Goal: Task Accomplishment & Management: Complete application form

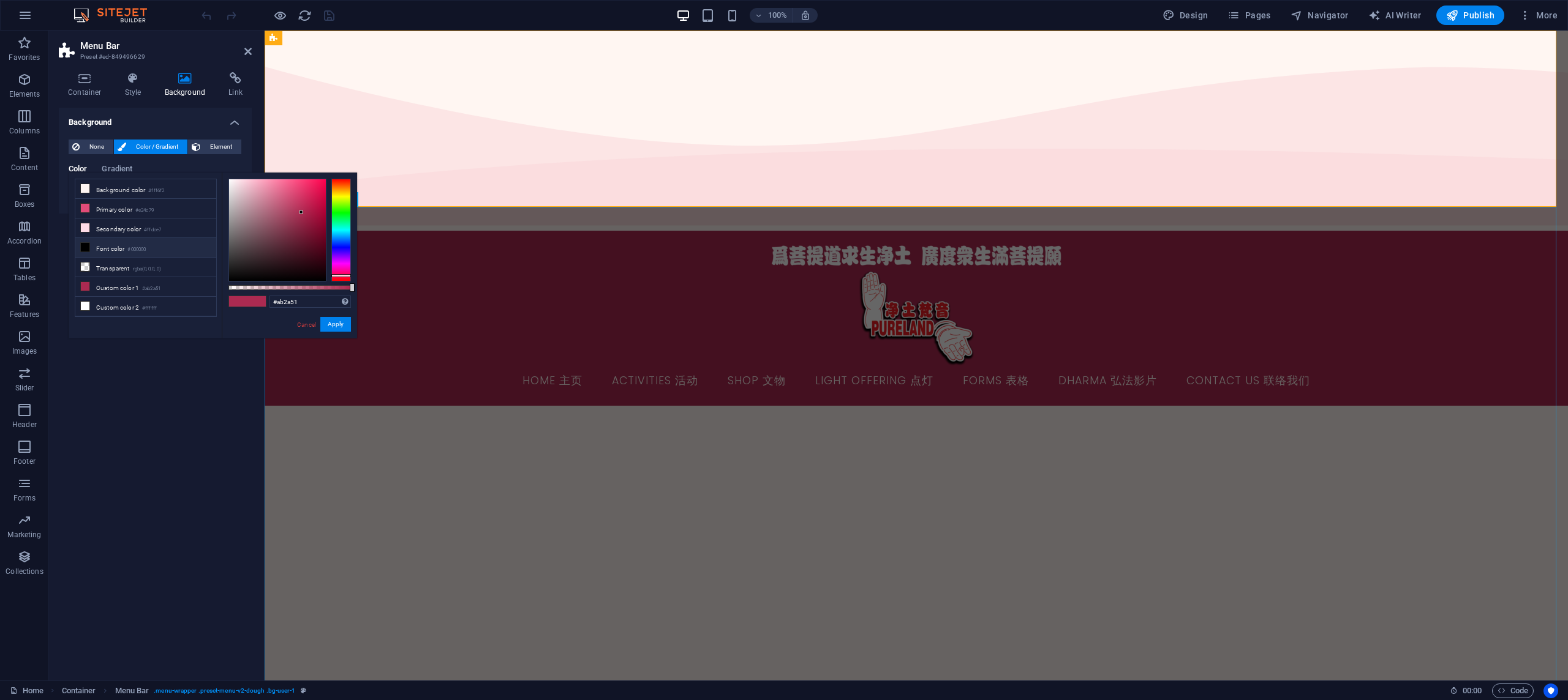
click at [180, 325] on div "less Background color #fff6f2 Primary color #e24c79 Secondary color #ffdce7 Fon…" at bounding box center [213, 255] width 288 height 166
click at [215, 344] on div "Background None Color / Gradient Element Stretch background to full-width Color…" at bounding box center [155, 389] width 193 height 563
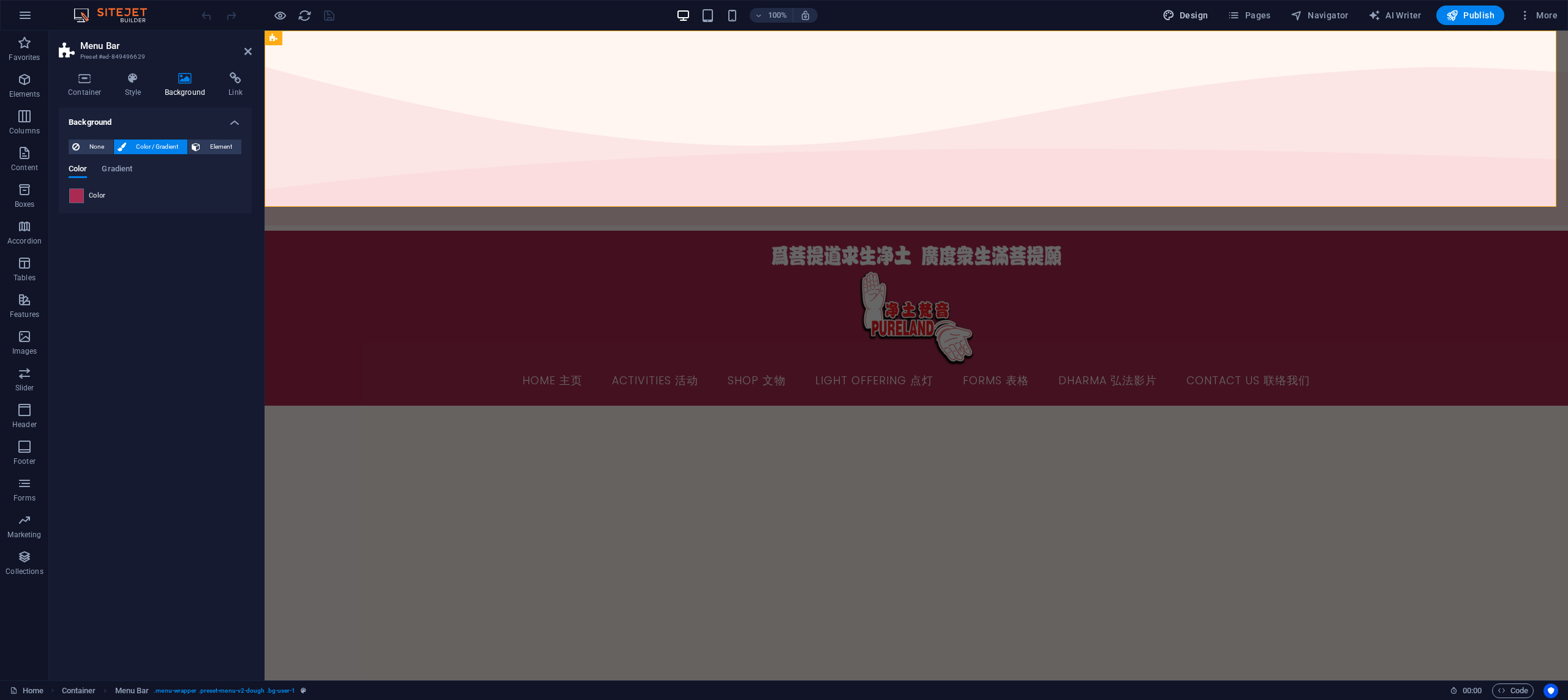
click at [1184, 14] on span "Design" at bounding box center [1185, 15] width 46 height 12
select select "px"
select select "300"
select select "px"
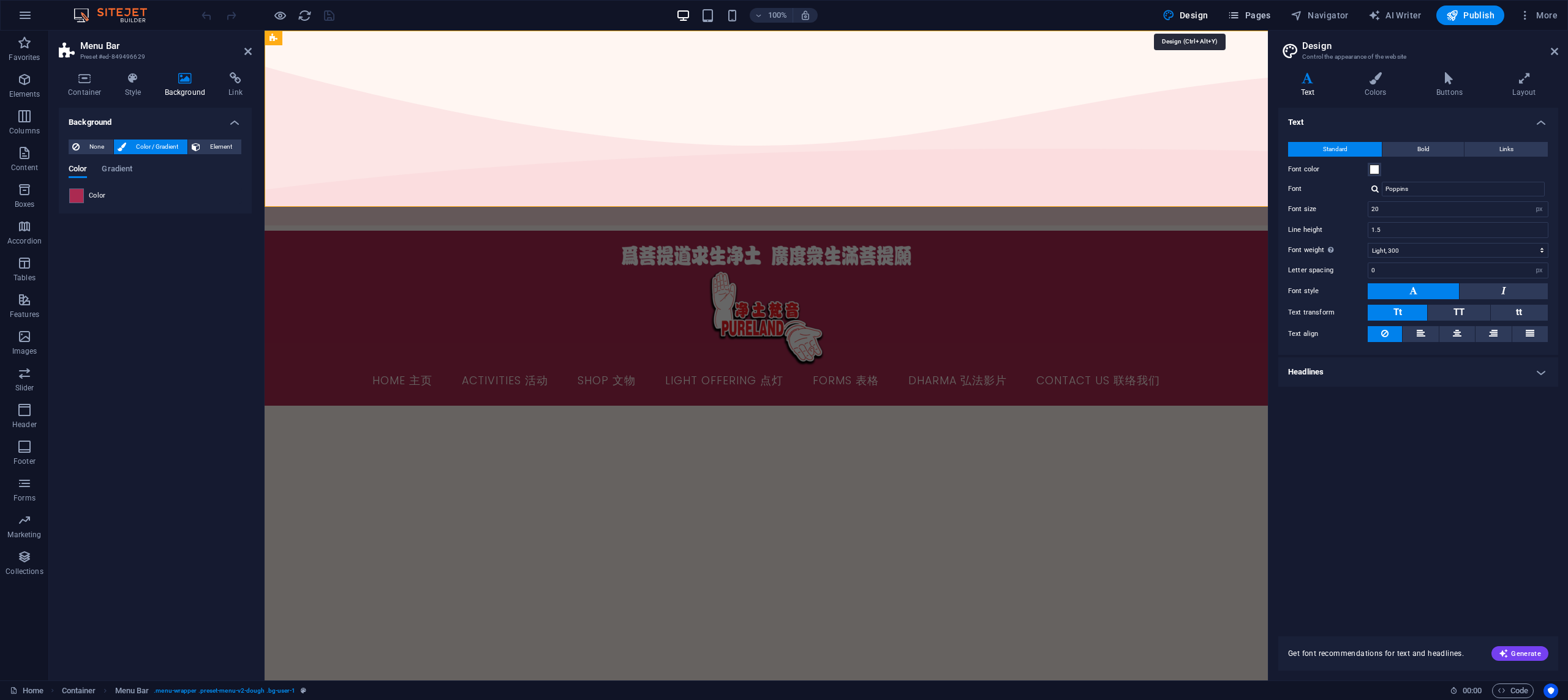
click at [1238, 15] on icon "button" at bounding box center [1233, 15] width 12 height 12
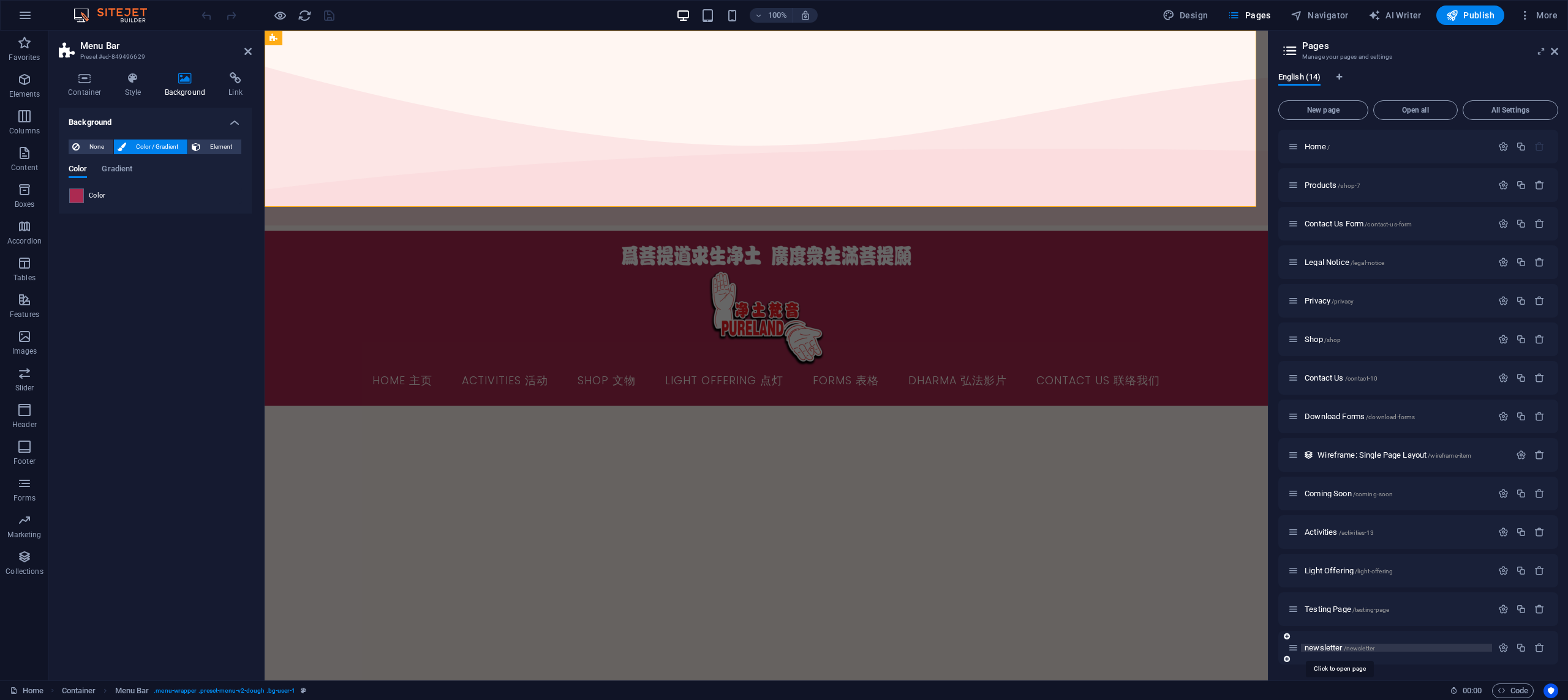
click at [1331, 648] on span "newsletter /newsletter" at bounding box center [1339, 648] width 70 height 9
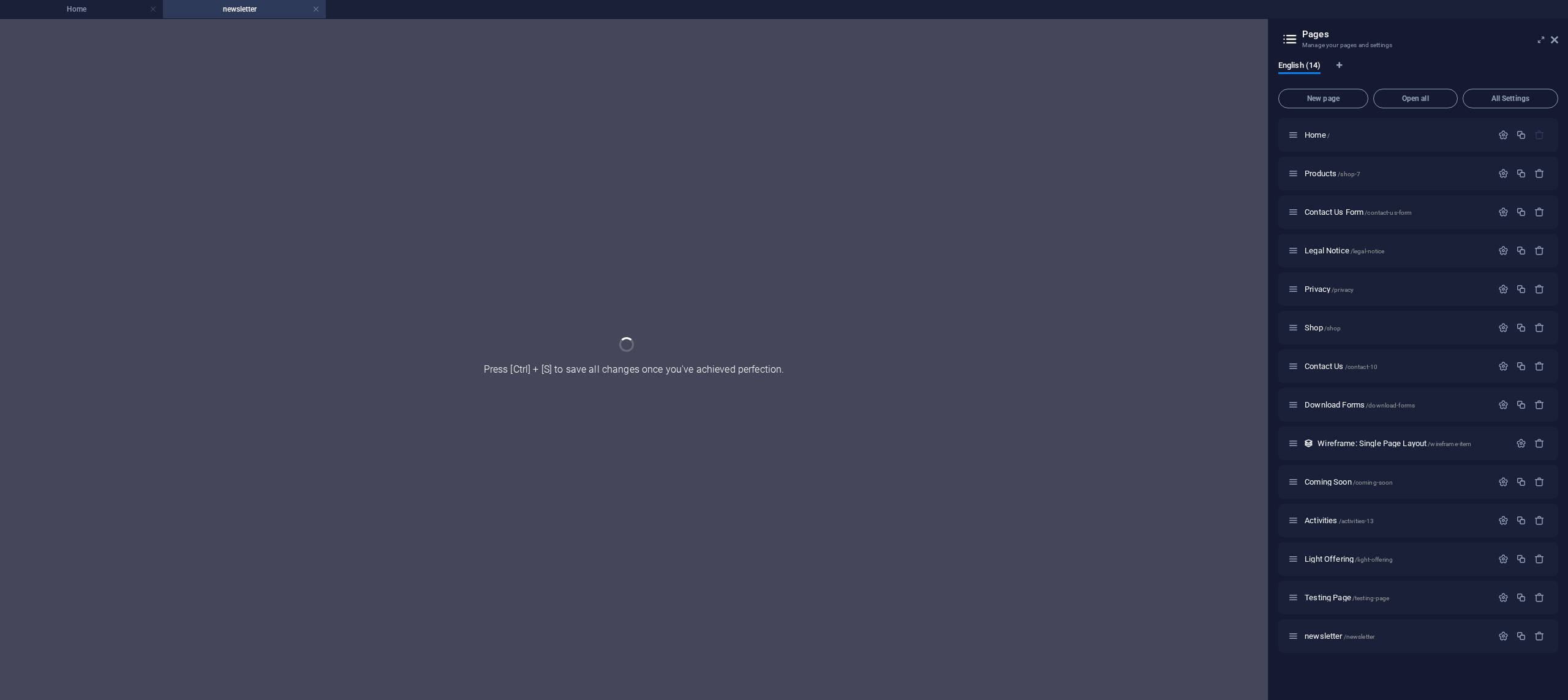
drag, startPoint x: 1453, startPoint y: 599, endPoint x: 1380, endPoint y: 610, distance: 73.8
click at [1451, 614] on div "Testing Page /testing-page" at bounding box center [1417, 598] width 280 height 34
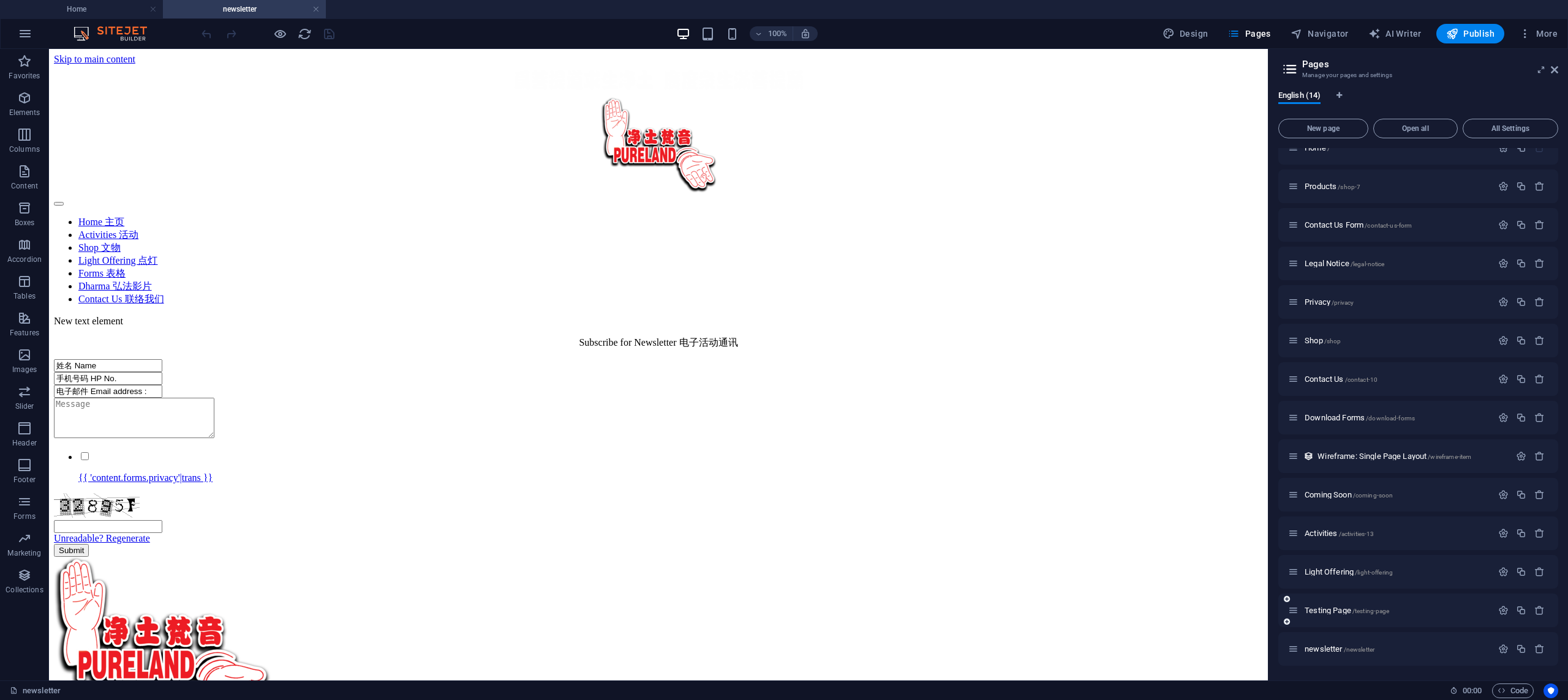
scroll to position [17, 0]
drag, startPoint x: 1297, startPoint y: 613, endPoint x: 1297, endPoint y: 658, distance: 45.0
click at [1297, 659] on div "Home / Products /shop-7 Contact Us Form /contact-us-form Legal Notice /legal-no…" at bounding box center [1417, 399] width 280 height 535
click at [1329, 610] on span "newsletter /newsletter" at bounding box center [1339, 610] width 70 height 9
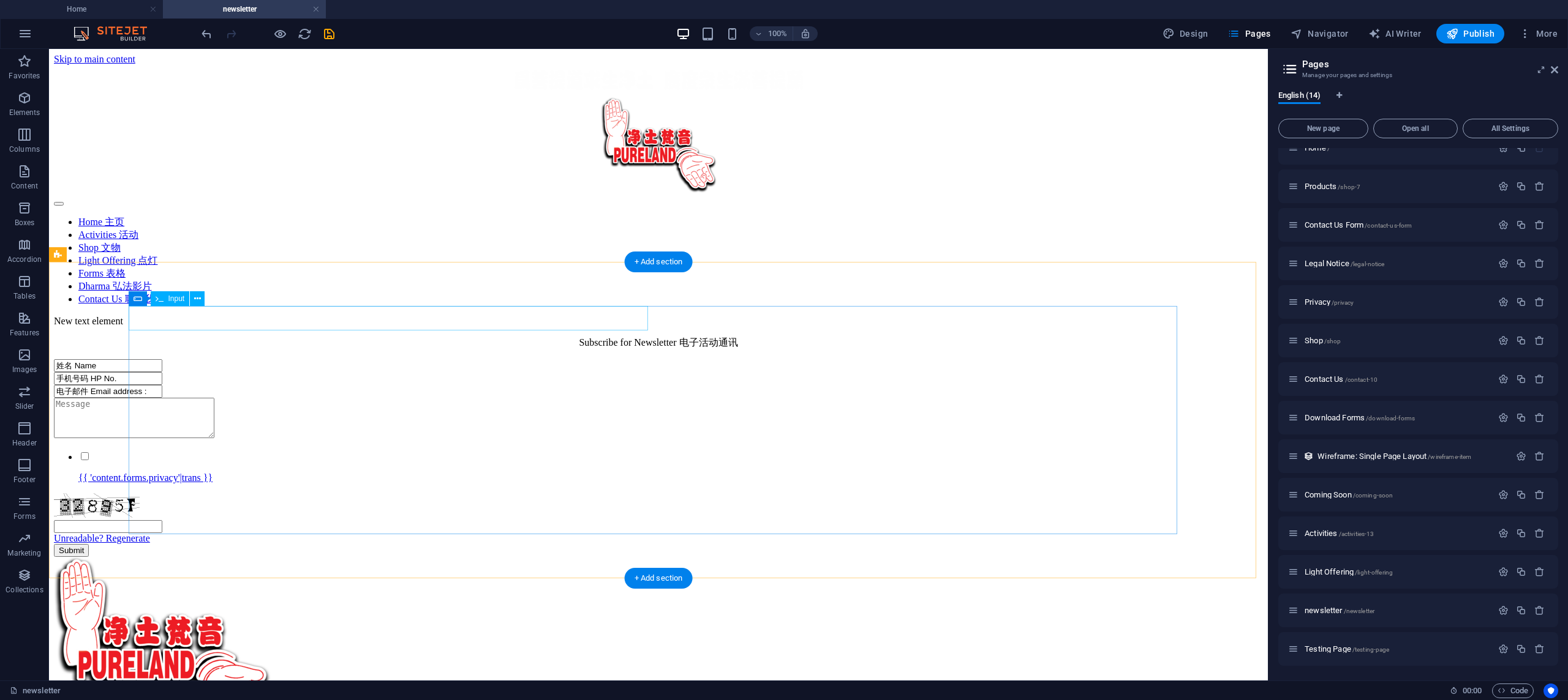
click at [252, 359] on div "姓名 Name" at bounding box center [658, 366] width 1209 height 13
click at [217, 359] on div "姓名 Name" at bounding box center [658, 366] width 1209 height 13
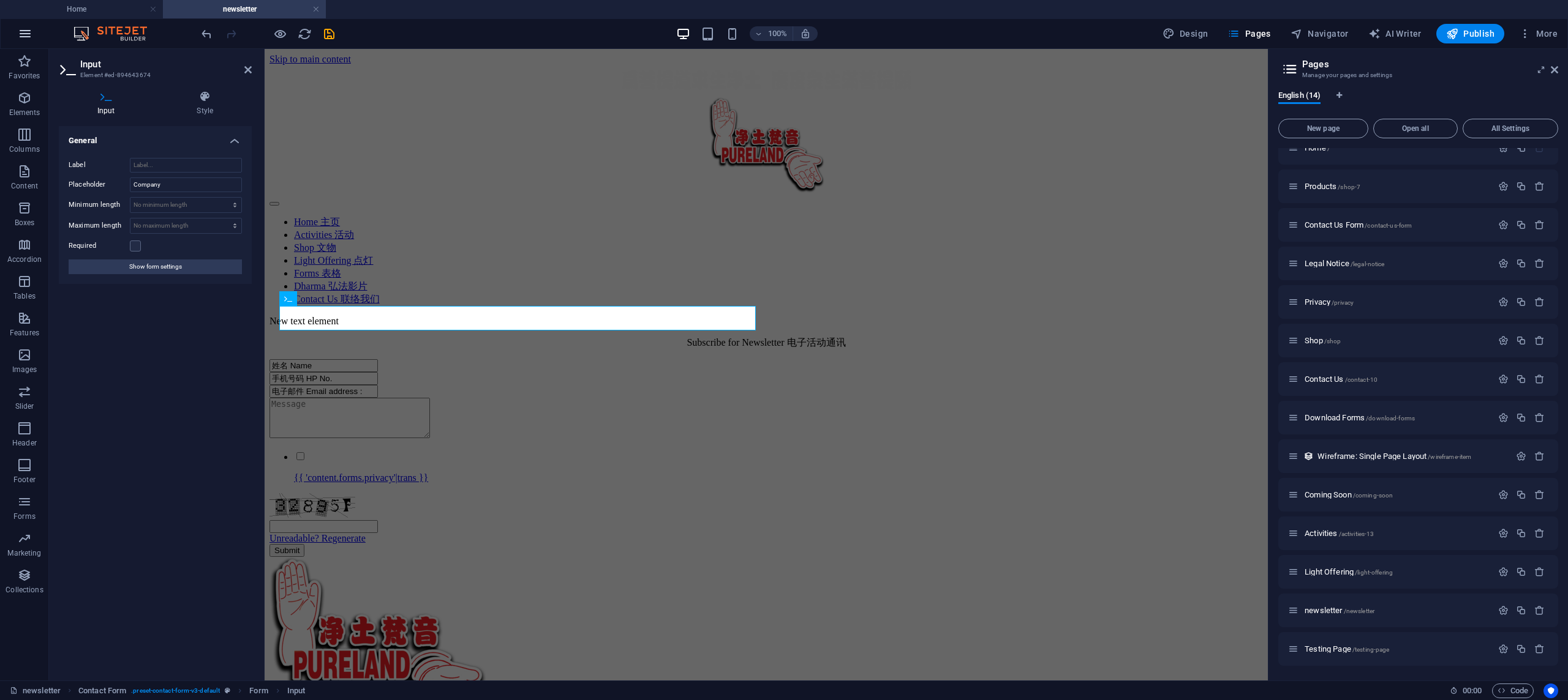
click at [27, 41] on button "button" at bounding box center [24, 33] width 29 height 29
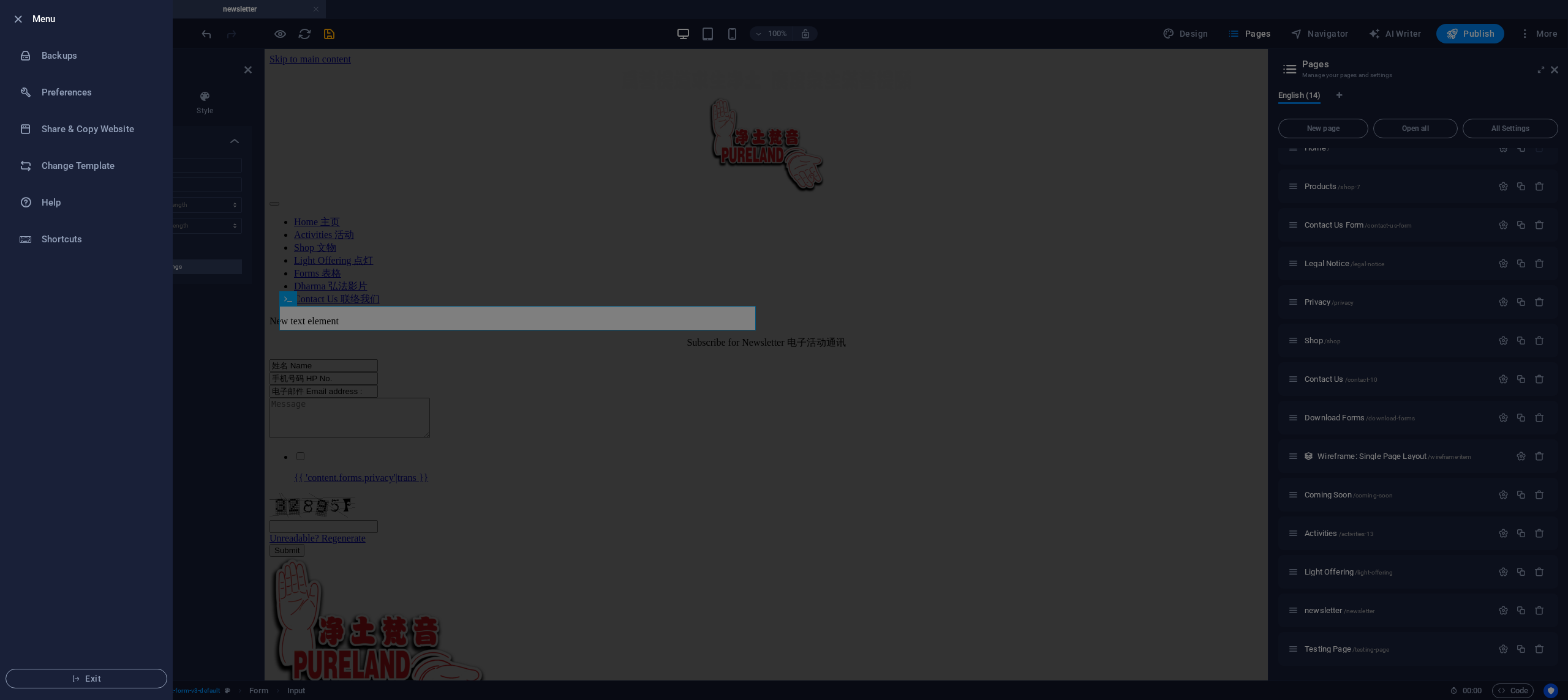
click at [290, 112] on div at bounding box center [784, 350] width 1568 height 700
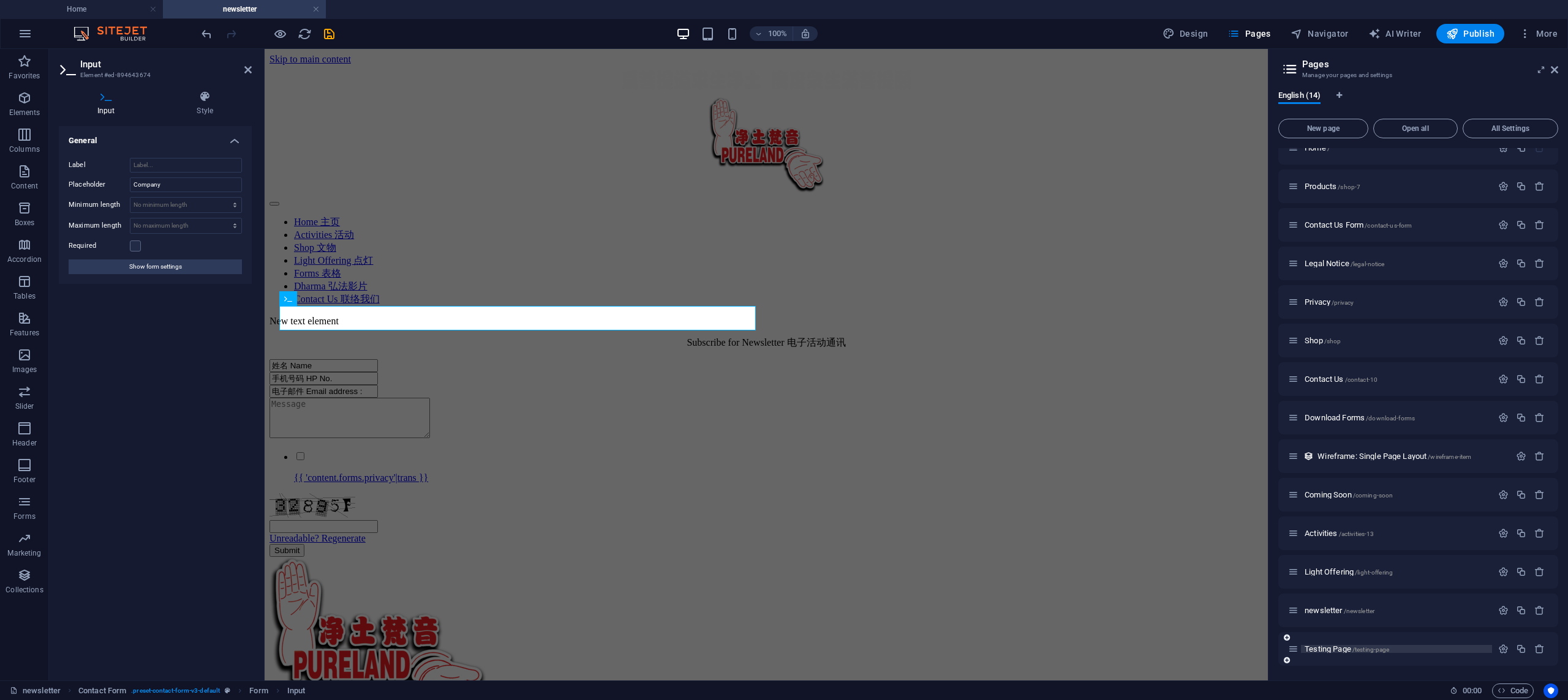
click at [1331, 648] on span "Testing Page /testing-page" at bounding box center [1347, 649] width 85 height 9
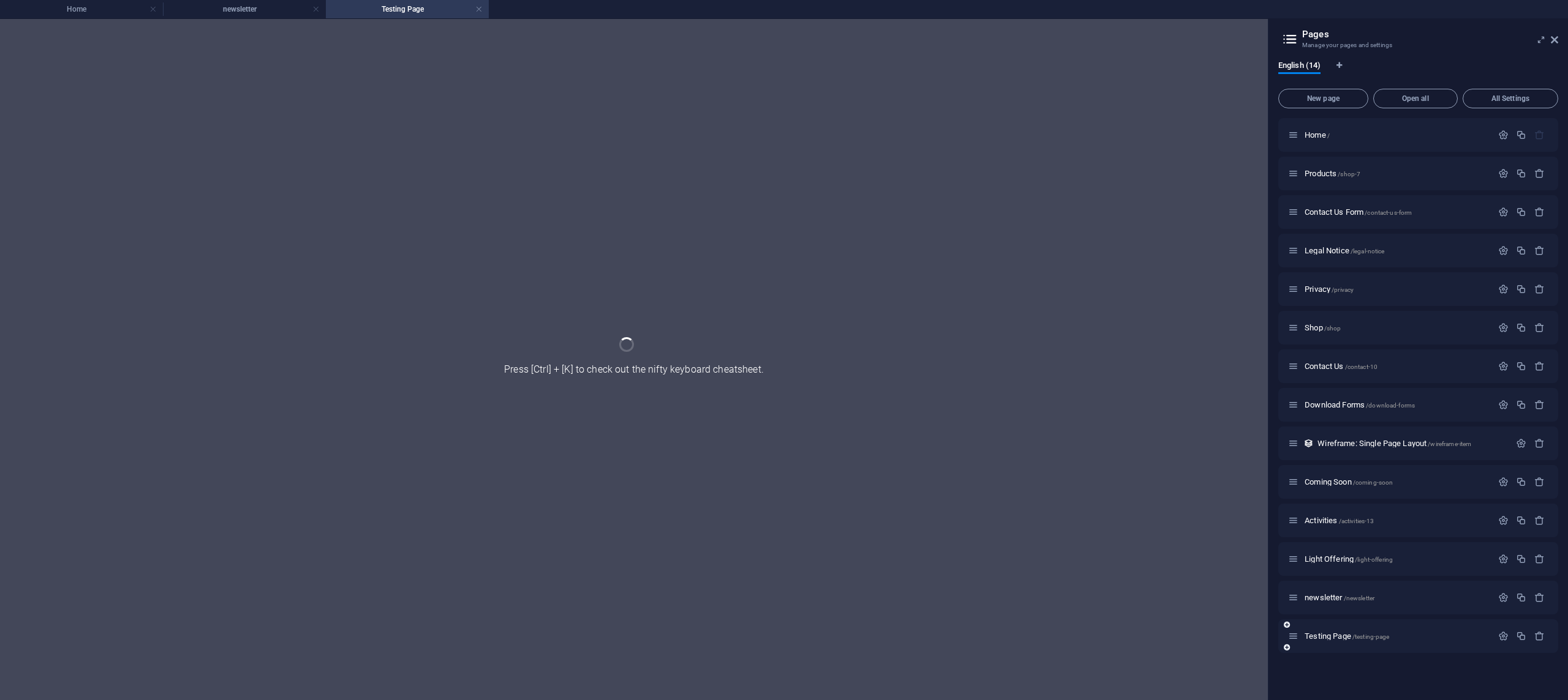
click at [1331, 648] on div "Testing Page /testing-page" at bounding box center [1417, 637] width 280 height 34
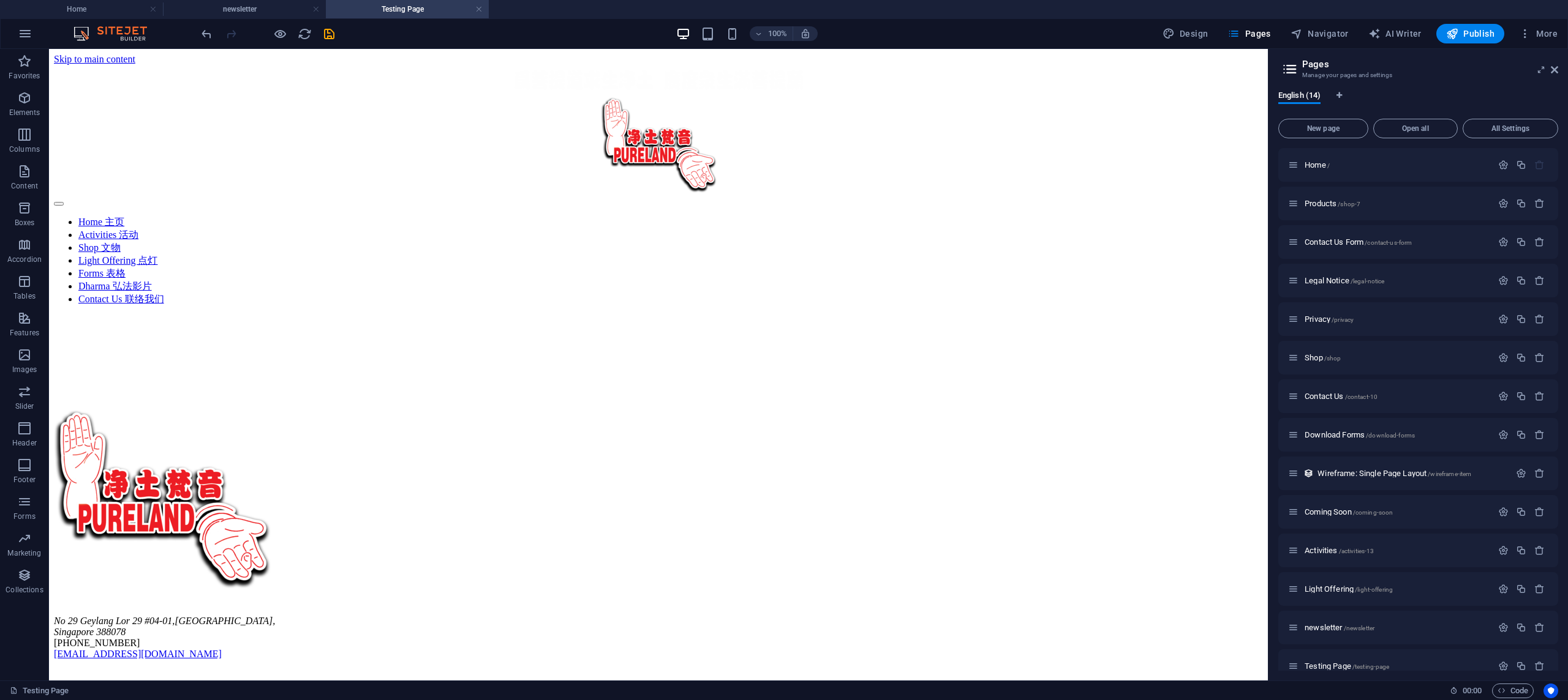
scroll to position [0, 0]
click at [843, 316] on div at bounding box center [658, 363] width 1209 height 94
click at [27, 57] on icon "button" at bounding box center [24, 61] width 15 height 15
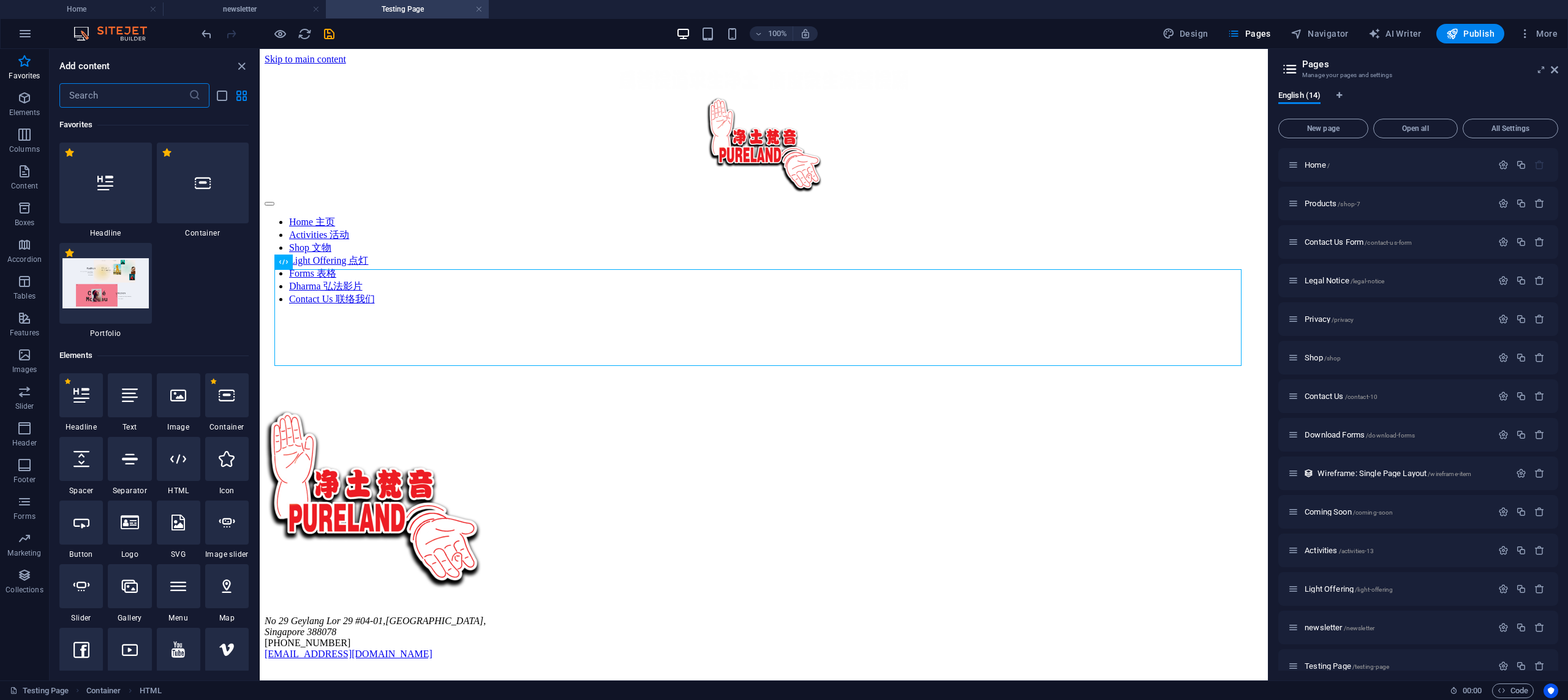
click at [110, 93] on input "text" at bounding box center [123, 95] width 129 height 24
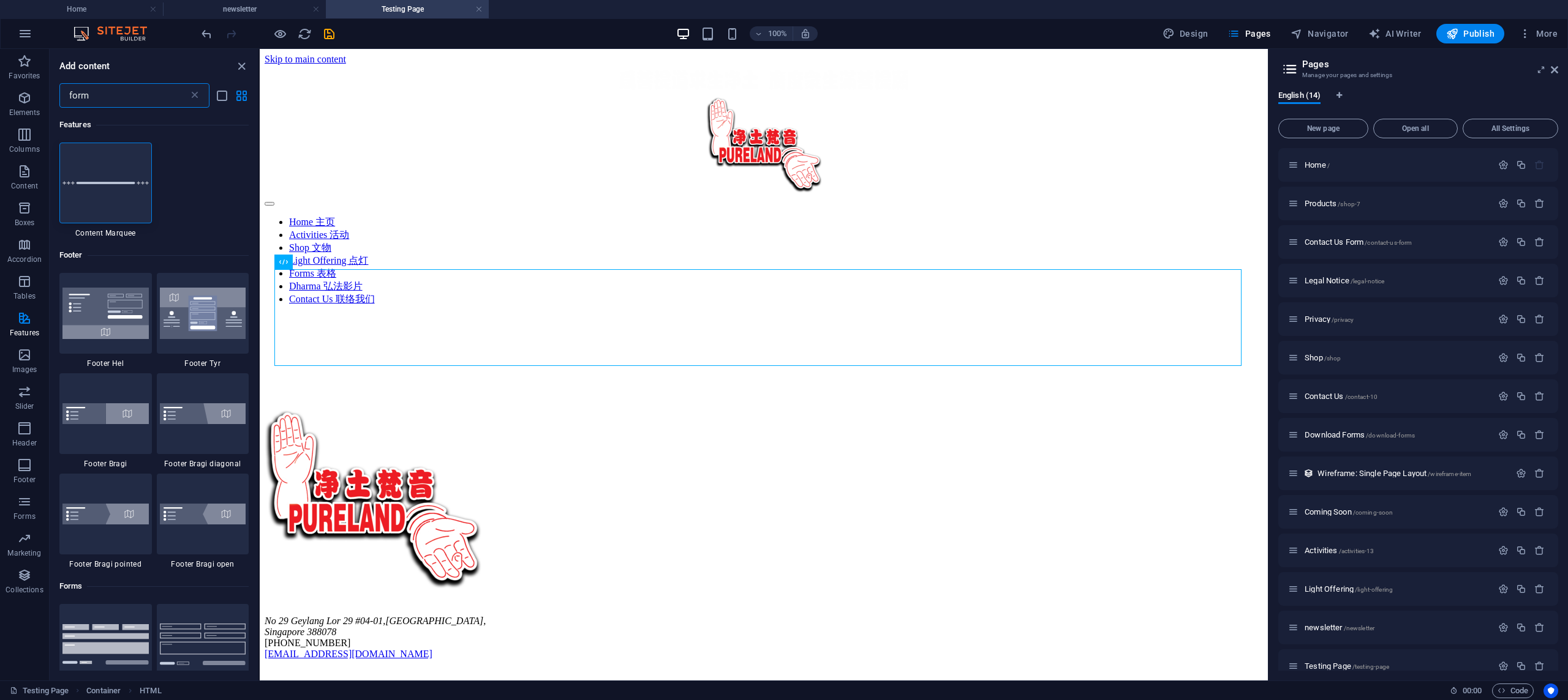
type input "form"
click at [189, 258] on div "Footer" at bounding box center [154, 255] width 189 height 34
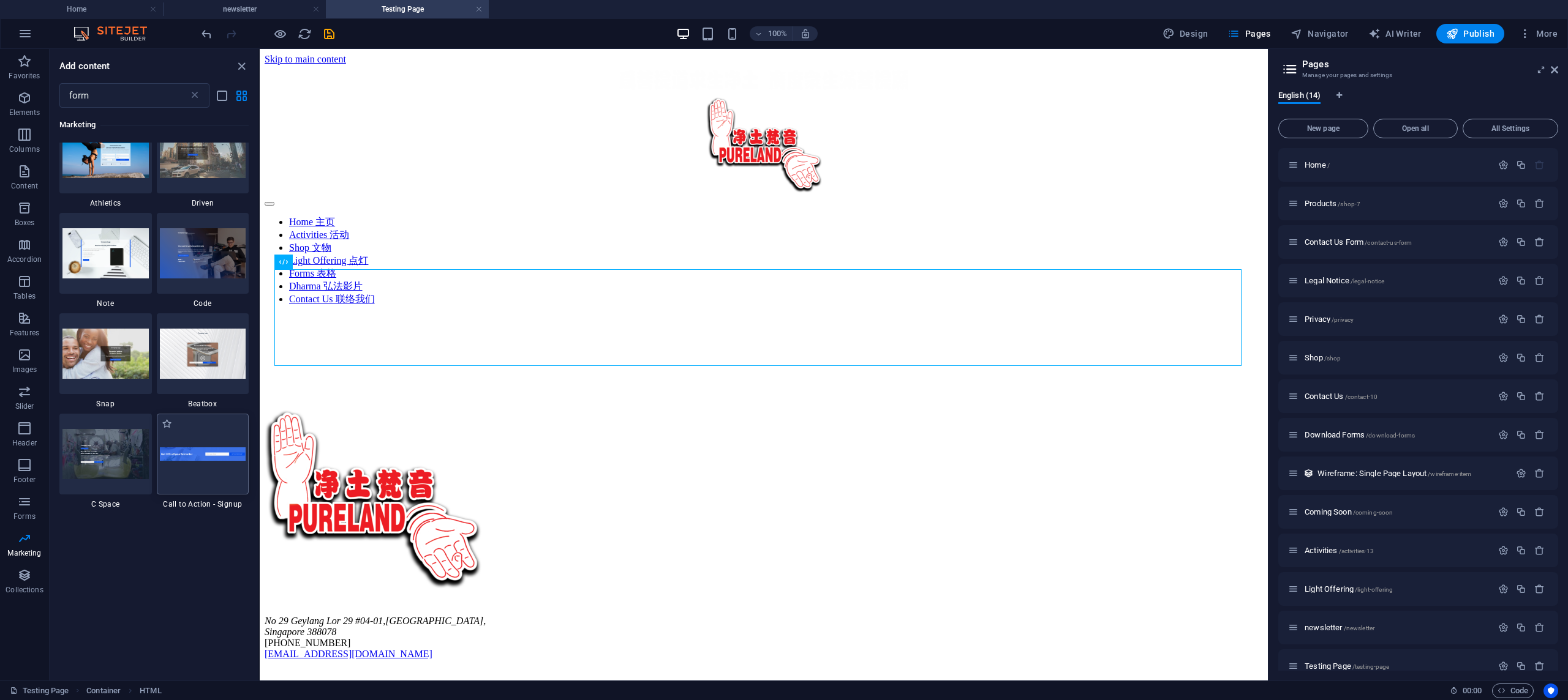
scroll to position [1078, 0]
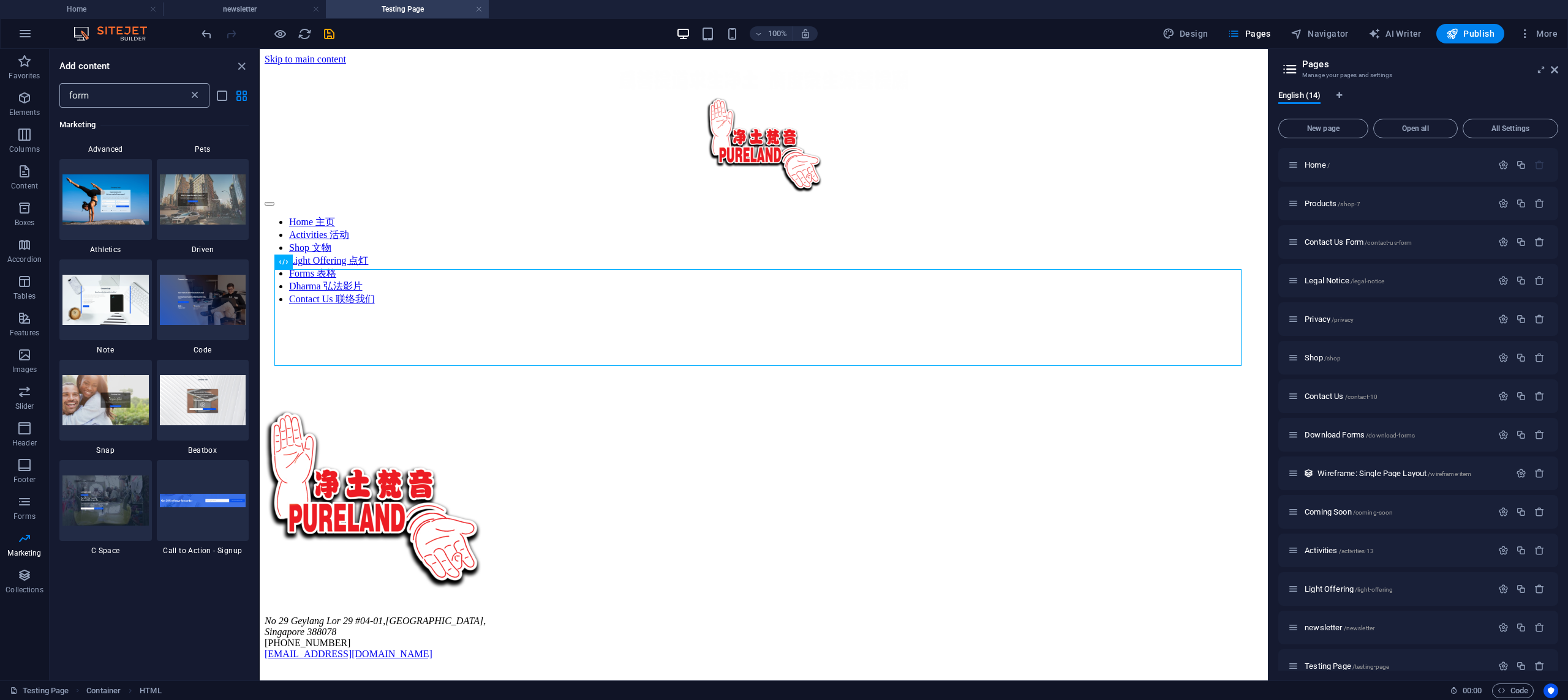
click at [191, 96] on icon at bounding box center [194, 95] width 12 height 12
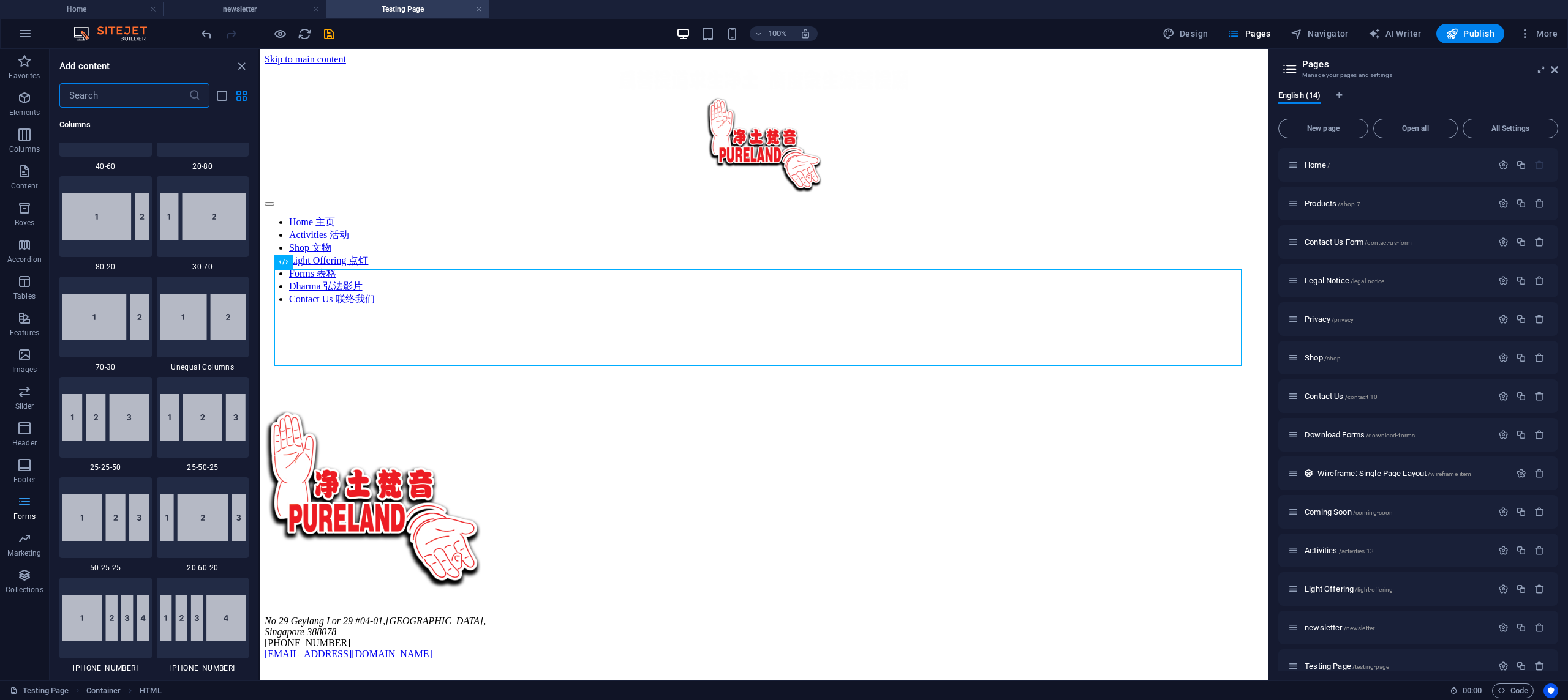
scroll to position [1, 0]
click at [31, 511] on span "Forms" at bounding box center [24, 509] width 49 height 29
click at [34, 481] on p "Footer" at bounding box center [24, 480] width 22 height 9
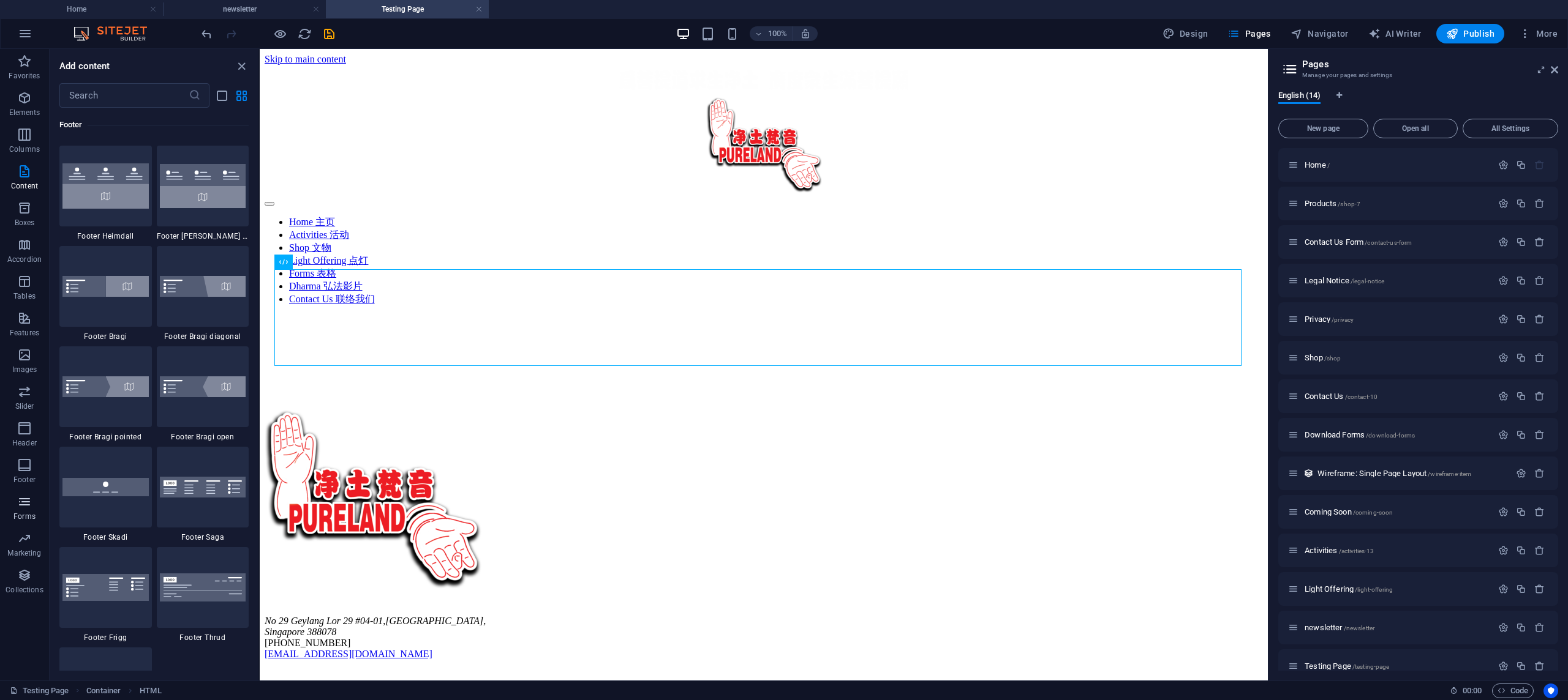
click at [25, 506] on icon "button" at bounding box center [24, 502] width 15 height 15
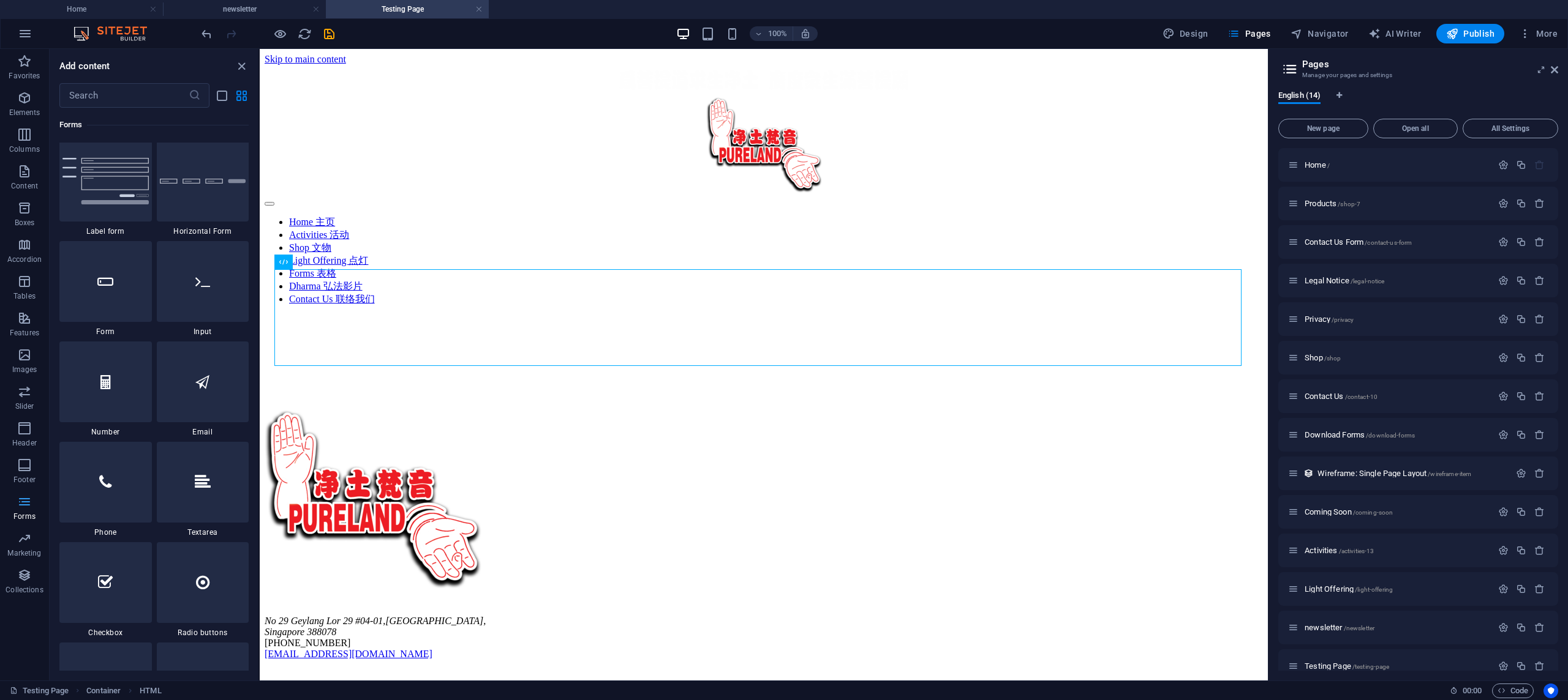
scroll to position [9248, 0]
drag, startPoint x: 461, startPoint y: 242, endPoint x: 314, endPoint y: 285, distance: 153.2
click at [482, 316] on div at bounding box center [763, 363] width 998 height 94
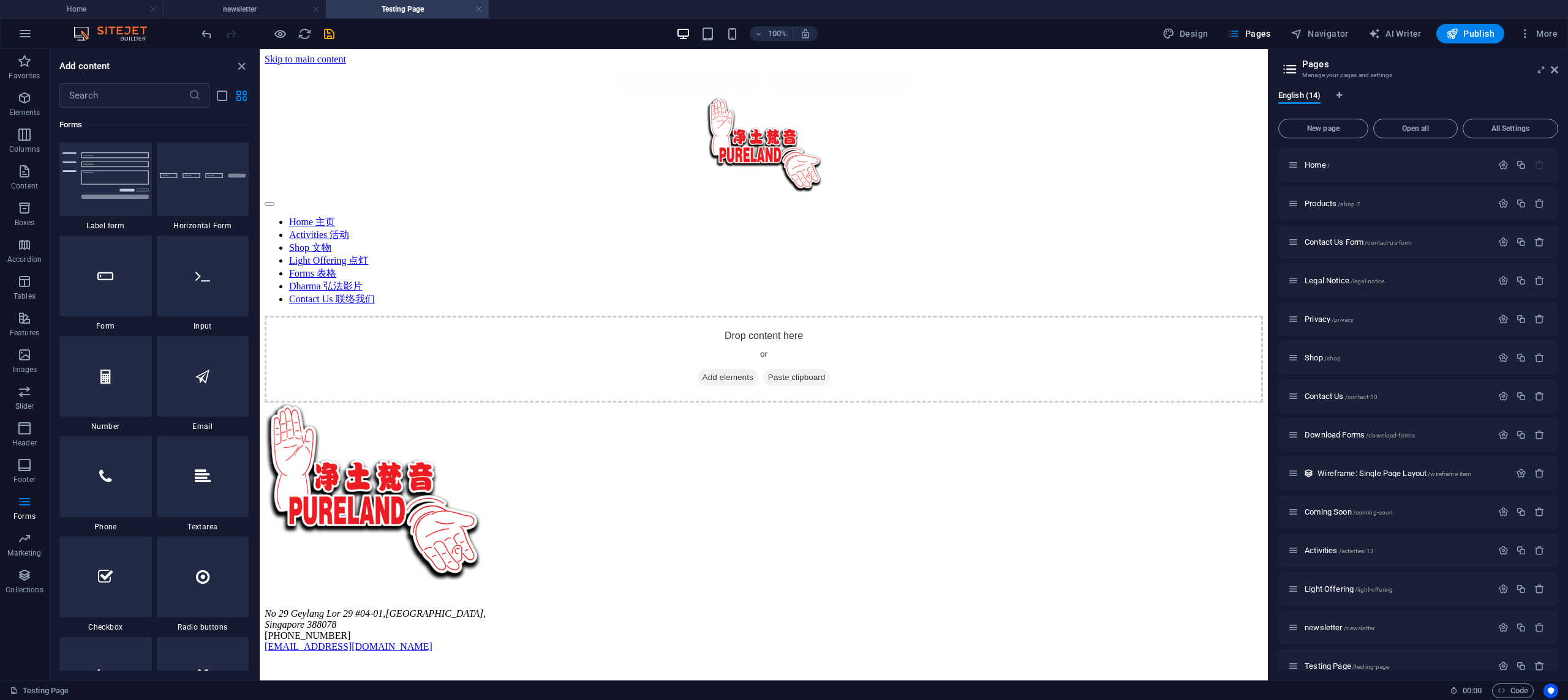
drag, startPoint x: 454, startPoint y: 260, endPoint x: 267, endPoint y: 268, distance: 187.2
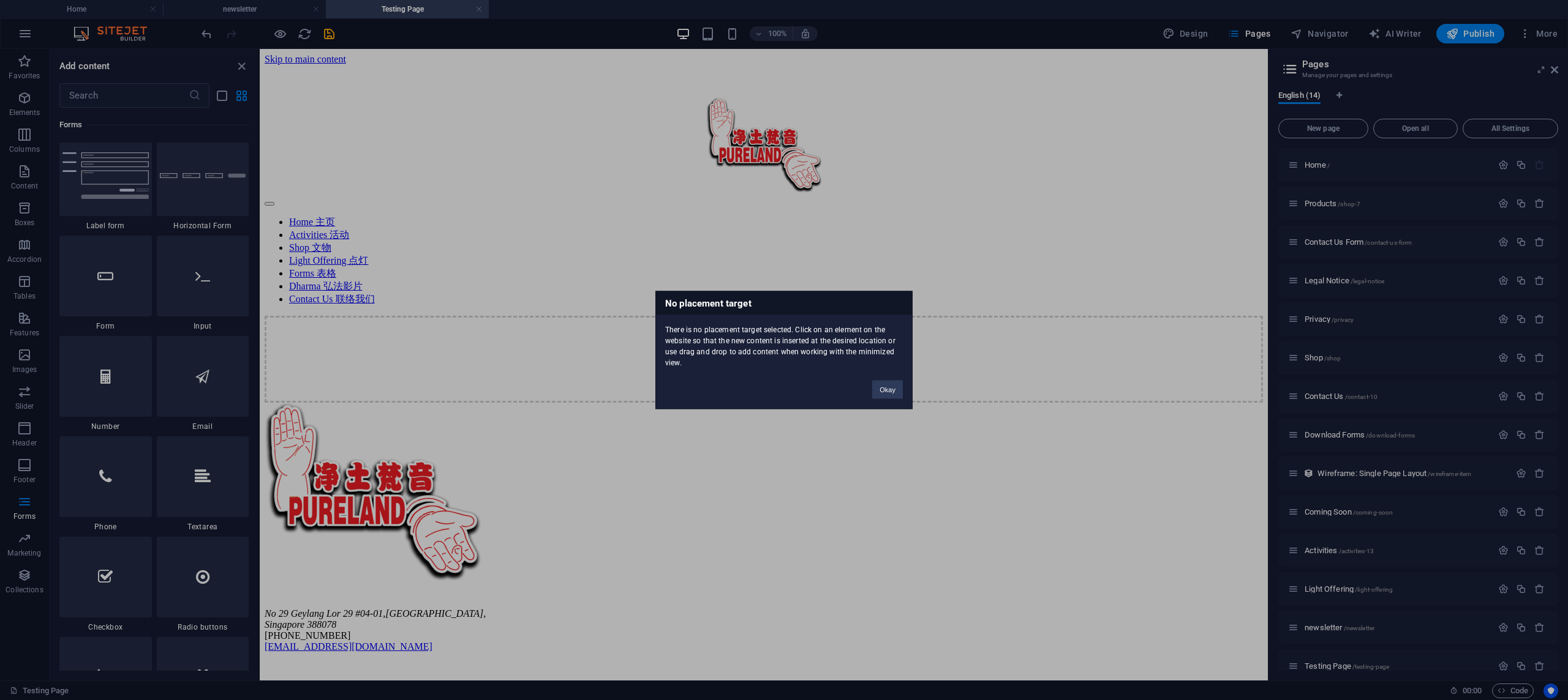
click at [204, 197] on div "No placement target There is no placement target selected. Click on an element …" at bounding box center [784, 350] width 1568 height 700
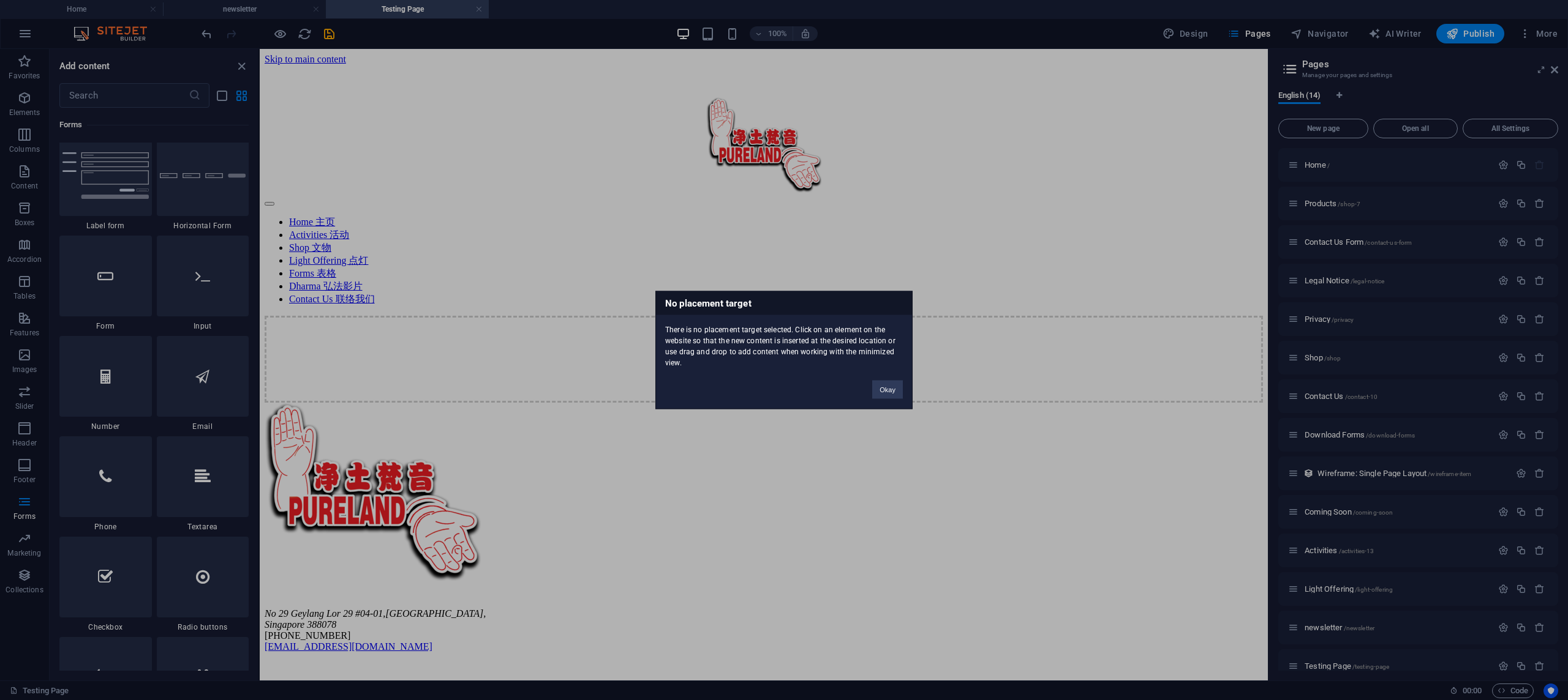
click at [188, 188] on div "No placement target There is no placement target selected. Click on an element …" at bounding box center [784, 350] width 1568 height 700
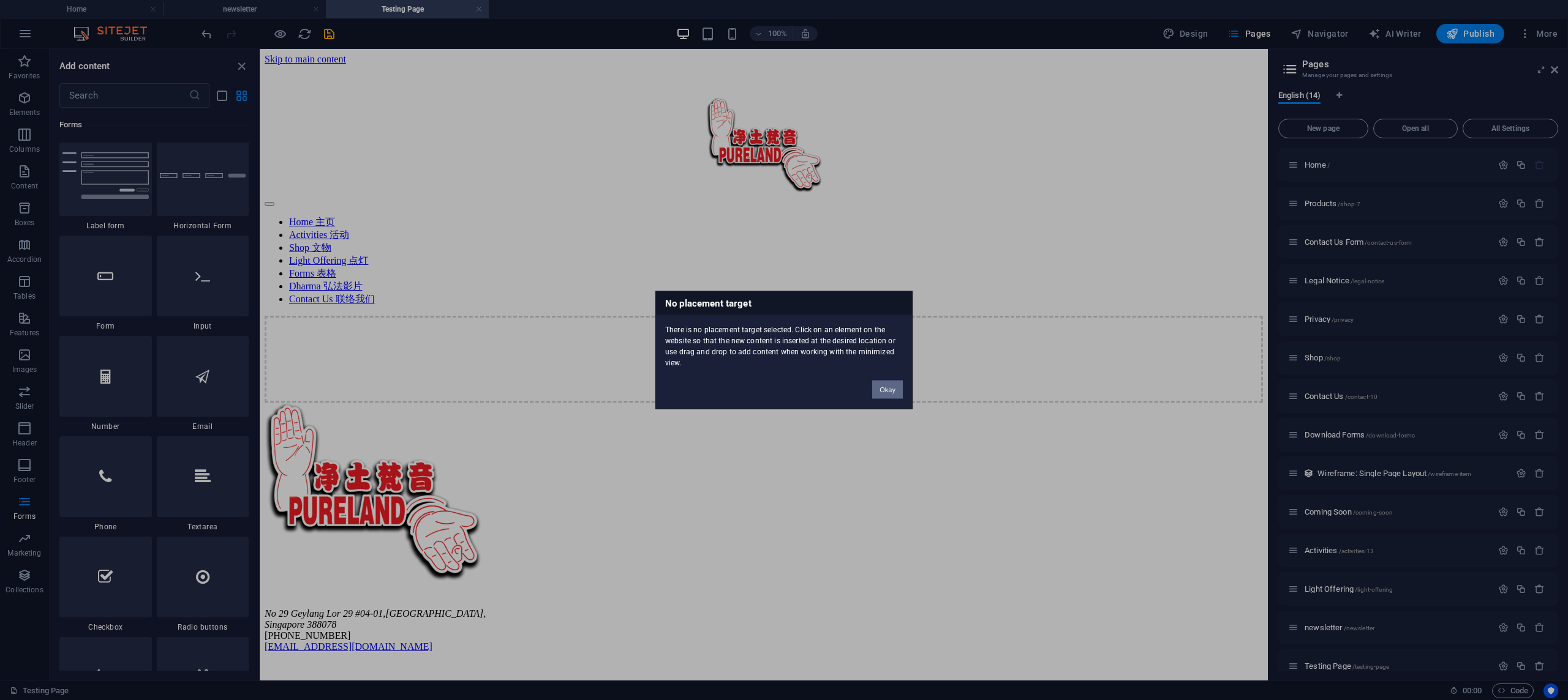
click at [324, 305] on div "No placement target There is no placement target selected. Click on an element …" at bounding box center [784, 350] width 1568 height 700
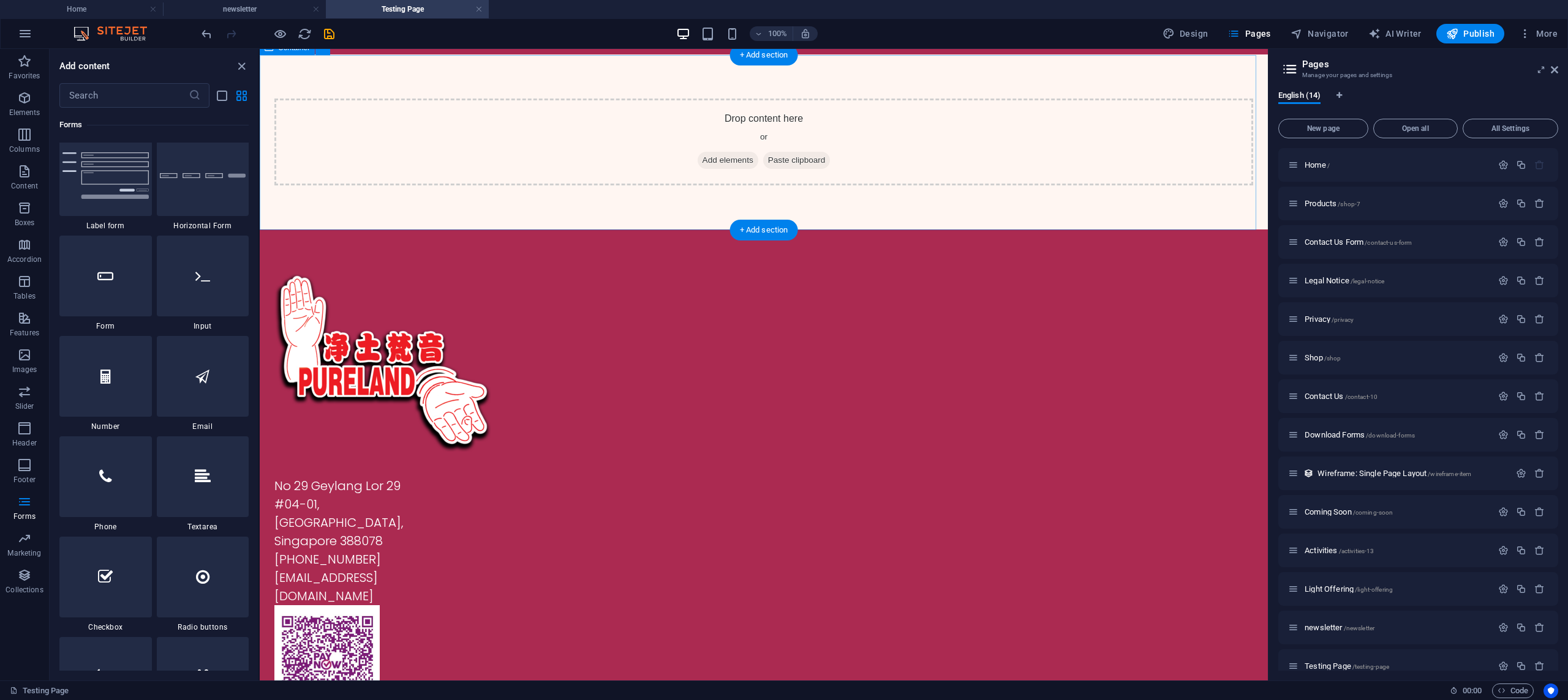
click at [942, 128] on div "Drop content here or Add elements Paste clipboard" at bounding box center [763, 142] width 979 height 87
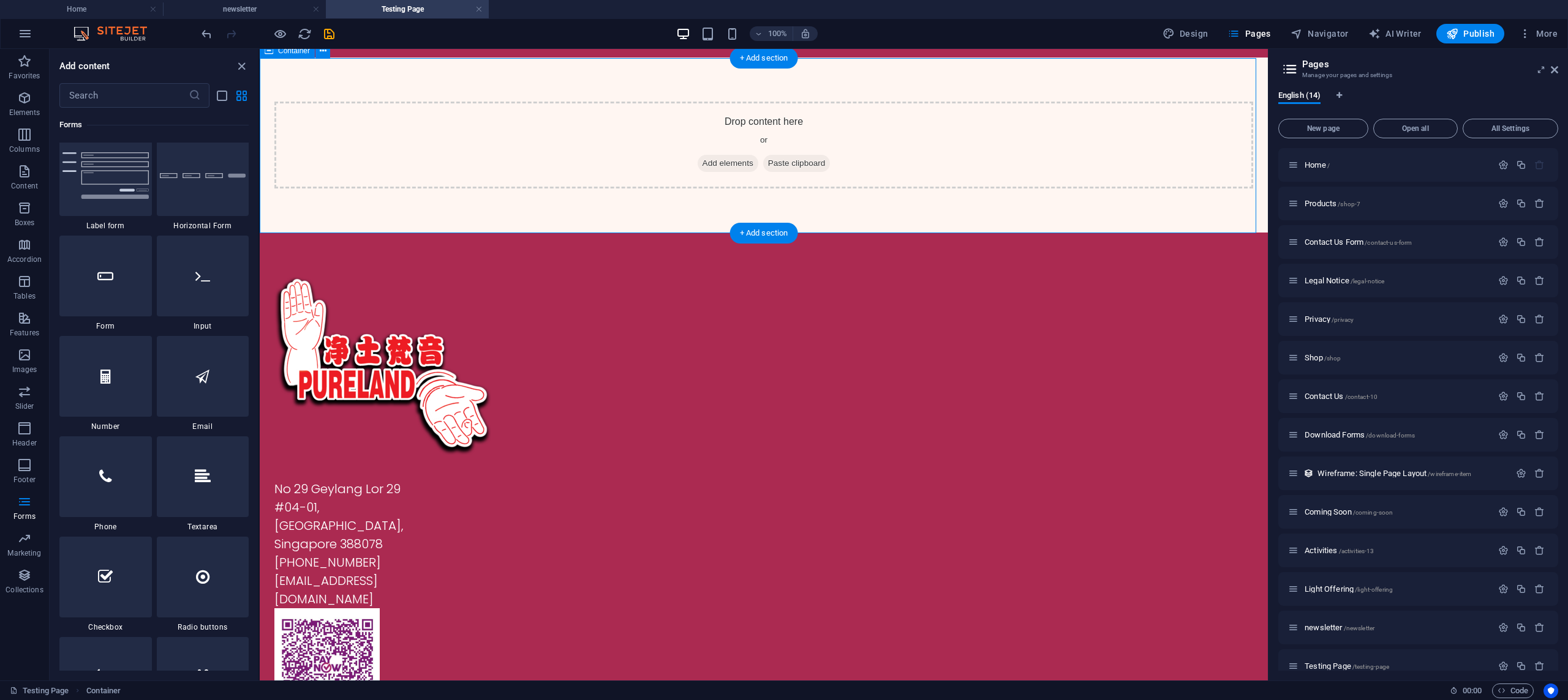
click at [984, 128] on div "Drop content here or Add elements Paste clipboard" at bounding box center [763, 145] width 979 height 87
click at [906, 162] on div "Drop content here or Add elements Paste clipboard" at bounding box center [763, 145] width 979 height 87
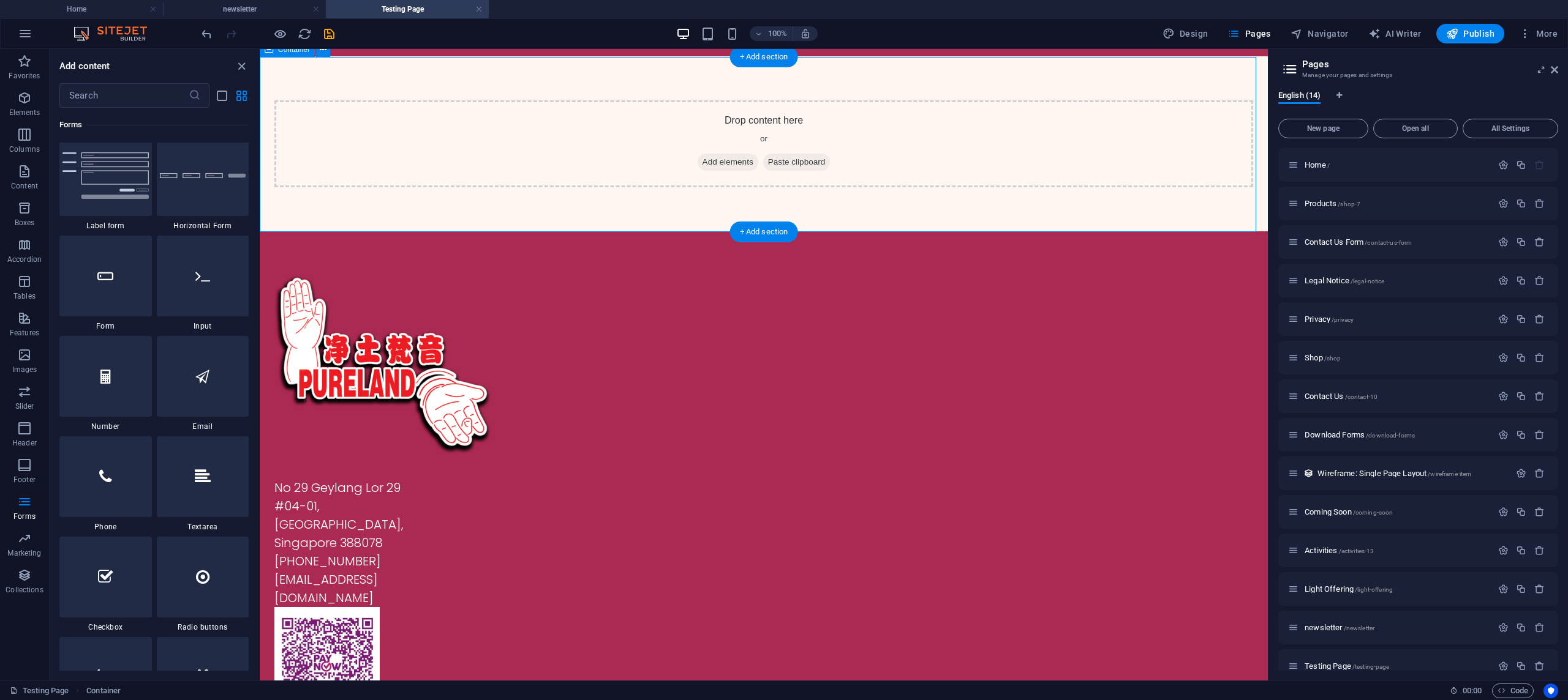
click at [724, 164] on span "Add elements" at bounding box center [727, 162] width 60 height 17
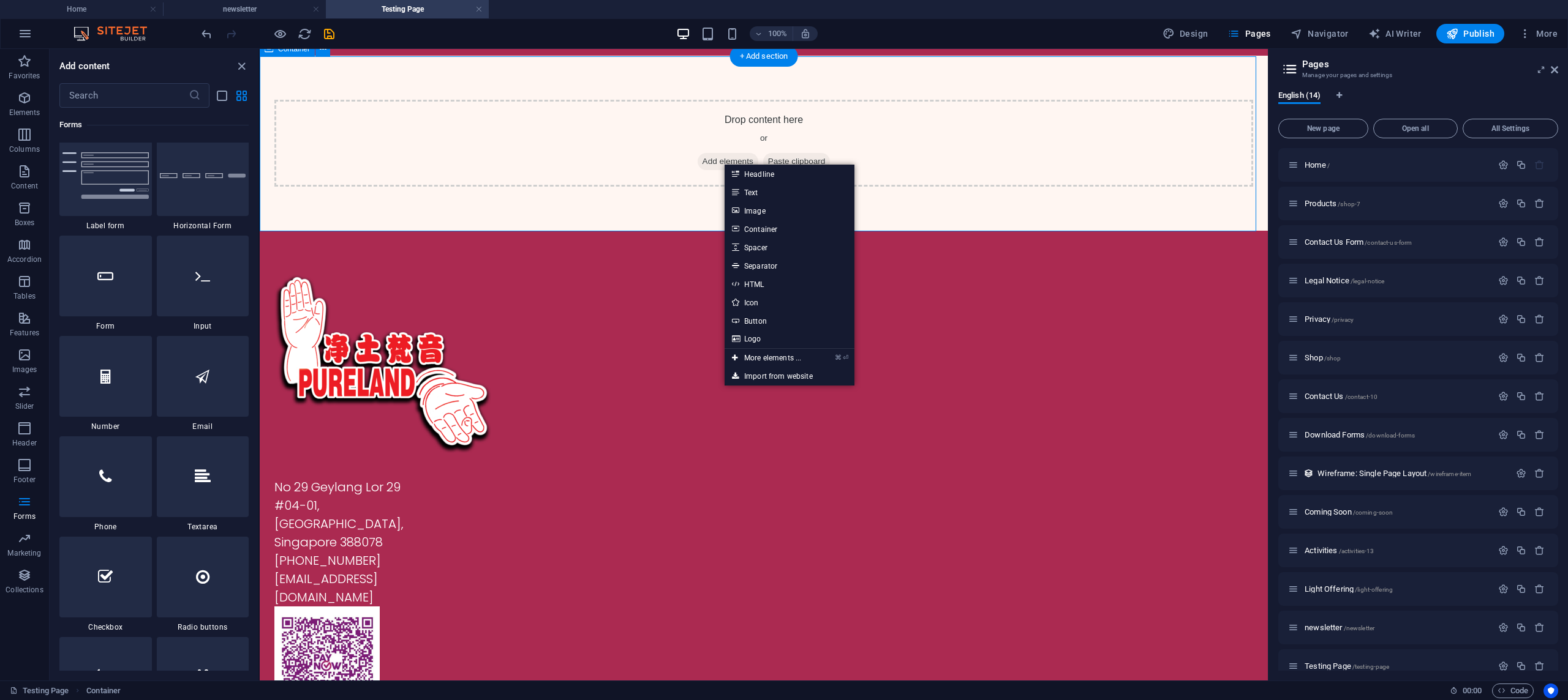
click at [921, 161] on div "Drop content here or Add elements Paste clipboard" at bounding box center [763, 143] width 979 height 87
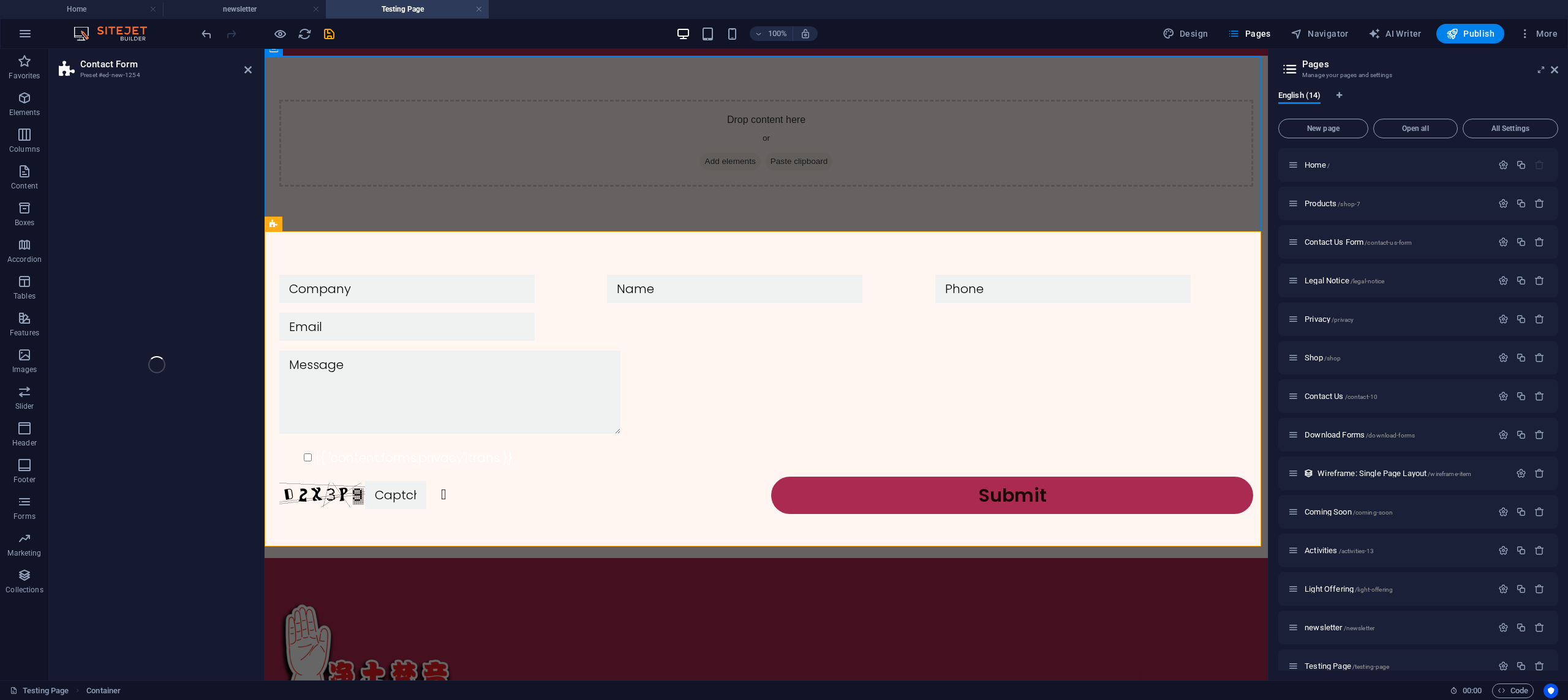
click at [106, 174] on div "Contact Form Preset #ed-new-1254 Drag here to replace the existing content. Pre…" at bounding box center [658, 365] width 1218 height 632
select select "rem"
select select "preset-contact-form-v3-background"
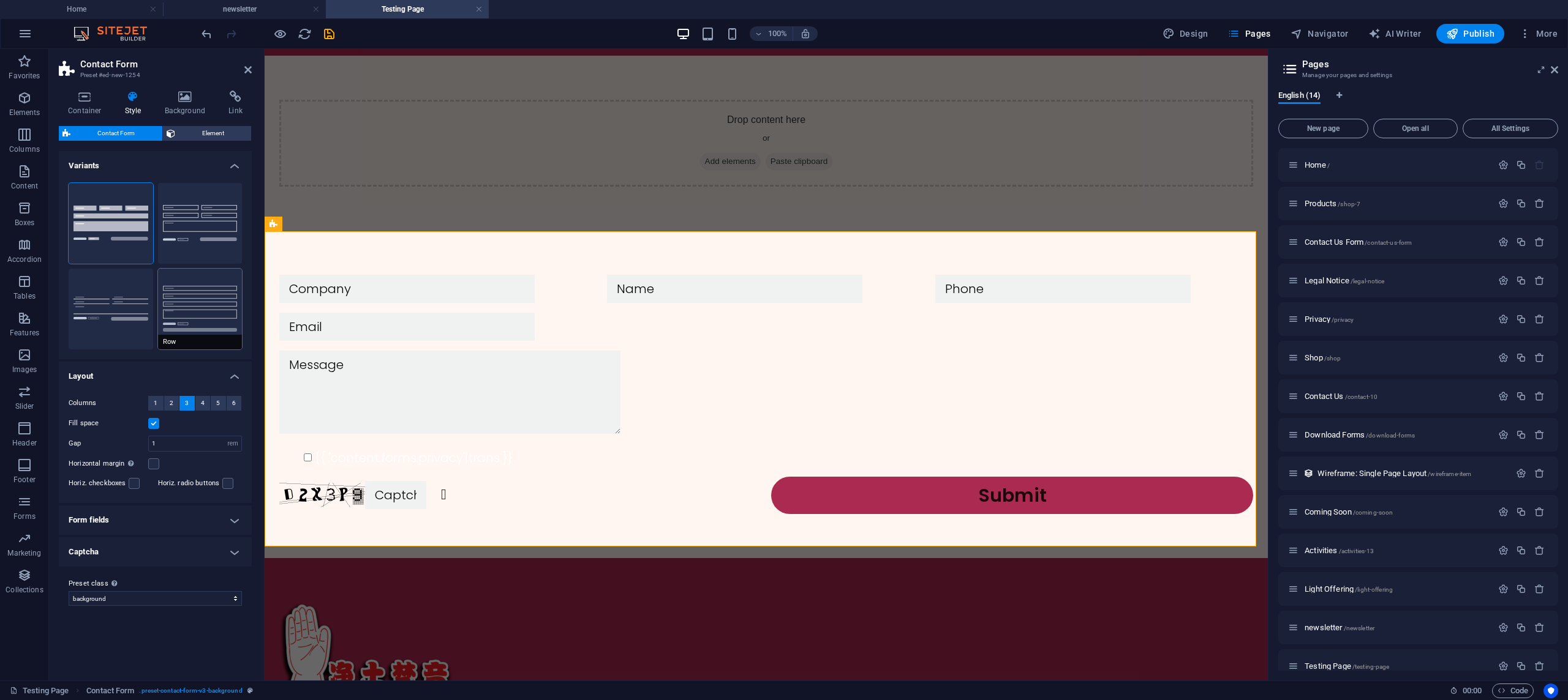
click at [189, 310] on div "Contact Form Element Layout How this element expands within the layout (Flexbox…" at bounding box center [155, 399] width 193 height 545
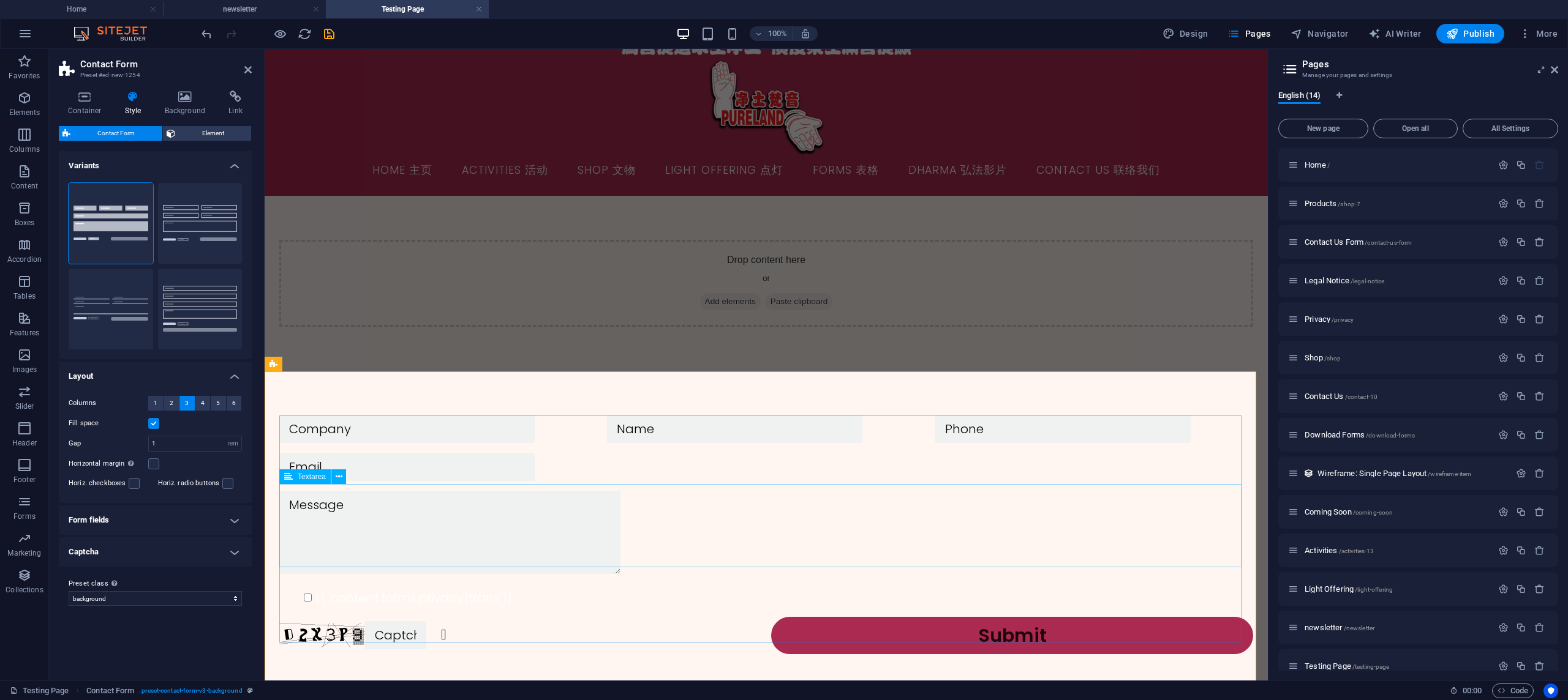
scroll to position [31, 0]
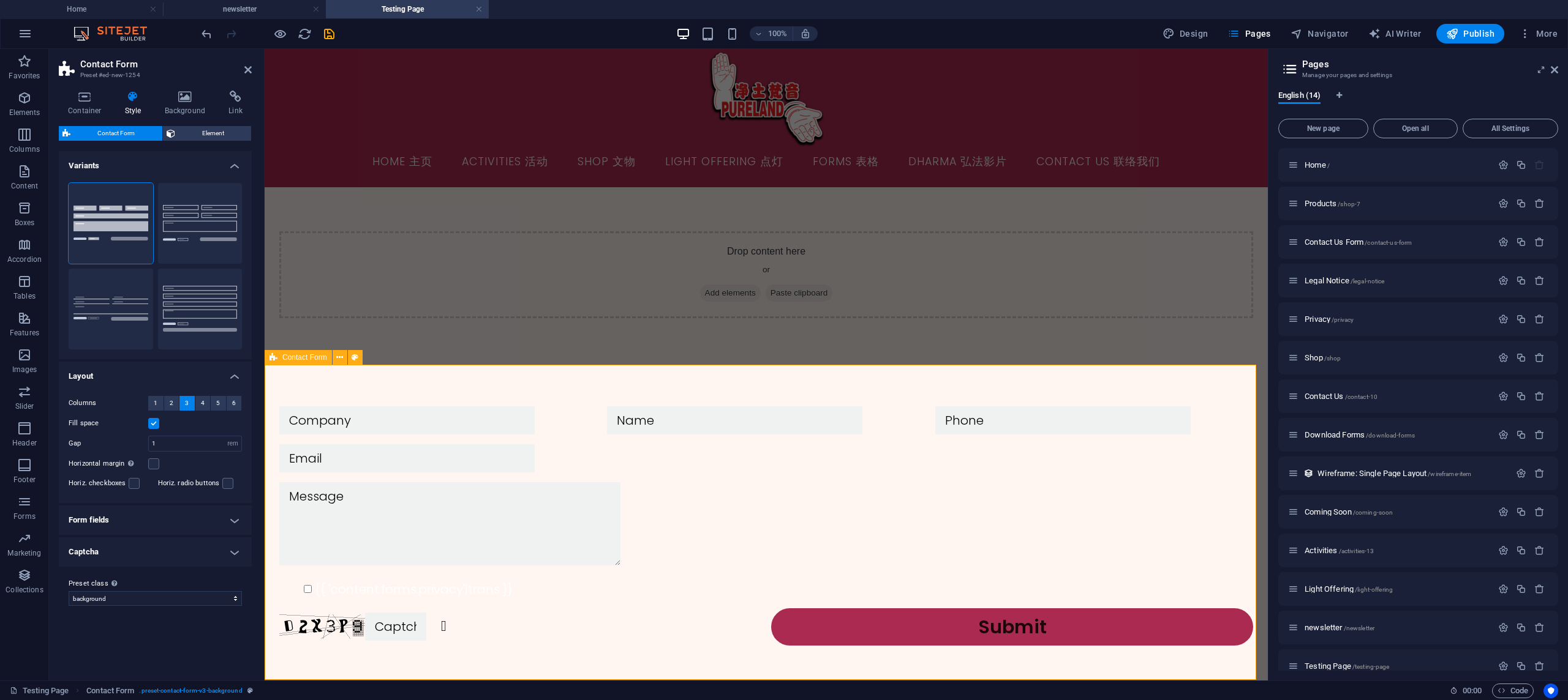
click at [469, 383] on div "{{ 'content.forms.privacy'|trans }} Unreadable? Regenerate Submit" at bounding box center [766, 527] width 1004 height 328
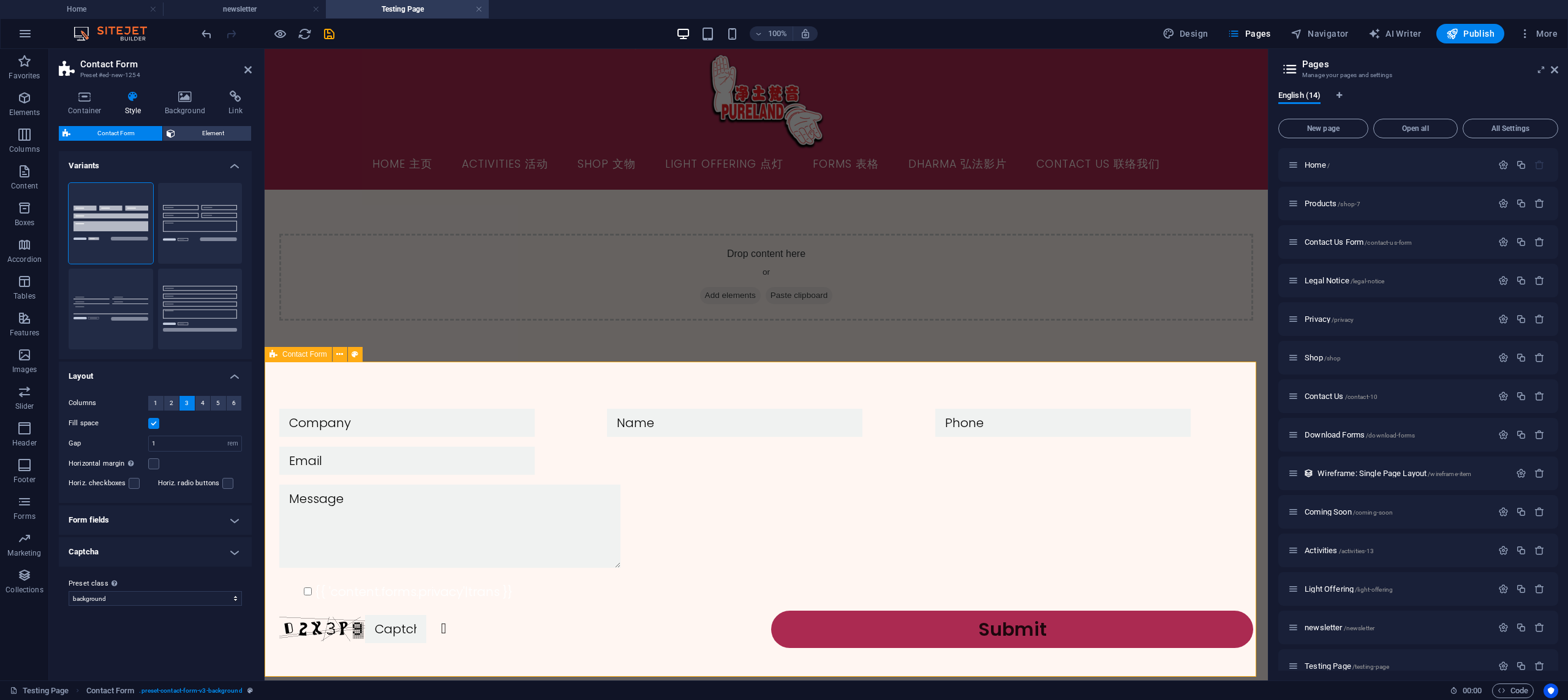
scroll to position [34, 0]
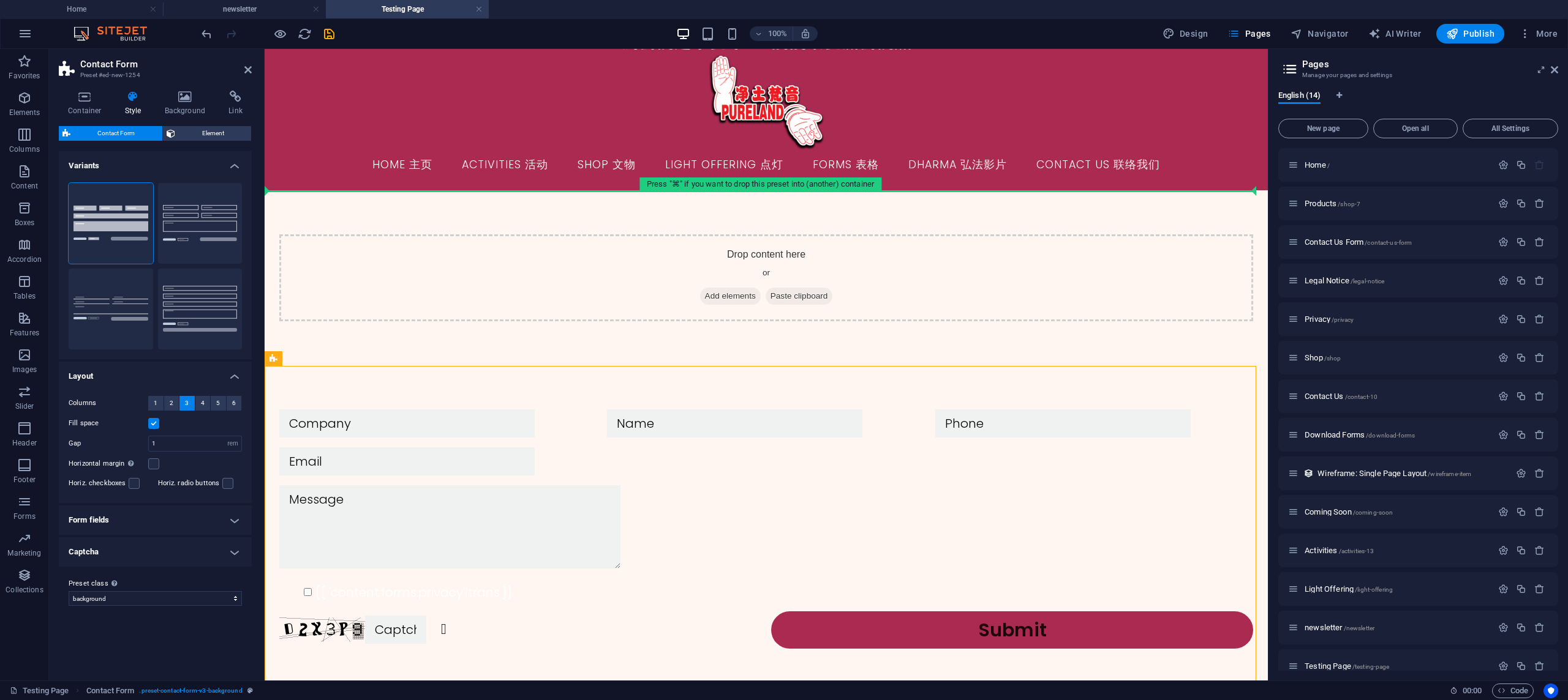
drag, startPoint x: 469, startPoint y: 383, endPoint x: 482, endPoint y: 211, distance: 172.5
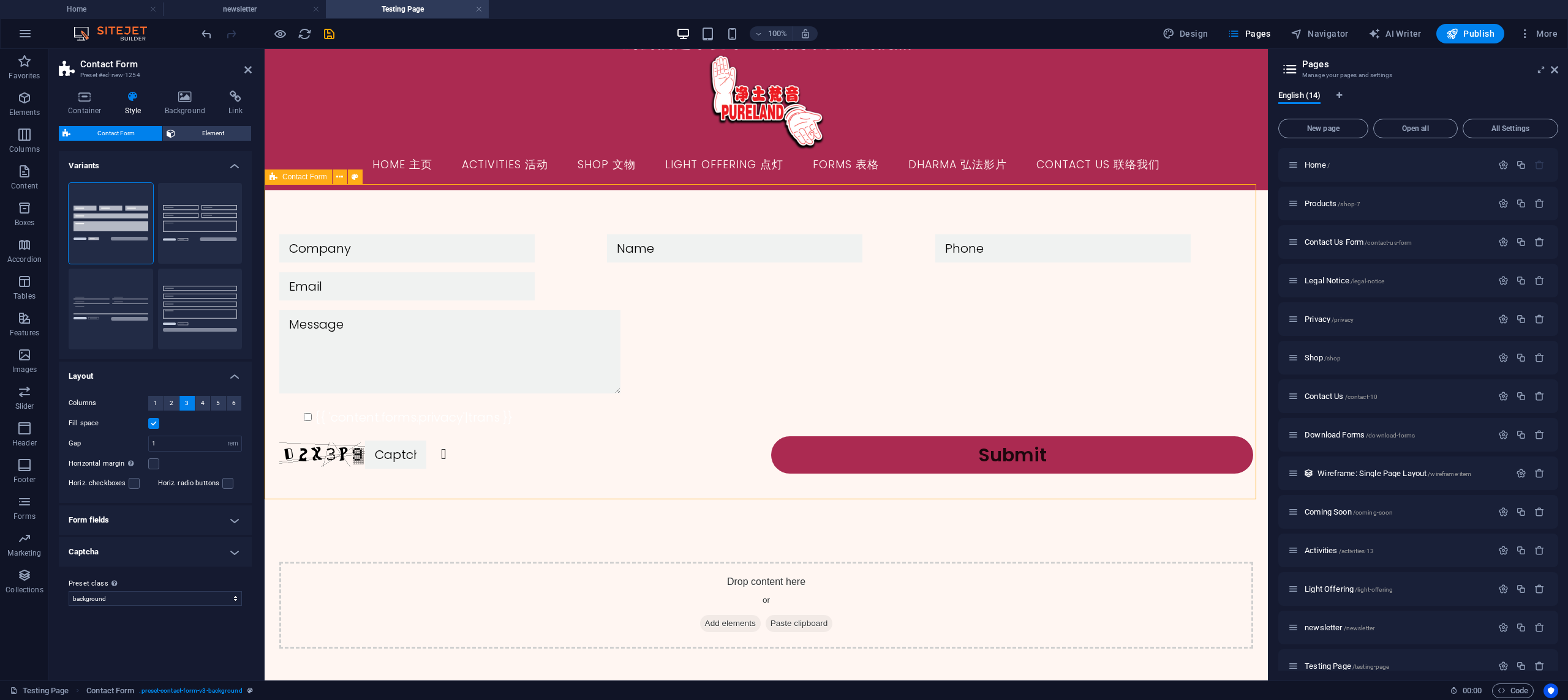
scroll to position [41, 0]
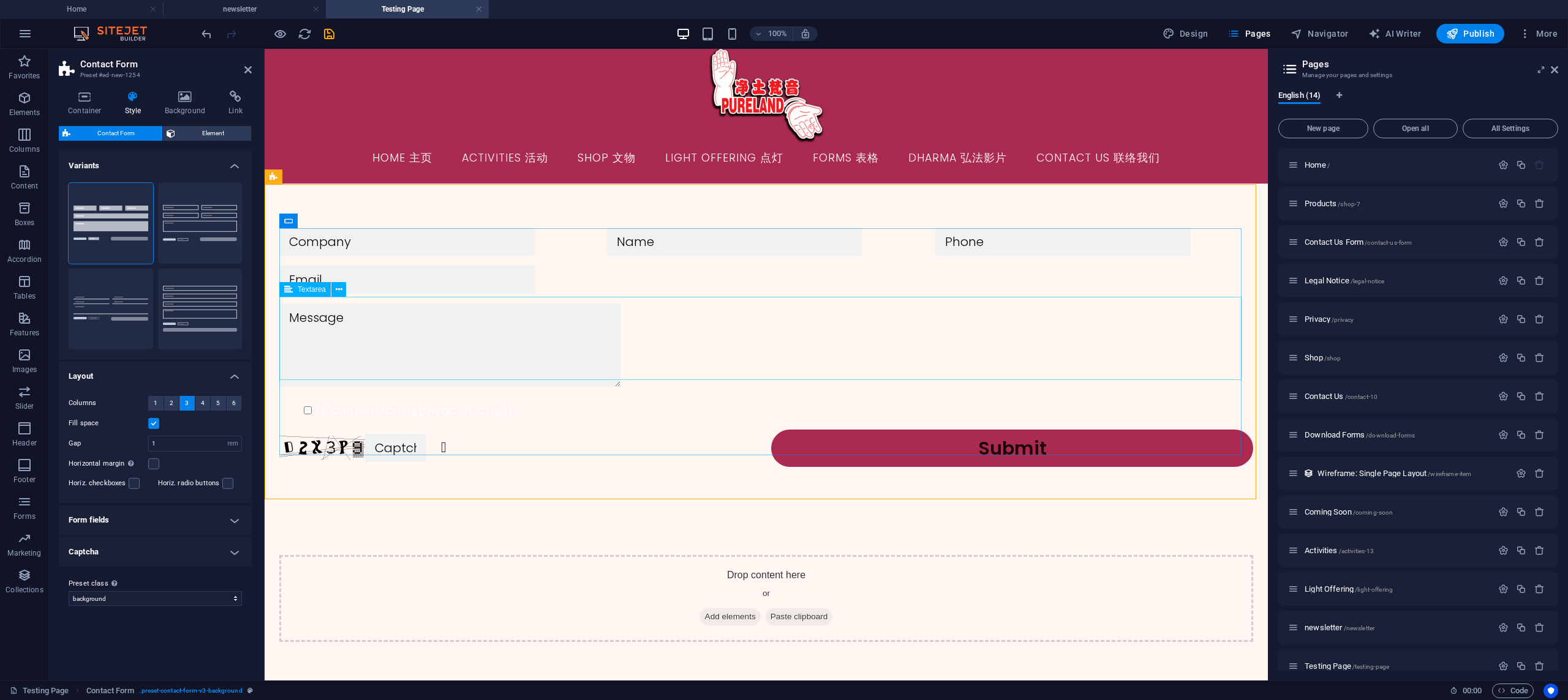
click at [576, 366] on textarea at bounding box center [449, 345] width 341 height 83
type input "h"
click at [208, 134] on span "Element" at bounding box center [213, 134] width 69 height 15
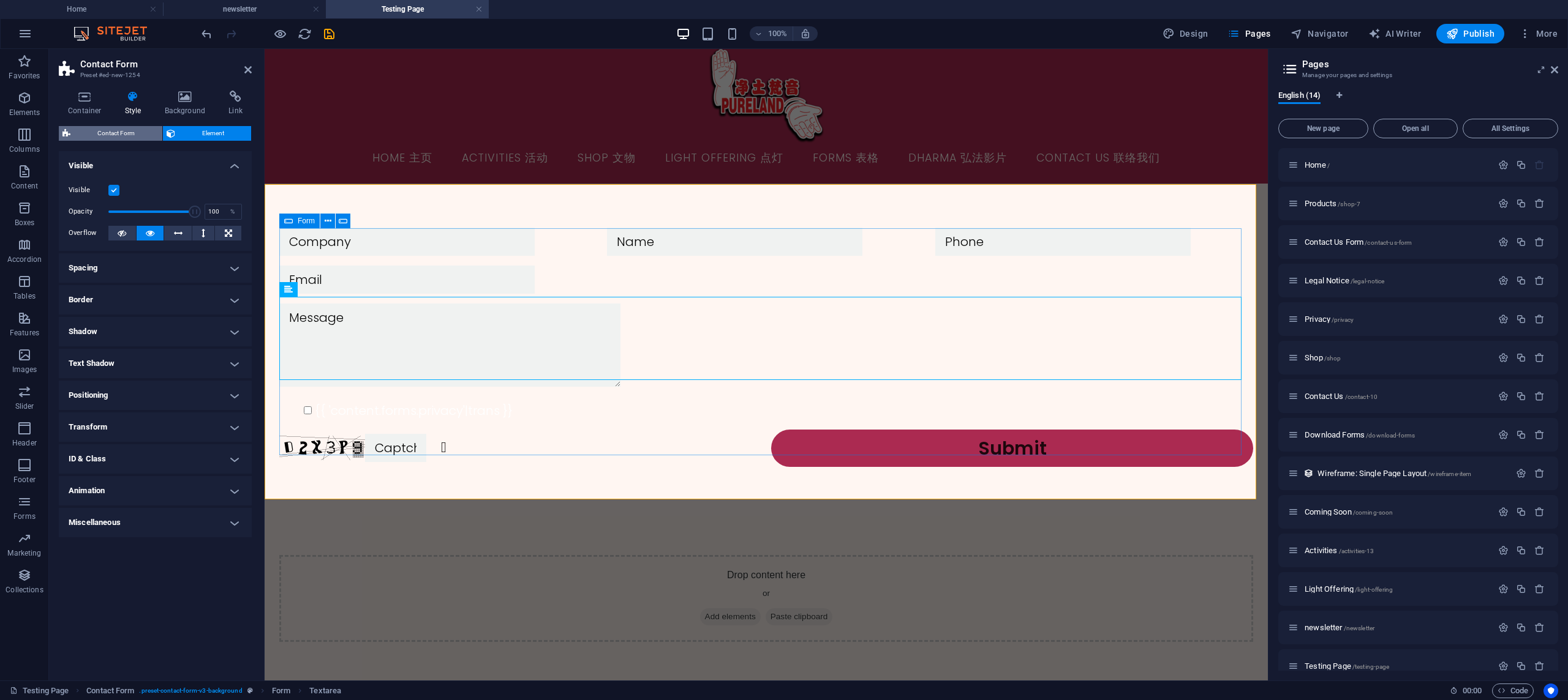
click at [146, 137] on span "Contact Form" at bounding box center [117, 134] width 85 height 15
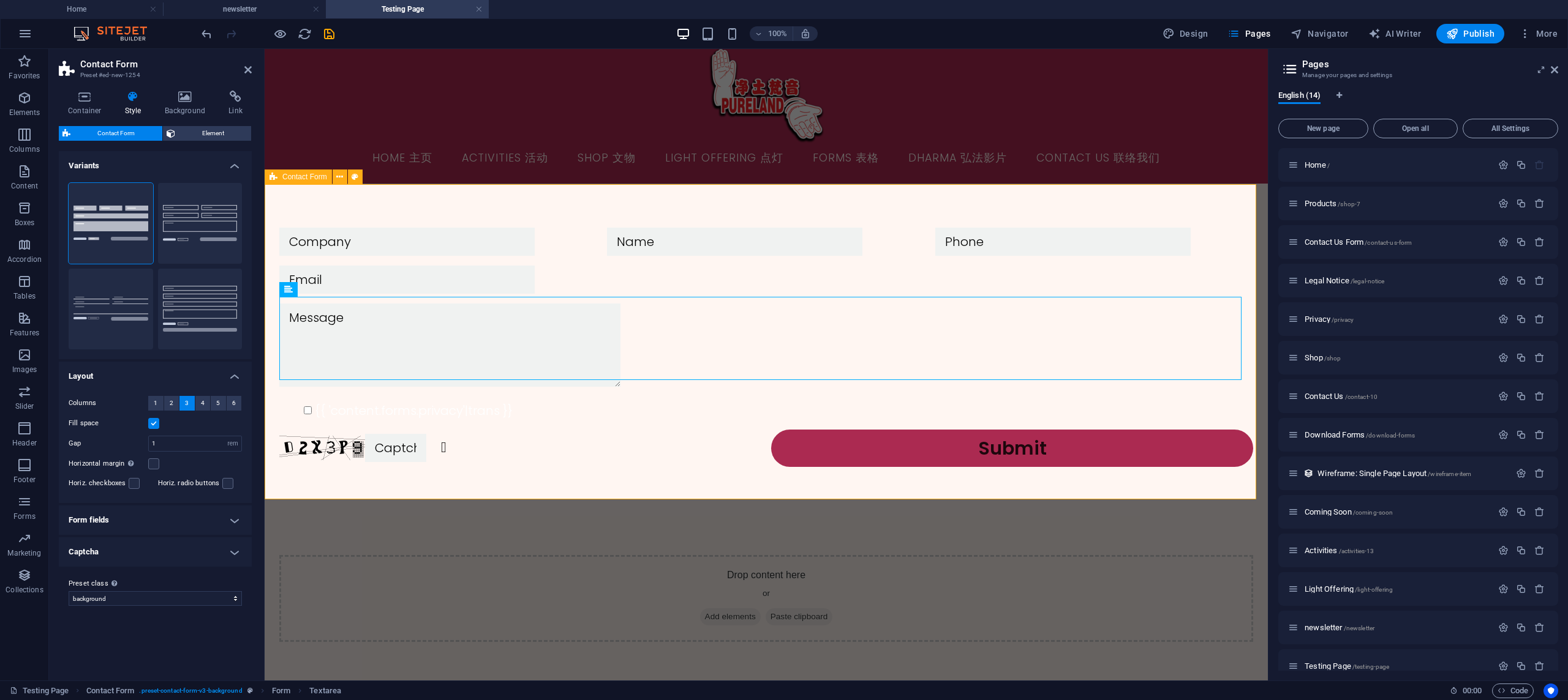
click at [398, 215] on div "{{ 'content.forms.privacy'|trans }} Unreadable? Regenerate Submit" at bounding box center [766, 348] width 1004 height 328
click at [91, 104] on h4 "Container" at bounding box center [87, 103] width 57 height 25
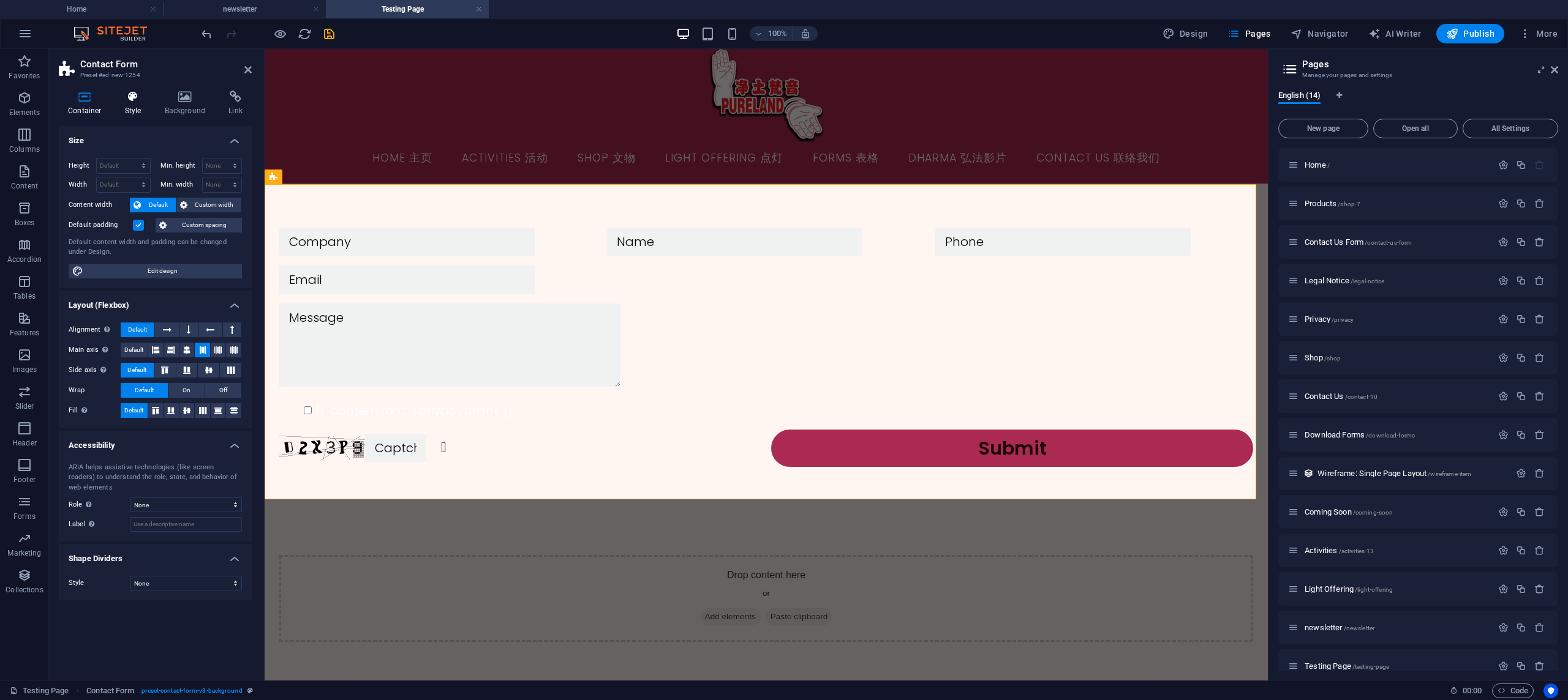
click at [126, 99] on icon at bounding box center [133, 96] width 35 height 12
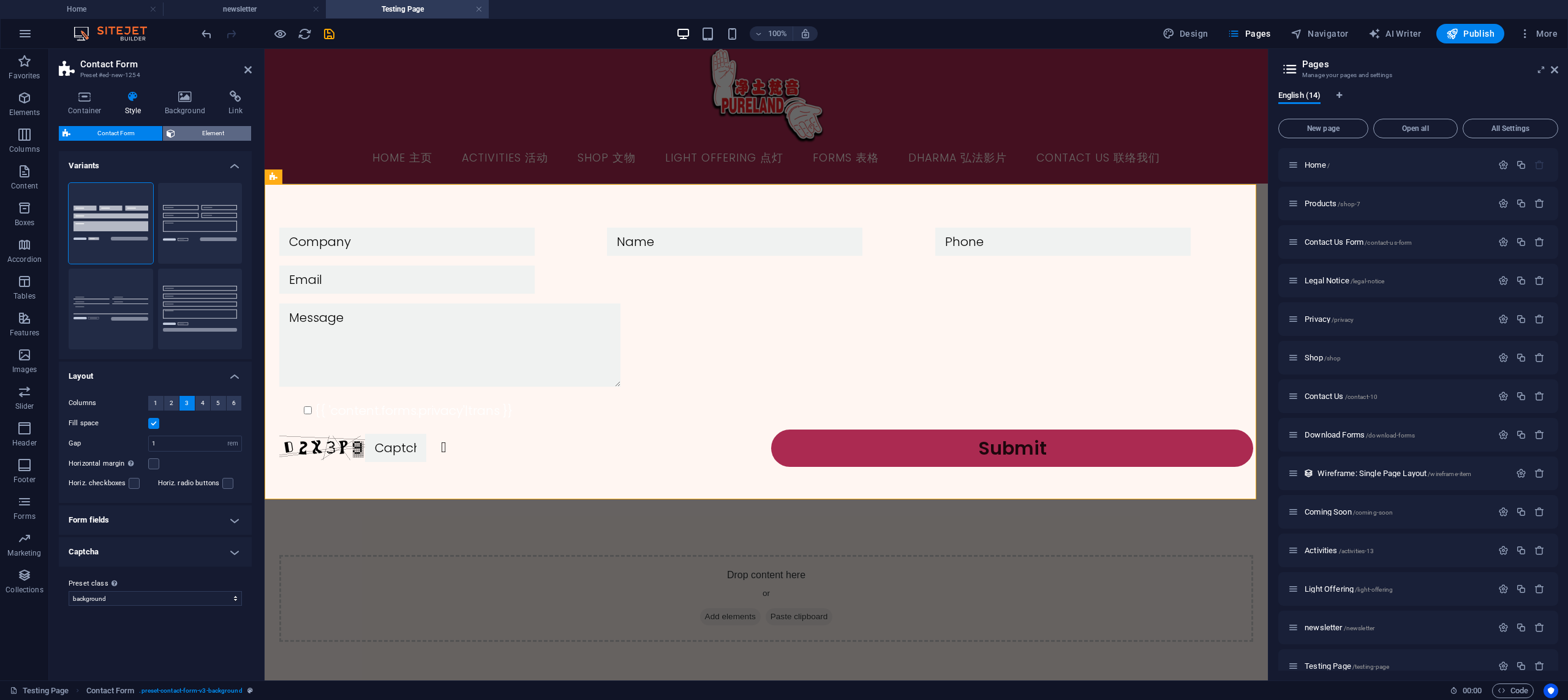
click at [211, 134] on span "Element" at bounding box center [213, 134] width 69 height 15
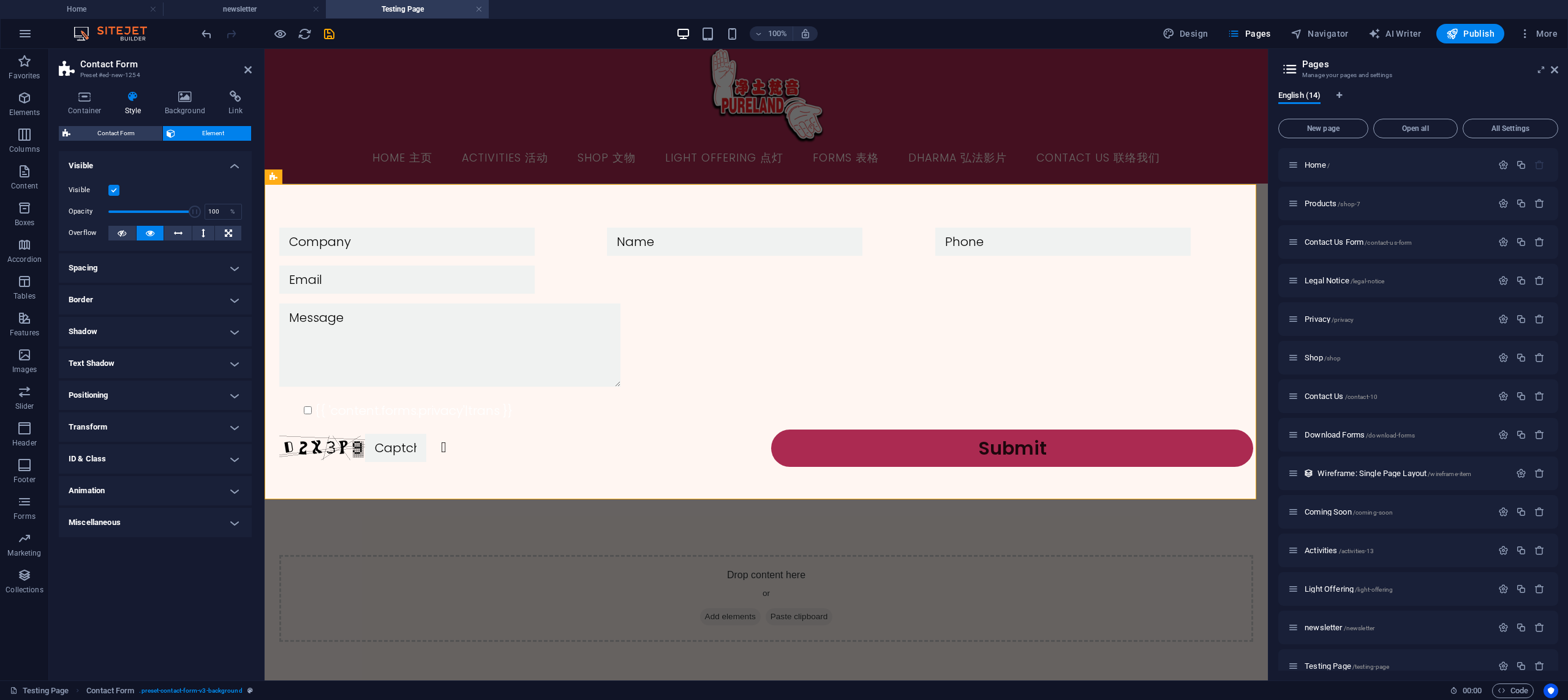
click at [110, 191] on label at bounding box center [114, 190] width 11 height 11
click at [0, 0] on input "Visible" at bounding box center [0, 0] width 0 height 0
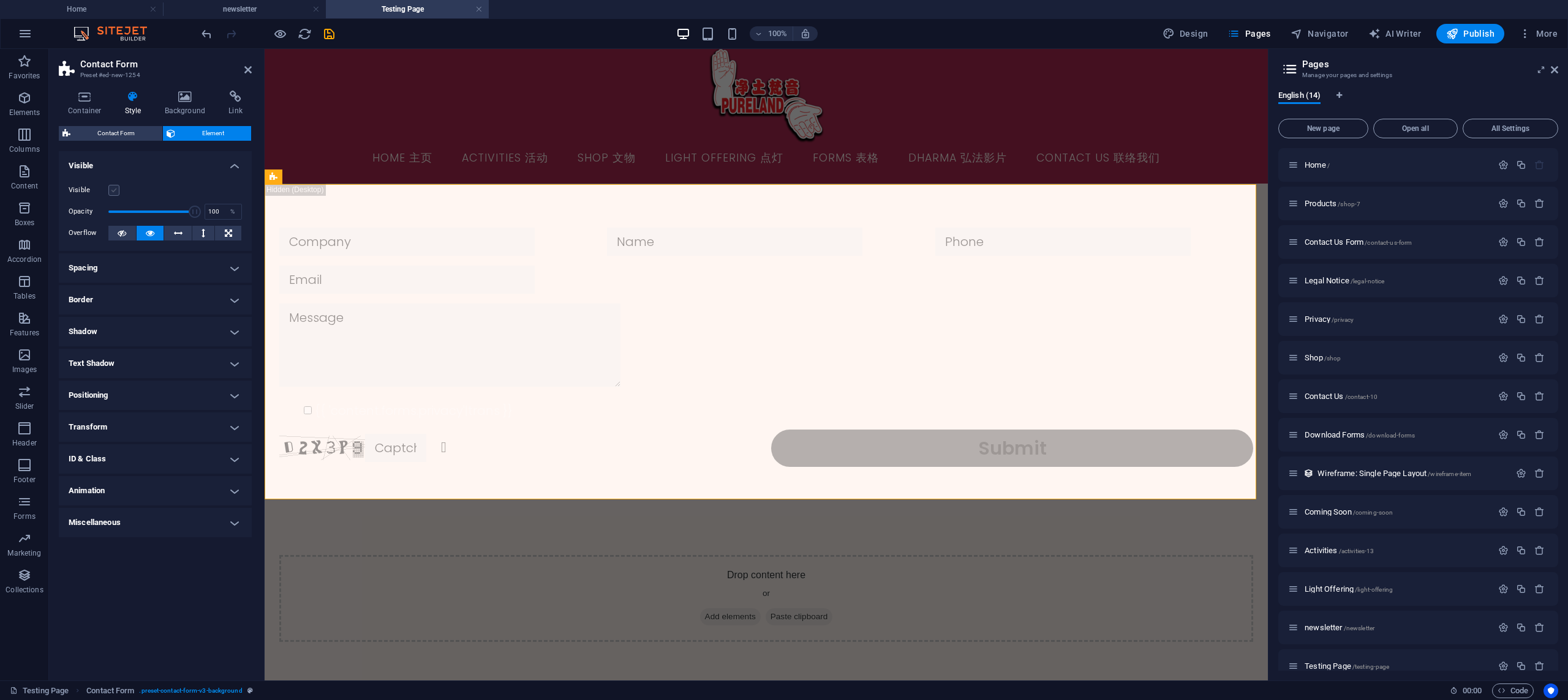
click at [110, 191] on label at bounding box center [114, 190] width 11 height 11
click at [0, 0] on input "Visible" at bounding box center [0, 0] width 0 height 0
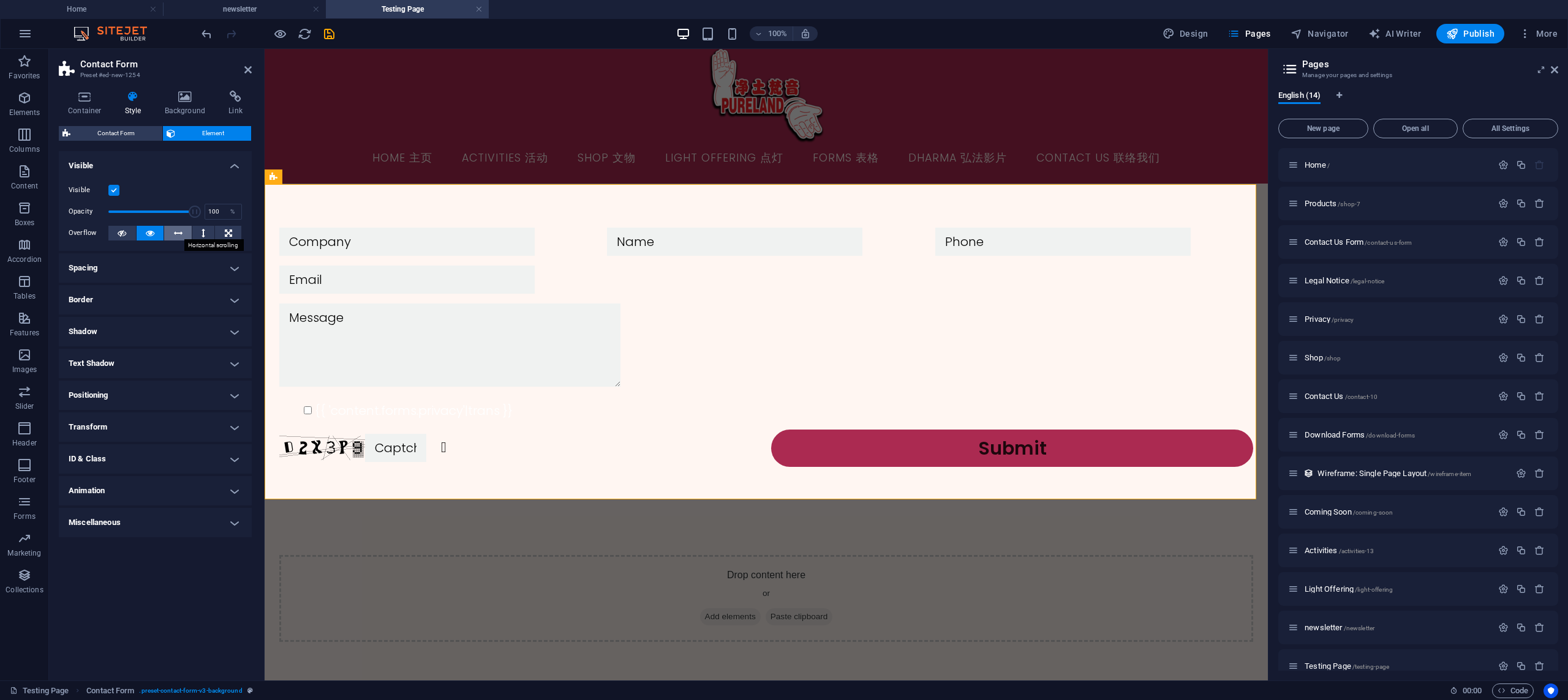
click at [167, 233] on button at bounding box center [177, 234] width 27 height 15
click at [121, 233] on icon at bounding box center [122, 234] width 8 height 15
click at [146, 232] on icon at bounding box center [150, 234] width 8 height 15
click at [233, 105] on h4 "Link" at bounding box center [236, 103] width 32 height 25
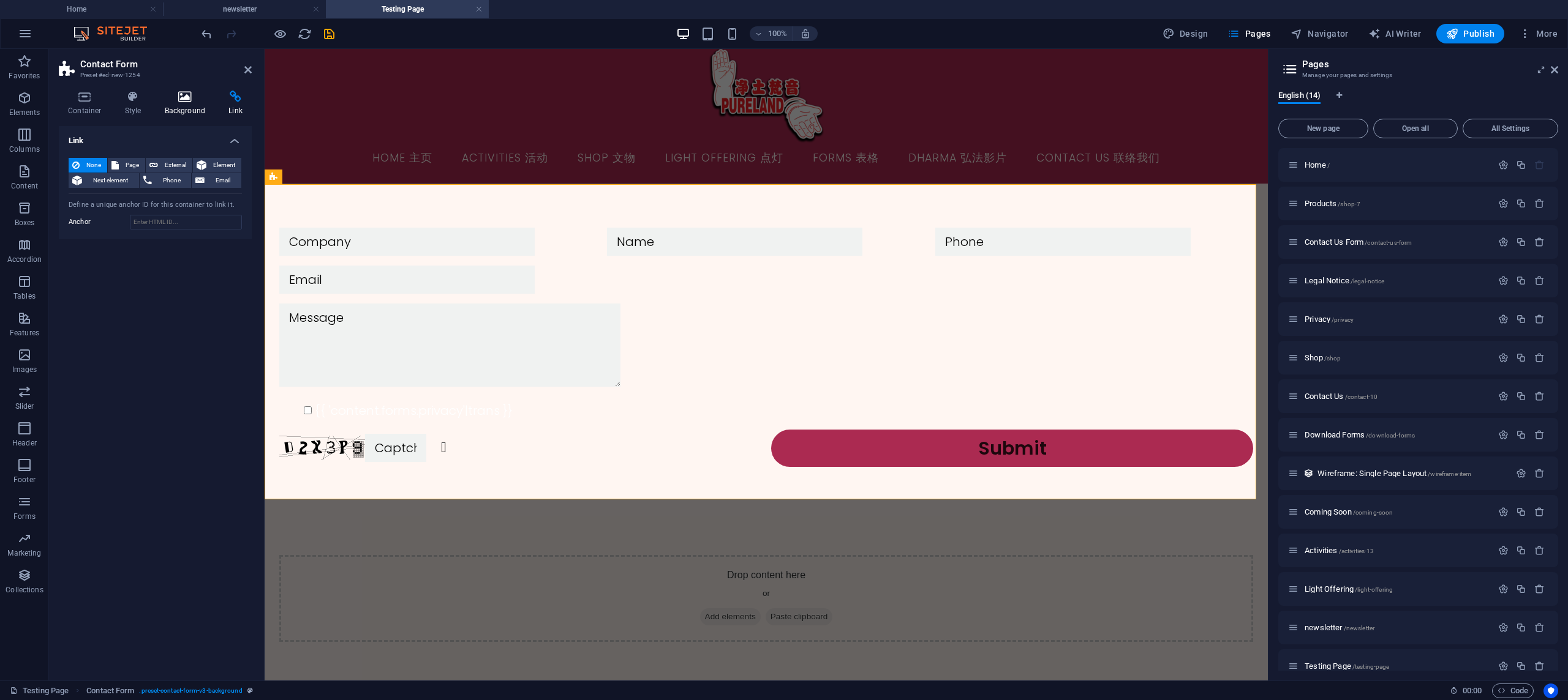
drag, startPoint x: 187, startPoint y: 106, endPoint x: 155, endPoint y: 106, distance: 32.0
click at [187, 106] on h4 "Background" at bounding box center [188, 103] width 64 height 25
click at [127, 106] on h4 "Style" at bounding box center [136, 103] width 40 height 25
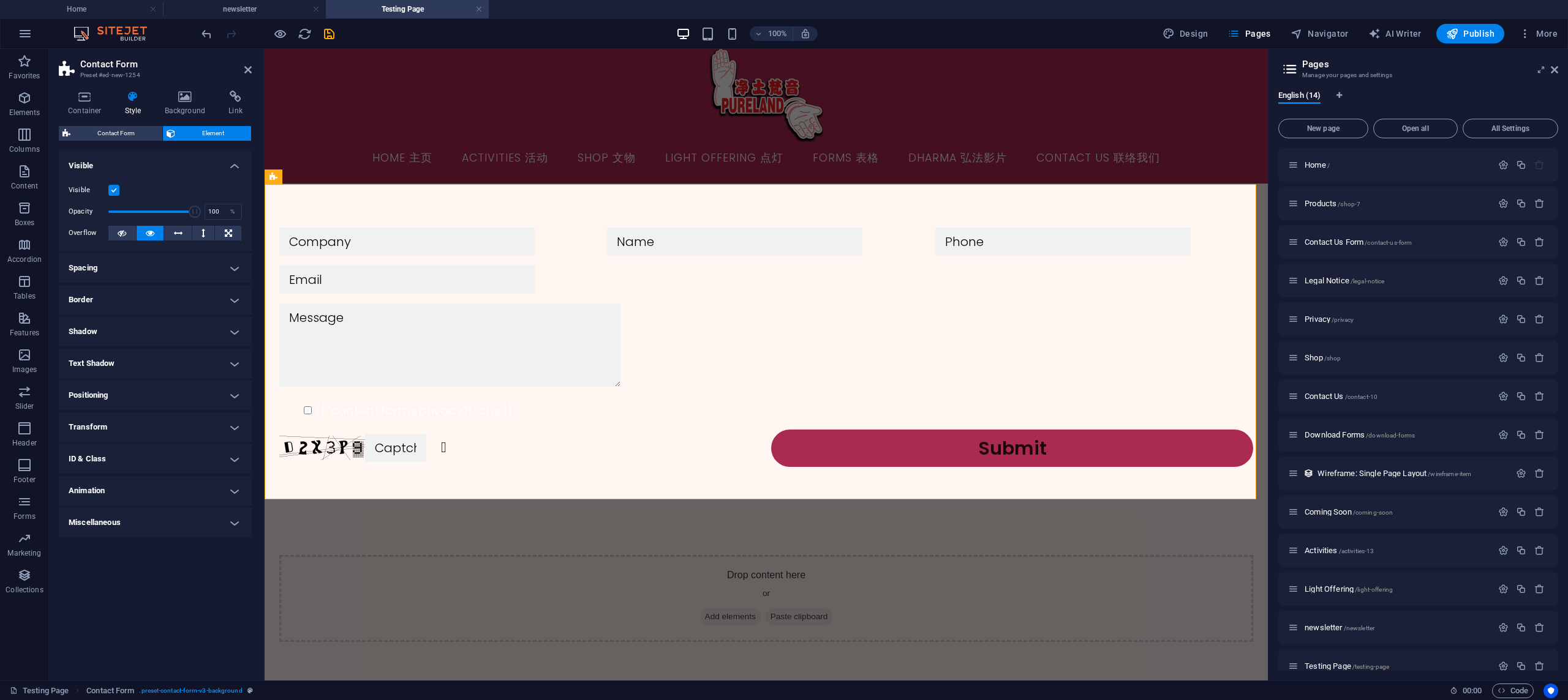
click at [189, 515] on h4 "Miscellaneous" at bounding box center [155, 522] width 193 height 29
click at [199, 518] on h4 "Miscellaneous" at bounding box center [155, 518] width 193 height 22
click at [187, 483] on h4 "Animation" at bounding box center [155, 491] width 193 height 29
click at [188, 485] on h4 "Animation" at bounding box center [155, 487] width 193 height 22
click at [191, 454] on h4 "ID & Class" at bounding box center [155, 459] width 193 height 29
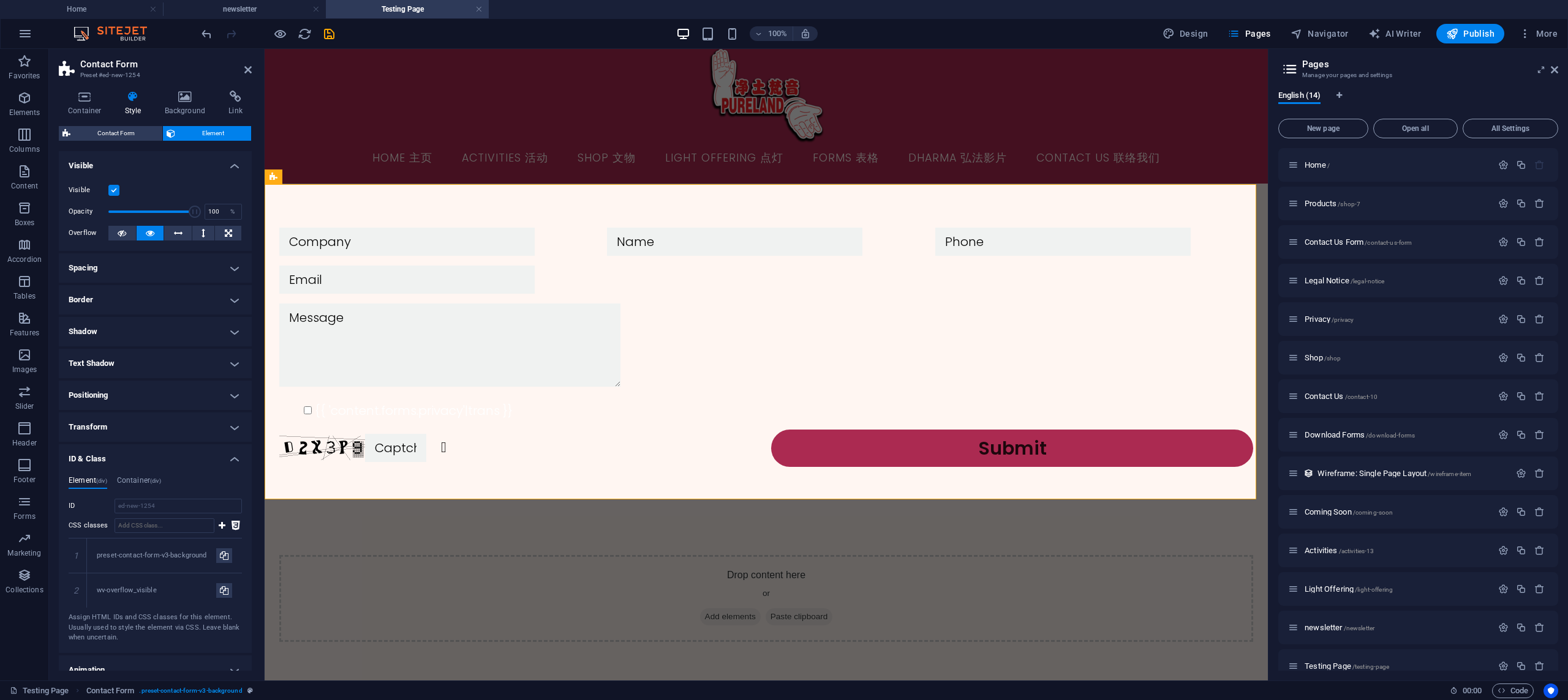
click at [189, 460] on h4 "ID & Class" at bounding box center [155, 455] width 193 height 22
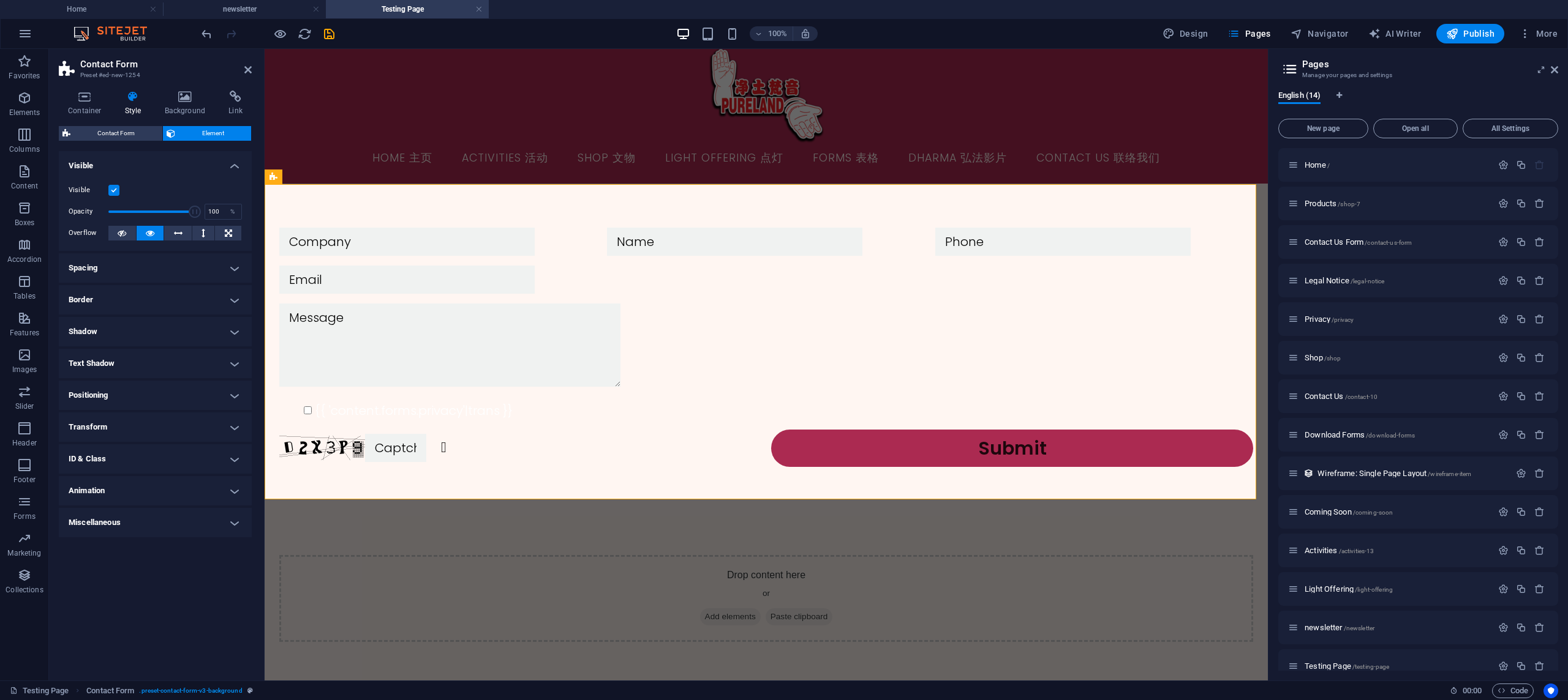
click at [189, 427] on h4 "Transform" at bounding box center [155, 427] width 193 height 29
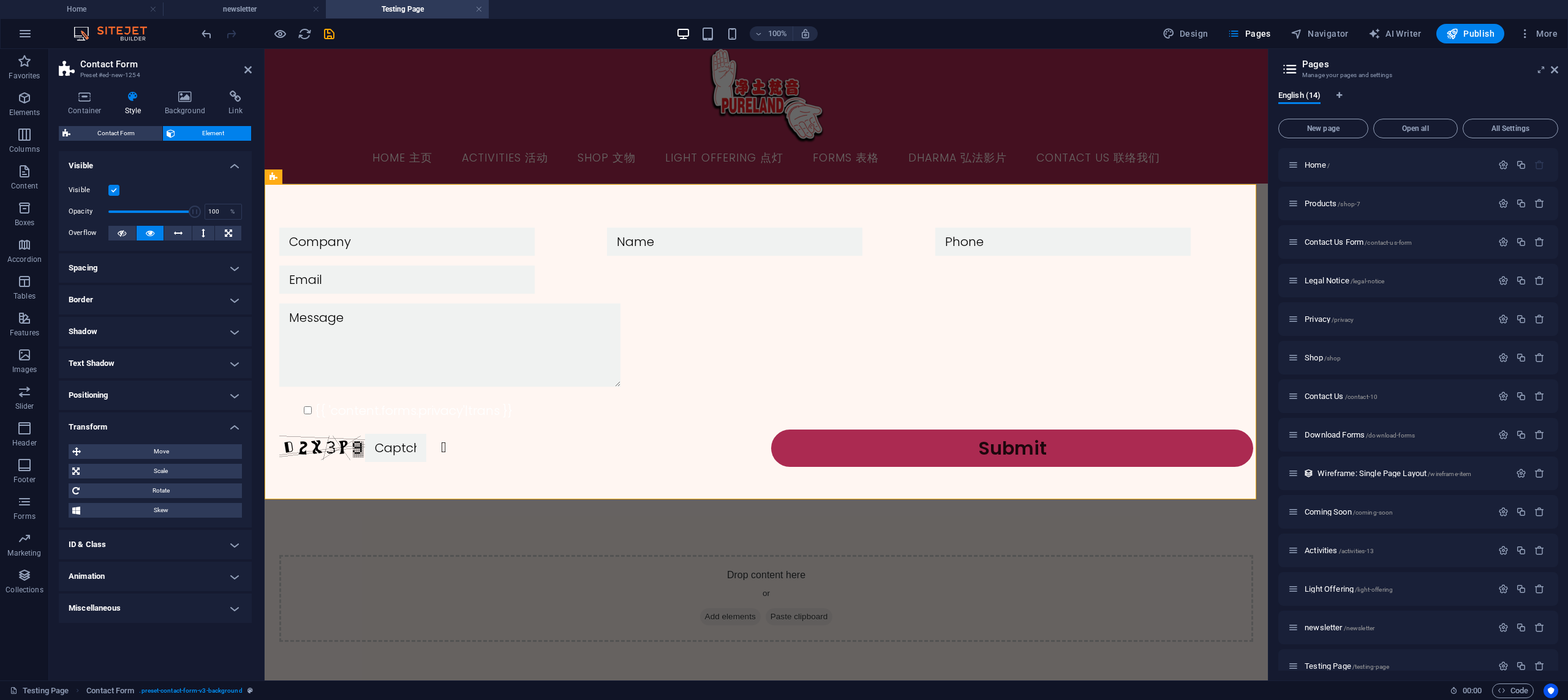
scroll to position [3, 0]
click at [189, 427] on h4 "Transform" at bounding box center [155, 423] width 193 height 22
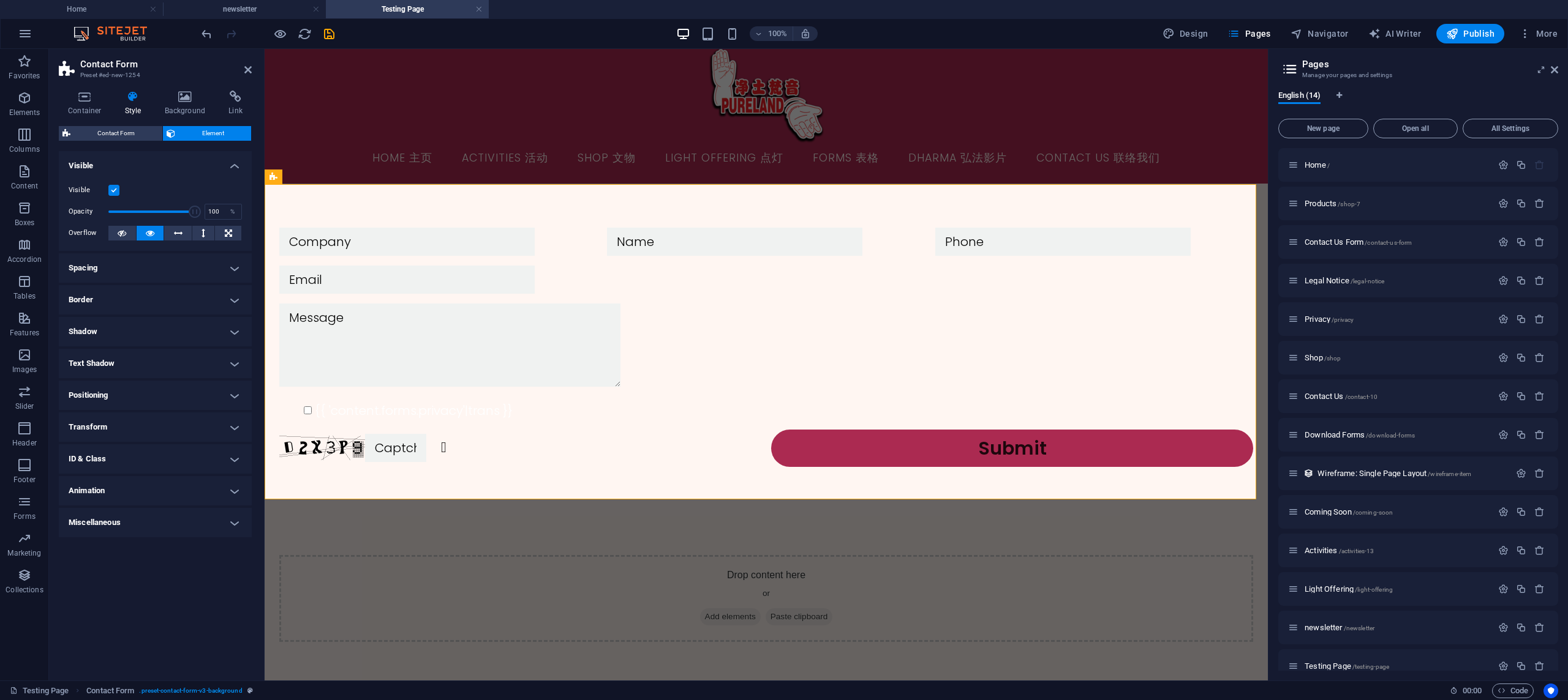
click at [182, 386] on h4 "Positioning" at bounding box center [155, 395] width 193 height 29
click at [183, 389] on h4 "Positioning" at bounding box center [155, 391] width 193 height 22
click at [188, 361] on h4 "Text Shadow" at bounding box center [155, 363] width 193 height 29
click at [188, 361] on h4 "Text Shadow" at bounding box center [155, 359] width 193 height 22
click at [173, 324] on h4 "Shadow" at bounding box center [155, 332] width 193 height 29
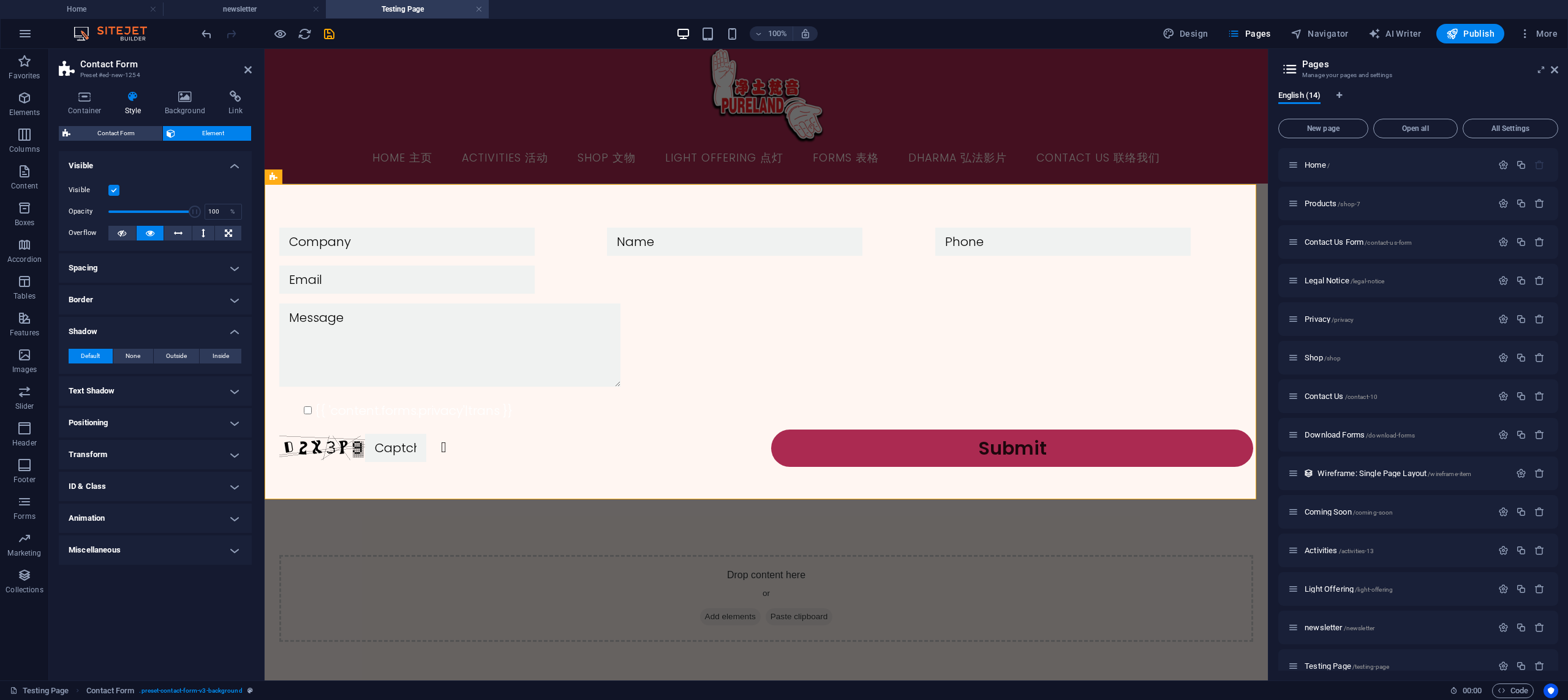
click at [175, 325] on h4 "Shadow" at bounding box center [155, 328] width 193 height 22
click at [183, 299] on h4 "Border" at bounding box center [155, 300] width 193 height 29
click at [182, 295] on h4 "Border" at bounding box center [155, 296] width 193 height 22
click at [188, 255] on h4 "Spacing" at bounding box center [155, 268] width 193 height 29
click at [188, 258] on h4 "Spacing" at bounding box center [155, 264] width 193 height 22
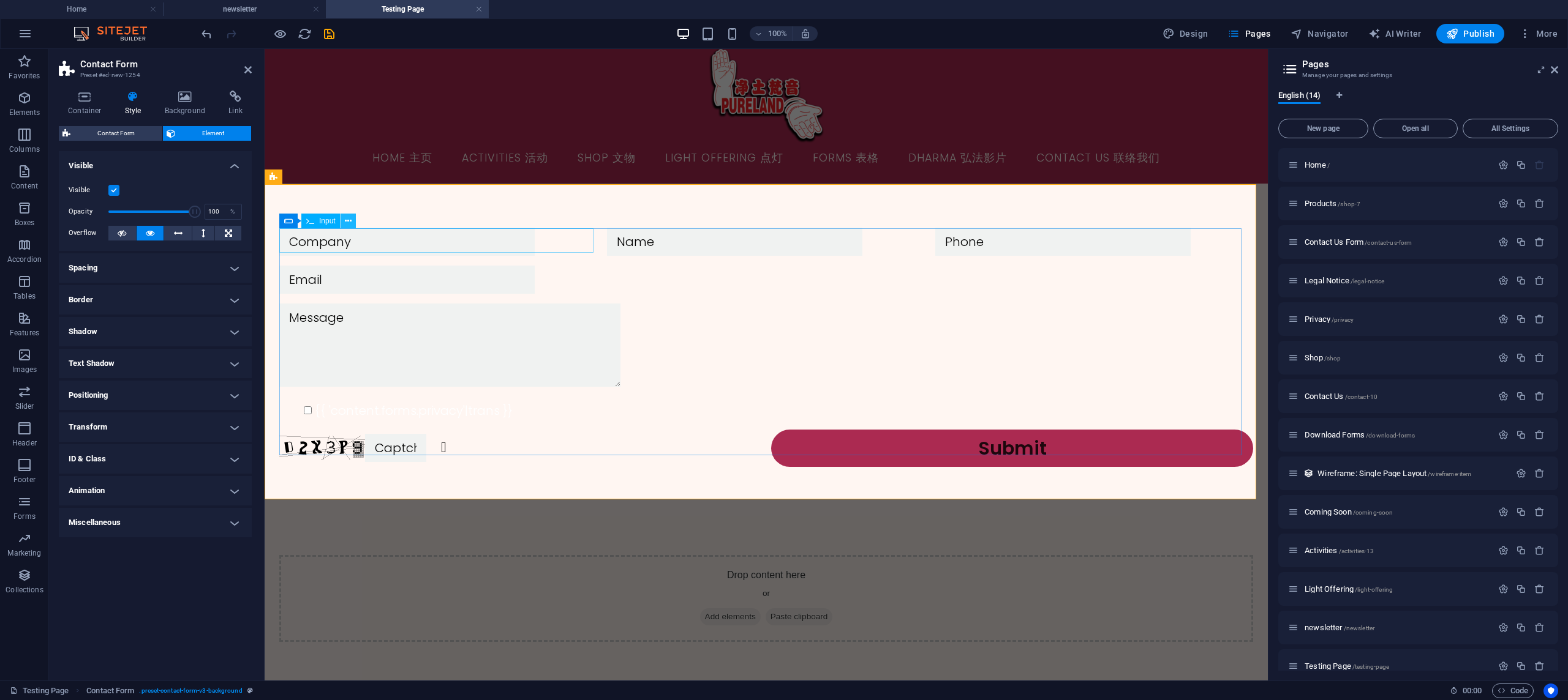
click at [346, 222] on icon at bounding box center [348, 221] width 7 height 13
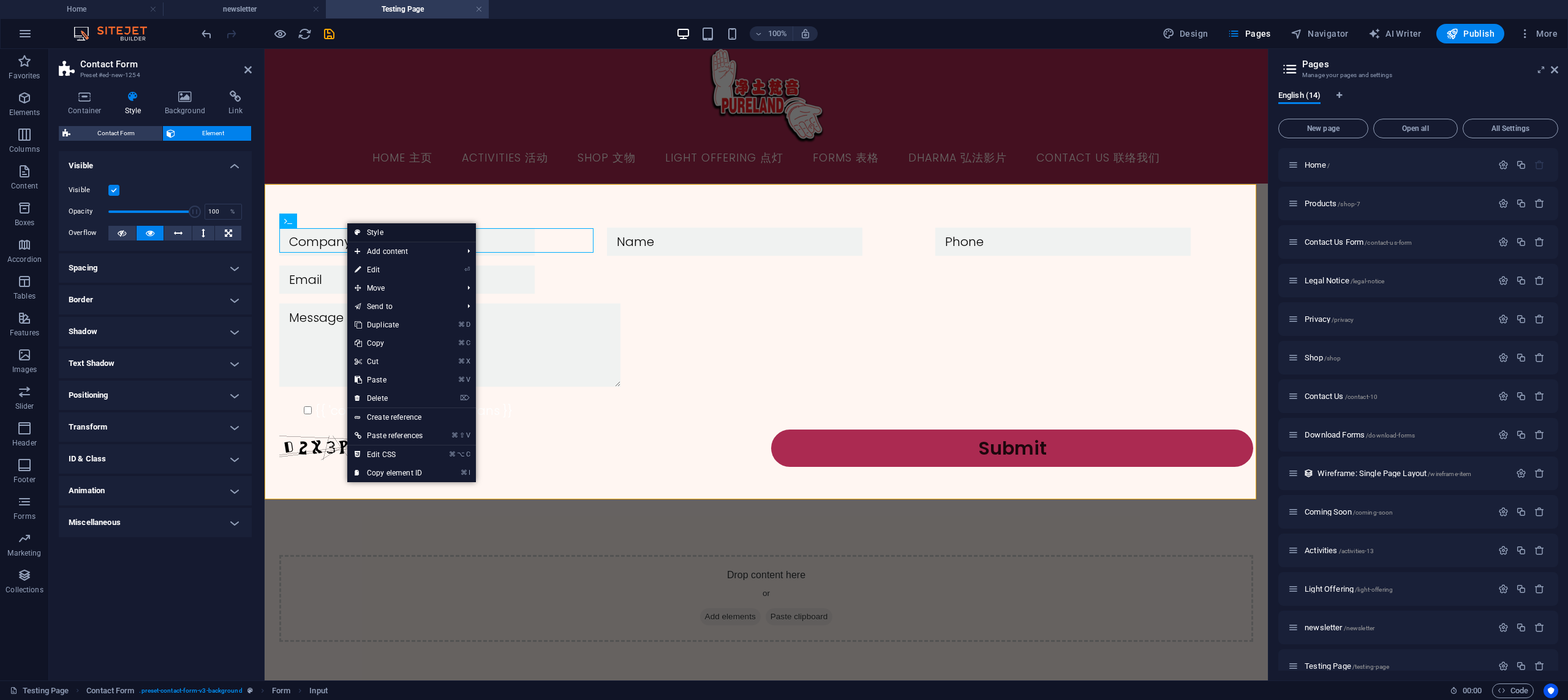
click at [387, 238] on link "Style" at bounding box center [411, 232] width 128 height 18
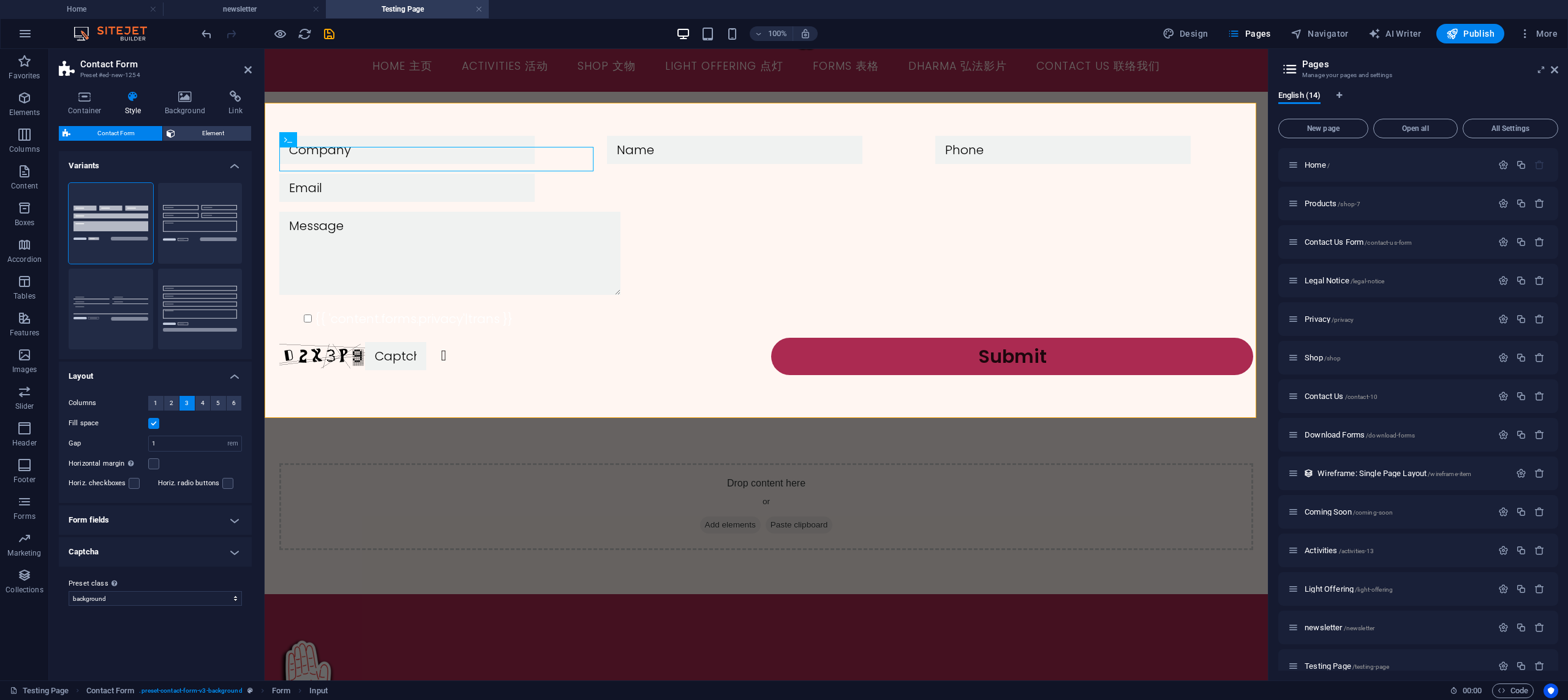
scroll to position [122, 0]
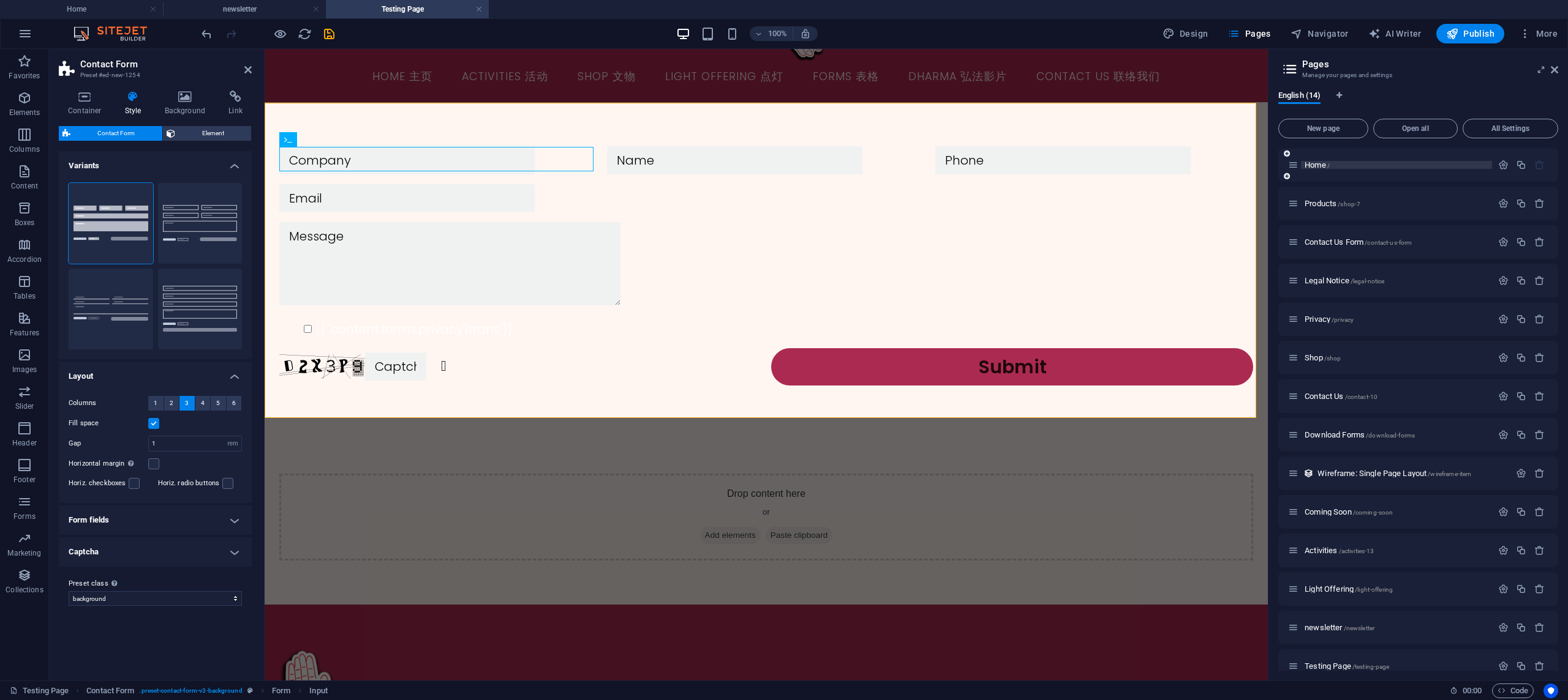
click at [1315, 165] on span "Home /" at bounding box center [1316, 165] width 25 height 9
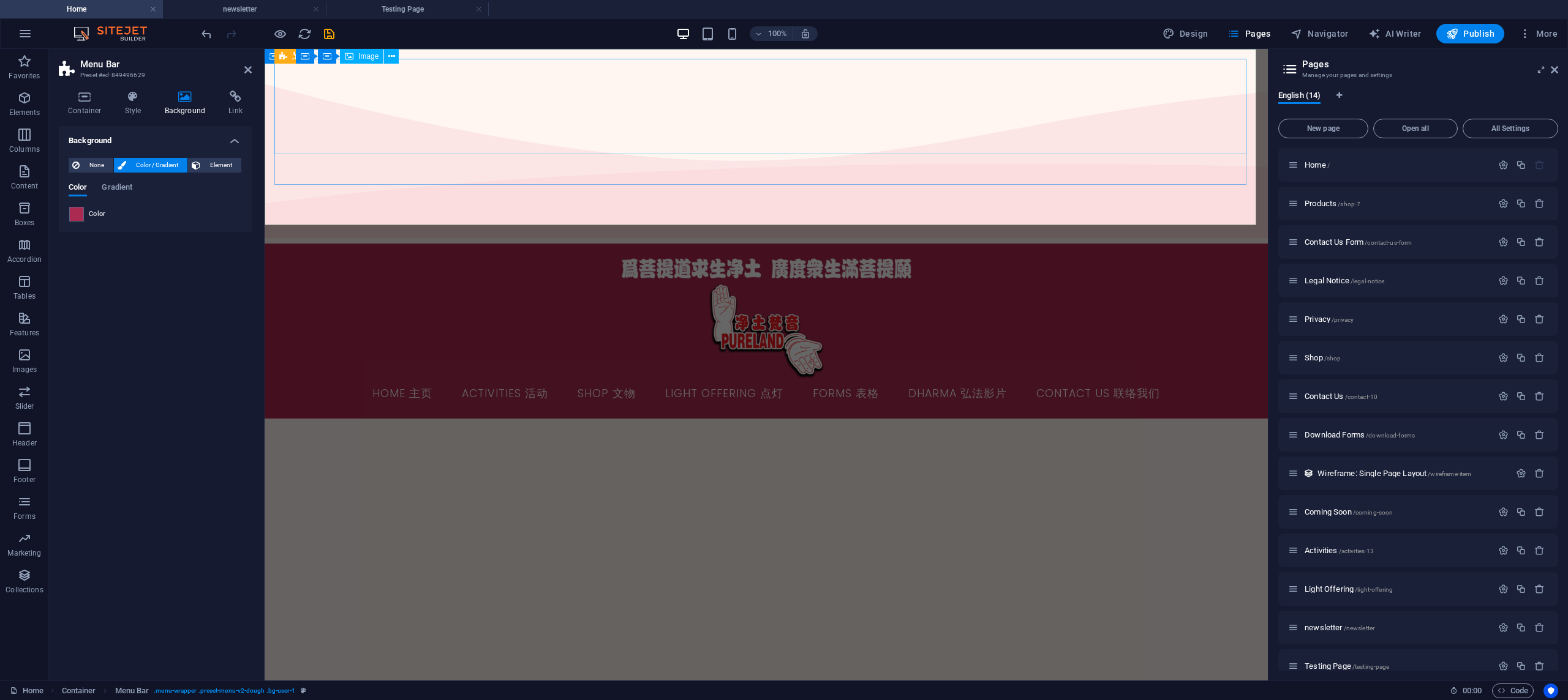
click at [1071, 284] on figure at bounding box center [766, 331] width 984 height 95
click at [274, 244] on div "Home 主页 Activities 活动 Shop 文物 Light Offering 点灯 Forms 表格 Dharma 弘法影片 Contact Us…" at bounding box center [766, 332] width 1004 height 176
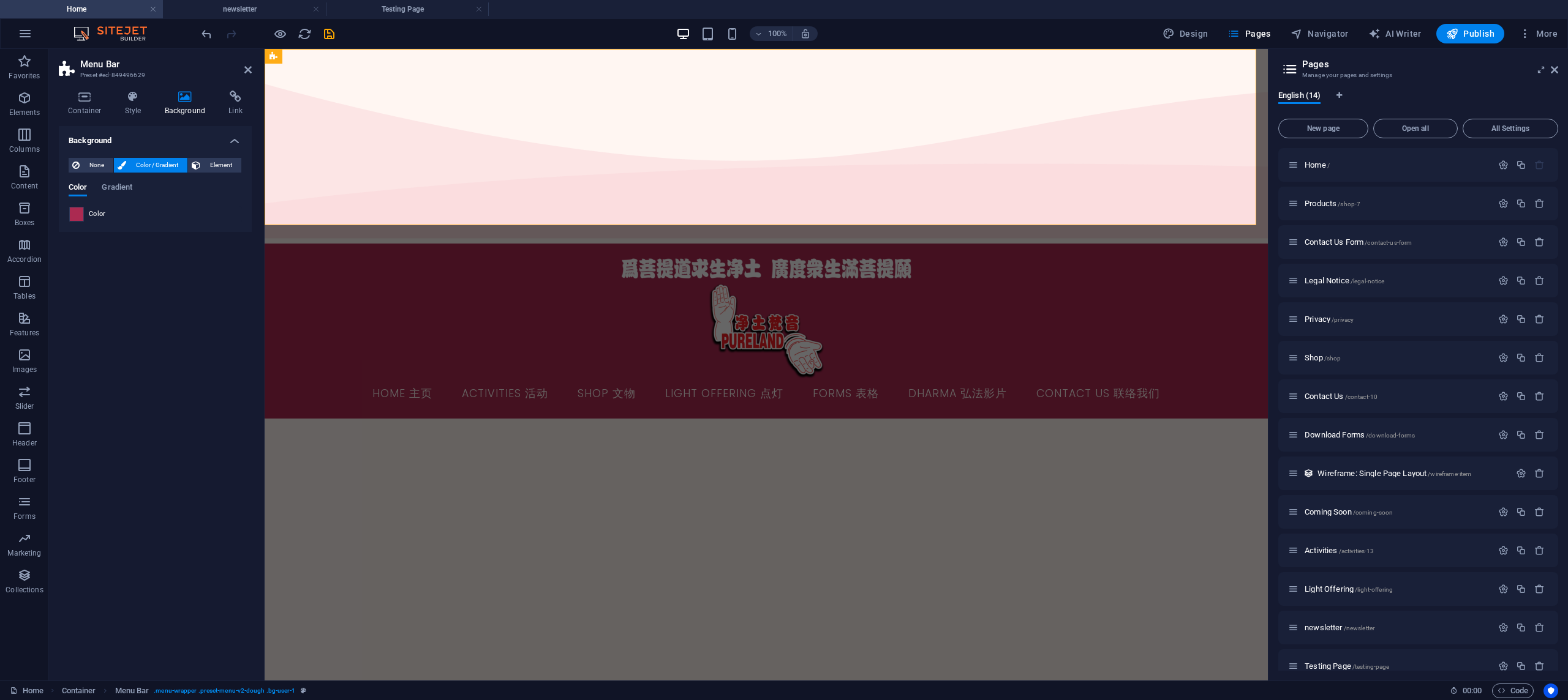
click at [81, 211] on span at bounding box center [76, 214] width 13 height 13
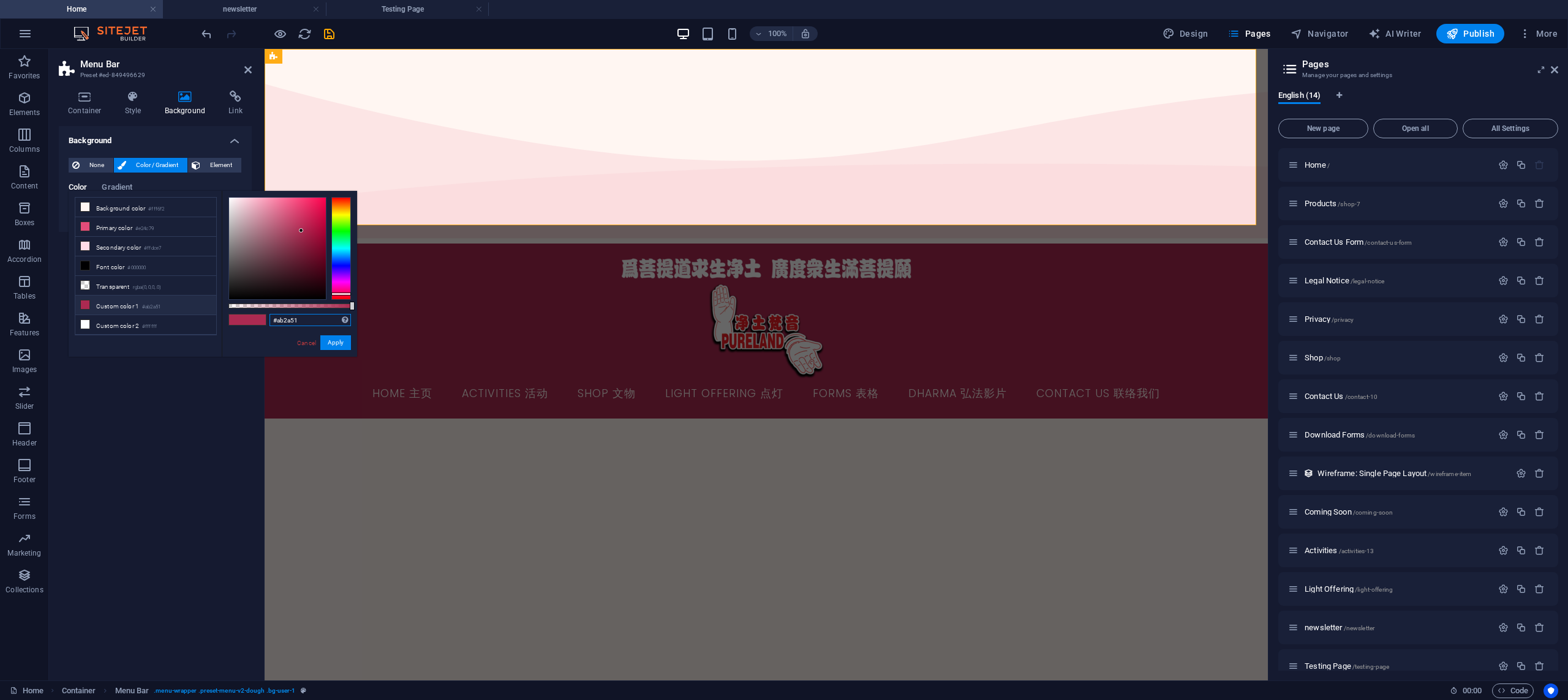
drag, startPoint x: 309, startPoint y: 323, endPoint x: 244, endPoint y: 319, distance: 65.1
click at [244, 319] on div "#ab2a51 Supported formats #0852ed rgb(8, 82, 237) rgba(8, 82, 237, 90%) hsv(221…" at bounding box center [289, 363] width 136 height 344
click at [171, 415] on div "Background None Color / Gradient Element Stretch background to full-width Color…" at bounding box center [155, 399] width 193 height 545
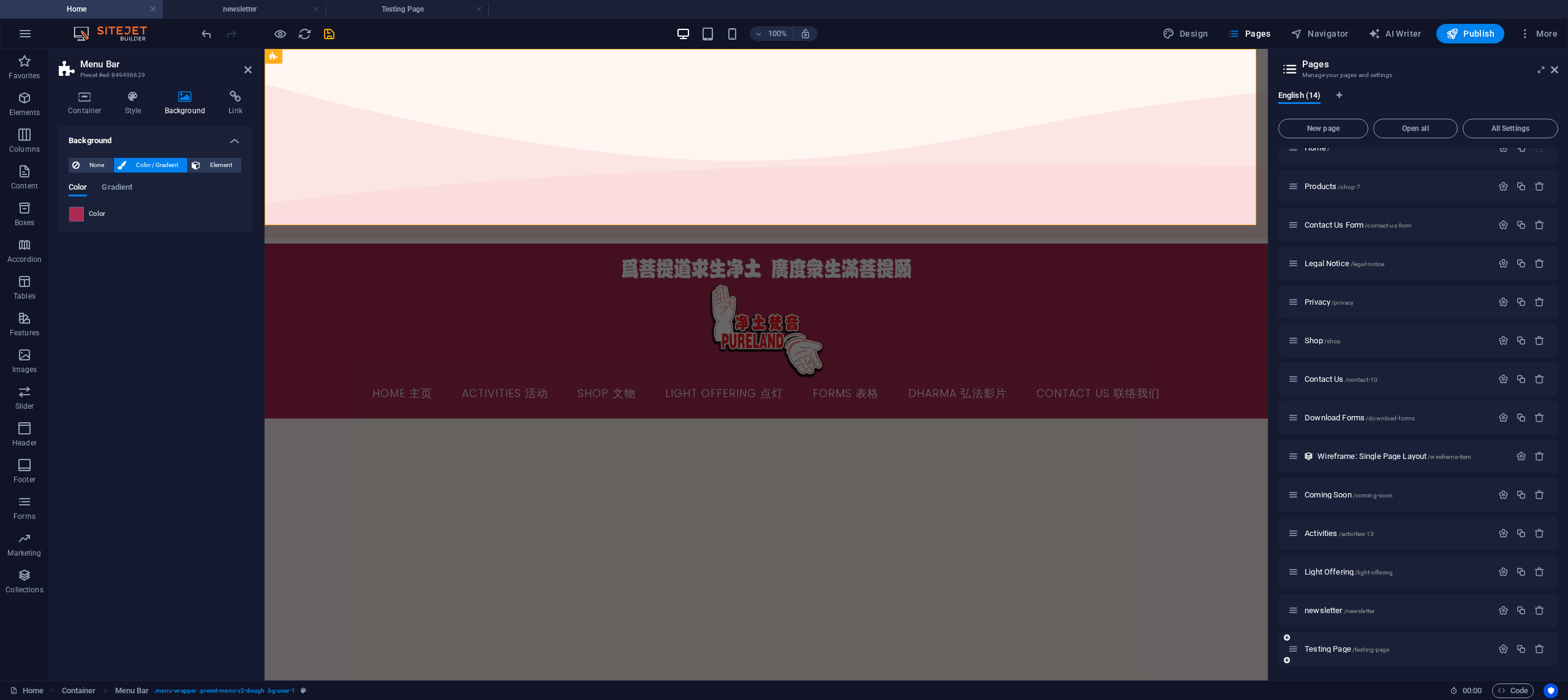
scroll to position [17, 0]
click at [1331, 653] on div "Testing Page /testing-page" at bounding box center [1390, 649] width 204 height 14
click at [1333, 650] on span "Testing Page /testing-page" at bounding box center [1347, 649] width 85 height 9
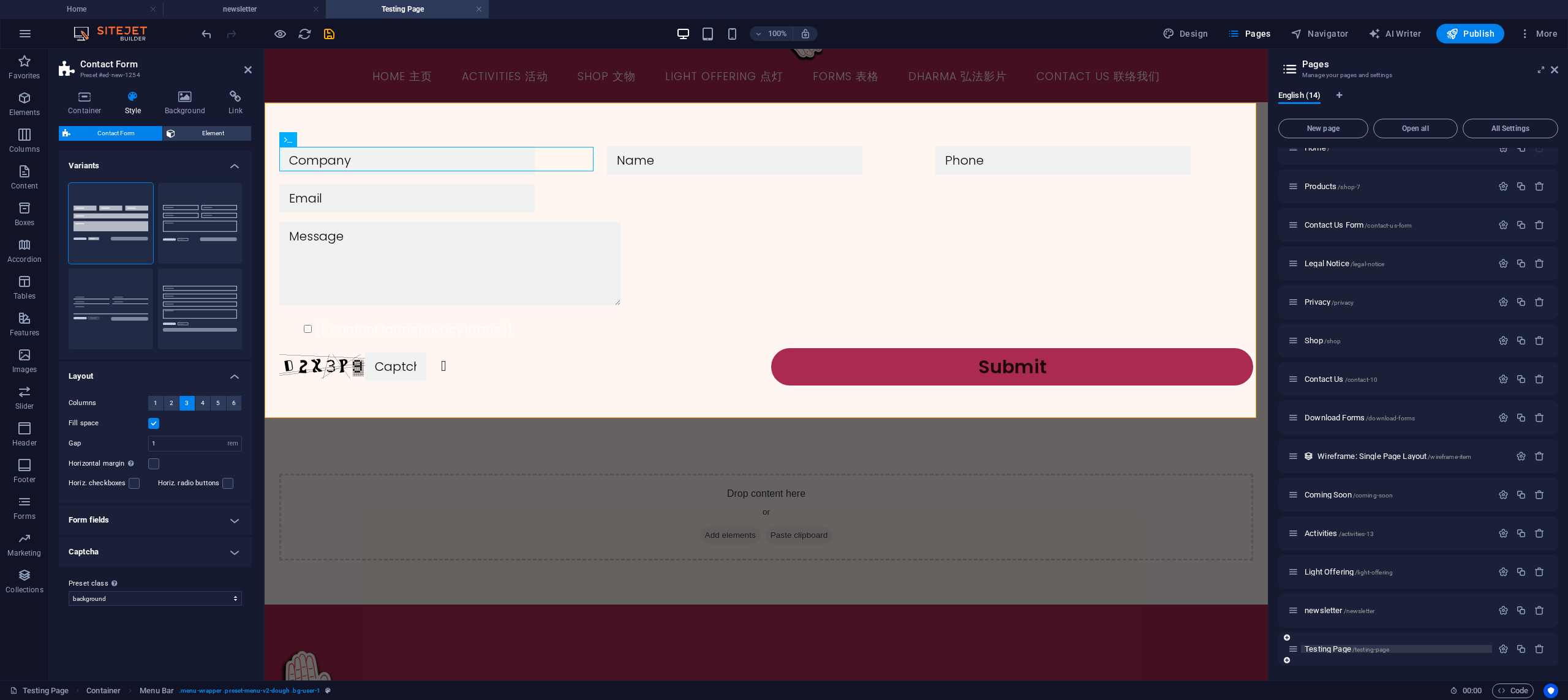
click at [1333, 650] on span "Testing Page /testing-page" at bounding box center [1347, 649] width 85 height 9
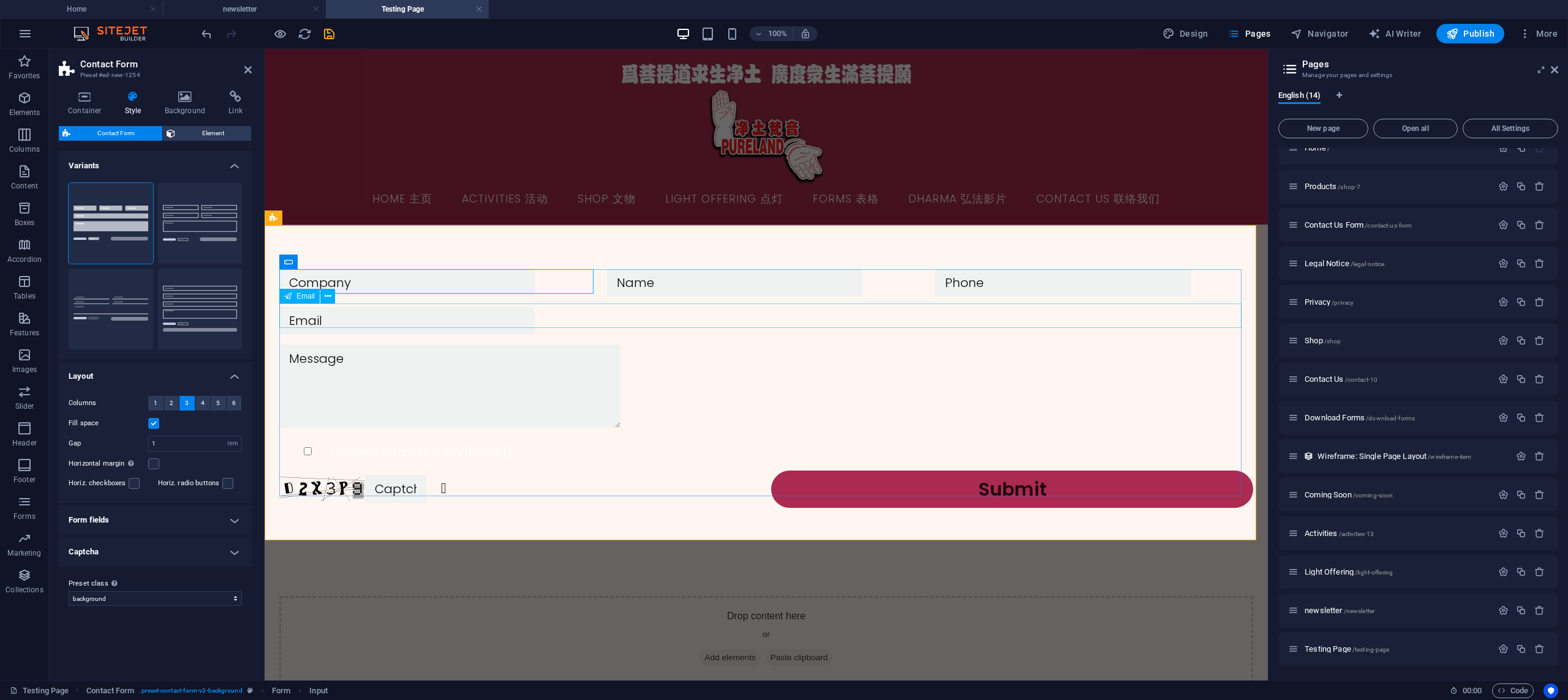
scroll to position [0, 0]
click at [563, 236] on div "{{ 'content.forms.privacy'|trans }} Unreadable? Regenerate Submit" at bounding box center [766, 389] width 1004 height 328
click at [442, 89] on figure at bounding box center [766, 73] width 984 height 30
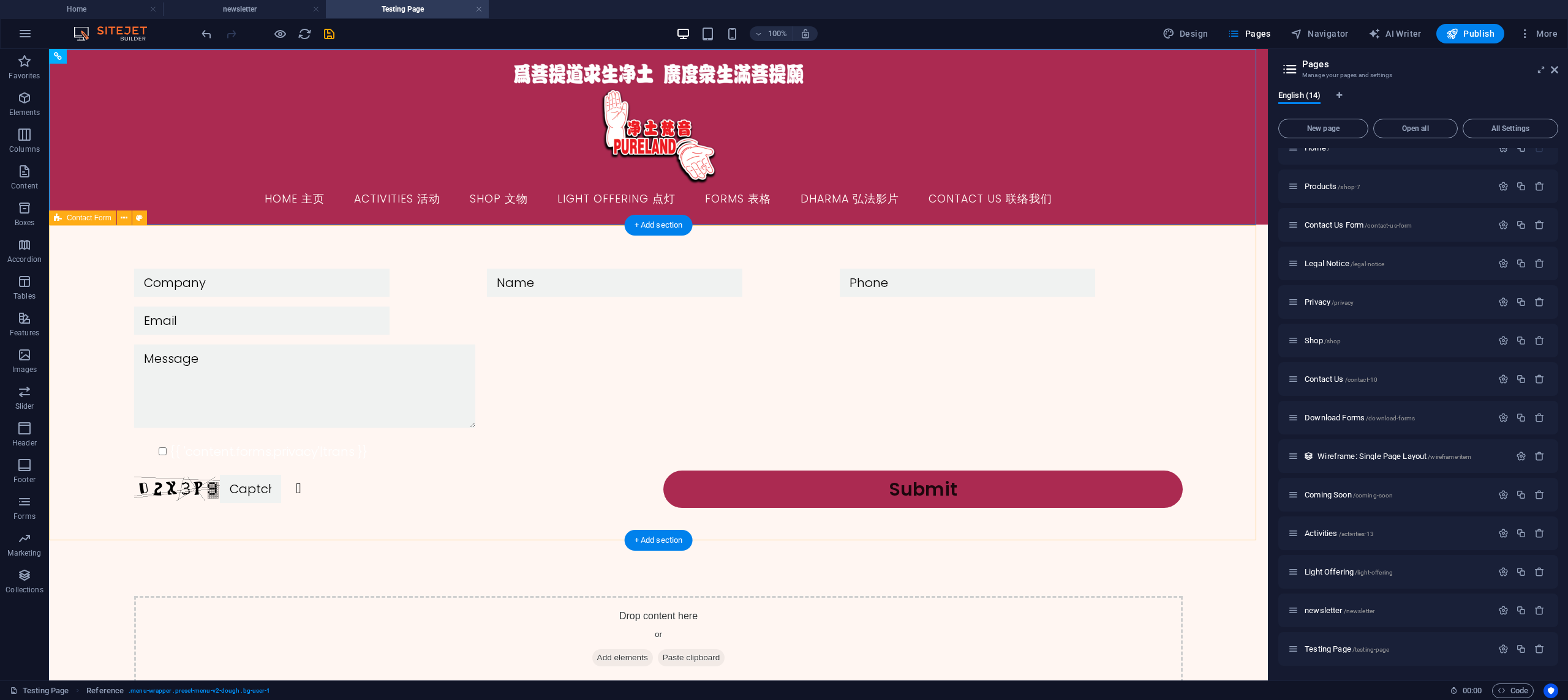
click at [465, 238] on div "{{ 'content.forms.privacy'|trans }} Unreadable? Regenerate Submit" at bounding box center [658, 389] width 1218 height 328
click at [468, 255] on div "{{ 'content.forms.privacy'|trans }} Unreadable? Regenerate Submit" at bounding box center [658, 389] width 1218 height 328
click at [437, 89] on figure at bounding box center [658, 73] width 1058 height 30
click at [456, 226] on div "{{ 'content.forms.privacy'|trans }} Unreadable? Regenerate Submit" at bounding box center [658, 389] width 1218 height 328
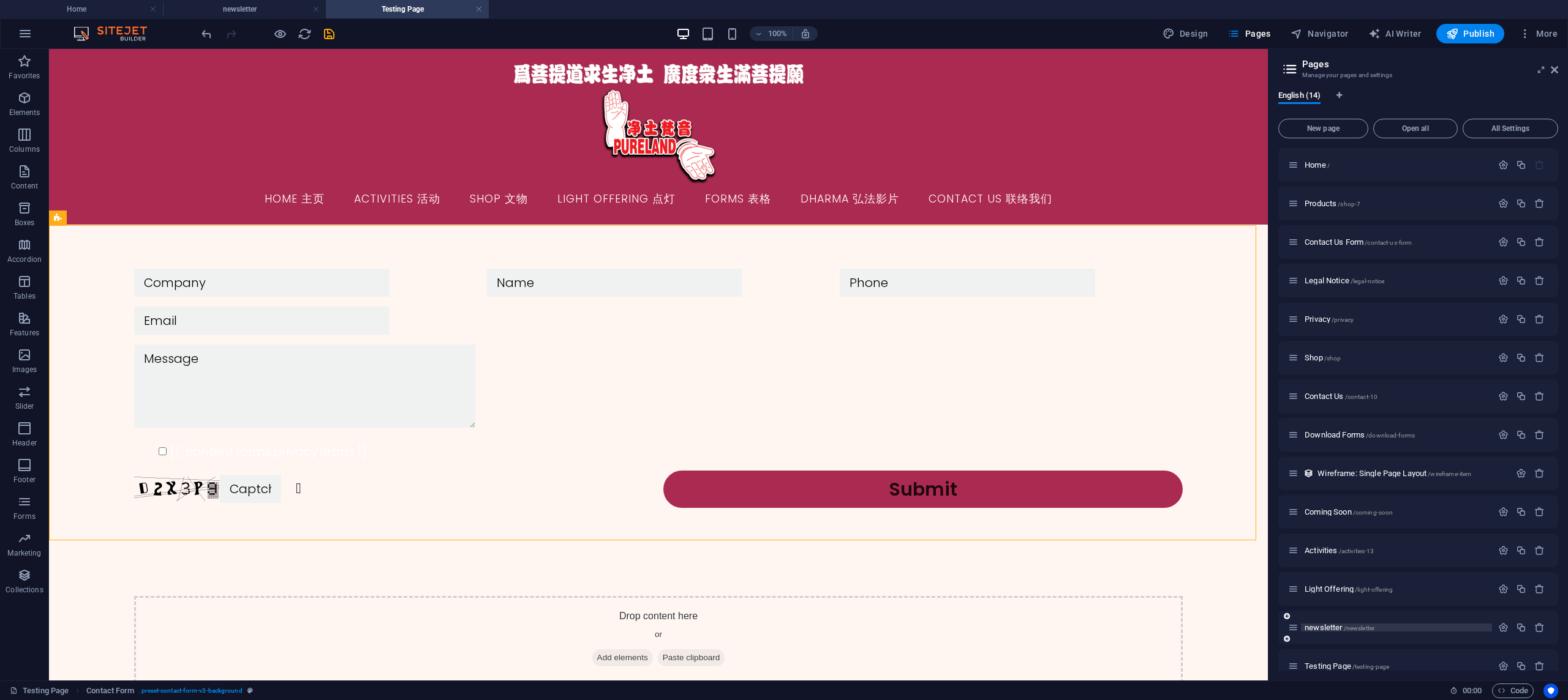
click at [1344, 626] on span "/newsletter" at bounding box center [1359, 628] width 31 height 7
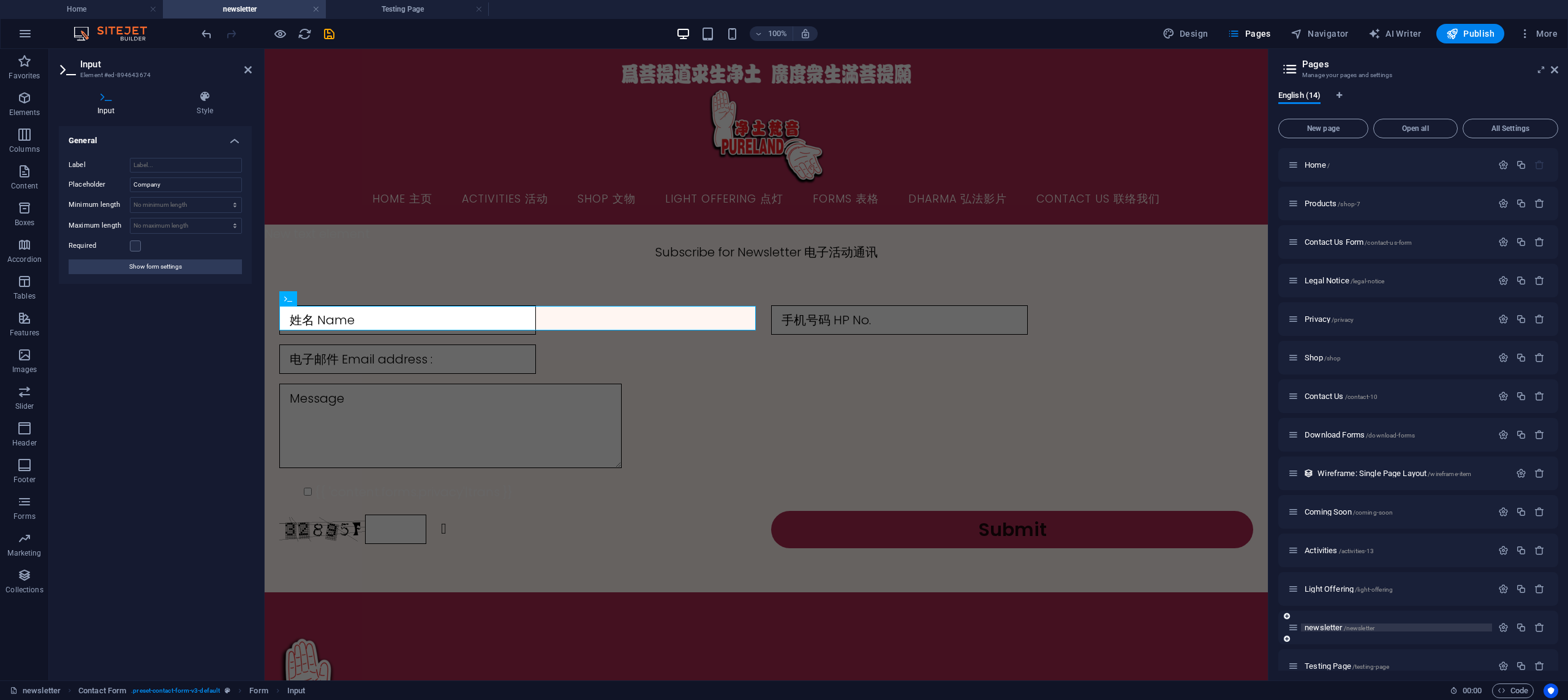
click at [1344, 626] on span "/newsletter" at bounding box center [1359, 628] width 31 height 7
click at [1321, 626] on span "newsletter /newsletter" at bounding box center [1339, 628] width 70 height 9
click at [954, 283] on div "姓名 Name 手机号码 HP No. 电子邮件 Email address : {{ 'content.forms.privacy'|trans }} Un…" at bounding box center [766, 428] width 1004 height 332
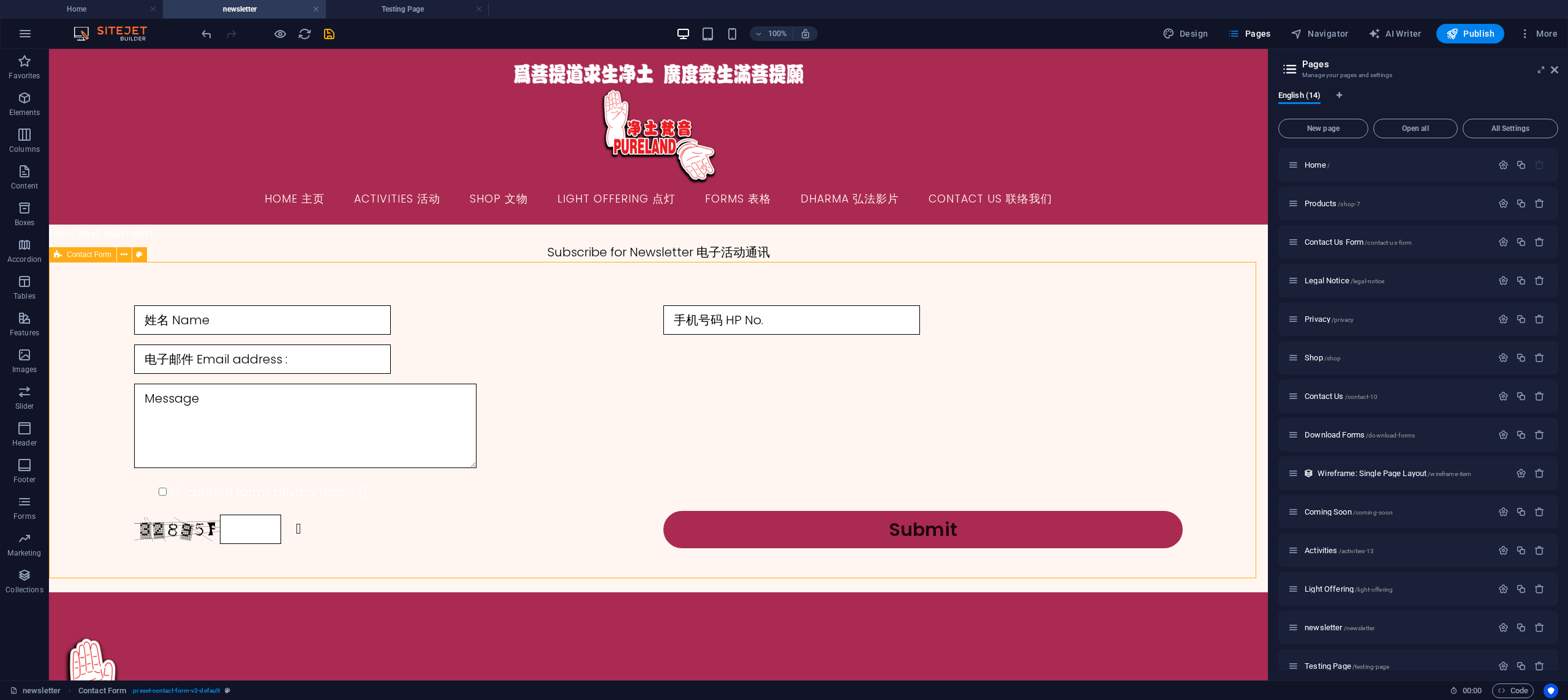
click at [954, 283] on div "姓名 Name 手机号码 HP No. 电子邮件 Email address : {{ 'content.forms.privacy'|trans }} Un…" at bounding box center [658, 428] width 1218 height 332
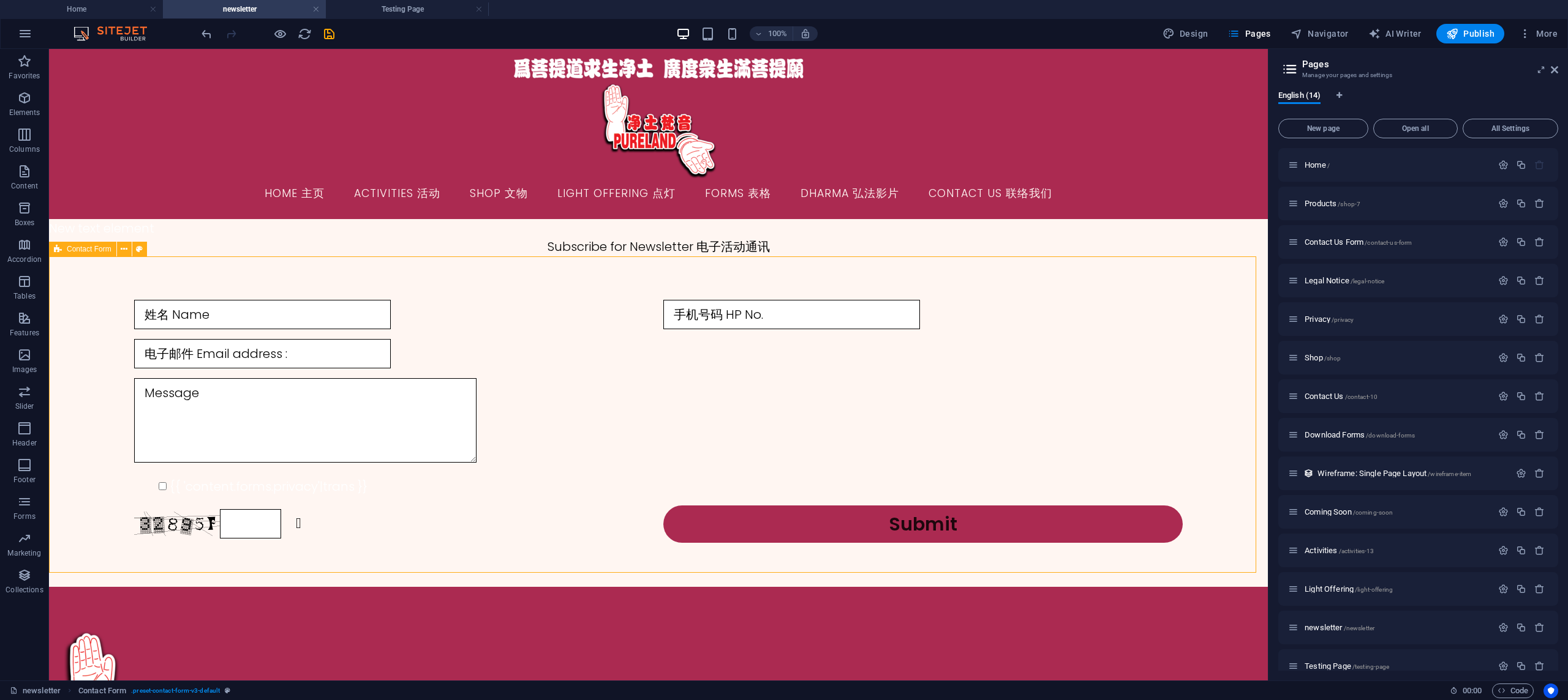
scroll to position [7, 0]
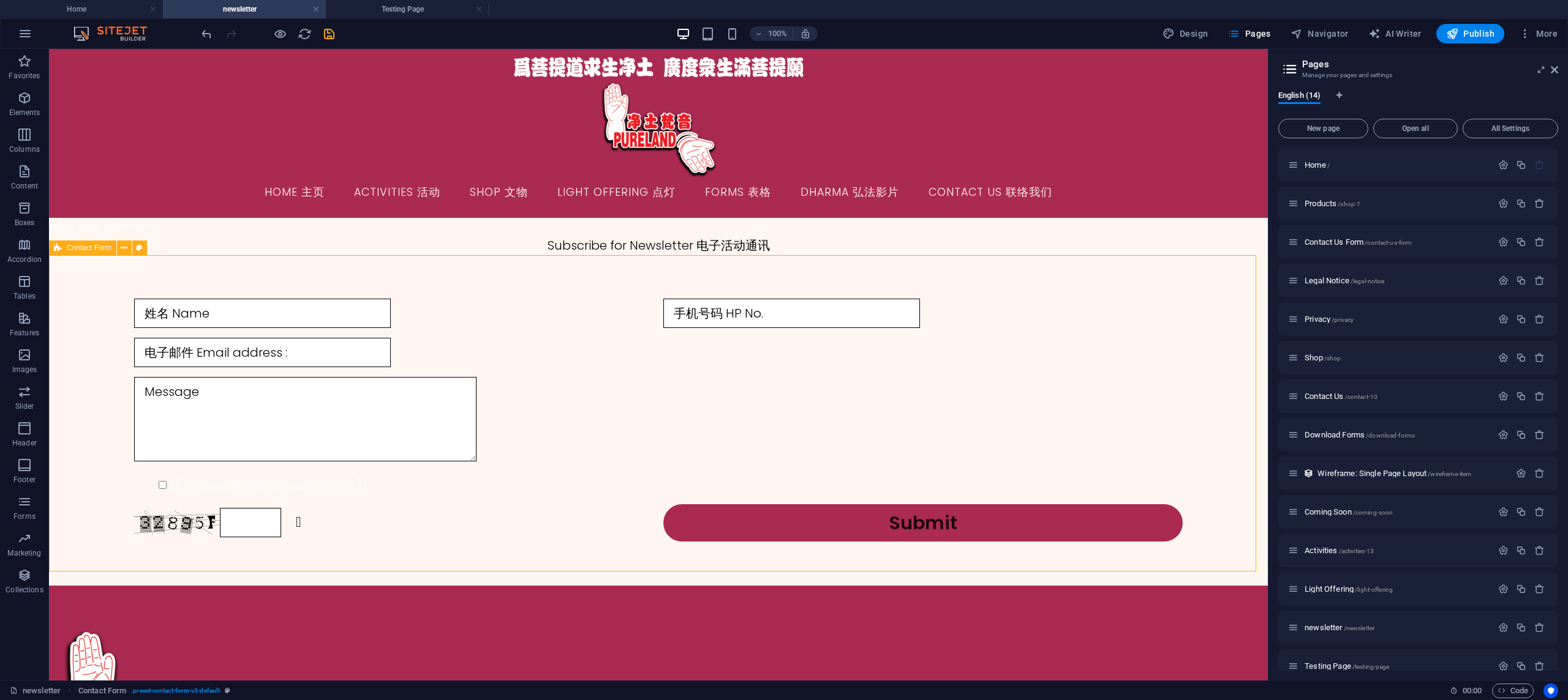
click at [918, 281] on div "姓名 Name 手机号码 HP No. 电子邮件 Email address : {{ 'content.forms.privacy'|trans }} Un…" at bounding box center [658, 420] width 1218 height 332
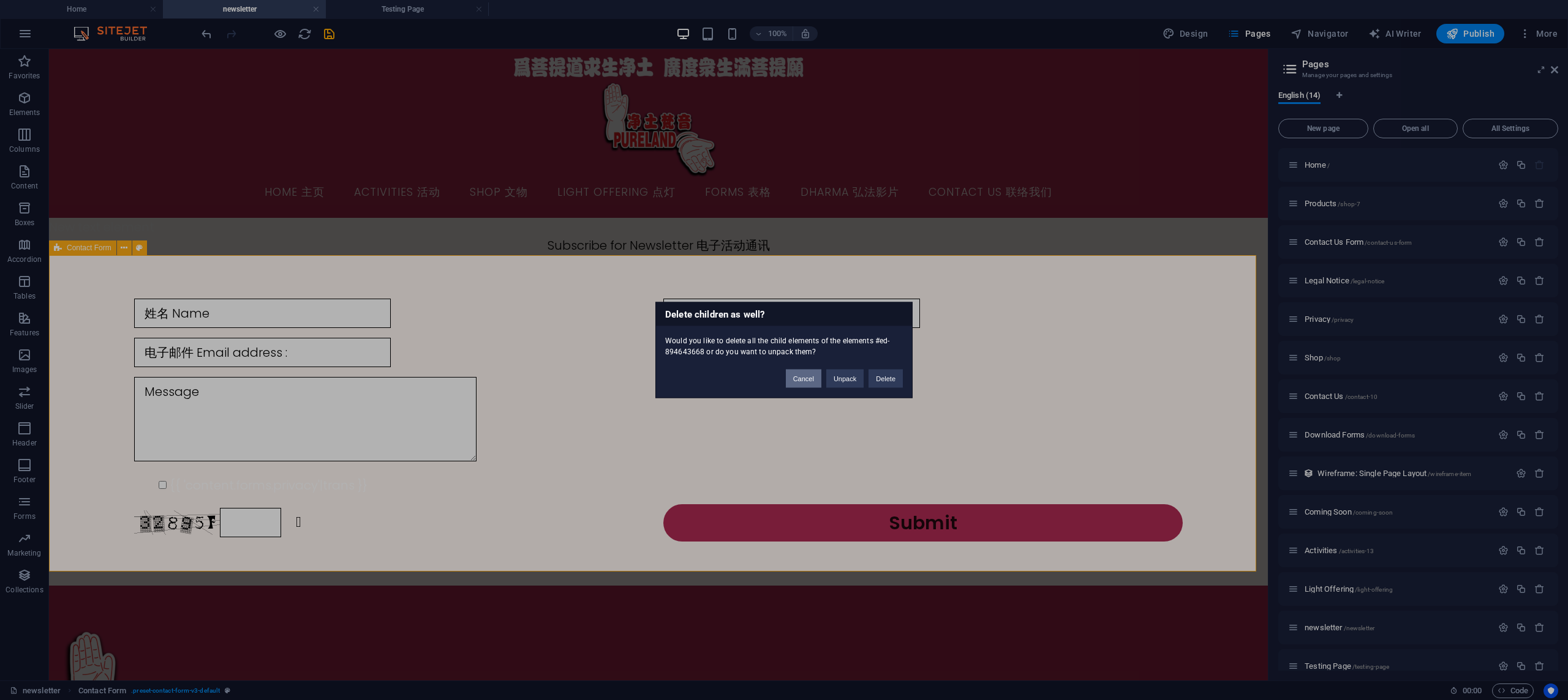
click at [810, 379] on button "Cancel" at bounding box center [804, 379] width 36 height 18
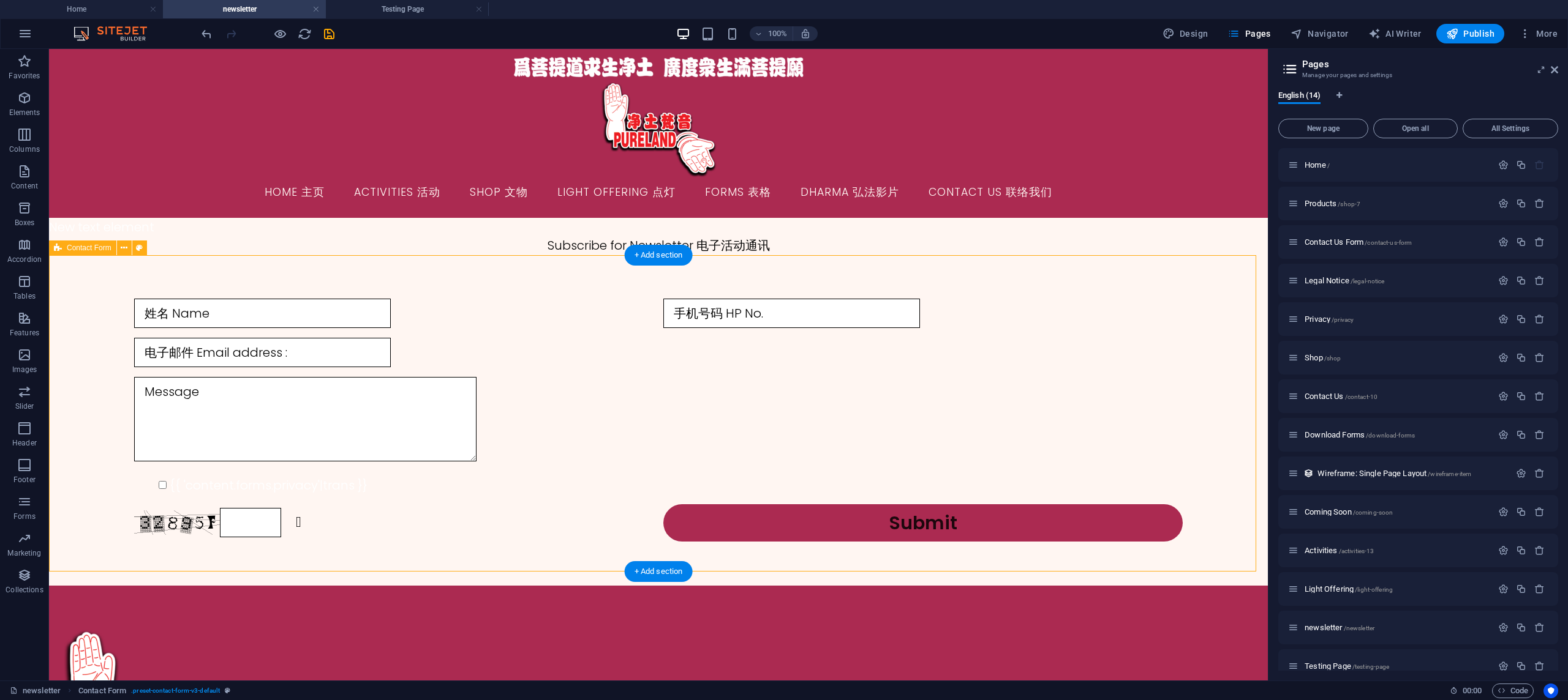
click at [849, 281] on div "姓名 Name 手机号码 HP No. 电子邮件 Email address : {{ 'content.forms.privacy'|trans }} Un…" at bounding box center [658, 420] width 1218 height 332
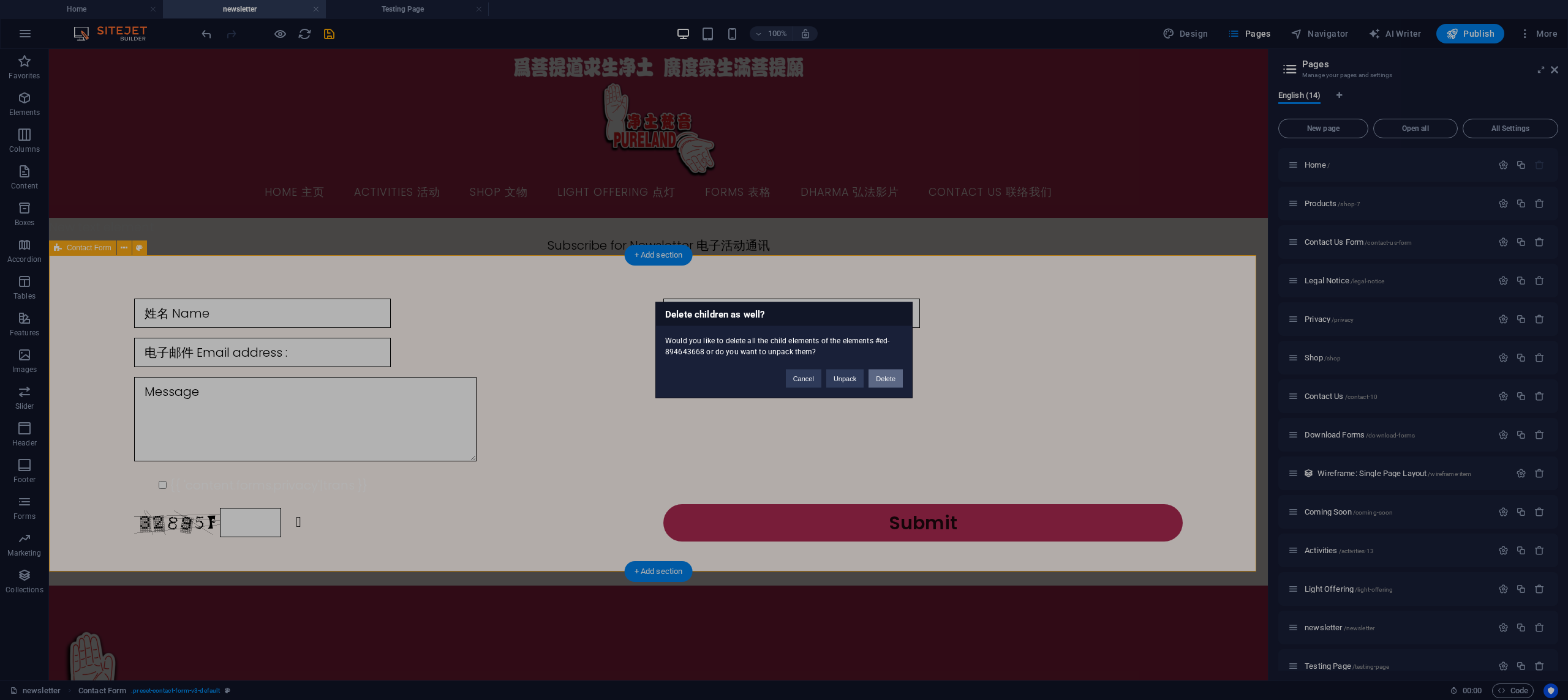
click at [896, 381] on button "Delete" at bounding box center [886, 379] width 34 height 18
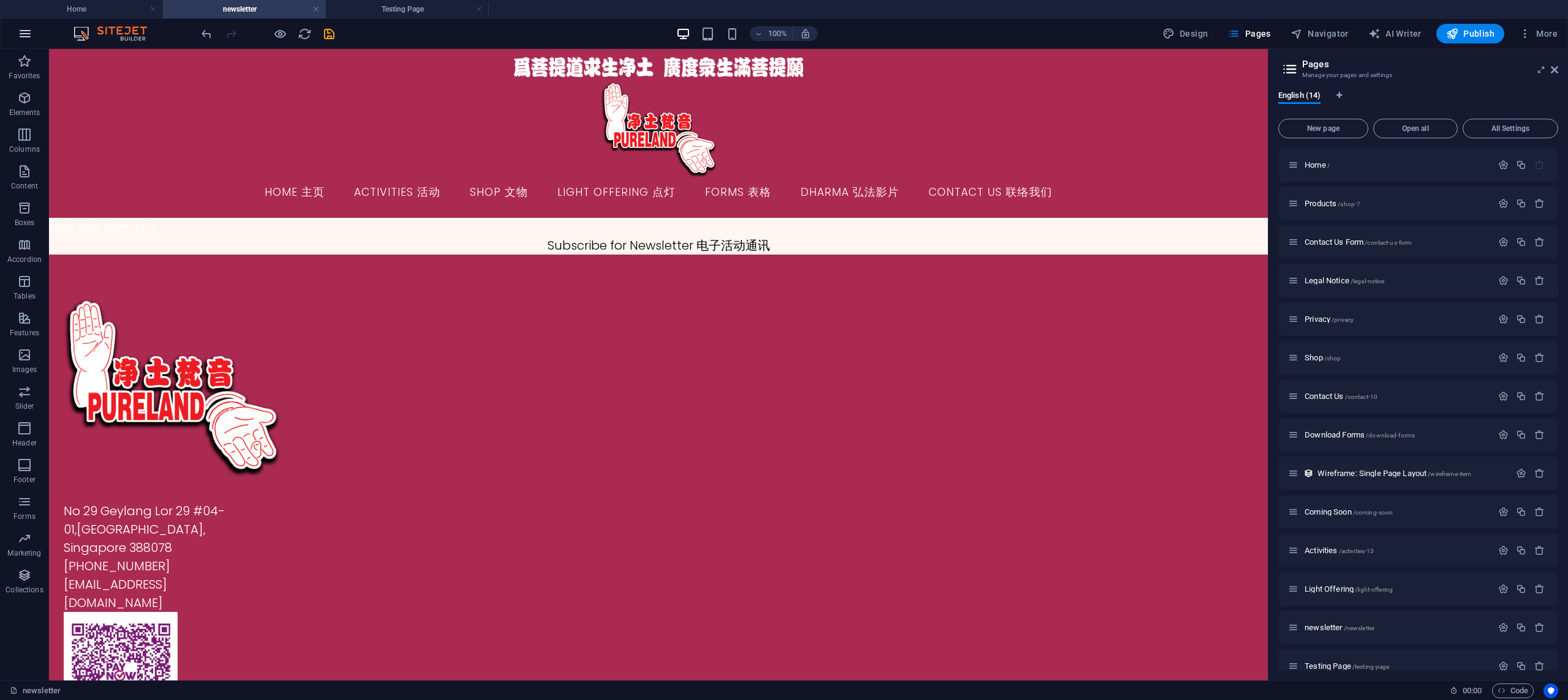
drag, startPoint x: 26, startPoint y: 65, endPoint x: 24, endPoint y: 26, distance: 39.1
click at [26, 65] on icon "button" at bounding box center [24, 61] width 15 height 15
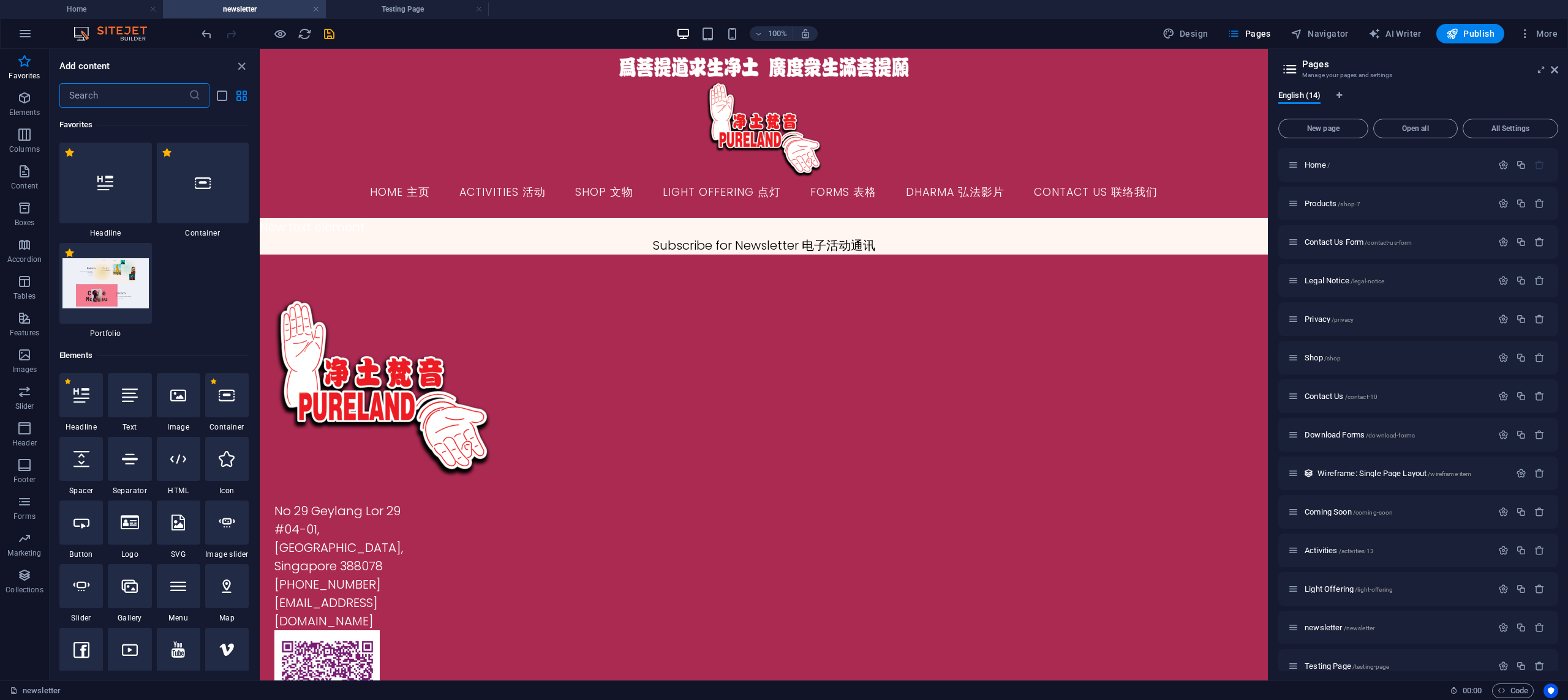
click at [106, 94] on input "text" at bounding box center [123, 95] width 129 height 24
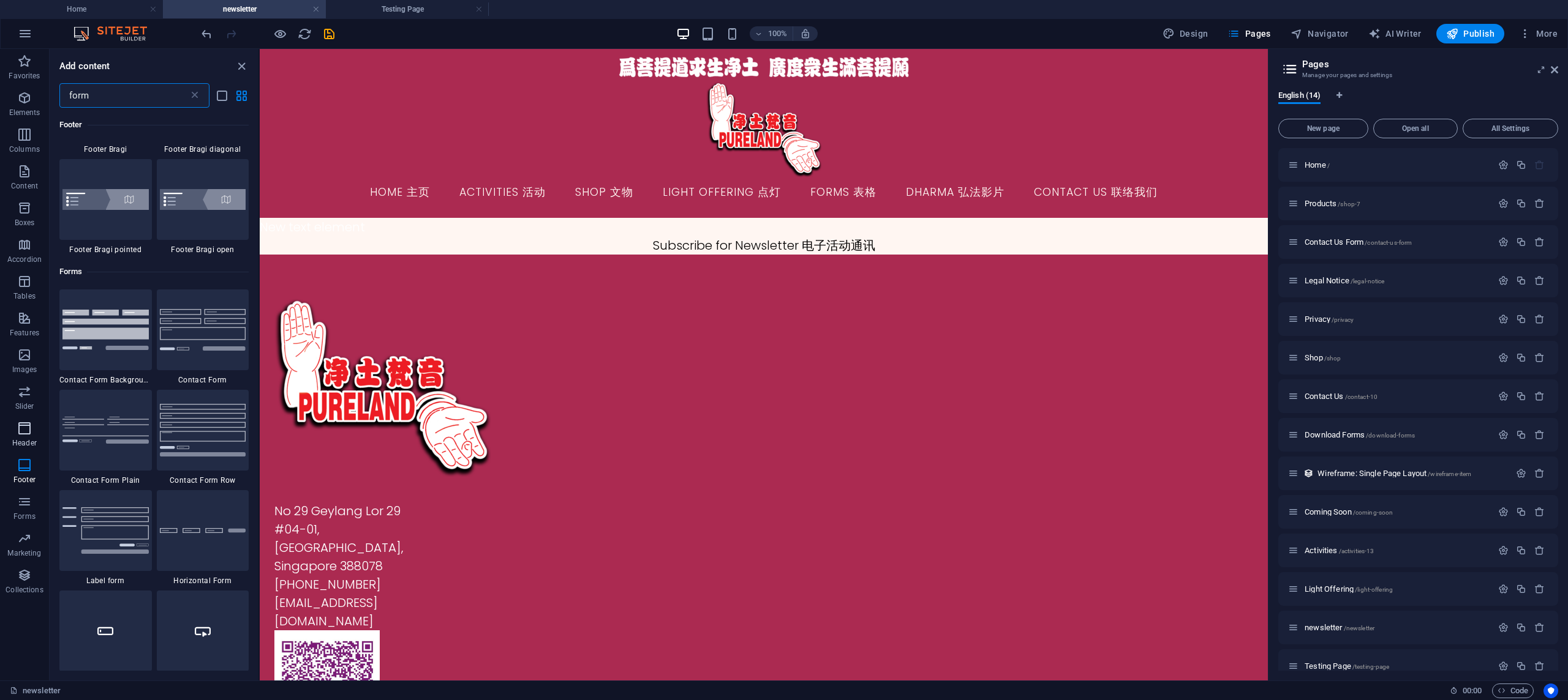
scroll to position [330, 0]
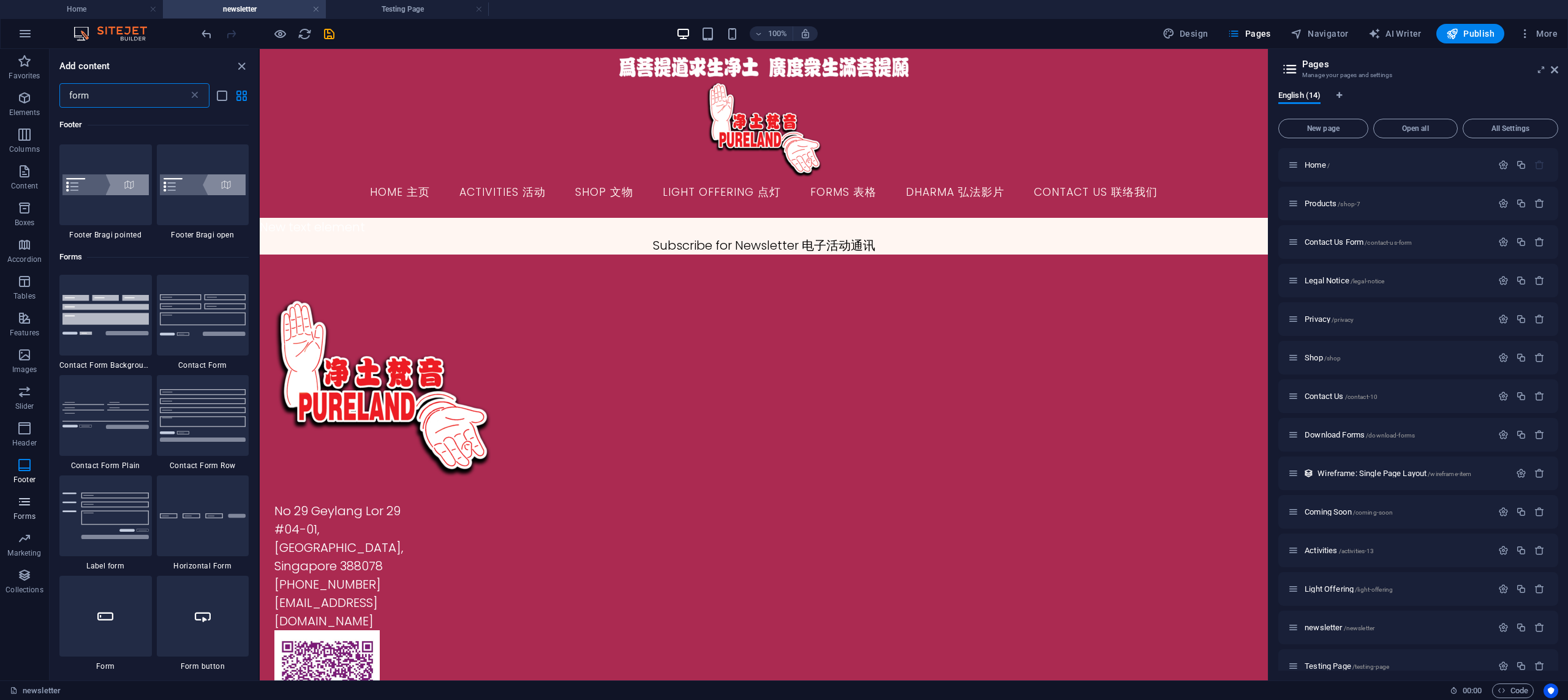
type input "form"
click at [28, 505] on icon "button" at bounding box center [24, 502] width 15 height 15
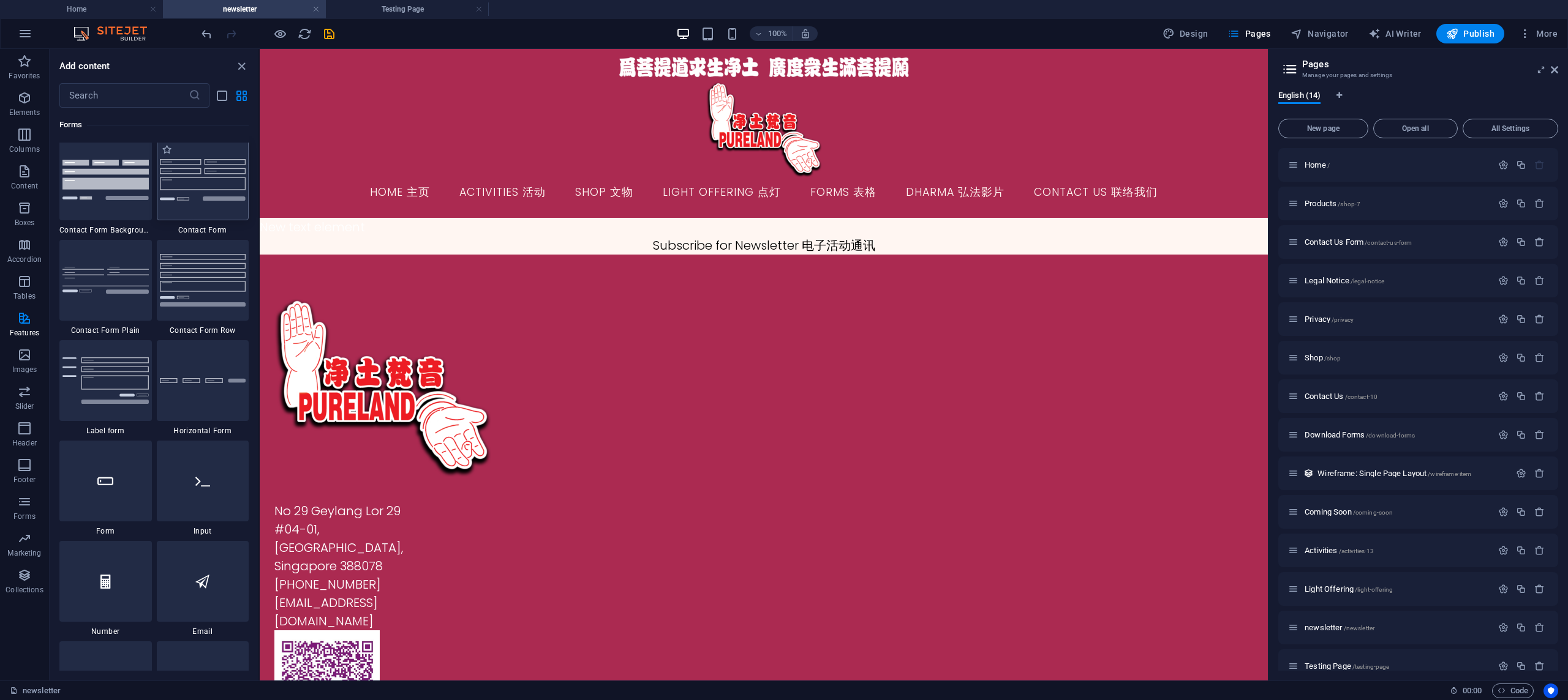
scroll to position [9050, 0]
click at [99, 287] on img at bounding box center [106, 273] width 87 height 27
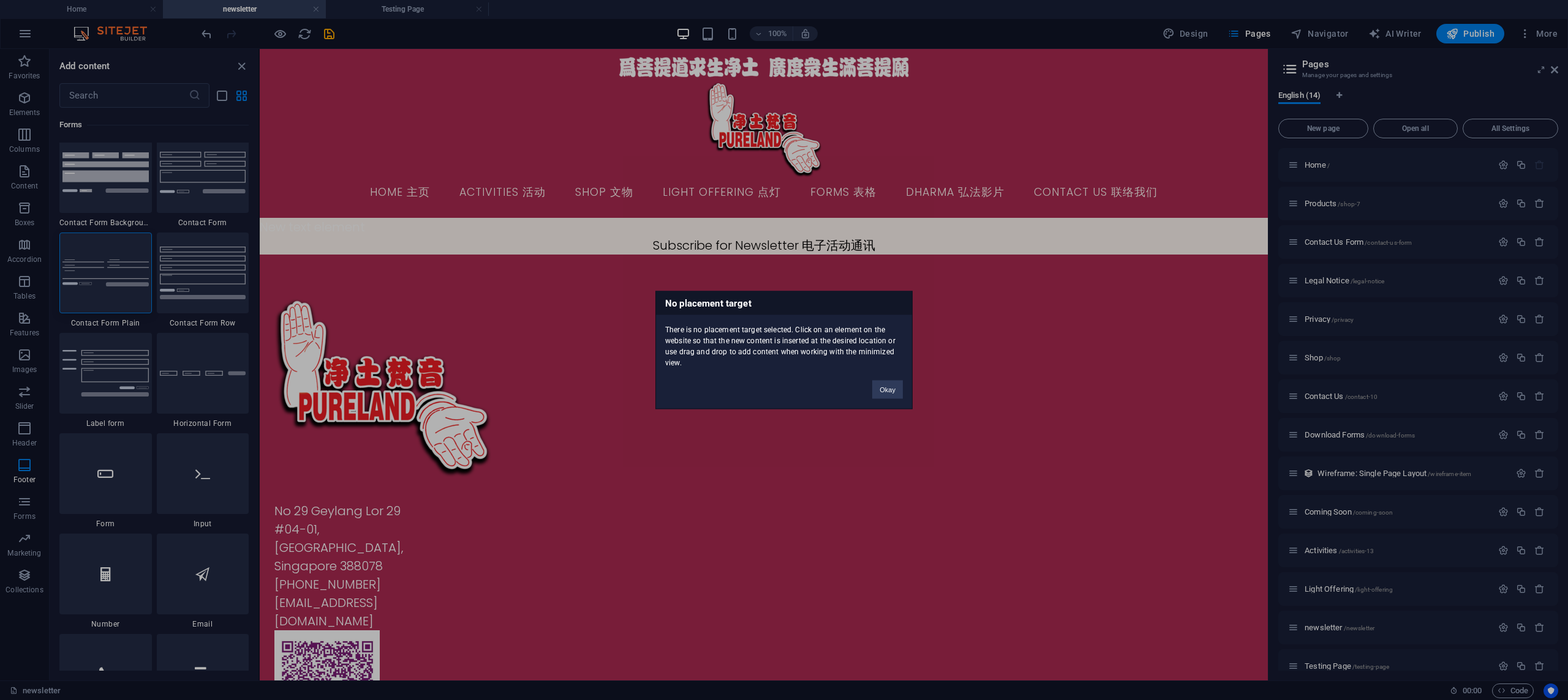
drag, startPoint x: 694, startPoint y: 248, endPoint x: 694, endPoint y: 254, distance: 6.0
click at [694, 254] on div "No placement target There is no placement target selected. Click on an element …" at bounding box center [784, 350] width 1568 height 700
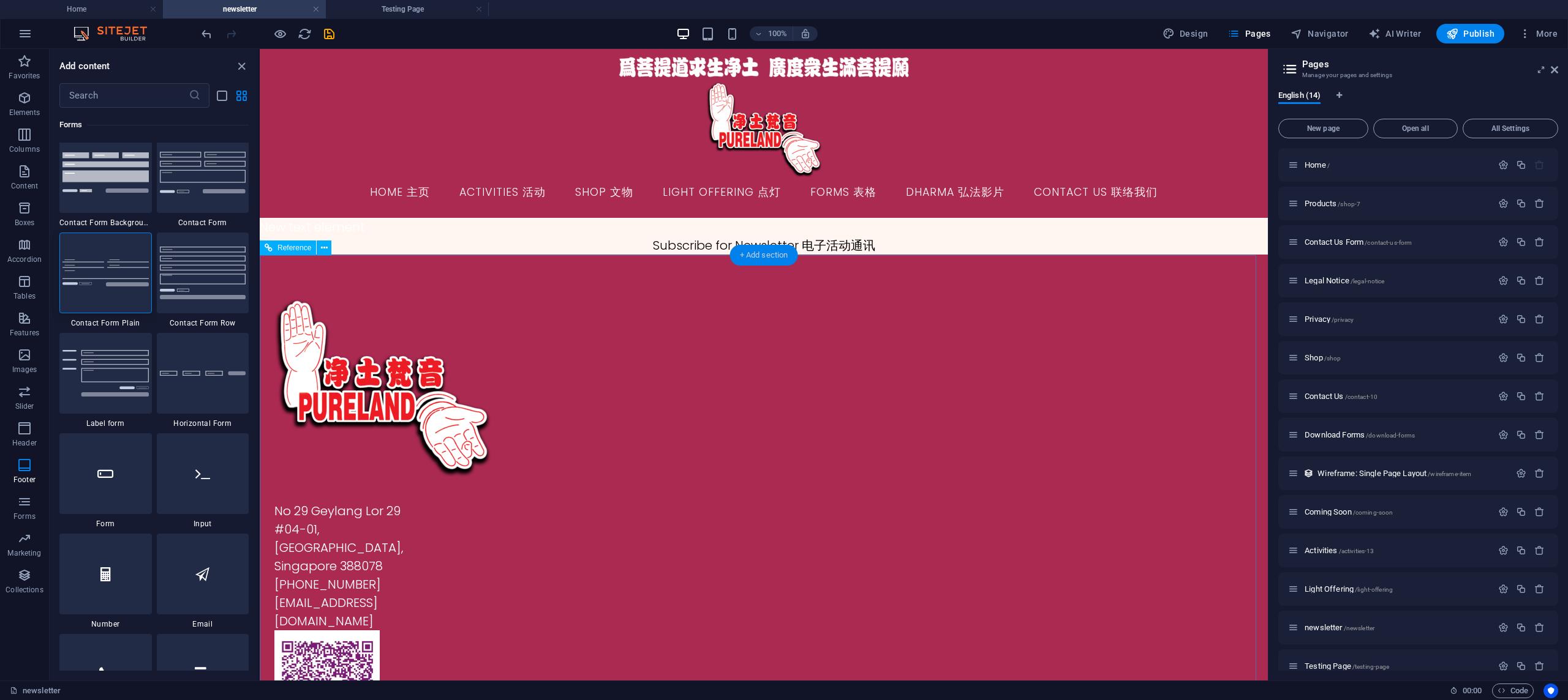
click at [759, 262] on div "+ Add section" at bounding box center [764, 255] width 68 height 21
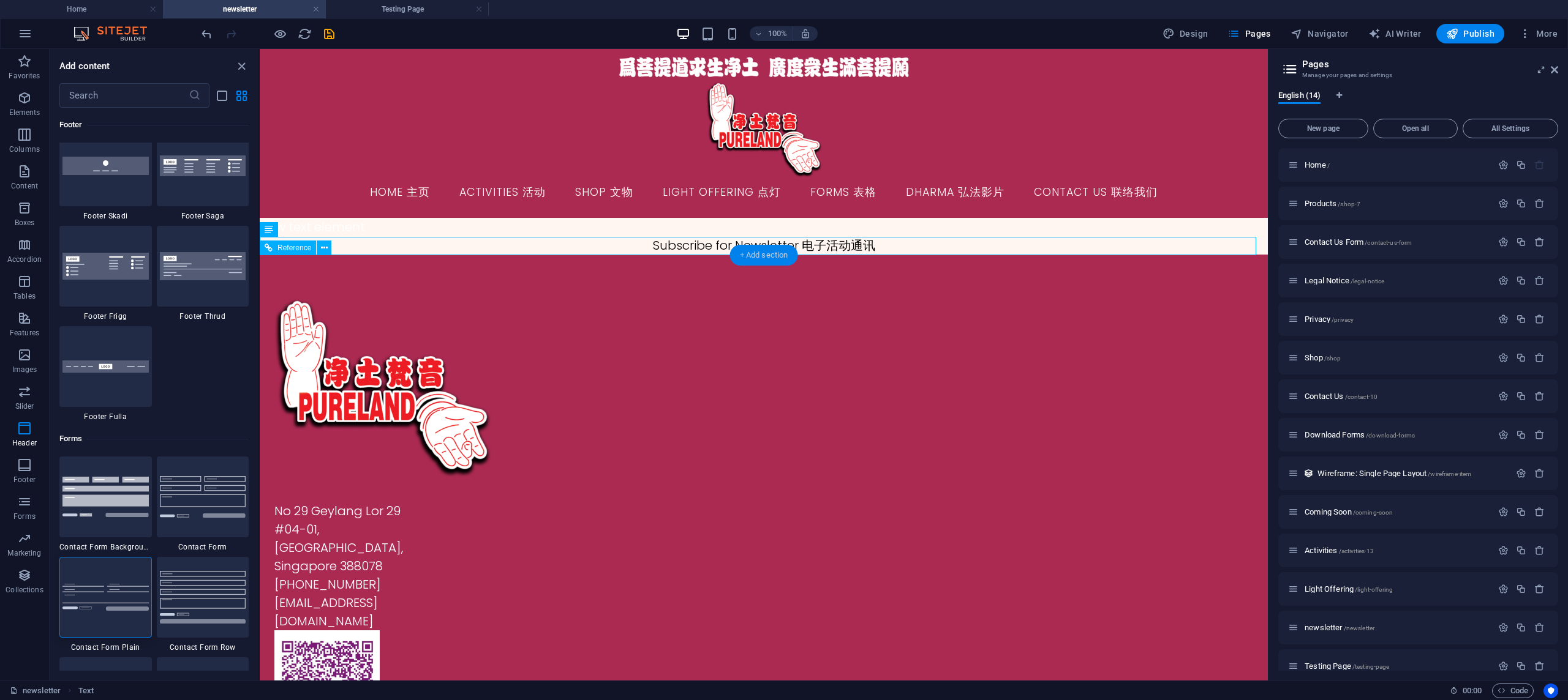
scroll to position [2254, 0]
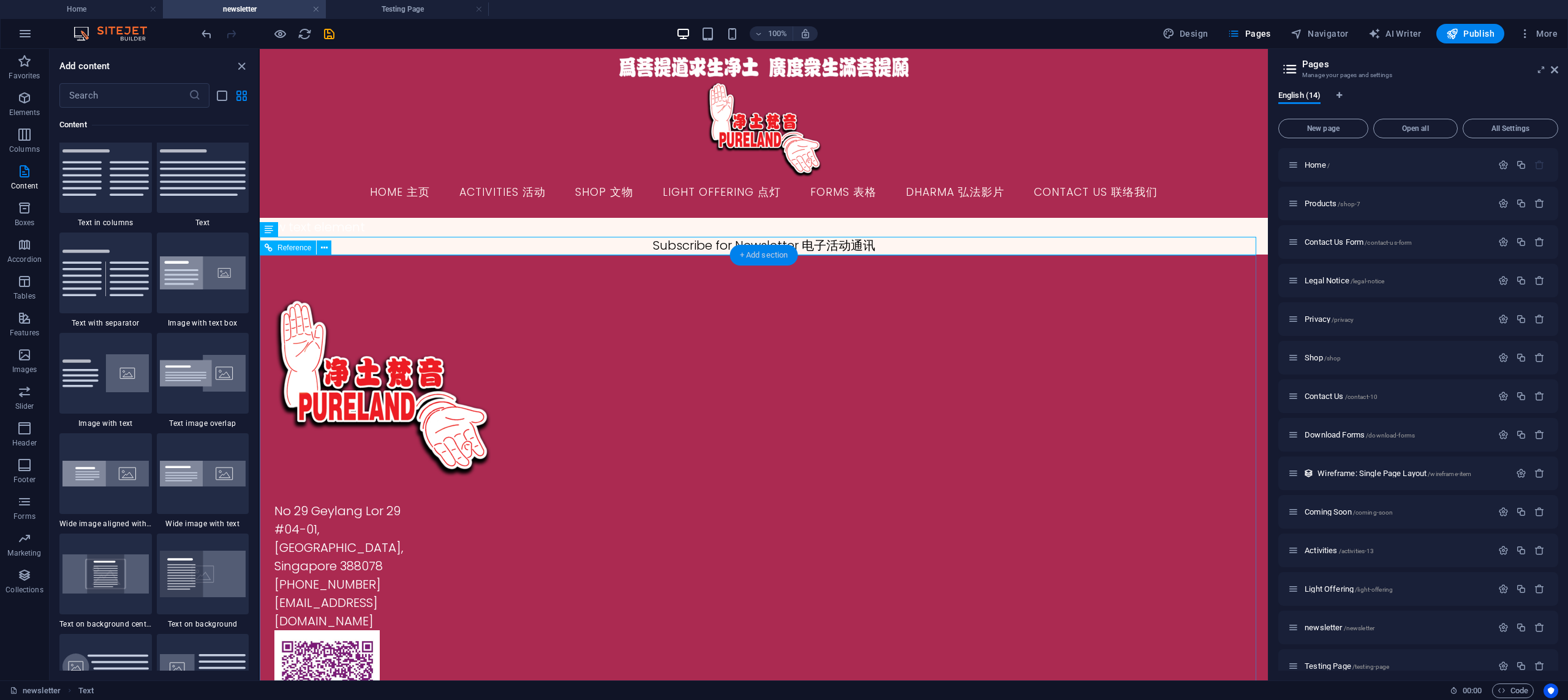
click at [740, 258] on div "+ Add section" at bounding box center [764, 255] width 68 height 21
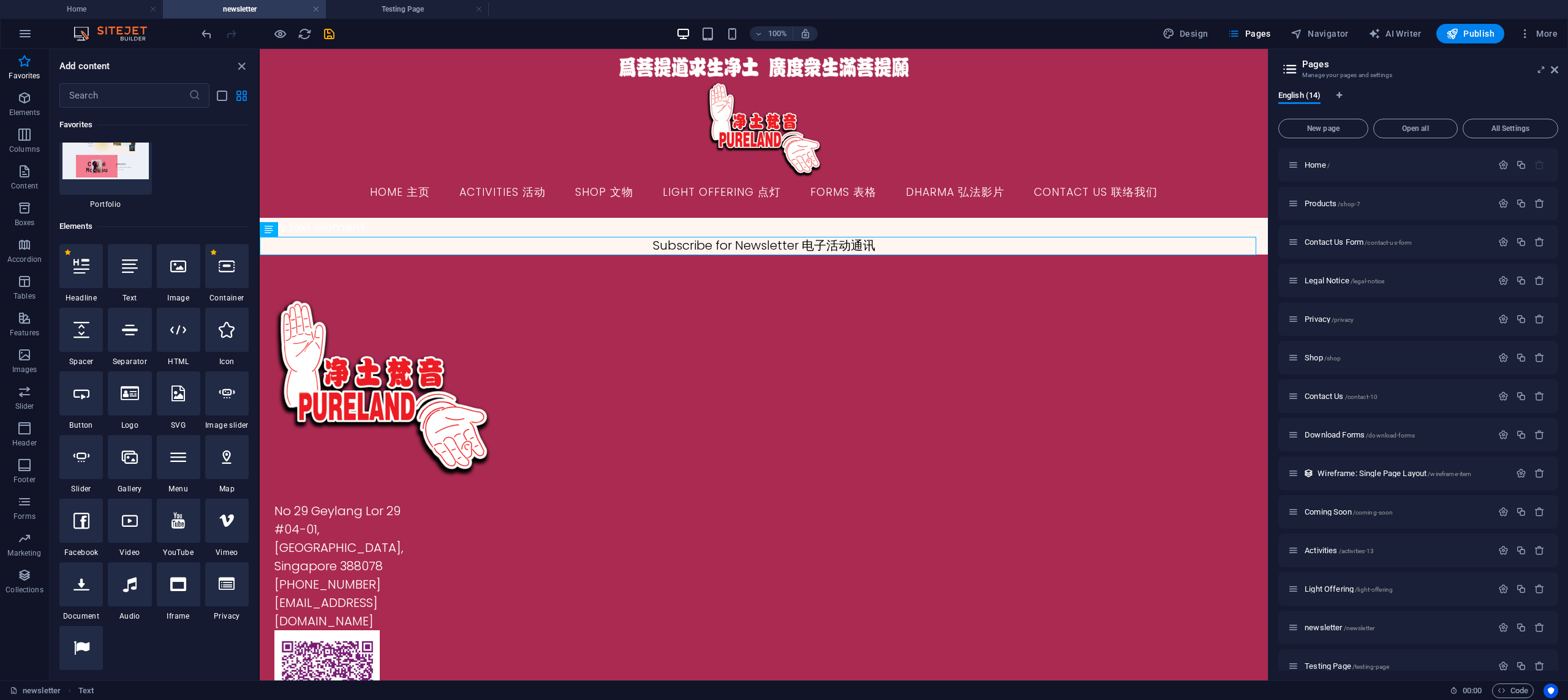
scroll to position [140, 0]
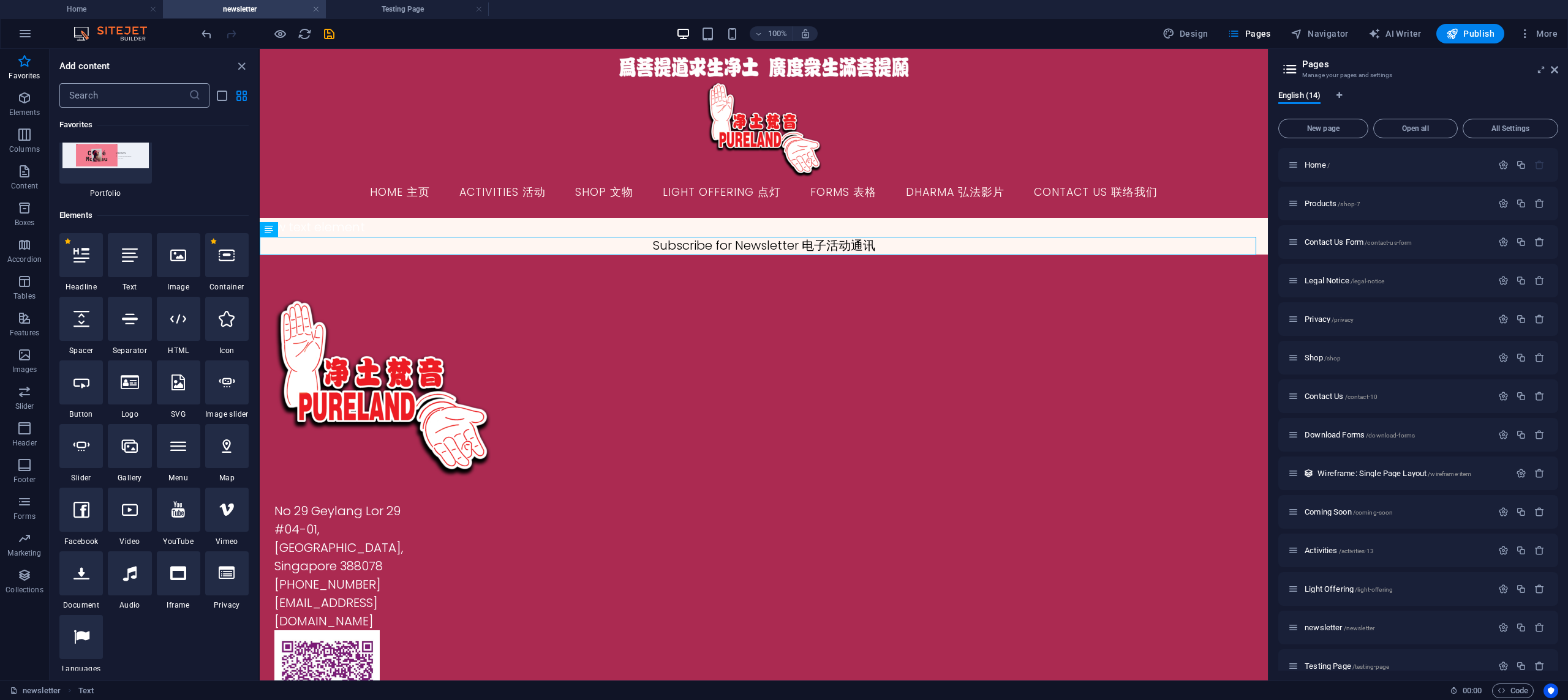
click at [133, 104] on input "text" at bounding box center [123, 95] width 129 height 24
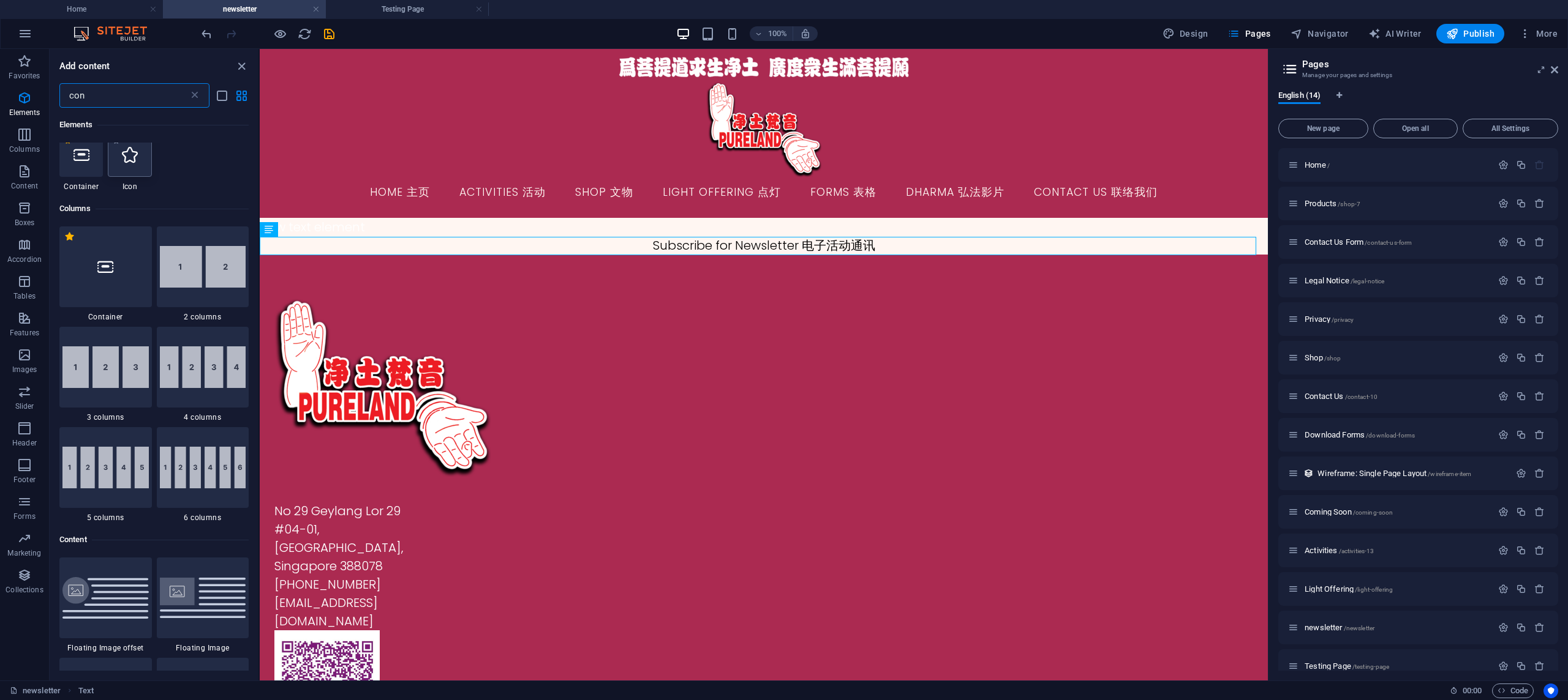
scroll to position [30, 0]
type input "con"
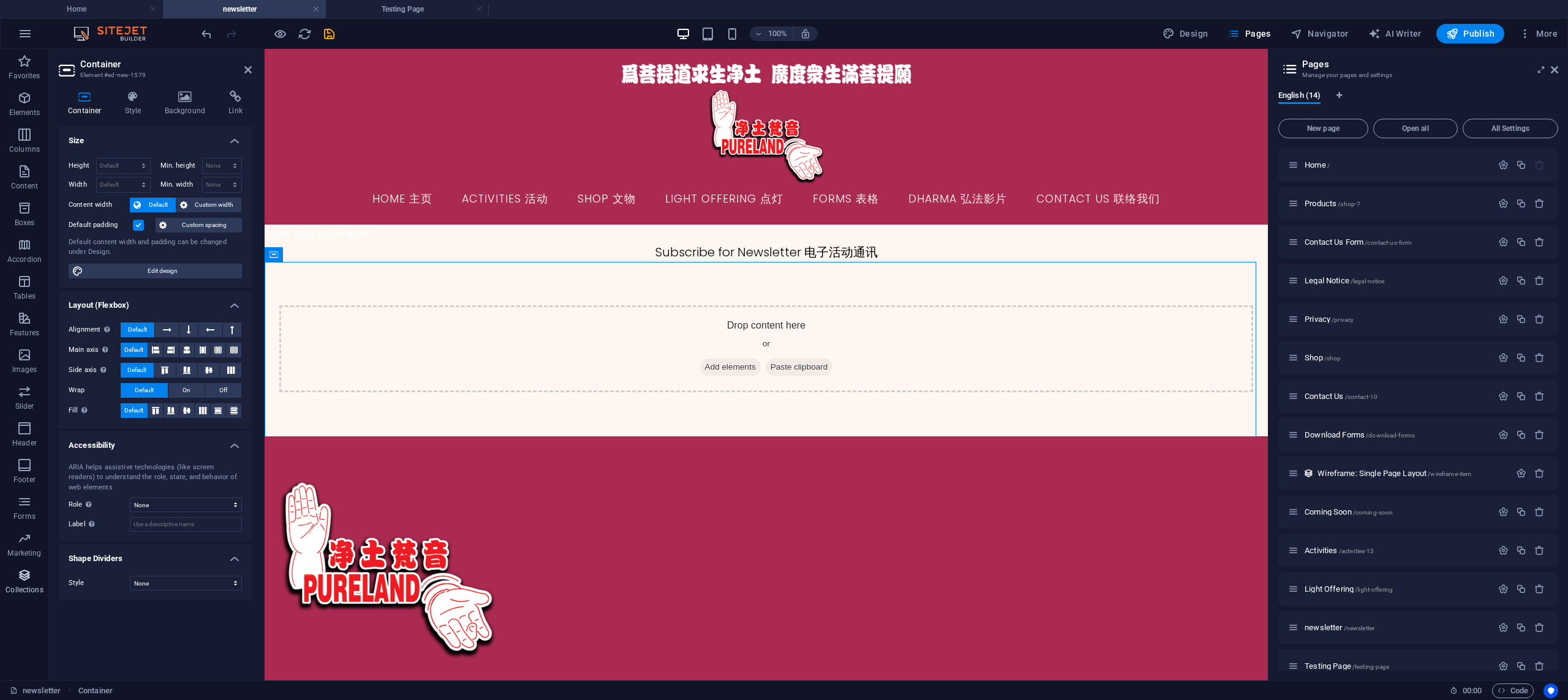
scroll to position [0, 0]
click at [24, 504] on icon "button" at bounding box center [24, 502] width 15 height 15
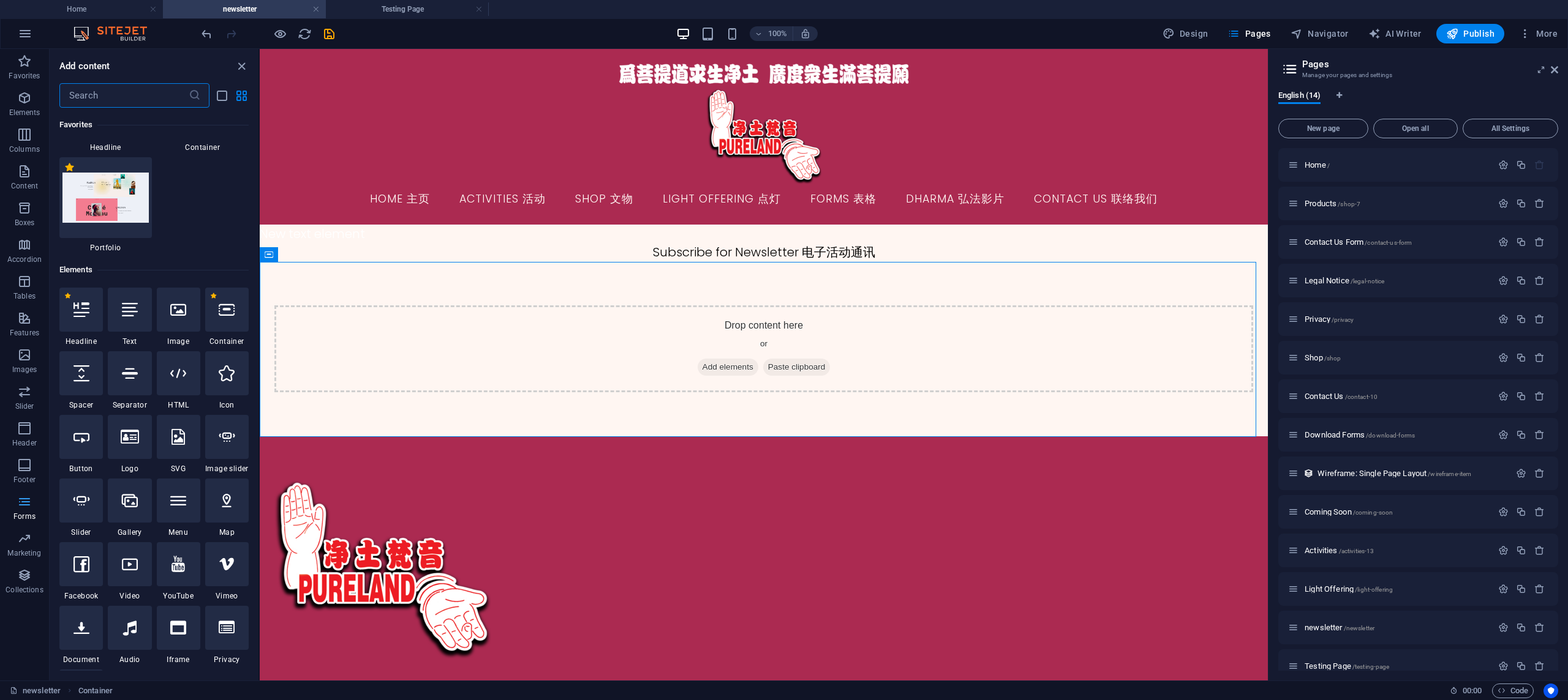
scroll to position [87, 0]
click at [24, 512] on p "Forms" at bounding box center [24, 516] width 22 height 9
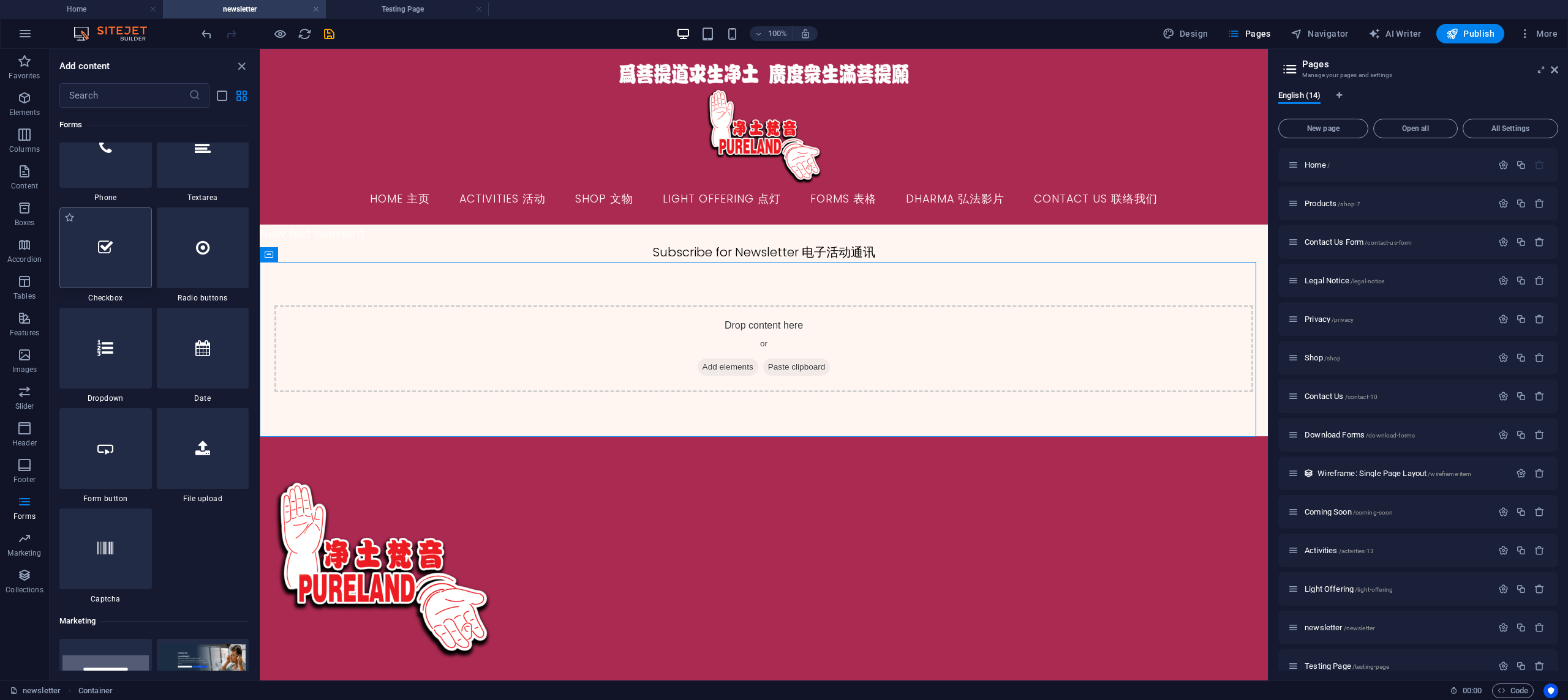
scroll to position [9454, 0]
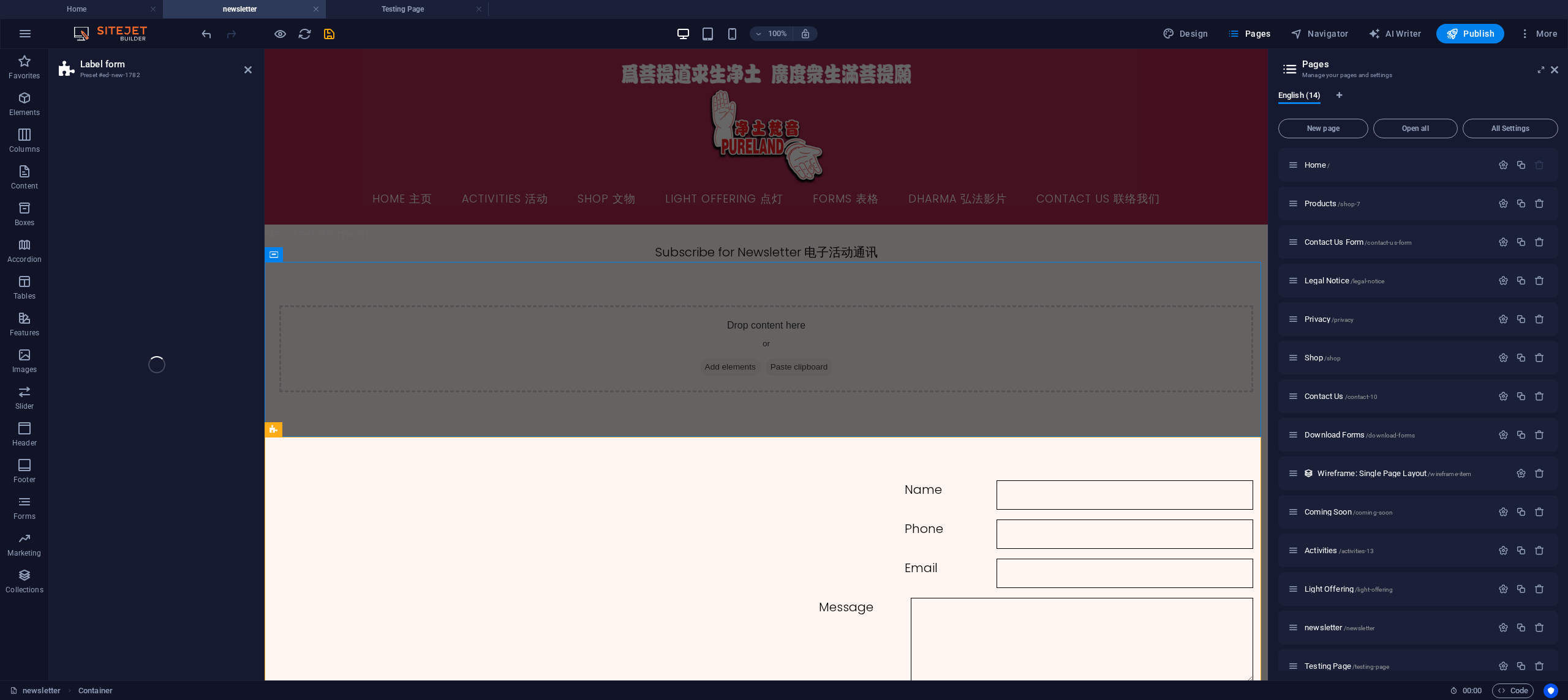
click at [218, 184] on div "Label form Preset #ed-new-1782 Drag here to replace the existing content. Press…" at bounding box center [658, 365] width 1218 height 632
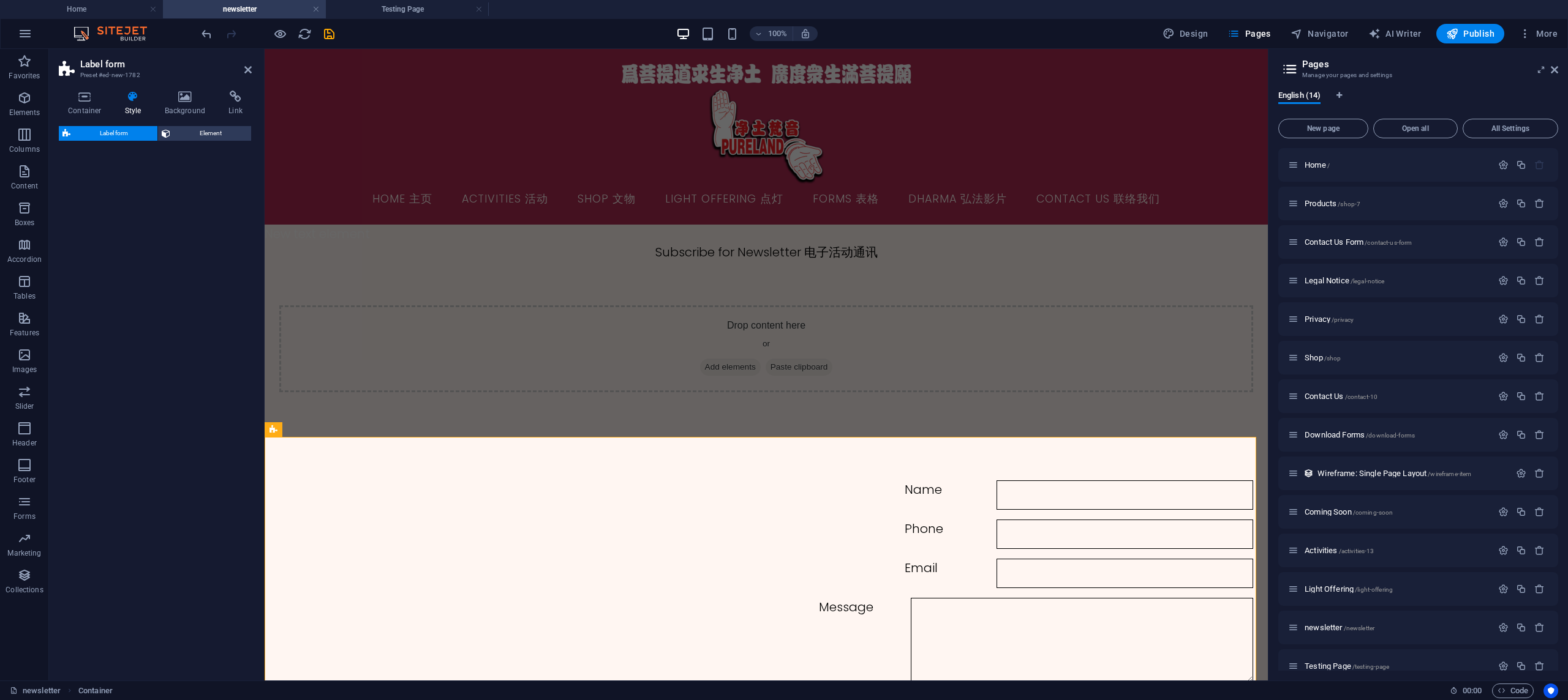
select select "rem"
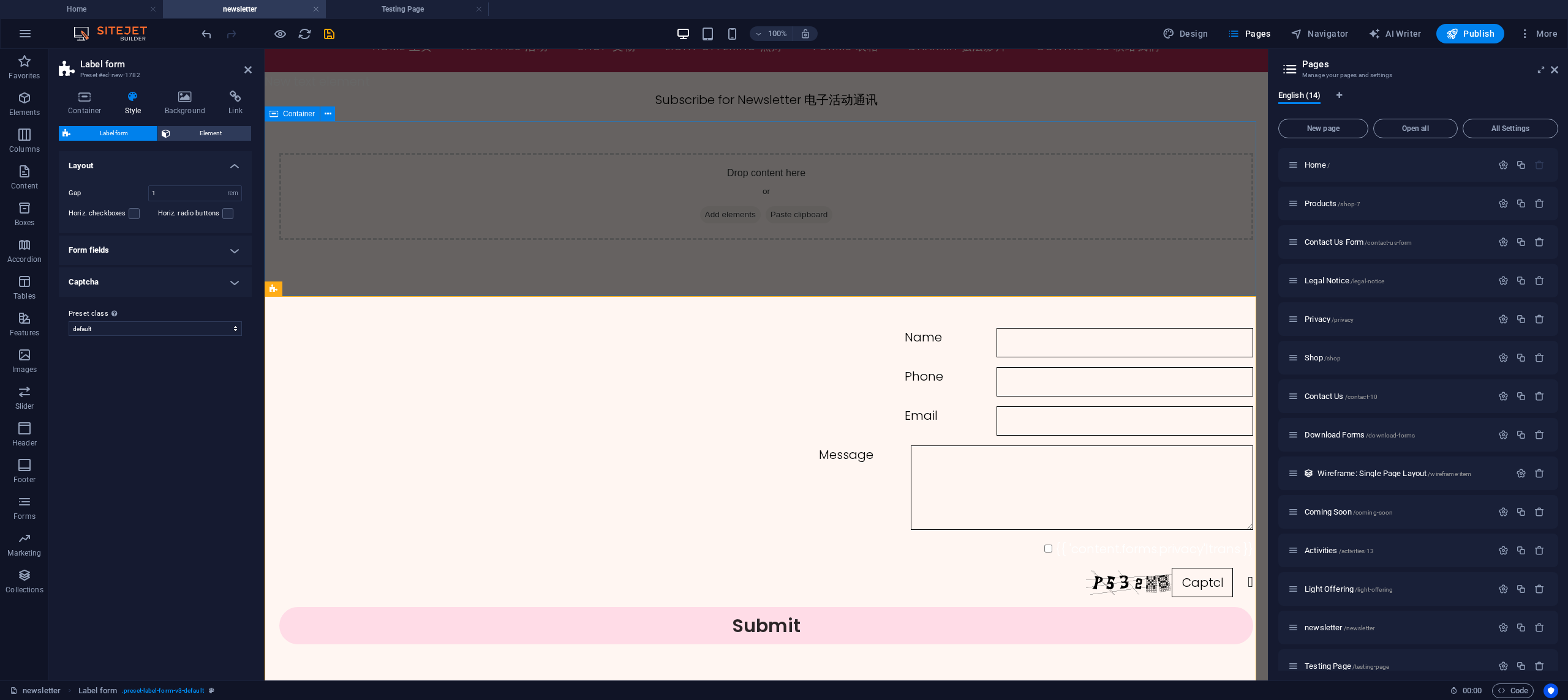
scroll to position [112, 0]
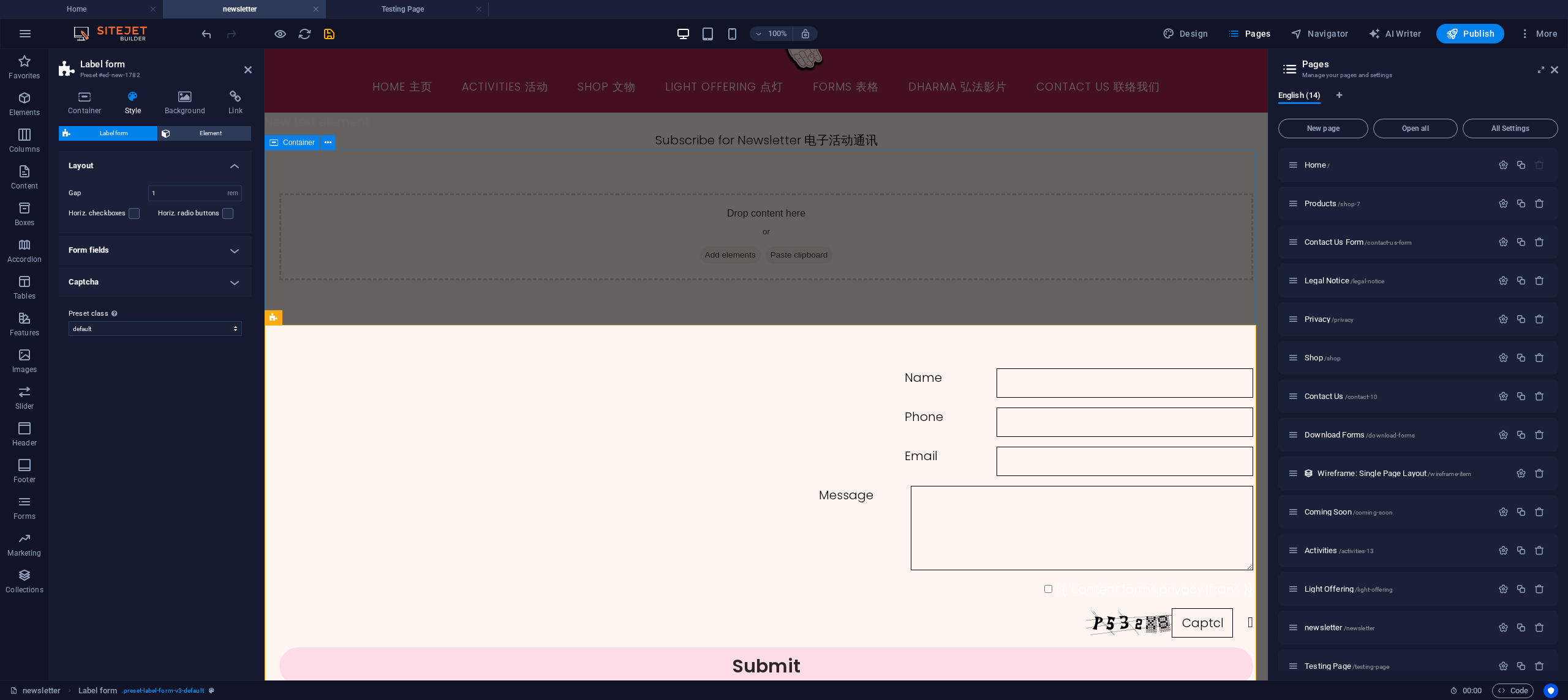
click at [579, 236] on div "Drop content here or Add elements Paste clipboard" at bounding box center [765, 236] width 973 height 87
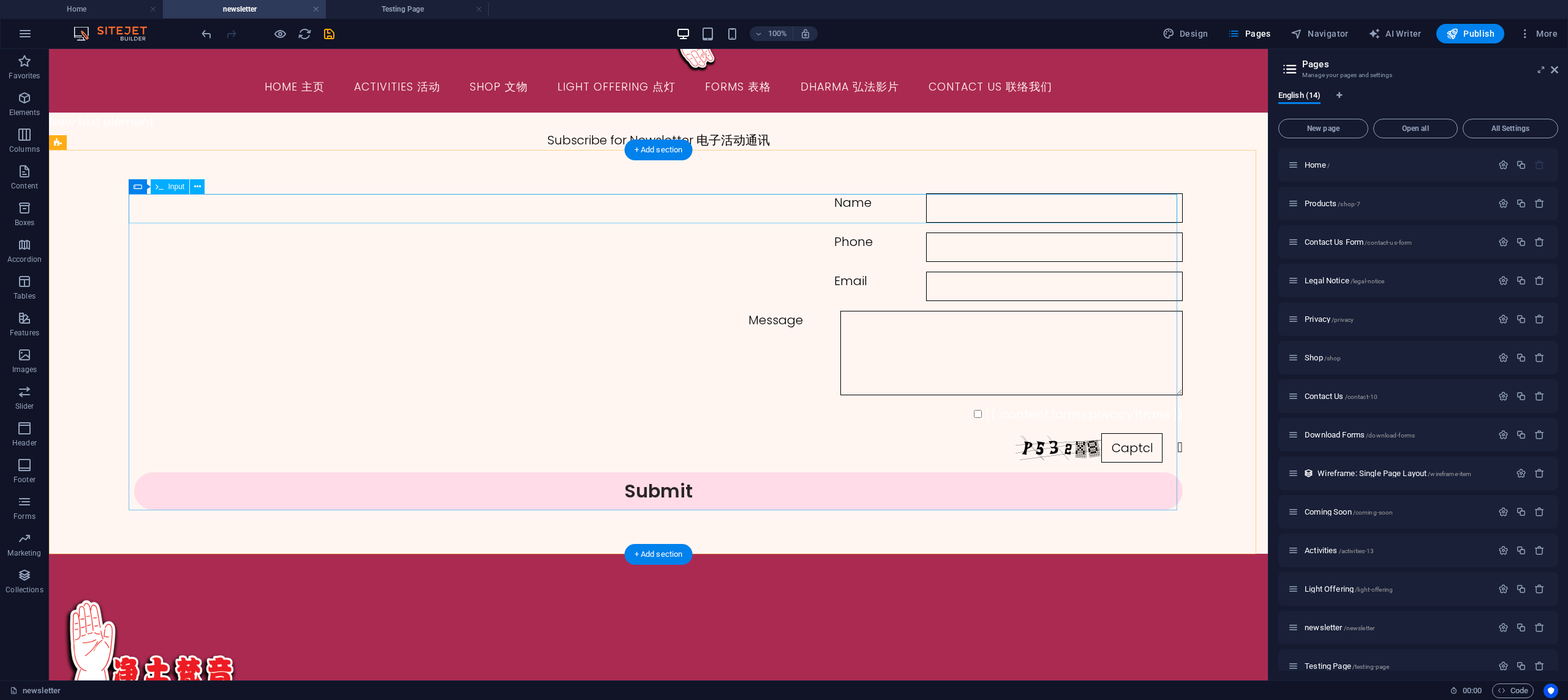
click at [385, 211] on div "Name" at bounding box center [658, 207] width 1049 height 29
click at [1017, 417] on div "{{ 'content.forms.privacy'|trans }}" at bounding box center [658, 414] width 1049 height 18
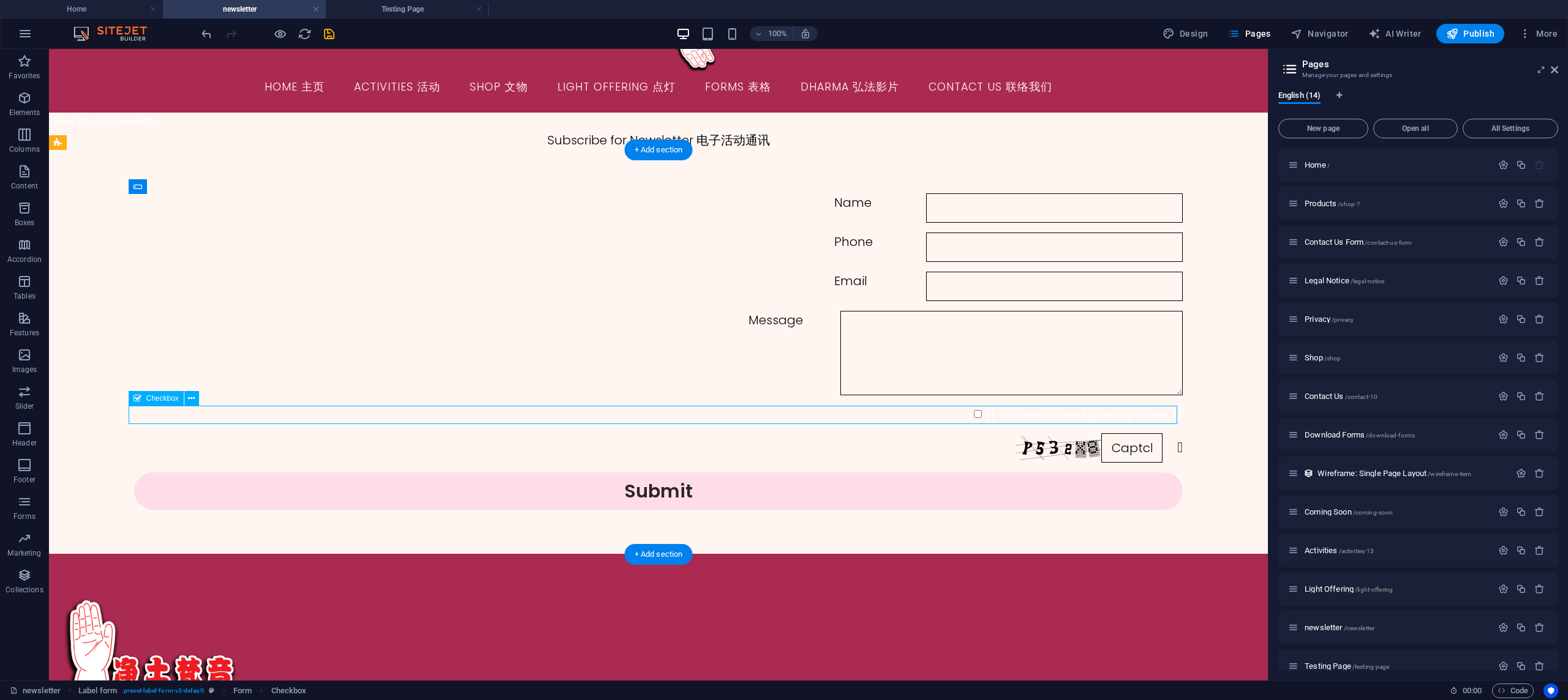
click at [1017, 417] on div "{{ 'content.forms.privacy'|trans }}" at bounding box center [658, 414] width 1049 height 18
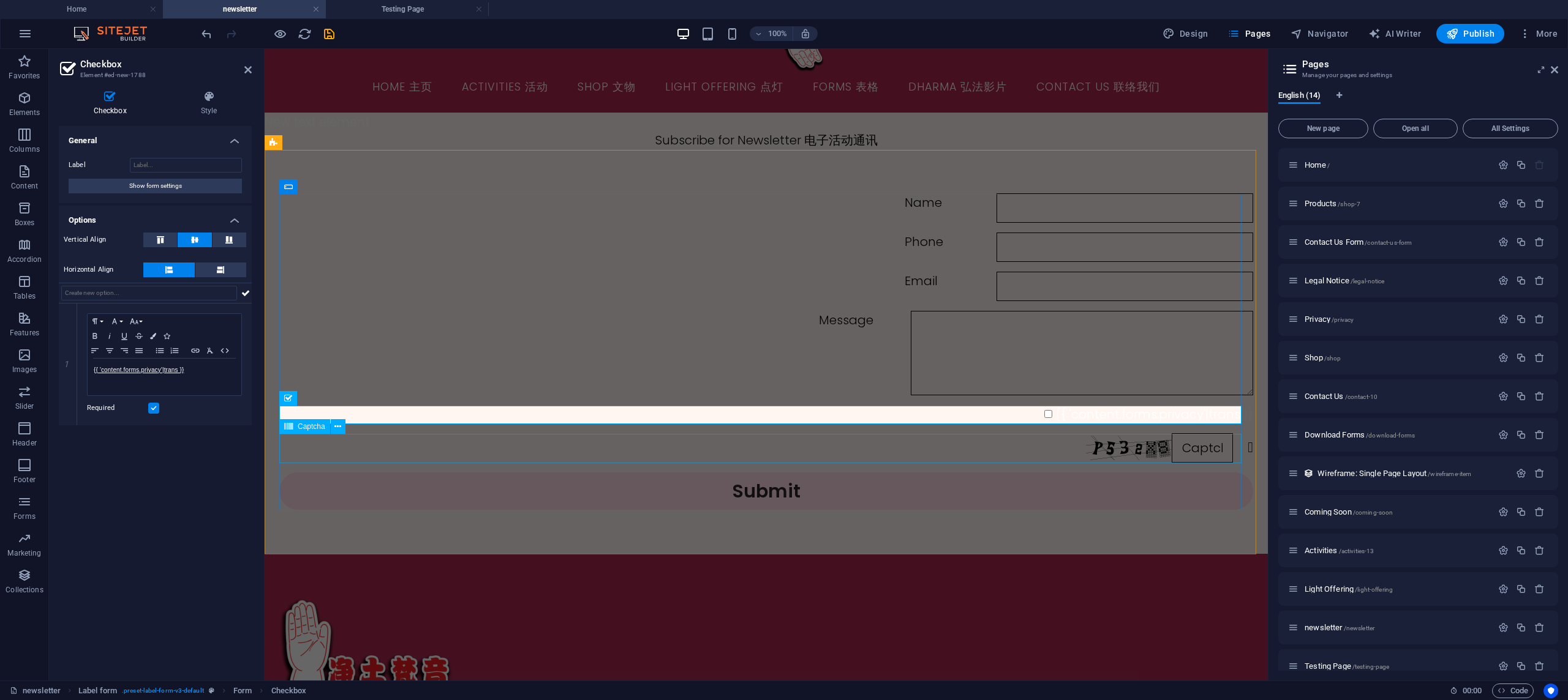
click at [1040, 442] on div "Nicht lesbar? Neu generieren" at bounding box center [765, 448] width 973 height 29
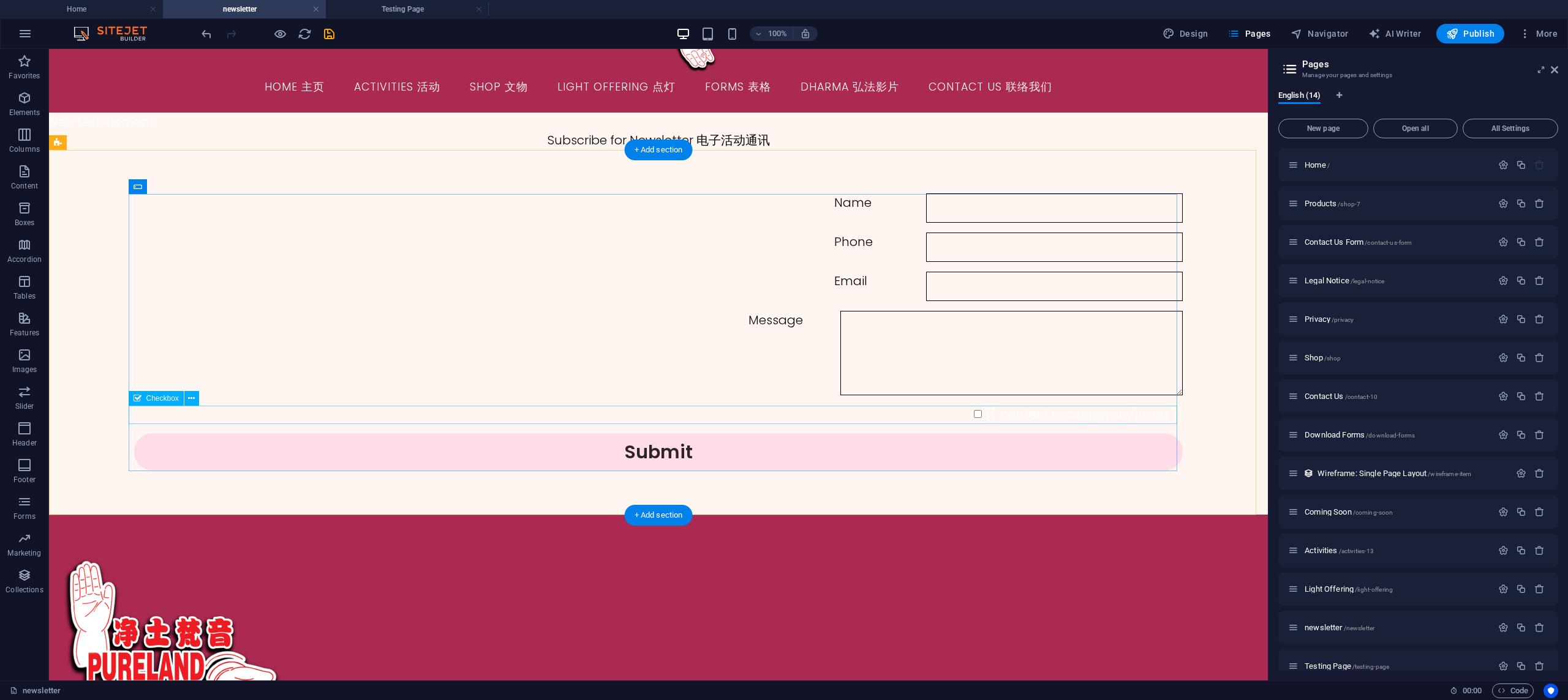
click at [1033, 418] on div "{{ 'content.forms.privacy'|trans }}" at bounding box center [658, 414] width 1049 height 18
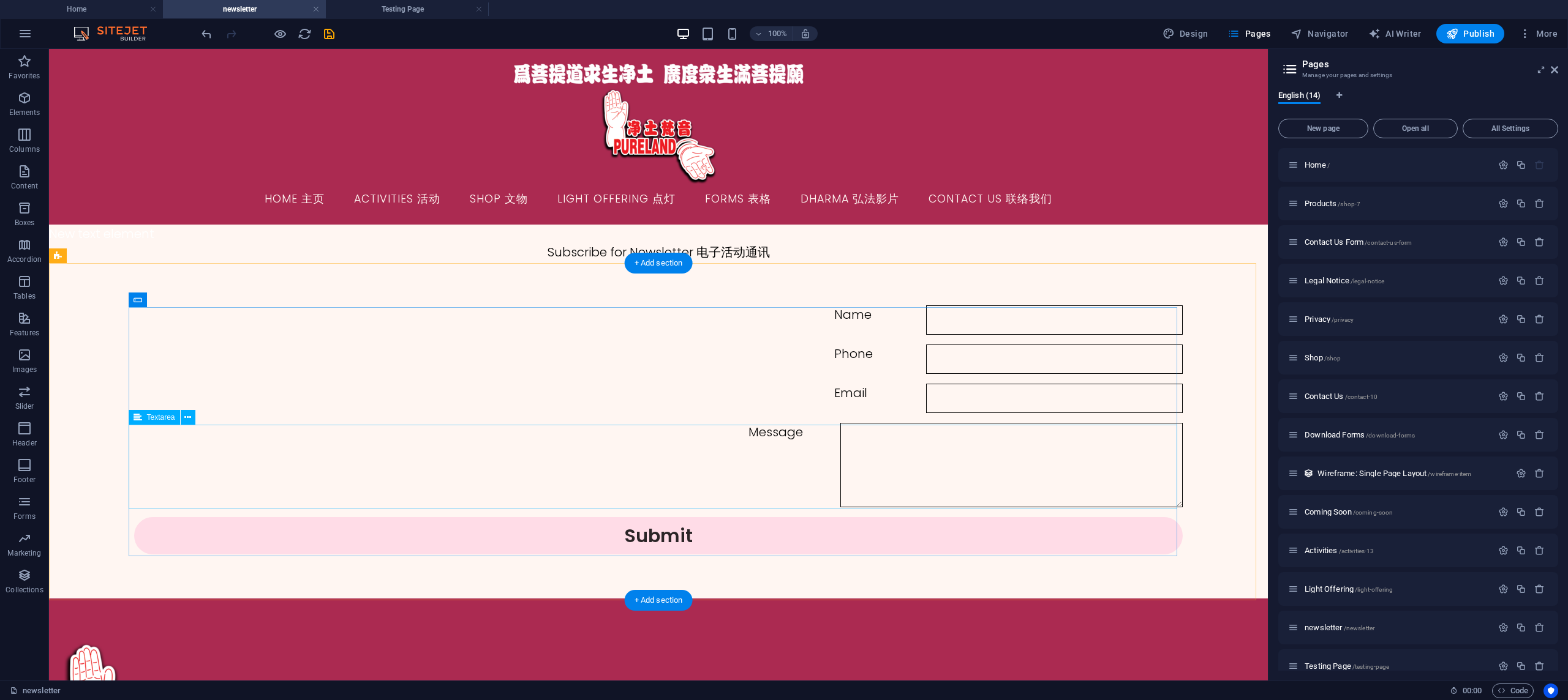
scroll to position [0, 0]
click at [711, 540] on div "Submit" at bounding box center [658, 536] width 1049 height 38
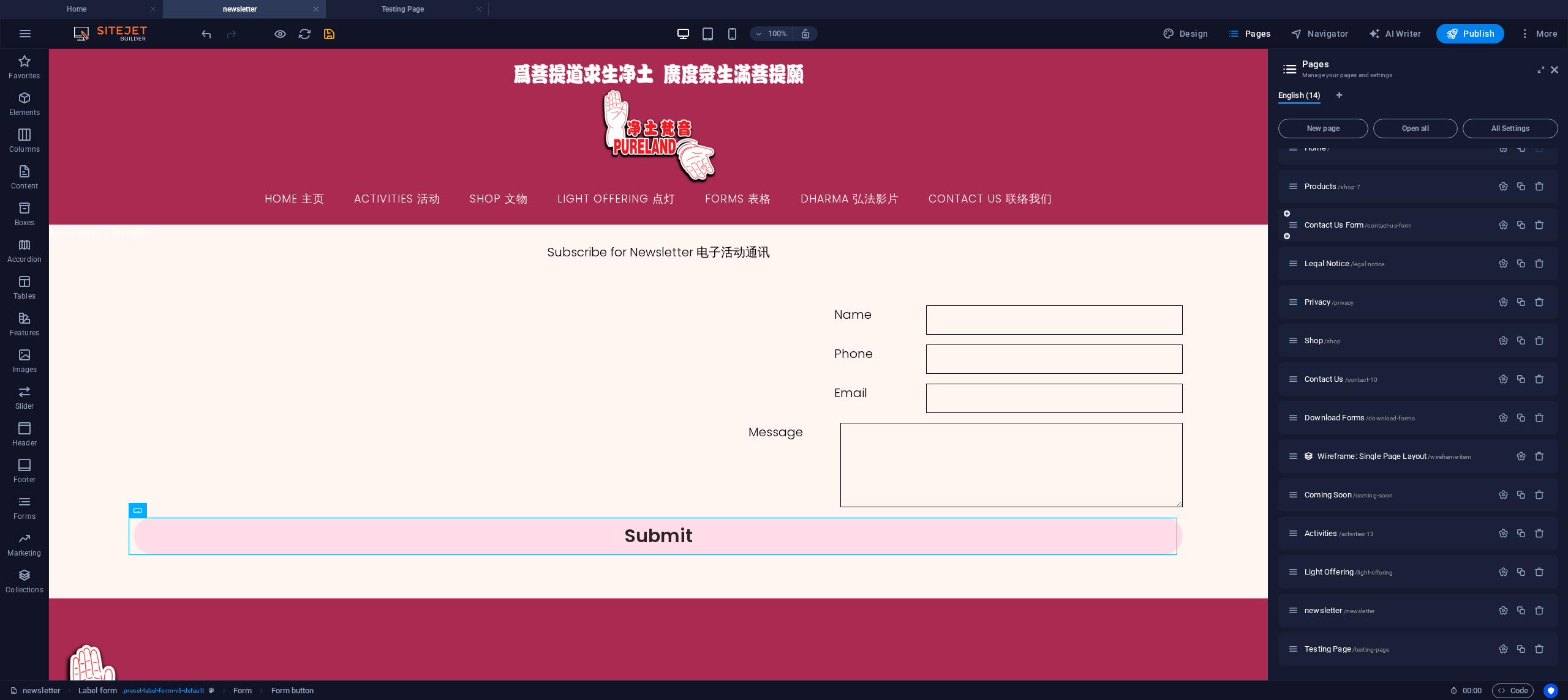
scroll to position [17, 0]
click at [1472, 32] on span "Publish" at bounding box center [1469, 33] width 48 height 12
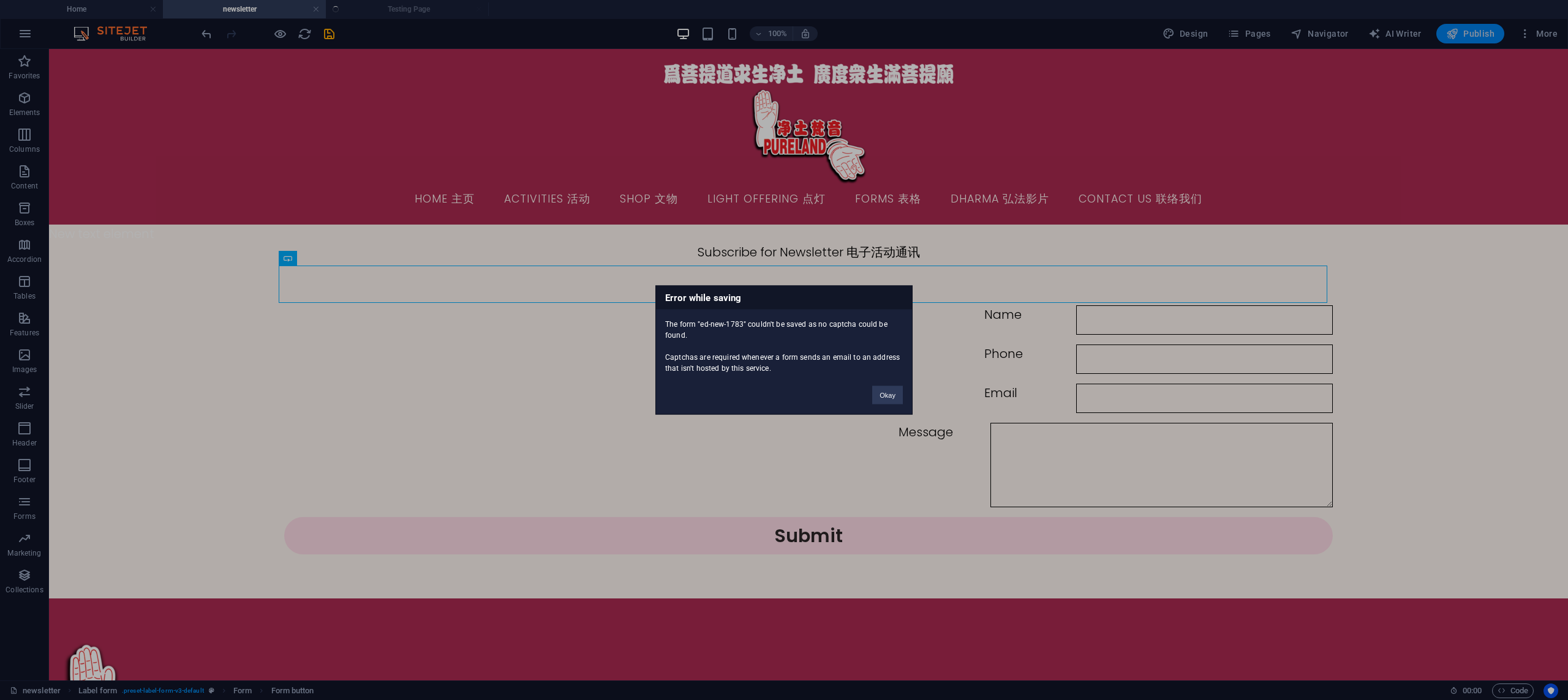
scroll to position [252, 0]
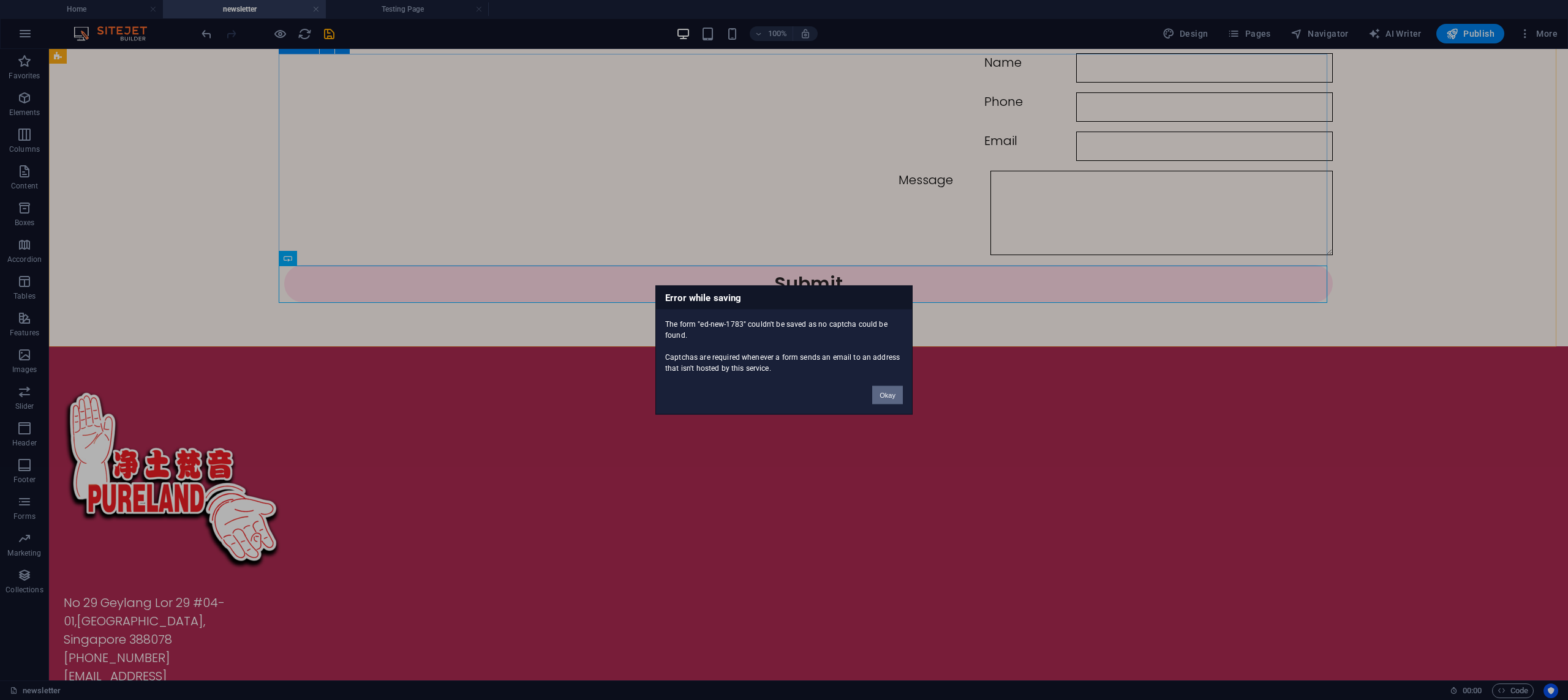
click at [886, 398] on button "Okay" at bounding box center [887, 395] width 30 height 18
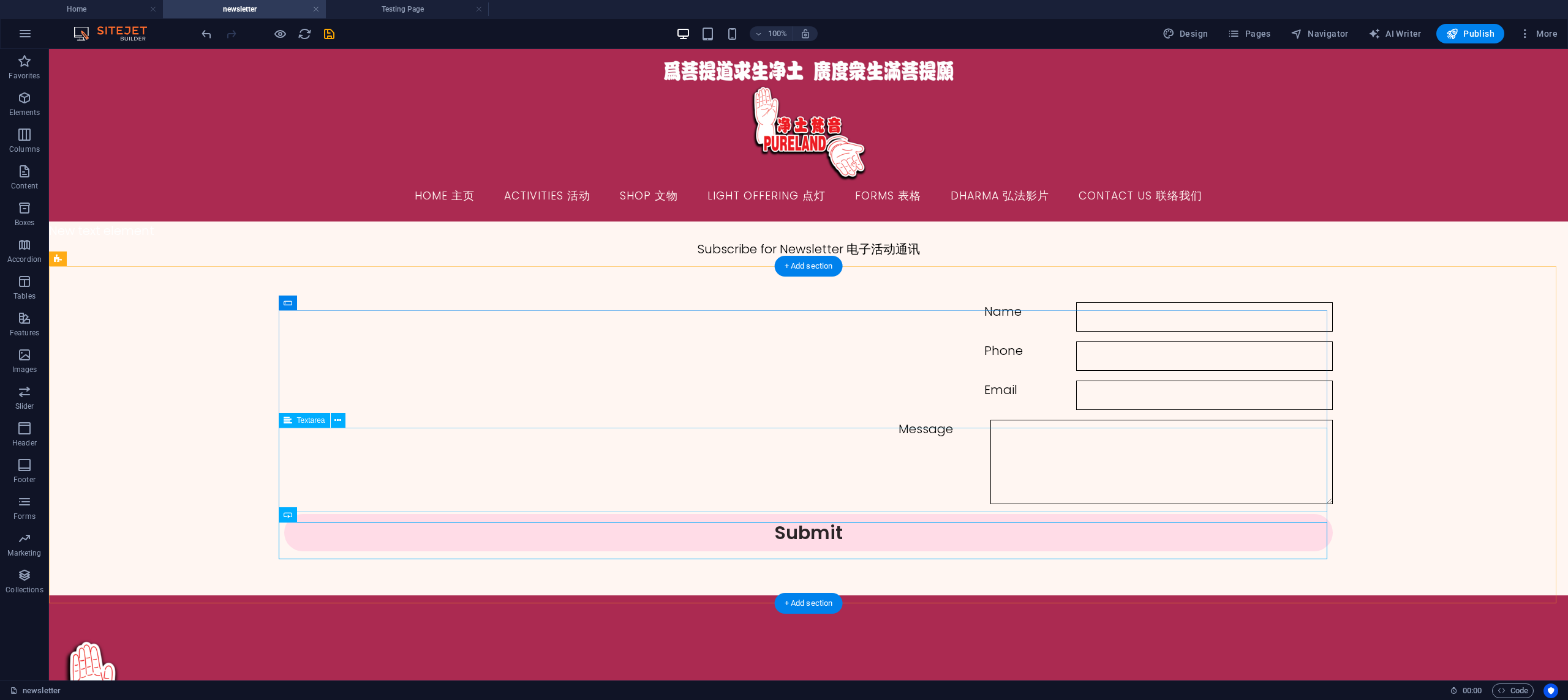
scroll to position [5, 0]
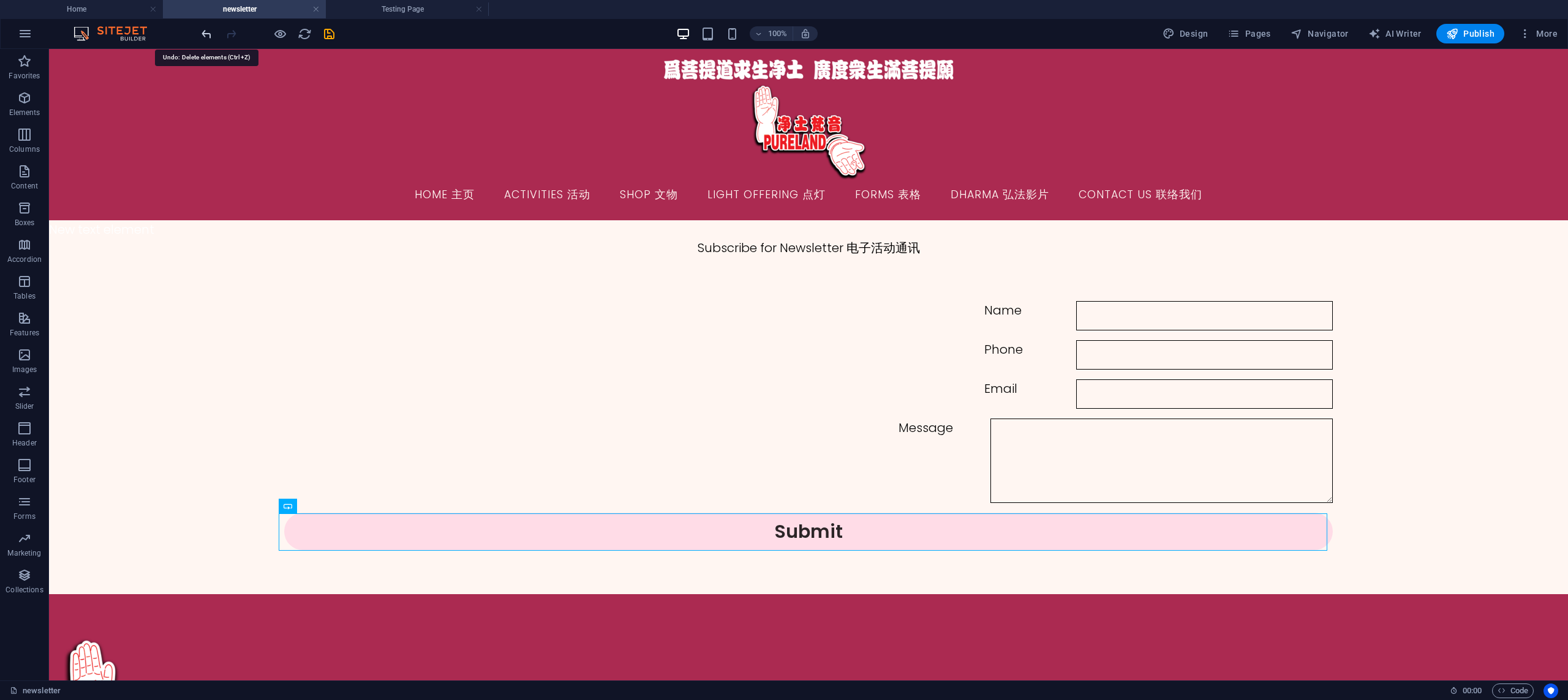
click at [203, 34] on icon "undo" at bounding box center [206, 34] width 14 height 14
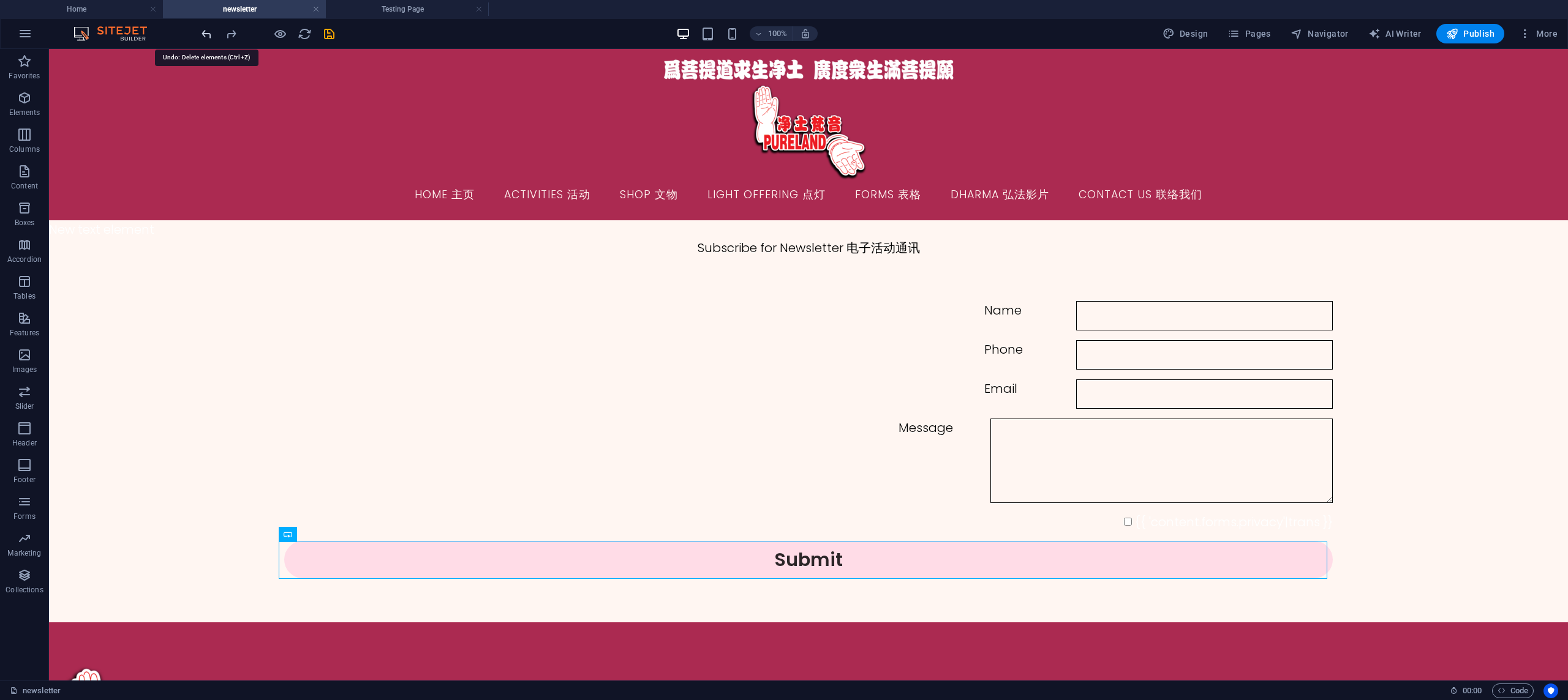
click at [203, 34] on icon "undo" at bounding box center [206, 34] width 14 height 14
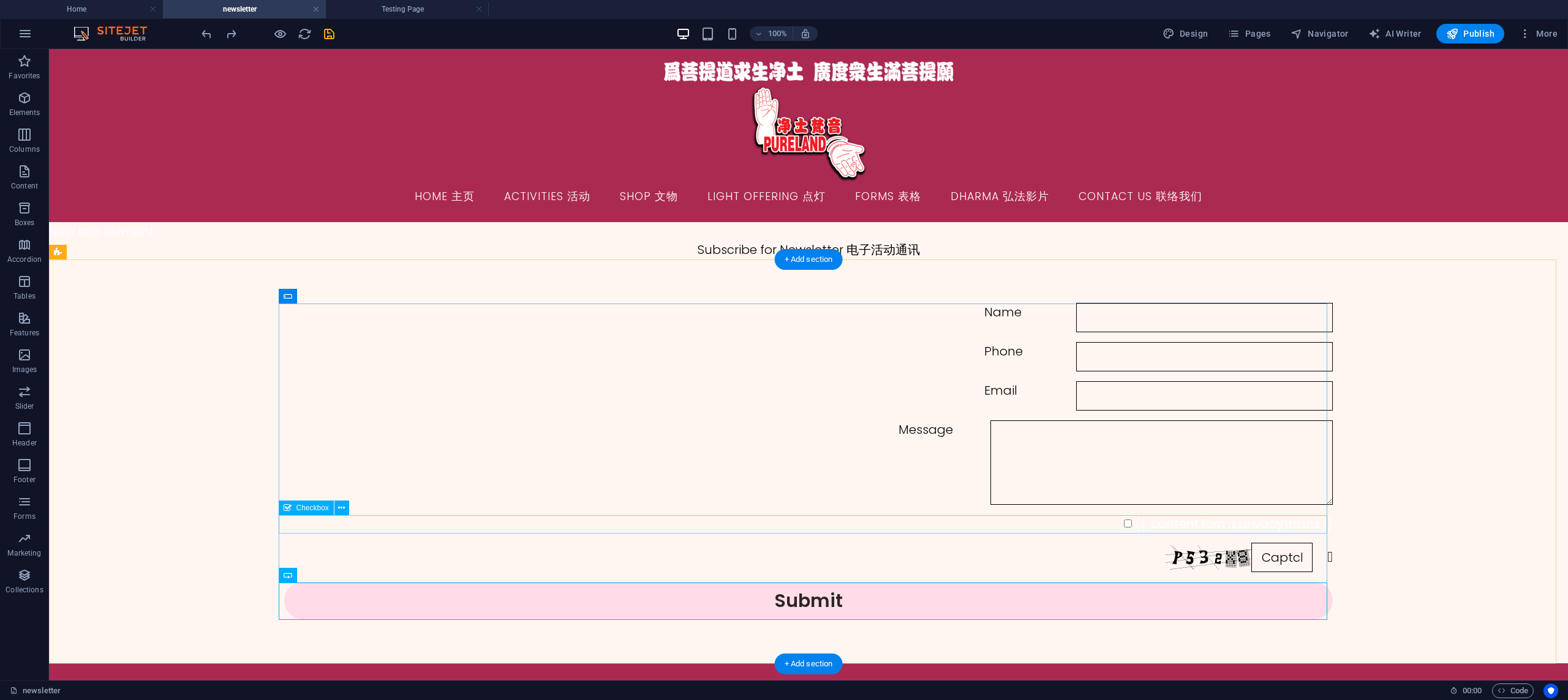
click at [1211, 527] on div "{{ 'content.forms.privacy'|trans }}" at bounding box center [808, 524] width 1049 height 18
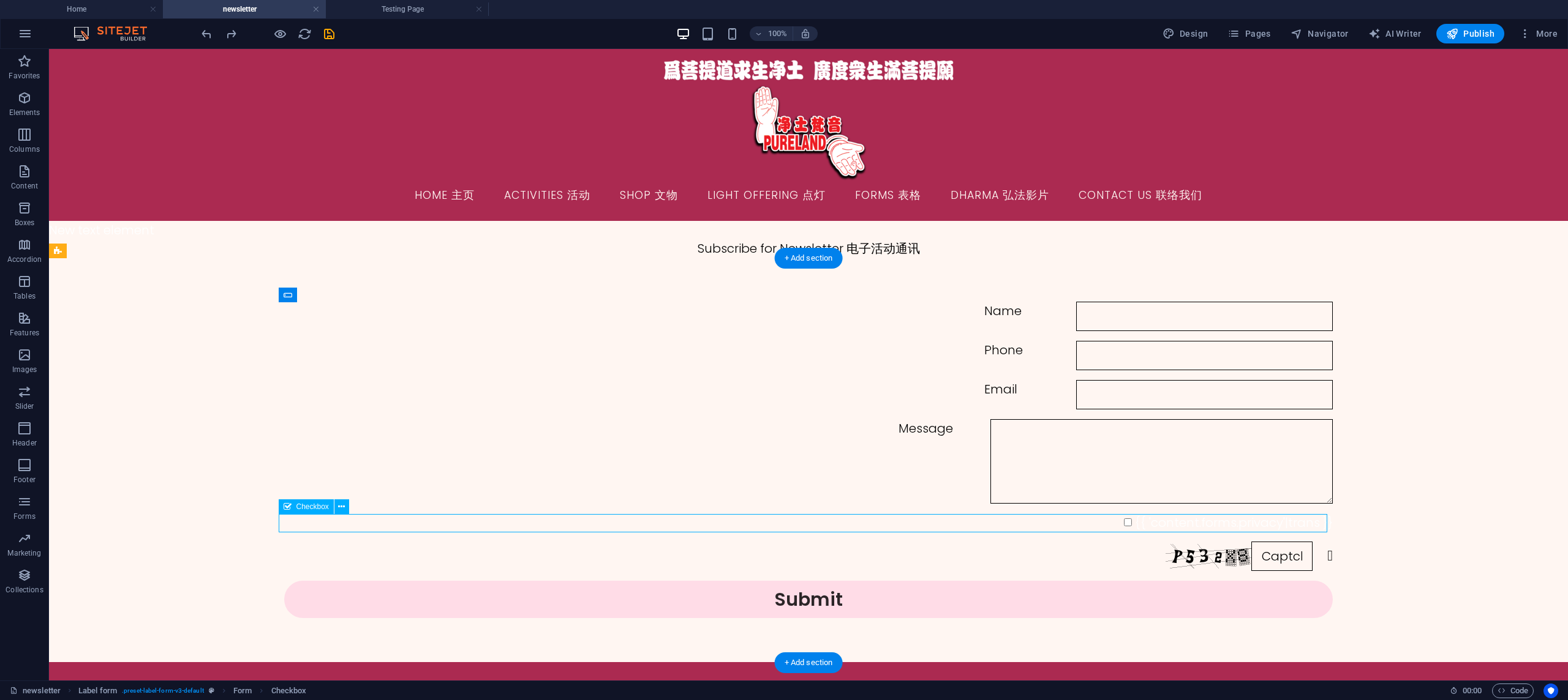
click at [1211, 527] on div "{{ 'content.forms.privacy'|trans }}" at bounding box center [808, 522] width 1049 height 18
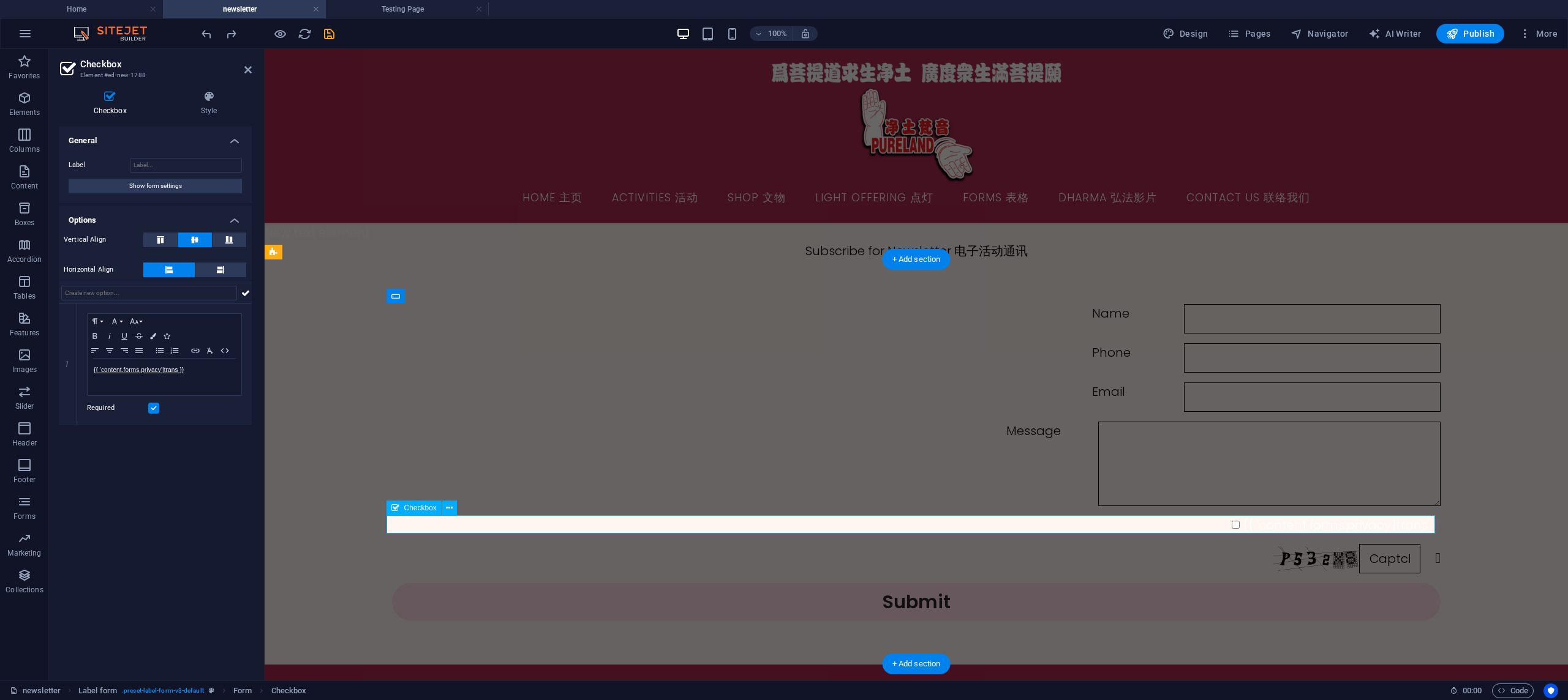
scroll to position [3, 0]
click at [195, 90] on icon at bounding box center [208, 96] width 86 height 12
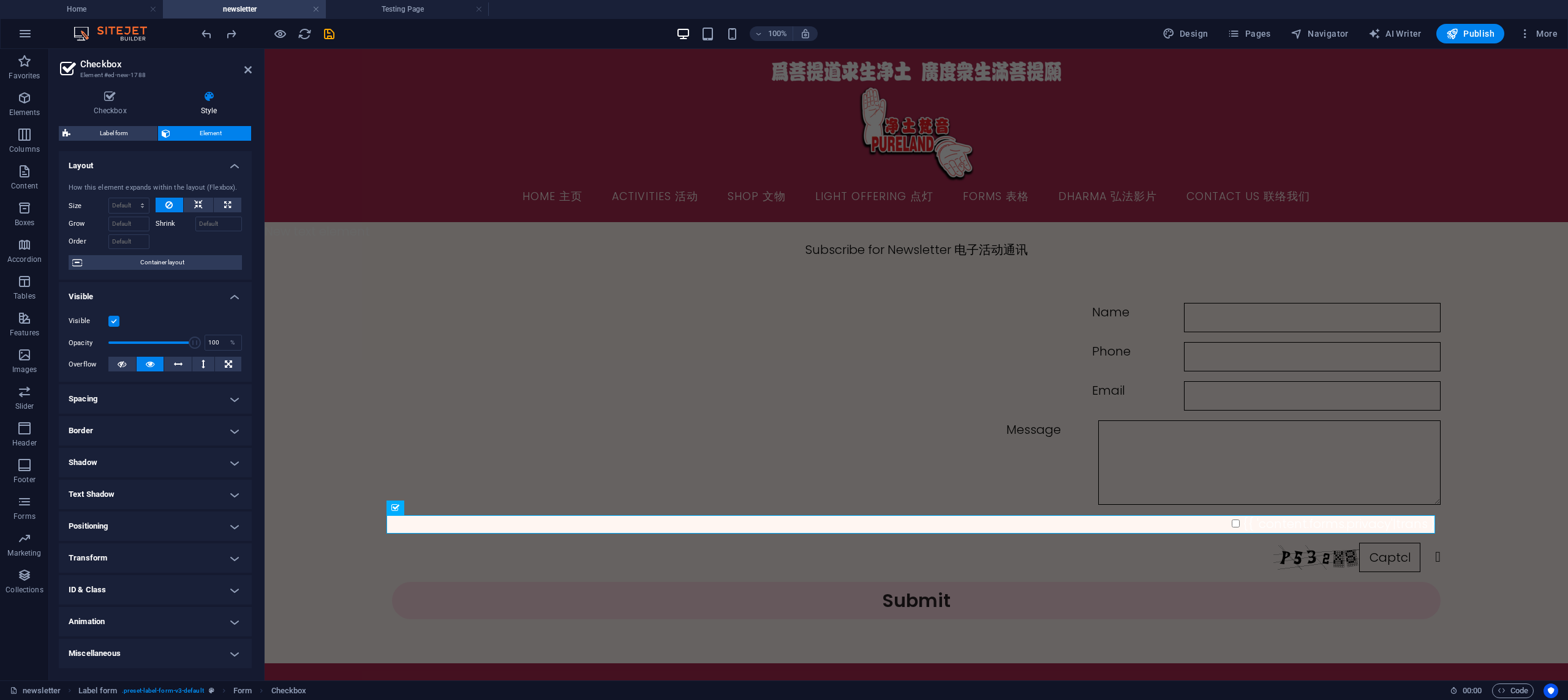
scroll to position [5, 0]
click at [151, 387] on h4 "Spacing" at bounding box center [155, 399] width 193 height 29
click at [191, 389] on h4 "Spacing" at bounding box center [155, 395] width 193 height 22
click at [185, 434] on h4 "Border" at bounding box center [155, 431] width 193 height 29
click at [201, 423] on h4 "Border" at bounding box center [155, 427] width 193 height 22
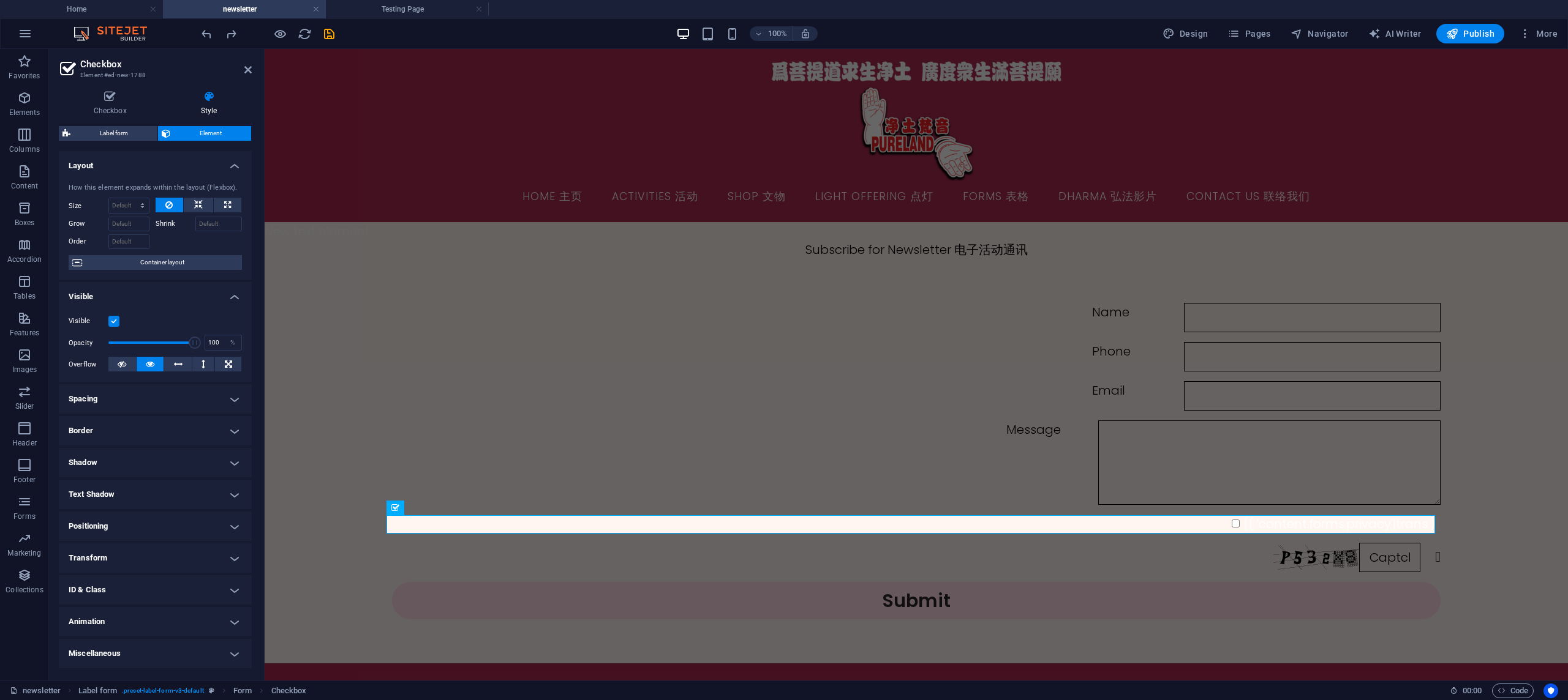
click at [162, 395] on h4 "Spacing" at bounding box center [155, 399] width 193 height 29
click at [165, 396] on h4 "Spacing" at bounding box center [155, 395] width 193 height 22
click at [148, 440] on h4 "Border" at bounding box center [155, 431] width 193 height 29
click at [160, 429] on h4 "Border" at bounding box center [155, 427] width 193 height 22
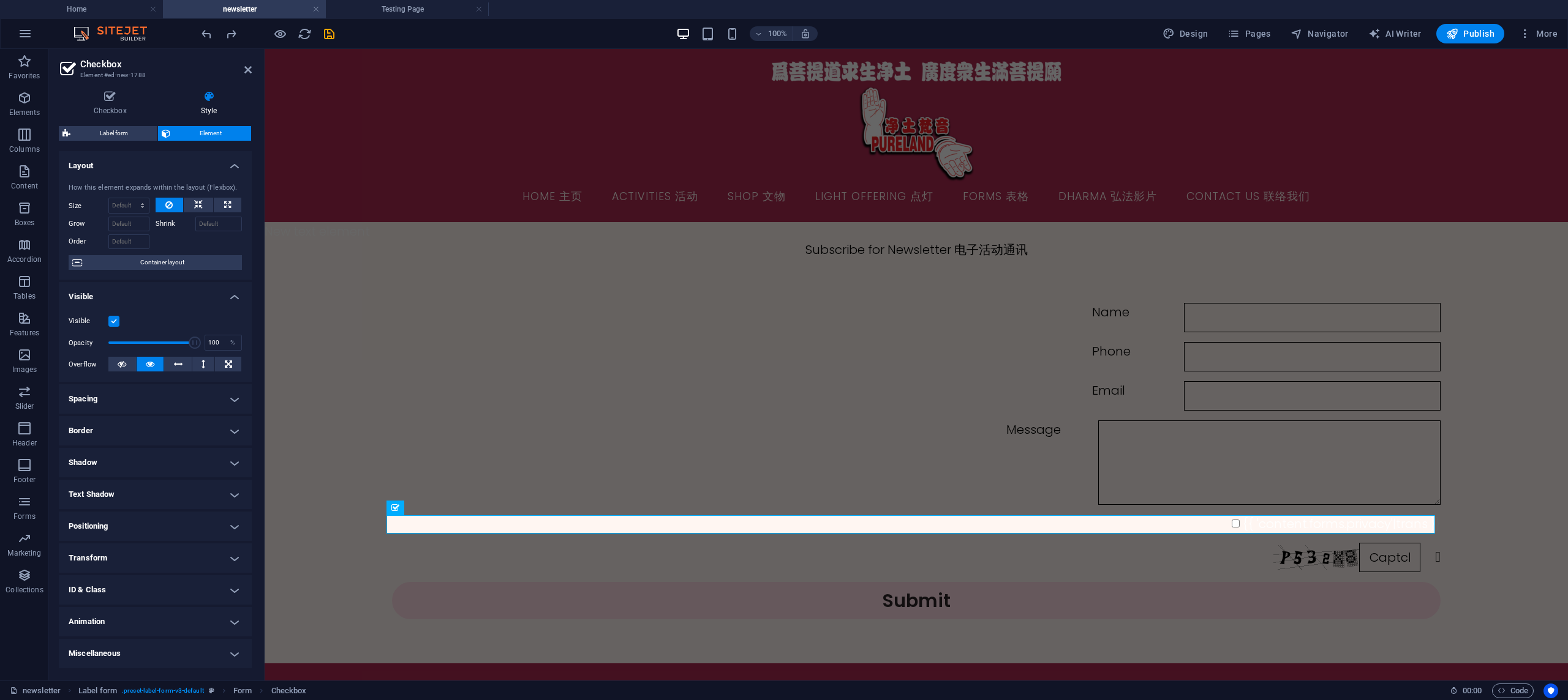
click at [155, 465] on h4 "Shadow" at bounding box center [155, 463] width 193 height 29
click at [164, 456] on h4 "Shadow" at bounding box center [155, 459] width 193 height 22
click at [162, 485] on h4 "Text Shadow" at bounding box center [155, 495] width 193 height 29
click at [162, 486] on h4 "Text Shadow" at bounding box center [155, 491] width 193 height 22
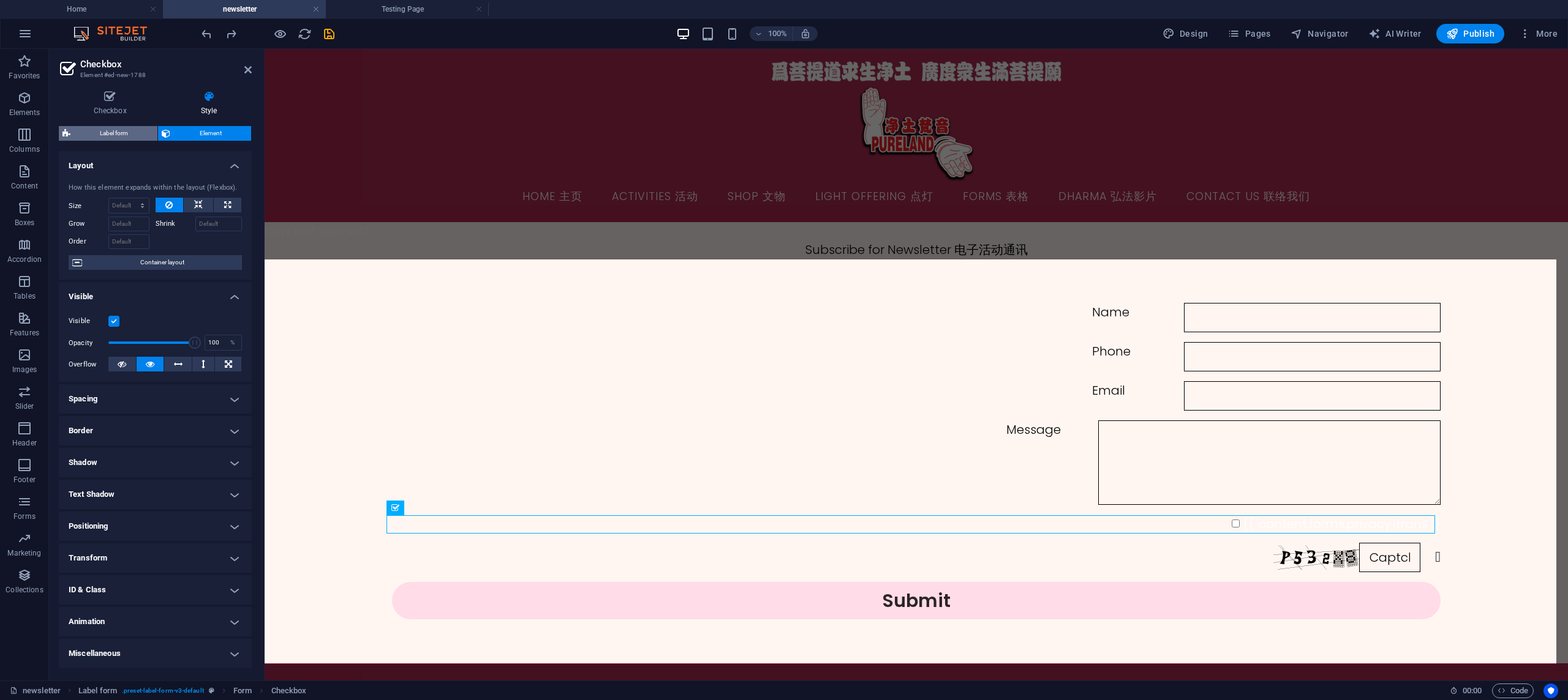
click at [104, 132] on span "Label form" at bounding box center [114, 134] width 79 height 15
select select "rem"
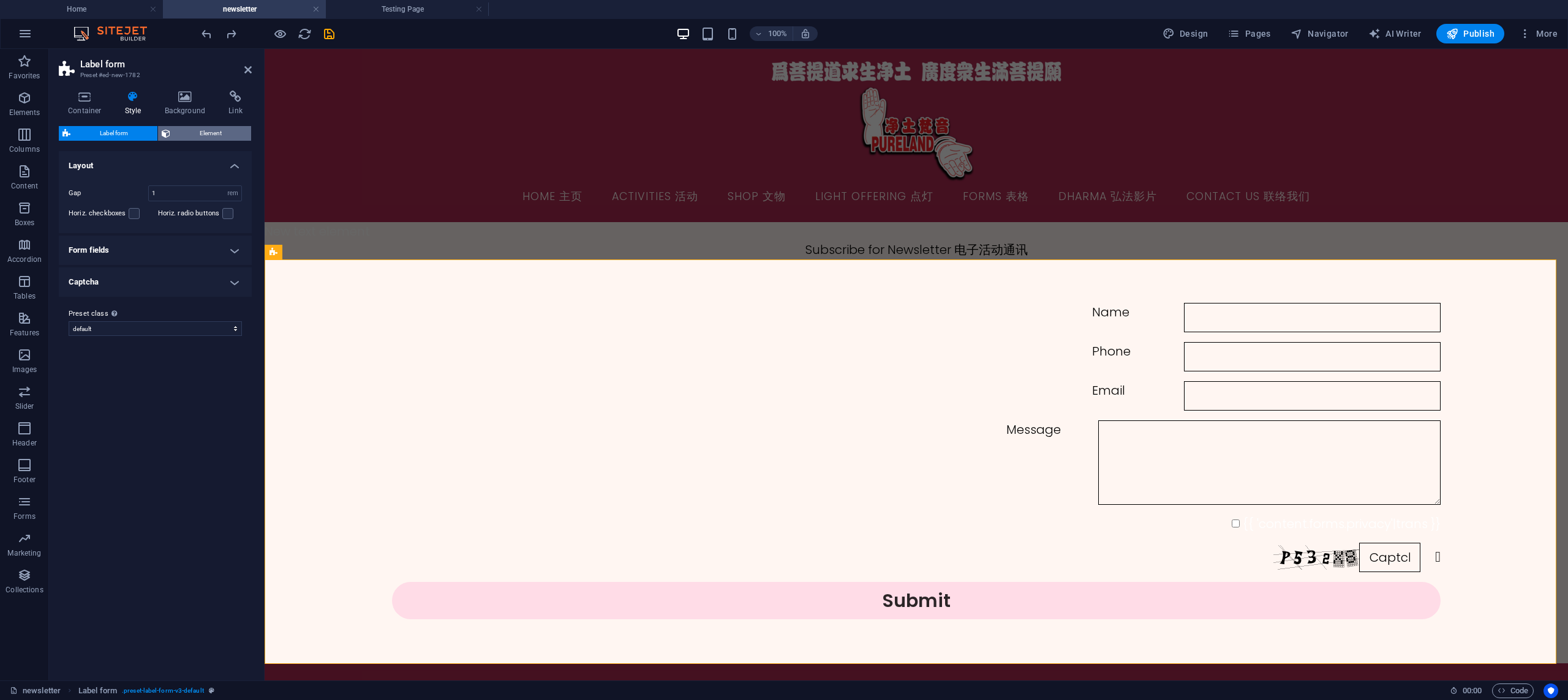
click at [193, 131] on span "Element" at bounding box center [211, 134] width 74 height 15
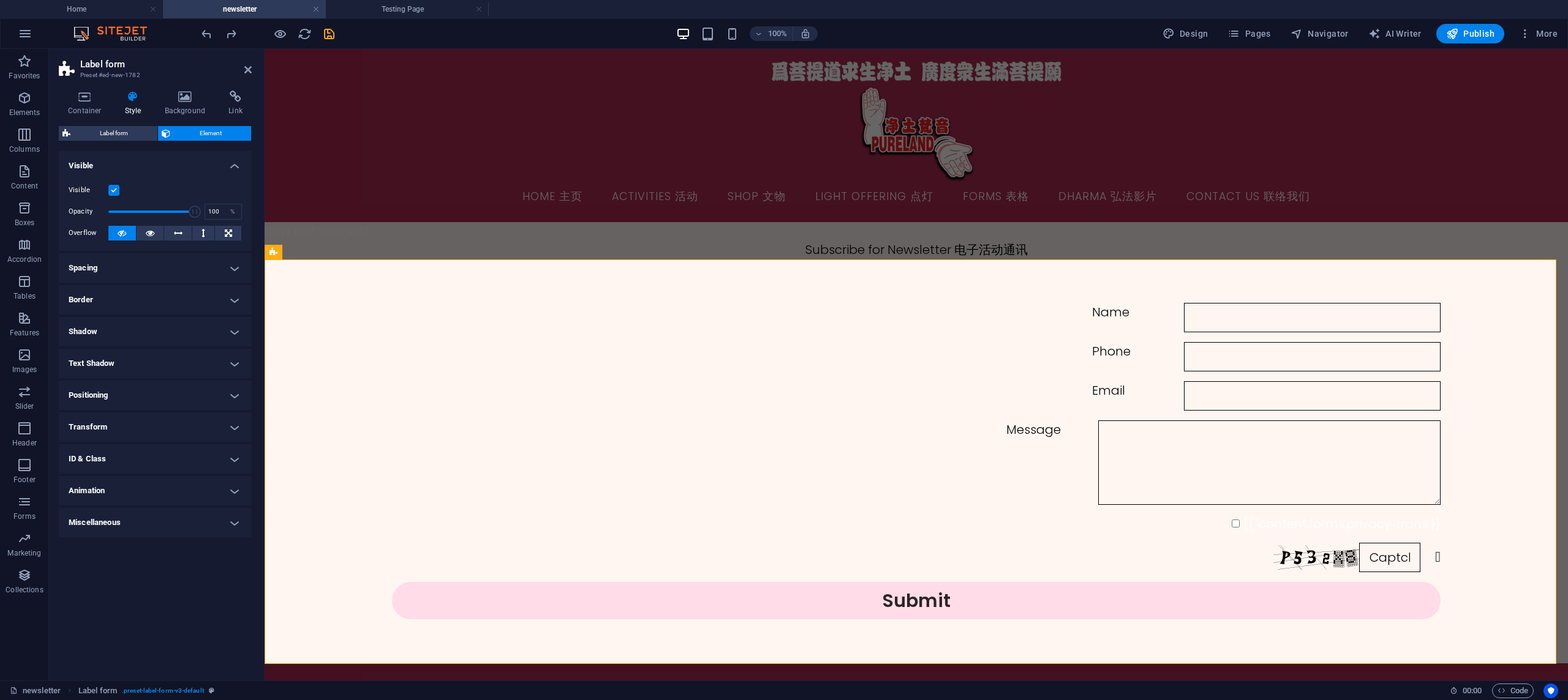
scroll to position [2, 0]
click at [1298, 528] on div "{{ 'content.forms.privacy'|trans }}" at bounding box center [916, 524] width 1049 height 18
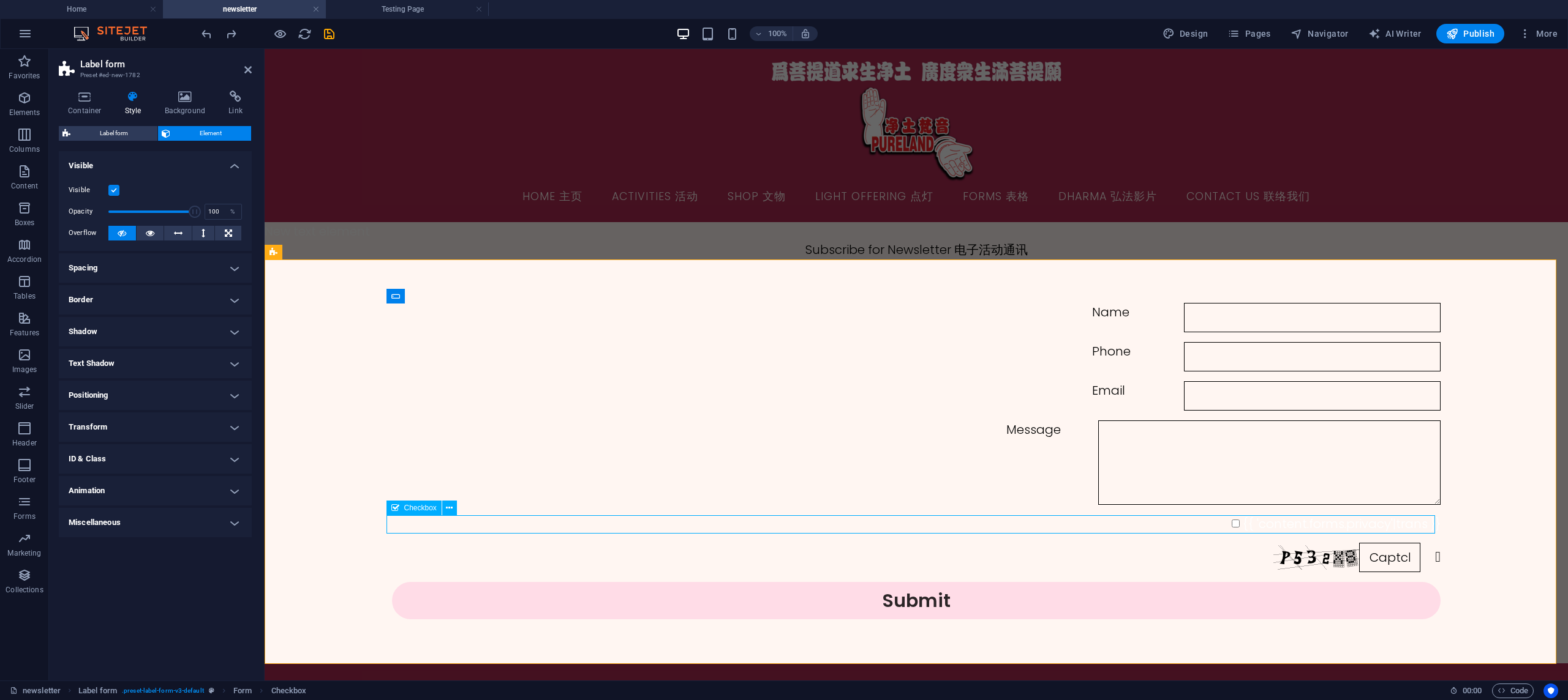
click at [1298, 528] on div "{{ 'content.forms.privacy'|trans }}" at bounding box center [916, 524] width 1049 height 18
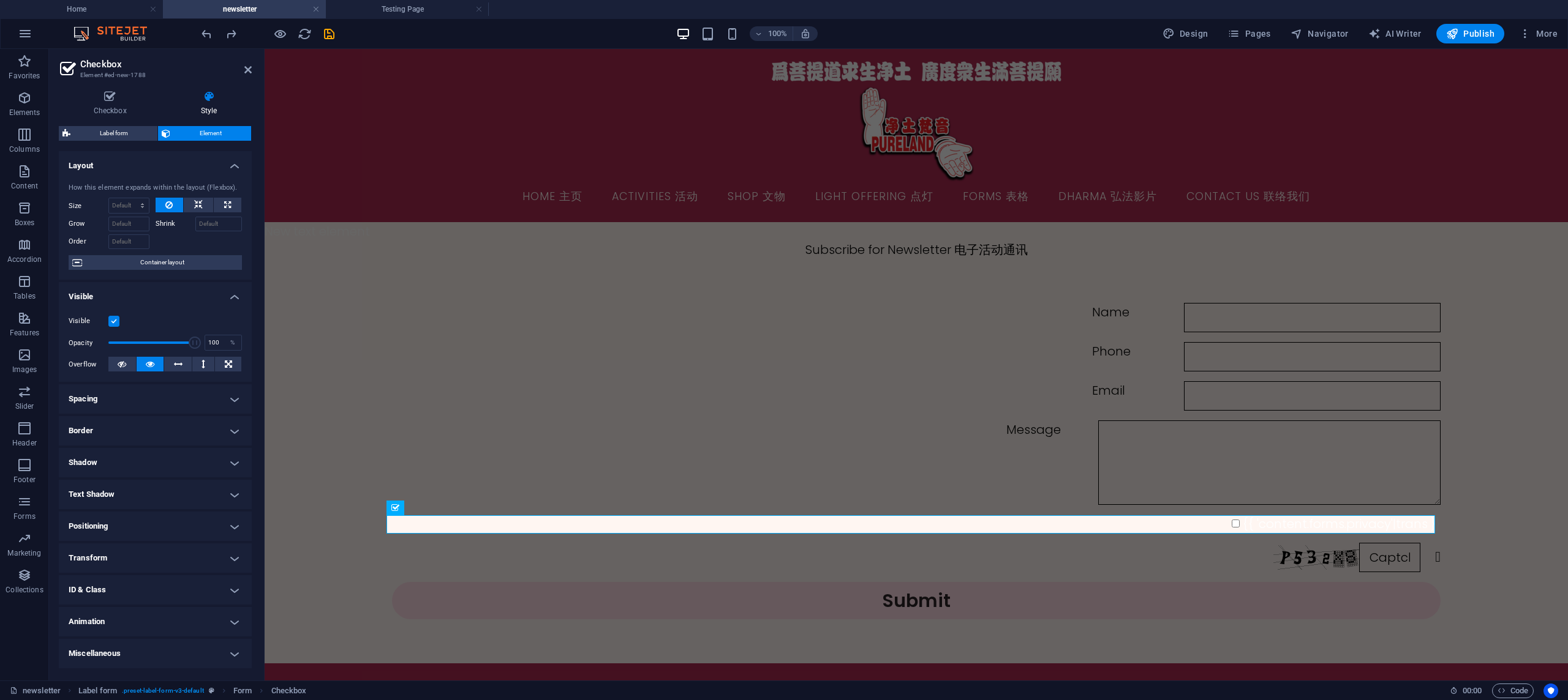
click at [207, 398] on h4 "Spacing" at bounding box center [155, 399] width 193 height 29
click at [205, 397] on h4 "Spacing" at bounding box center [155, 395] width 193 height 22
click at [174, 436] on h4 "Border" at bounding box center [155, 431] width 193 height 29
click at [191, 426] on h4 "Border" at bounding box center [155, 427] width 193 height 22
click at [180, 455] on h4 "Shadow" at bounding box center [155, 463] width 193 height 29
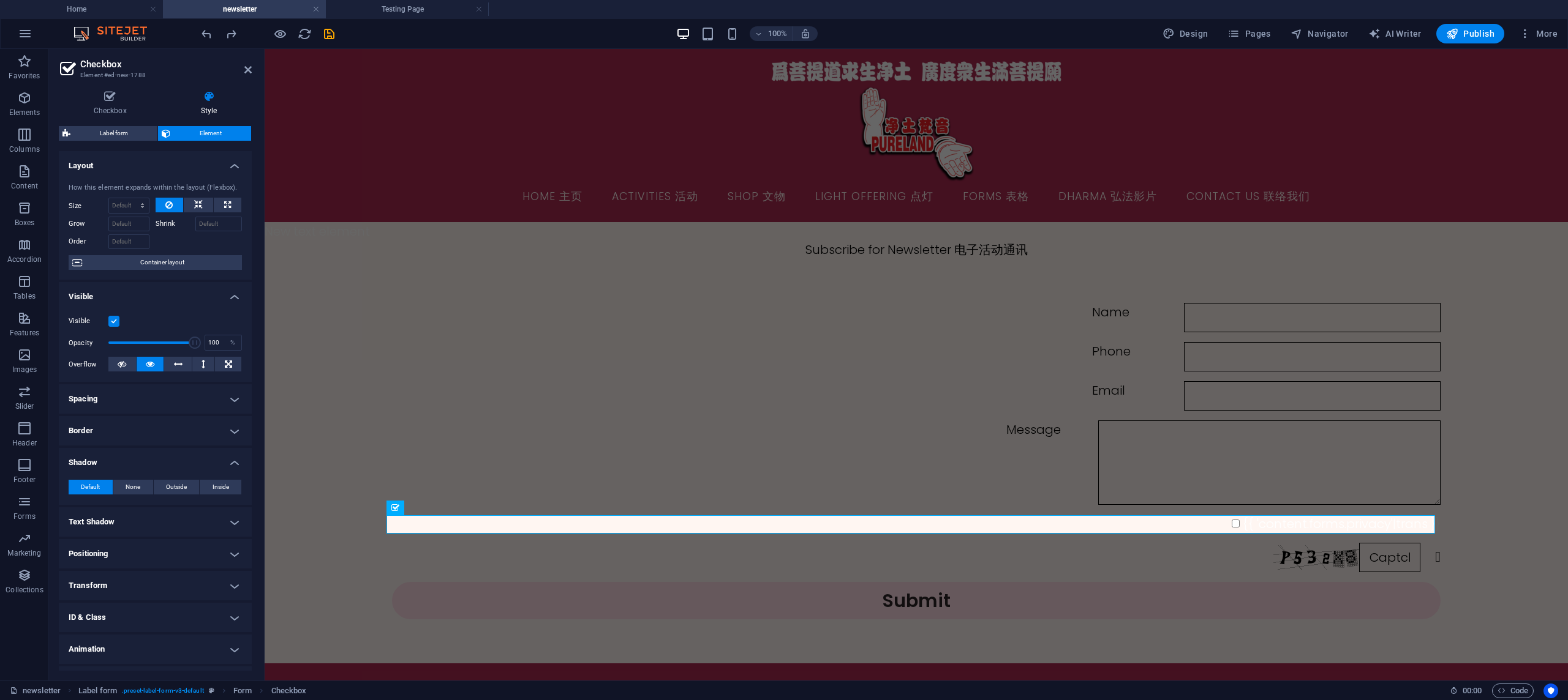
click at [180, 455] on h4 "Shadow" at bounding box center [155, 459] width 193 height 22
click at [185, 487] on h4 "Text Shadow" at bounding box center [155, 495] width 193 height 29
click at [183, 488] on h4 "Text Shadow" at bounding box center [155, 491] width 193 height 22
click at [189, 531] on h4 "Positioning" at bounding box center [155, 526] width 193 height 29
click at [189, 520] on h4 "Positioning" at bounding box center [155, 522] width 193 height 22
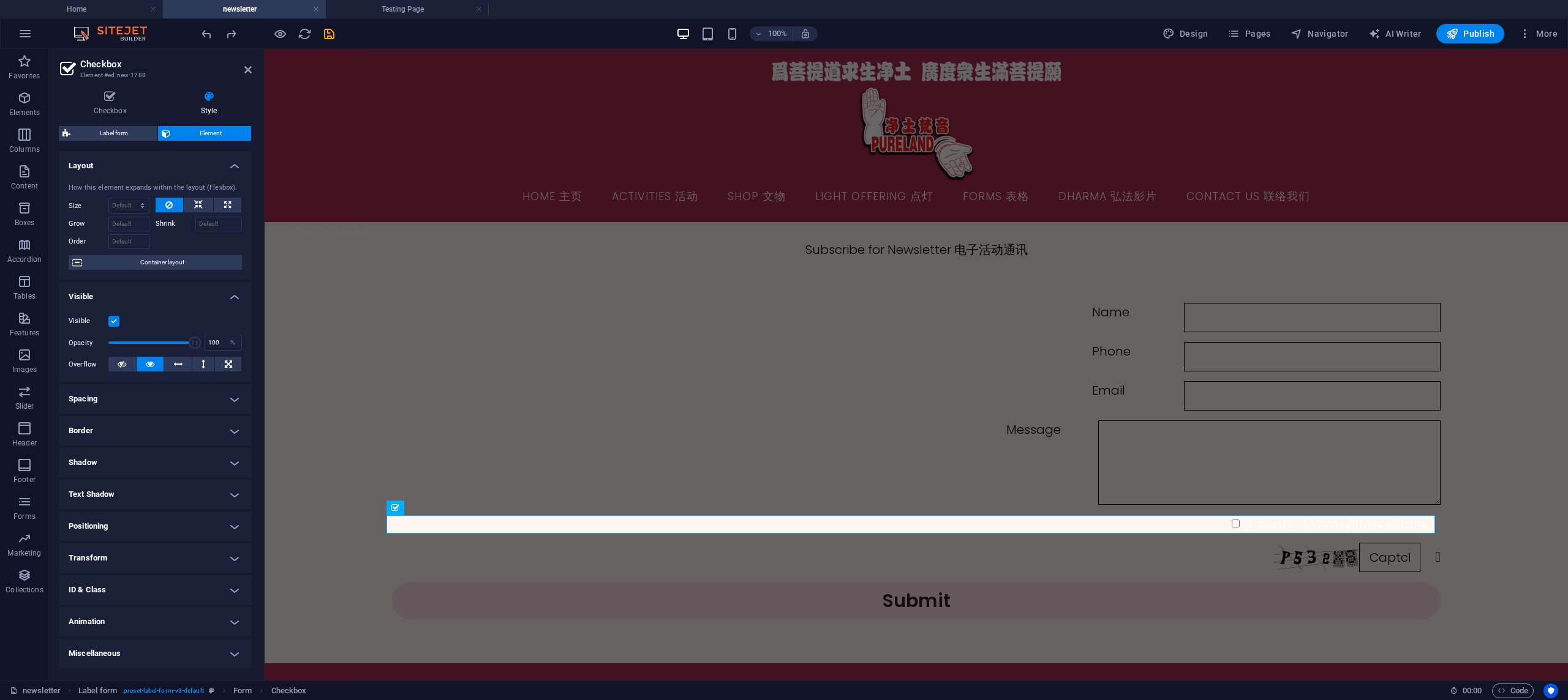
scroll to position [216, 0]
click at [163, 639] on h4 "Miscellaneous" at bounding box center [155, 653] width 193 height 29
click at [202, 639] on h4 "Miscellaneous" at bounding box center [155, 649] width 193 height 22
click at [220, 608] on h4 "Animation" at bounding box center [155, 622] width 193 height 29
click at [219, 608] on h4 "Animation" at bounding box center [155, 618] width 193 height 22
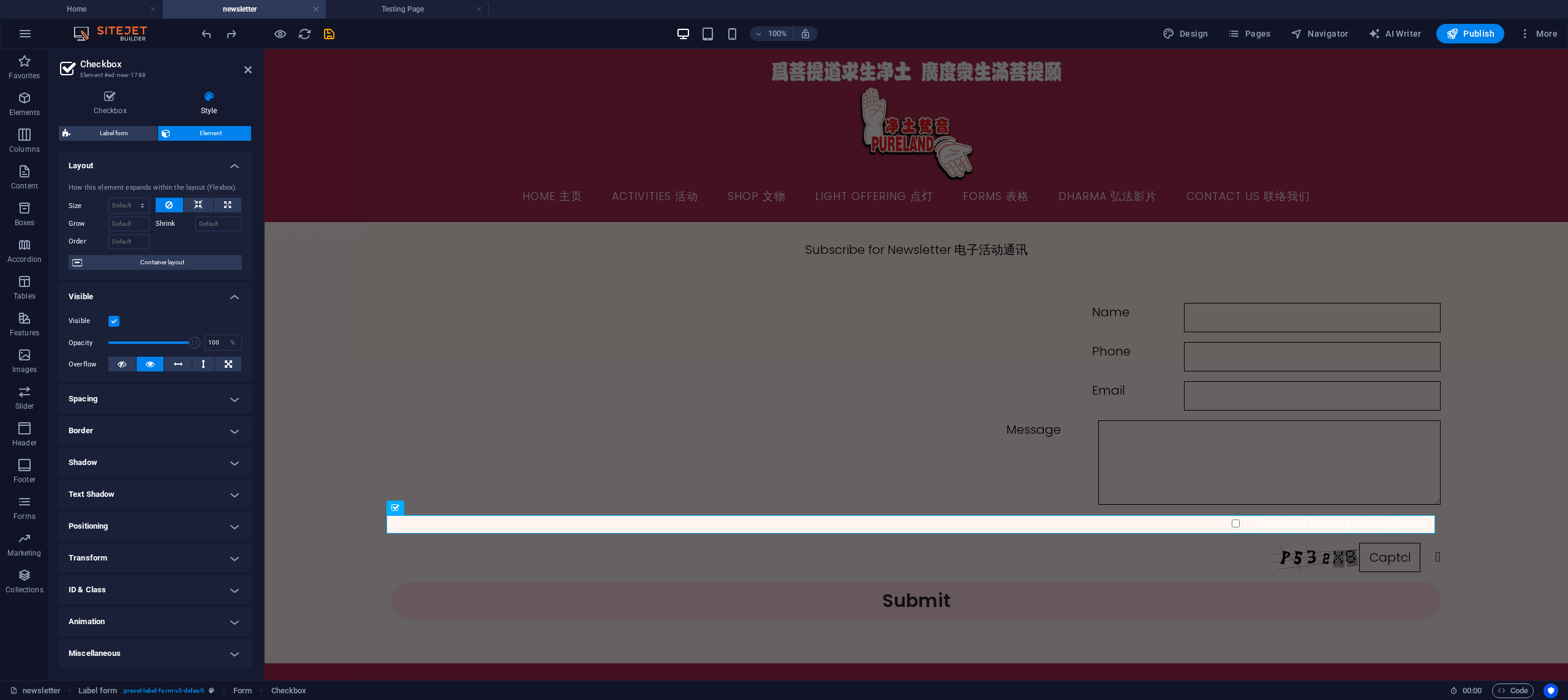
click at [218, 576] on h4 "ID & Class" at bounding box center [155, 590] width 193 height 29
click at [218, 576] on h4 "ID & Class" at bounding box center [155, 586] width 193 height 22
drag, startPoint x: 248, startPoint y: 71, endPoint x: 199, endPoint y: 22, distance: 69.3
click at [248, 71] on icon at bounding box center [248, 70] width 8 height 9
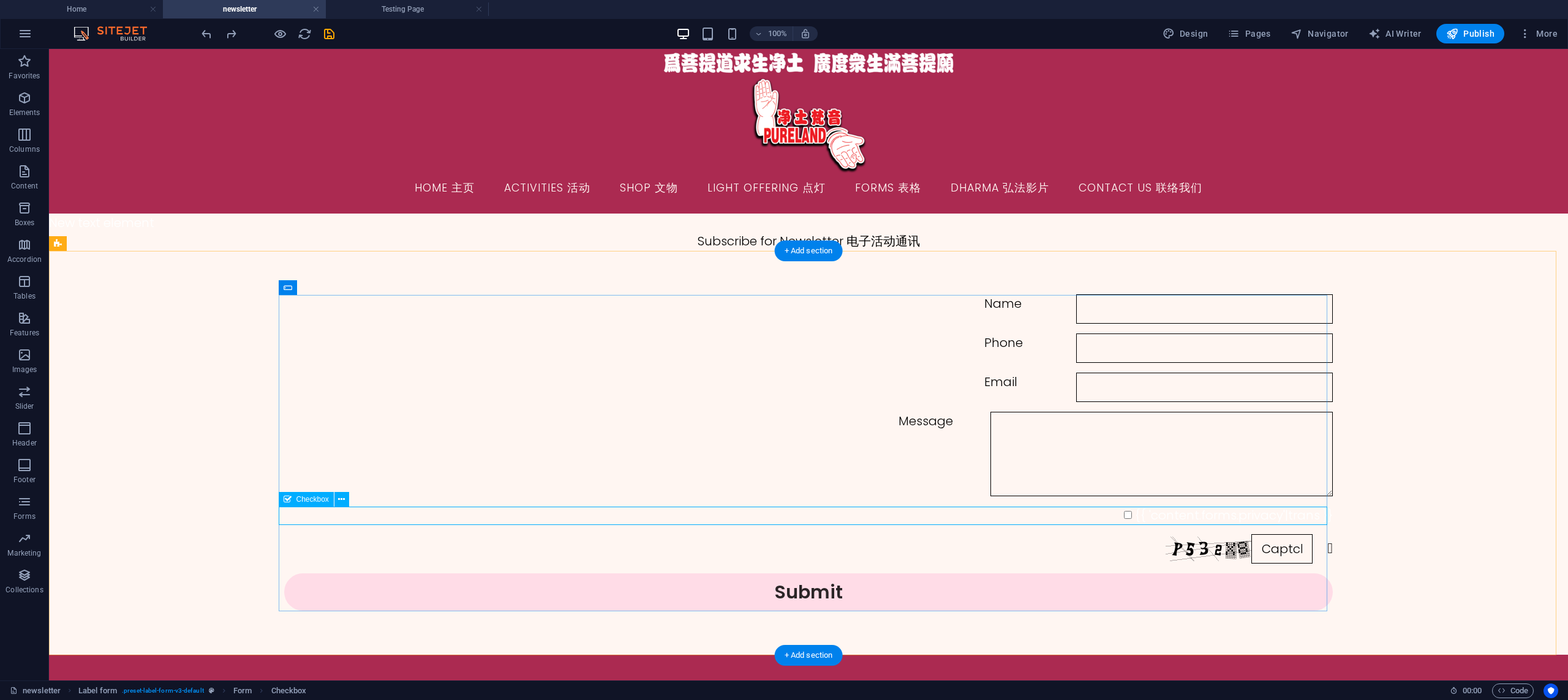
click at [1184, 517] on div "{{ 'content.forms.privacy'|trans }}" at bounding box center [808, 514] width 1049 height 18
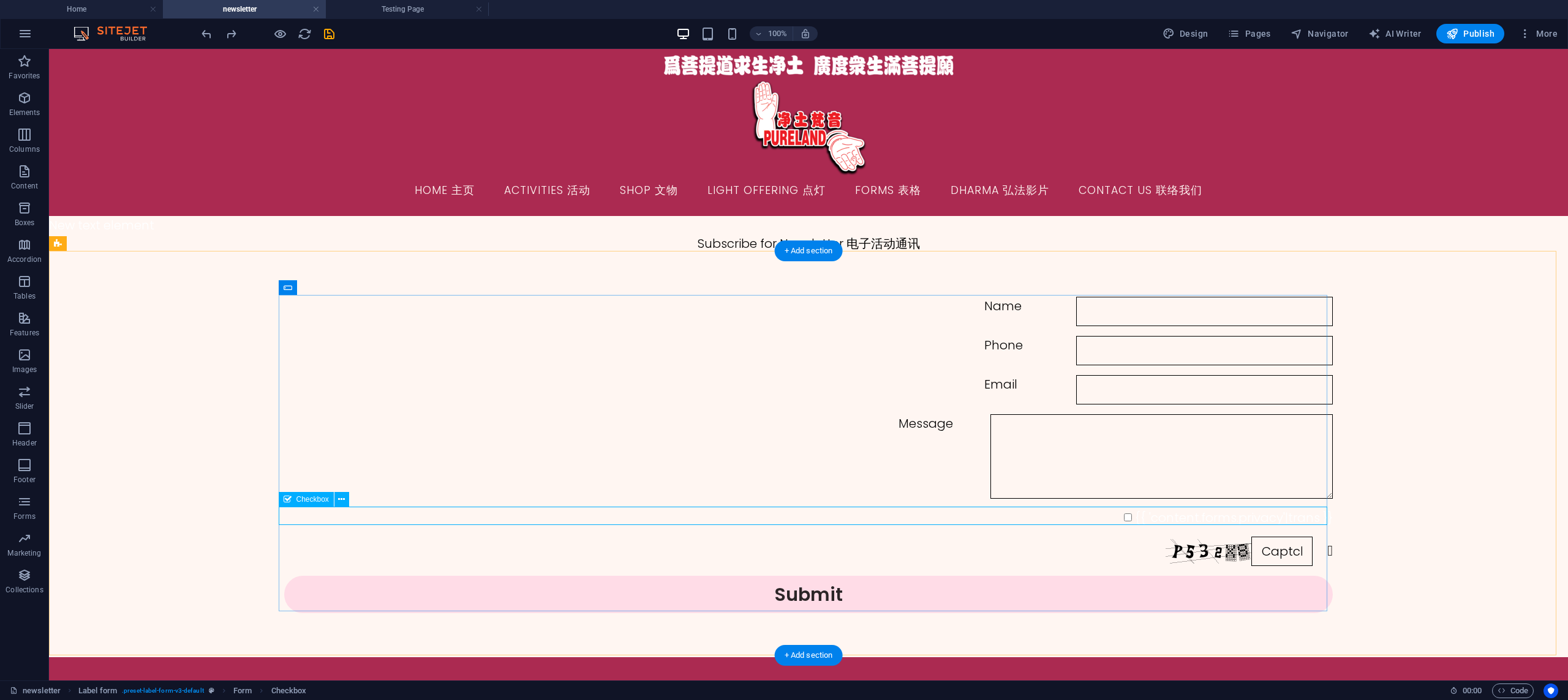
click at [1184, 517] on div "{{ 'content.forms.privacy'|trans }}" at bounding box center [808, 517] width 1049 height 18
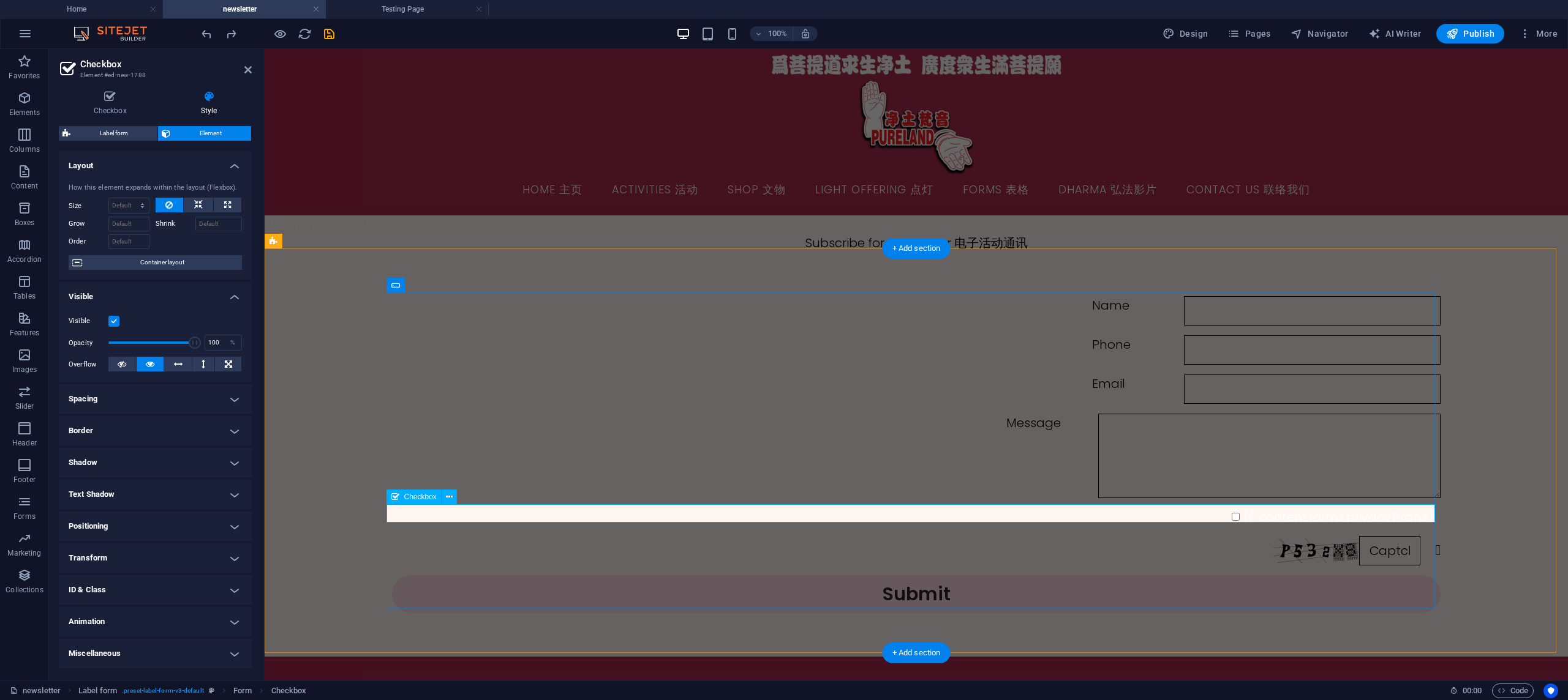
scroll to position [4, 0]
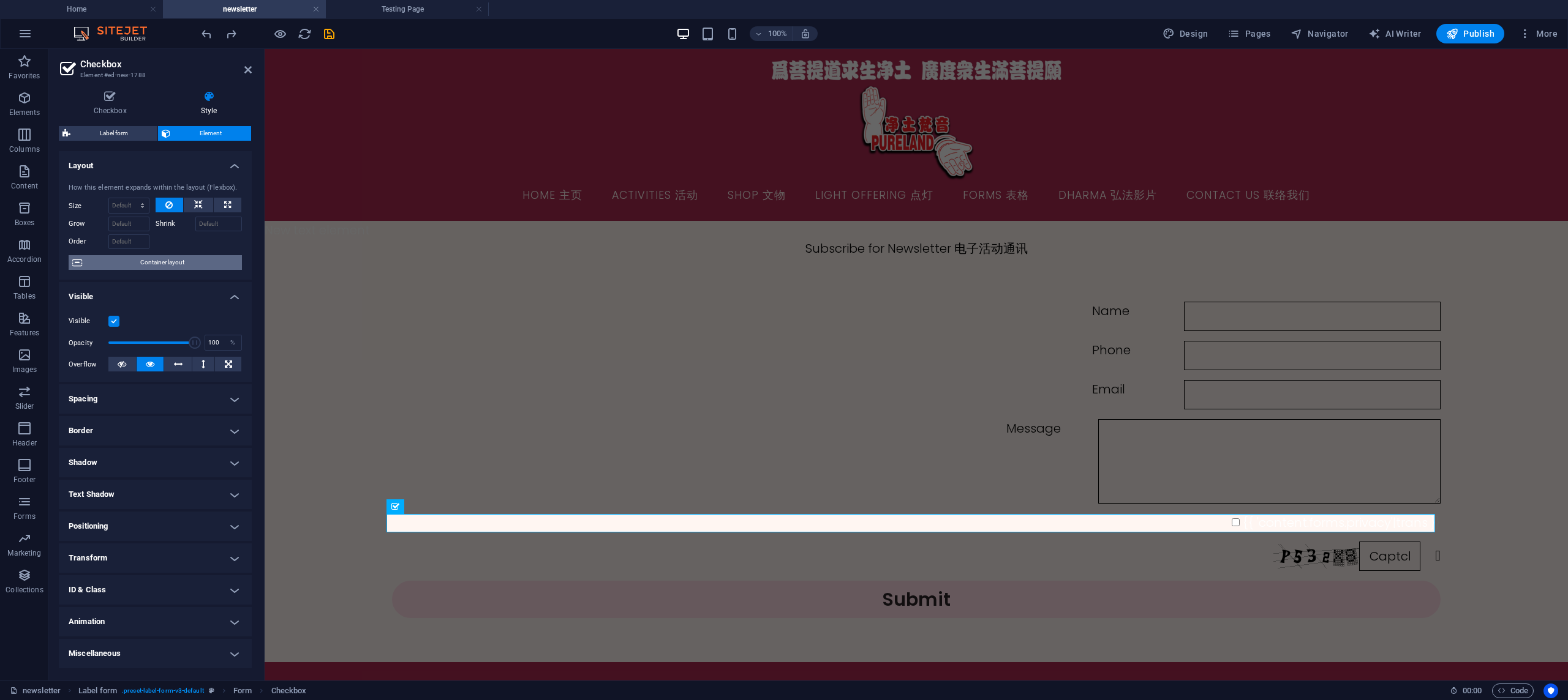
click at [198, 268] on span "Container layout" at bounding box center [162, 263] width 153 height 15
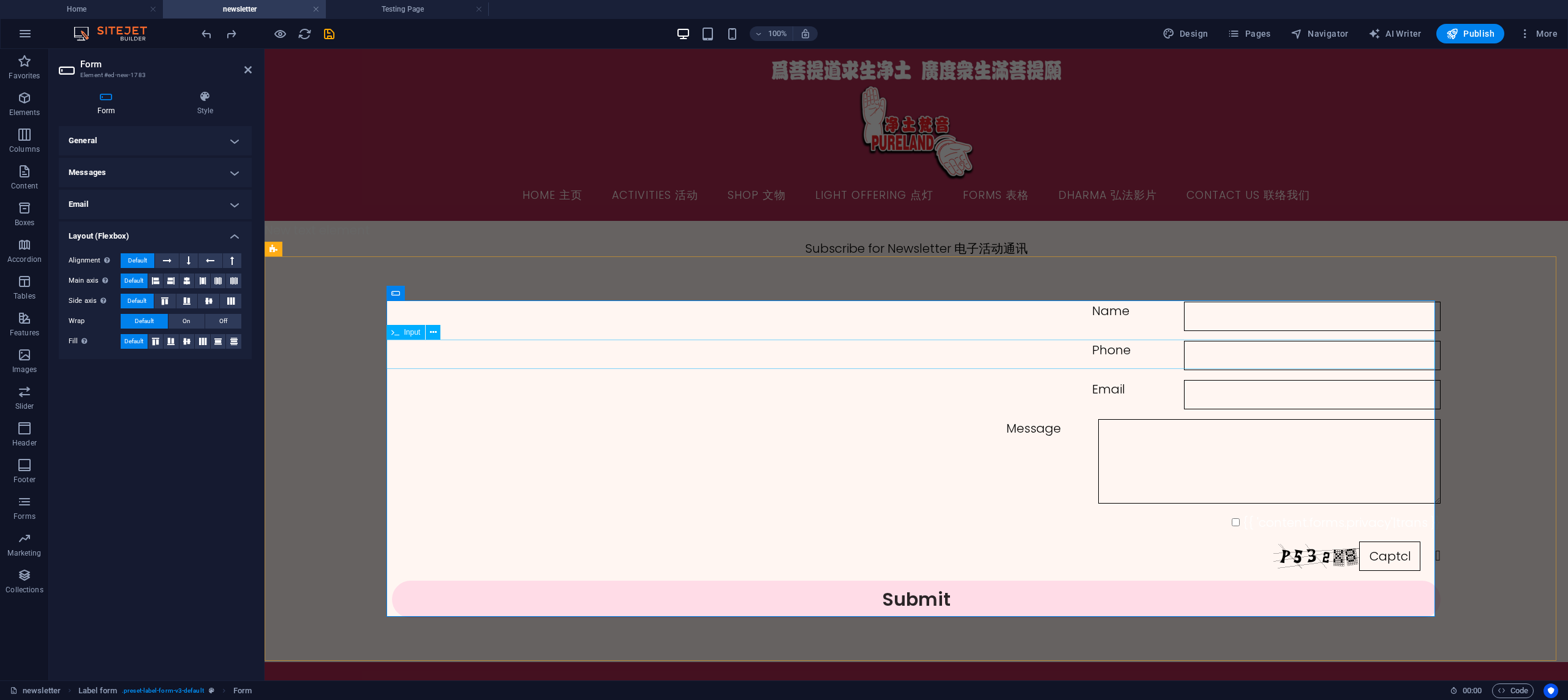
scroll to position [6, 0]
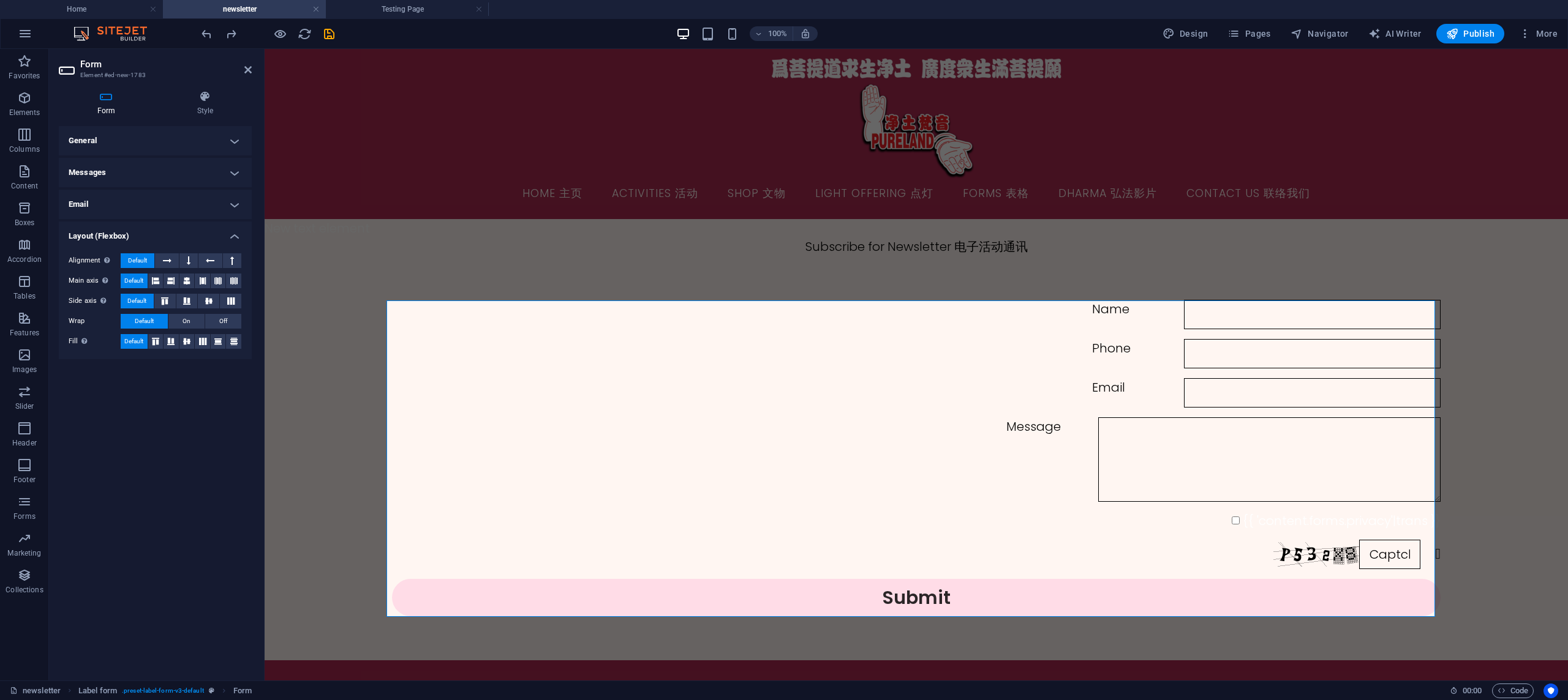
click at [114, 189] on h4 "Email" at bounding box center [155, 203] width 193 height 29
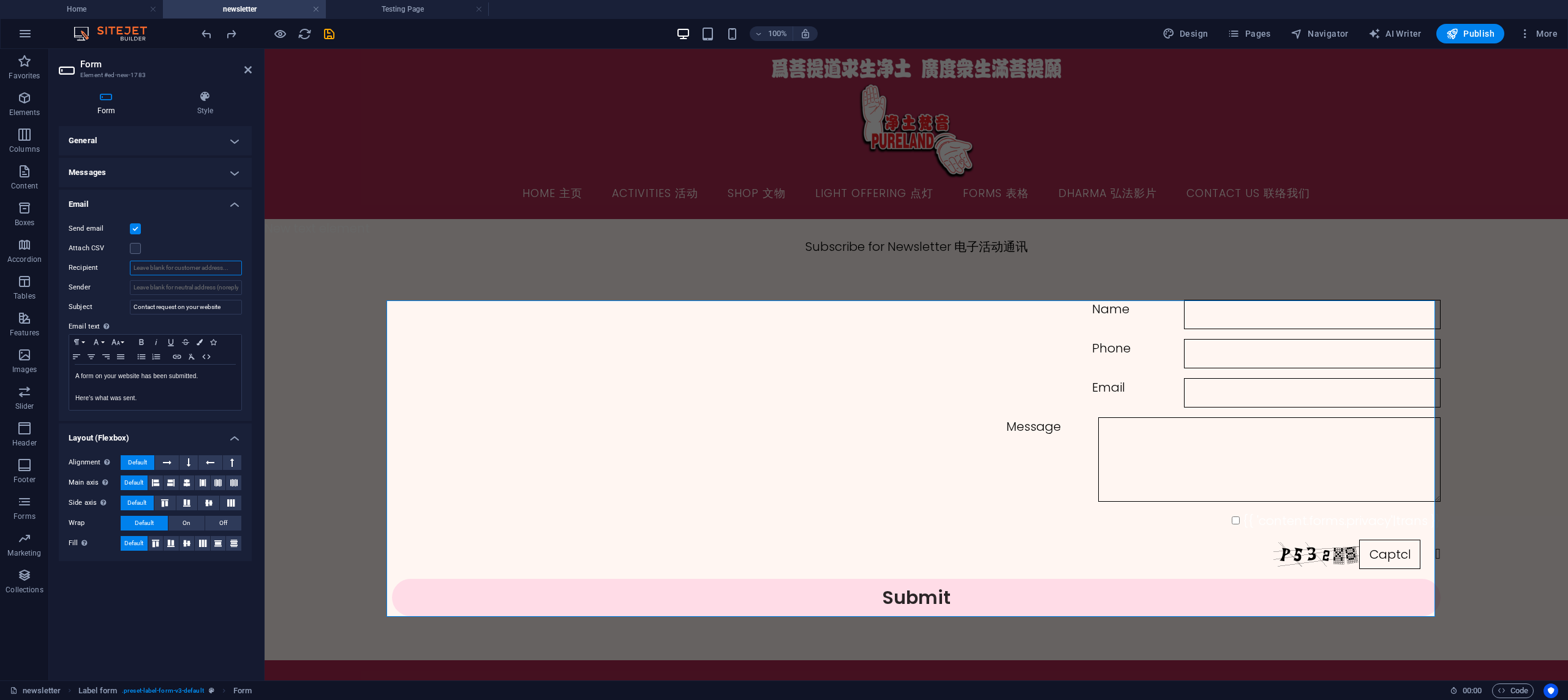
drag, startPoint x: 210, startPoint y: 263, endPoint x: 260, endPoint y: 250, distance: 51.7
click at [210, 263] on input "Recipient" at bounding box center [186, 269] width 112 height 15
drag, startPoint x: 422, startPoint y: 330, endPoint x: 293, endPoint y: 292, distance: 134.5
click at [204, 261] on input "Recipient" at bounding box center [186, 269] width 112 height 15
click at [163, 126] on h4 "General" at bounding box center [155, 140] width 193 height 29
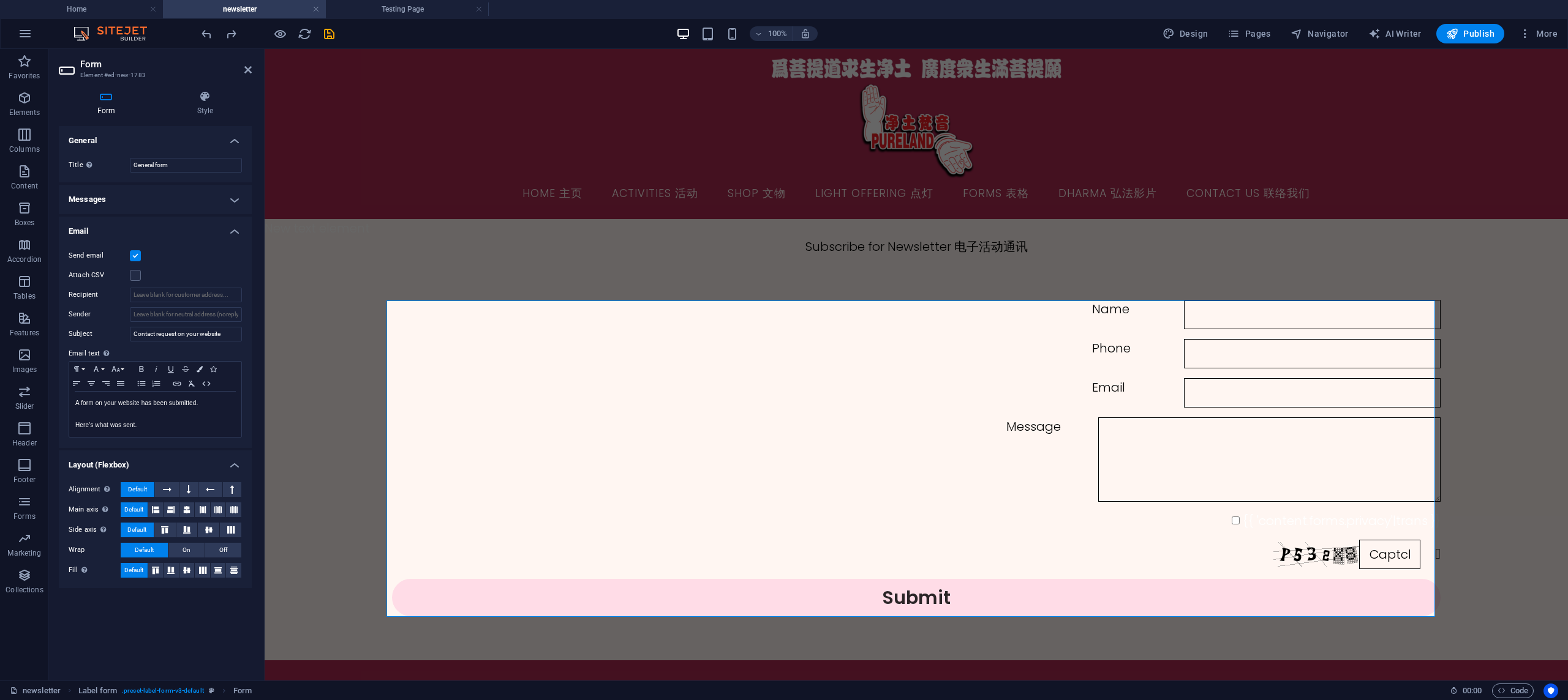
click at [191, 187] on h4 "Messages" at bounding box center [155, 199] width 193 height 29
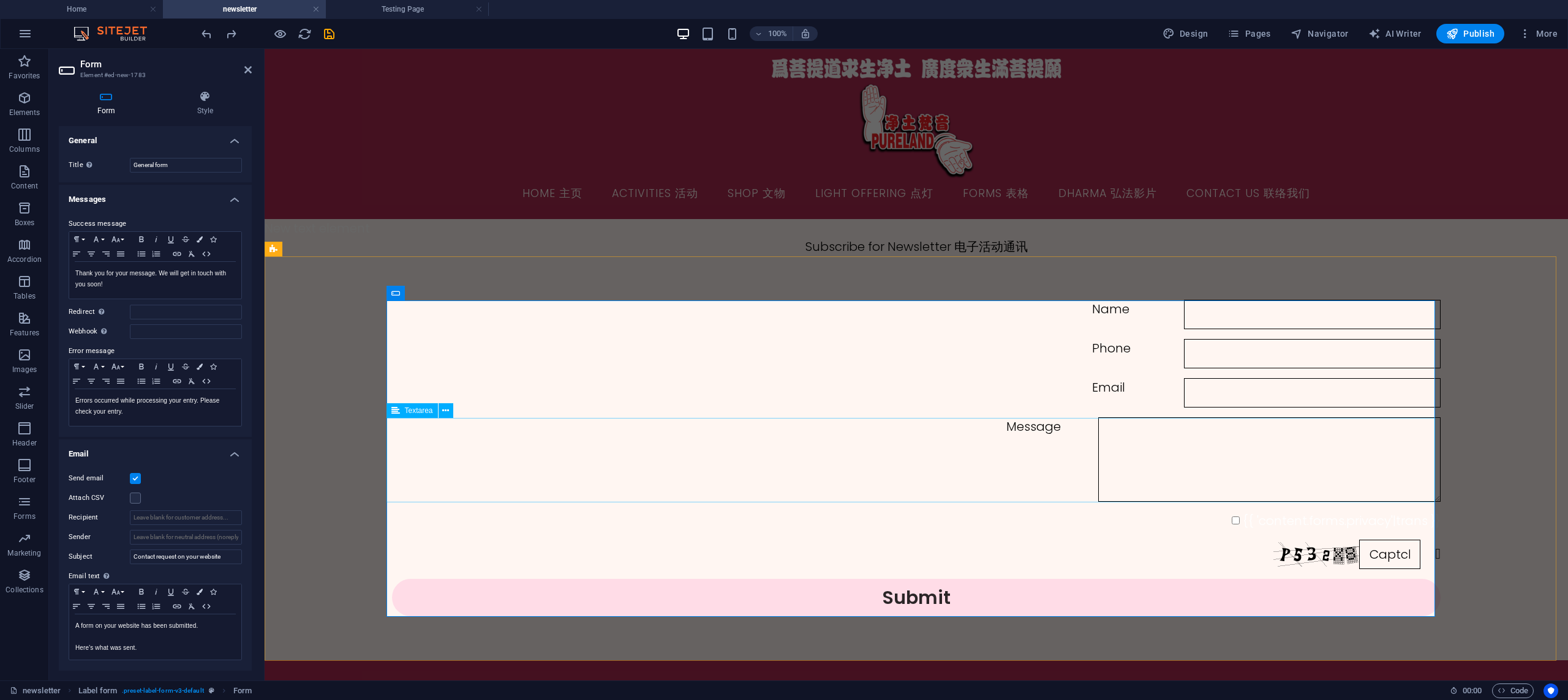
click at [1098, 435] on textarea "Message" at bounding box center [1268, 460] width 342 height 85
drag, startPoint x: 619, startPoint y: 435, endPoint x: 512, endPoint y: 434, distance: 107.0
click at [1098, 434] on textarea "Message" at bounding box center [1268, 460] width 342 height 85
click at [212, 310] on input "Redirect Define a redirect target upon successful form submission; for example,…" at bounding box center [186, 313] width 112 height 15
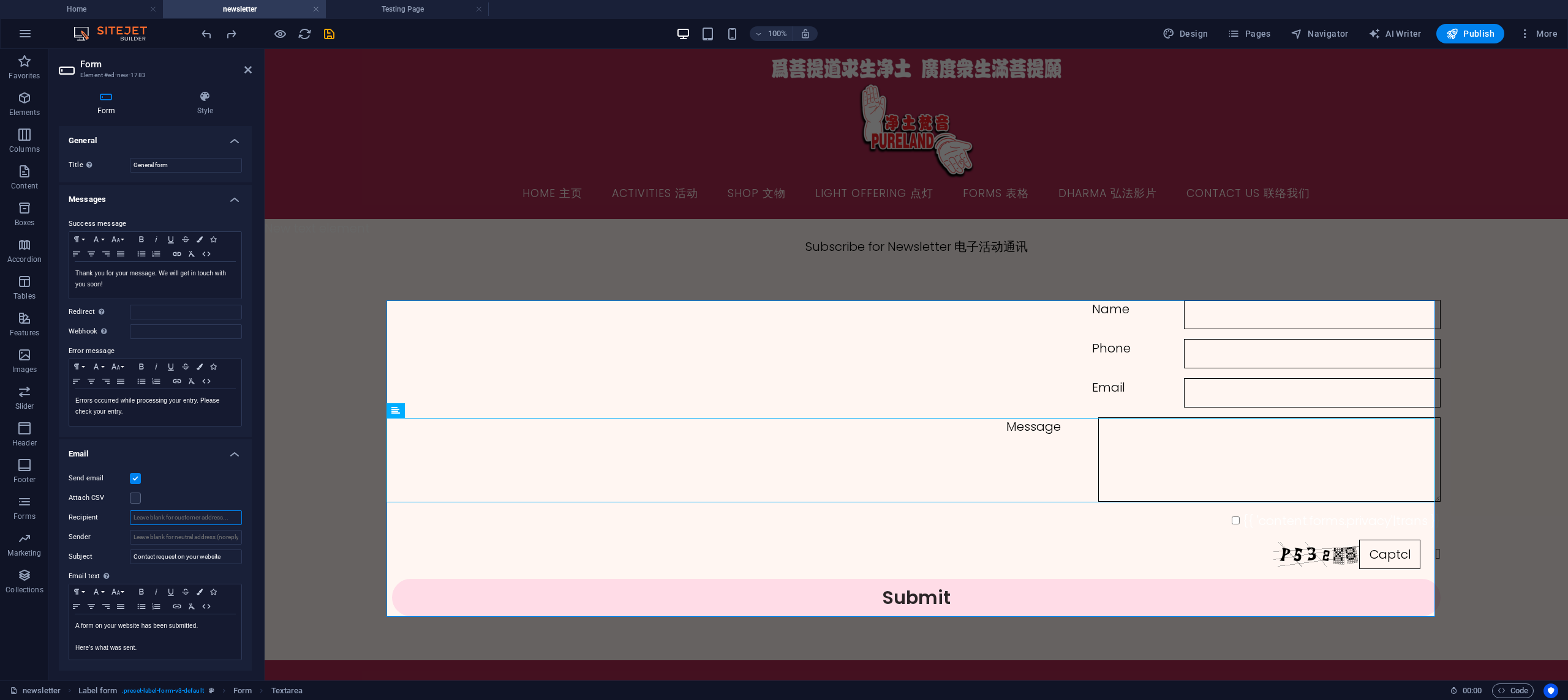
drag, startPoint x: 142, startPoint y: 518, endPoint x: 244, endPoint y: 520, distance: 102.0
click at [244, 520] on div "Send email Attach CSV Recipient Sender Subject Contact request on your website …" at bounding box center [155, 566] width 193 height 209
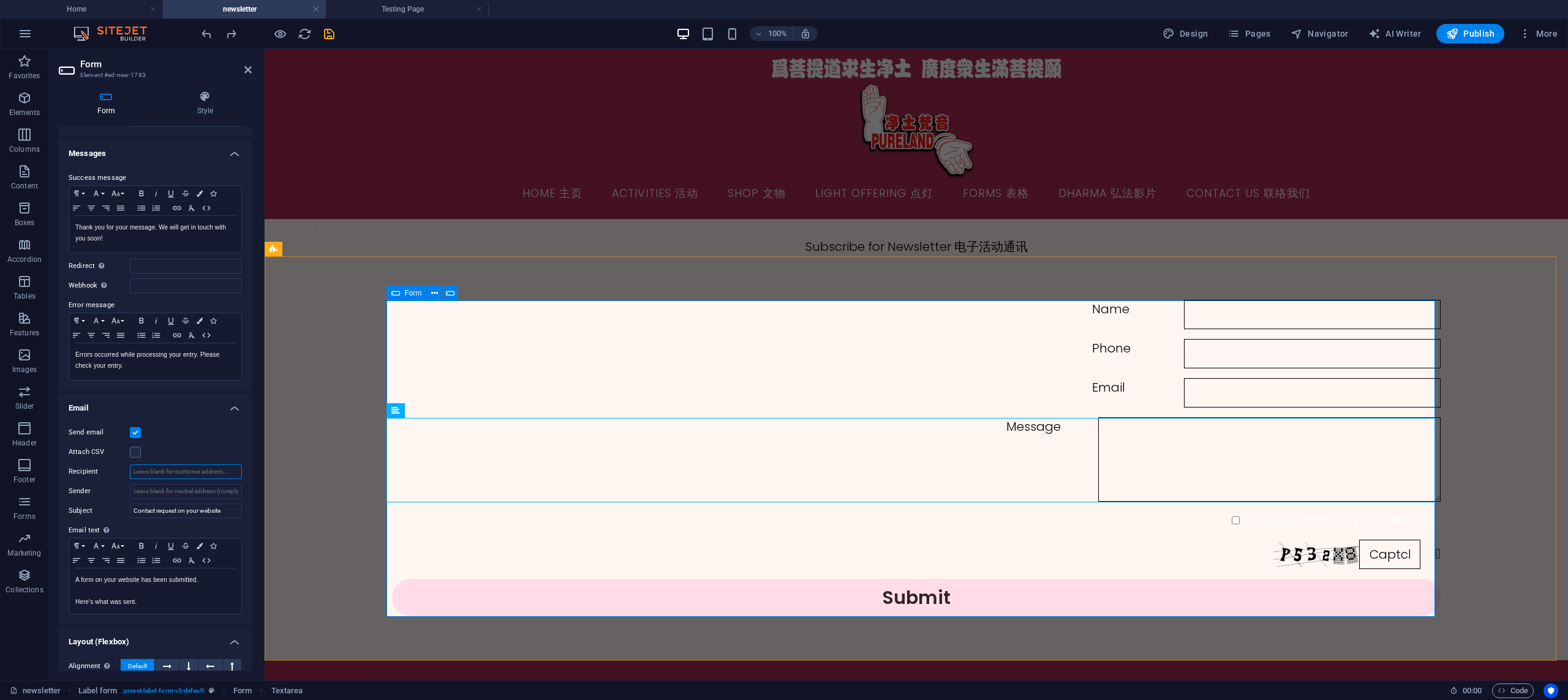
scroll to position [12, 0]
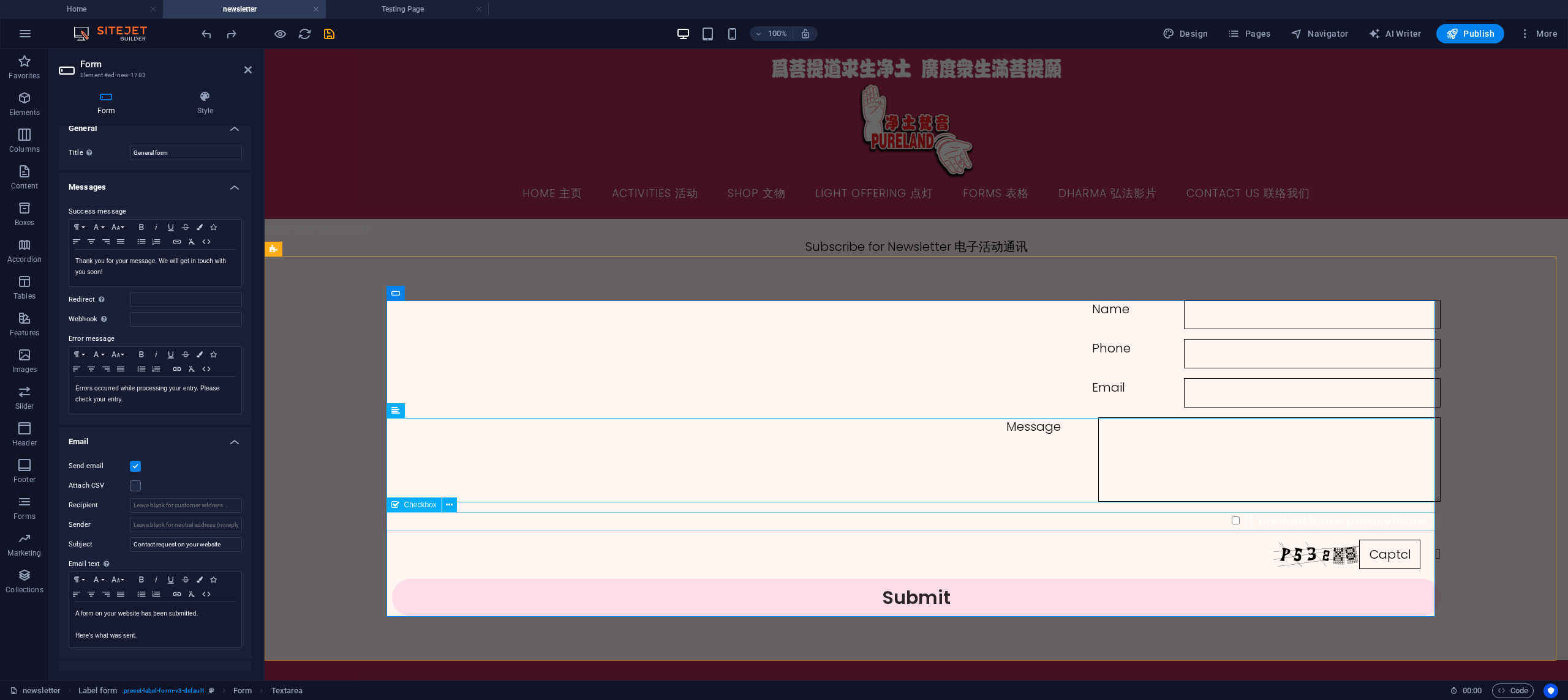
click at [1309, 522] on div "{{ 'content.forms.privacy'|trans }}" at bounding box center [916, 520] width 1049 height 18
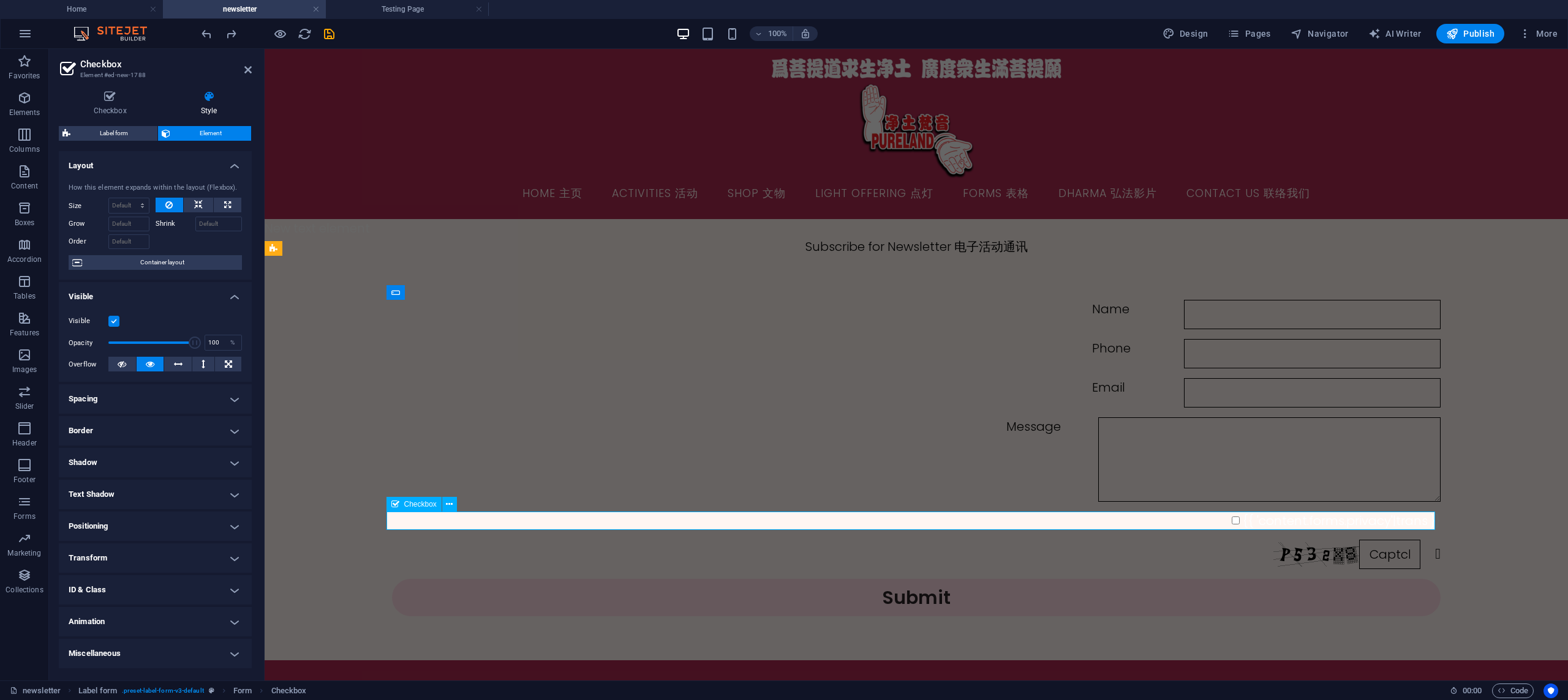
scroll to position [7, 0]
click at [1309, 522] on div "{{ 'content.forms.privacy'|trans }}" at bounding box center [916, 519] width 1049 height 18
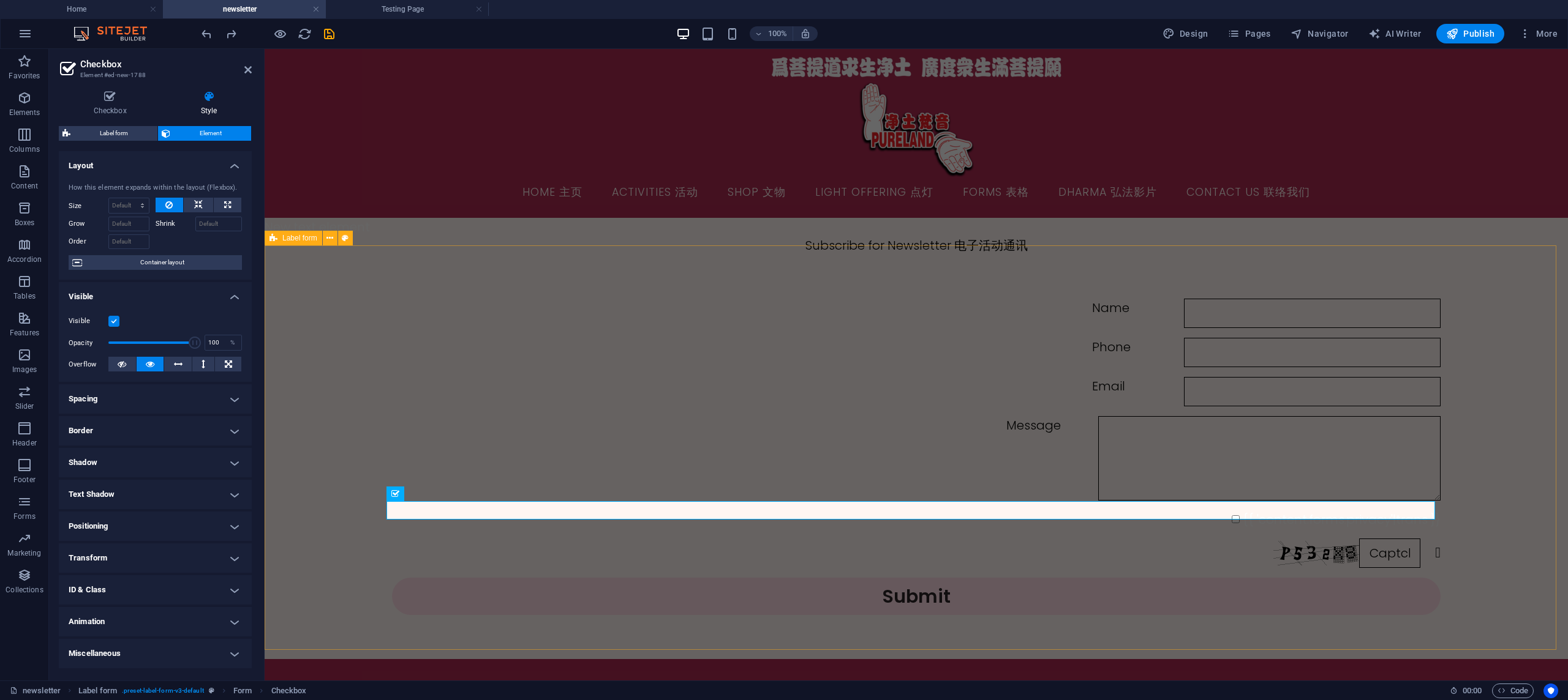
scroll to position [17, 0]
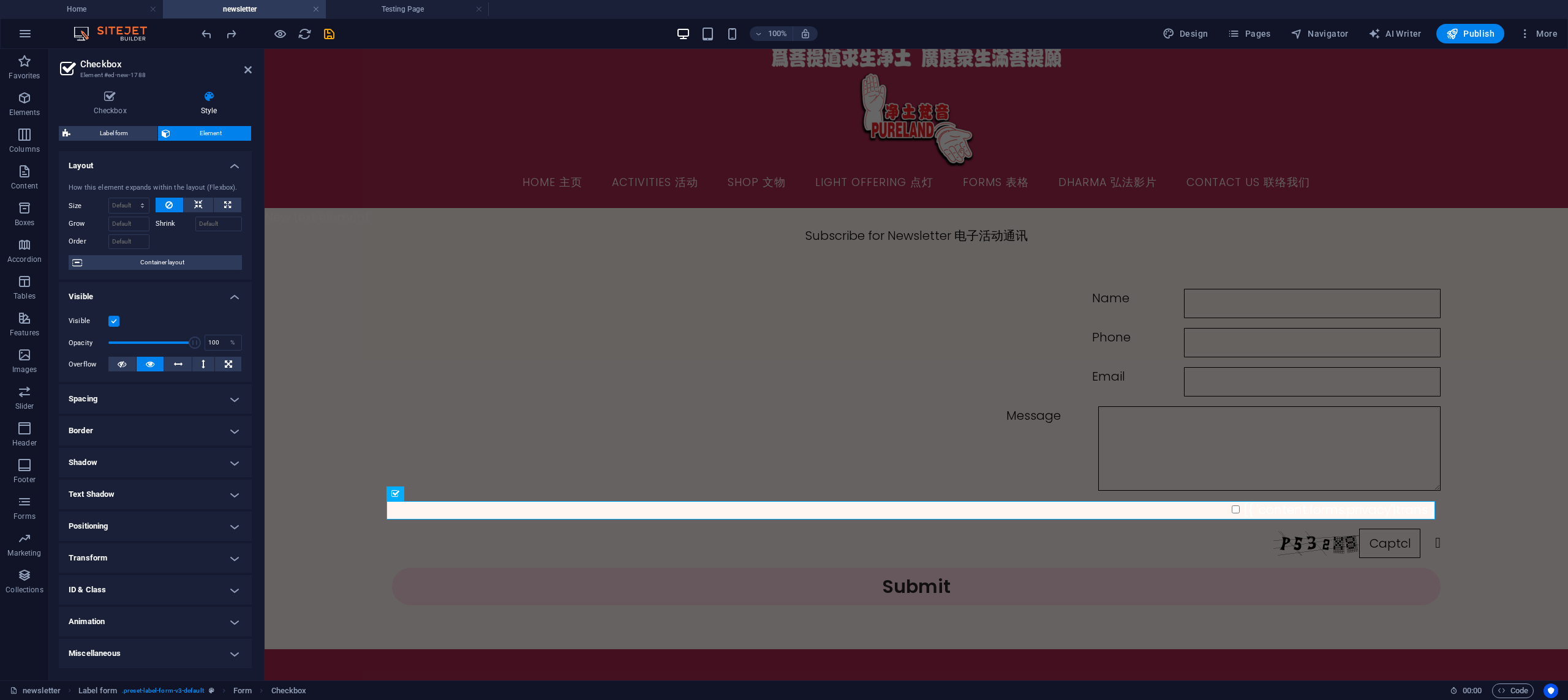
click at [1472, 22] on div "100% Design Pages Navigator AI Writer Publish More" at bounding box center [784, 33] width 1566 height 29
click at [1471, 30] on span "Publish" at bounding box center [1469, 33] width 48 height 12
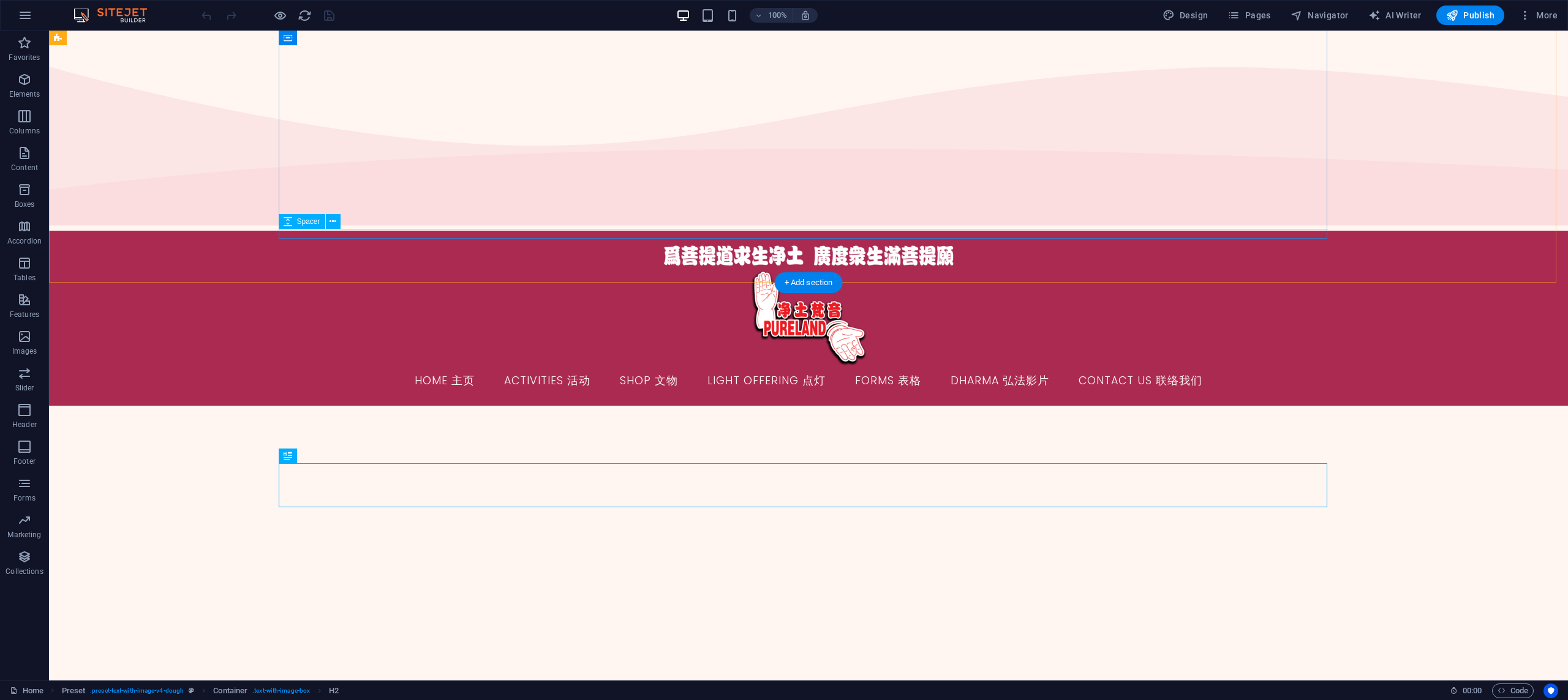
scroll to position [2109, 0]
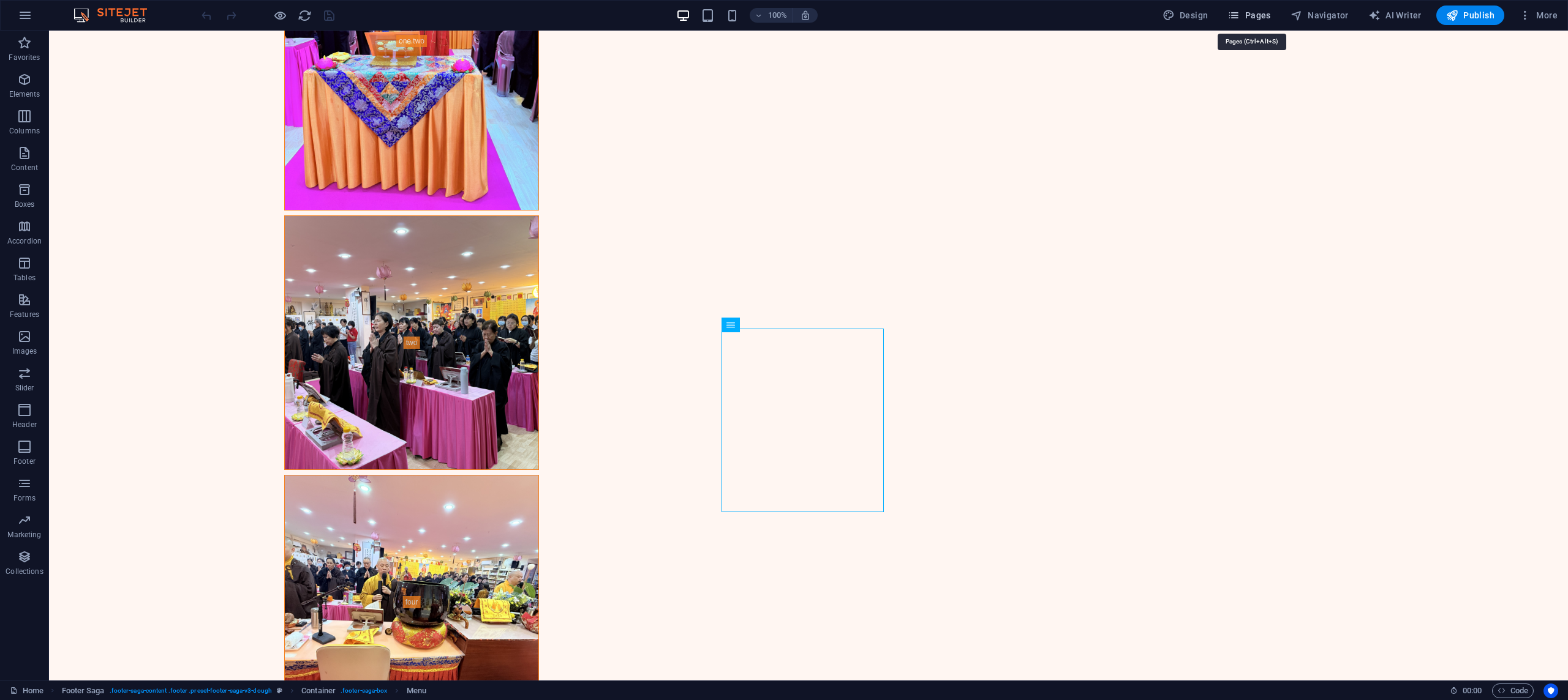
click at [1248, 18] on span "Pages" at bounding box center [1248, 15] width 42 height 12
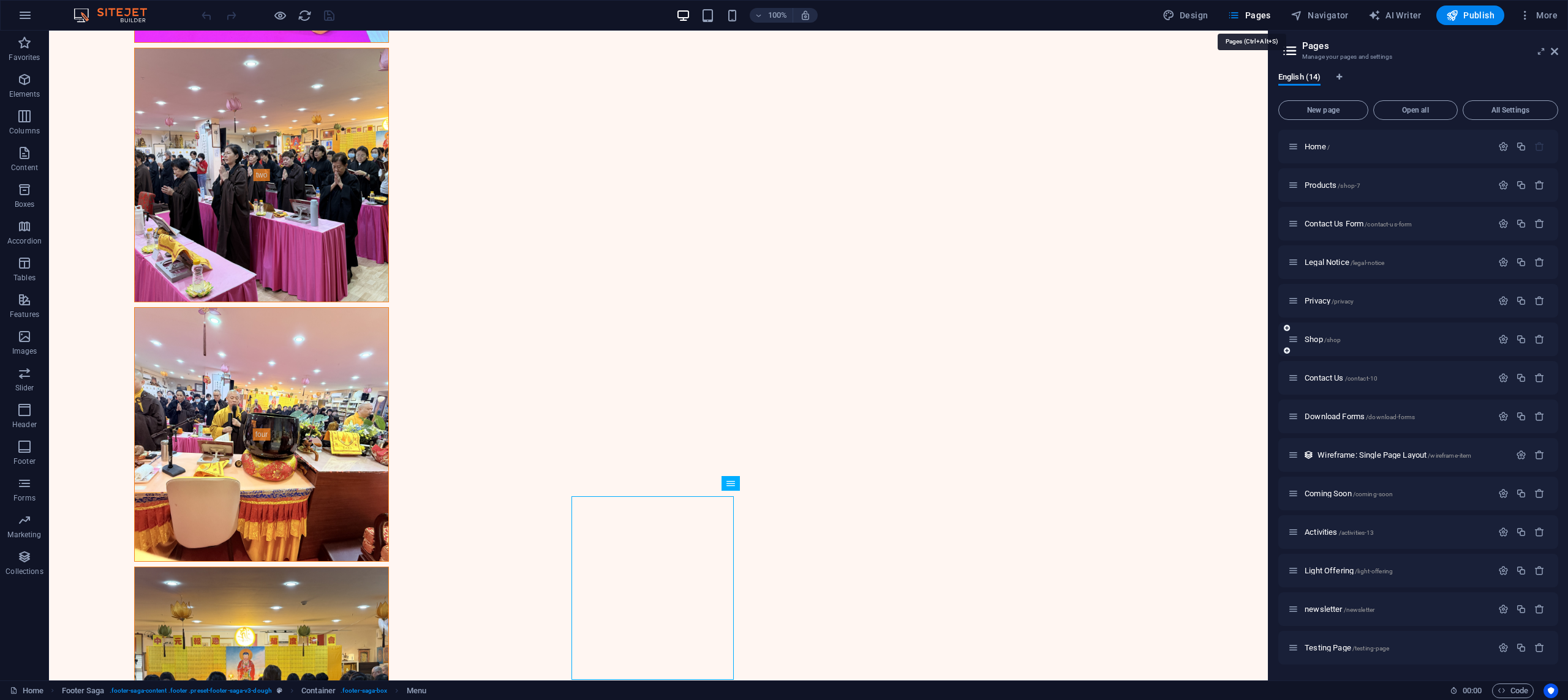
scroll to position [1945, 0]
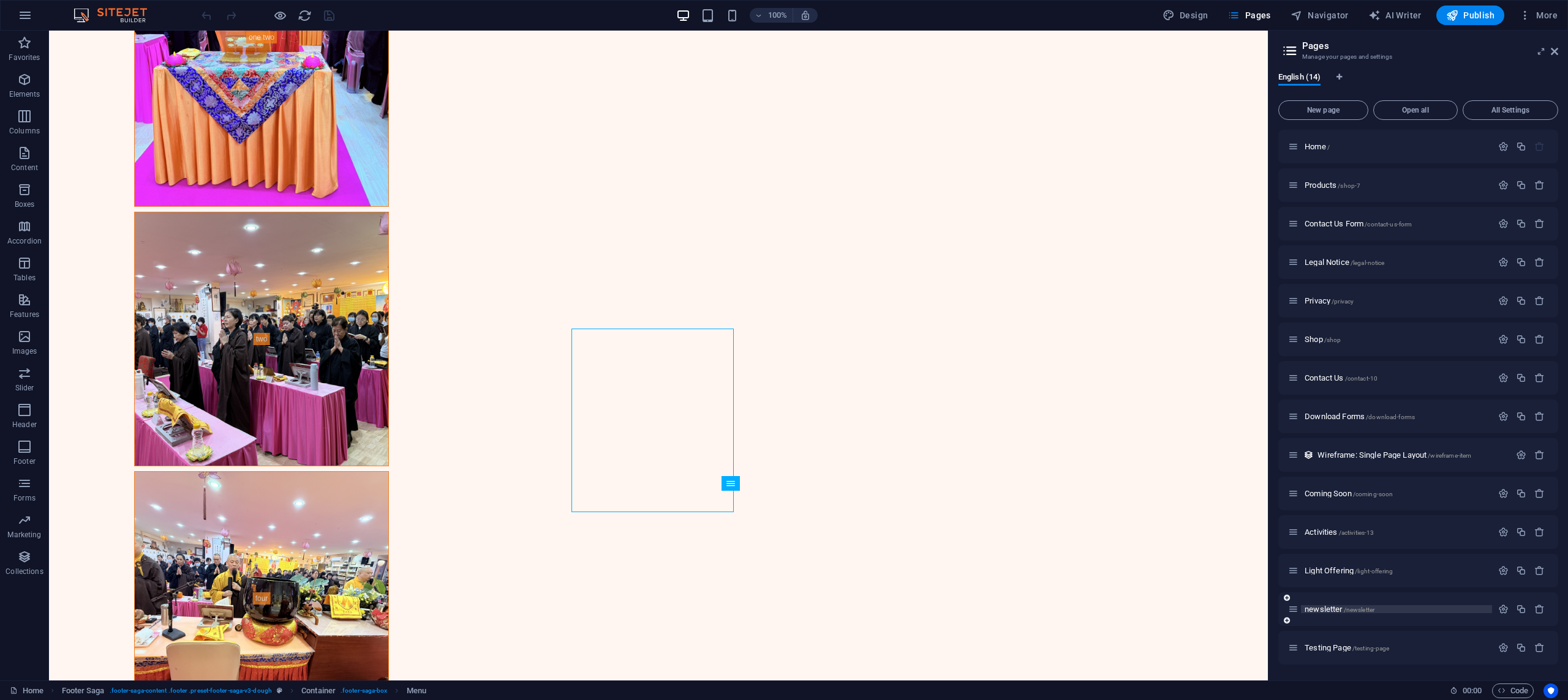
click at [1325, 609] on span "newsletter /newsletter" at bounding box center [1339, 610] width 70 height 9
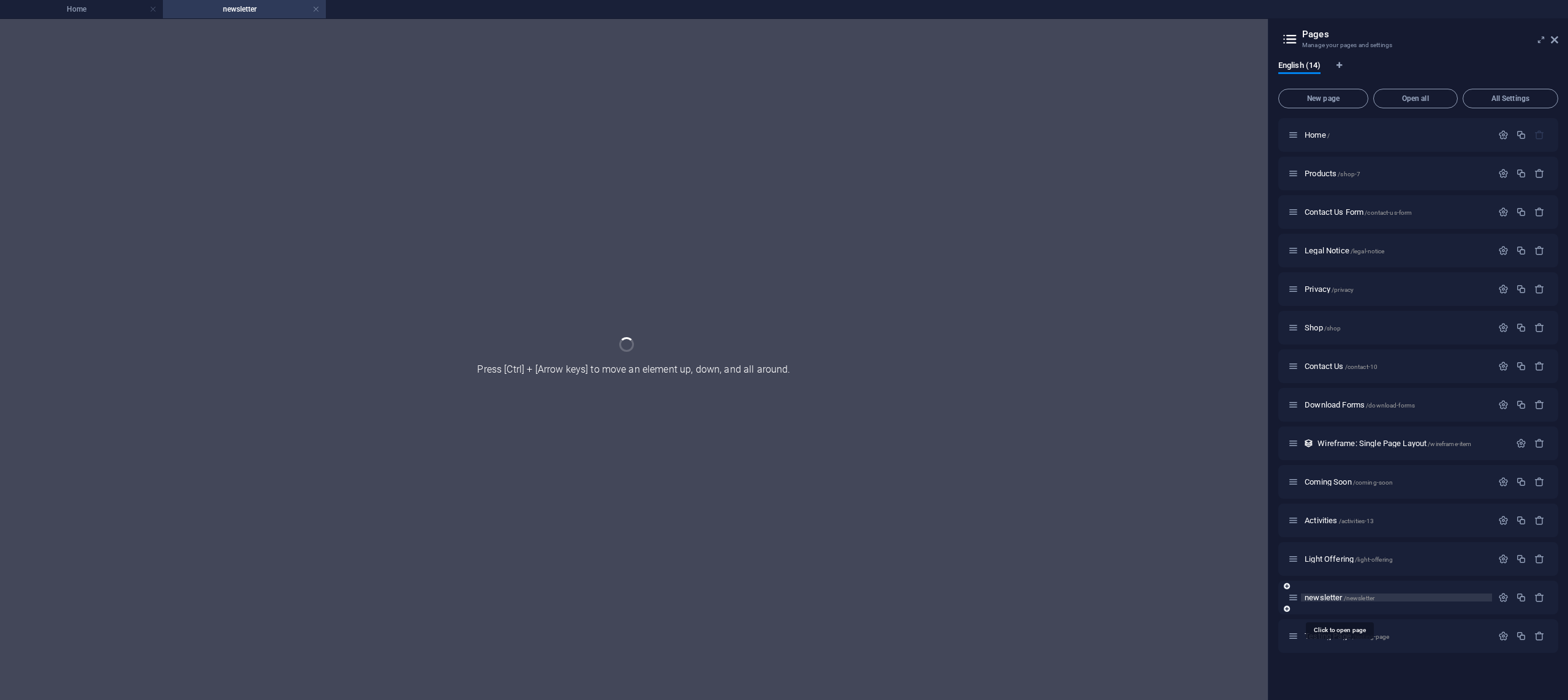
scroll to position [1914, 0]
click at [1325, 609] on div "newsletter /newsletter" at bounding box center [1417, 598] width 280 height 34
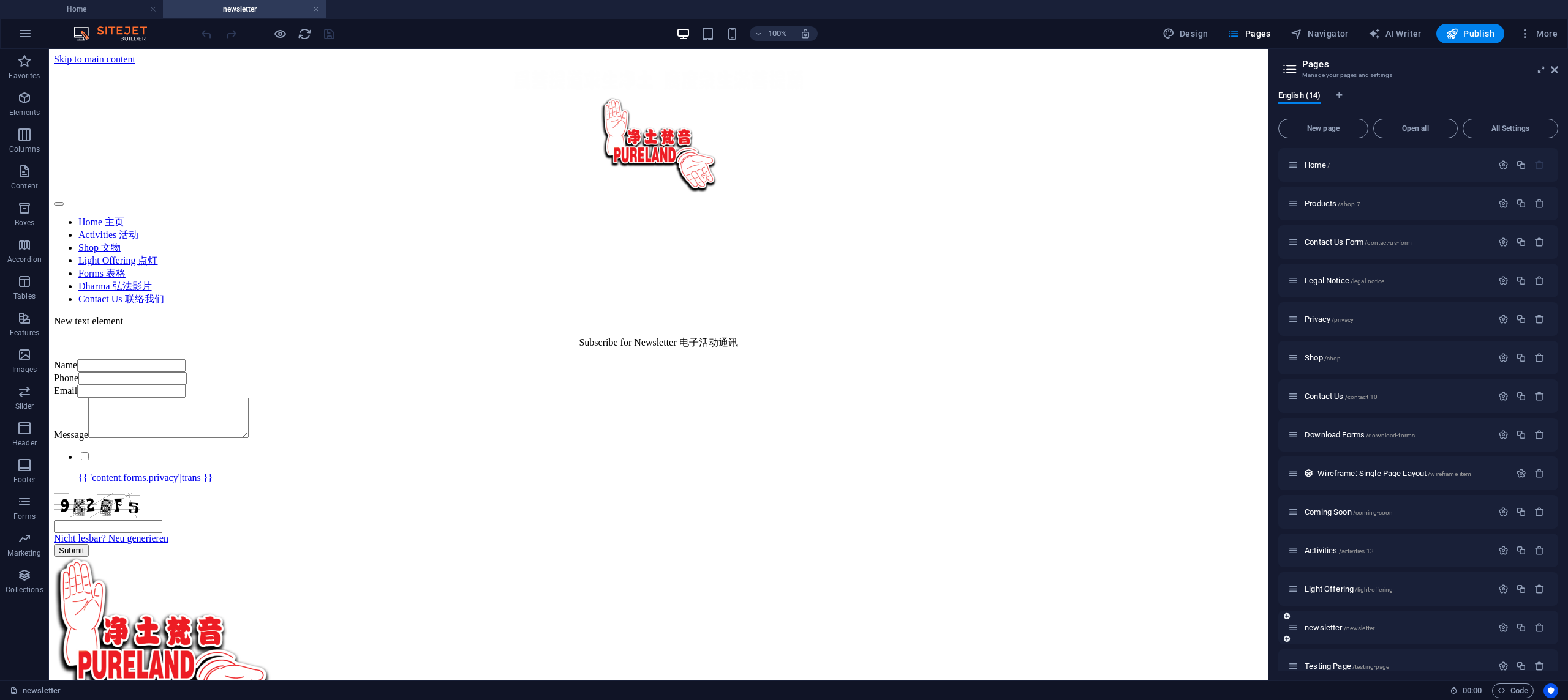
scroll to position [1905, 0]
click at [761, 441] on div "Message" at bounding box center [658, 418] width 1209 height 42
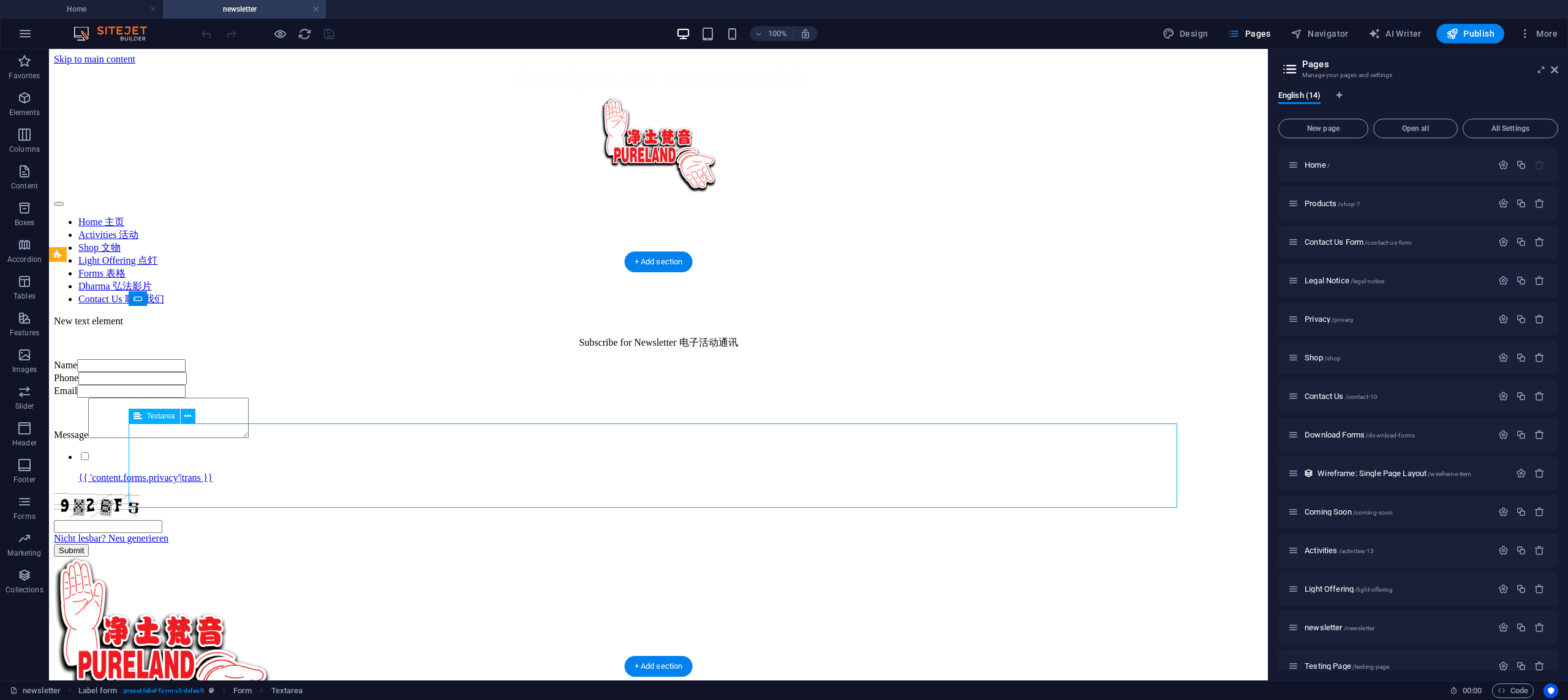
click at [761, 441] on div "Message" at bounding box center [658, 418] width 1209 height 42
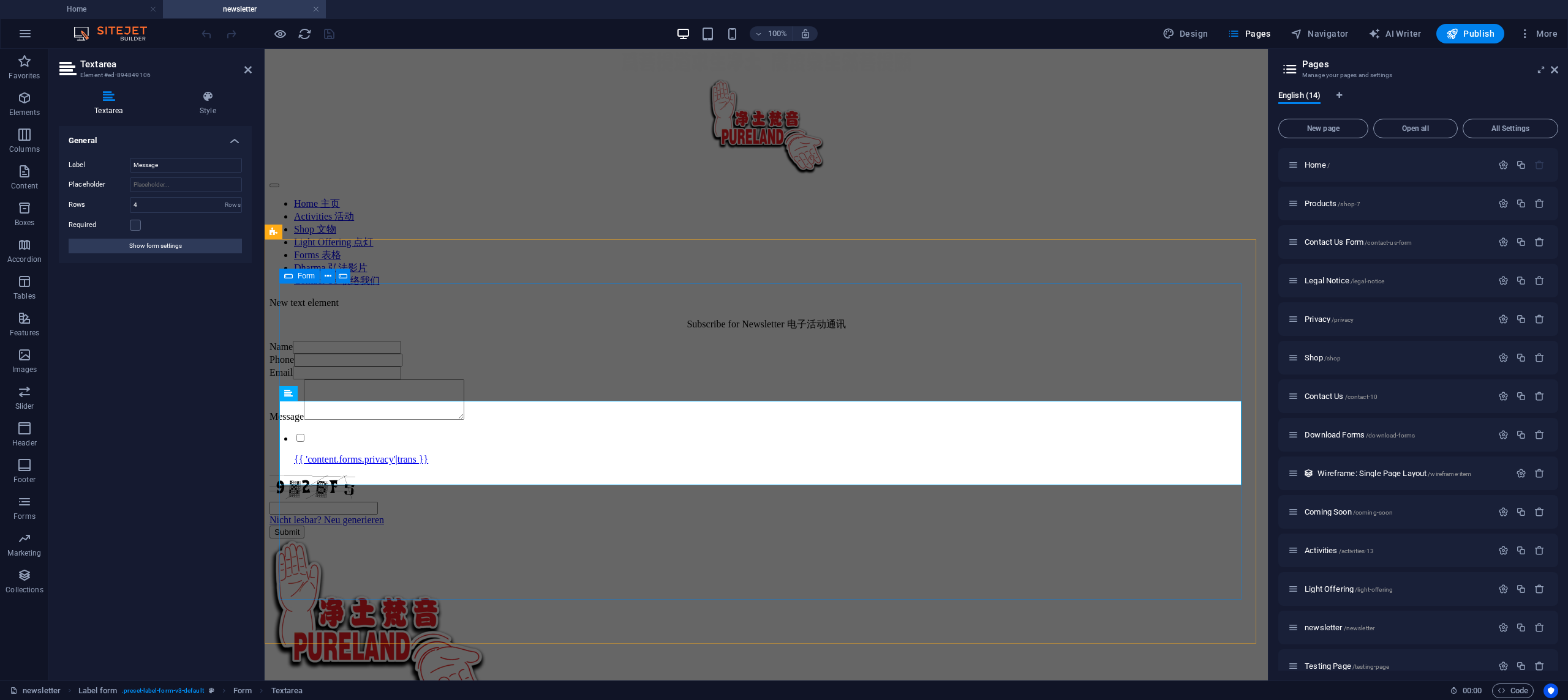
scroll to position [34, 0]
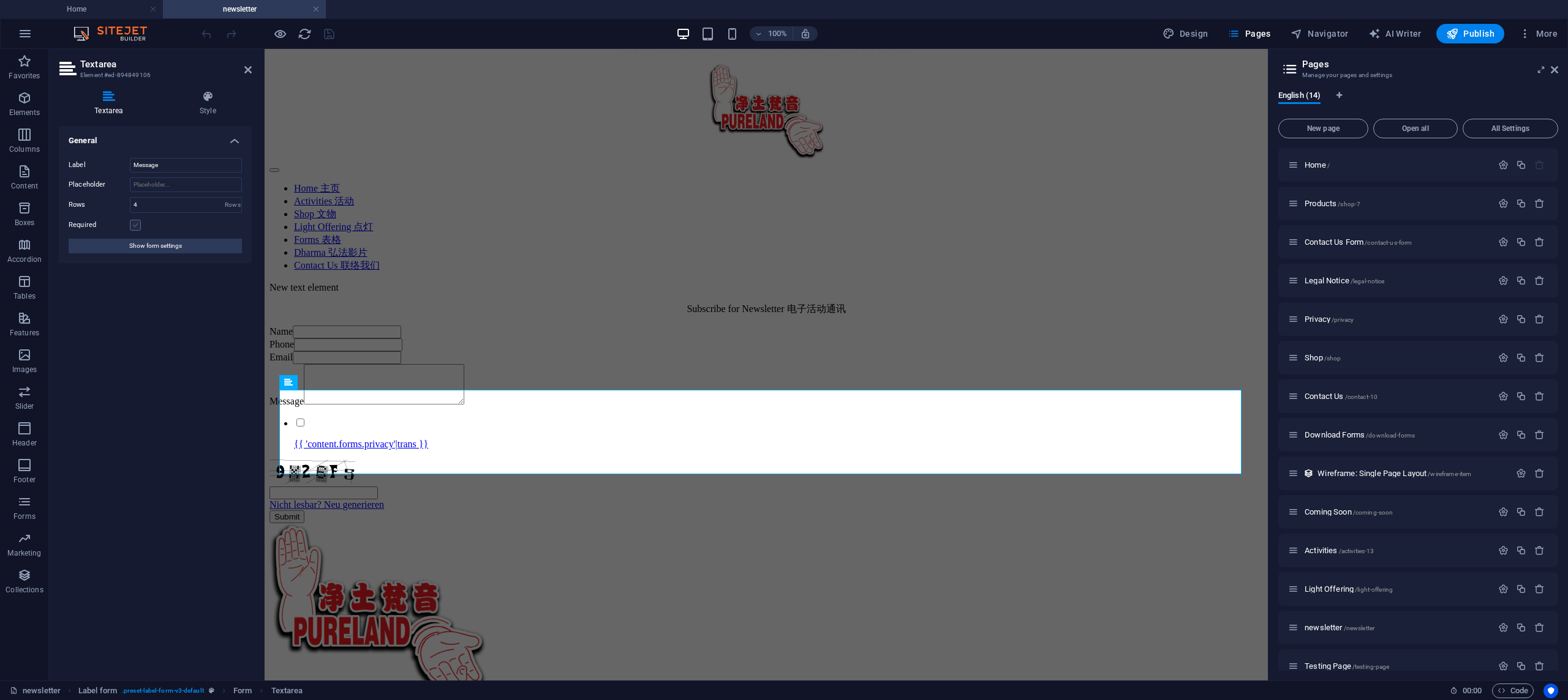
click at [136, 223] on label at bounding box center [136, 225] width 11 height 11
click at [0, 0] on input "Required" at bounding box center [0, 0] width 0 height 0
click at [136, 223] on label at bounding box center [136, 225] width 11 height 11
click at [0, 0] on input "Required" at bounding box center [0, 0] width 0 height 0
click at [174, 167] on input "Message" at bounding box center [186, 166] width 112 height 15
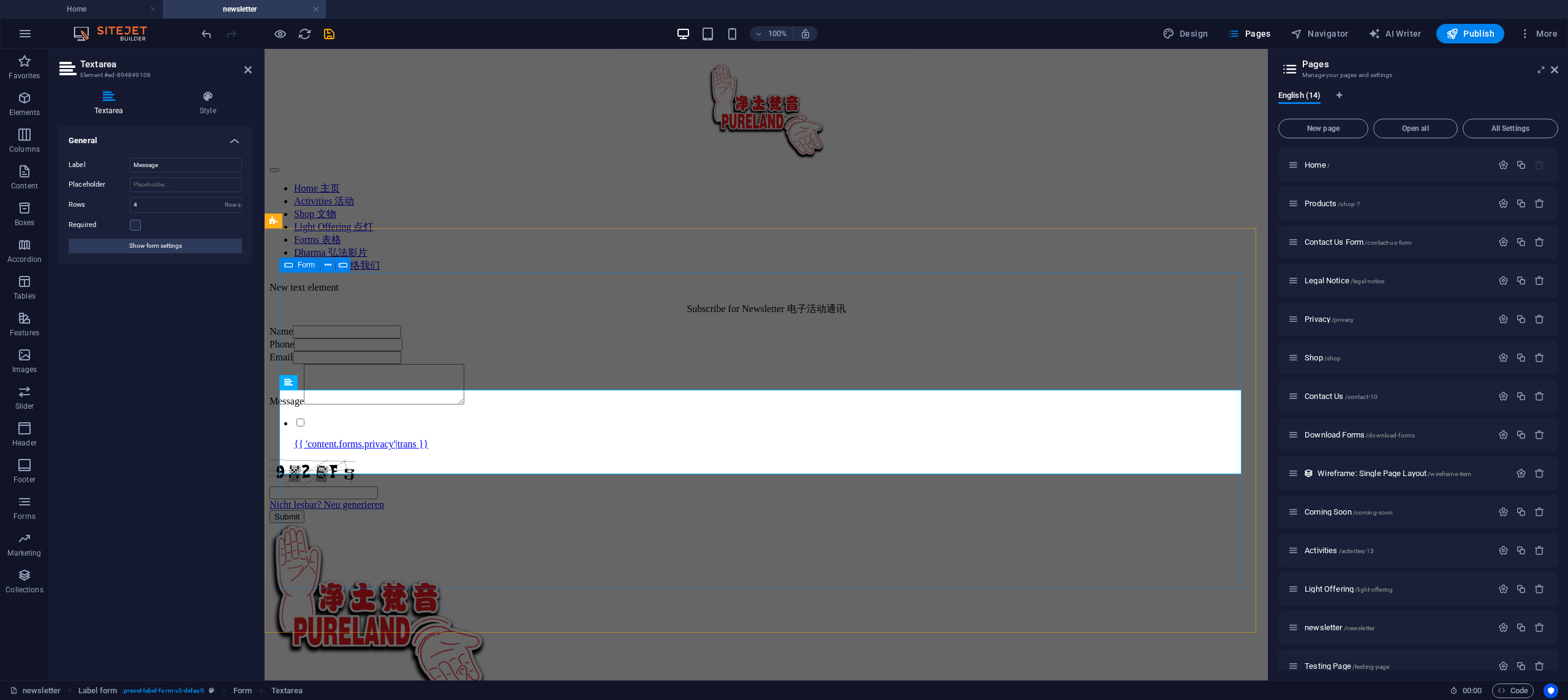
click at [422, 382] on div "Name Phone Email Message {{ 'content.forms.privacy'|trans }} Nicht lesbar? Neu …" at bounding box center [766, 425] width 993 height 198
click at [636, 363] on div "Email" at bounding box center [766, 358] width 993 height 13
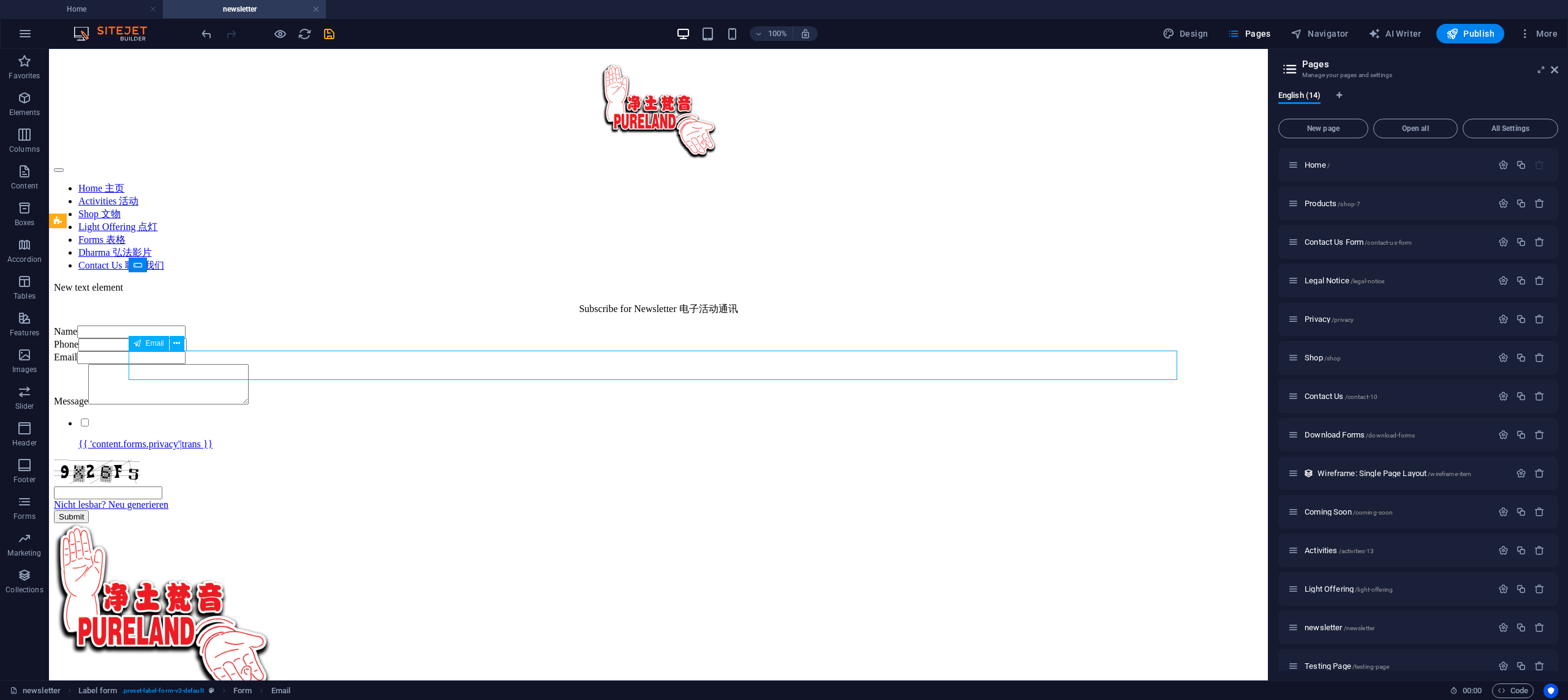
click at [420, 363] on div "Email" at bounding box center [658, 358] width 1209 height 13
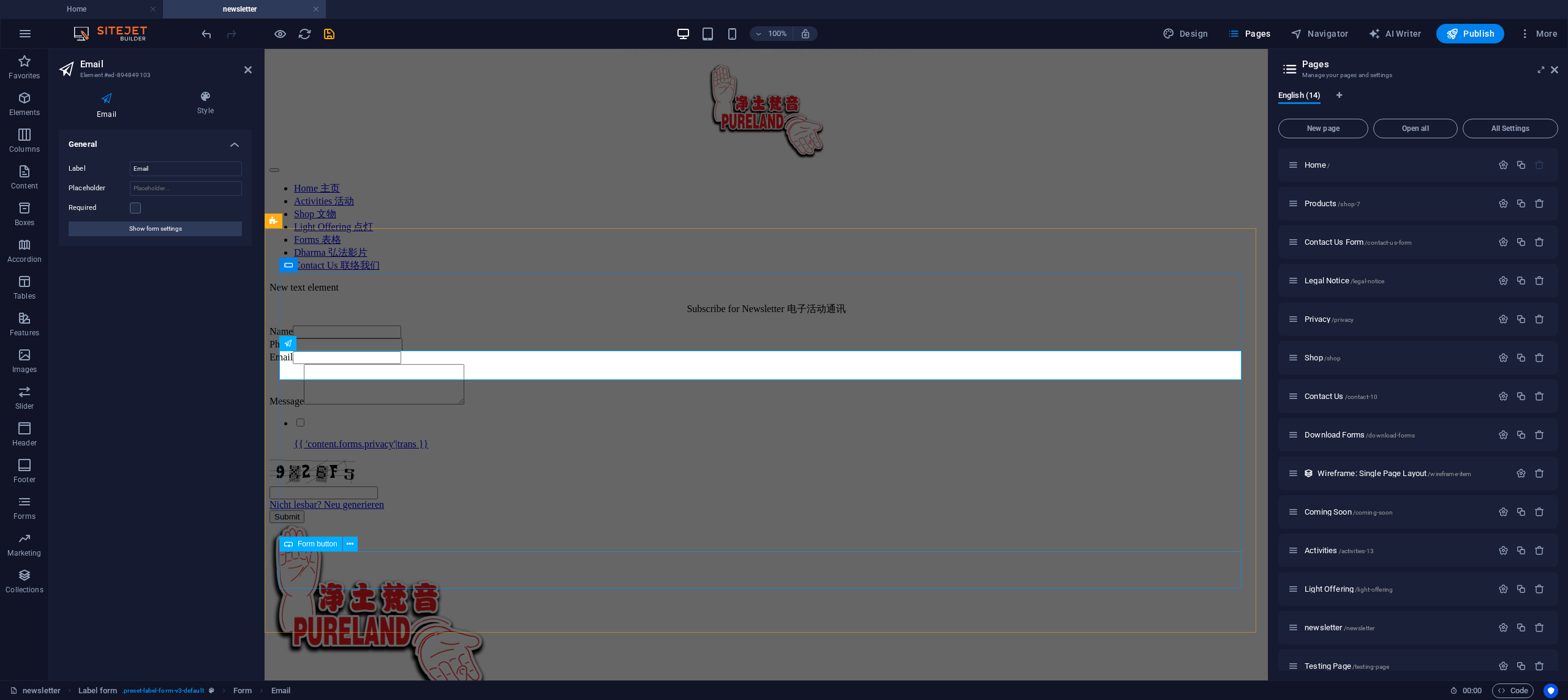
click at [836, 524] on div "Submit" at bounding box center [766, 517] width 993 height 13
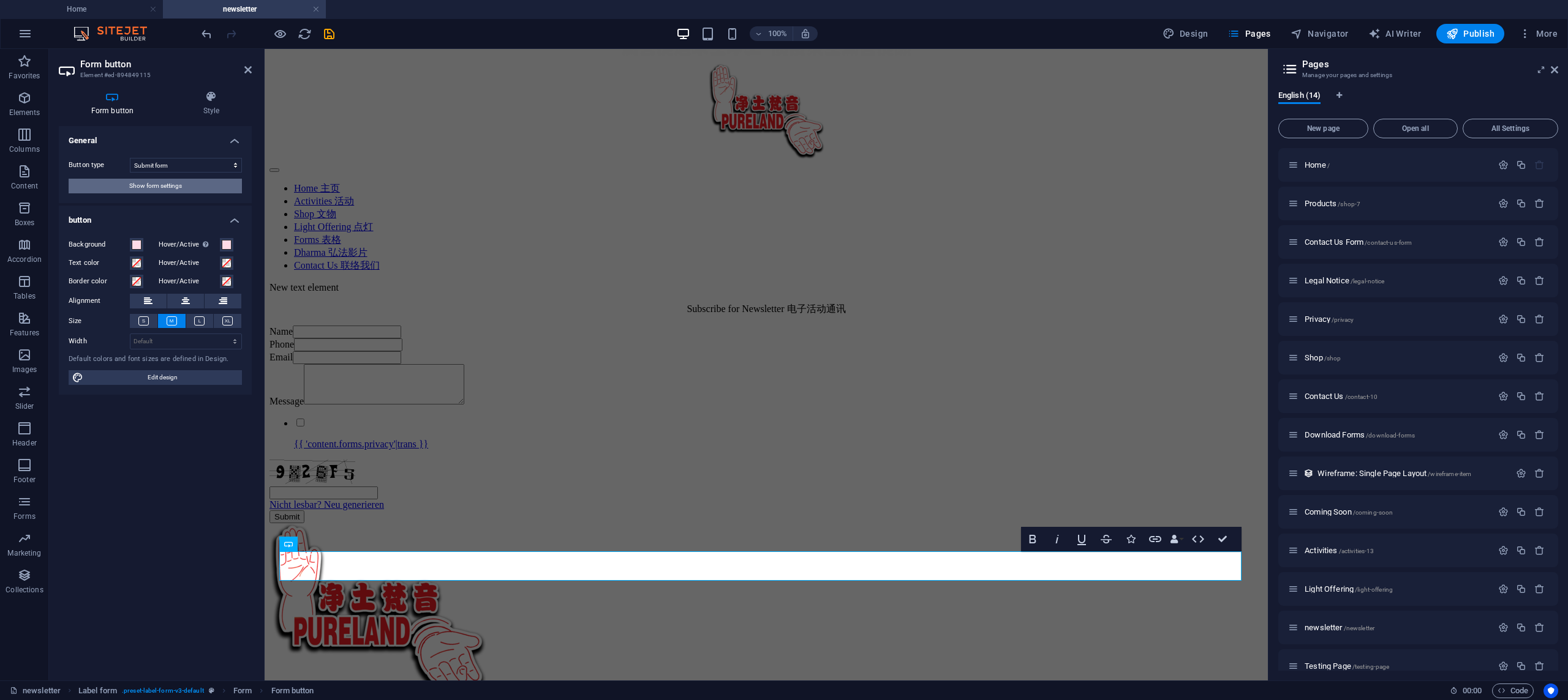
click at [179, 182] on span "Show form settings" at bounding box center [155, 187] width 53 height 15
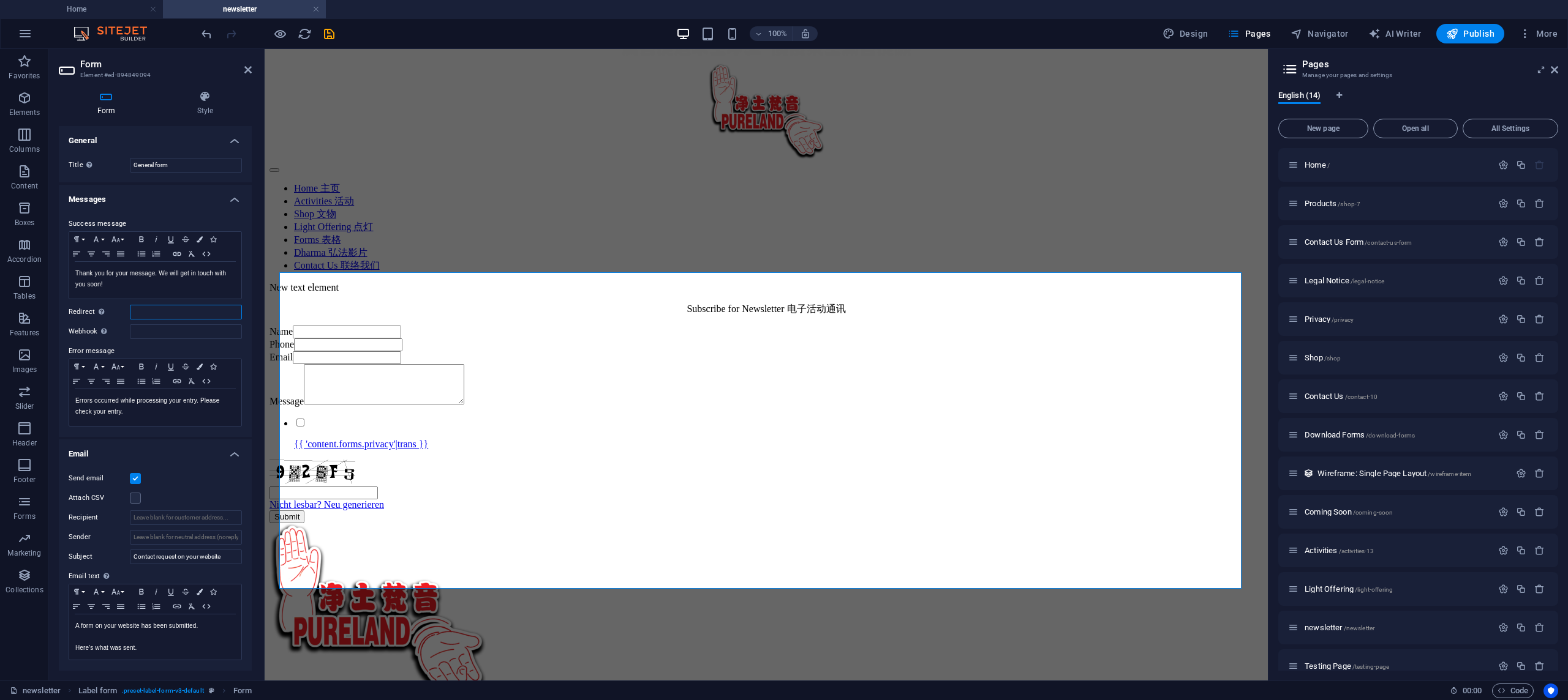
click at [195, 317] on input "Redirect Define a redirect target upon successful form submission; for example,…" at bounding box center [186, 313] width 112 height 15
click at [197, 331] on input "Webhook A webhook is a push notification from this form to another server. Ever…" at bounding box center [186, 332] width 112 height 15
click at [194, 312] on input "Redirect Define a redirect target upon successful form submission; for example,…" at bounding box center [186, 313] width 112 height 15
click at [205, 517] on input "Recipient" at bounding box center [186, 518] width 112 height 15
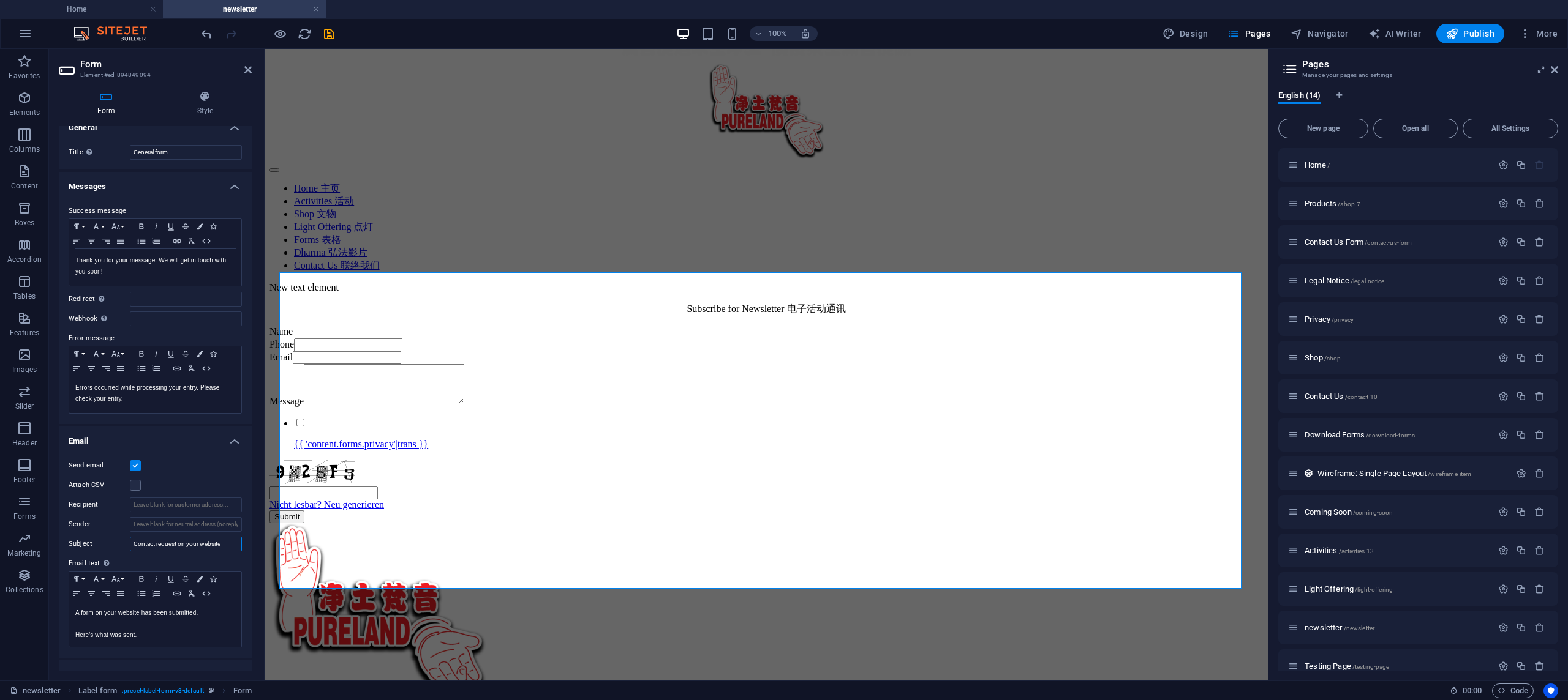
click at [226, 545] on input "Contact request on your website" at bounding box center [186, 545] width 112 height 15
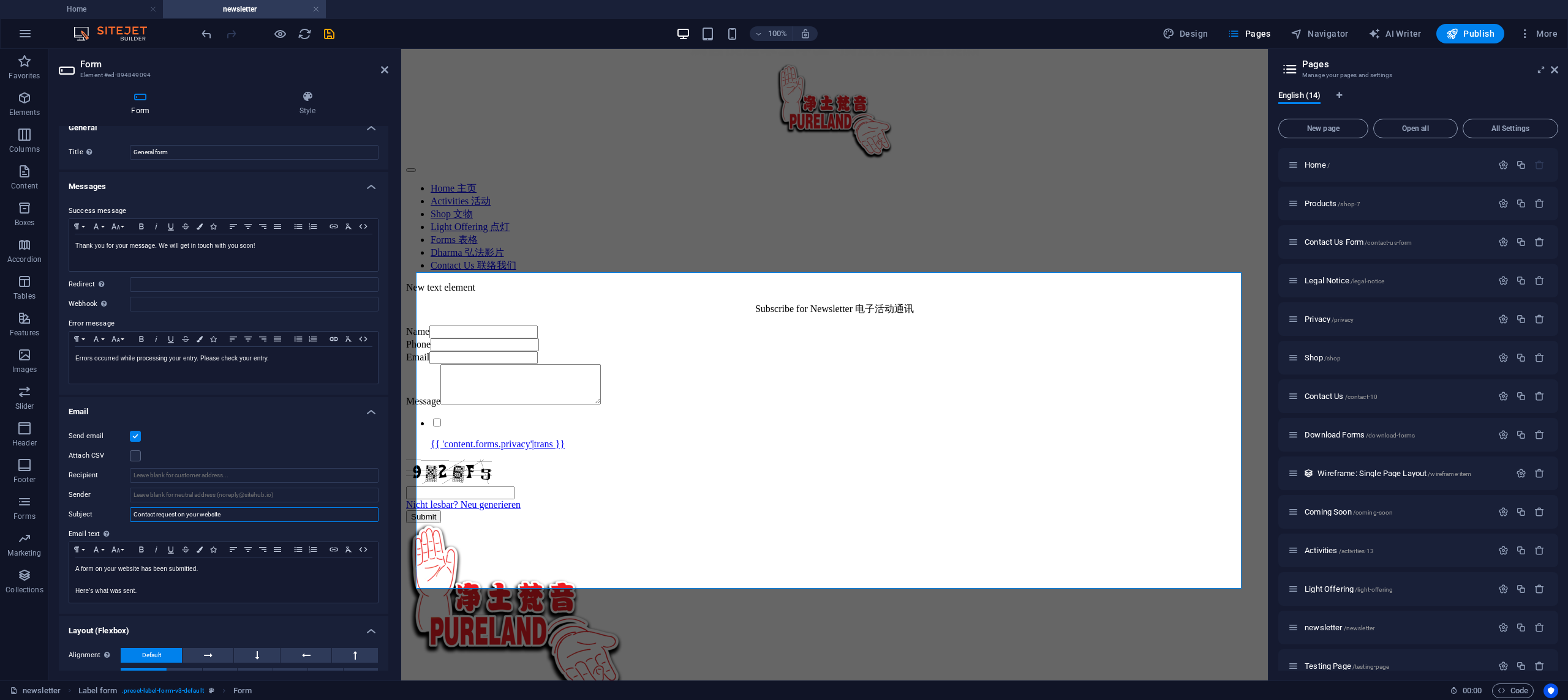
drag, startPoint x: 263, startPoint y: 614, endPoint x: 402, endPoint y: 608, distance: 139.1
click at [402, 608] on div "Form Element #ed-894849094 Form Style General Title Define a name for the form.…" at bounding box center [658, 365] width 1218 height 632
click at [277, 491] on input "Sender" at bounding box center [254, 496] width 249 height 15
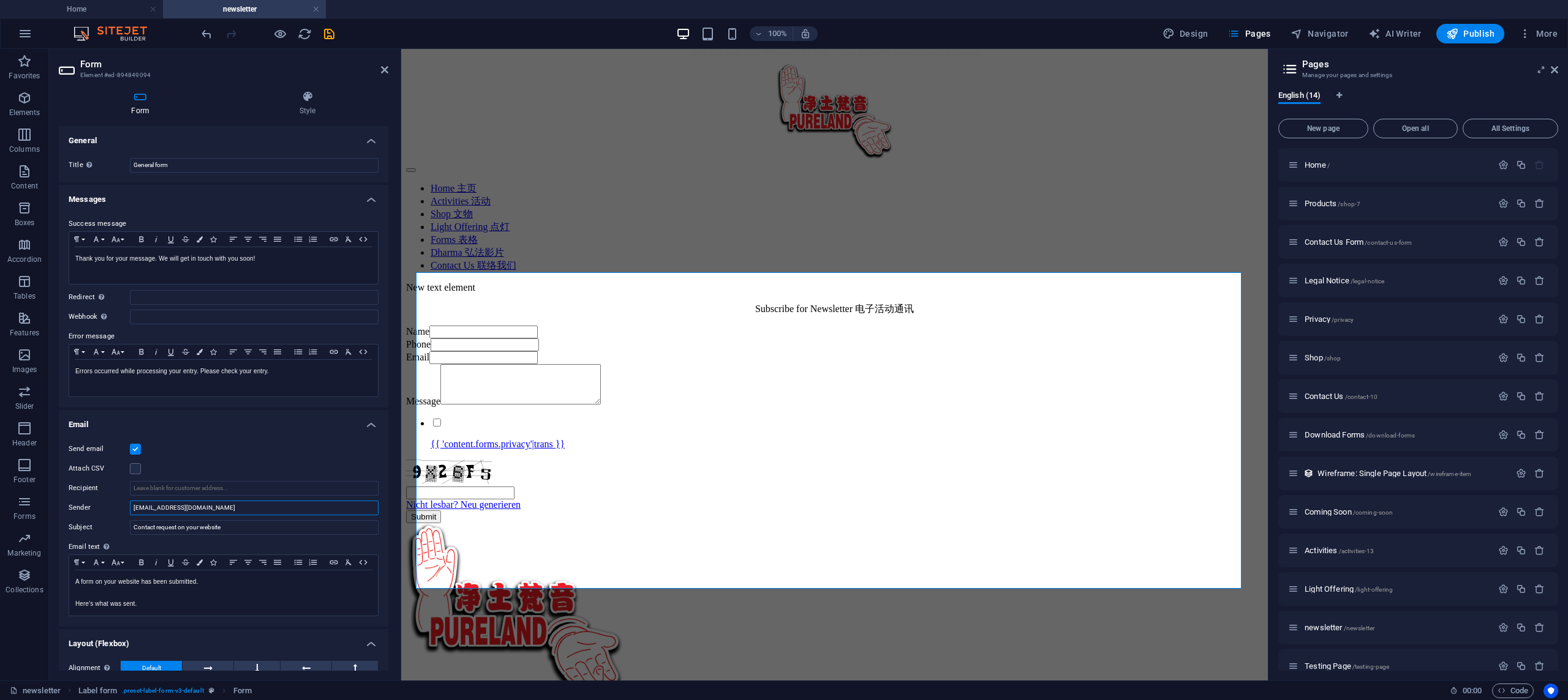
scroll to position [0, 0]
type input "plmkg77@gmail.com"
click at [327, 33] on icon "save" at bounding box center [329, 34] width 14 height 14
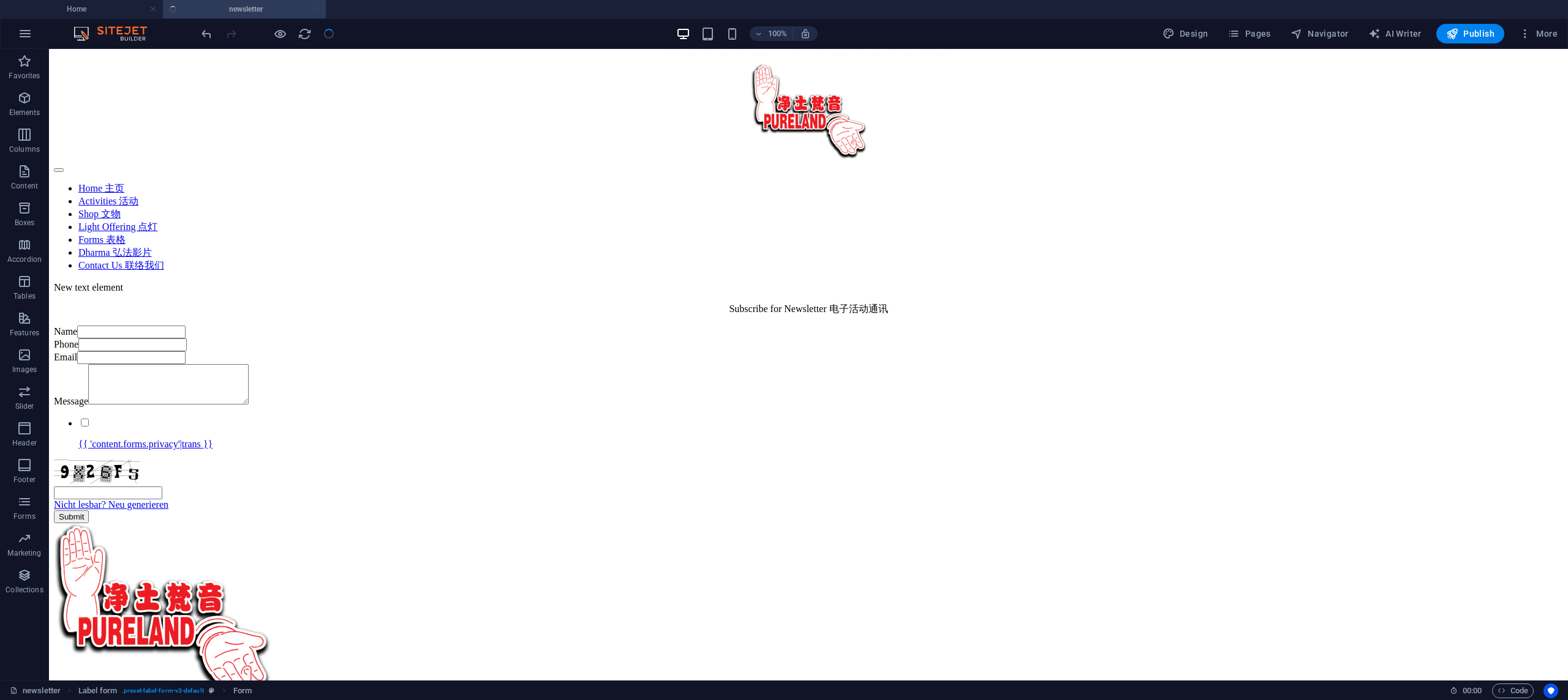
scroll to position [131, 0]
click at [1186, 450] on div "{{ 'content.forms.privacy'|trans }}" at bounding box center [808, 433] width 1509 height 33
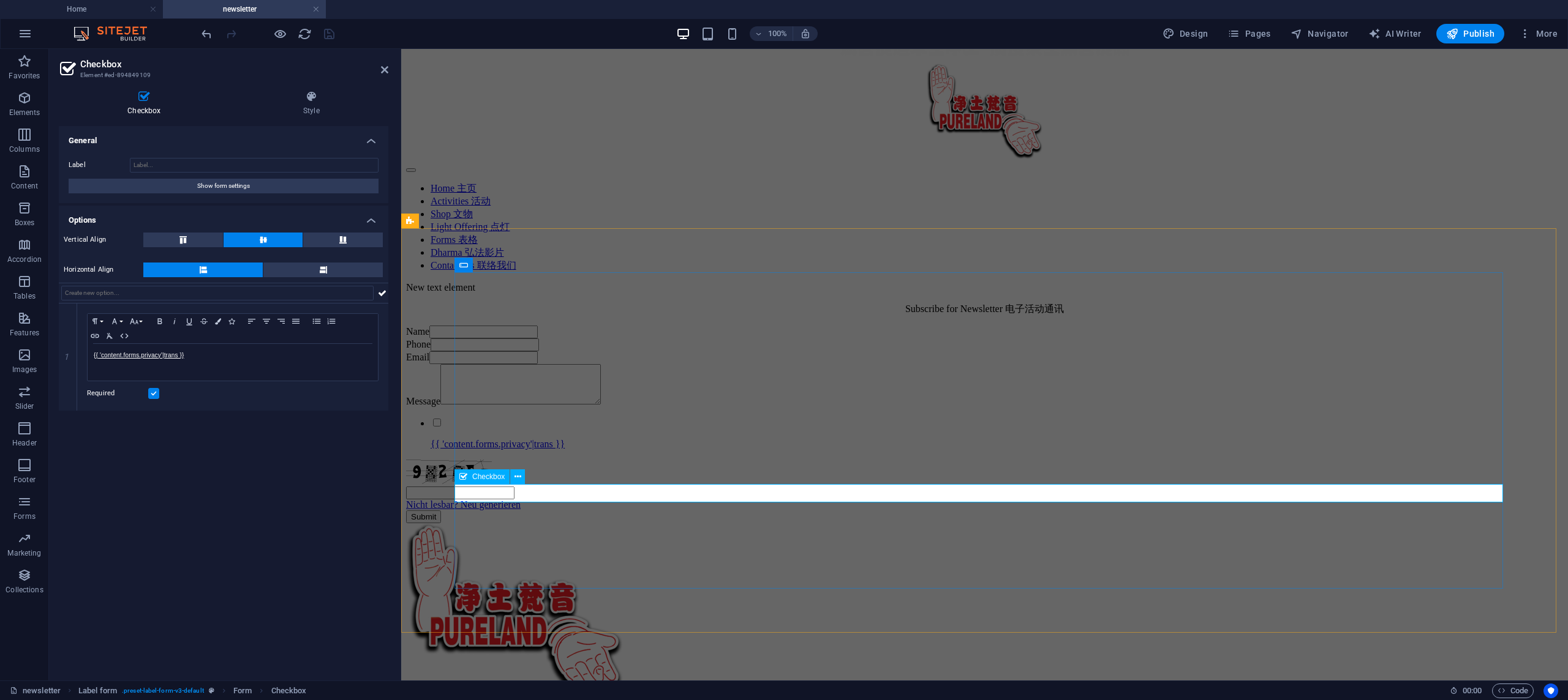
click at [1333, 450] on div "{{ 'content.forms.privacy'|trans }}" at bounding box center [985, 433] width 1157 height 33
drag, startPoint x: 1333, startPoint y: 491, endPoint x: 1292, endPoint y: 487, distance: 41.2
click at [1332, 450] on div "{{ 'content.forms.privacy'|trans }}" at bounding box center [985, 433] width 1157 height 33
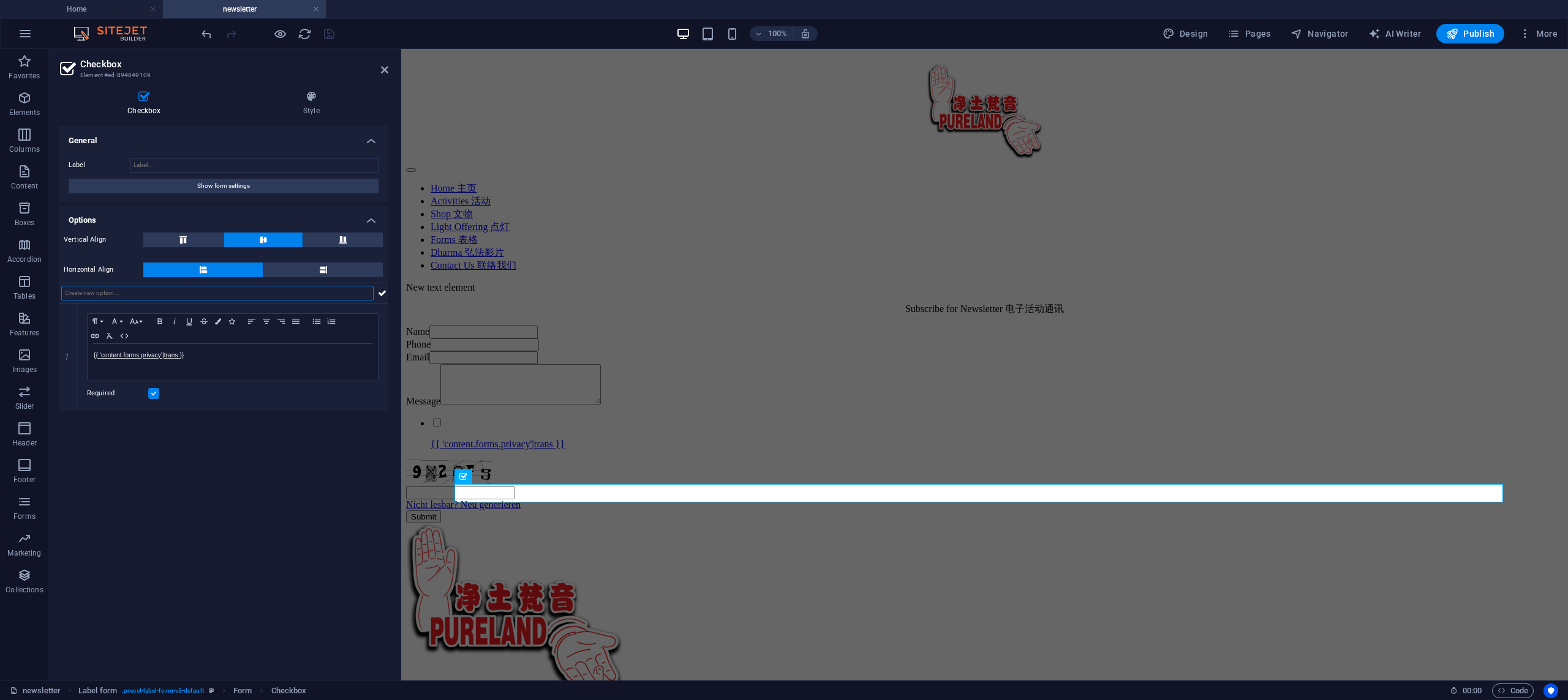
scroll to position [0, 0]
click at [314, 112] on h4 "Style" at bounding box center [311, 103] width 154 height 25
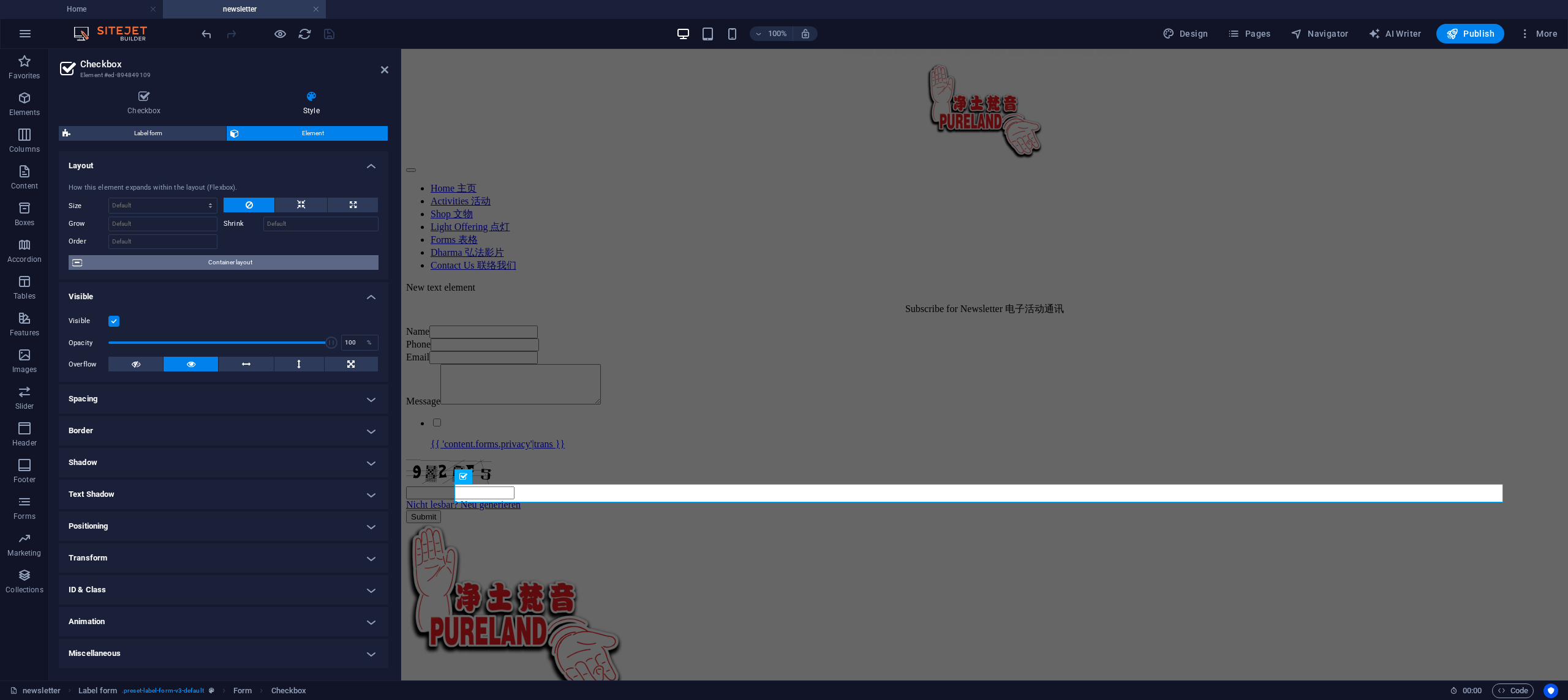
click at [270, 258] on span "Container layout" at bounding box center [230, 263] width 289 height 15
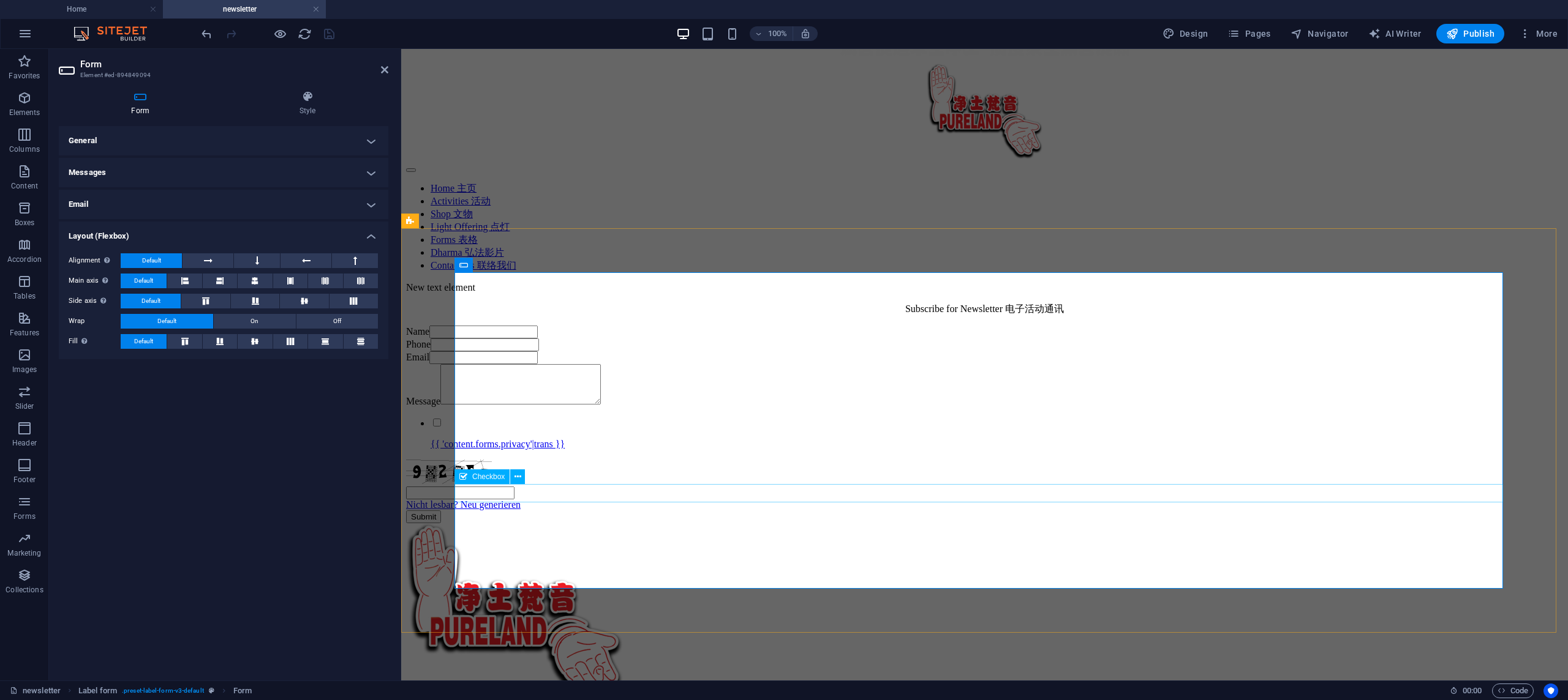
scroll to position [35, 0]
click at [1316, 448] on div "{{ 'content.forms.privacy'|trans }}" at bounding box center [985, 431] width 1157 height 33
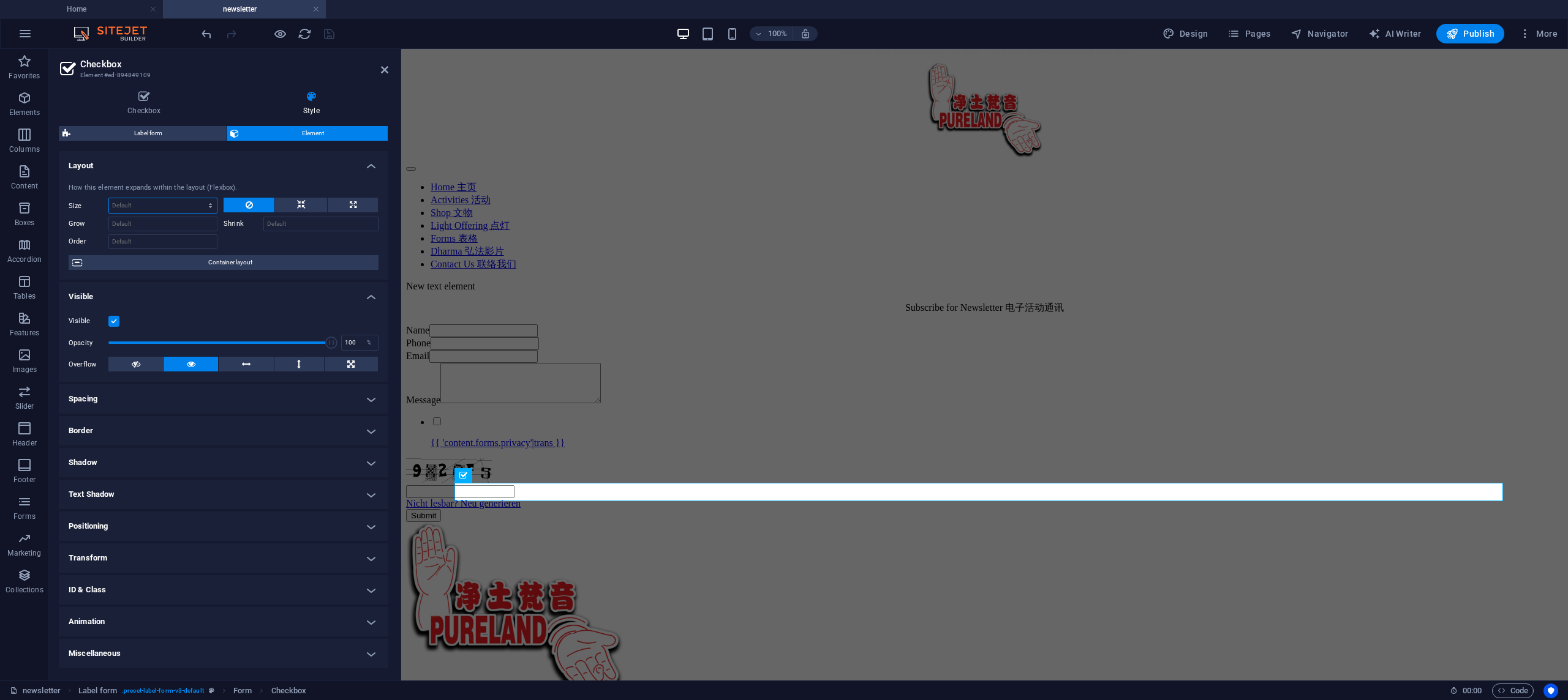
scroll to position [0, 0]
click at [228, 490] on h4 "Text Shadow" at bounding box center [223, 495] width 330 height 29
click at [225, 513] on span "None" at bounding box center [222, 519] width 15 height 15
click at [312, 517] on button "Outside" at bounding box center [325, 519] width 106 height 15
type input "rgba(0, 0, 0, 0.2)"
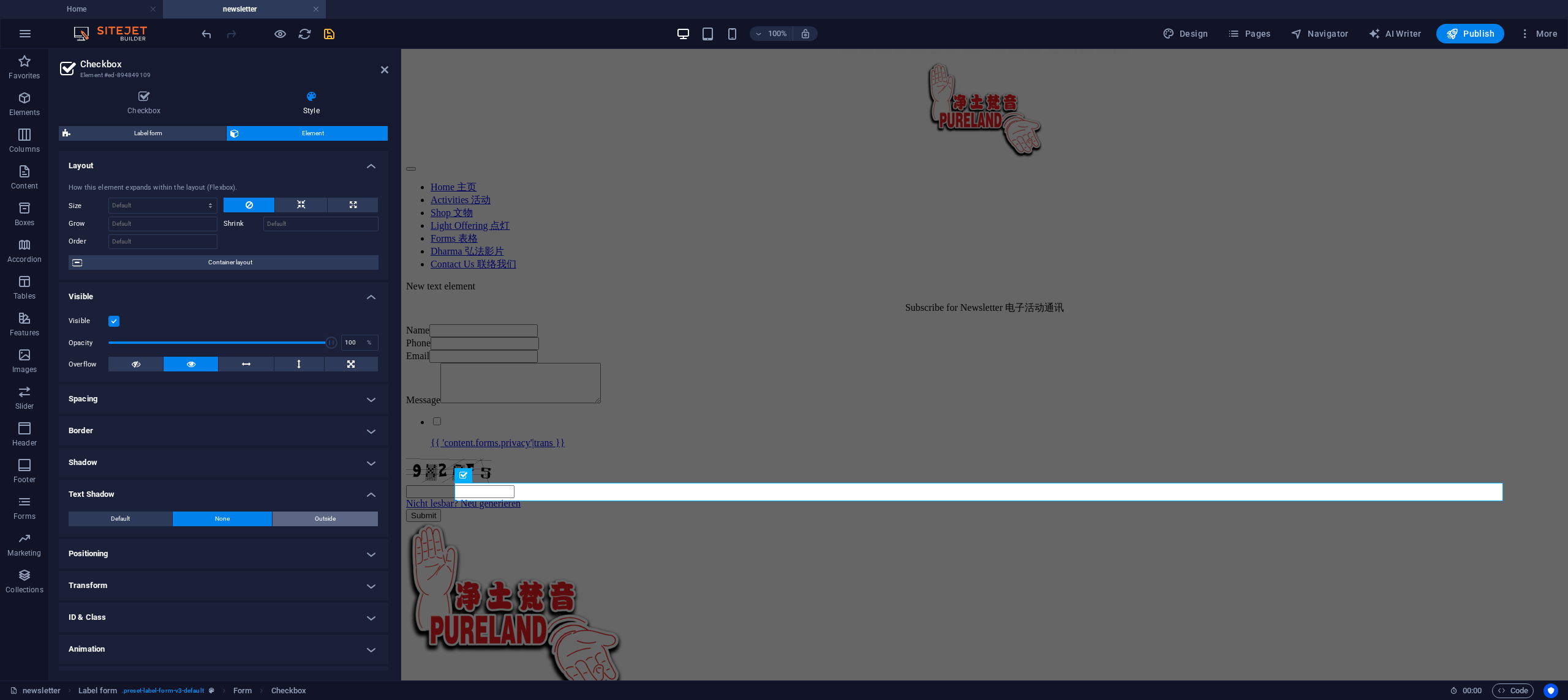
type input "2"
type input "4"
click at [114, 541] on span at bounding box center [115, 539] width 9 height 9
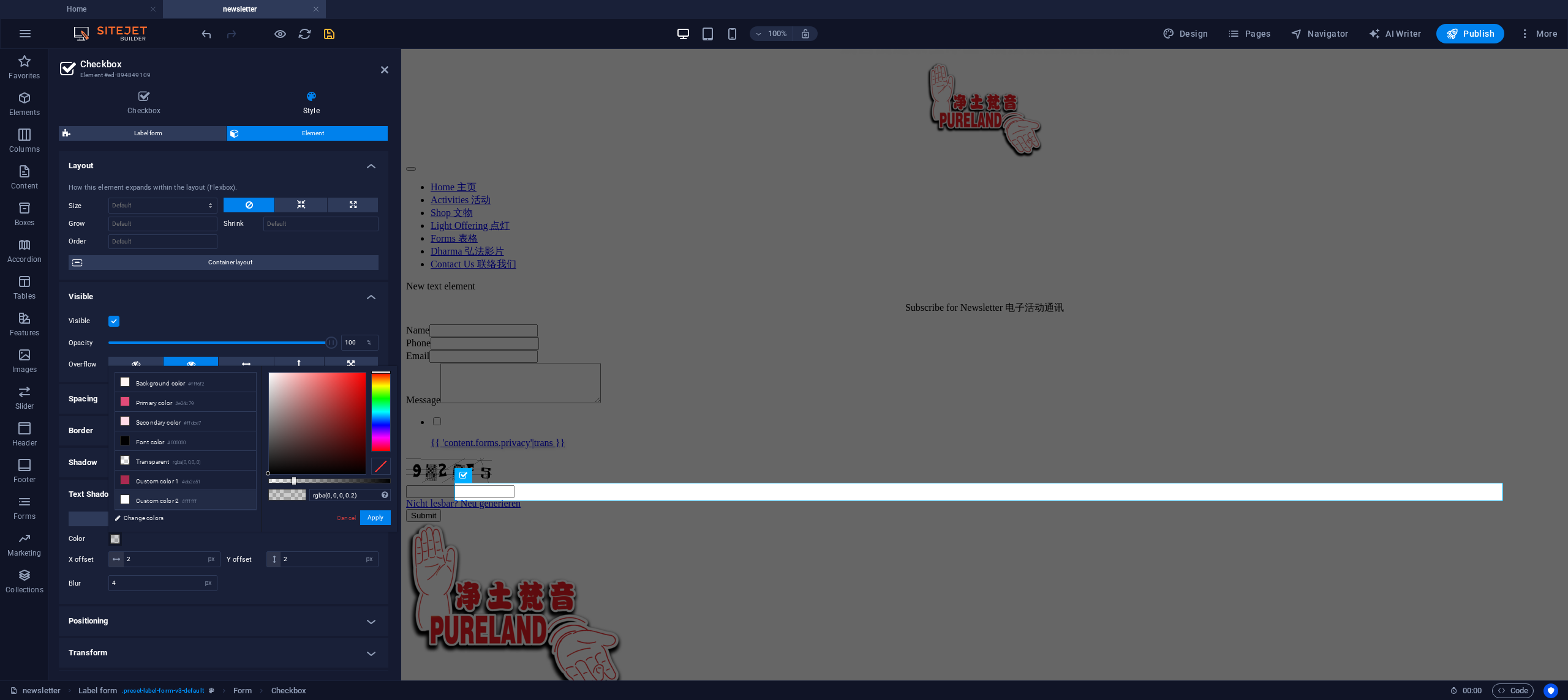
drag, startPoint x: 292, startPoint y: 457, endPoint x: 240, endPoint y: 496, distance: 65.0
click at [240, 496] on div "less Background color #fff6f2 Primary color #e24c79 Secondary color #ffdce7 Fon…" at bounding box center [253, 449] width 288 height 166
type input "rgba(0, 0, 0, 0.2)"
drag, startPoint x: 357, startPoint y: 479, endPoint x: 371, endPoint y: 497, distance: 22.8
click at [371, 497] on div "rgba(0, 0, 0, 0.2) Supported formats #0852ed rgb(8, 82, 237) rgba(8, 82, 237, 9…" at bounding box center [330, 538] width 136 height 344
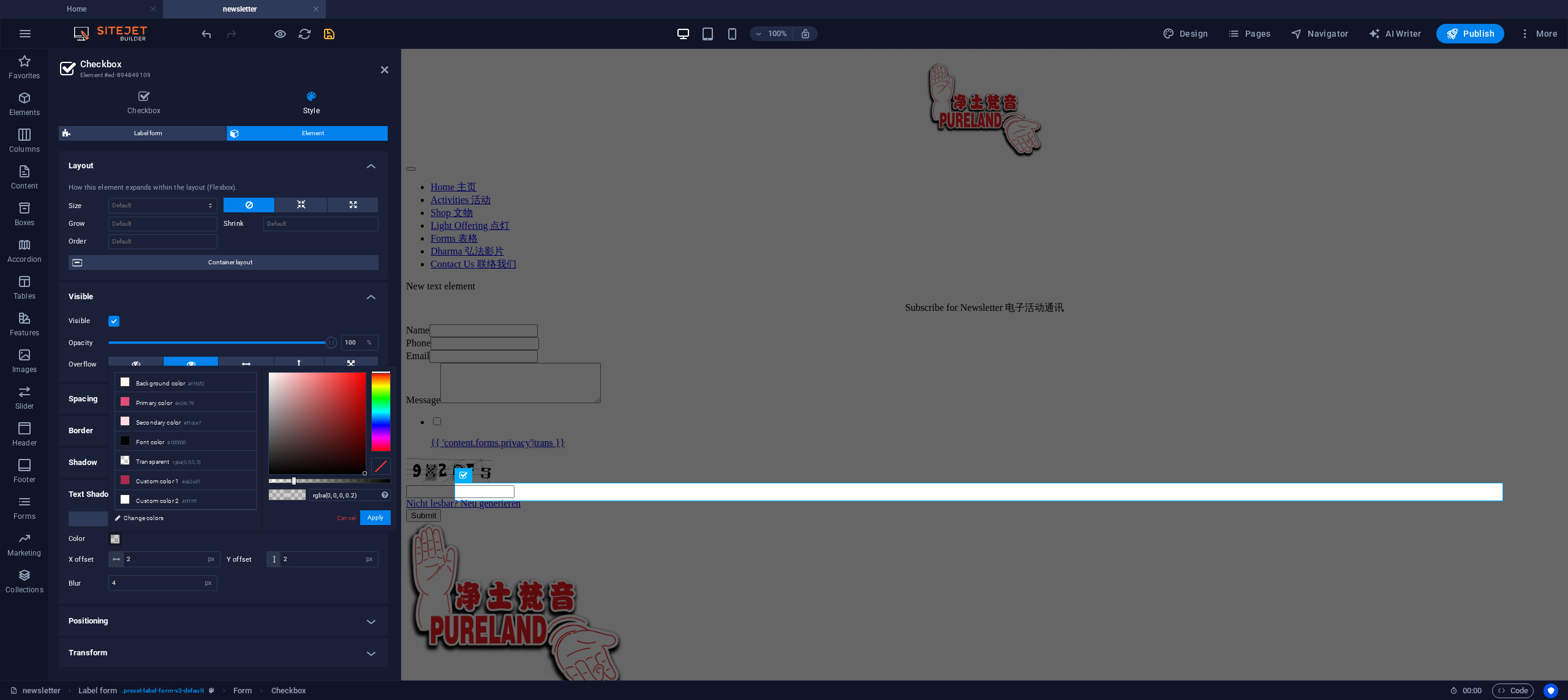
click at [209, 620] on h4 "Positioning" at bounding box center [223, 621] width 330 height 29
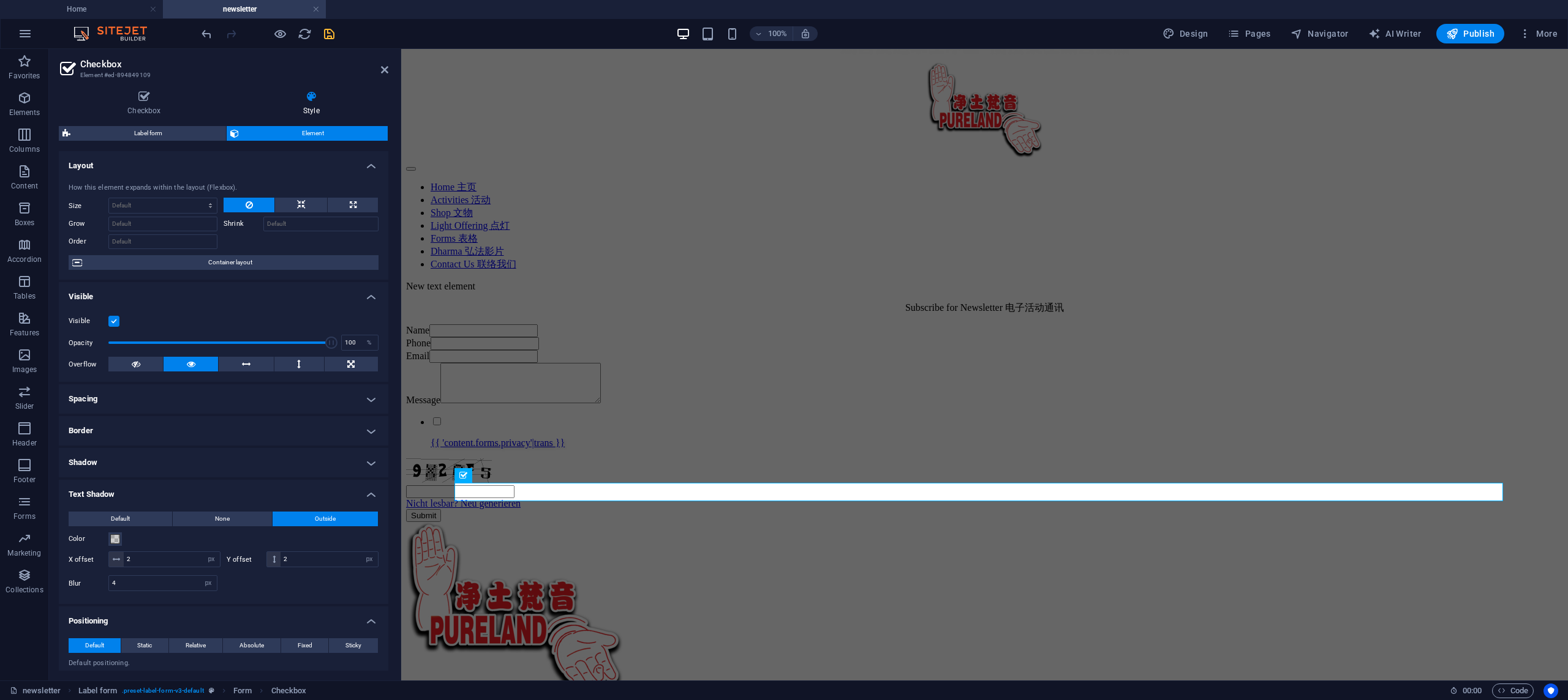
click at [377, 291] on h4 "Visible" at bounding box center [223, 293] width 330 height 22
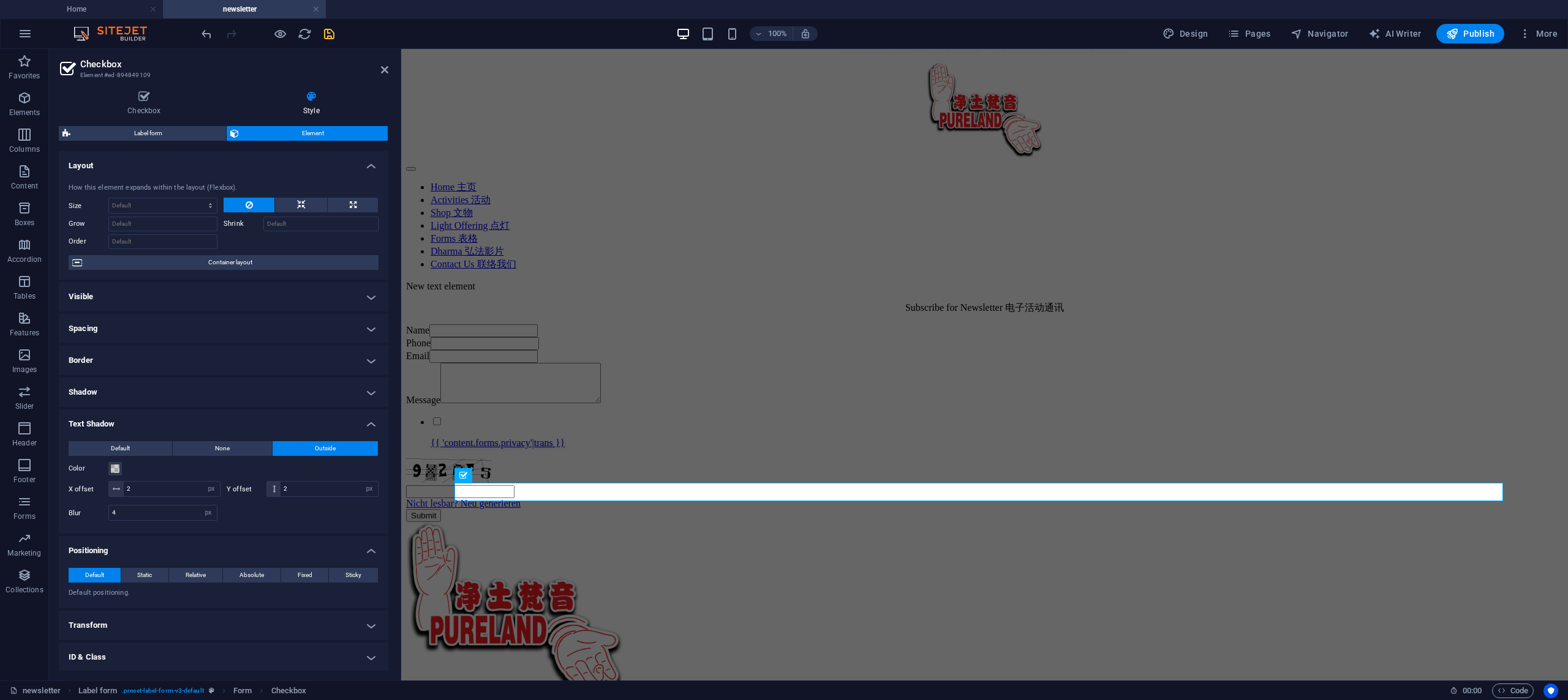
click at [376, 291] on h4 "Visible" at bounding box center [223, 297] width 330 height 29
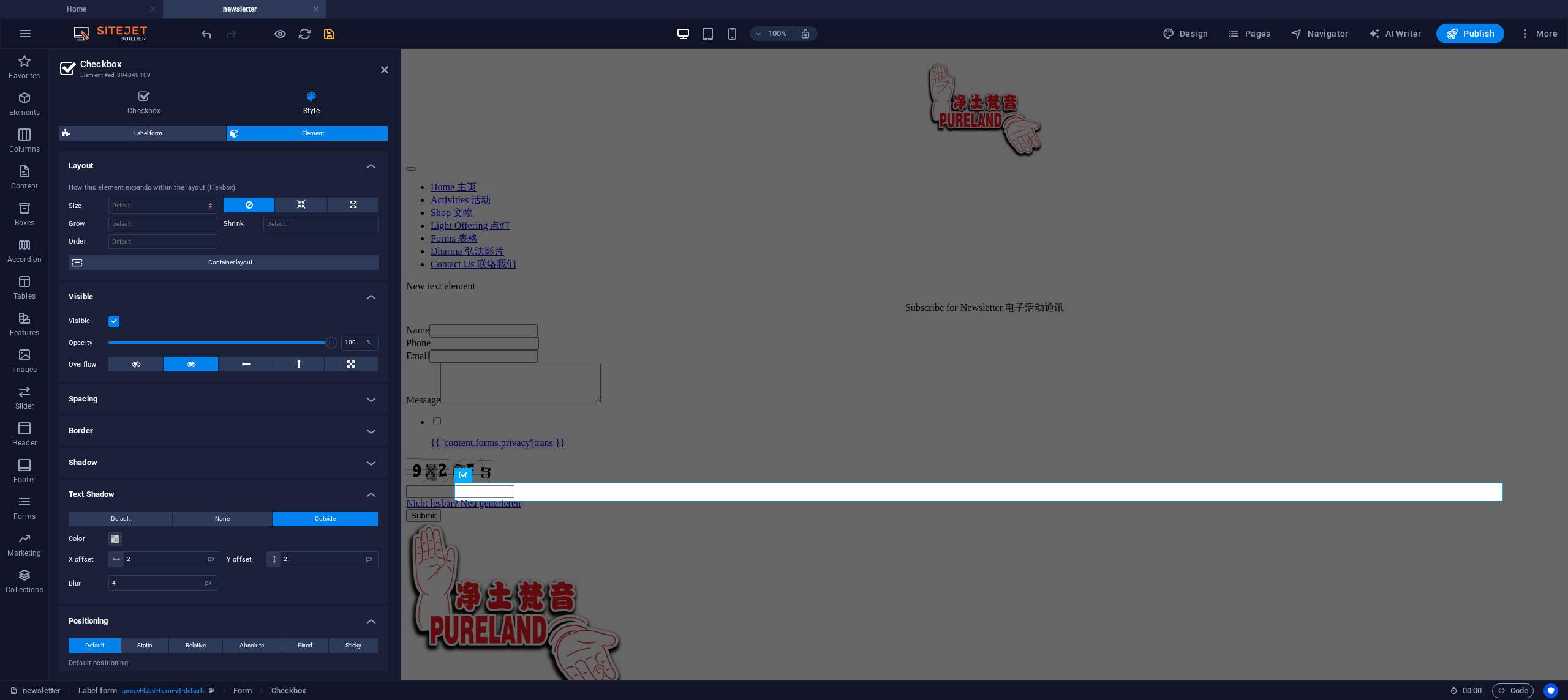
click at [116, 324] on label at bounding box center [114, 321] width 11 height 11
click at [0, 0] on input "Visible" at bounding box center [0, 0] width 0 height 0
click at [116, 324] on label at bounding box center [114, 321] width 11 height 11
click at [0, 0] on input "Visible" at bounding box center [0, 0] width 0 height 0
click at [368, 303] on h4 "Visible" at bounding box center [223, 293] width 330 height 22
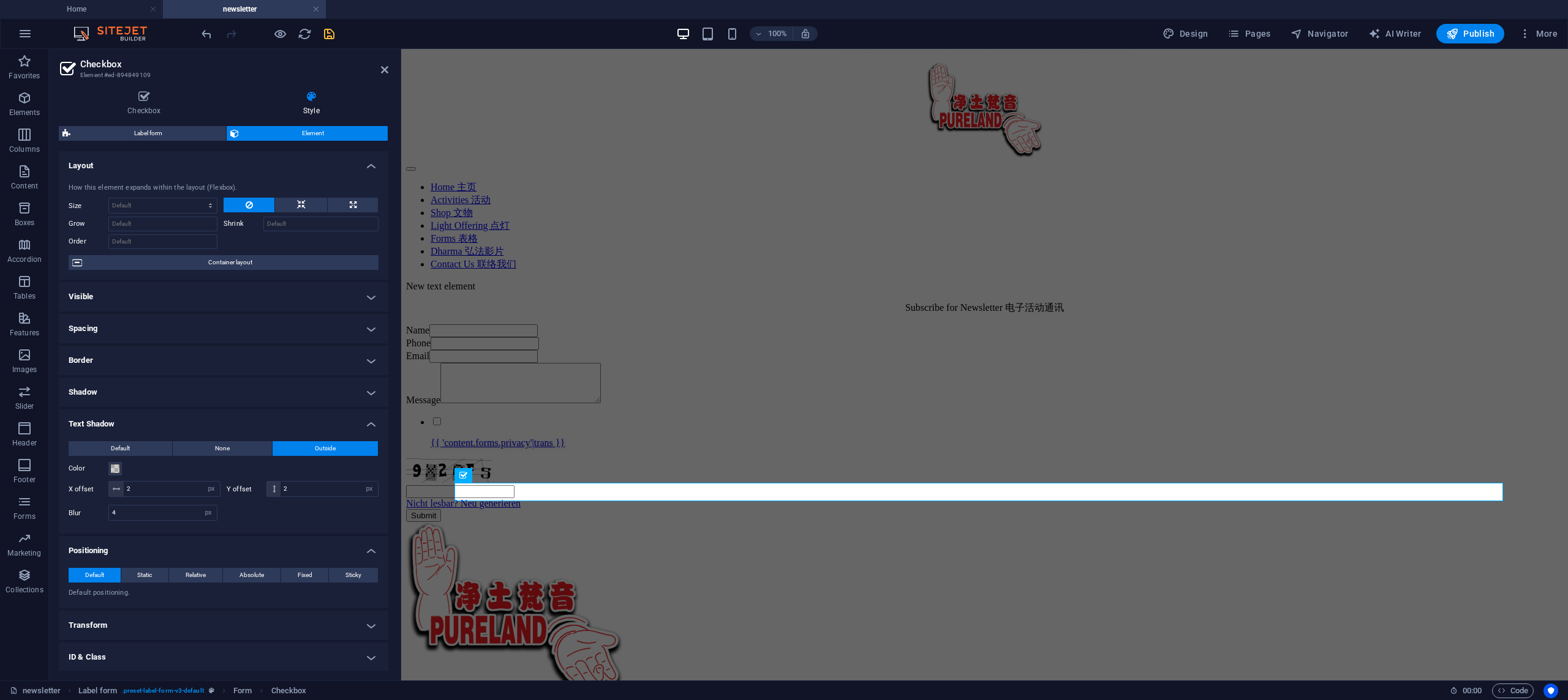
click at [366, 420] on h4 "Text Shadow" at bounding box center [223, 420] width 330 height 22
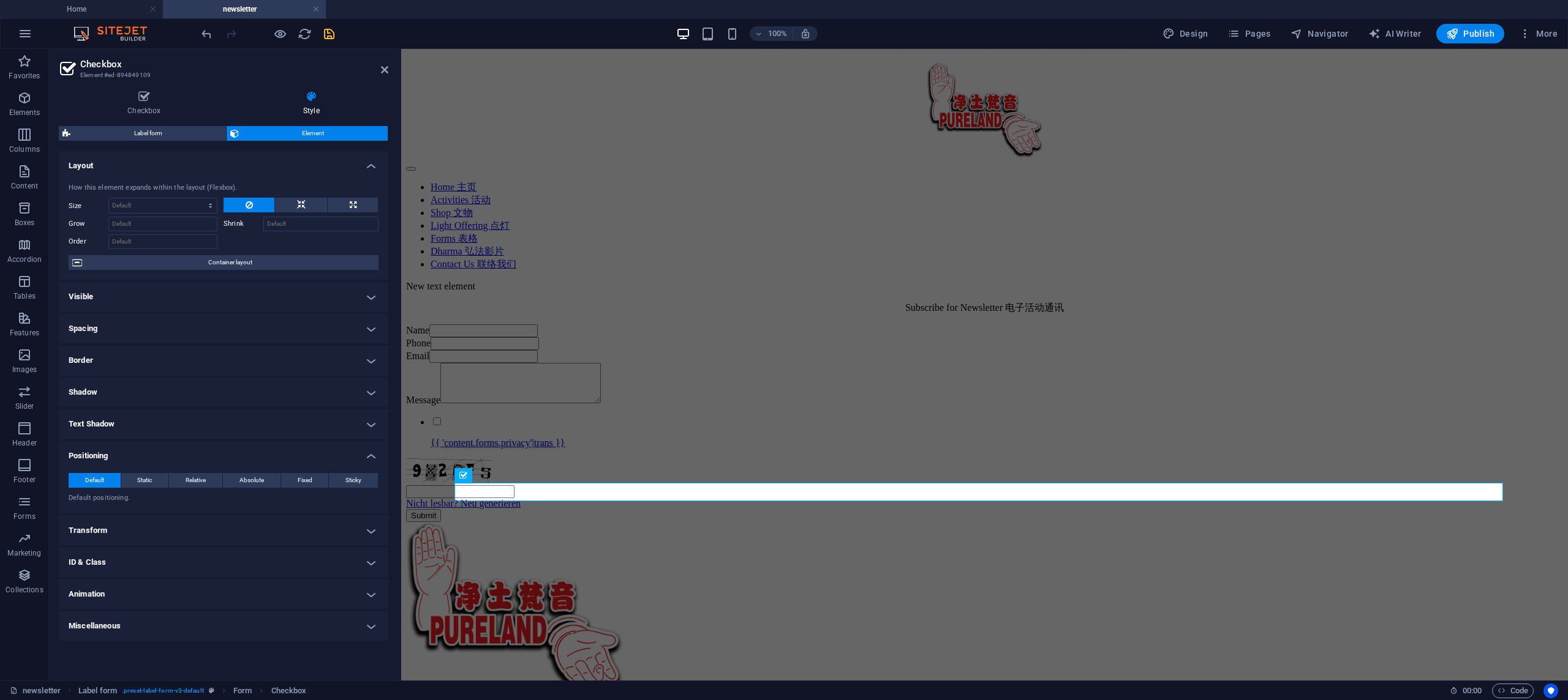
click at [368, 456] on h4 "Positioning" at bounding box center [223, 452] width 330 height 22
click at [367, 579] on h4 "Miscellaneous" at bounding box center [223, 583] width 330 height 29
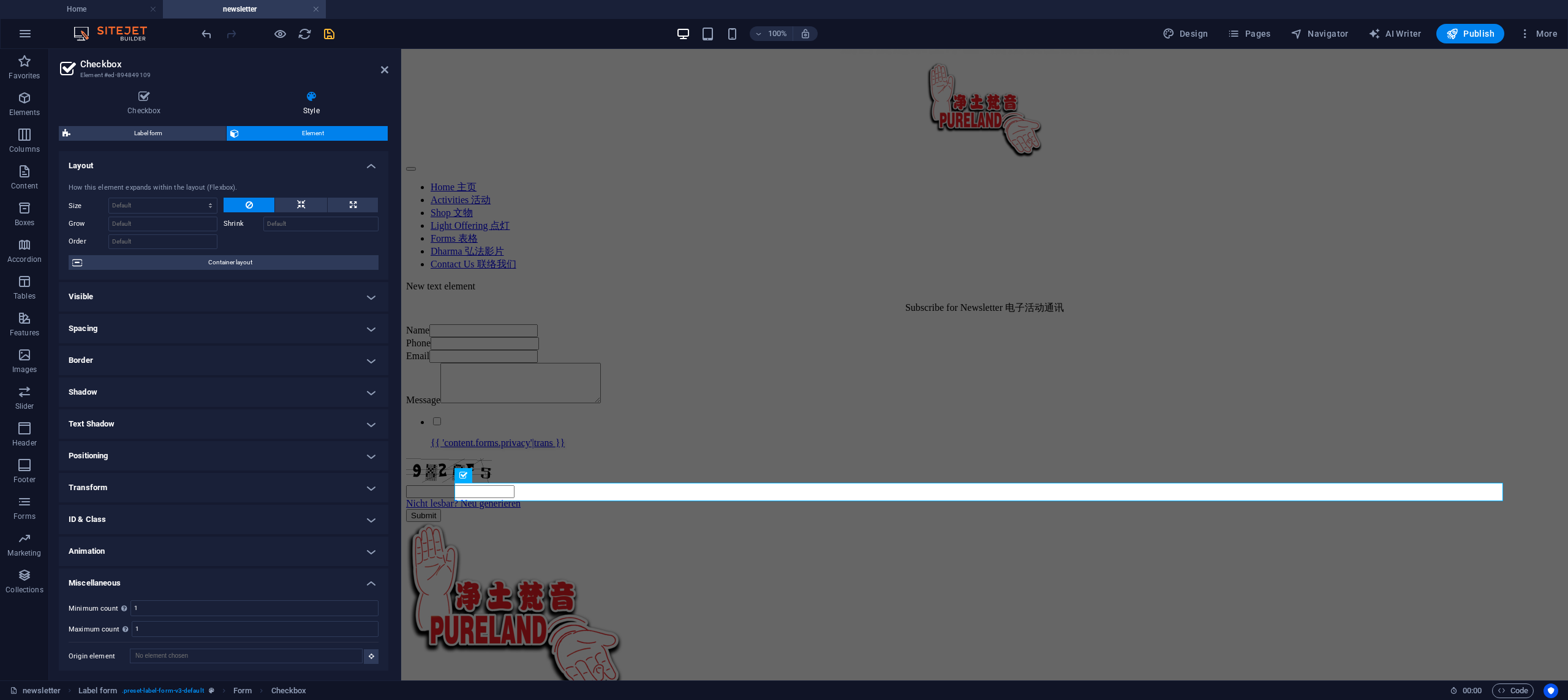
click at [367, 579] on h4 "Miscellaneous" at bounding box center [223, 579] width 330 height 22
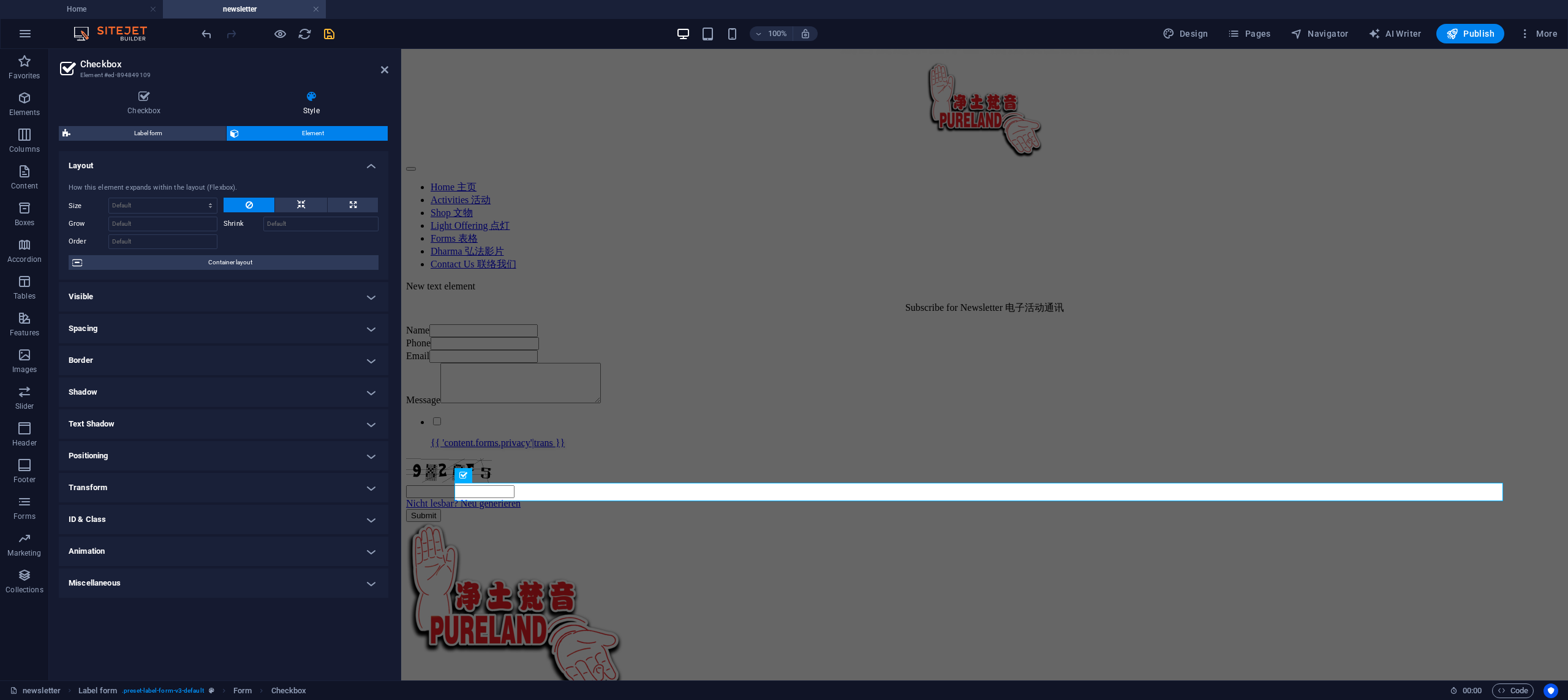
click at [365, 550] on h4 "Animation" at bounding box center [223, 551] width 330 height 29
click at [365, 550] on h4 "Animation" at bounding box center [223, 547] width 330 height 22
click at [365, 528] on h4 "ID & Class" at bounding box center [223, 519] width 330 height 29
click at [365, 526] on h4 "ID & Class" at bounding box center [223, 515] width 330 height 22
click at [363, 494] on h4 "Transform" at bounding box center [223, 487] width 330 height 29
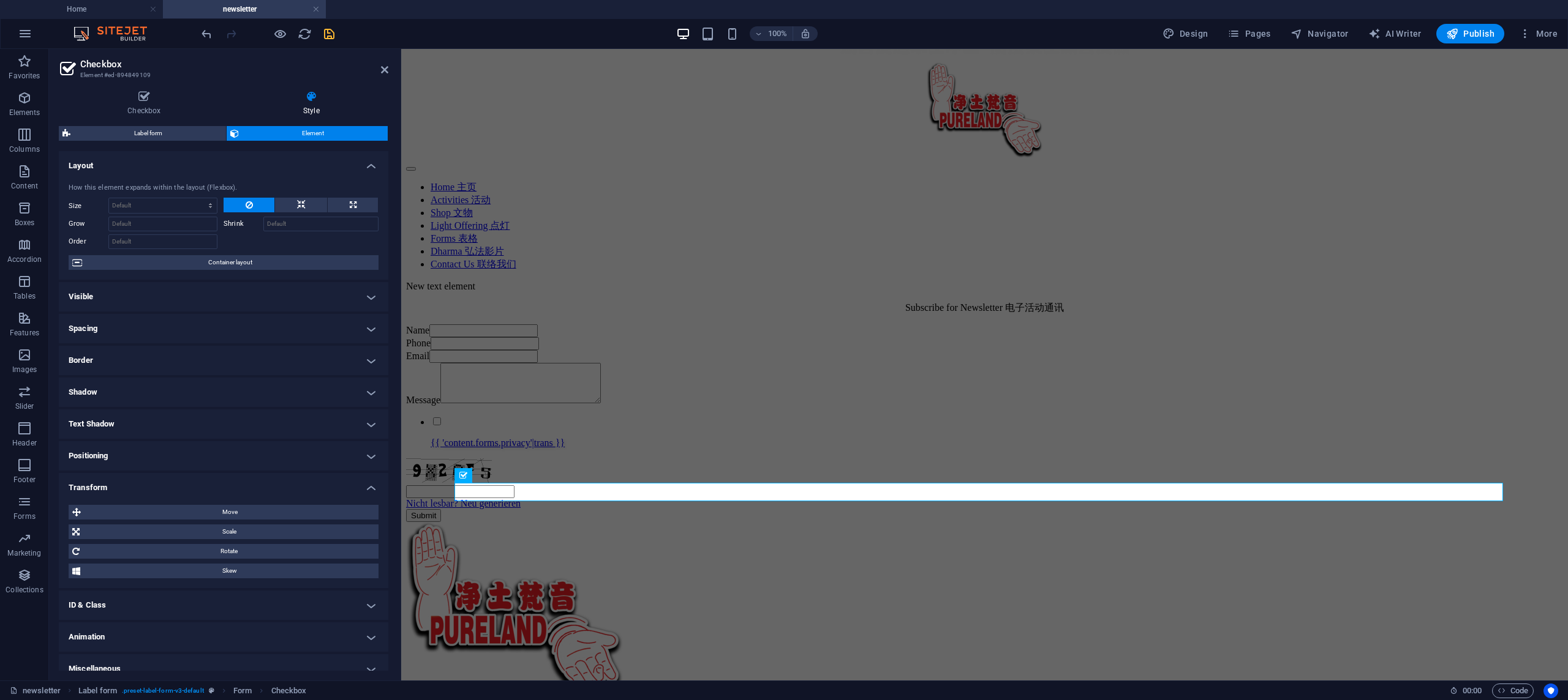
click at [361, 487] on h4 "Transform" at bounding box center [223, 483] width 330 height 22
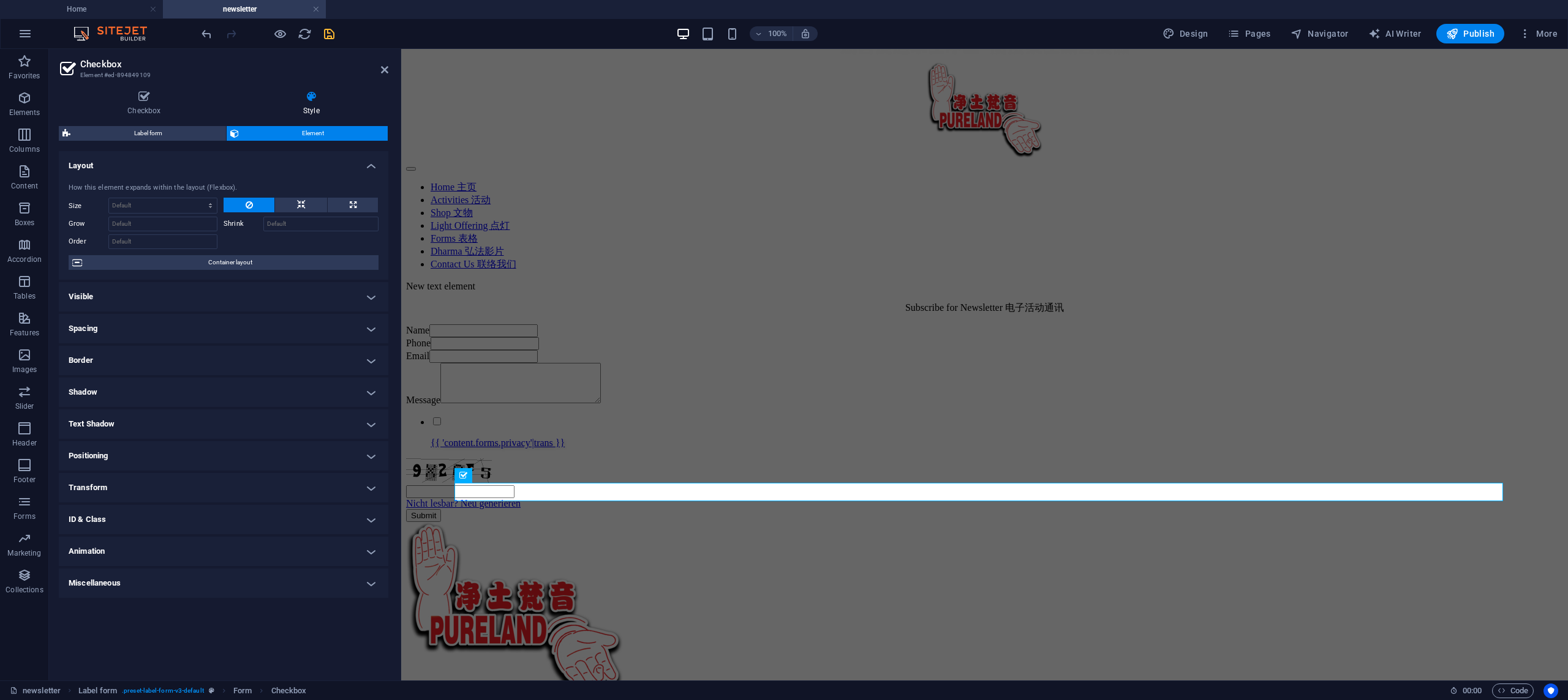
click at [361, 458] on h4 "Positioning" at bounding box center [223, 456] width 330 height 29
click at [364, 457] on h4 "Positioning" at bounding box center [223, 452] width 330 height 22
click at [361, 430] on h4 "Text Shadow" at bounding box center [223, 424] width 330 height 29
click at [333, 400] on h4 "Shadow" at bounding box center [223, 392] width 330 height 29
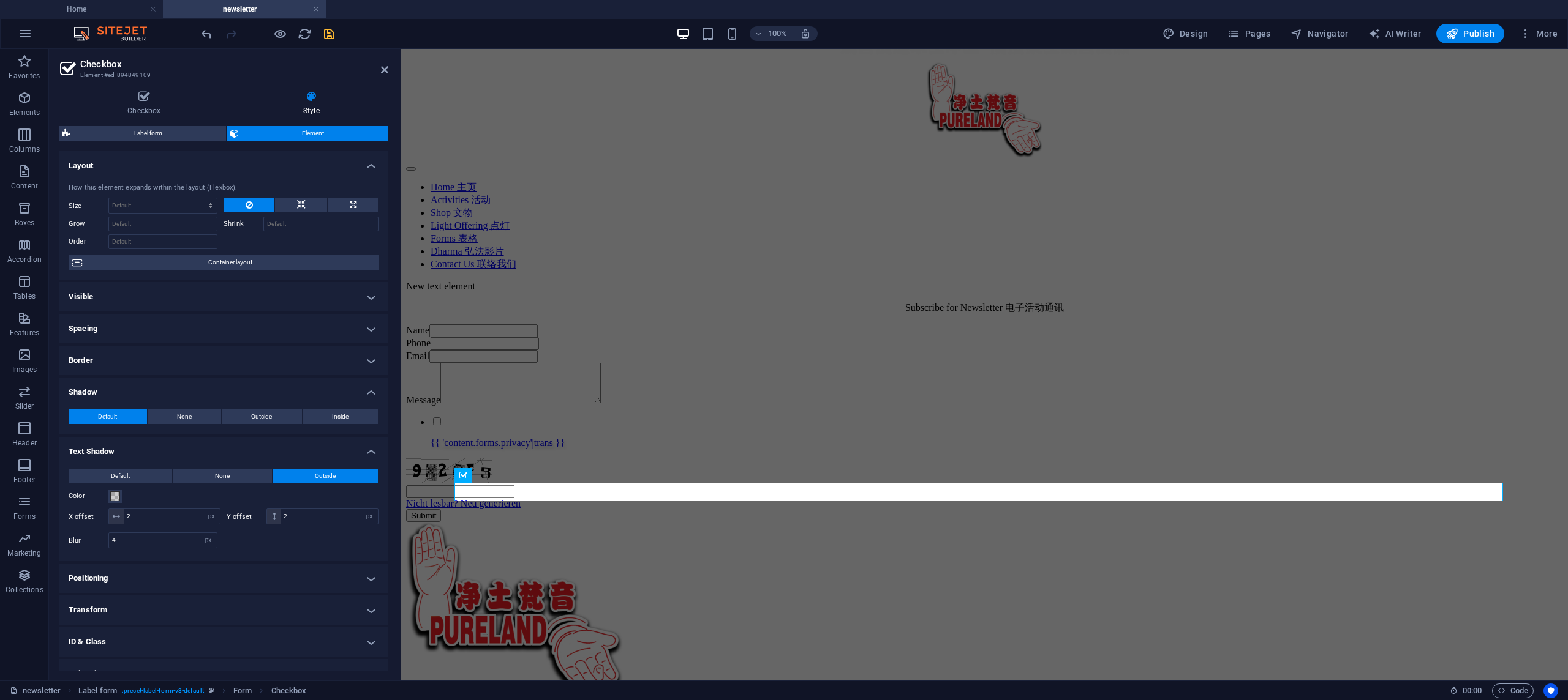
click at [355, 437] on h4 "Text Shadow" at bounding box center [223, 448] width 330 height 22
click at [363, 393] on h4 "Shadow" at bounding box center [223, 388] width 330 height 22
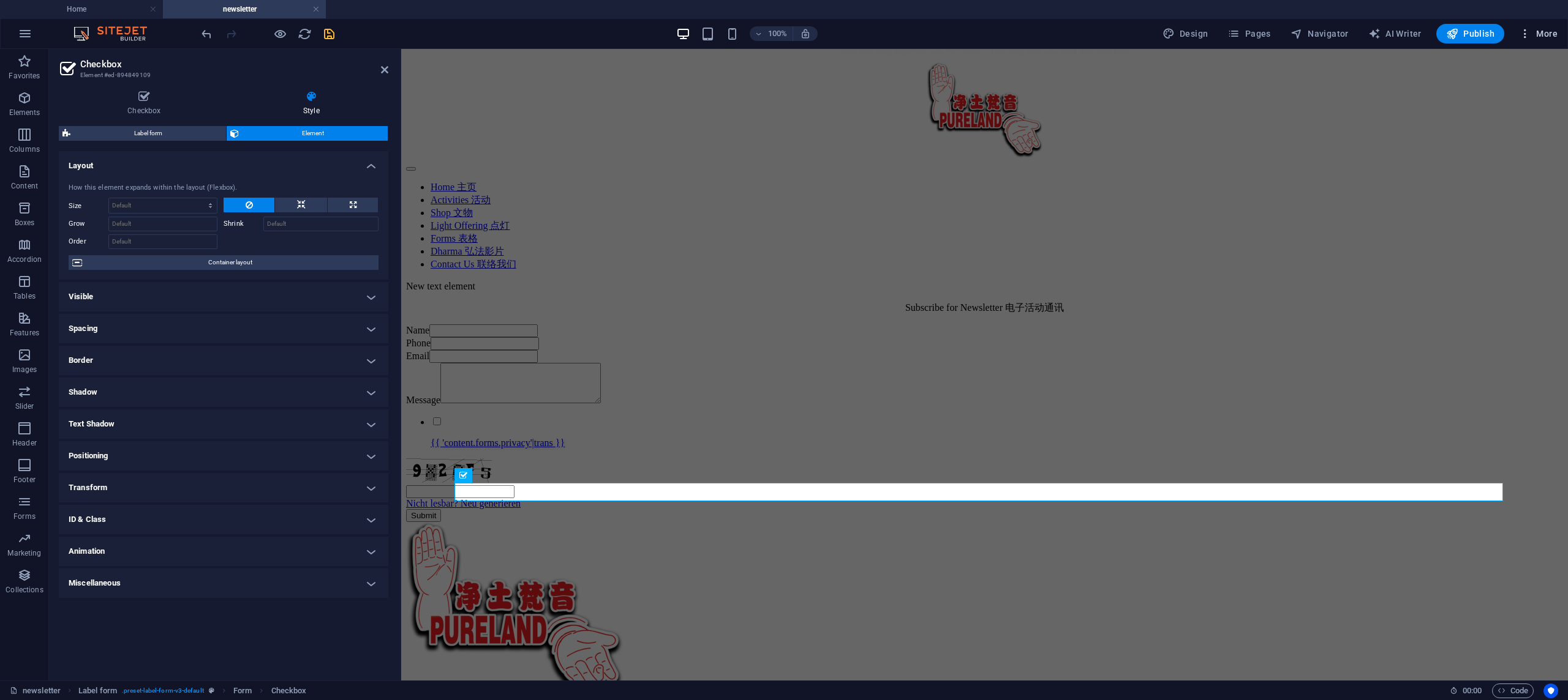
click at [1535, 38] on span "More" at bounding box center [1538, 33] width 39 height 12
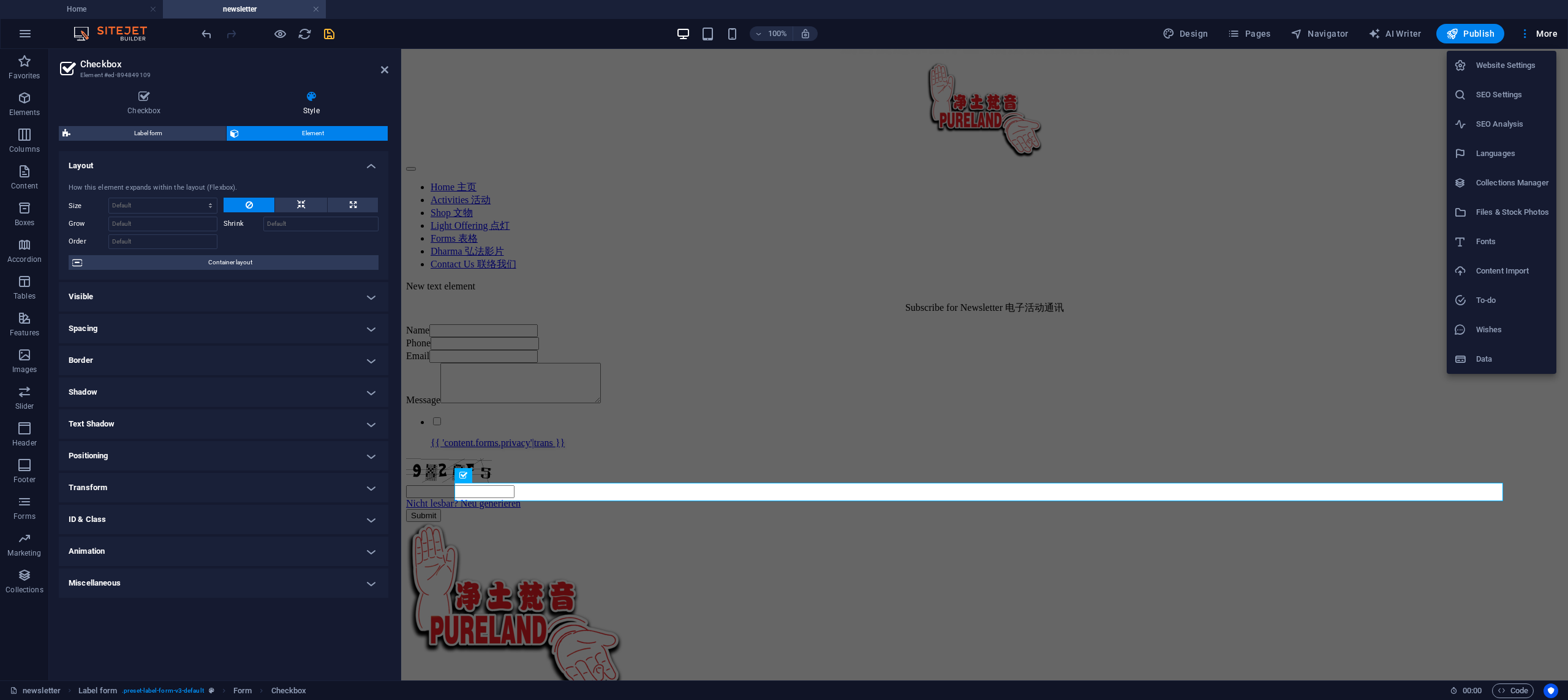
click at [1184, 39] on div at bounding box center [784, 350] width 1568 height 700
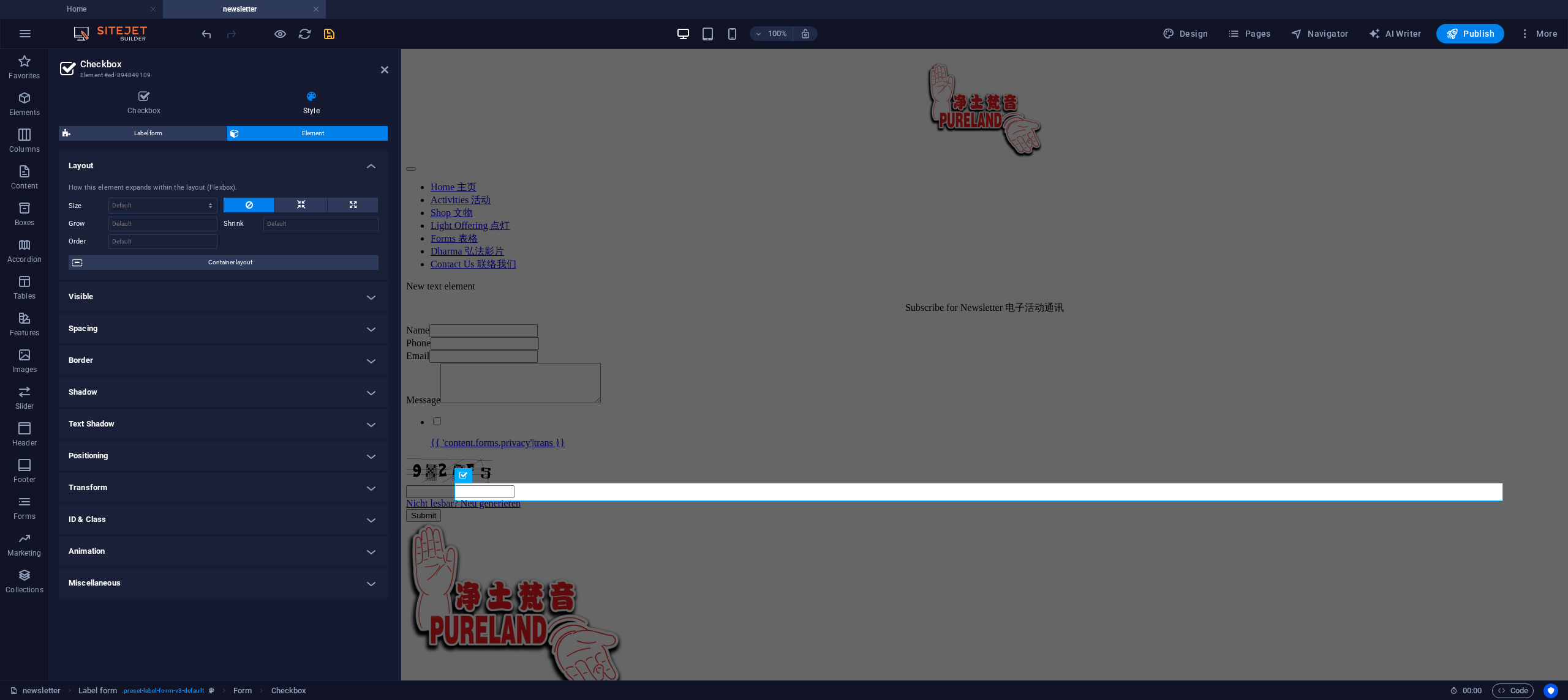
click at [1192, 33] on span "Design" at bounding box center [1185, 33] width 46 height 12
select select "px"
select select "300"
select select "px"
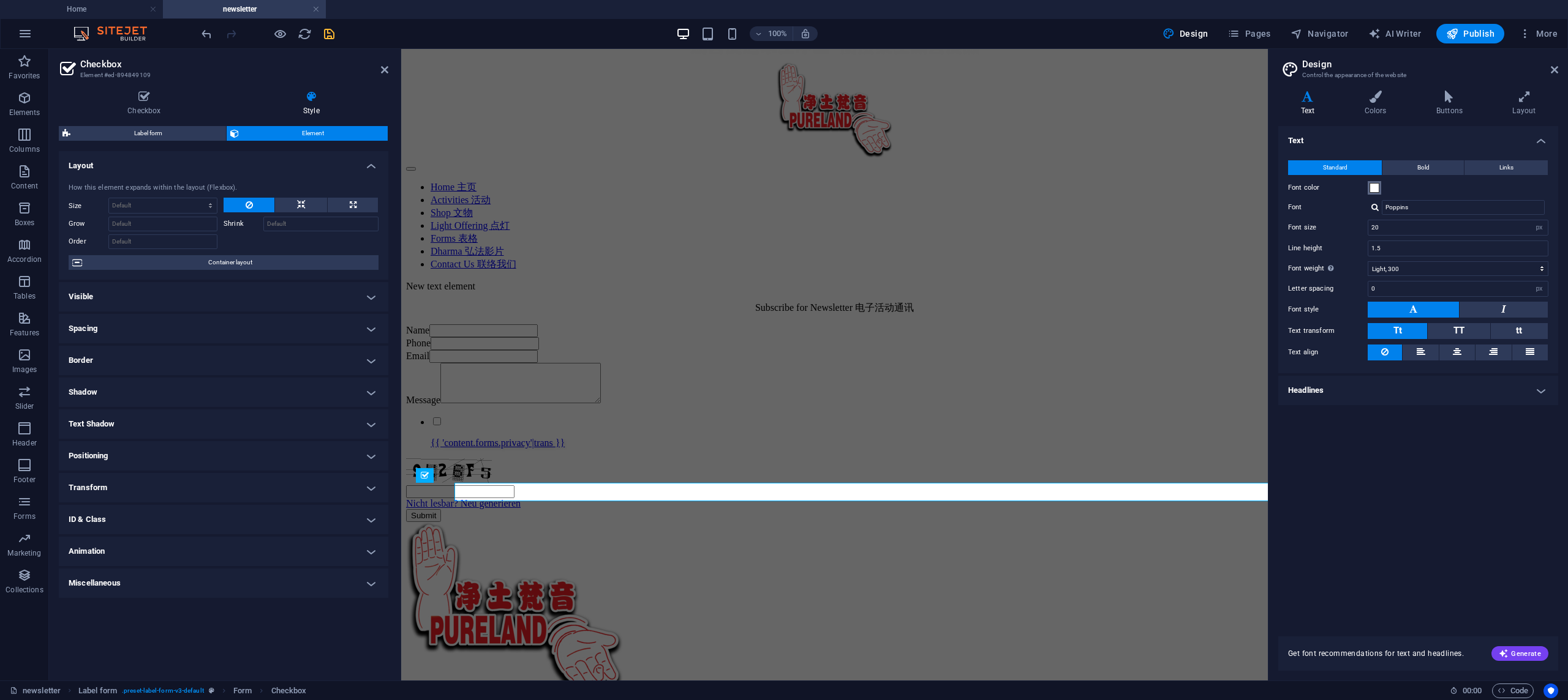
click at [1370, 188] on span at bounding box center [1374, 187] width 9 height 9
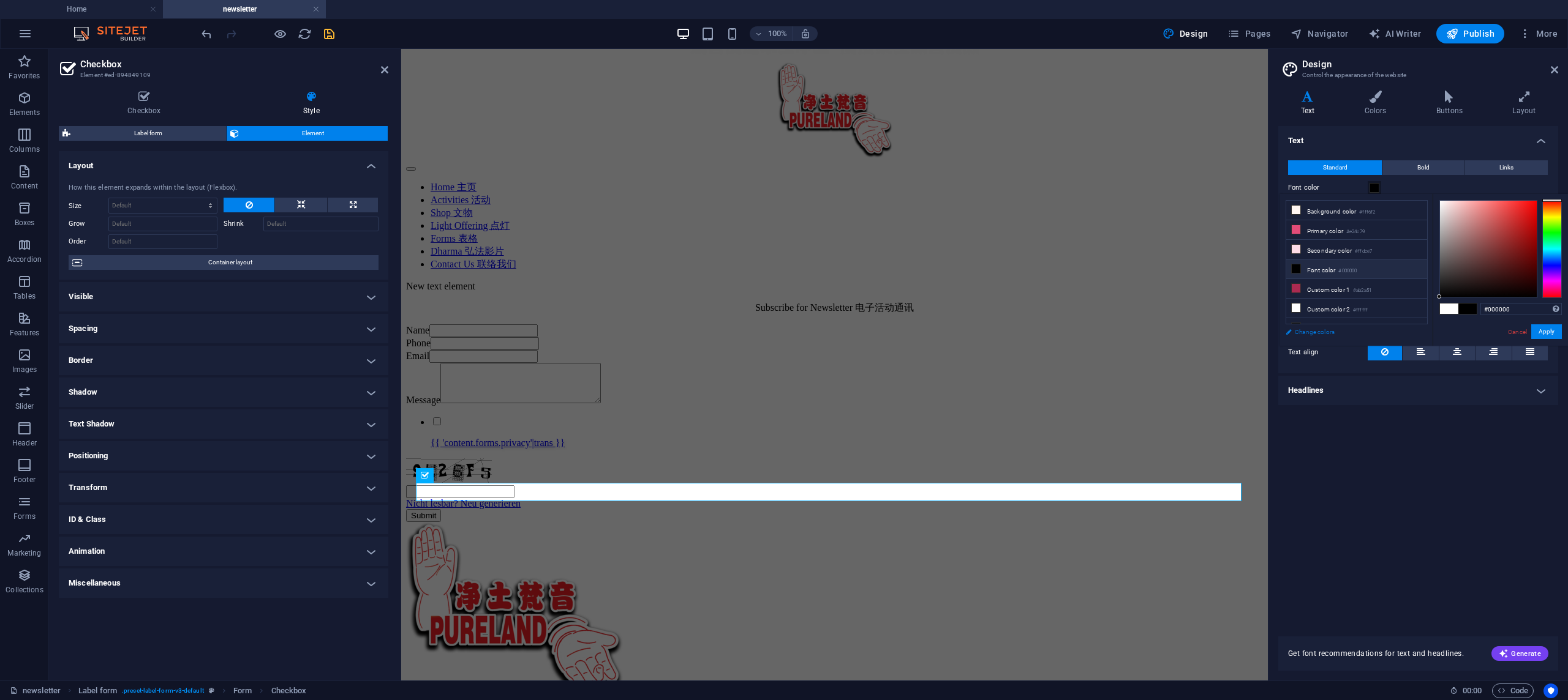
drag, startPoint x: 1427, startPoint y: 310, endPoint x: 1407, endPoint y: 329, distance: 27.6
click at [1407, 329] on div "less Background color #fff6f2 Primary color #e24c79 Secondary color #ffdce7 Fon…" at bounding box center [1424, 269] width 288 height 152
click at [1124, 448] on div "{{ 'content.forms.privacy'|trans }}" at bounding box center [834, 431] width 857 height 33
click at [1123, 448] on div "{{ 'content.forms.privacy'|trans }}" at bounding box center [834, 431] width 857 height 33
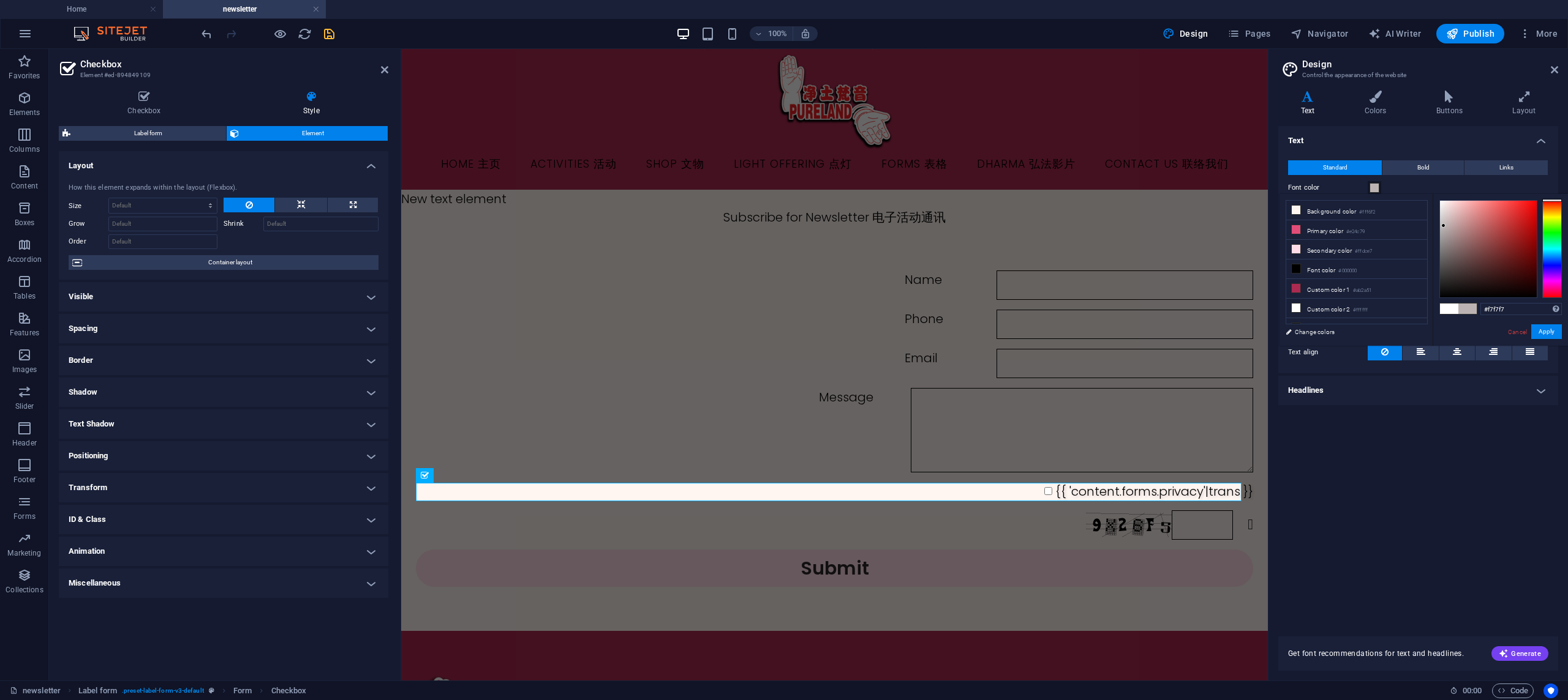
type input "#ffffff"
drag, startPoint x: 1455, startPoint y: 241, endPoint x: 1404, endPoint y: 173, distance: 85.0
click at [1404, 173] on body "pureland.com.sg Home newsletter Favorites Elements Columns Content Boxes Accord…" at bounding box center [784, 350] width 1568 height 700
click at [1444, 443] on div "Text Standard Bold Links Font color Font Poppins Font size 20 rem px Line heigh…" at bounding box center [1417, 374] width 280 height 496
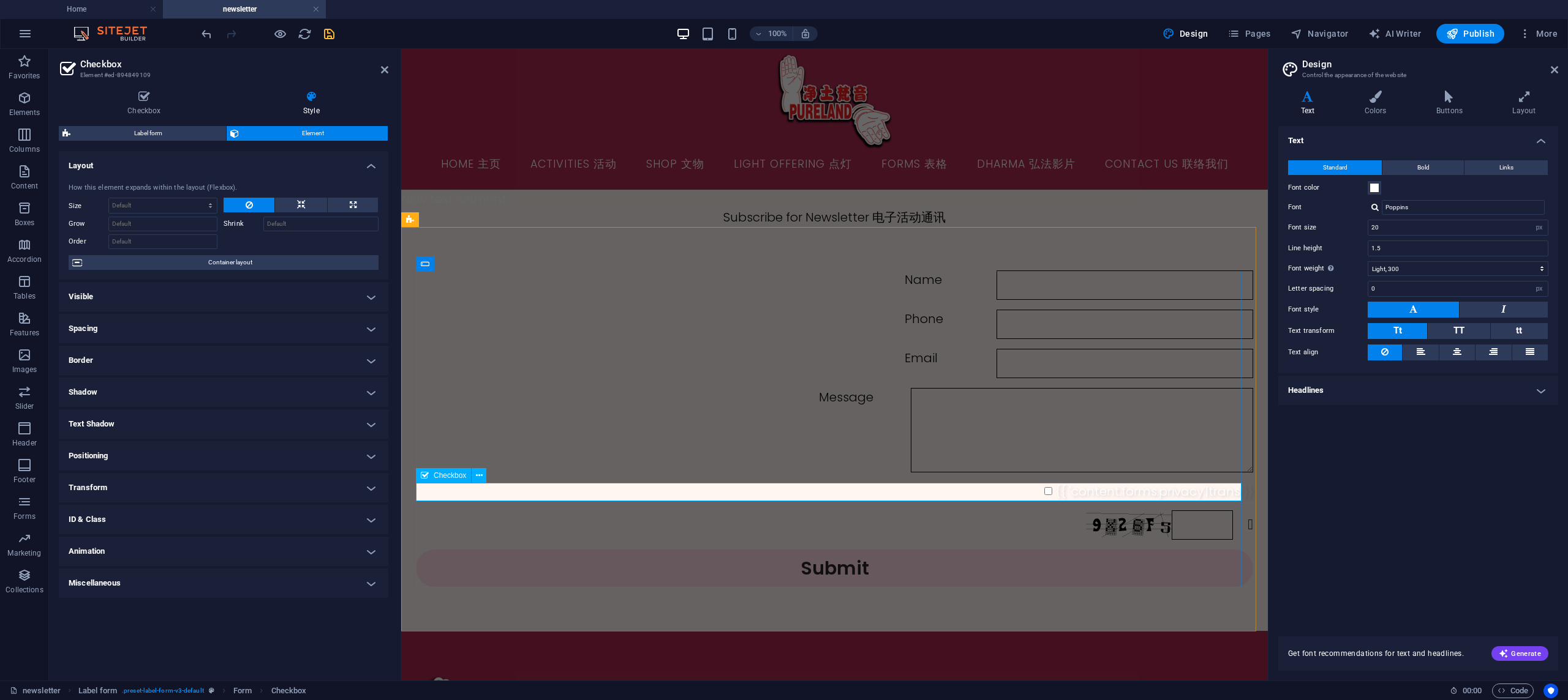
click at [1184, 494] on div "{{ 'content.forms.privacy'|trans }}" at bounding box center [834, 491] width 837 height 18
click at [1395, 477] on div "Text Standard Bold Links Font color Font Poppins Font size 20 rem px Line heigh…" at bounding box center [1417, 374] width 280 height 496
click at [1320, 480] on div "Text Standard Bold Links Font color Font Poppins Font size 20 rem px Line heigh…" at bounding box center [1417, 374] width 280 height 496
click at [1208, 491] on div "{{ 'content.forms.privacy'|trans }}" at bounding box center [834, 491] width 837 height 18
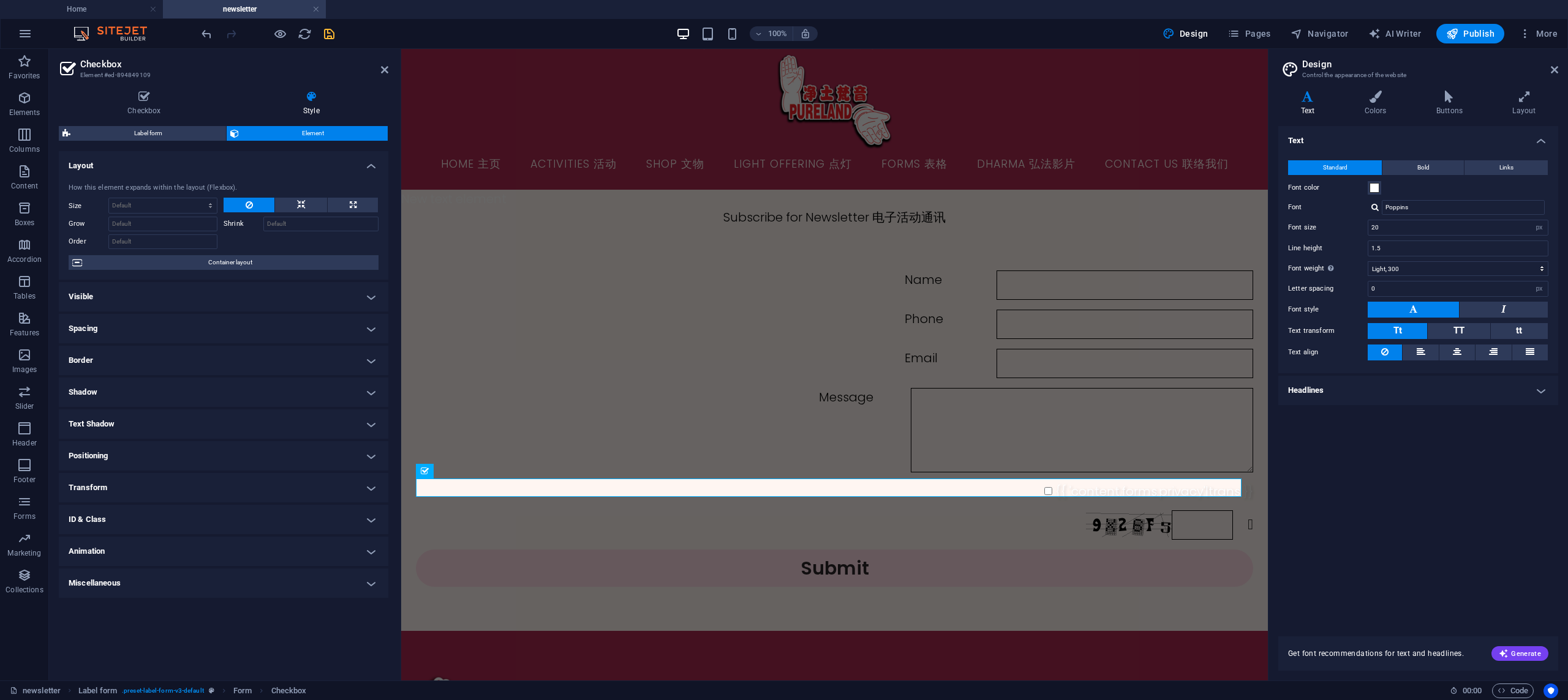
scroll to position [40, 0]
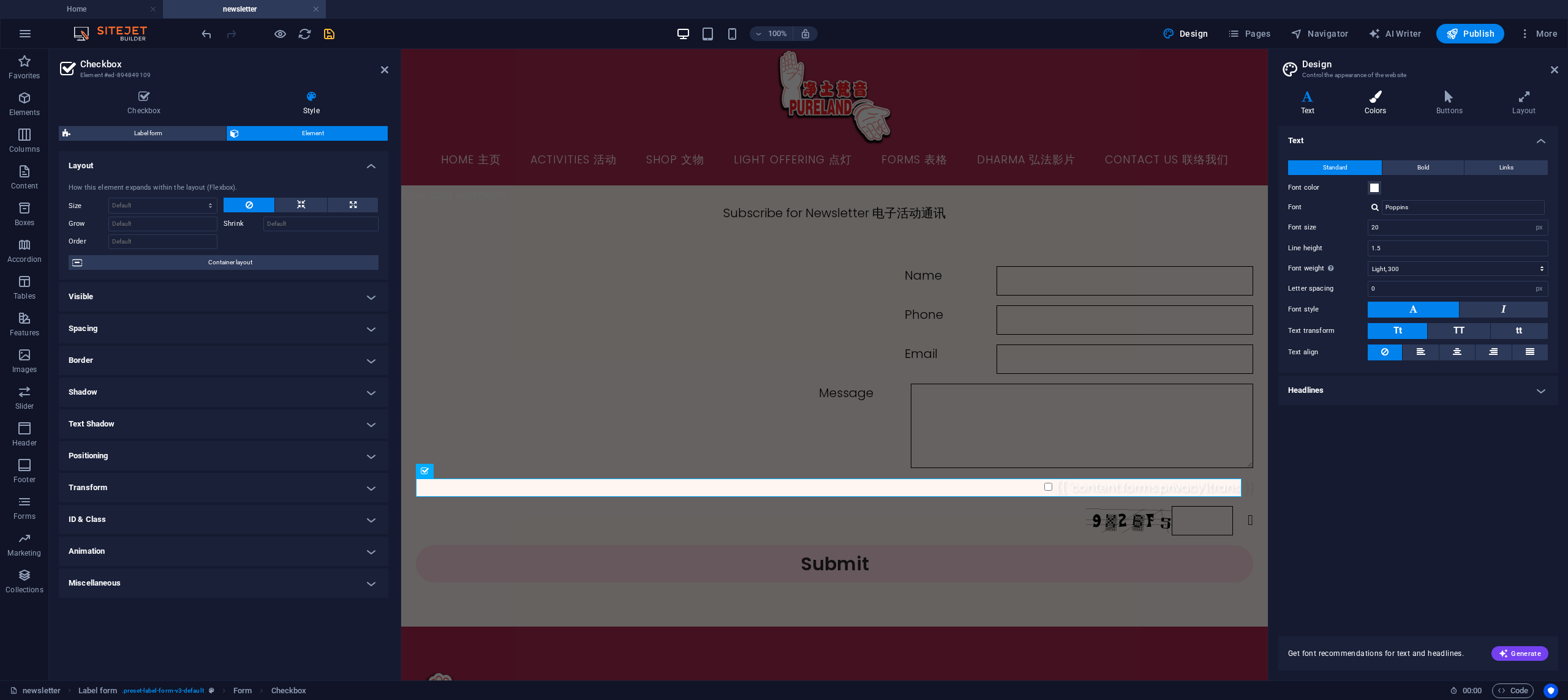
click at [1367, 109] on h4 "Colors" at bounding box center [1378, 103] width 72 height 25
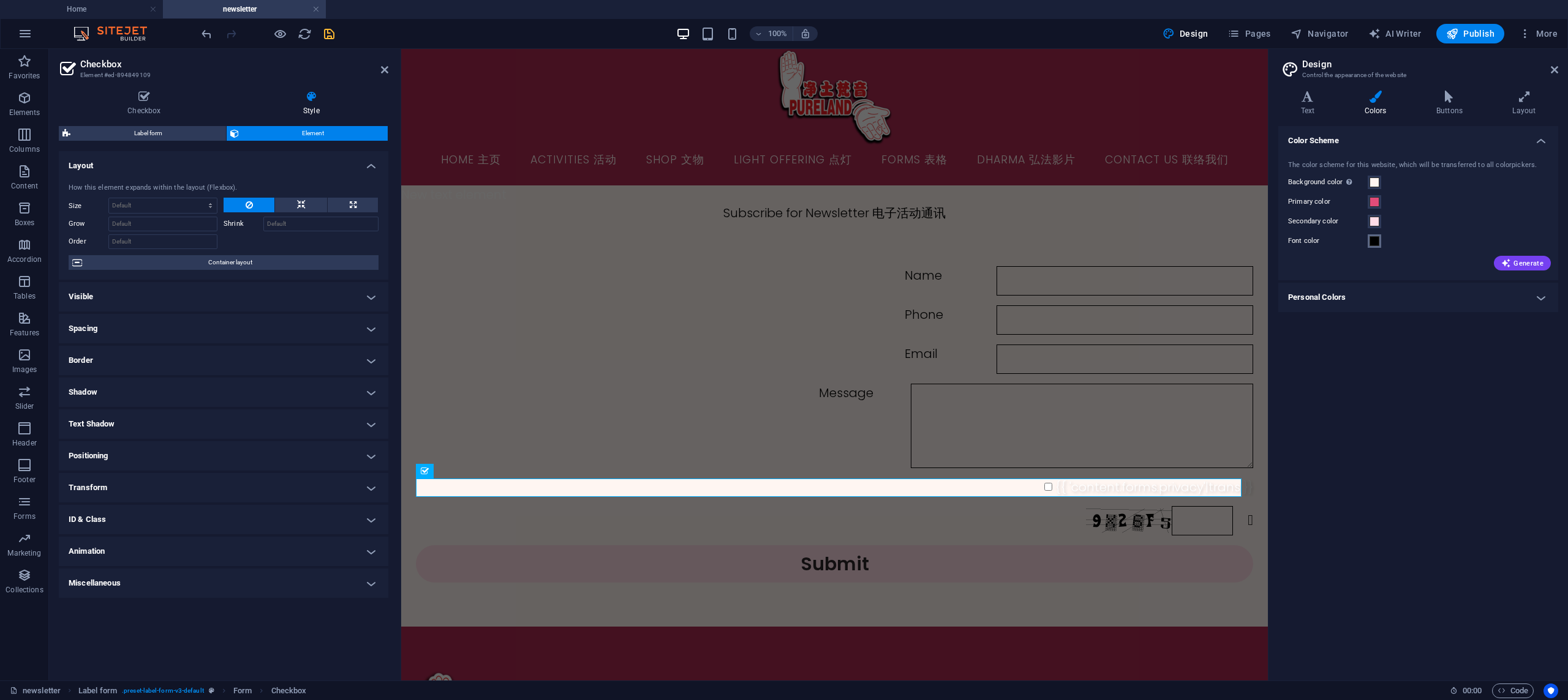
click at [1372, 240] on span at bounding box center [1374, 241] width 9 height 9
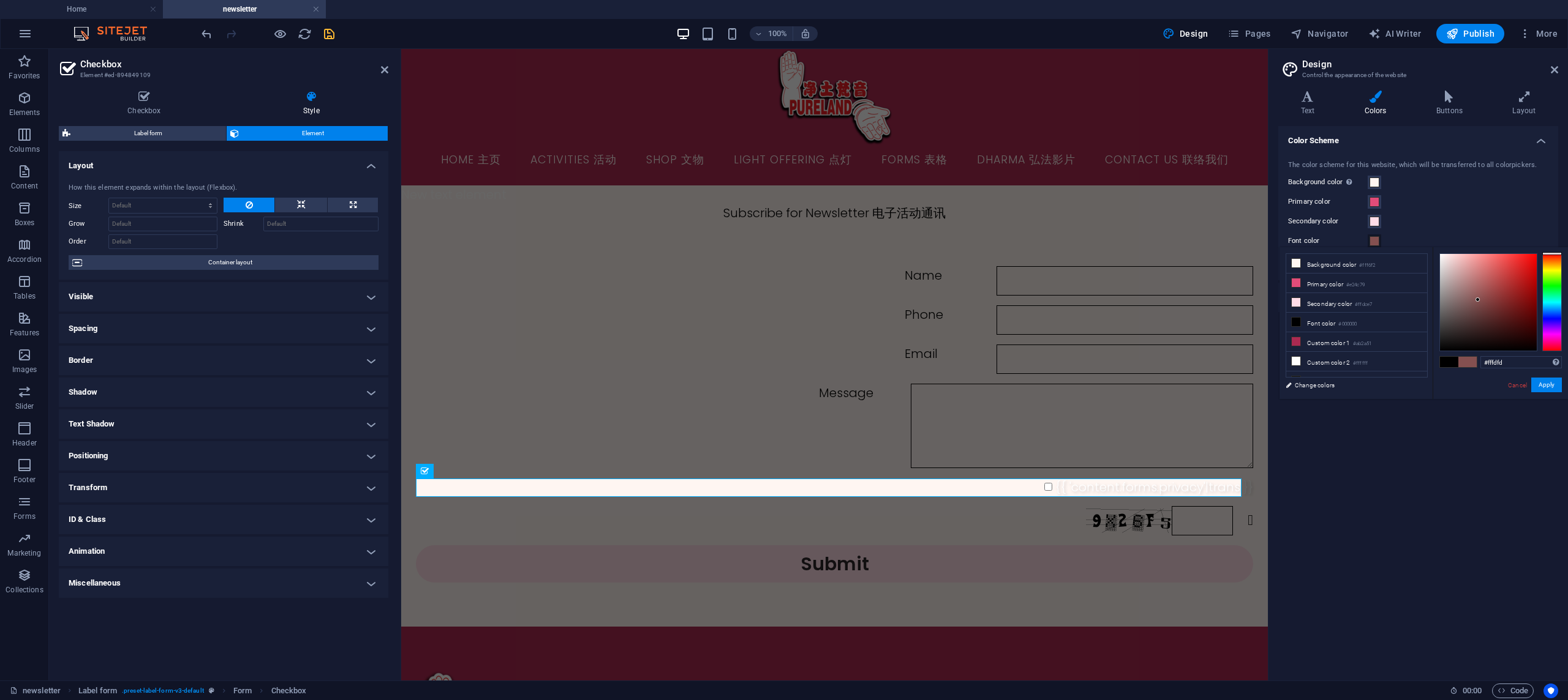
type input "#ffffff"
drag, startPoint x: 1478, startPoint y: 300, endPoint x: 1428, endPoint y: 234, distance: 82.8
click at [1428, 234] on body "pureland.com.sg Home newsletter Favorites Elements Columns Content Boxes Accord…" at bounding box center [784, 350] width 1568 height 700
click at [1542, 385] on button "Apply" at bounding box center [1546, 385] width 30 height 15
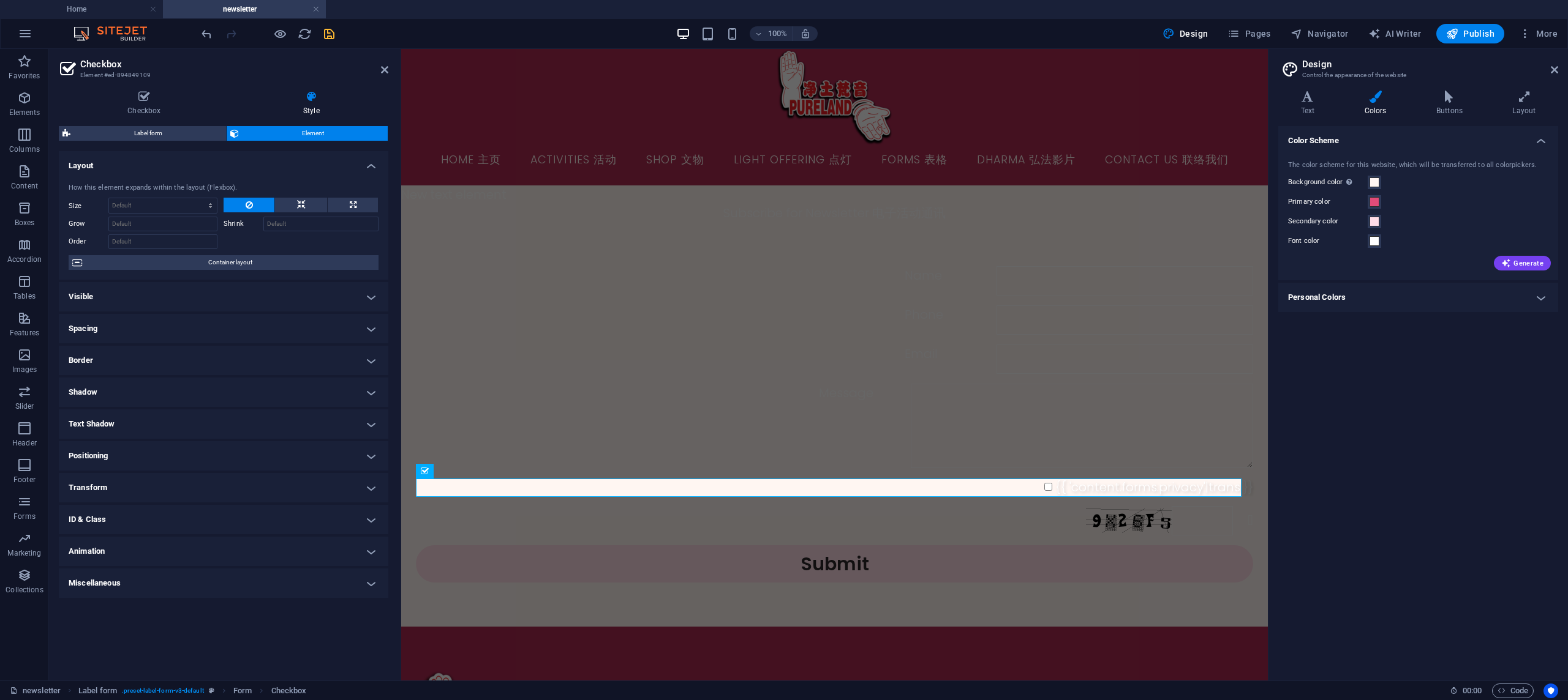
click at [1488, 378] on div "Color Scheme The color scheme for this website, which will be transferred to al…" at bounding box center [1417, 399] width 280 height 545
click at [1316, 103] on h4 "Text" at bounding box center [1310, 103] width 64 height 25
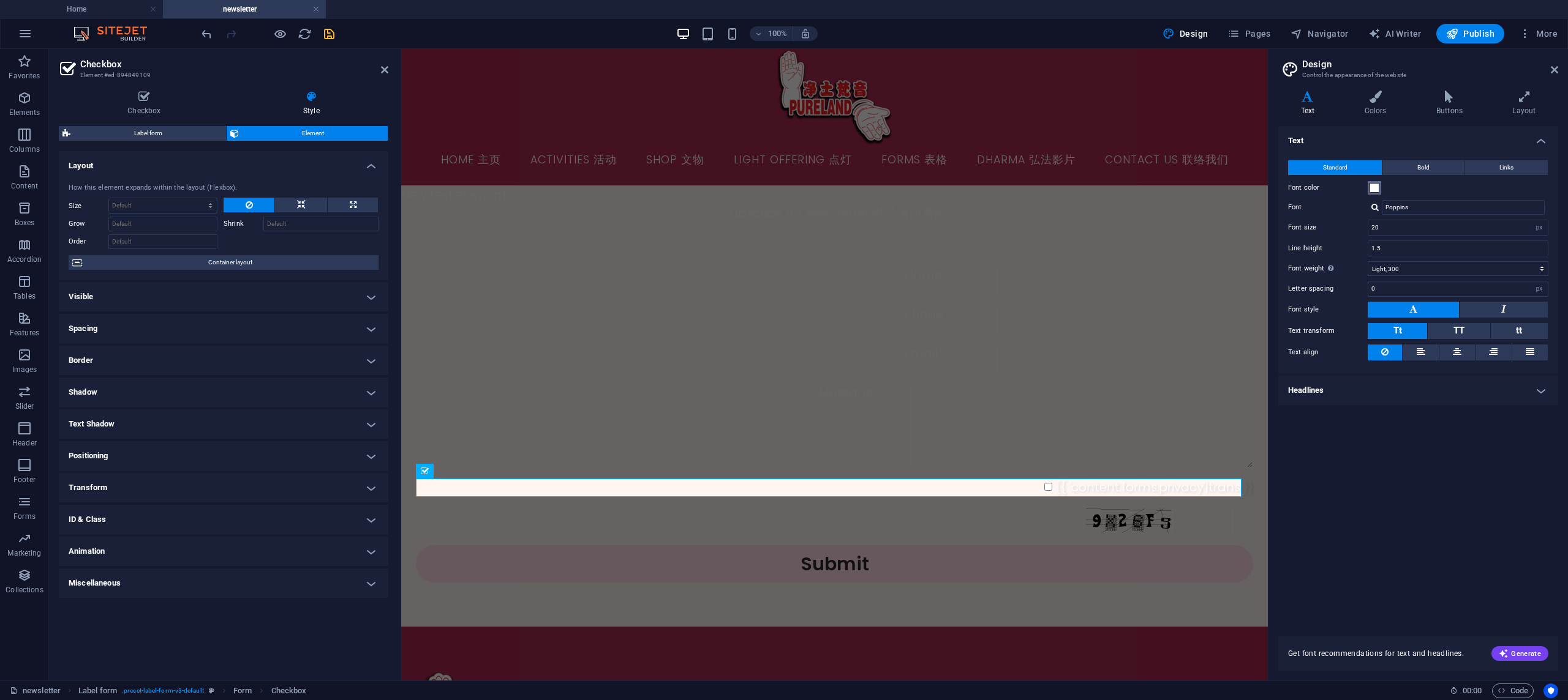
click at [1377, 191] on span at bounding box center [1374, 187] width 9 height 9
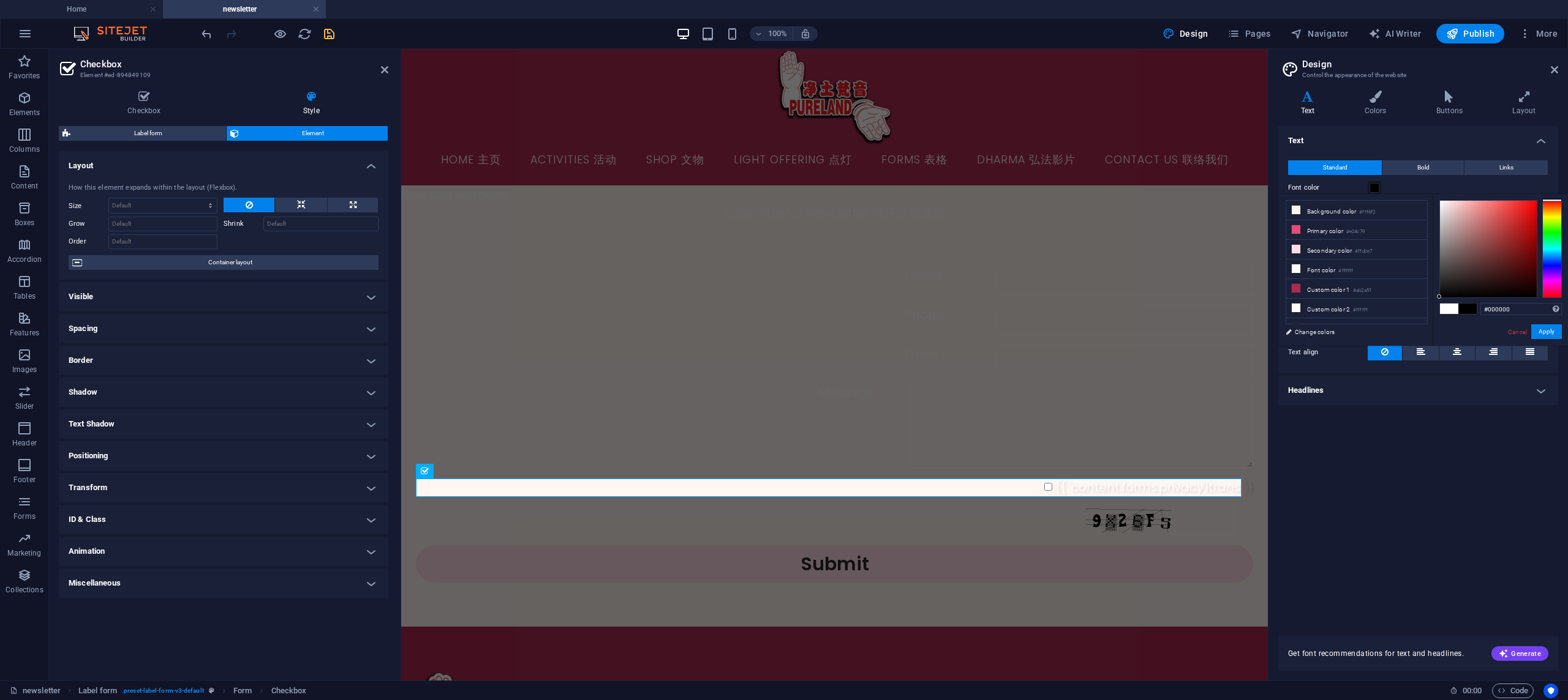
drag, startPoint x: 1403, startPoint y: 334, endPoint x: 1392, endPoint y: 352, distance: 21.1
click at [1392, 352] on body "pureland.com.sg Home newsletter Favorites Elements Columns Content Boxes Accord…" at bounding box center [784, 350] width 1568 height 700
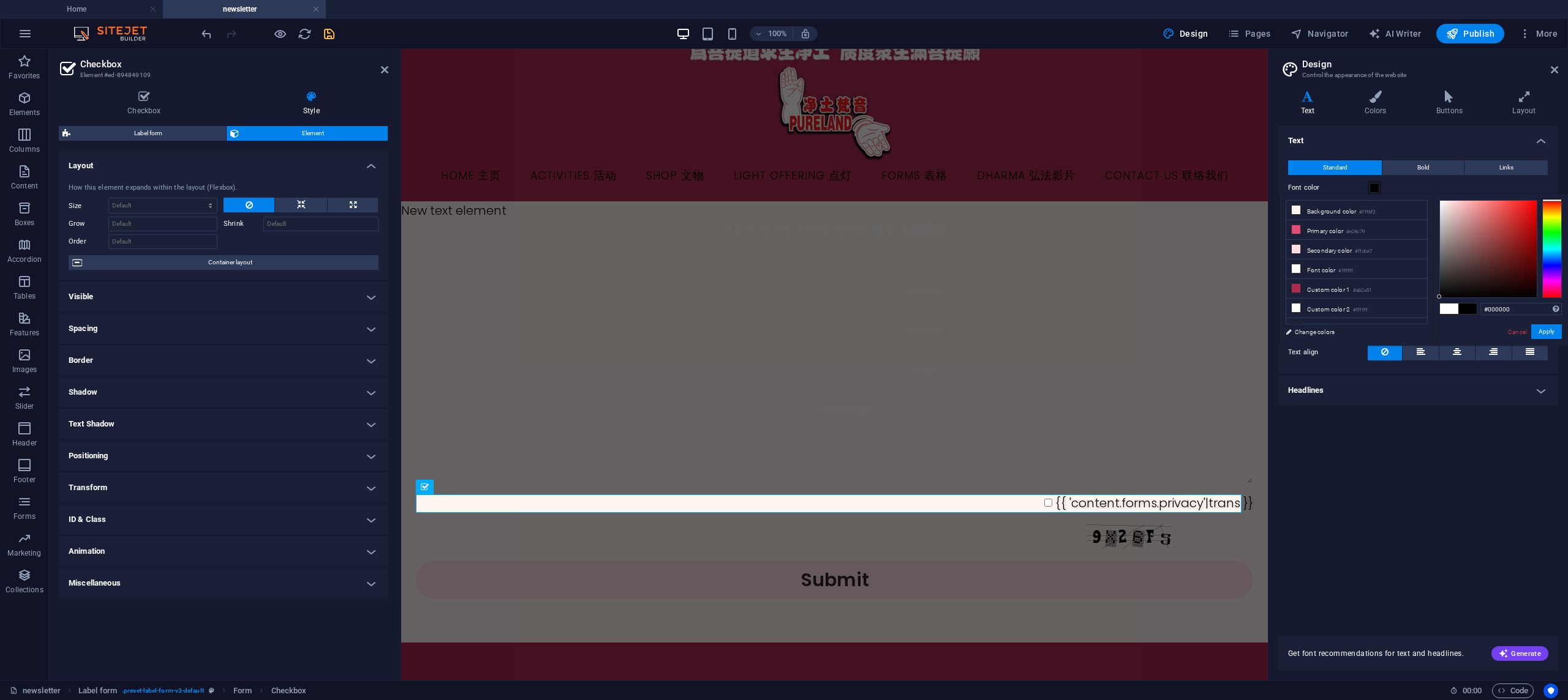
scroll to position [25, 0]
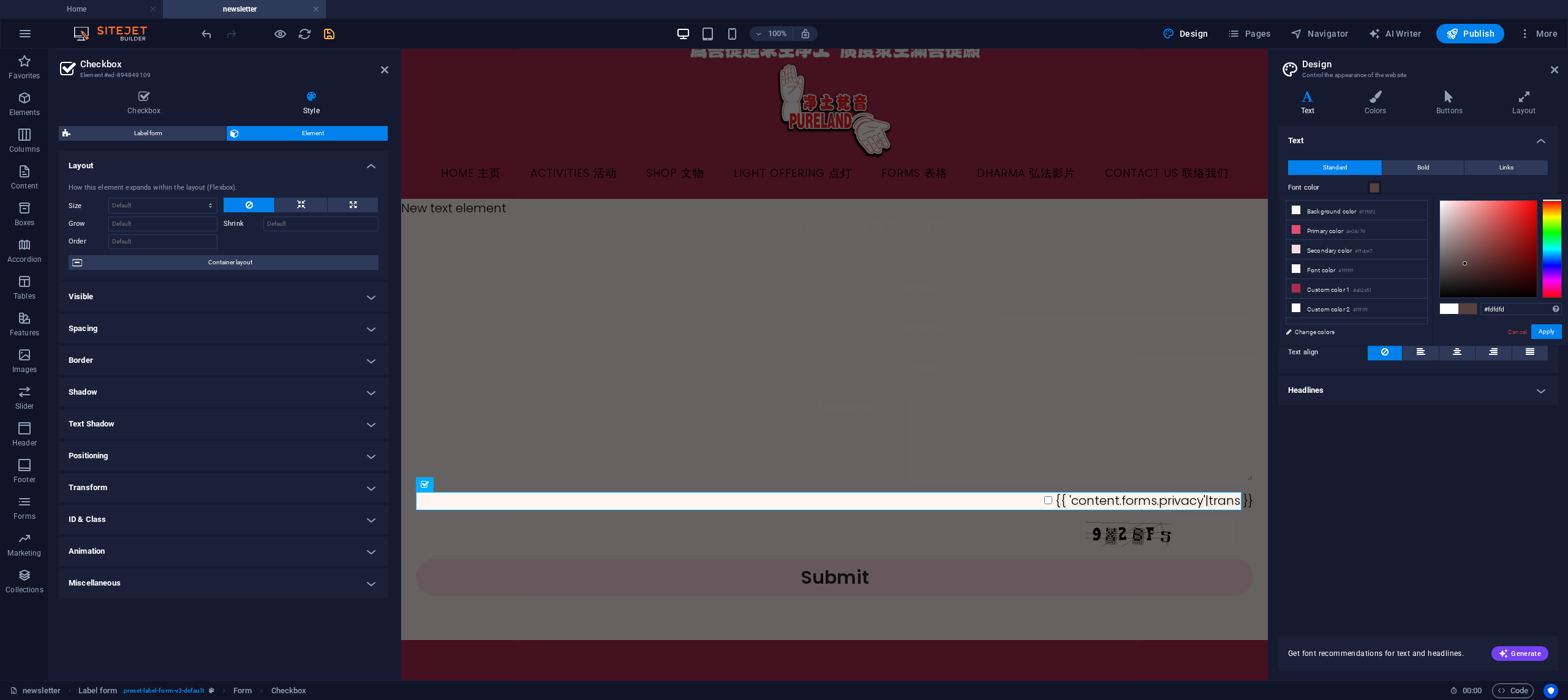
type input "#ffffff"
drag, startPoint x: 1466, startPoint y: 265, endPoint x: 1423, endPoint y: 203, distance: 75.5
click at [1421, 197] on div "less Background color #fff6f2 Primary color #e24c79 Secondary color #ffdce7 Fon…" at bounding box center [1424, 269] width 288 height 152
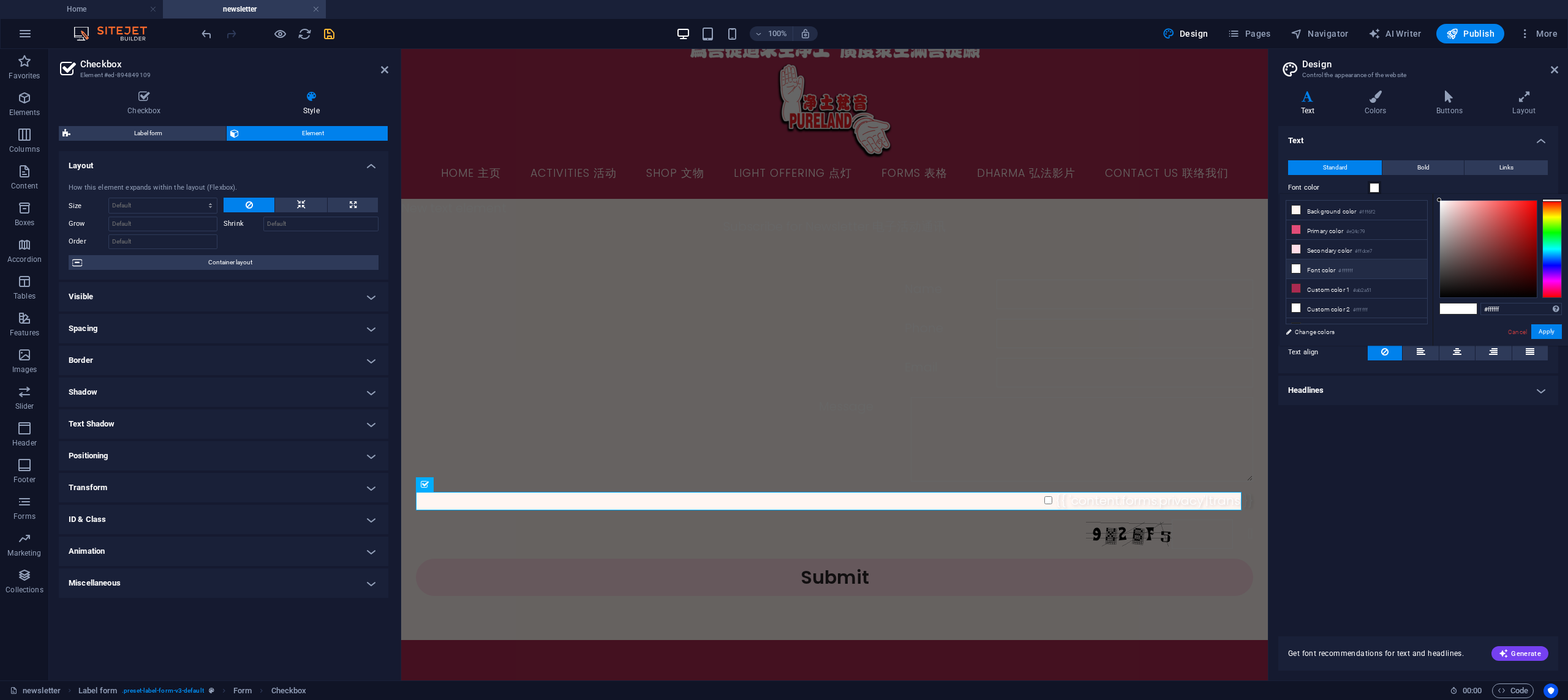
click at [1439, 426] on div "Text Standard Bold Links Font color Font Poppins Font size 20 rem px Line heigh…" at bounding box center [1417, 374] width 280 height 496
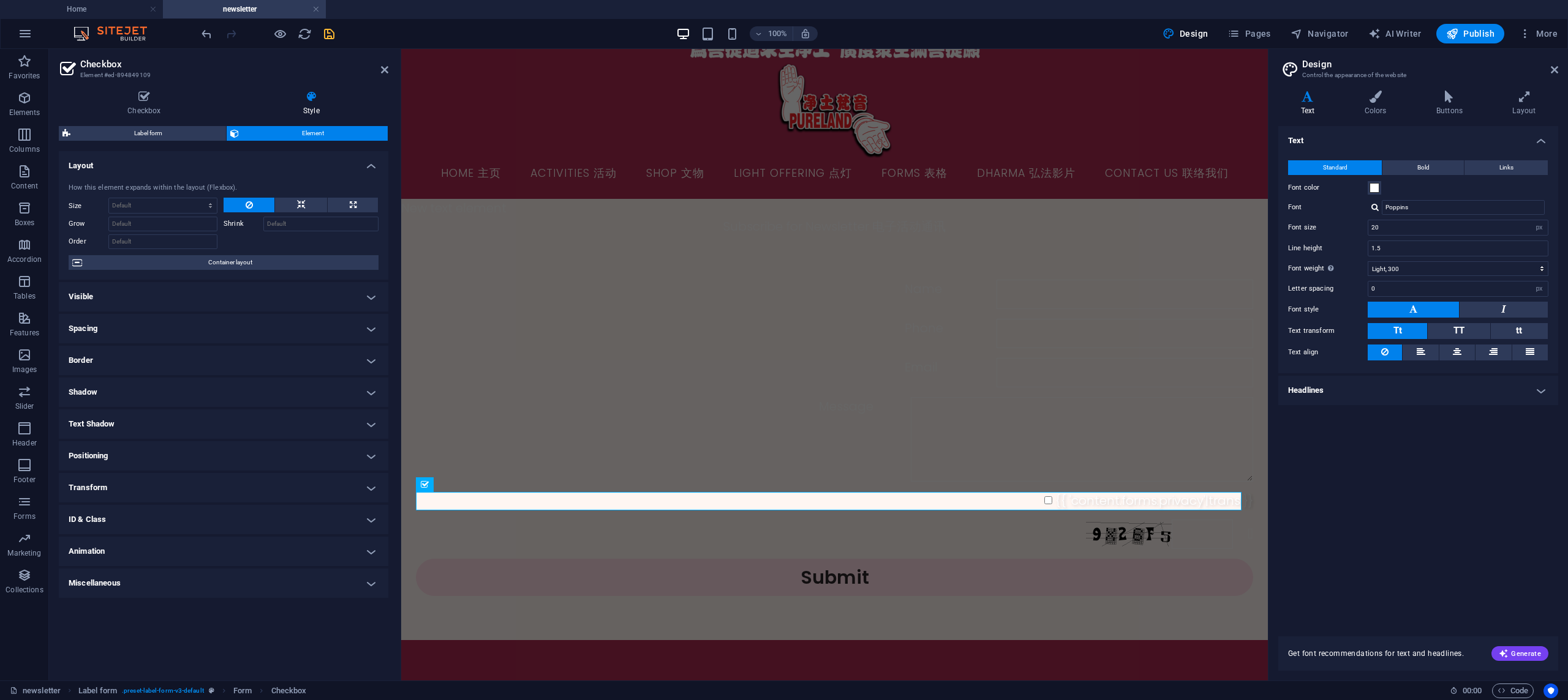
click at [1439, 426] on div "Text Standard Bold Links Font color Font Poppins Font size 20 rem px Line heigh…" at bounding box center [1417, 374] width 280 height 496
click at [1554, 70] on icon at bounding box center [1555, 70] width 8 height 9
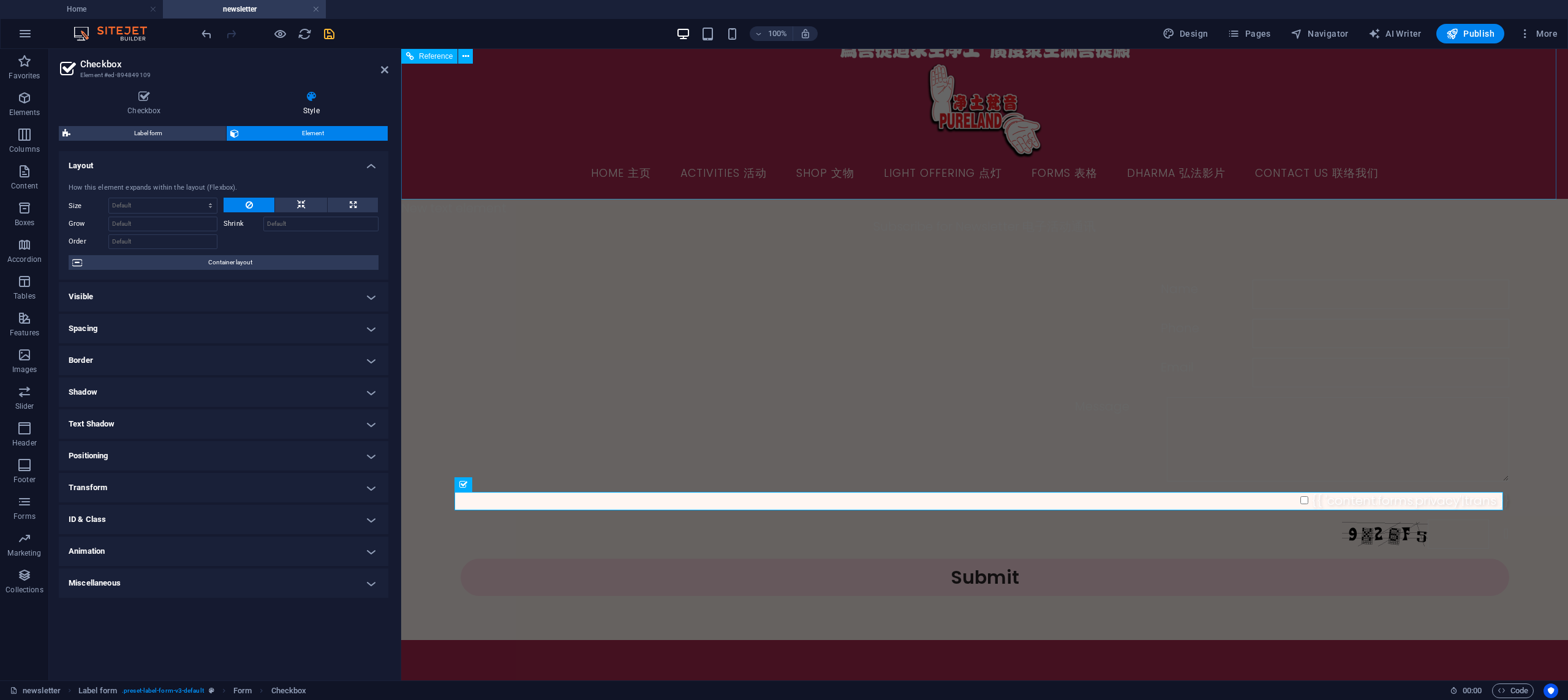
click at [1348, 92] on figure at bounding box center [985, 110] width 1058 height 95
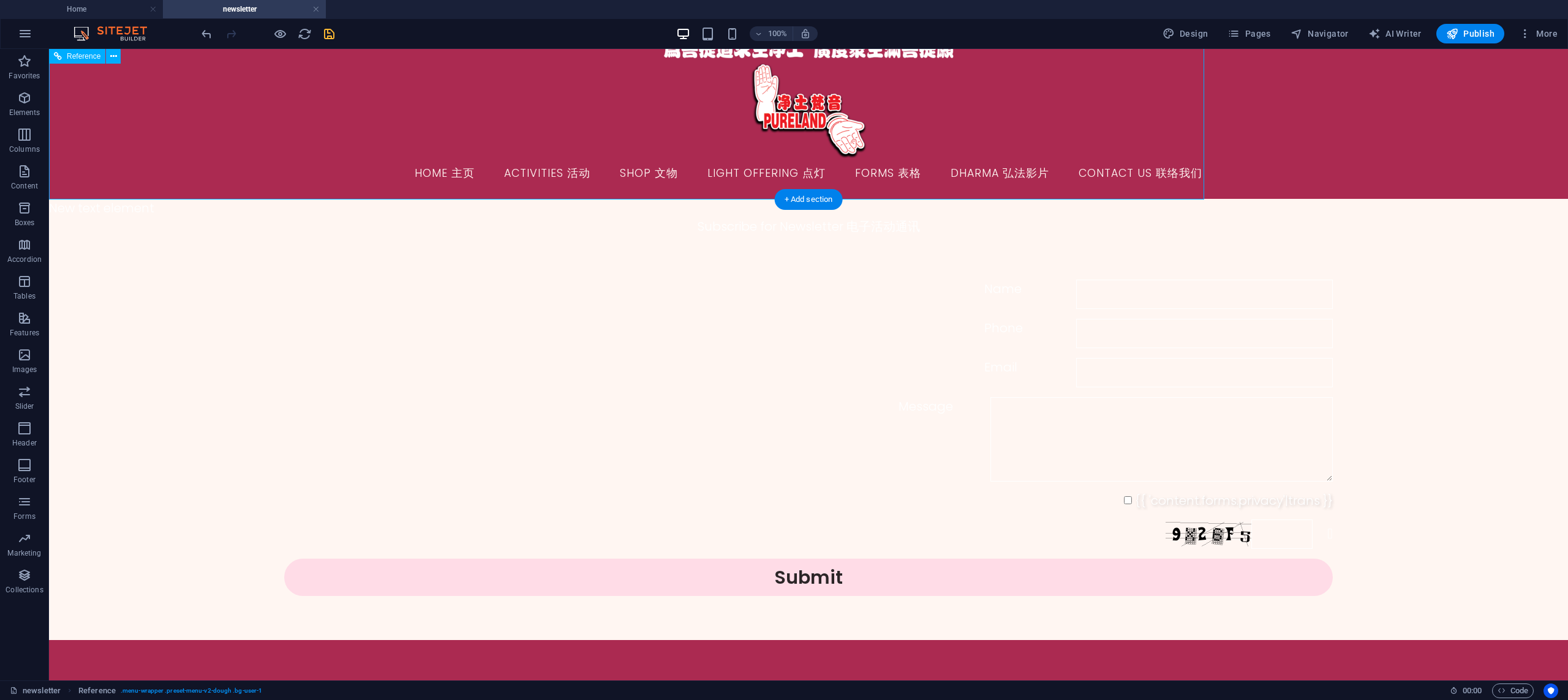
click at [1406, 118] on div "Home 主页 Activities 活动 Shop 文物 Light Offering 点灯 Forms 表格 Dharma 弘法影片 Contact Us…" at bounding box center [808, 111] width 1519 height 176
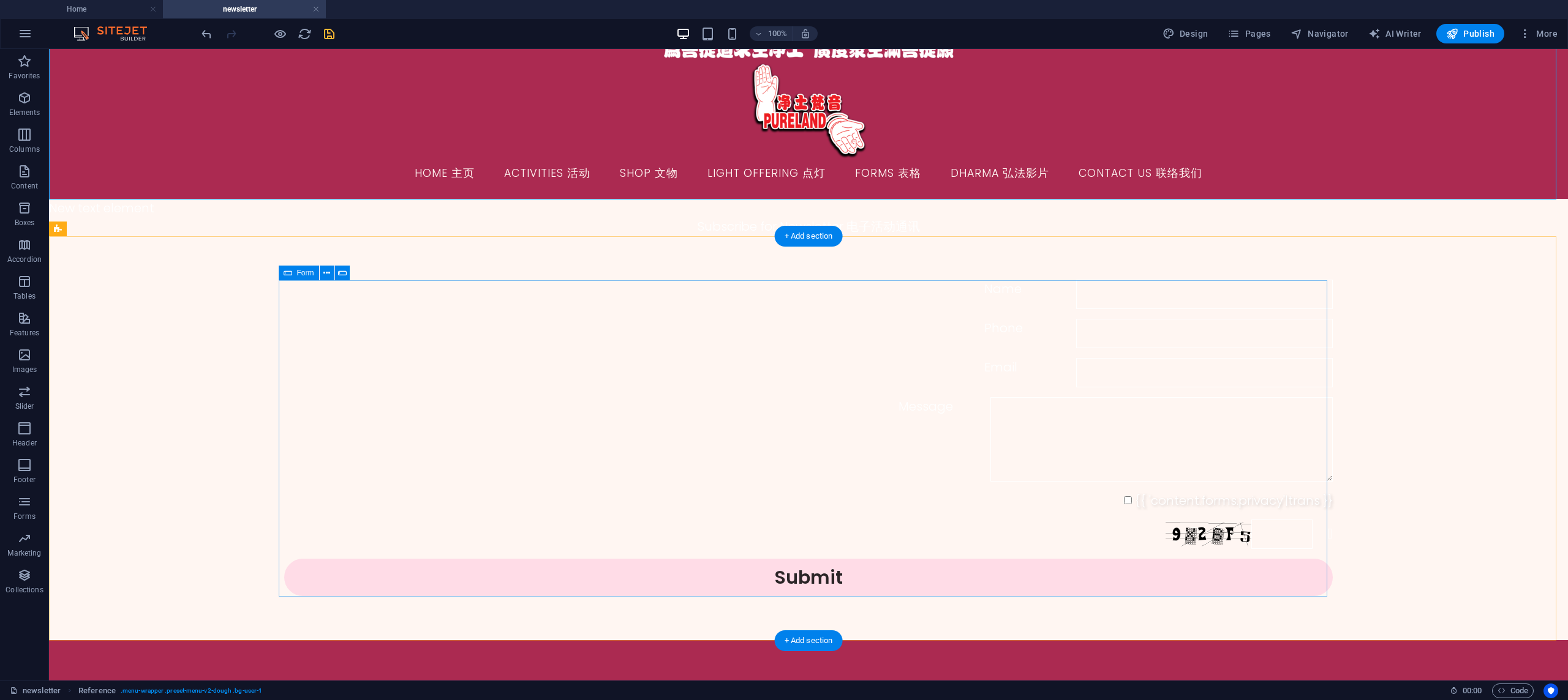
click at [989, 312] on div "Name Phone Email Message {{ 'content.forms.privacy'|trans }} Nicht lesbar? Neu …" at bounding box center [808, 438] width 1049 height 326
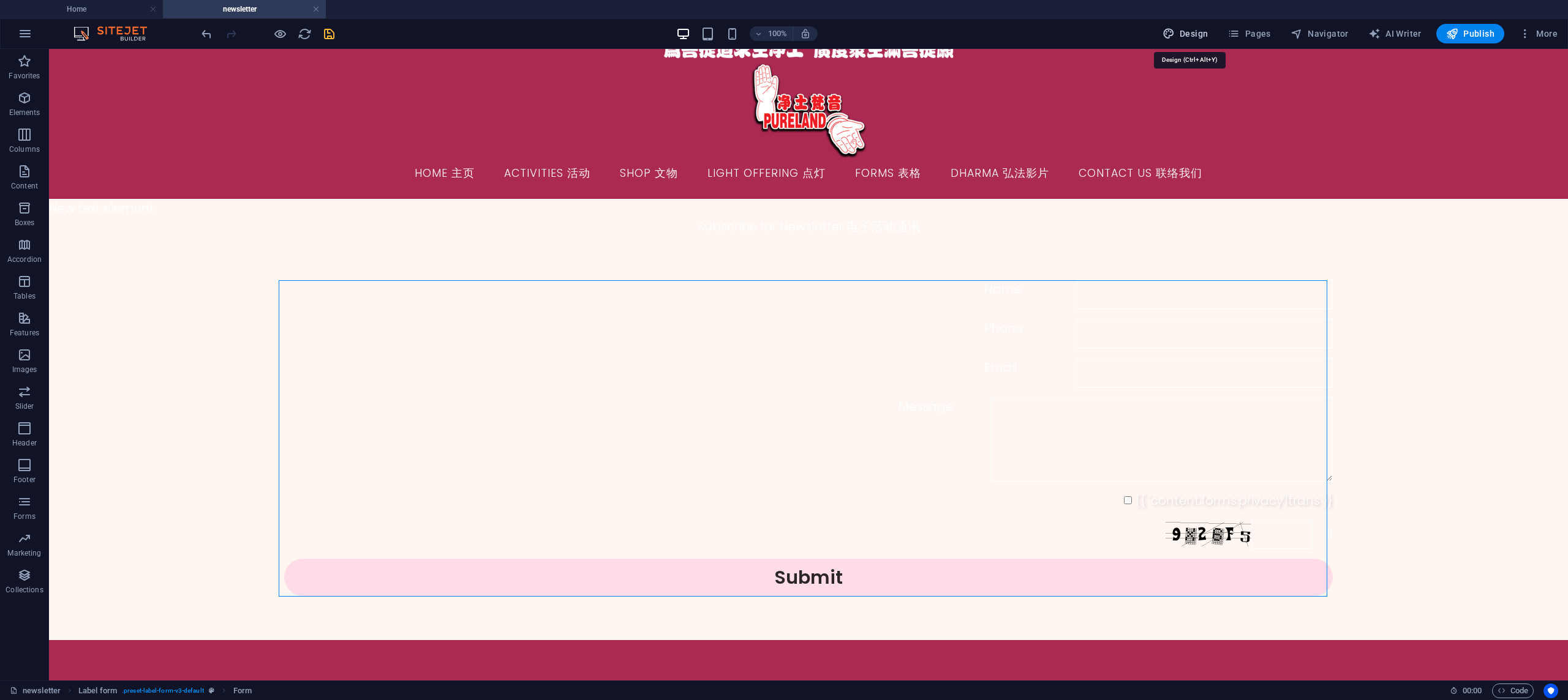
click at [1164, 33] on button "Design" at bounding box center [1184, 33] width 56 height 20
select select "px"
select select "300"
select select "px"
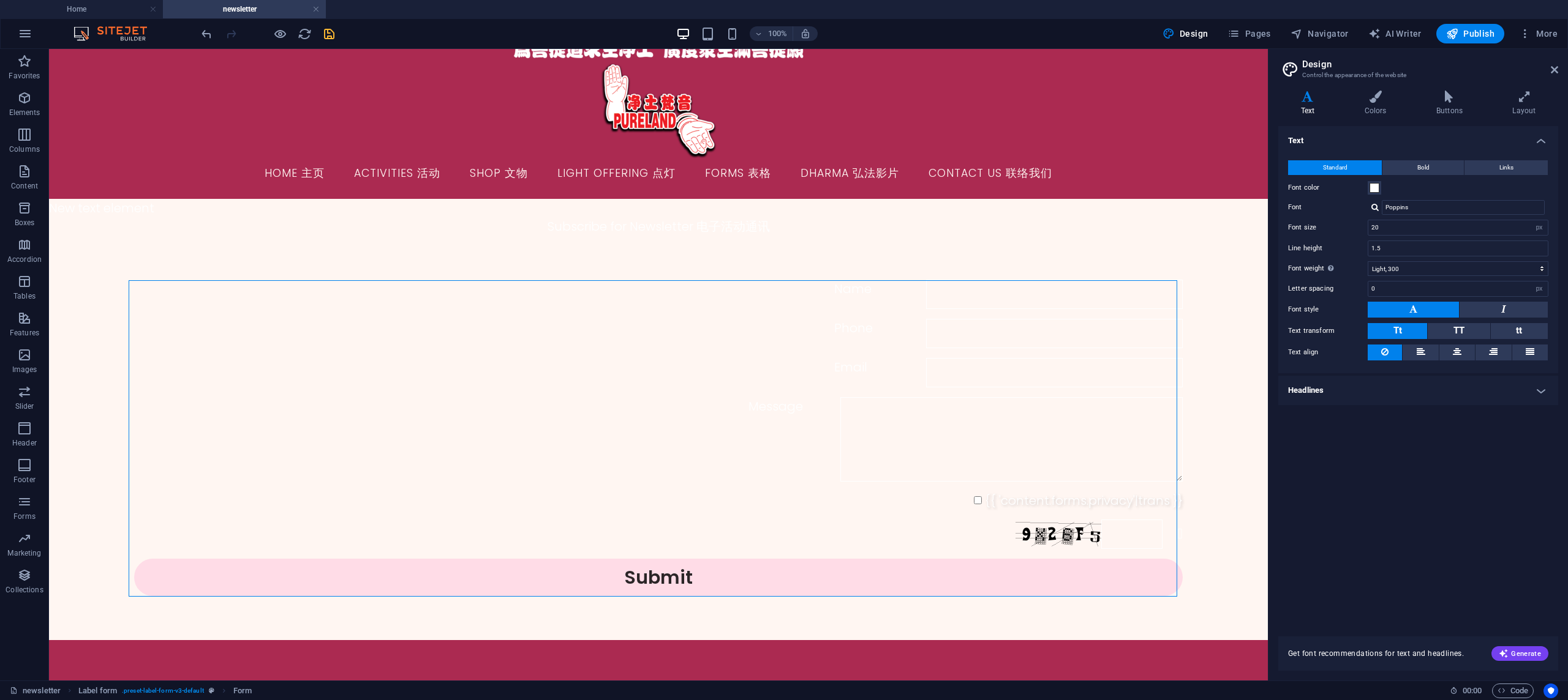
click at [1370, 87] on div "Variants Text Colors Buttons Layout Text Standard Bold Links Font color Font Po…" at bounding box center [1418, 381] width 300 height 600
click at [1372, 94] on icon at bounding box center [1375, 96] width 67 height 12
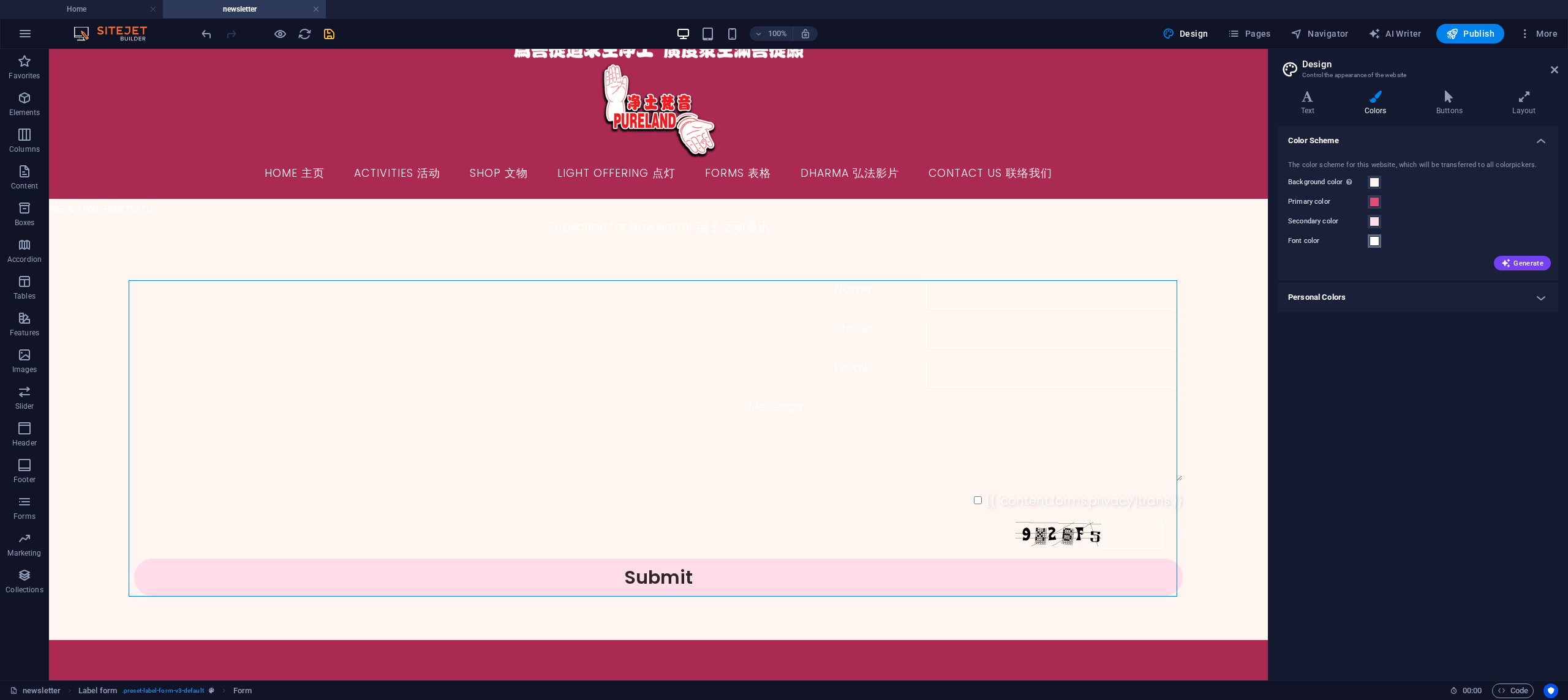
click at [1376, 242] on span at bounding box center [1374, 241] width 9 height 9
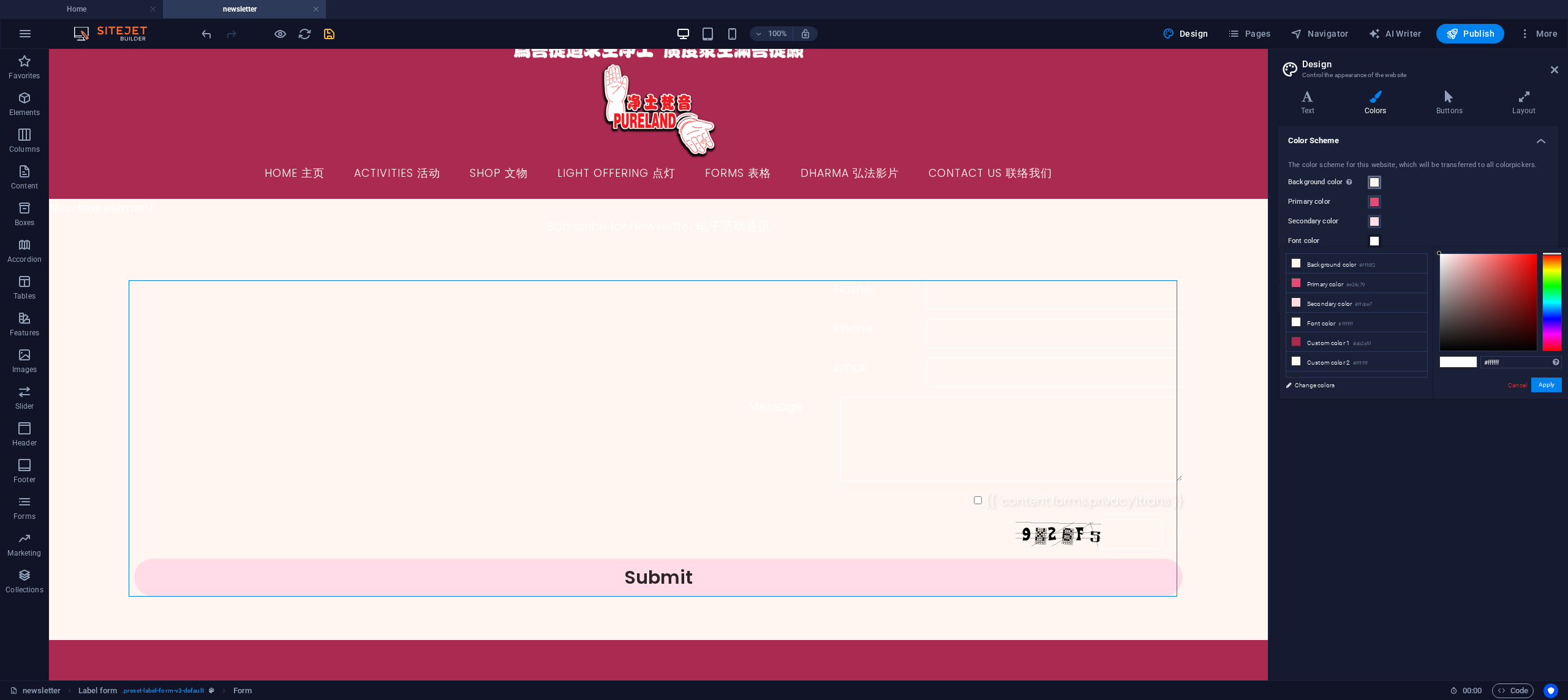
click at [1370, 181] on span at bounding box center [1374, 182] width 9 height 9
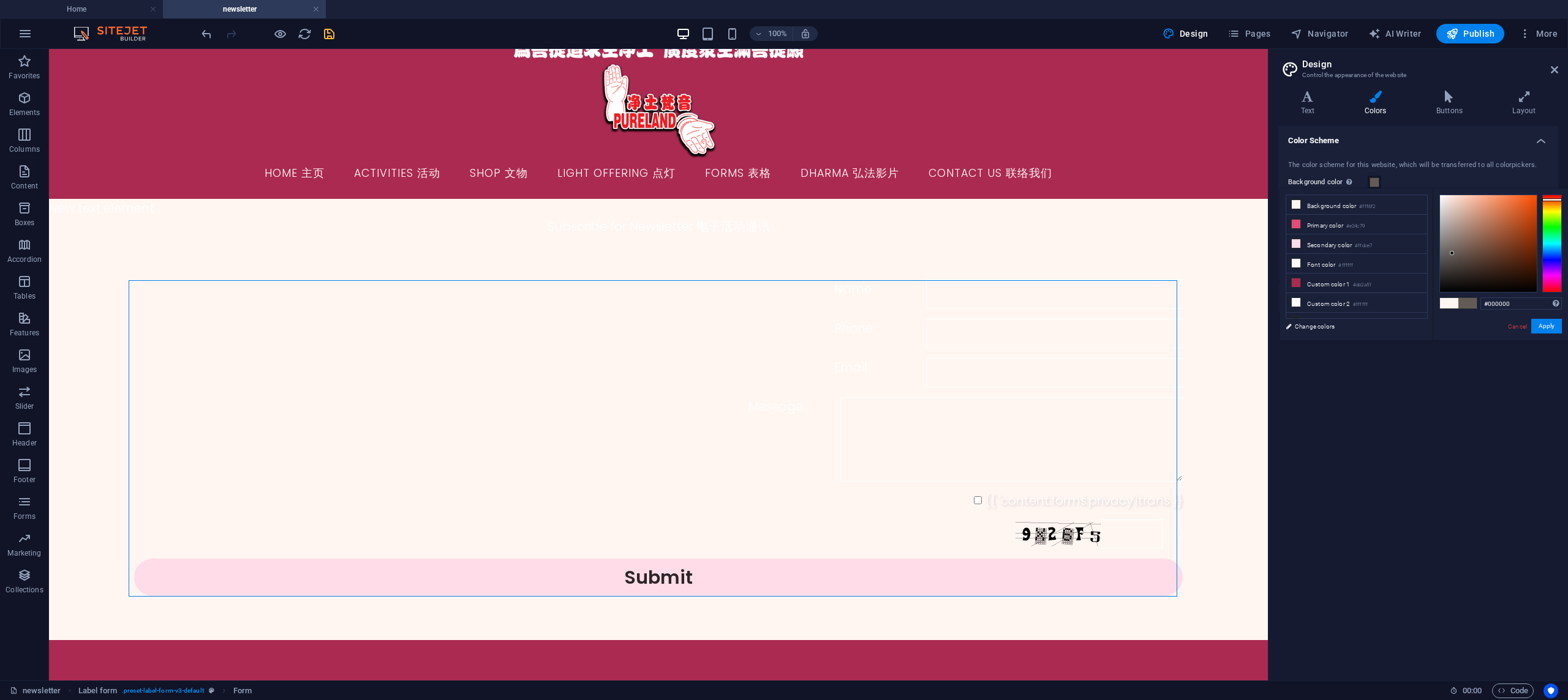
drag, startPoint x: 1453, startPoint y: 251, endPoint x: 1431, endPoint y: 305, distance: 58.3
click at [1431, 305] on div "less Background color #fff6f2 Primary color #e24c79 Secondary color #ffdce7 Fon…" at bounding box center [1424, 264] width 288 height 152
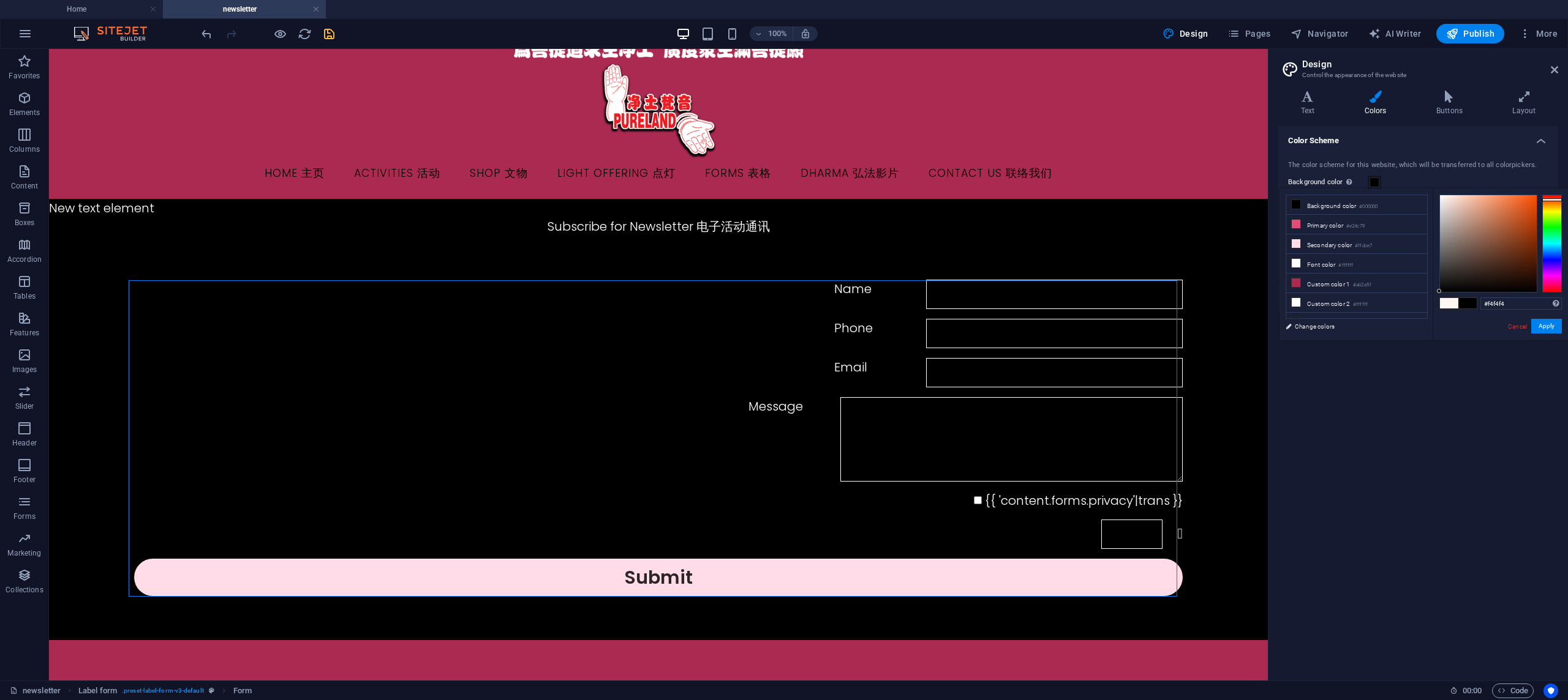
type input "#ffffff"
drag, startPoint x: 1468, startPoint y: 256, endPoint x: 1422, endPoint y: 180, distance: 88.8
click at [1422, 180] on body "pureland.com.sg Home newsletter Favorites Elements Columns Content Boxes Accord…" at bounding box center [784, 350] width 1568 height 700
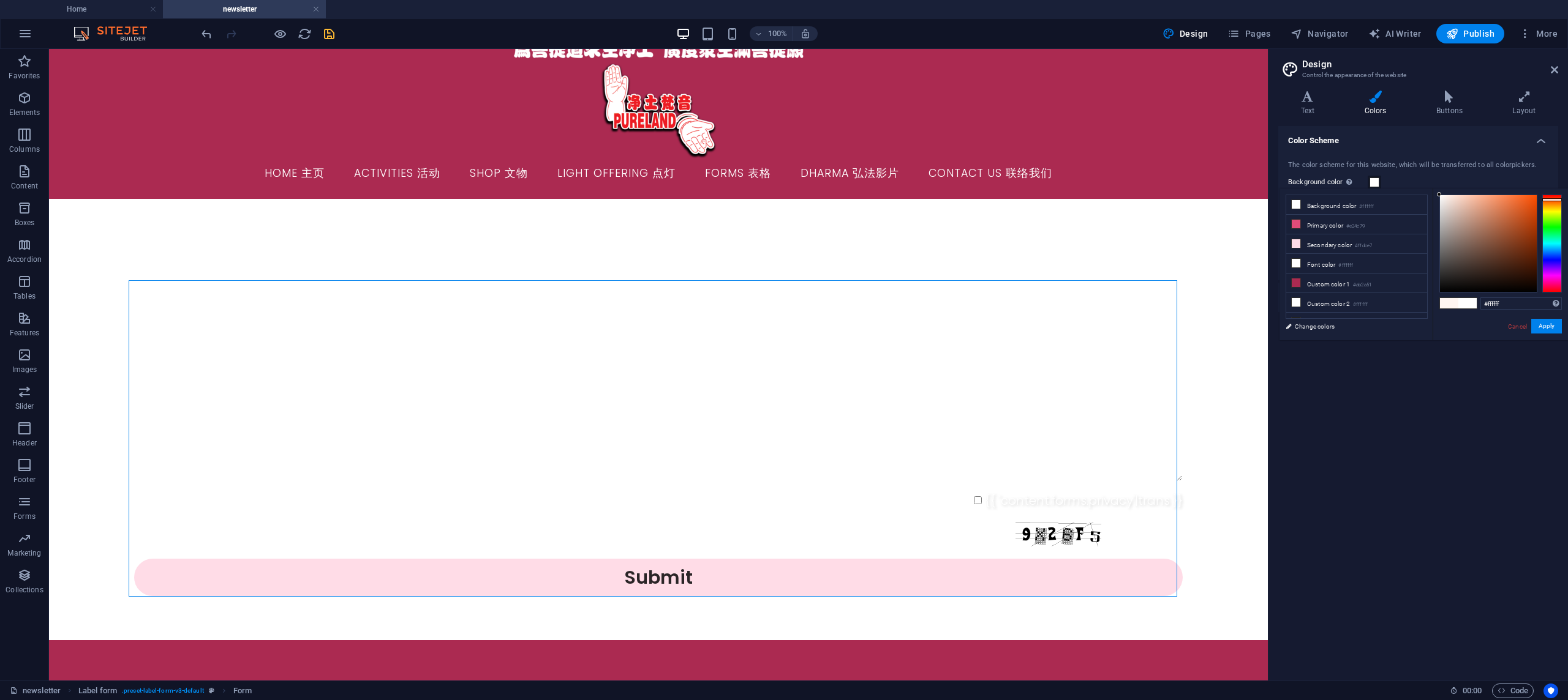
click at [1415, 437] on div "Color Scheme The color scheme for this website, which will be transferred to al…" at bounding box center [1417, 399] width 280 height 545
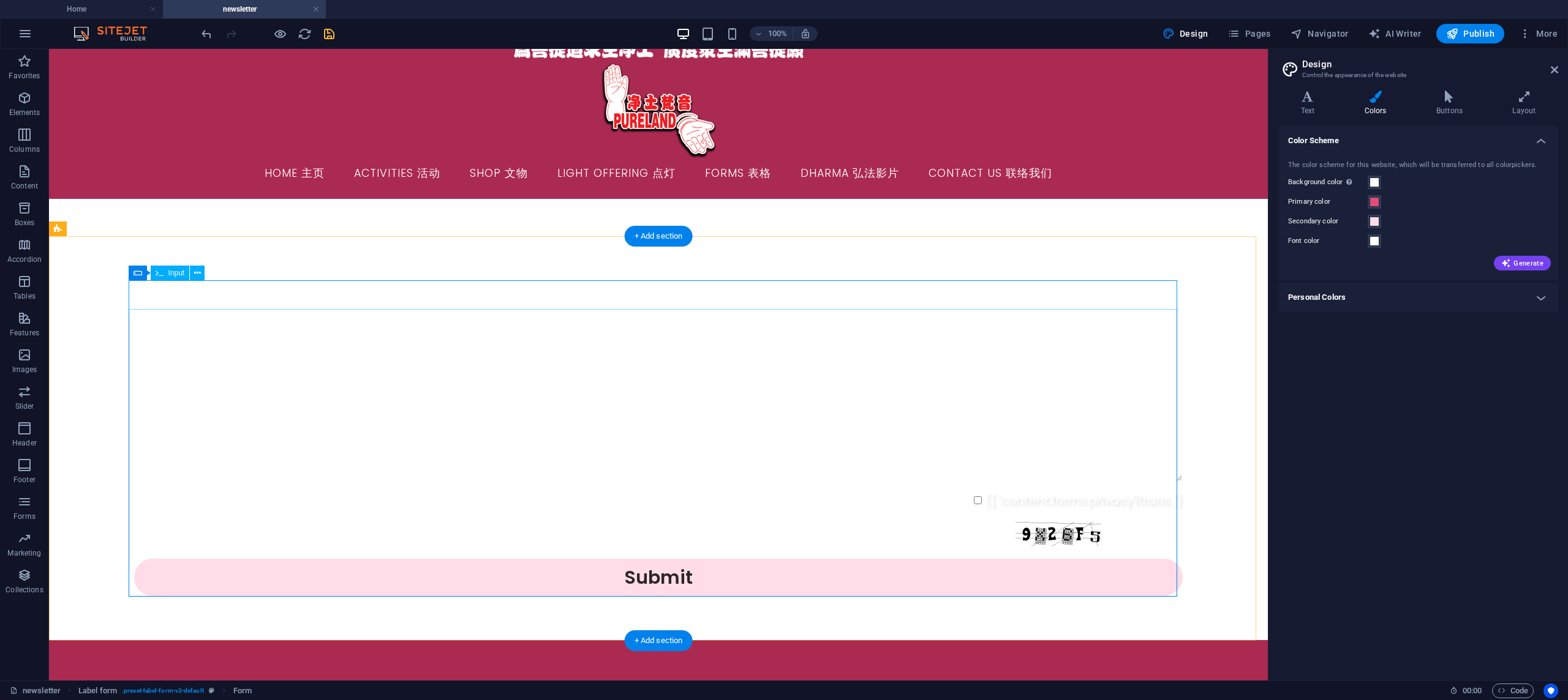
click at [962, 296] on div "Name" at bounding box center [658, 294] width 1049 height 29
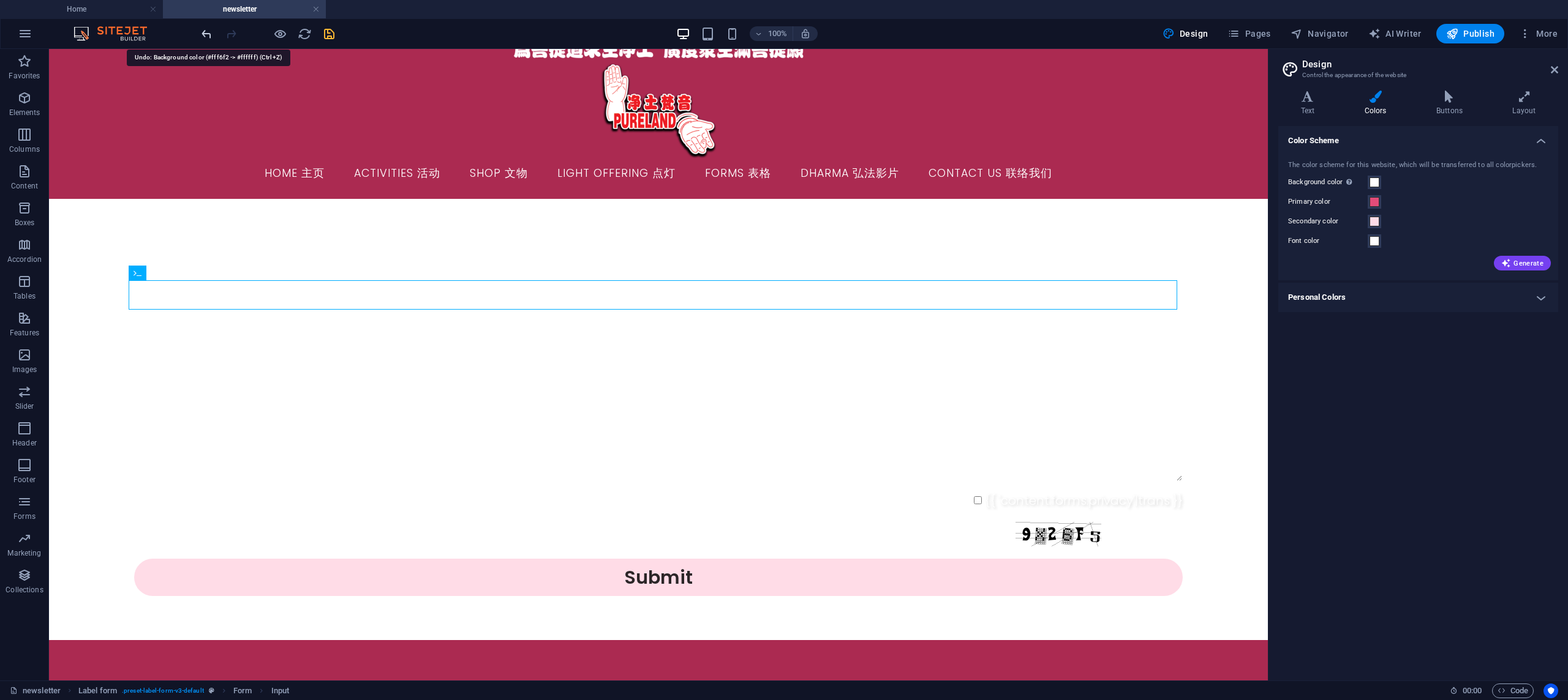
click at [201, 30] on icon "undo" at bounding box center [206, 34] width 14 height 14
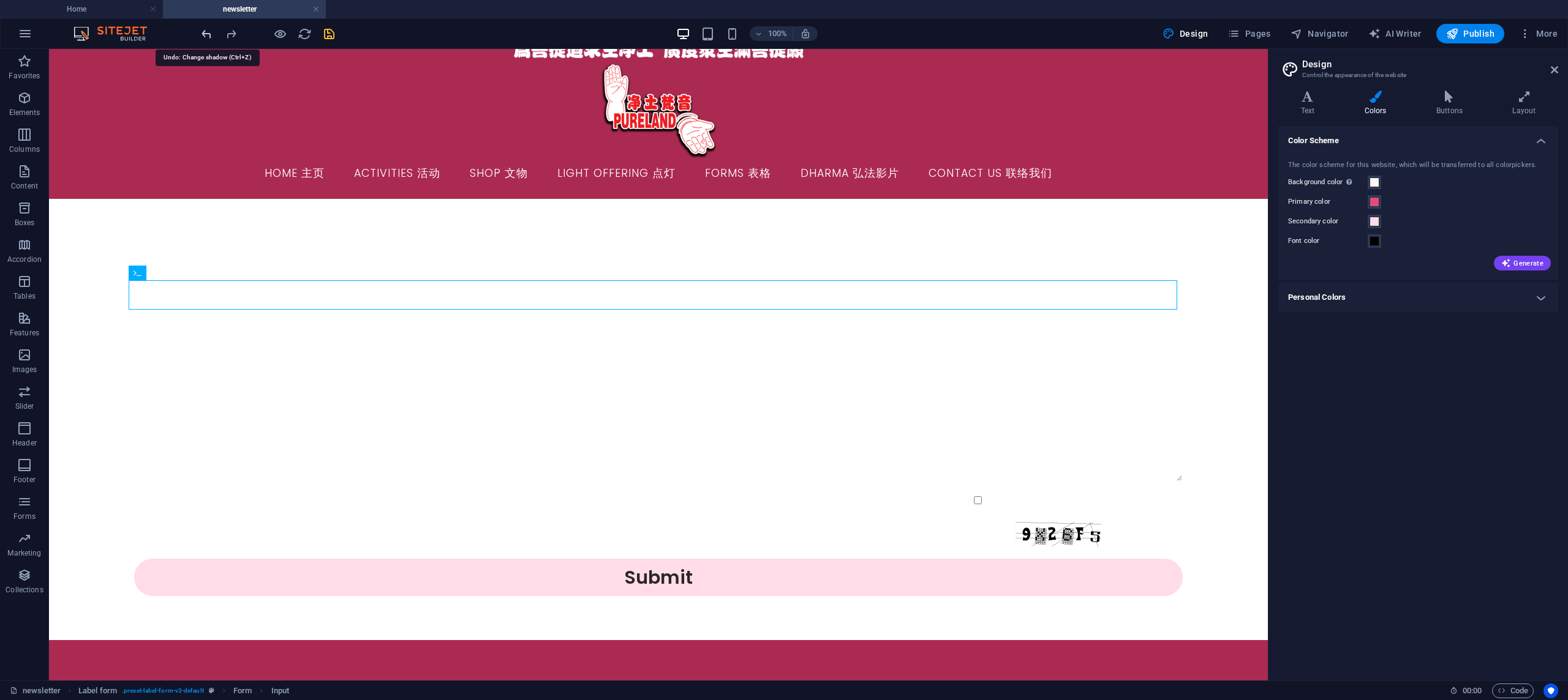
click at [201, 30] on icon "undo" at bounding box center [206, 34] width 14 height 14
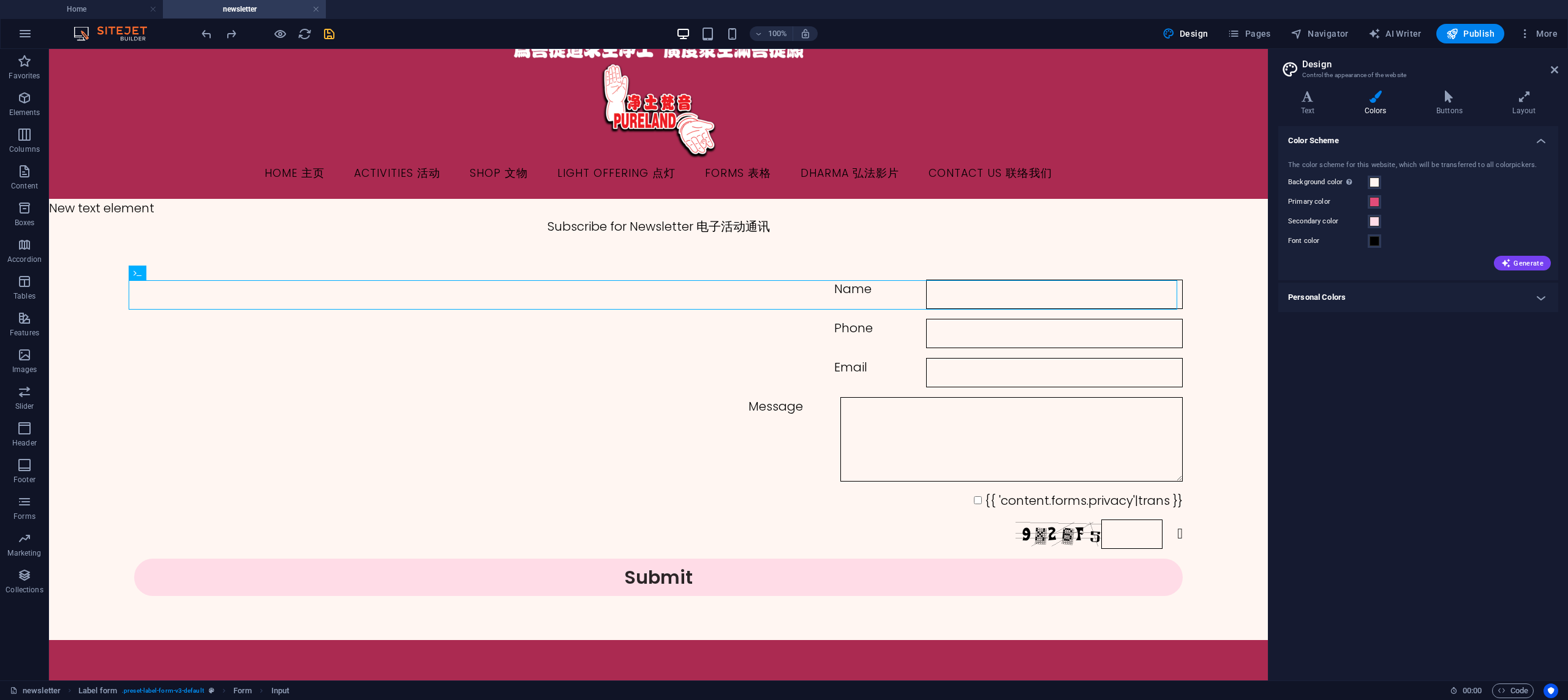
click at [1433, 459] on div "Color Scheme The color scheme for this website, which will be transferred to al…" at bounding box center [1417, 399] width 280 height 545
click at [531, 171] on nav "Home 主页 Activities 活动 Shop 文物 Light Offering 点灯 Forms 表格 Dharma 弘法影片 Contact Us…" at bounding box center [658, 173] width 1058 height 30
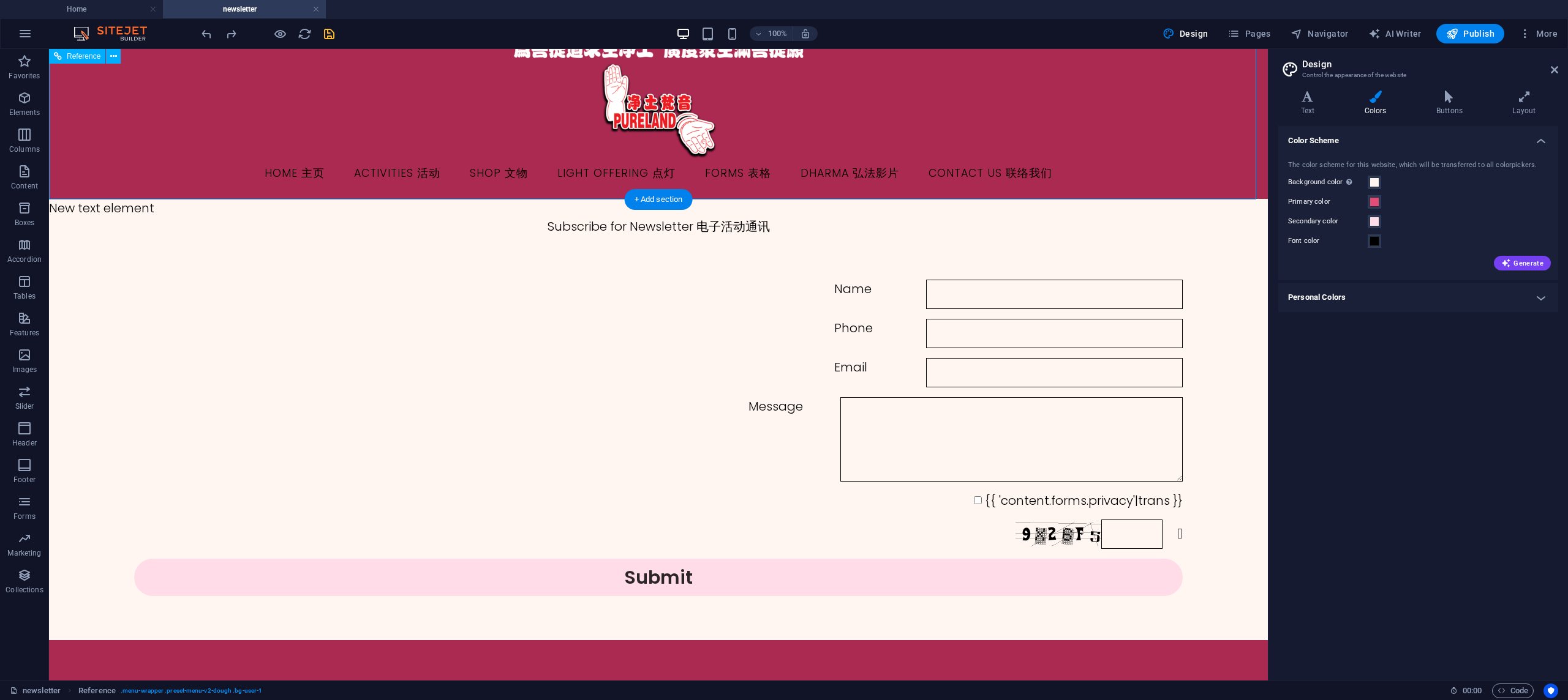
click at [300, 178] on nav "Home 主页 Activities 活动 Shop 文物 Light Offering 点灯 Forms 表格 Dharma 弘法影片 Contact Us…" at bounding box center [658, 173] width 1058 height 30
click at [301, 177] on nav "Home 主页 Activities 活动 Shop 文物 Light Offering 点灯 Forms 表格 Dharma 弘法影片 Contact Us…" at bounding box center [658, 173] width 1058 height 30
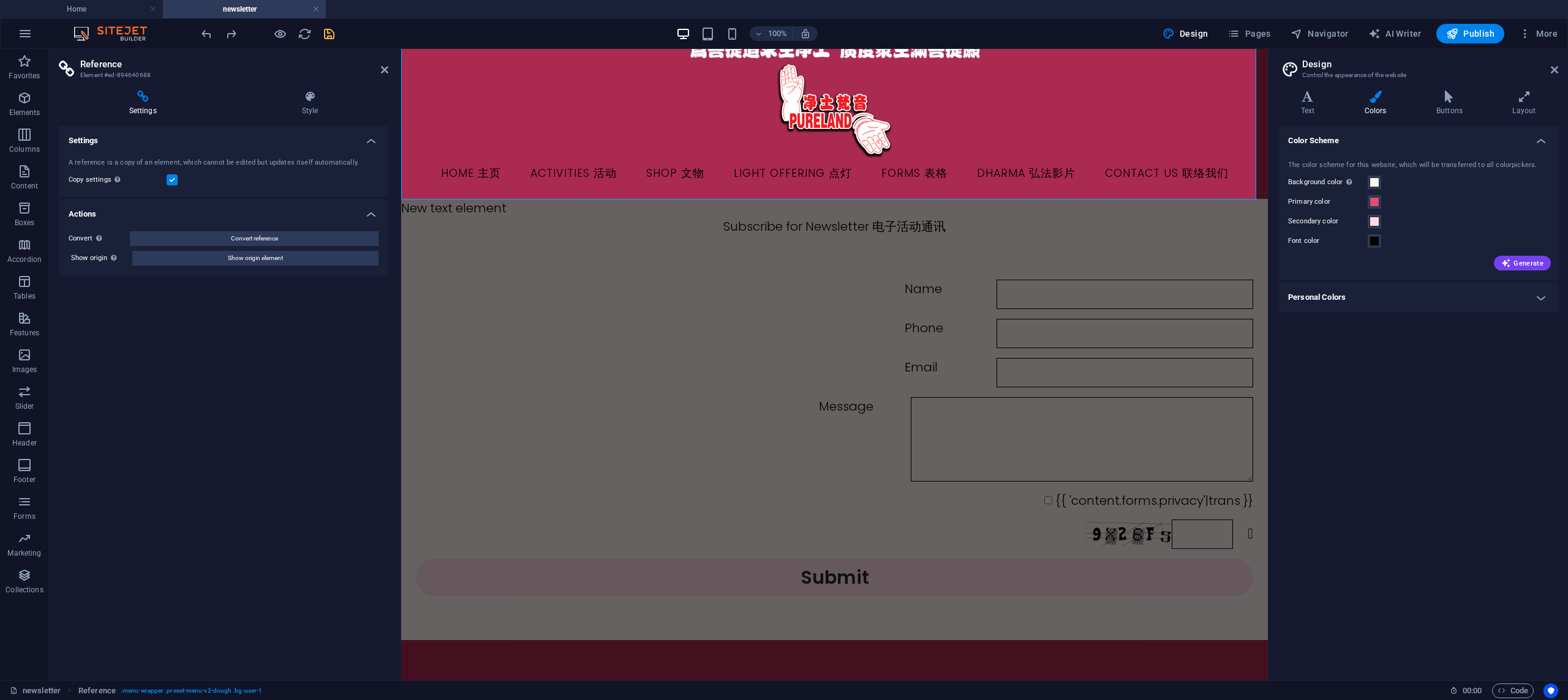
click at [216, 32] on div at bounding box center [268, 33] width 138 height 20
click at [207, 33] on icon "undo" at bounding box center [206, 34] width 14 height 14
click at [586, 346] on div "Phone" at bounding box center [834, 334] width 837 height 29
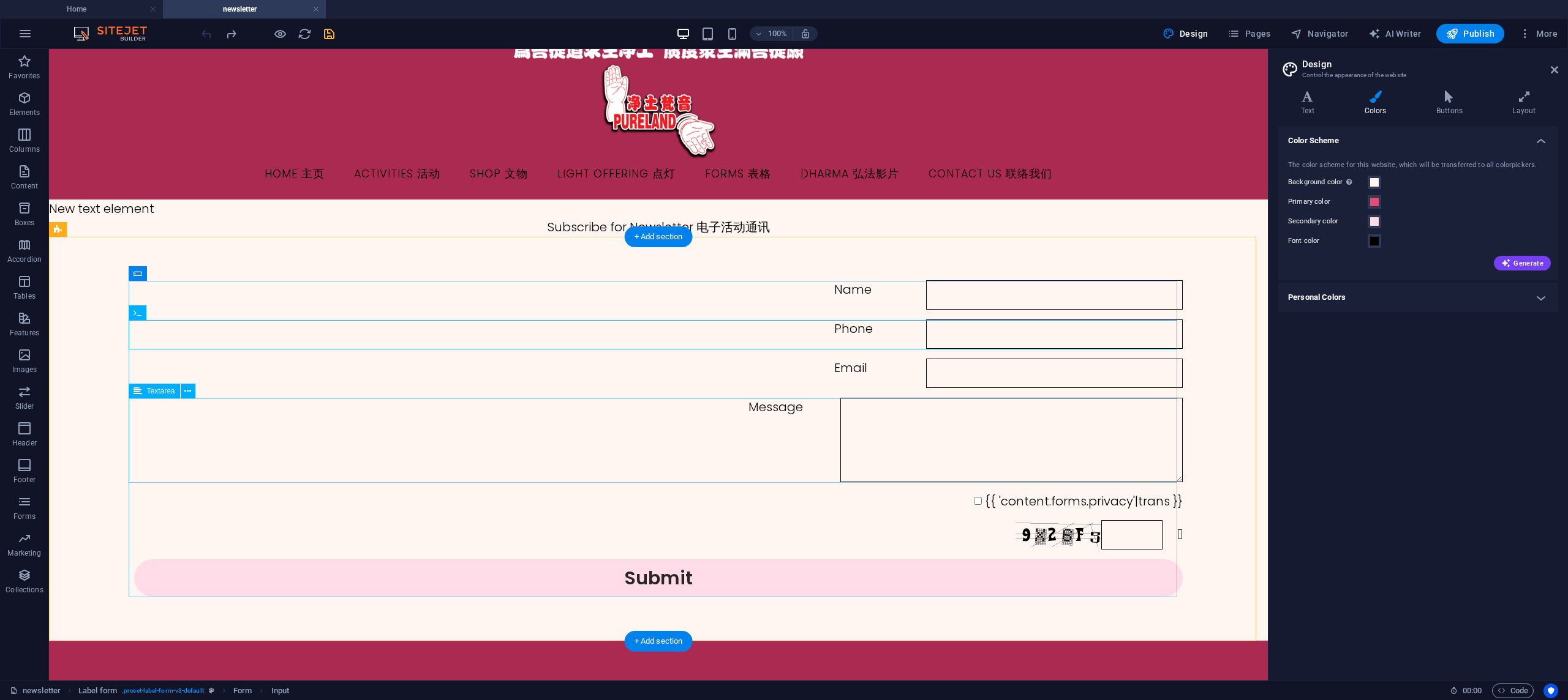
click at [542, 417] on div "Message" at bounding box center [658, 440] width 1049 height 85
click at [532, 382] on div "Email" at bounding box center [658, 373] width 1049 height 29
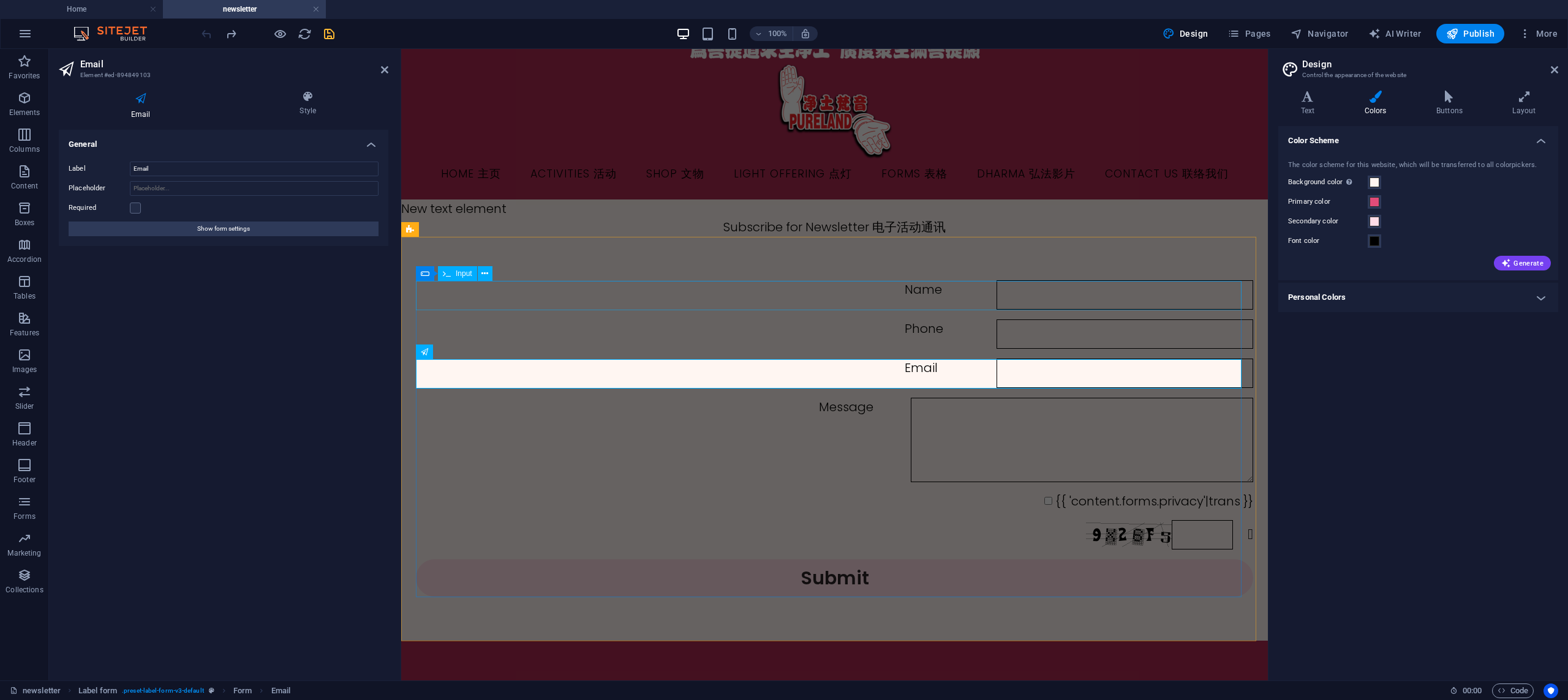
click at [545, 292] on div "Name" at bounding box center [834, 295] width 837 height 29
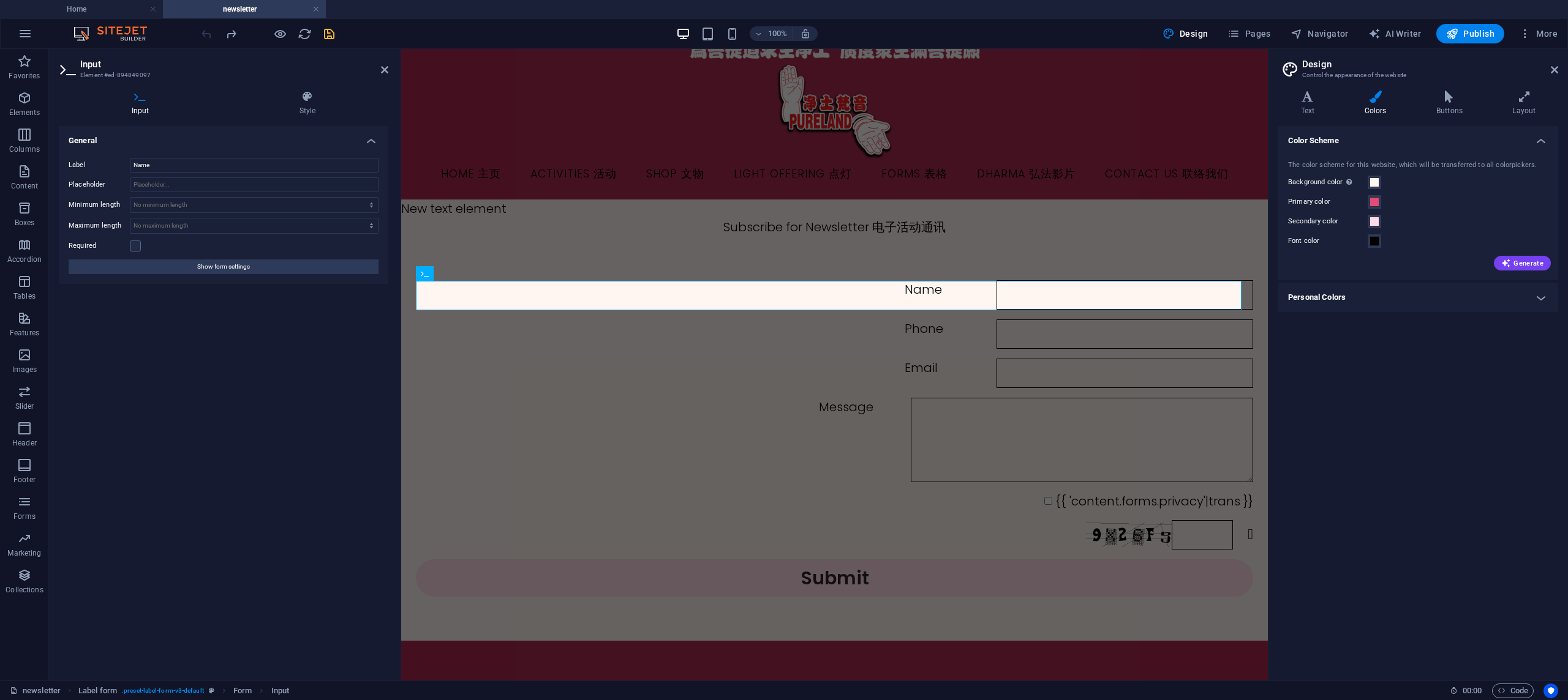
click at [471, 506] on div "{{ 'content.forms.privacy'|trans }}" at bounding box center [834, 501] width 837 height 18
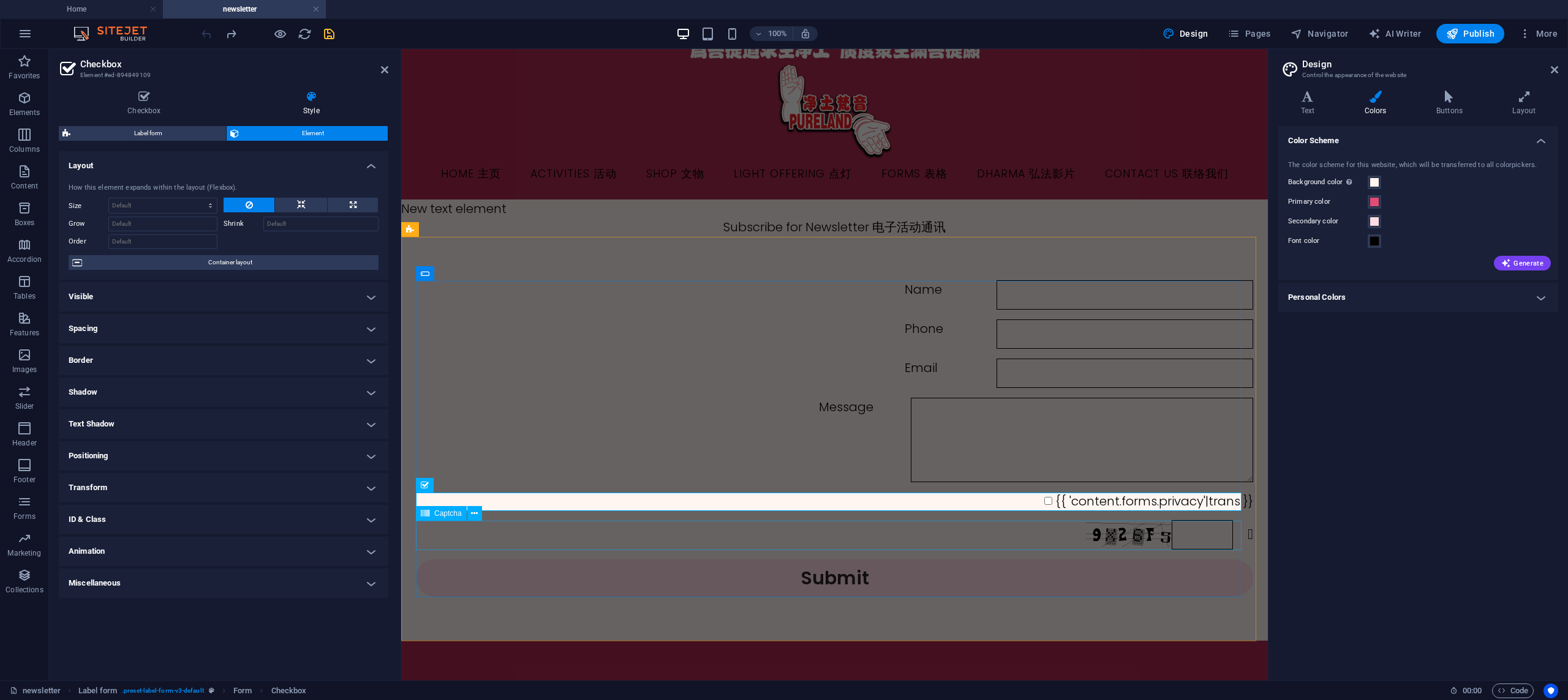
click at [465, 545] on div "Nicht lesbar? Neu generieren" at bounding box center [834, 534] width 837 height 29
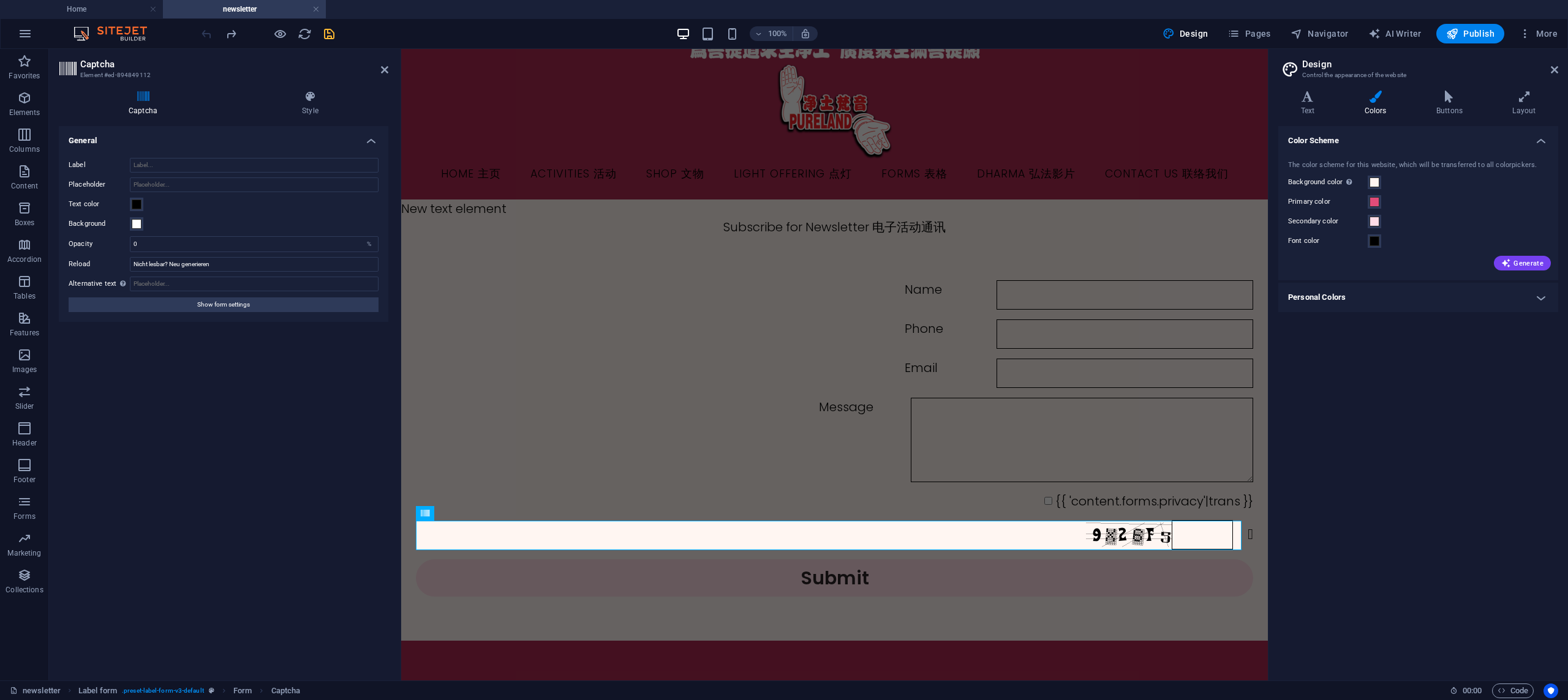
click at [443, 561] on div "Submit" at bounding box center [834, 578] width 837 height 38
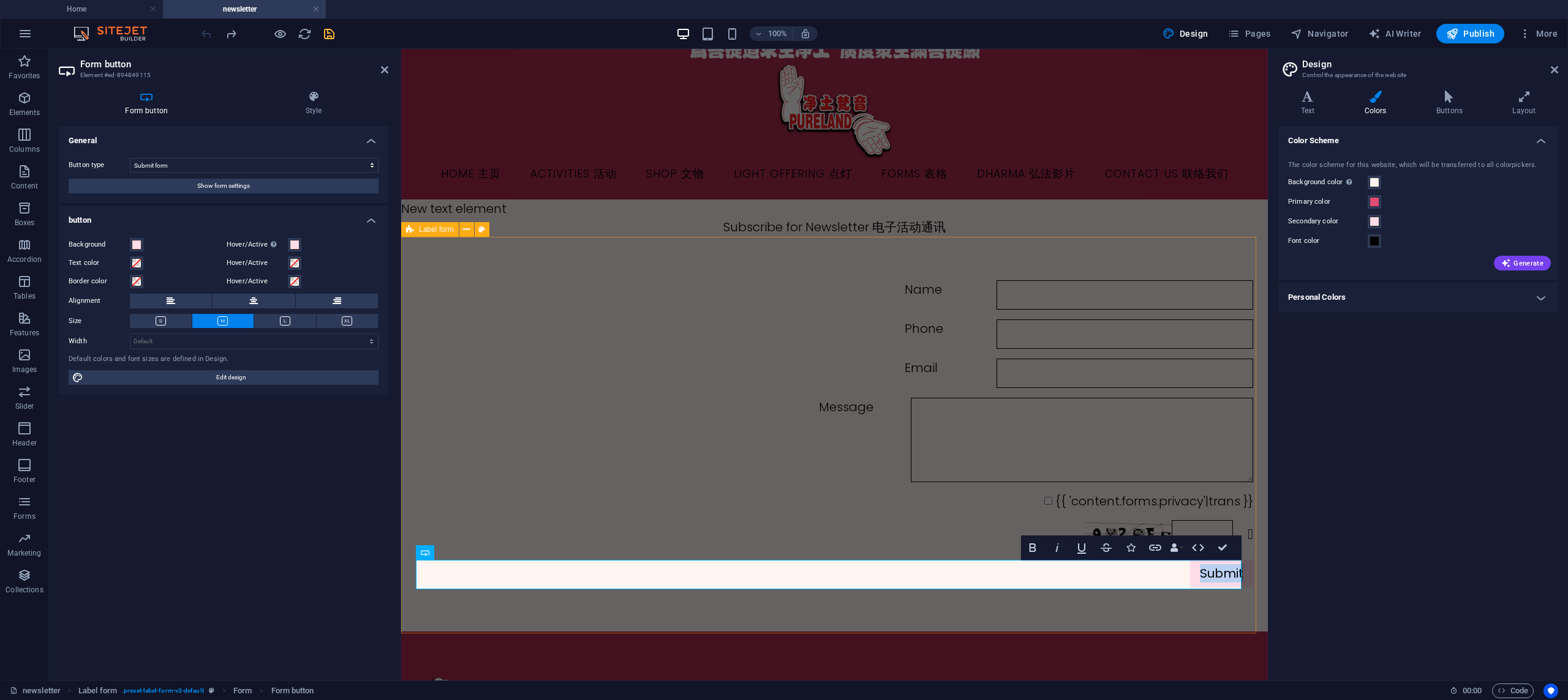
click at [436, 594] on div "Name Phone Email Message {{ 'content.forms.privacy'|trans }} Nicht lesbar? Neu …" at bounding box center [835, 434] width 867 height 396
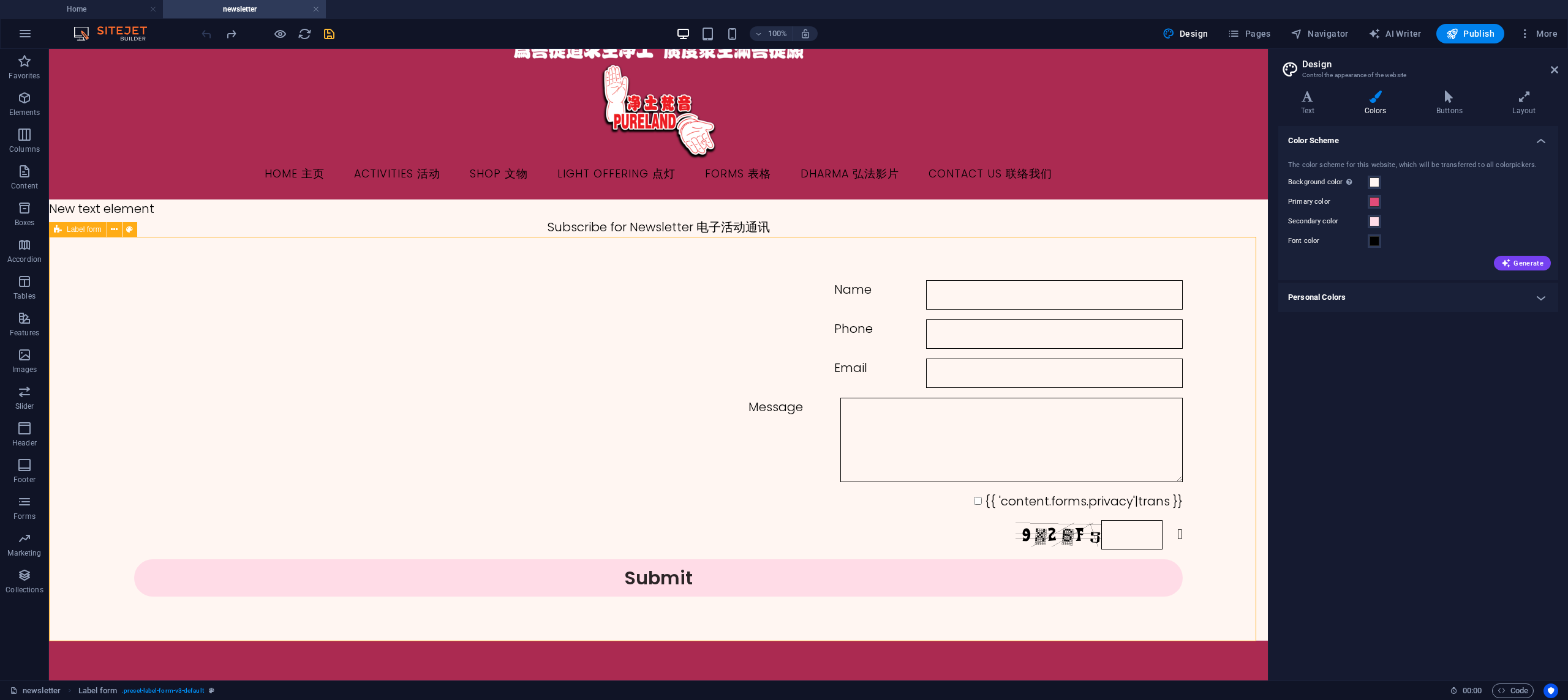
click at [435, 598] on div "Name Phone Email Message {{ 'content.forms.privacy'|trans }} Nicht lesbar? Neu …" at bounding box center [658, 439] width 1218 height 405
click at [263, 520] on div "Name Phone Email Message {{ 'content.forms.privacy'|trans }} Nicht lesbar? Neu …" at bounding box center [658, 438] width 1049 height 326
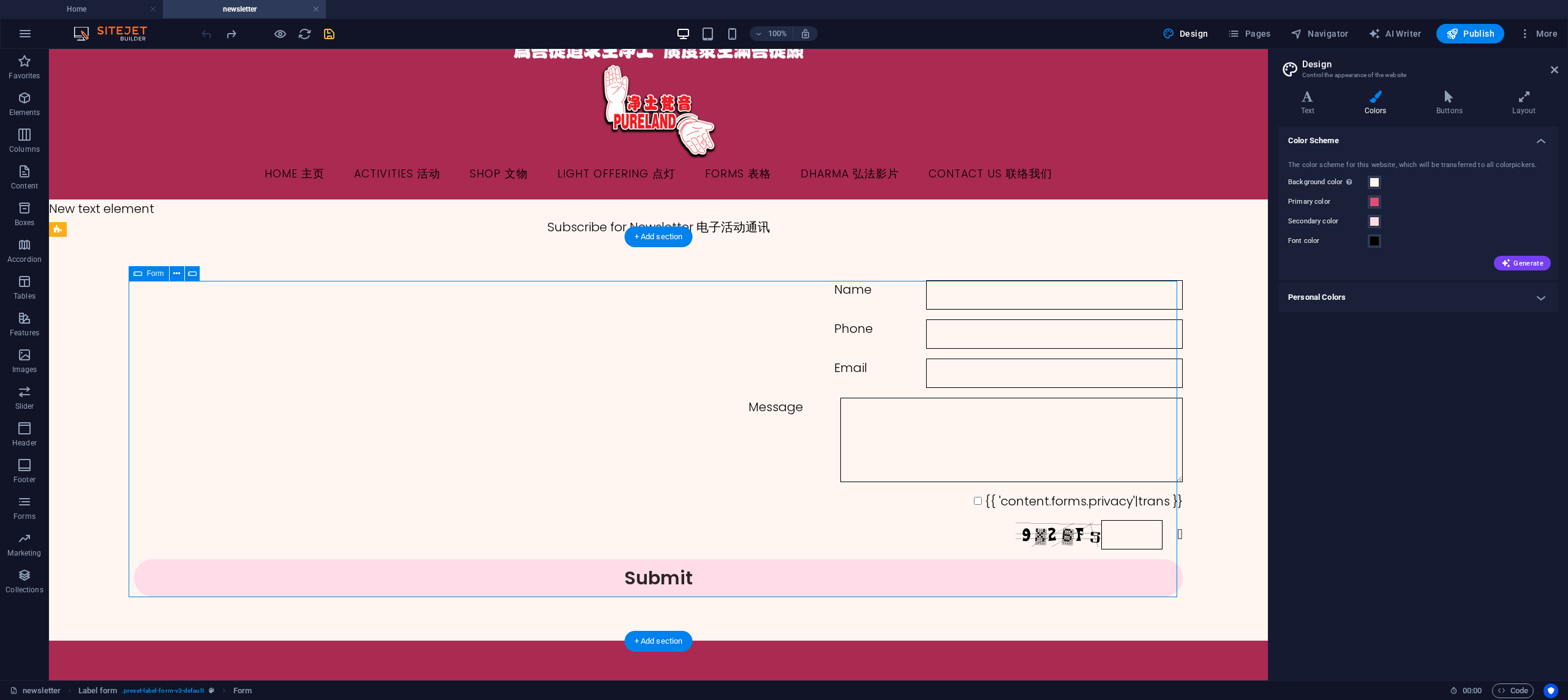
click at [263, 520] on div "Name Phone Email Message {{ 'content.forms.privacy'|trans }} Nicht lesbar? Neu …" at bounding box center [658, 438] width 1049 height 326
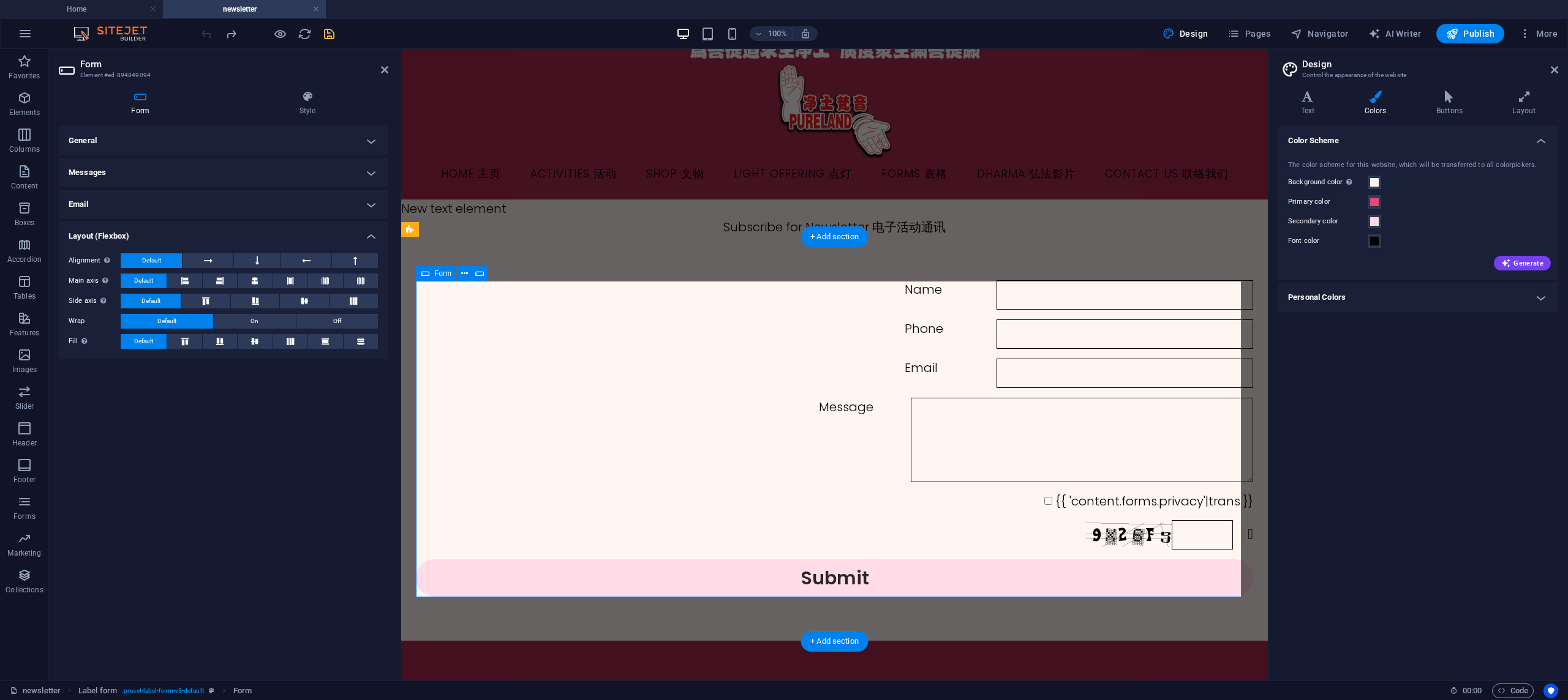
click at [263, 520] on div "General Title Define a name for the form. General form Messages Success message…" at bounding box center [223, 399] width 330 height 545
click at [255, 149] on h4 "General" at bounding box center [223, 140] width 330 height 29
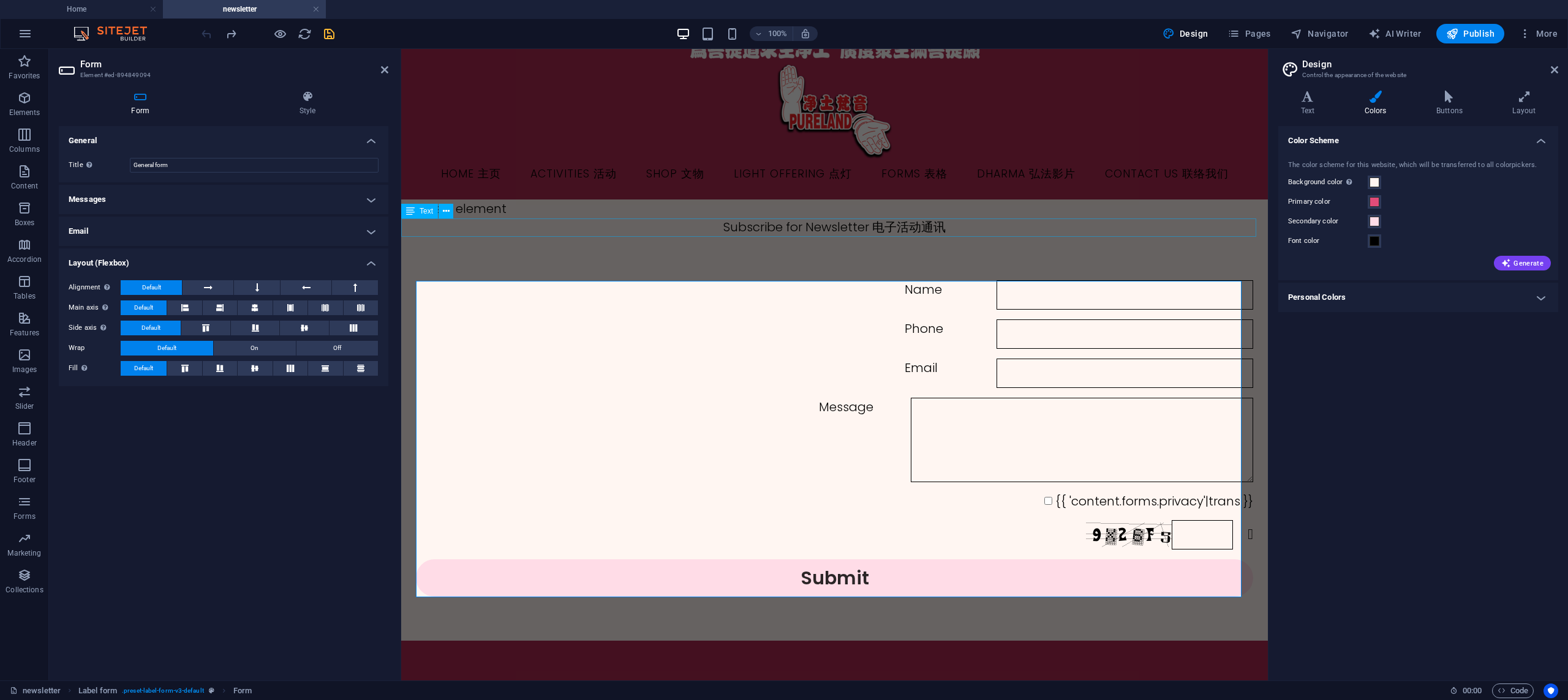
click at [256, 149] on div "Title Define a name for the form. General form" at bounding box center [223, 165] width 330 height 34
click at [311, 195] on h4 "Messages" at bounding box center [223, 199] width 330 height 29
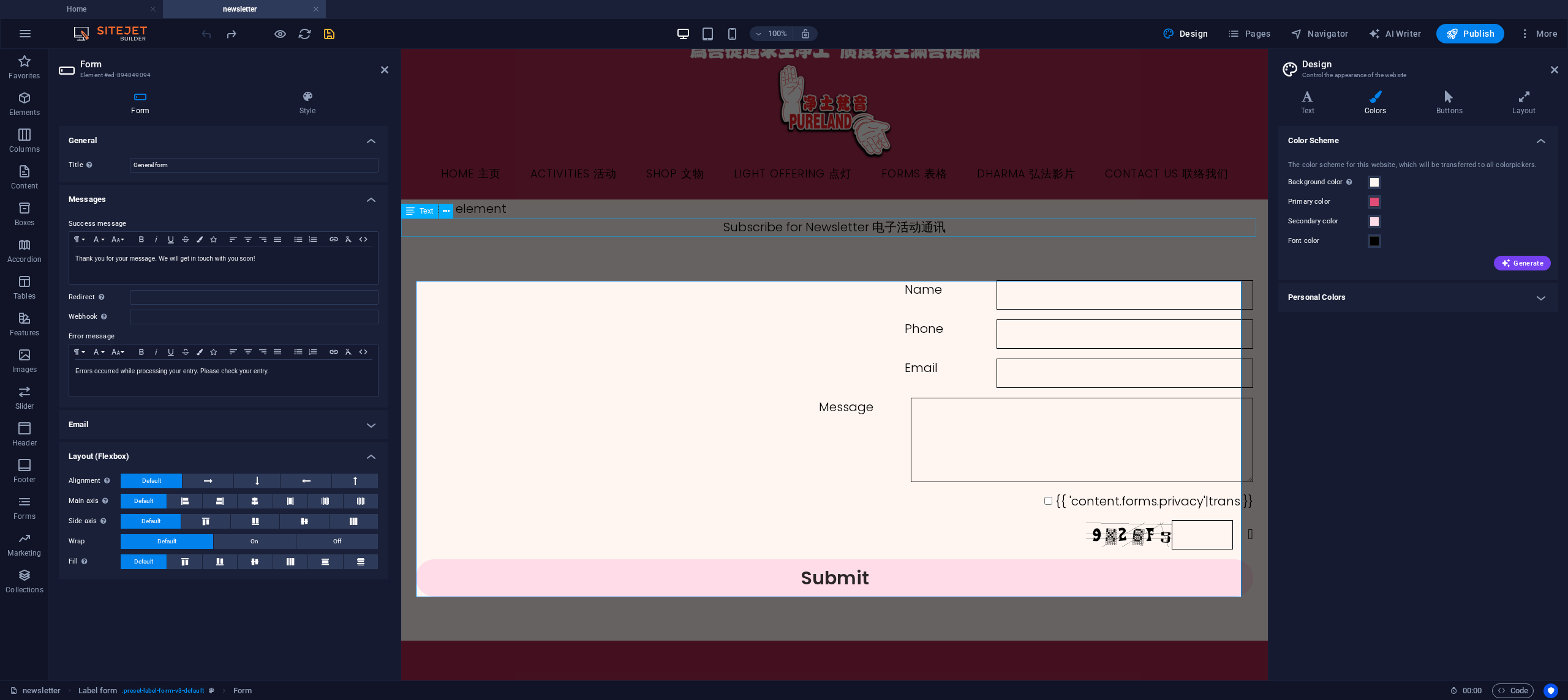
click at [346, 200] on h4 "Messages" at bounding box center [223, 195] width 330 height 22
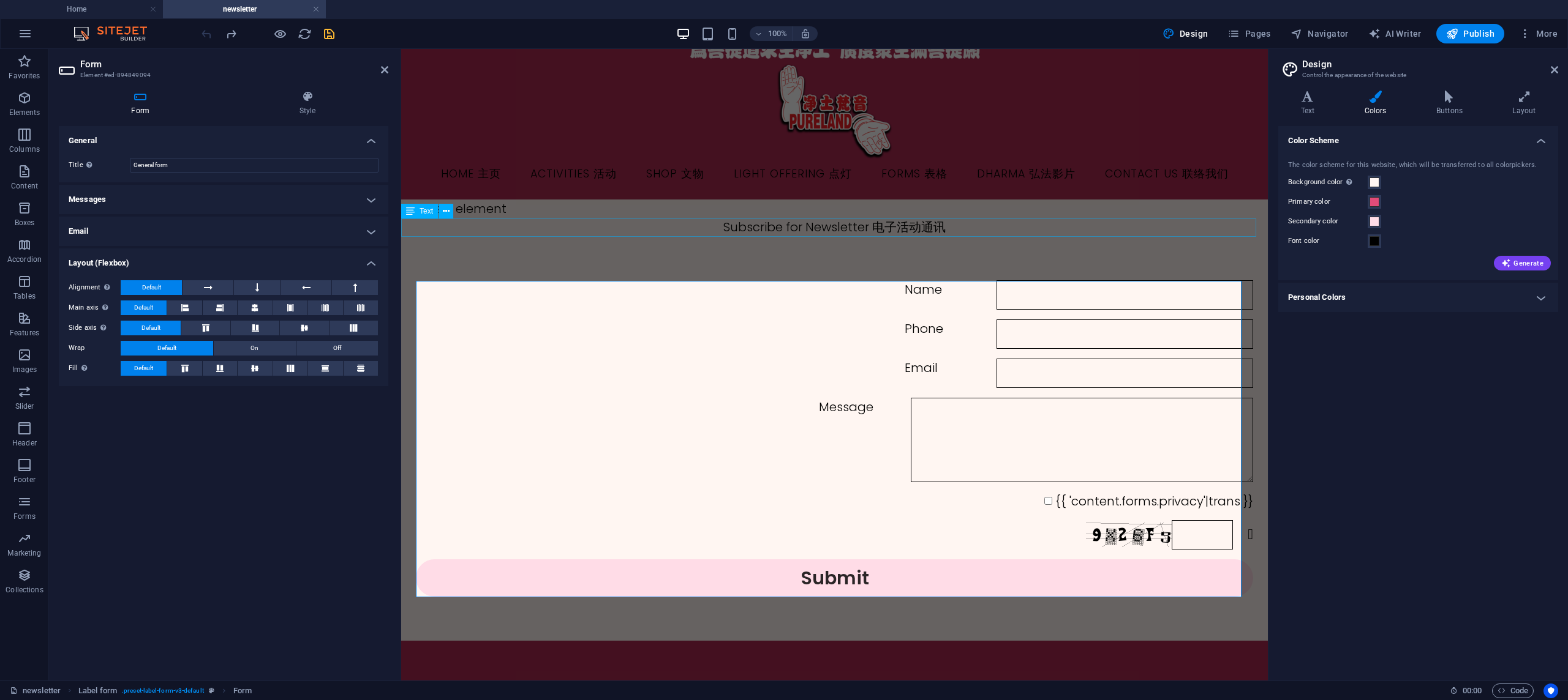
click at [351, 243] on h4 "Email" at bounding box center [223, 231] width 330 height 29
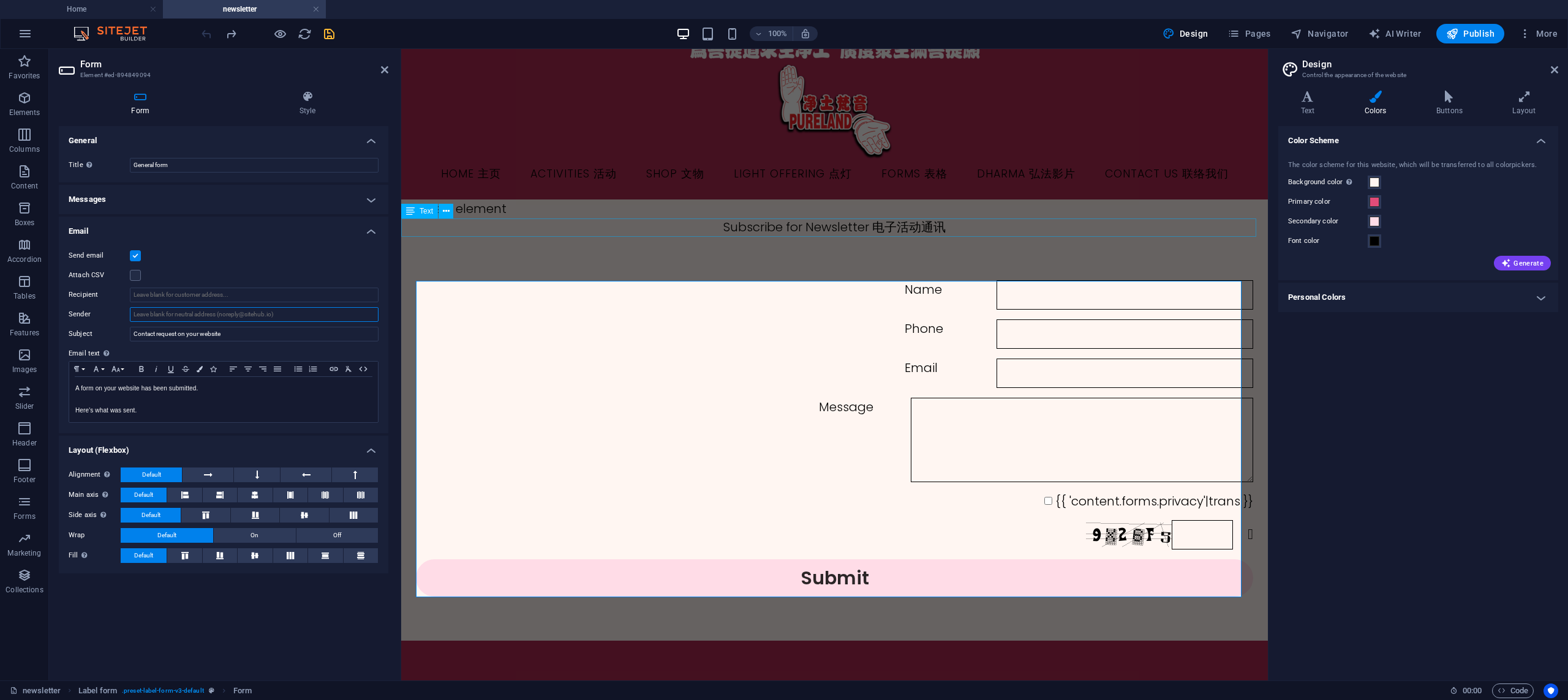
click at [275, 312] on input "Sender" at bounding box center [254, 315] width 249 height 15
type input "plmkg77@gmail.com"
click at [1367, 328] on div "Color Scheme The color scheme for this website, which will be transferred to al…" at bounding box center [1417, 399] width 280 height 545
click at [1349, 474] on div "Color Scheme The color scheme for this website, which will be transferred to al…" at bounding box center [1417, 399] width 280 height 545
click at [1296, 103] on h4 "Text" at bounding box center [1310, 103] width 64 height 25
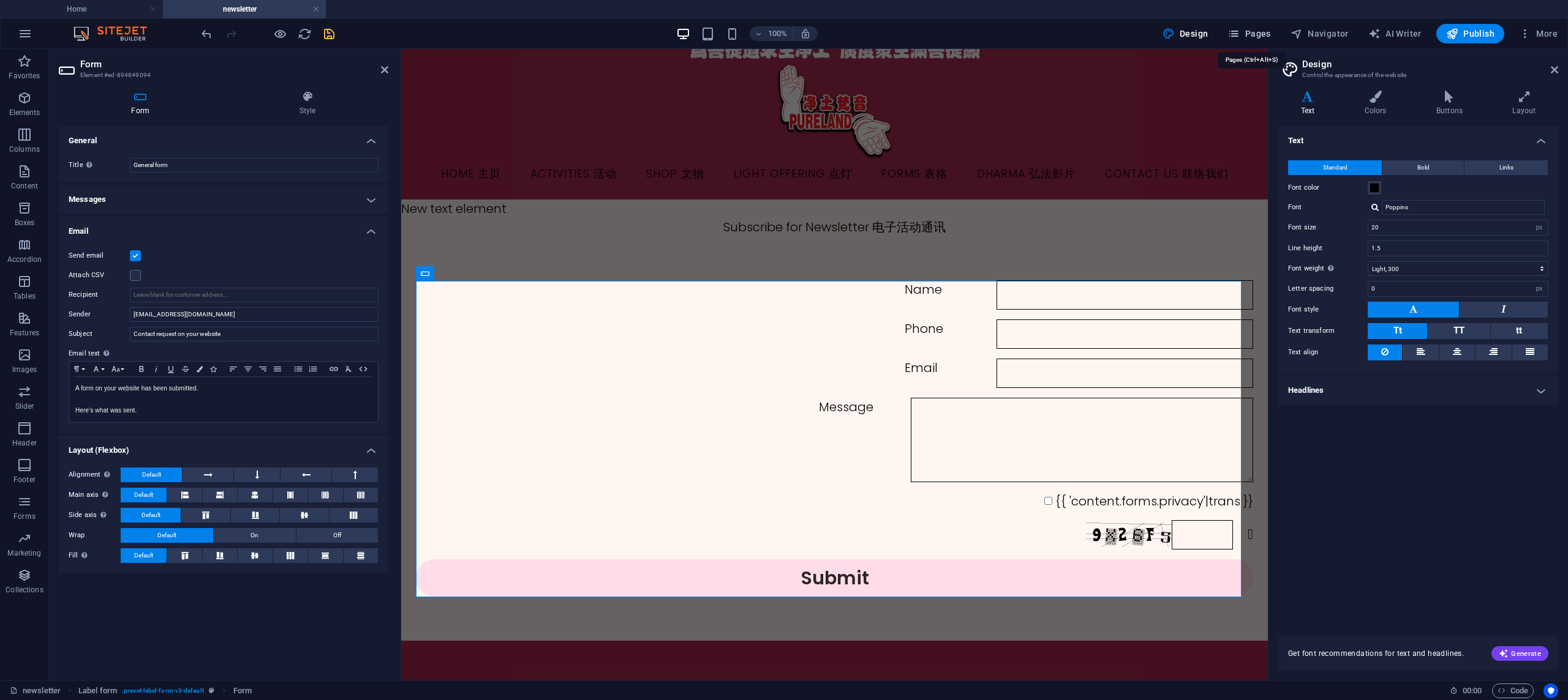
click at [1247, 36] on span "Pages" at bounding box center [1248, 33] width 42 height 12
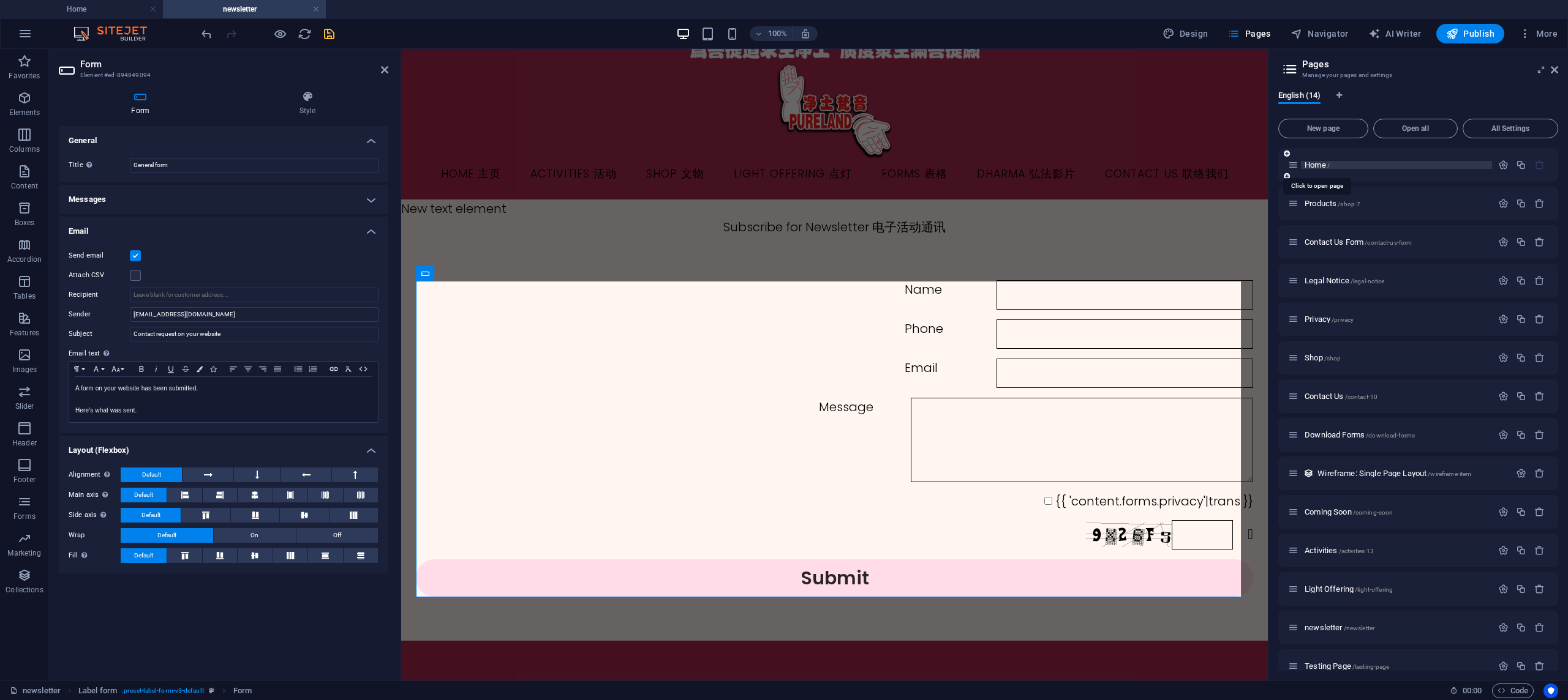
click at [1322, 164] on span "Home /" at bounding box center [1316, 165] width 25 height 9
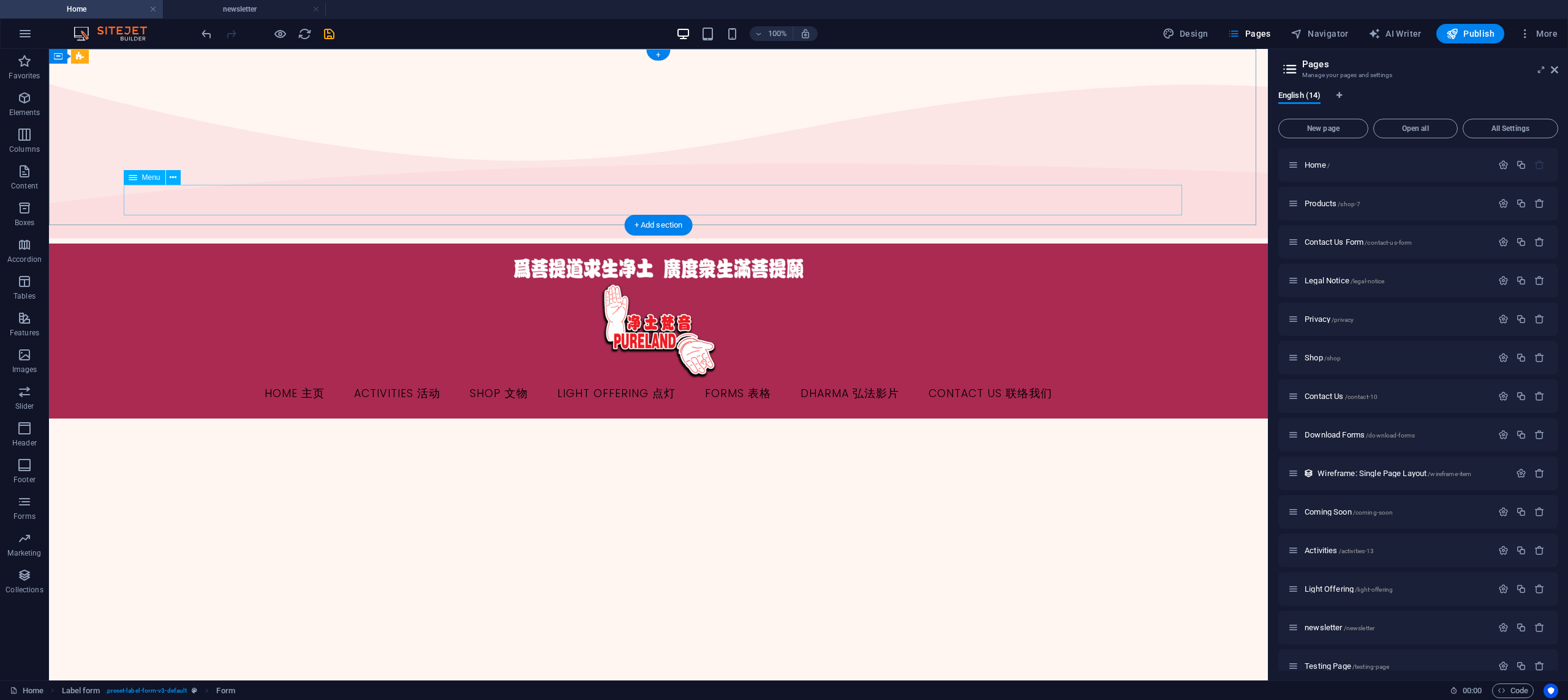
scroll to position [0, 0]
click at [942, 379] on nav "Home 主页 Activities 活动 Shop 文物 Light Offering 点灯 Forms 表格 Dharma 弘法影片 Contact Us…" at bounding box center [658, 394] width 1058 height 30
select select
select select "9"
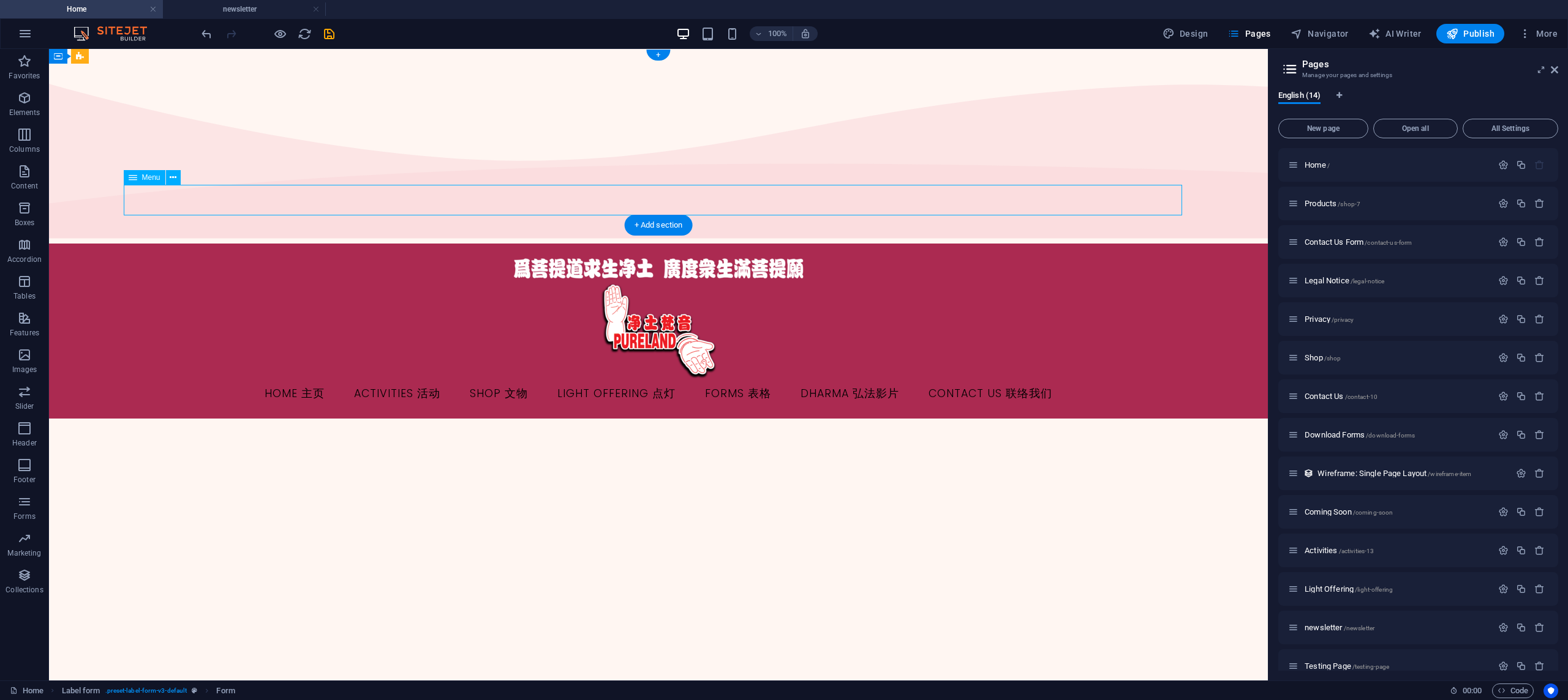
select select
select select "10"
select select
select select "7"
select select
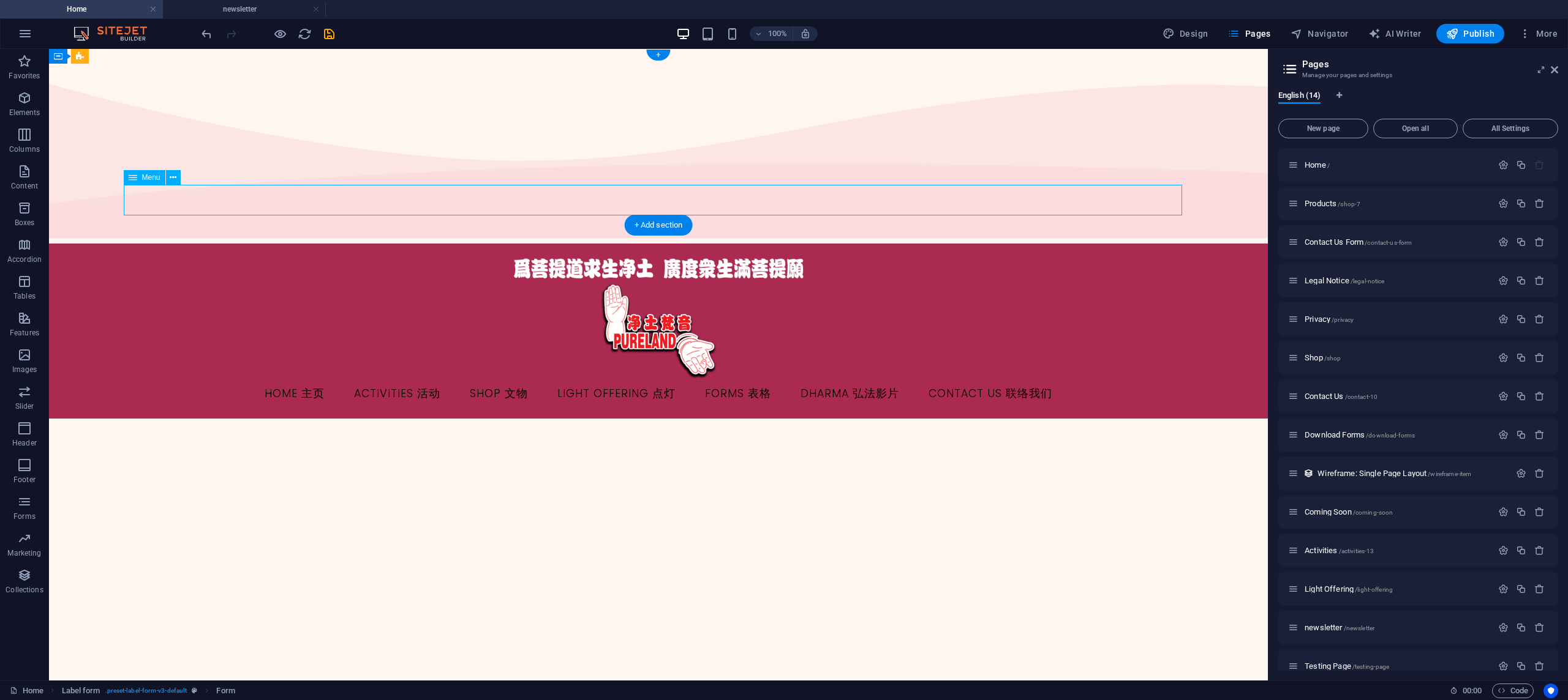
select select "6"
select select
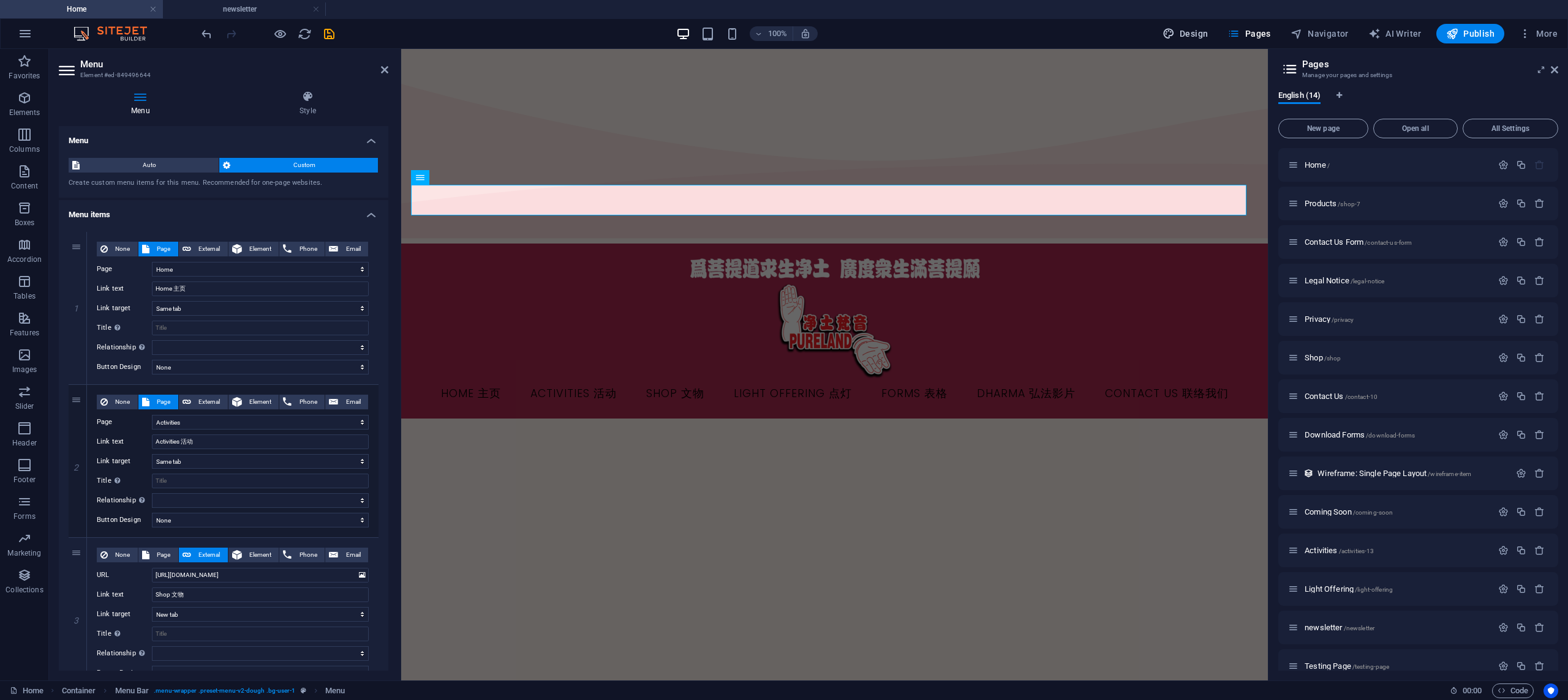
click at [1183, 29] on span "Design" at bounding box center [1185, 33] width 46 height 12
select select "px"
select select "300"
select select "px"
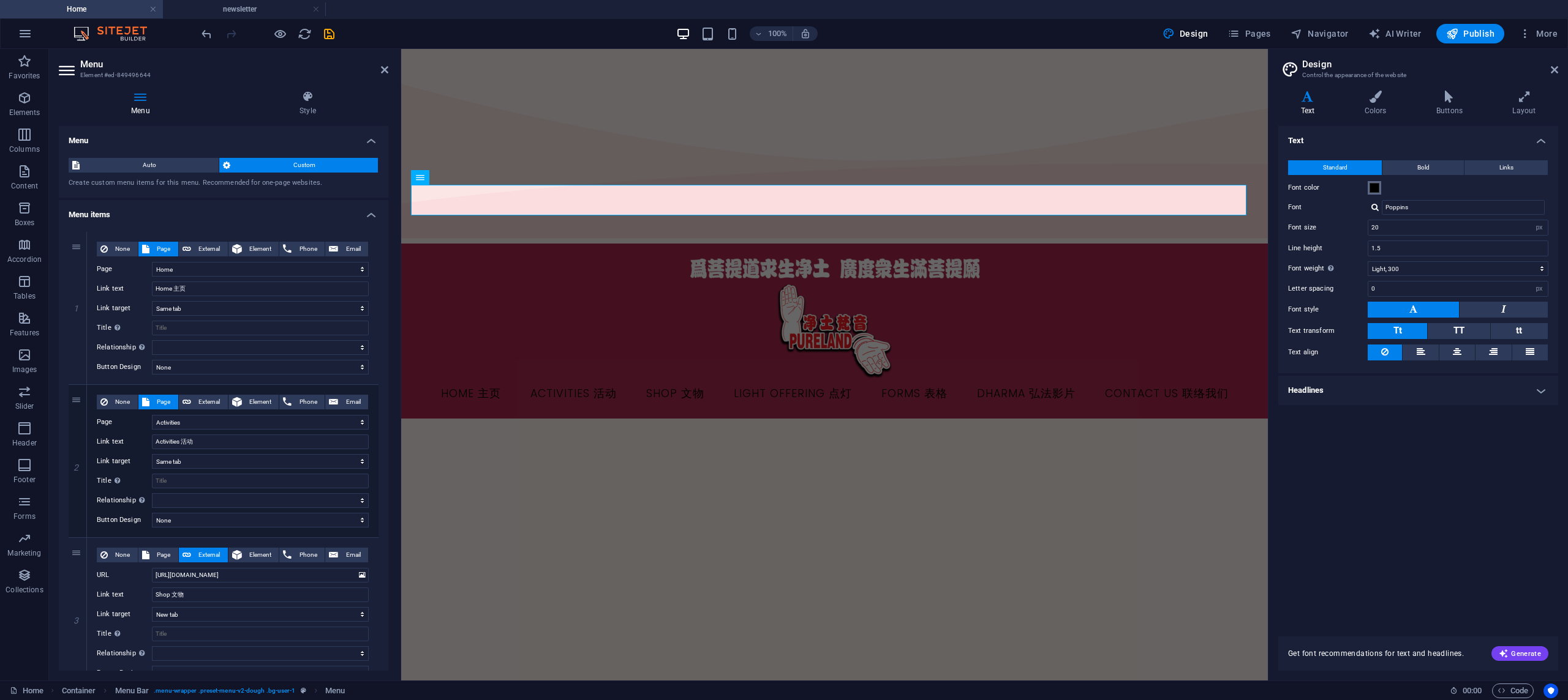
click at [1374, 188] on span at bounding box center [1374, 187] width 9 height 9
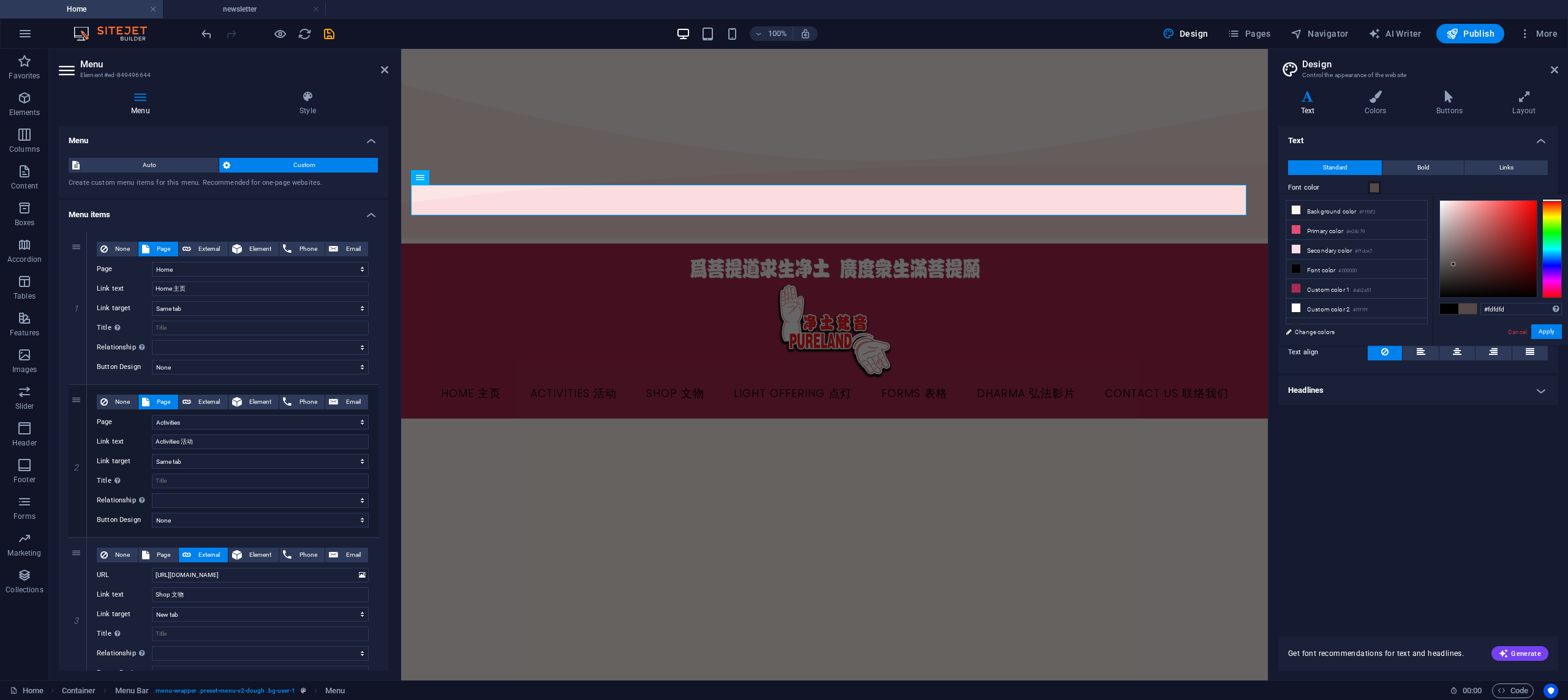
type input "#ffffff"
drag, startPoint x: 1453, startPoint y: 265, endPoint x: 1433, endPoint y: 207, distance: 61.4
click at [1414, 175] on body "pureland.com.sg Home newsletter Favorites Elements Columns Content Boxes Accord…" at bounding box center [784, 350] width 1568 height 700
click at [1544, 329] on button "Apply" at bounding box center [1546, 332] width 30 height 15
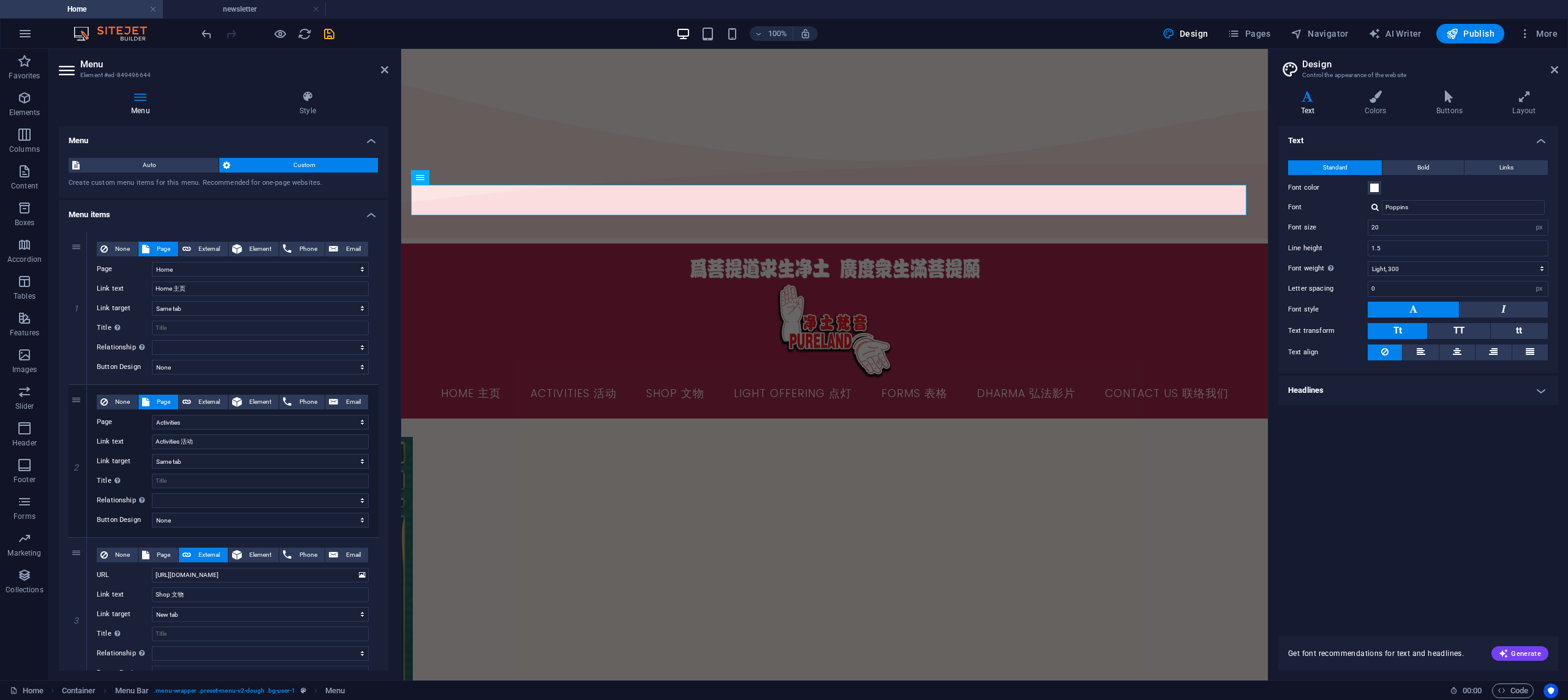
click at [1500, 431] on div "Text Standard Bold Links Font color Font Poppins Font size 20 rem px Line heigh…" at bounding box center [1417, 374] width 280 height 496
click at [1271, 41] on button "Pages" at bounding box center [1249, 33] width 53 height 20
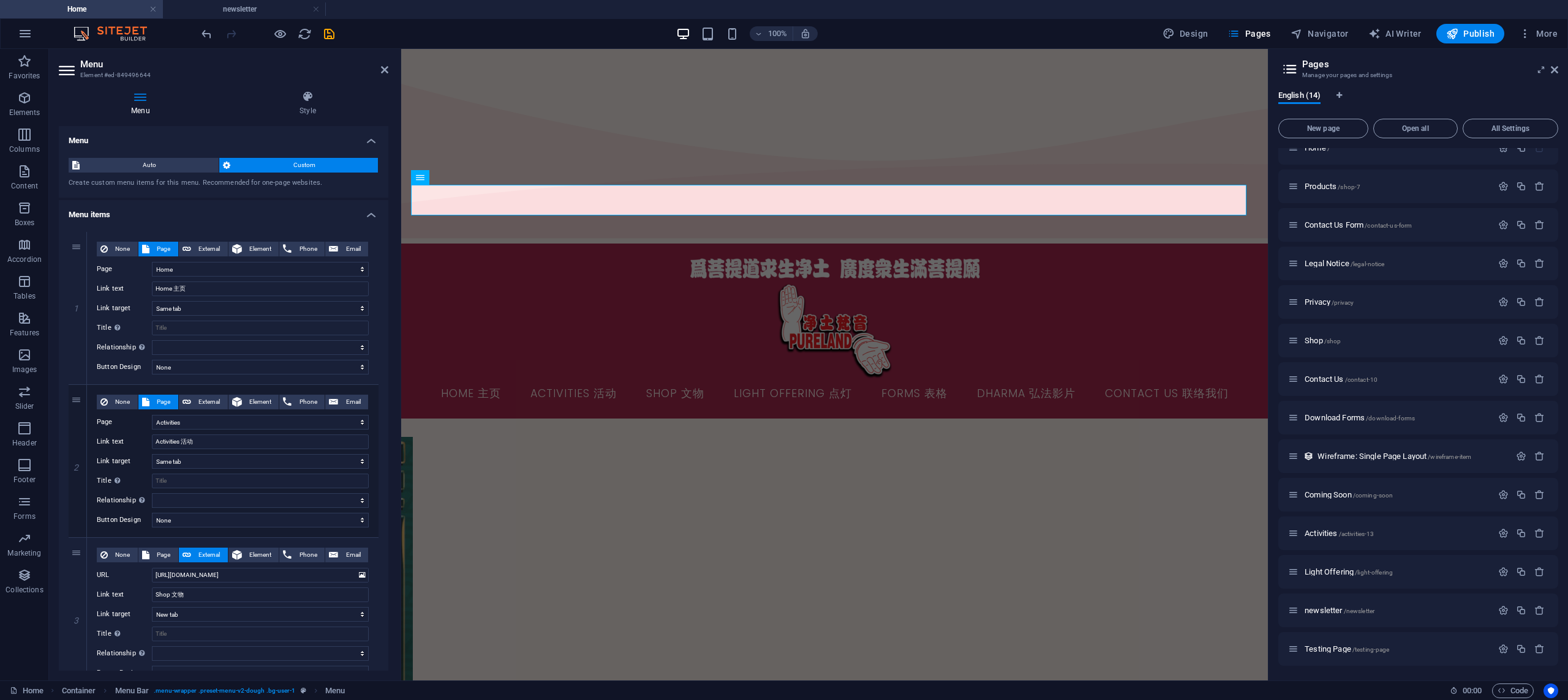
scroll to position [17, 0]
click at [1337, 653] on div "Testing Page /testing-page" at bounding box center [1390, 649] width 204 height 14
click at [1337, 652] on span "Testing Page /testing-page" at bounding box center [1347, 649] width 85 height 9
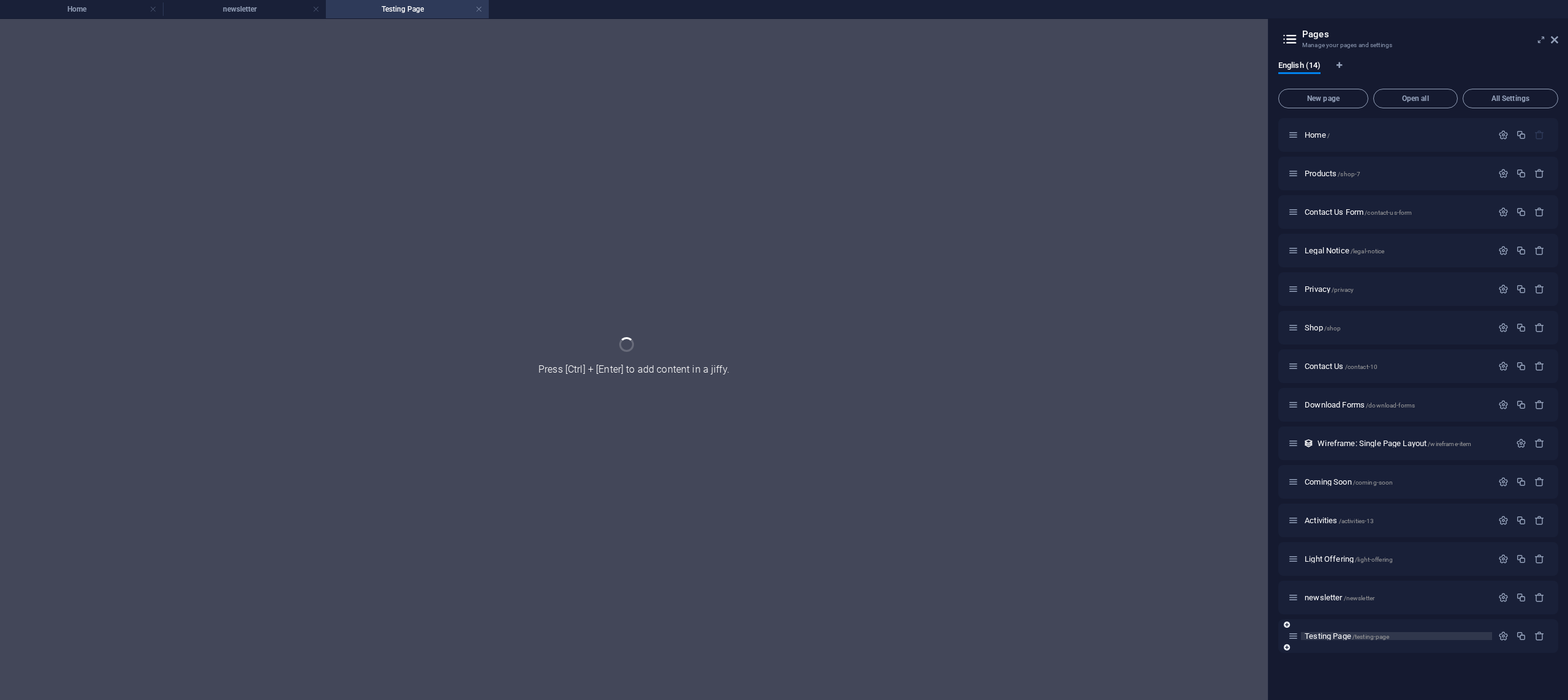
click at [1337, 652] on div "Testing Page /testing-page" at bounding box center [1417, 637] width 280 height 34
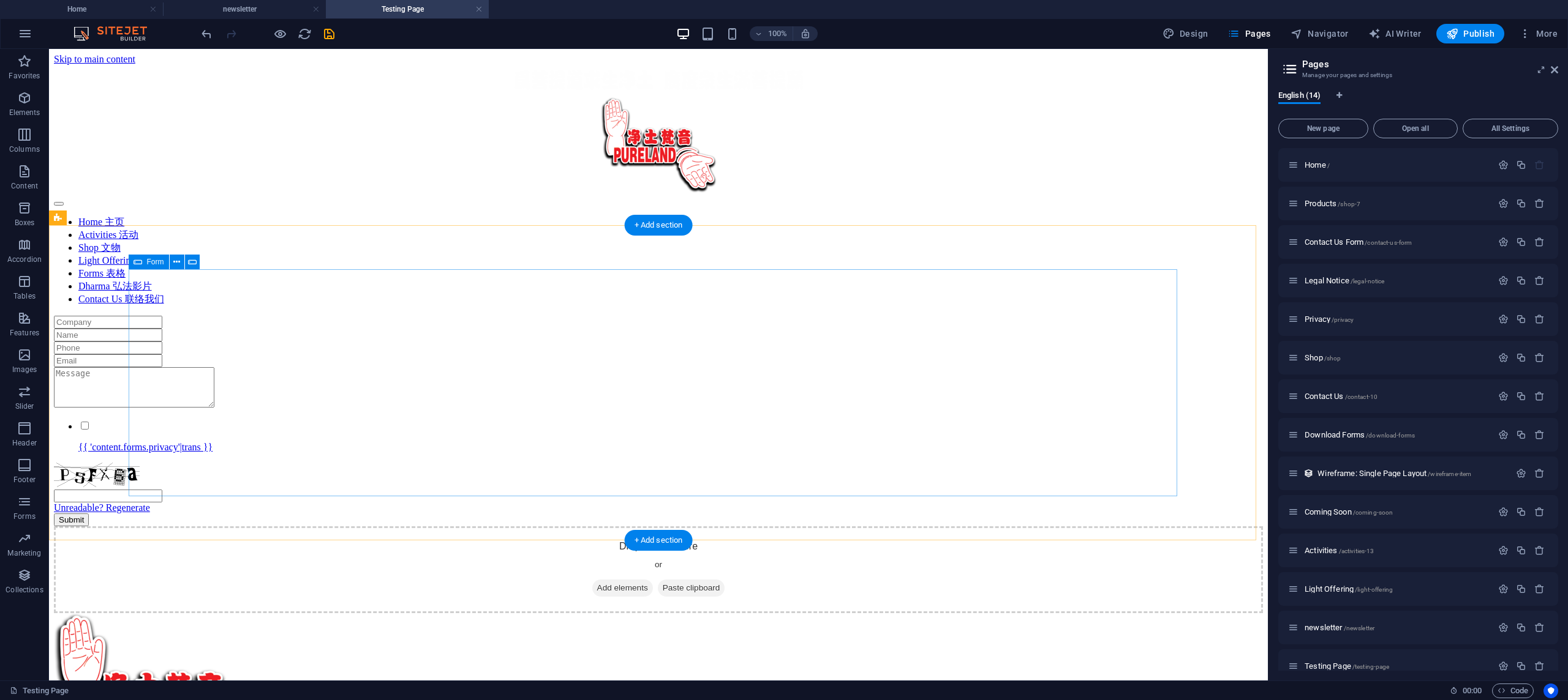
scroll to position [1, 0]
click at [1335, 630] on span "newsletter /newsletter" at bounding box center [1339, 628] width 70 height 9
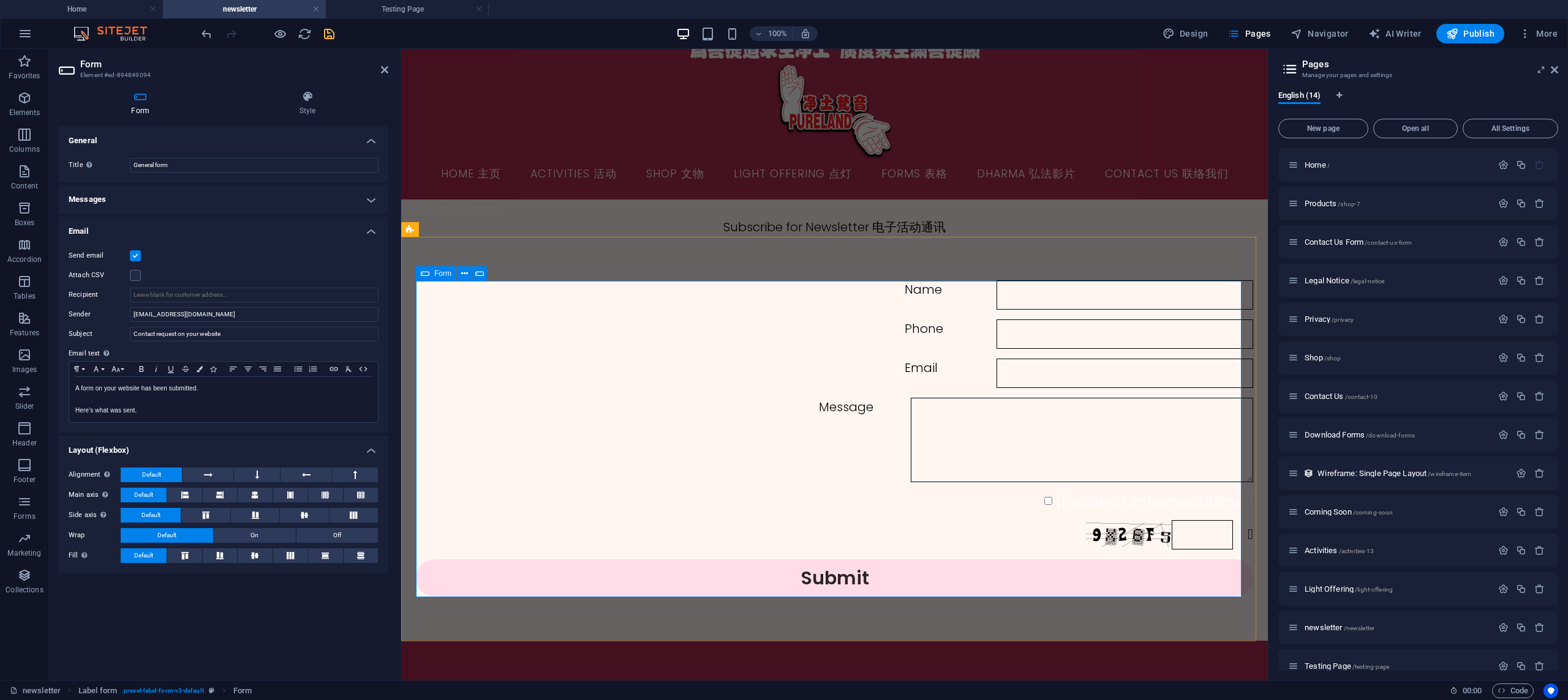
click at [456, 512] on div "Name Phone Email Message {{ 'content.forms.privacy'|trans }} Nicht lesbar? Neu …" at bounding box center [834, 438] width 837 height 326
click at [137, 274] on label at bounding box center [136, 276] width 11 height 11
click at [0, 0] on input "Attach CSV" at bounding box center [0, 0] width 0 height 0
click at [138, 275] on label at bounding box center [136, 276] width 11 height 11
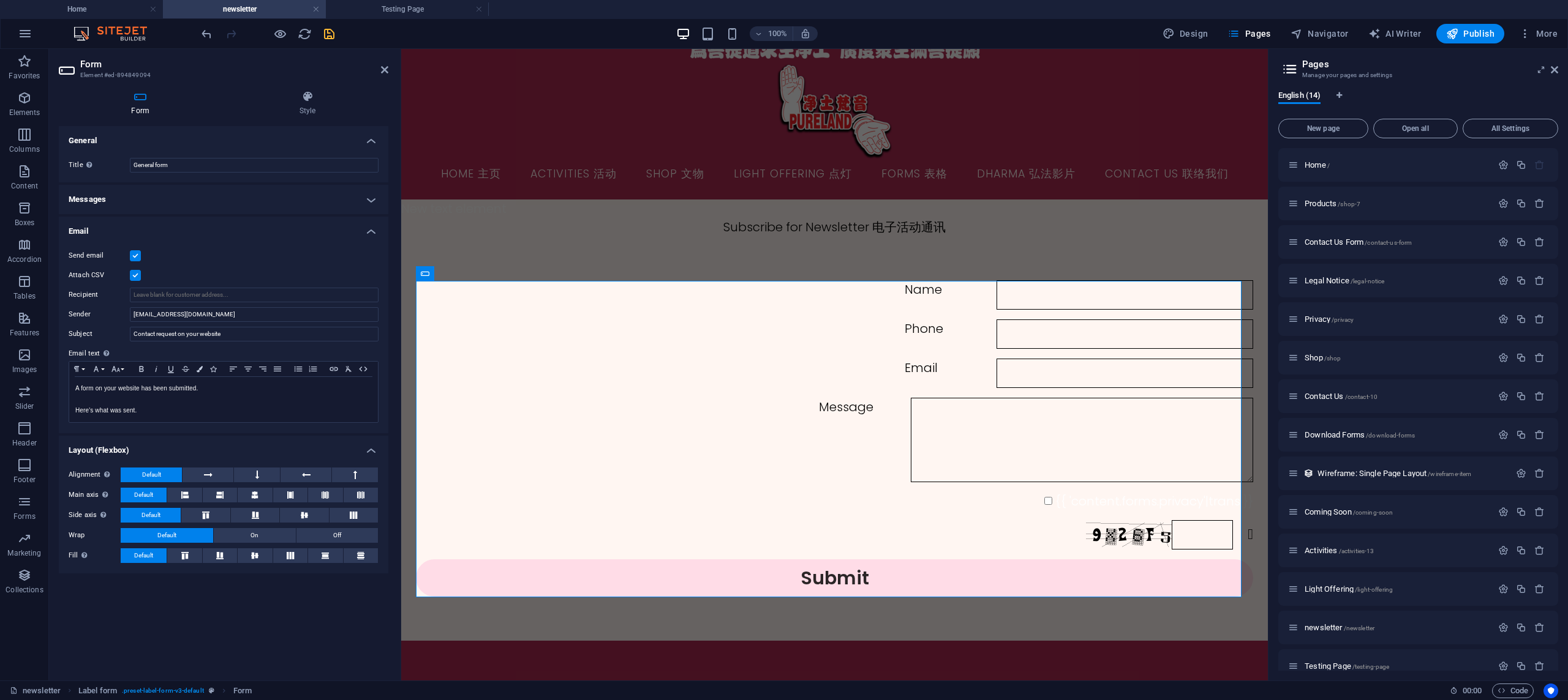
click at [0, 0] on input "Attach CSV" at bounding box center [0, 0] width 0 height 0
click at [1451, 33] on icon "button" at bounding box center [1451, 33] width 12 height 12
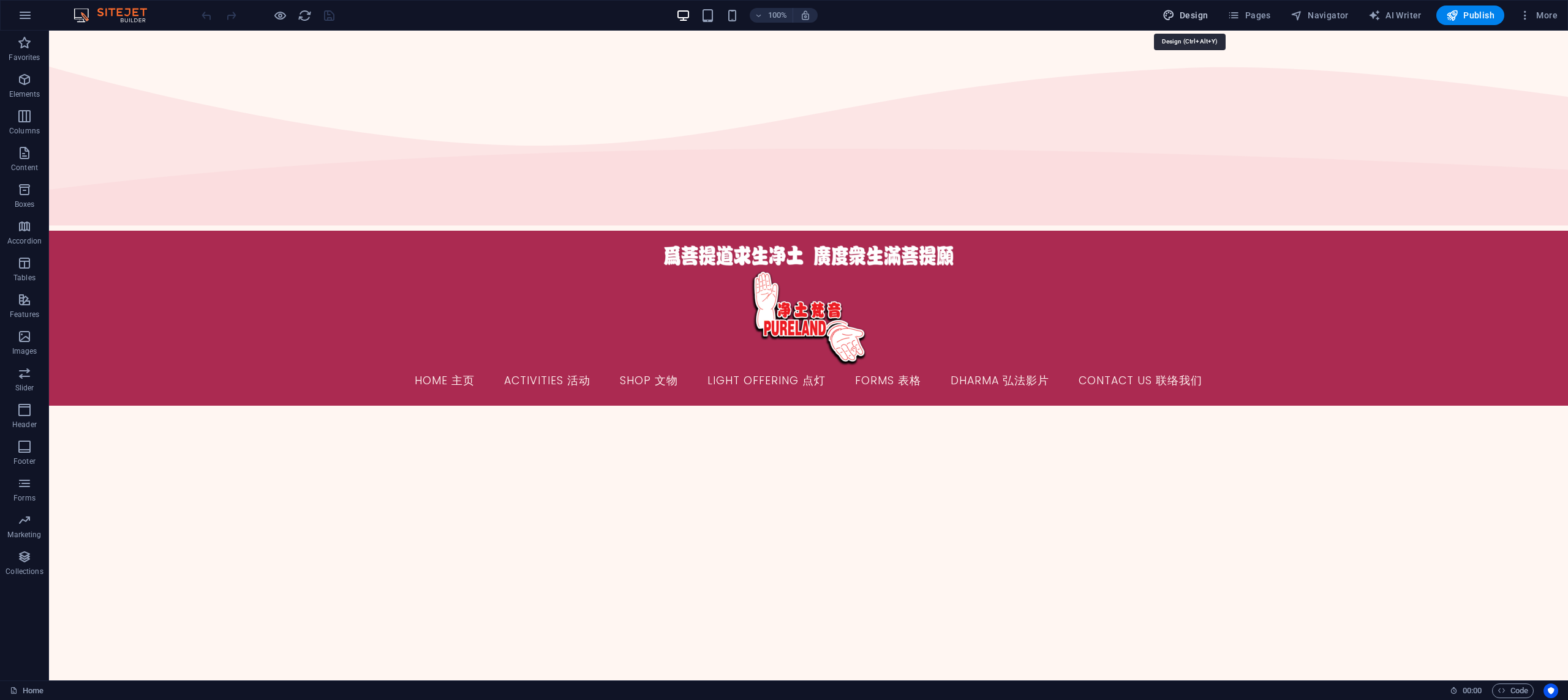
click at [1204, 15] on span "Design" at bounding box center [1185, 15] width 46 height 12
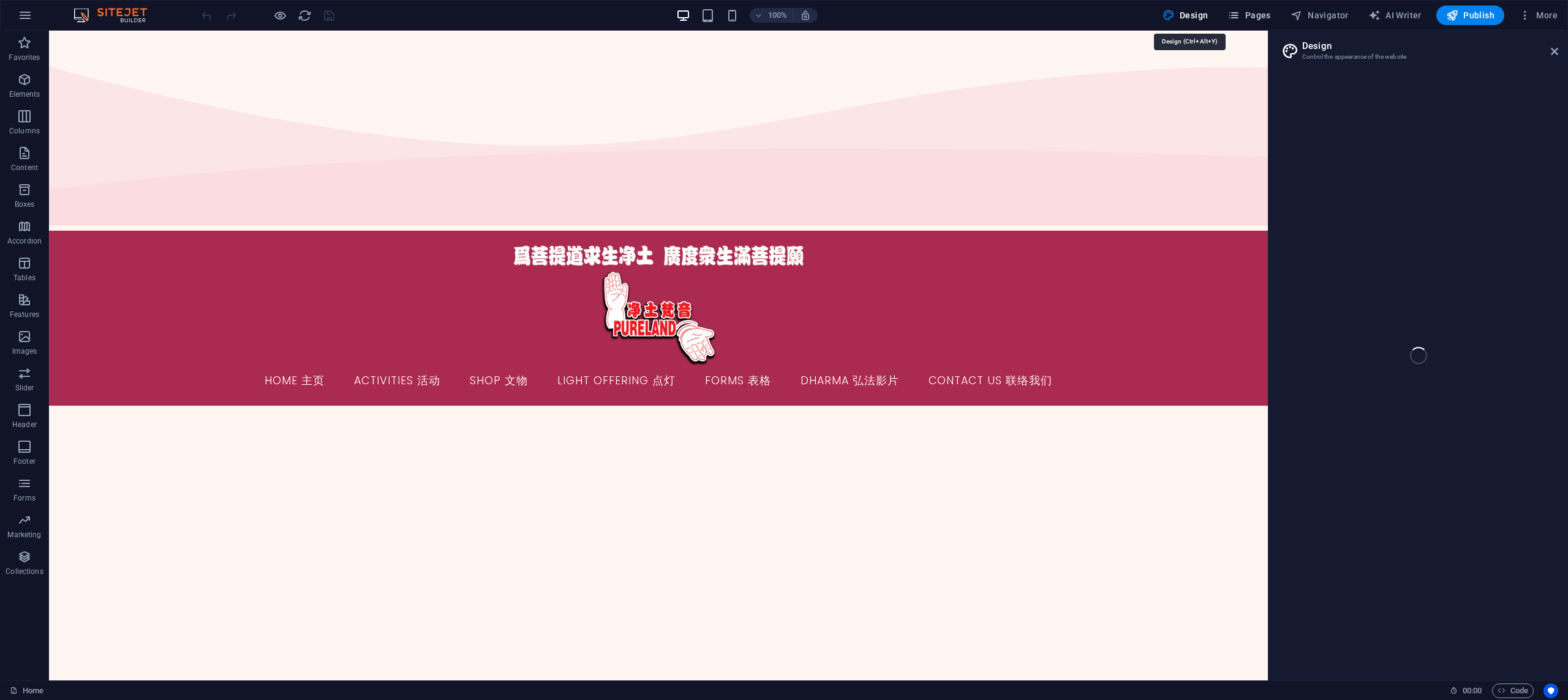
select select "px"
select select "300"
select select "px"
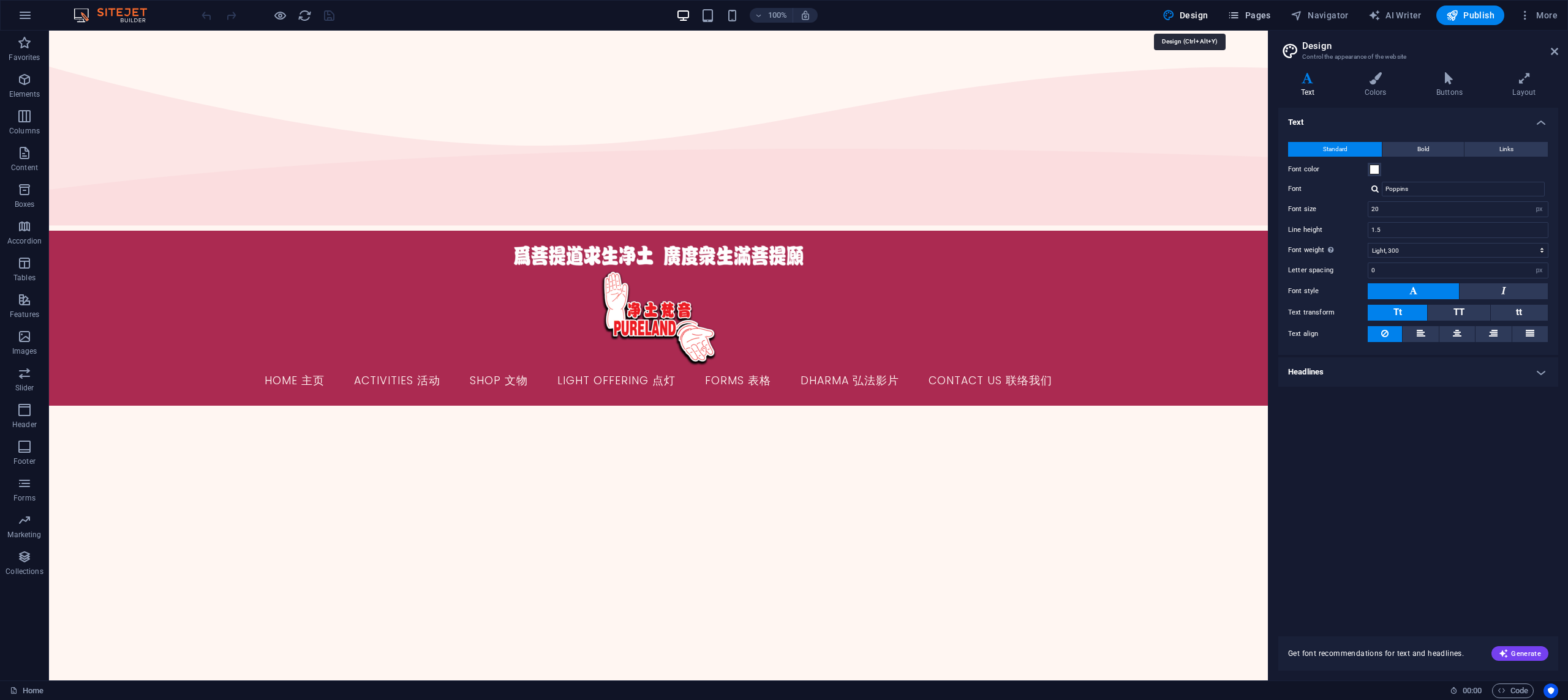
click at [1264, 17] on span "Pages" at bounding box center [1248, 15] width 42 height 12
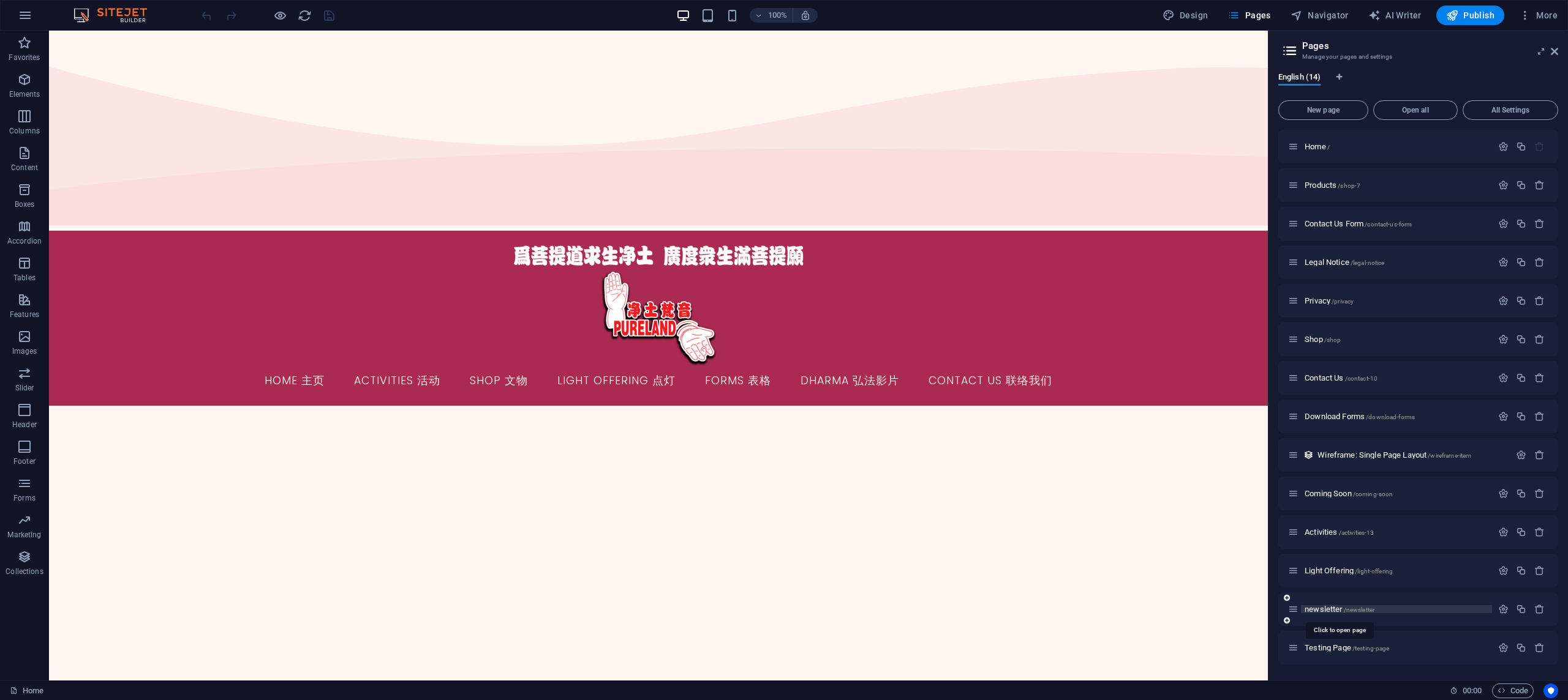
click at [1325, 613] on span "newsletter /newsletter" at bounding box center [1339, 610] width 70 height 9
click at [1325, 613] on div "newsletter /newsletter" at bounding box center [1417, 610] width 280 height 34
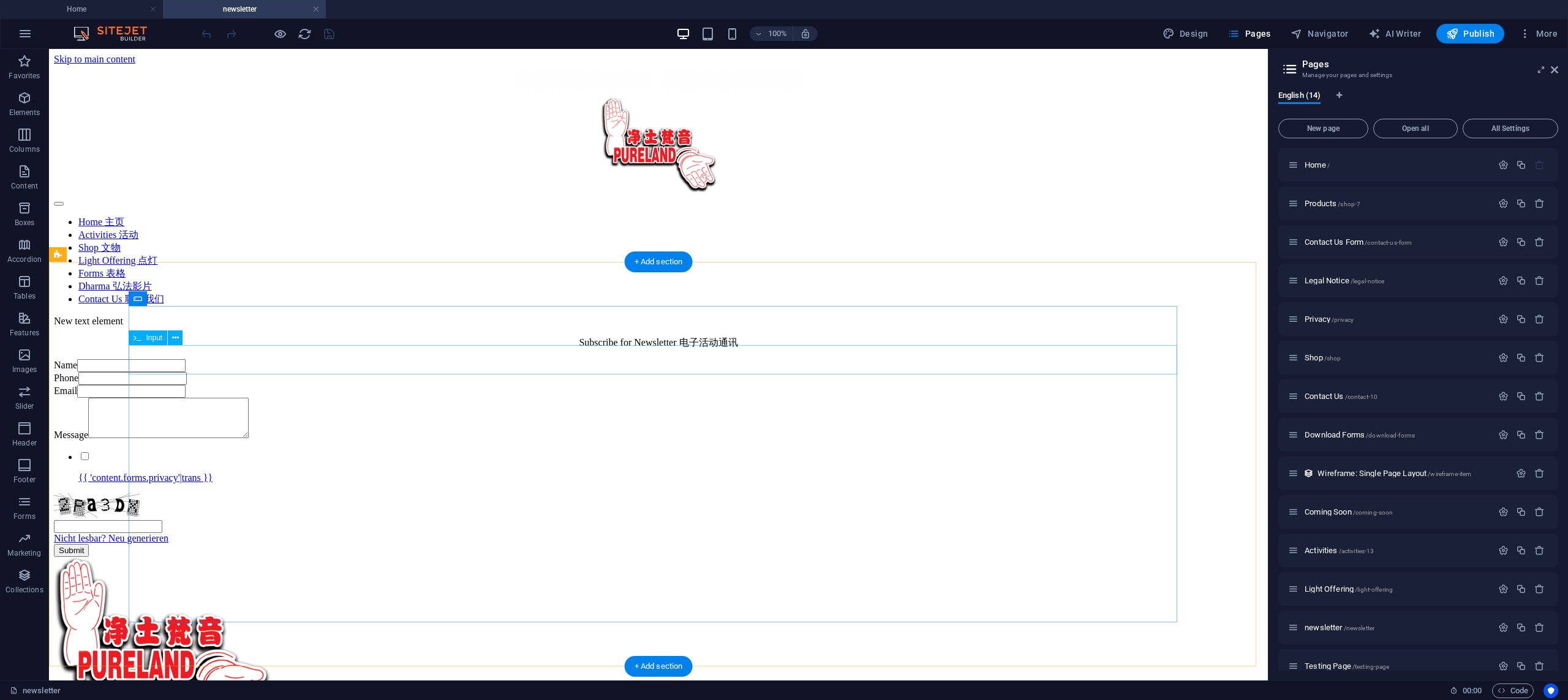
click at [783, 372] on div "Phone" at bounding box center [658, 379] width 1209 height 13
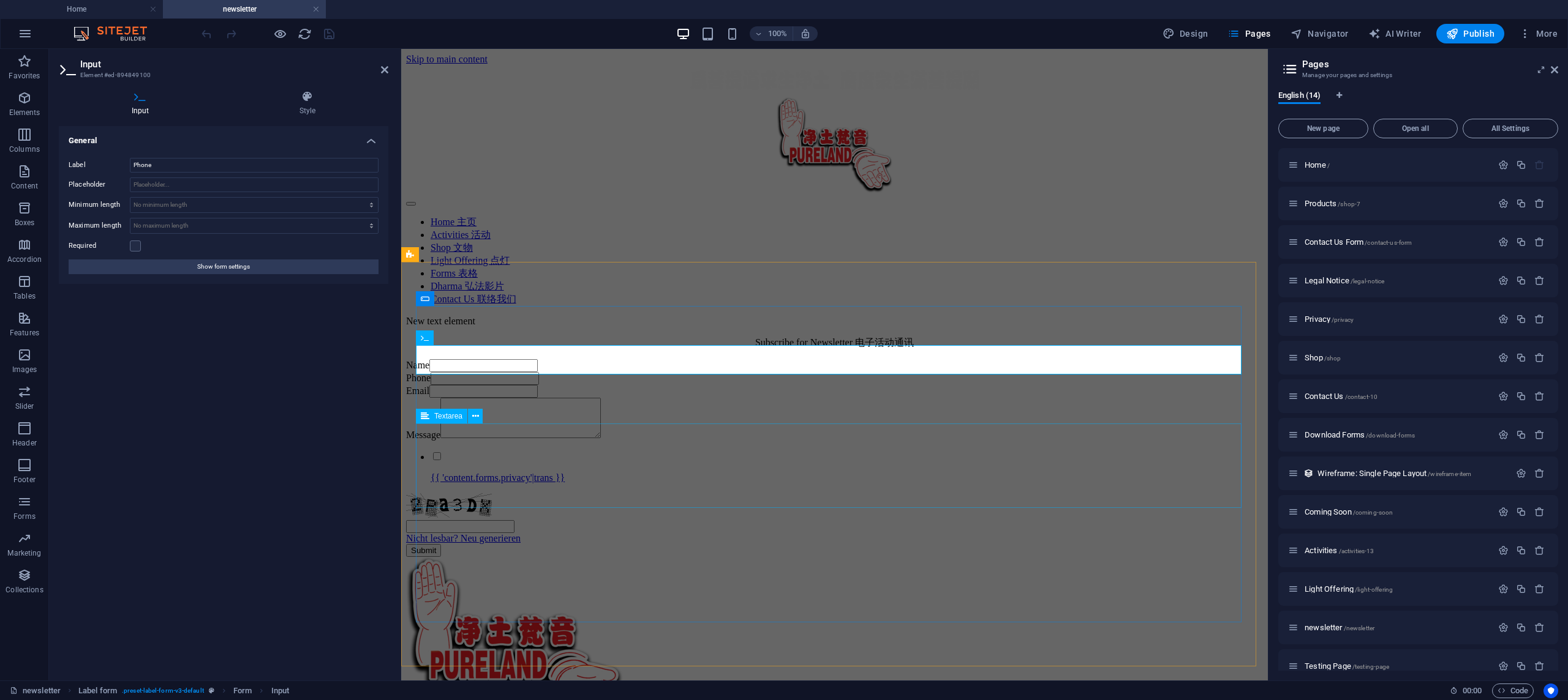
click at [673, 441] on div "Message" at bounding box center [834, 418] width 857 height 42
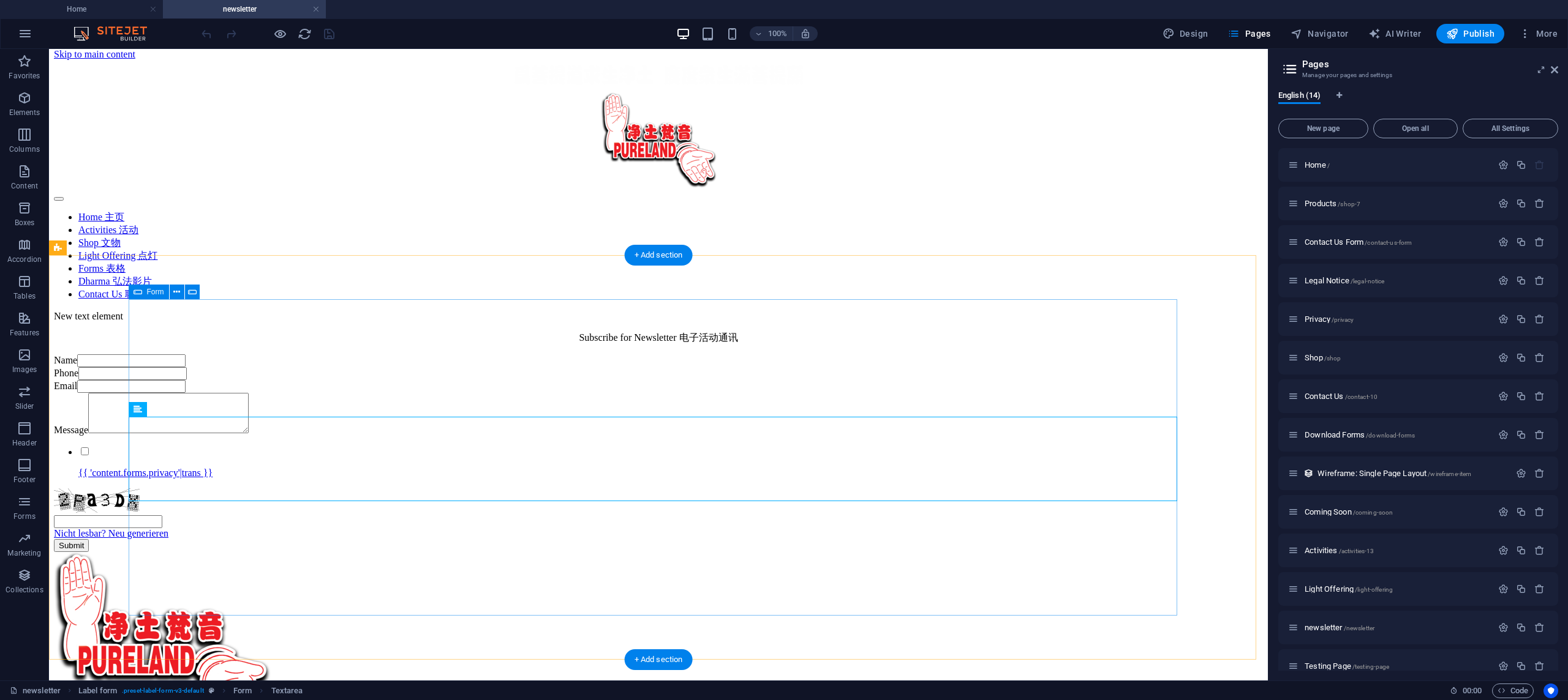
click at [697, 552] on div "Name Phone Email Message {{ 'content.forms.privacy'|trans }} Nicht lesbar? Neu …" at bounding box center [658, 453] width 1209 height 198
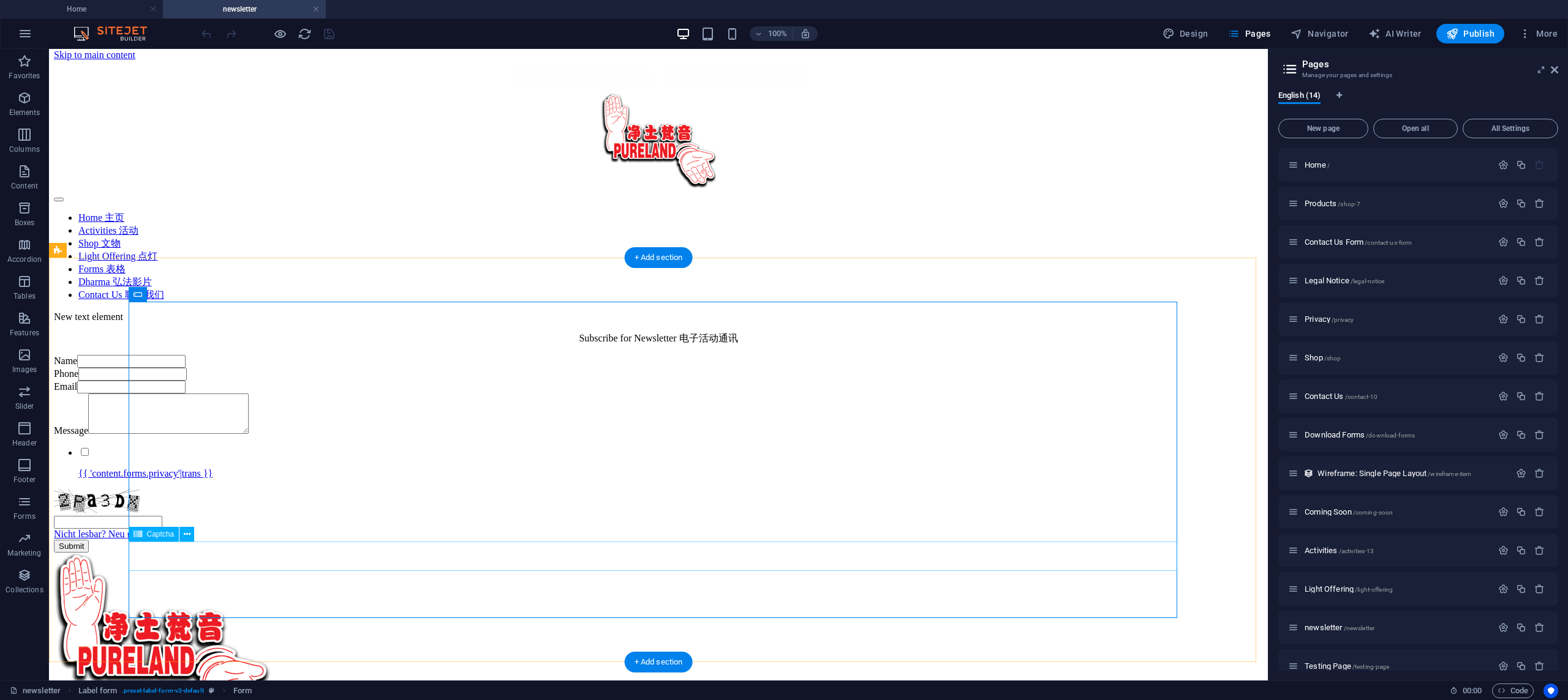
click at [692, 540] on div "Nicht lesbar? Neu generieren" at bounding box center [658, 514] width 1209 height 51
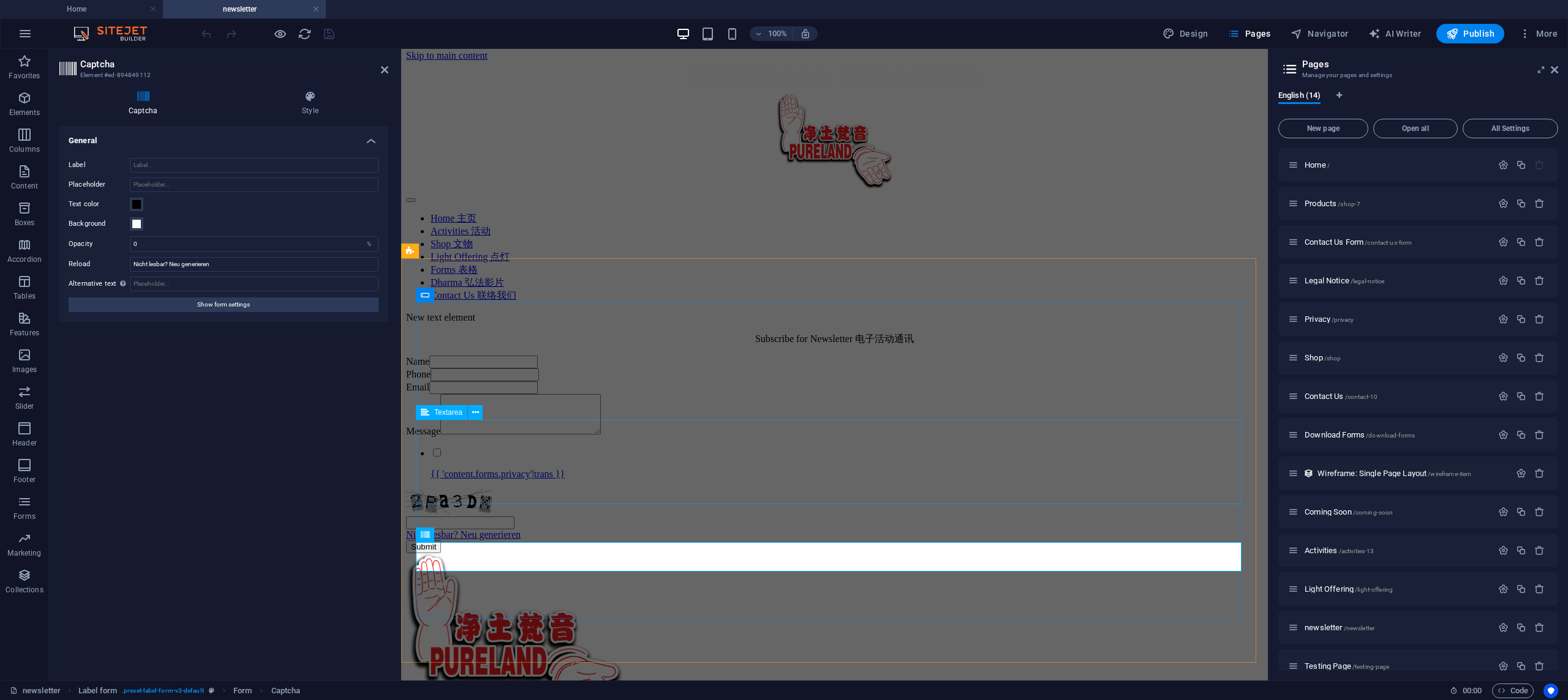
click at [420, 437] on div "Message" at bounding box center [834, 415] width 857 height 42
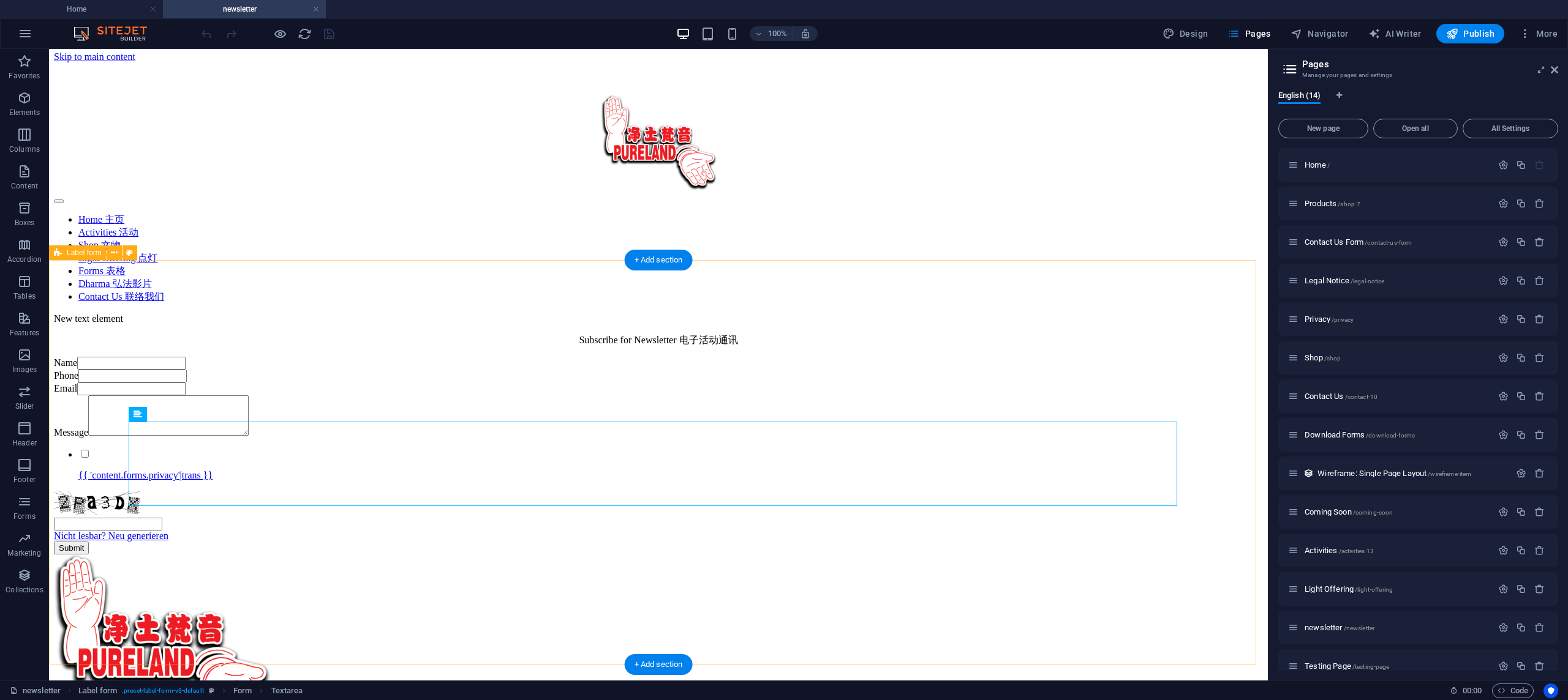
click at [297, 357] on div "Name Phone Email Message {{ 'content.forms.privacy'|trans }} Nicht lesbar? Neu …" at bounding box center [658, 456] width 1209 height 198
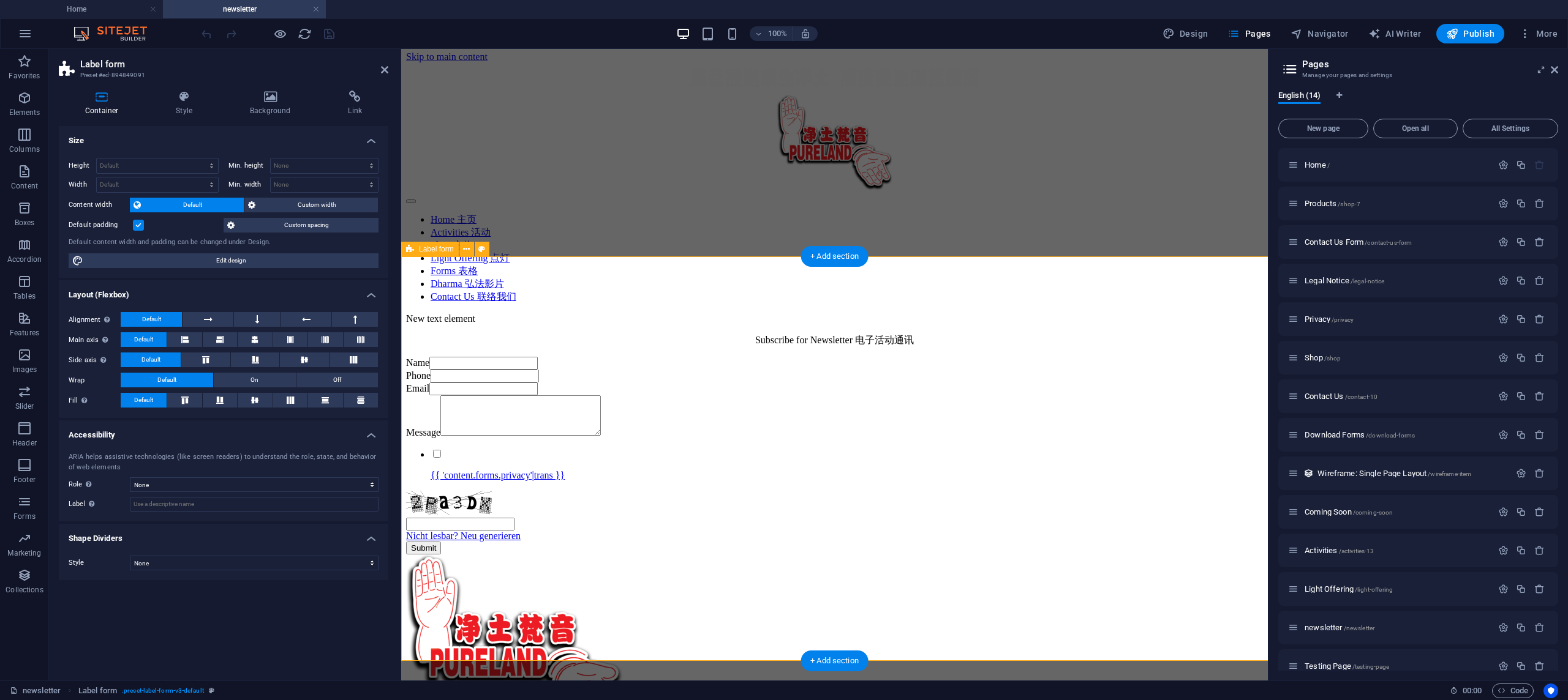
scroll to position [1, 0]
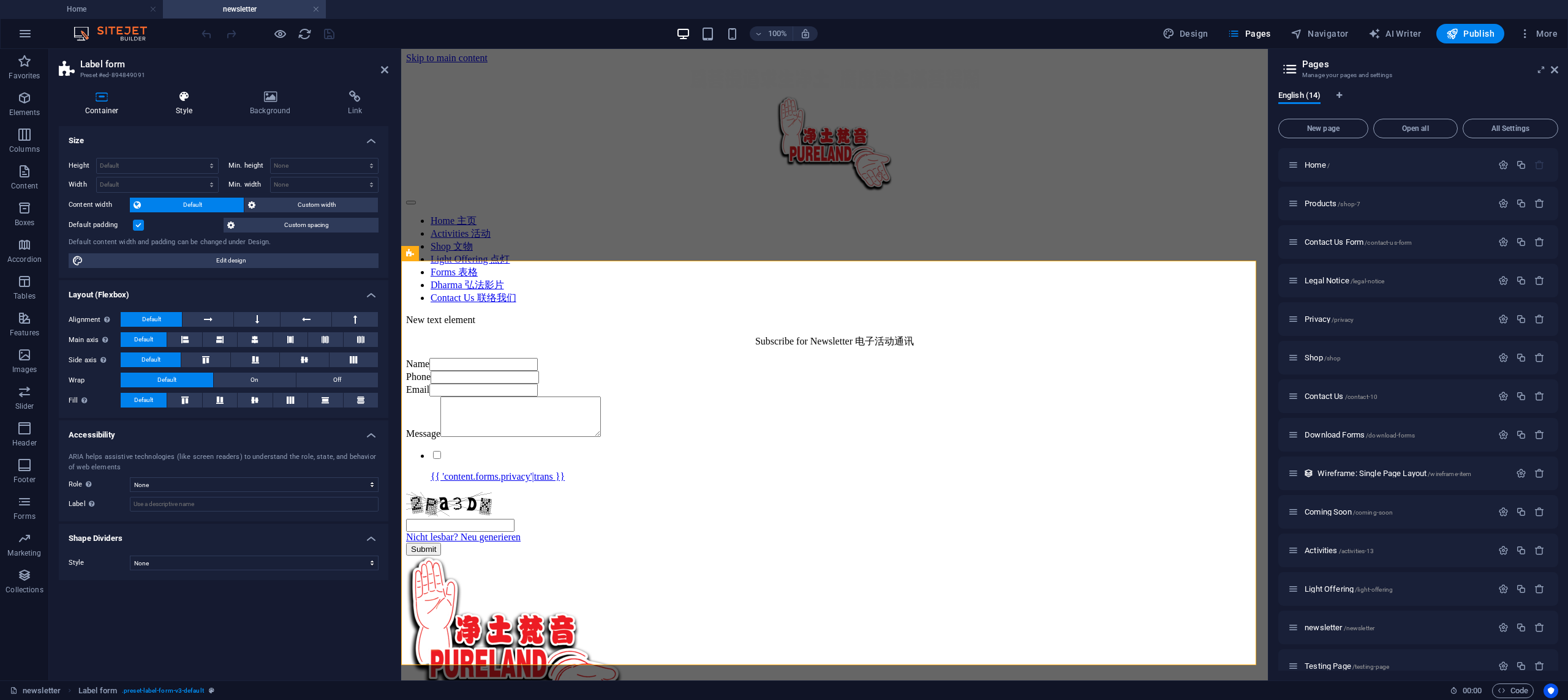
click at [176, 97] on icon at bounding box center [184, 96] width 69 height 12
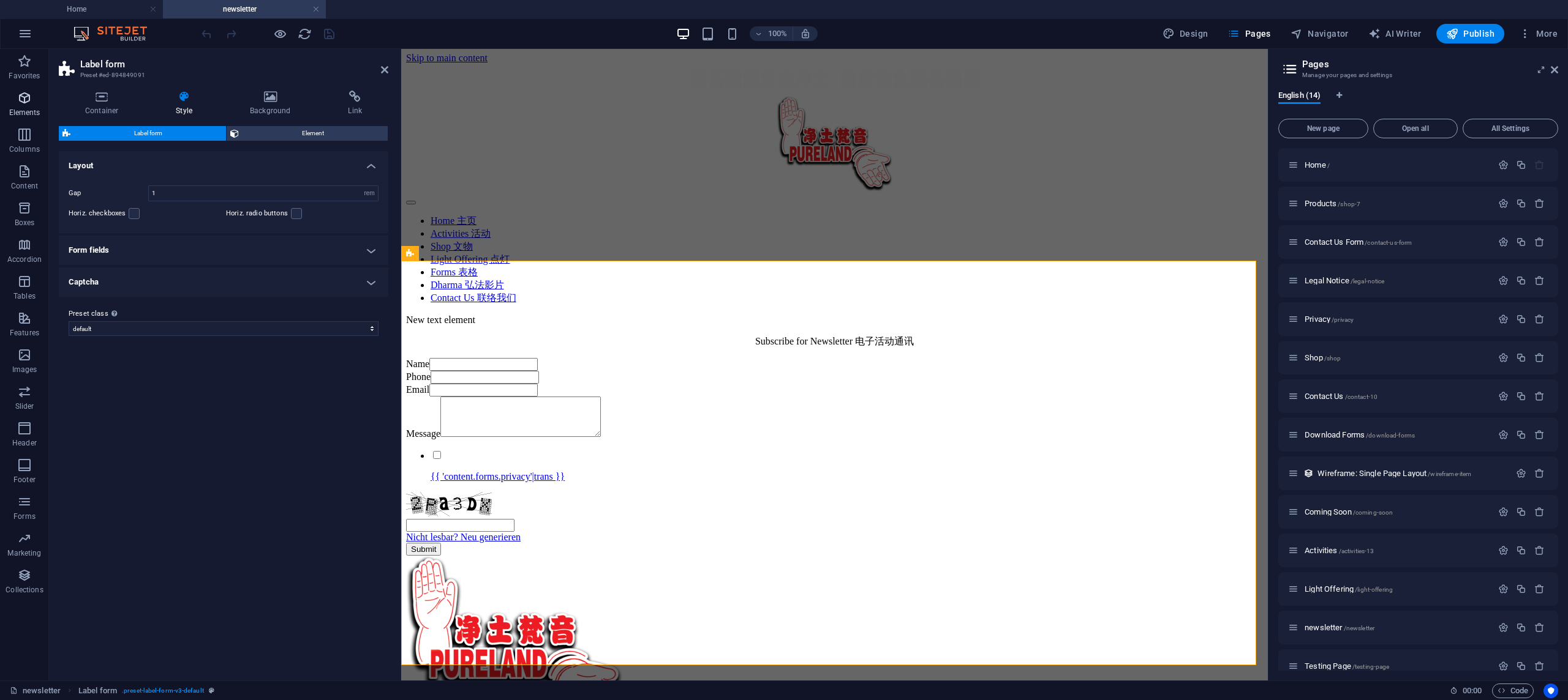
click at [46, 95] on span "Elements" at bounding box center [24, 105] width 49 height 29
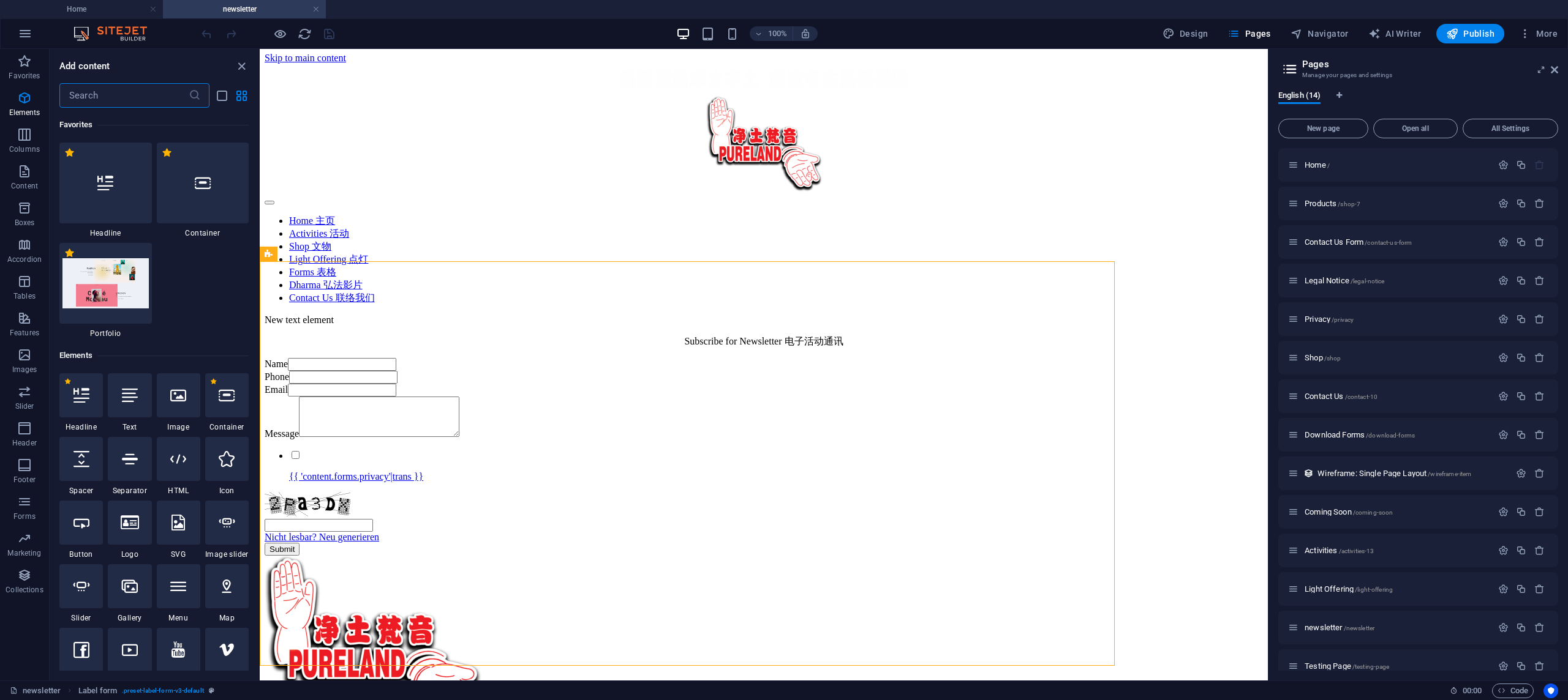
click at [587, 440] on div "Message" at bounding box center [763, 417] width 998 height 42
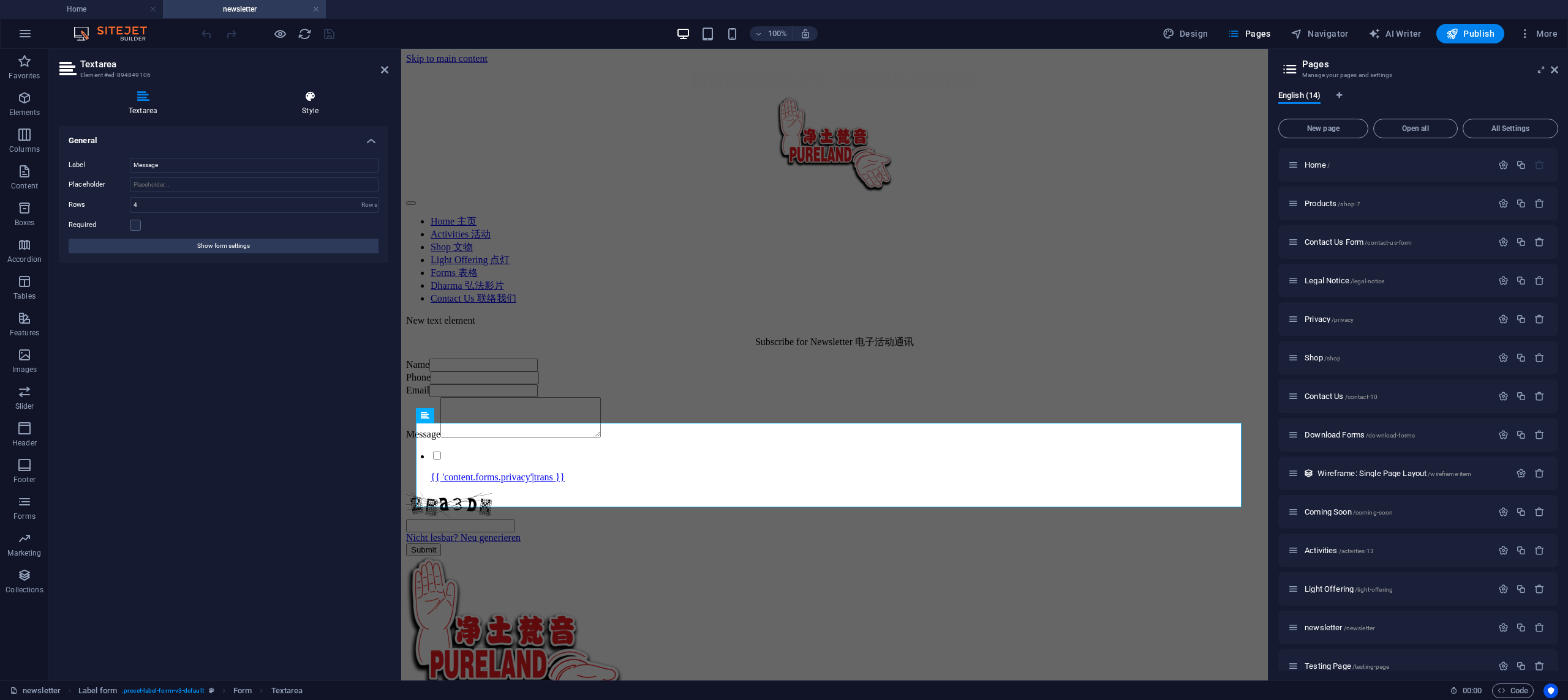
click at [311, 106] on h4 "Style" at bounding box center [310, 103] width 156 height 25
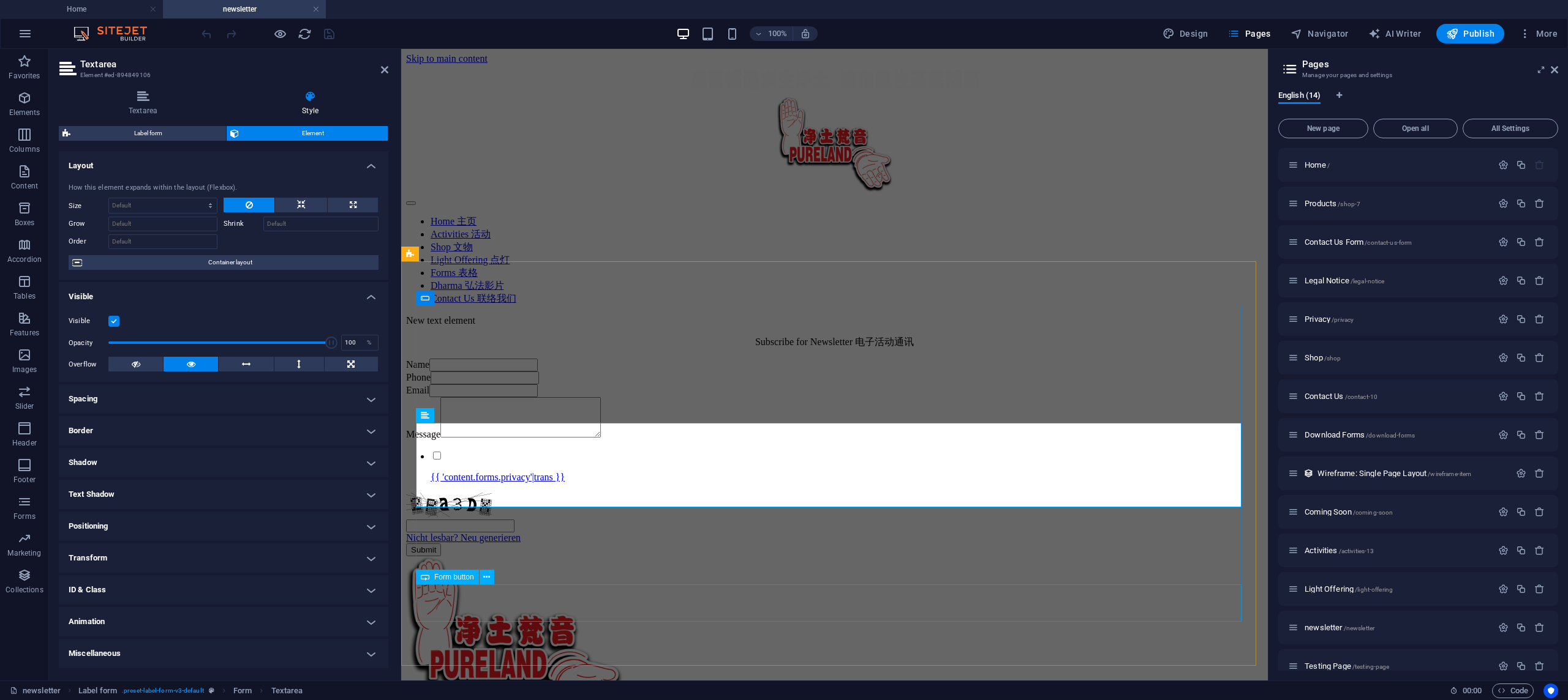
click at [880, 557] on div "Submit" at bounding box center [834, 550] width 857 height 13
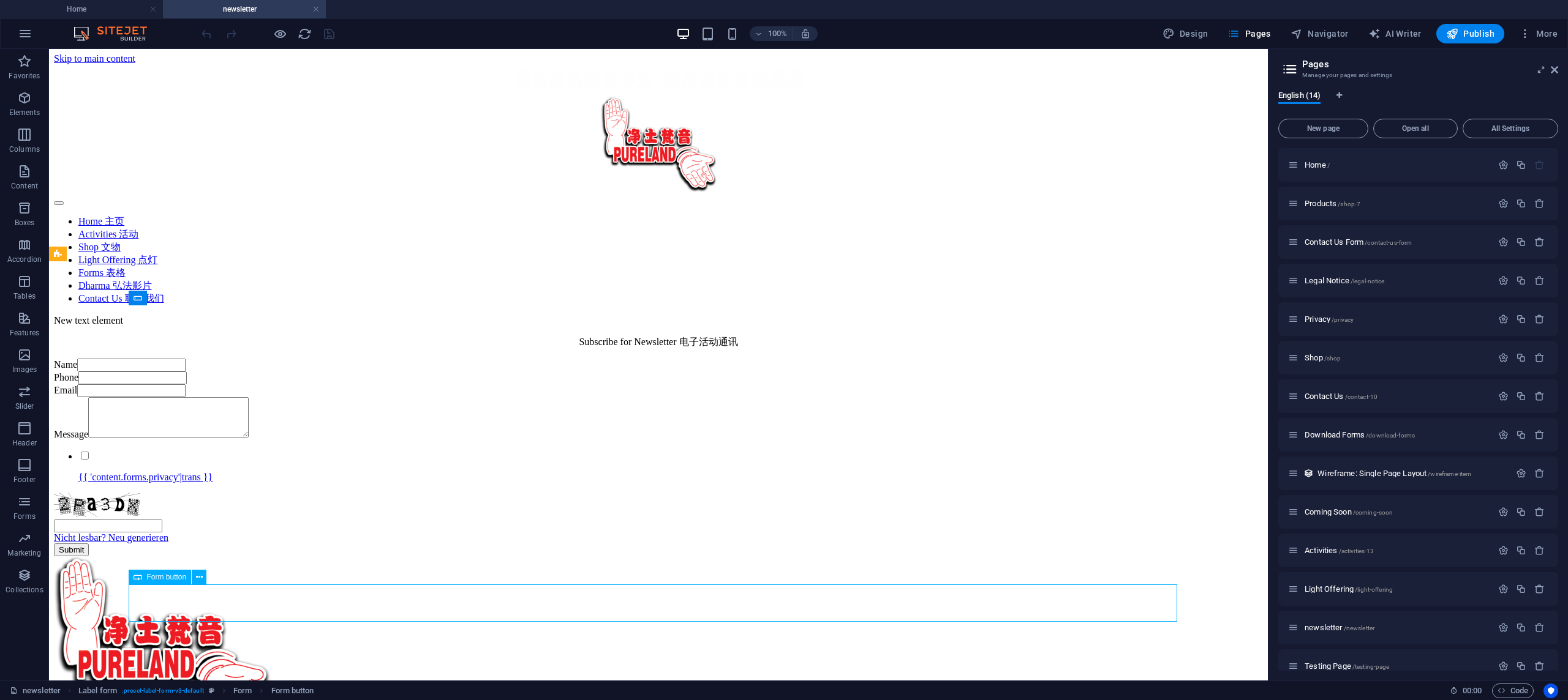
click at [858, 557] on div "Submit" at bounding box center [658, 550] width 1209 height 13
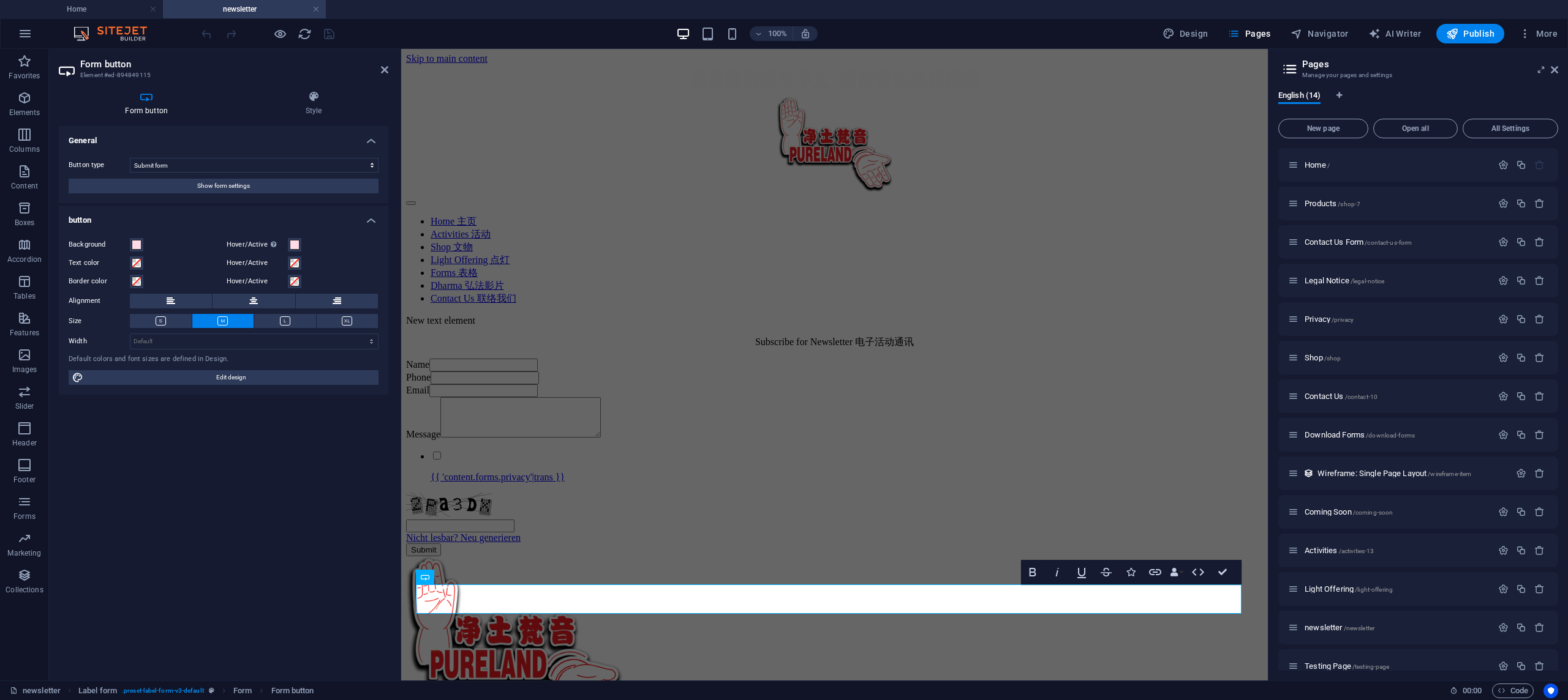
scroll to position [2, 0]
click at [629, 483] on div "{{ 'content.forms.privacy'|trans }}" at bounding box center [834, 466] width 857 height 33
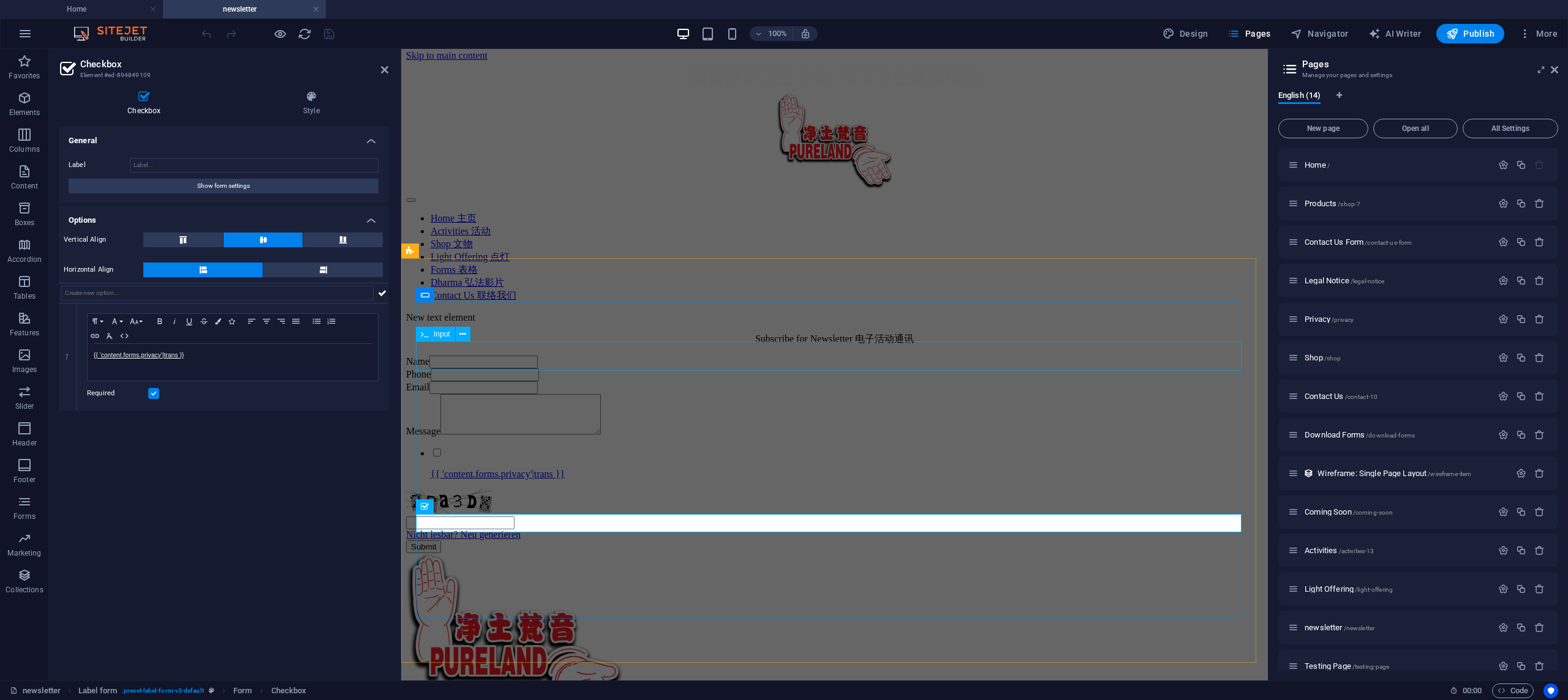
scroll to position [0, 0]
click at [500, 356] on div "Name Phone Email Message {{ 'content.forms.privacy'|trans }} Nicht lesbar? Neu …" at bounding box center [834, 455] width 857 height 198
click at [500, 357] on div "Name Phone Email Message {{ 'content.forms.privacy'|trans }} Nicht lesbar? Neu …" at bounding box center [834, 456] width 857 height 198
select select "rem"
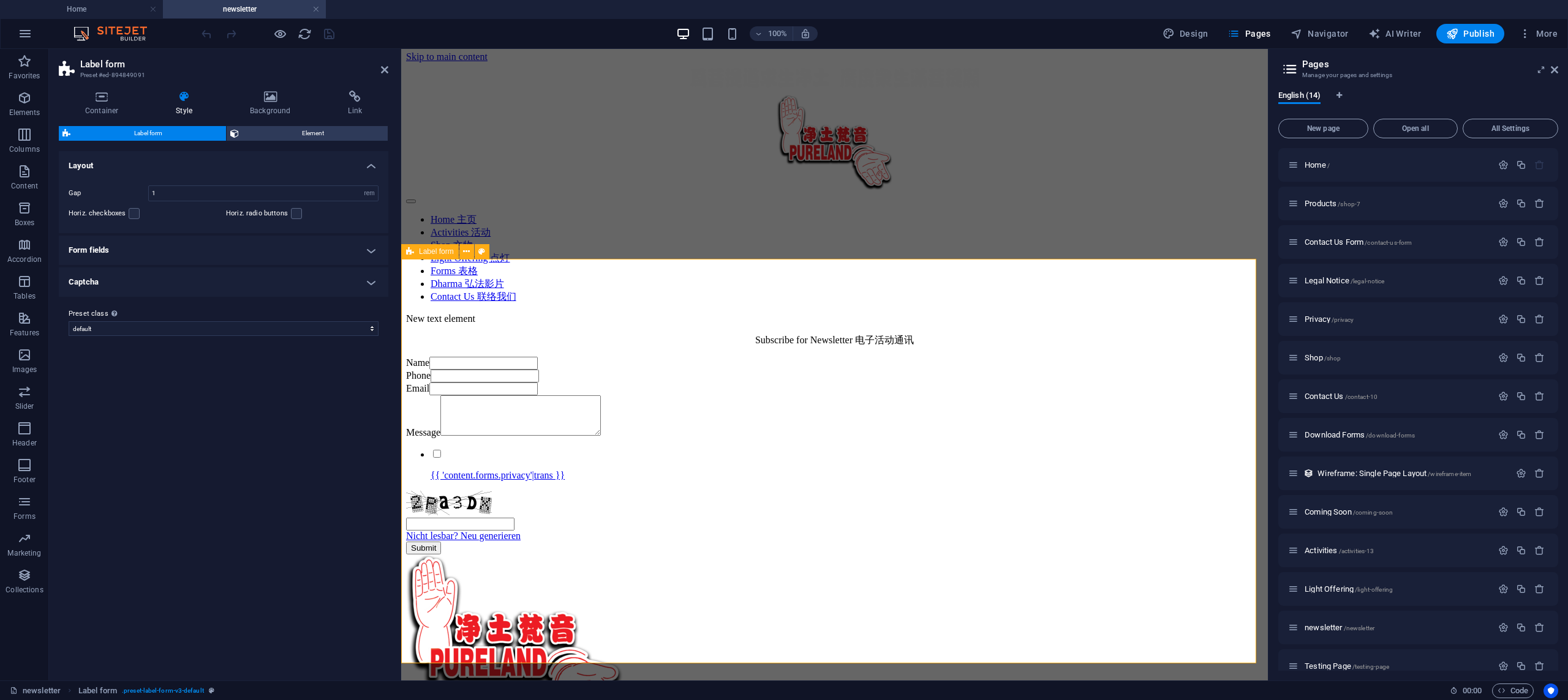
scroll to position [3, 0]
click at [355, 102] on icon at bounding box center [354, 96] width 67 height 12
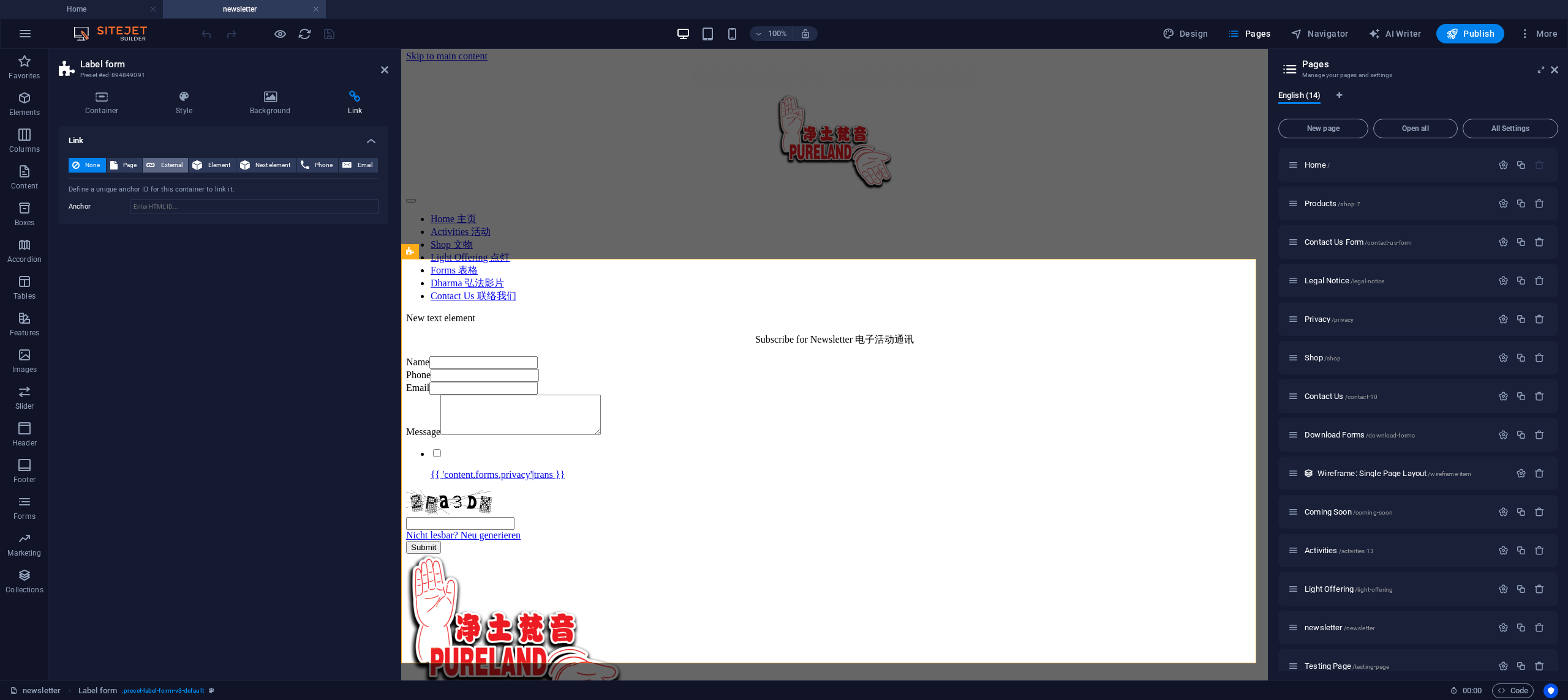
scroll to position [2, 0]
click at [129, 159] on span "Page" at bounding box center [130, 166] width 18 height 15
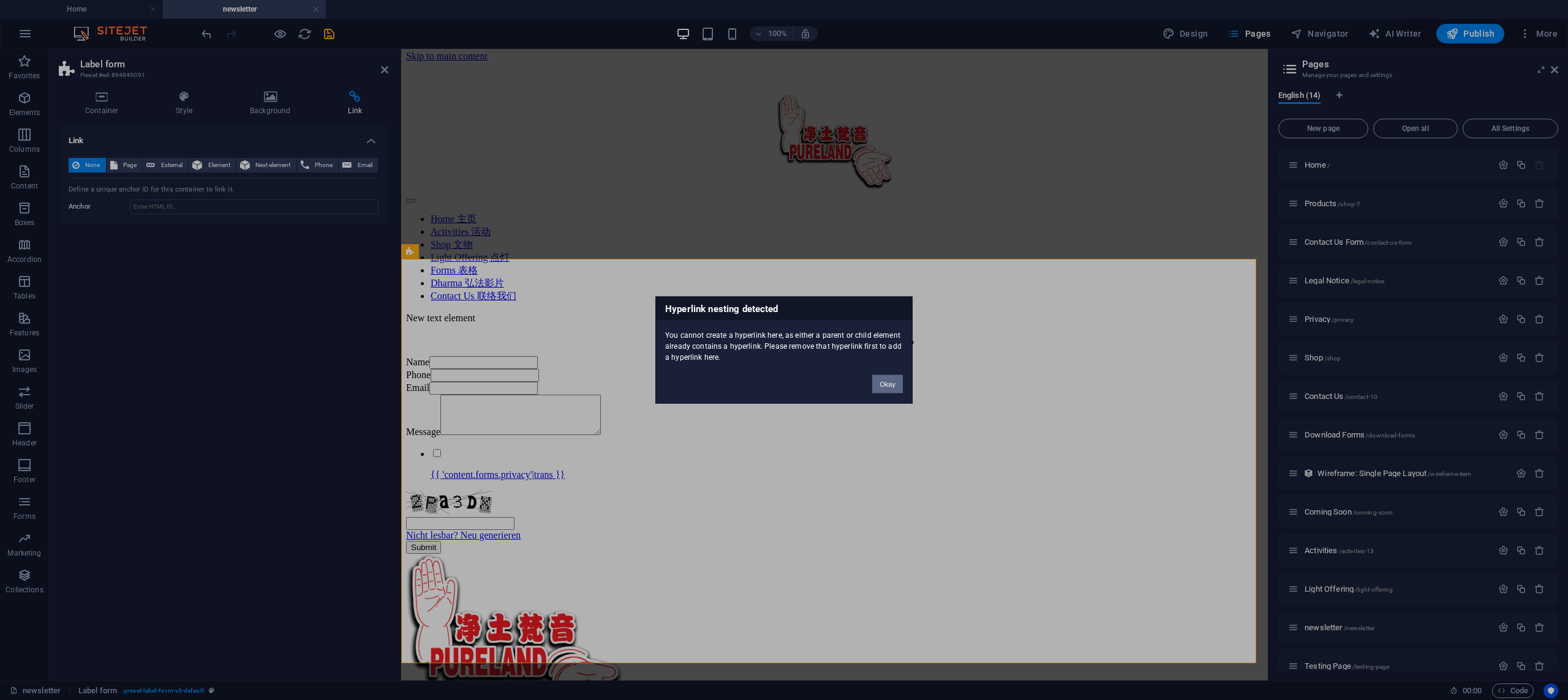
click at [898, 383] on button "Okay" at bounding box center [887, 383] width 30 height 18
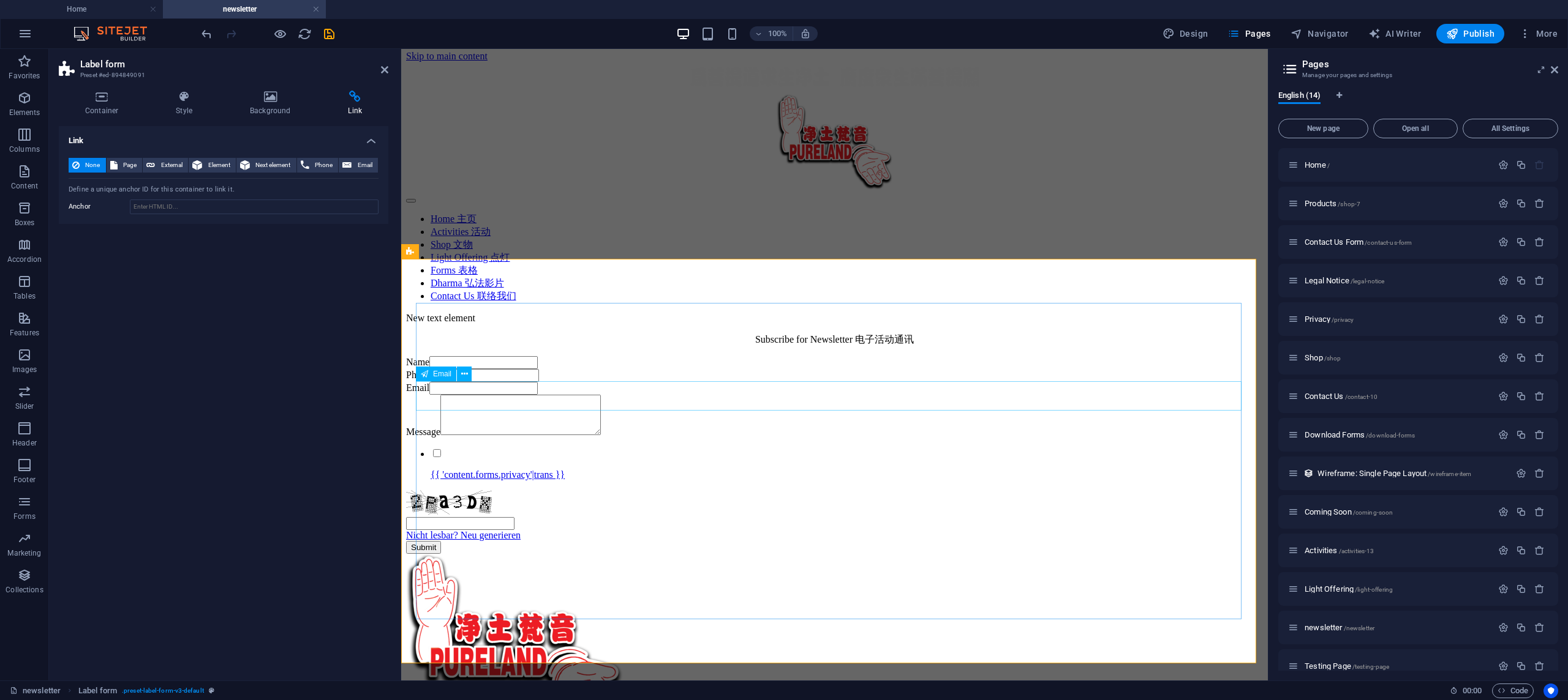
scroll to position [8, 0]
click at [760, 356] on div "Name Phone Email Message {{ 'content.forms.privacy'|trans }} Nicht lesbar? Neu …" at bounding box center [834, 455] width 857 height 198
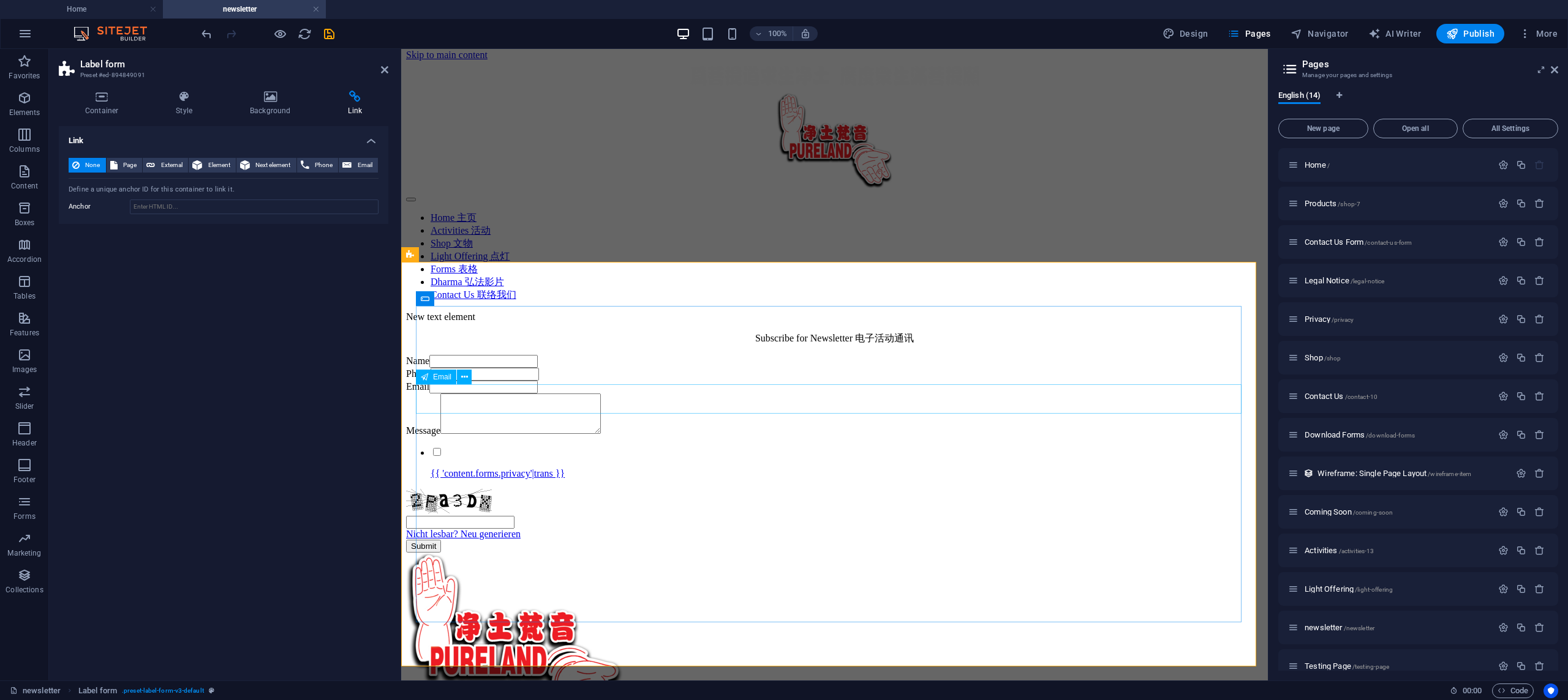
scroll to position [3, 0]
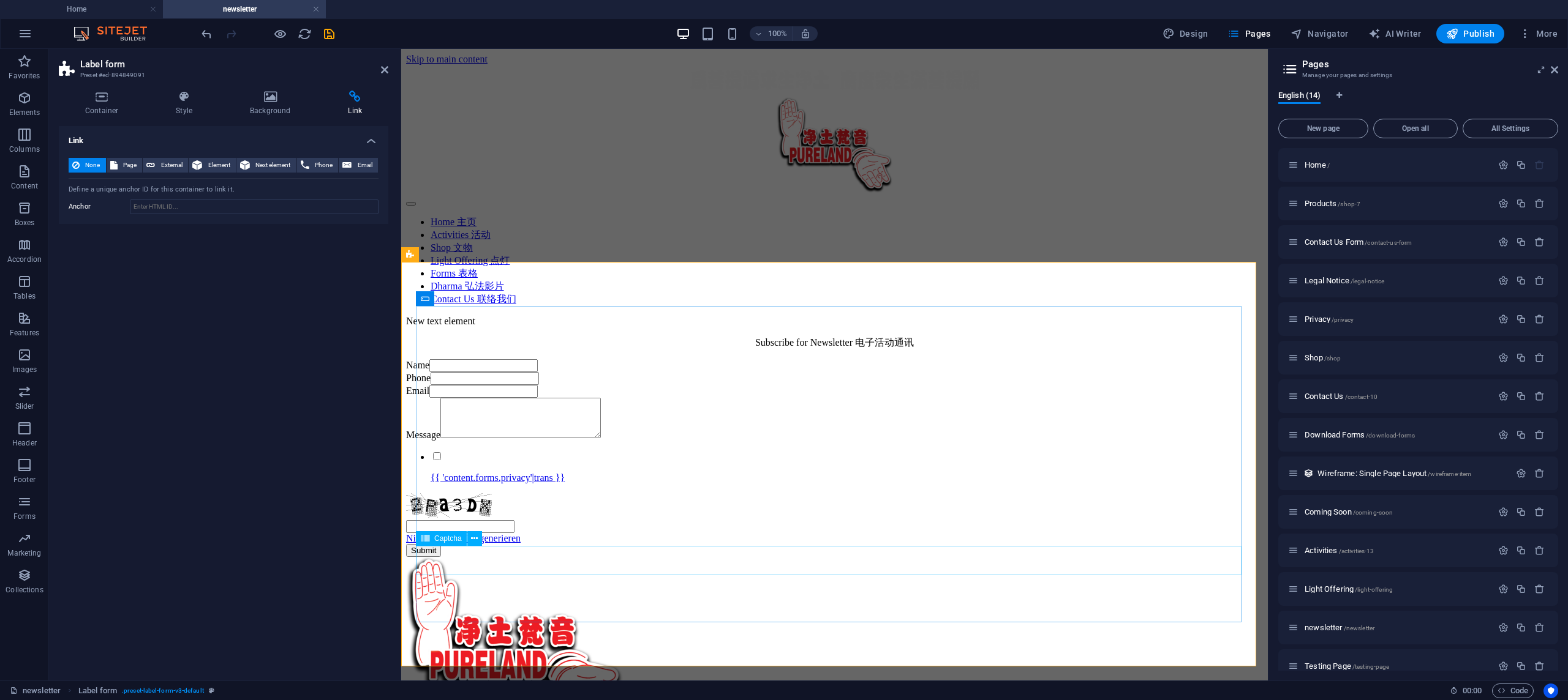
click at [1007, 545] on div "Nicht lesbar? Neu generieren" at bounding box center [834, 519] width 857 height 51
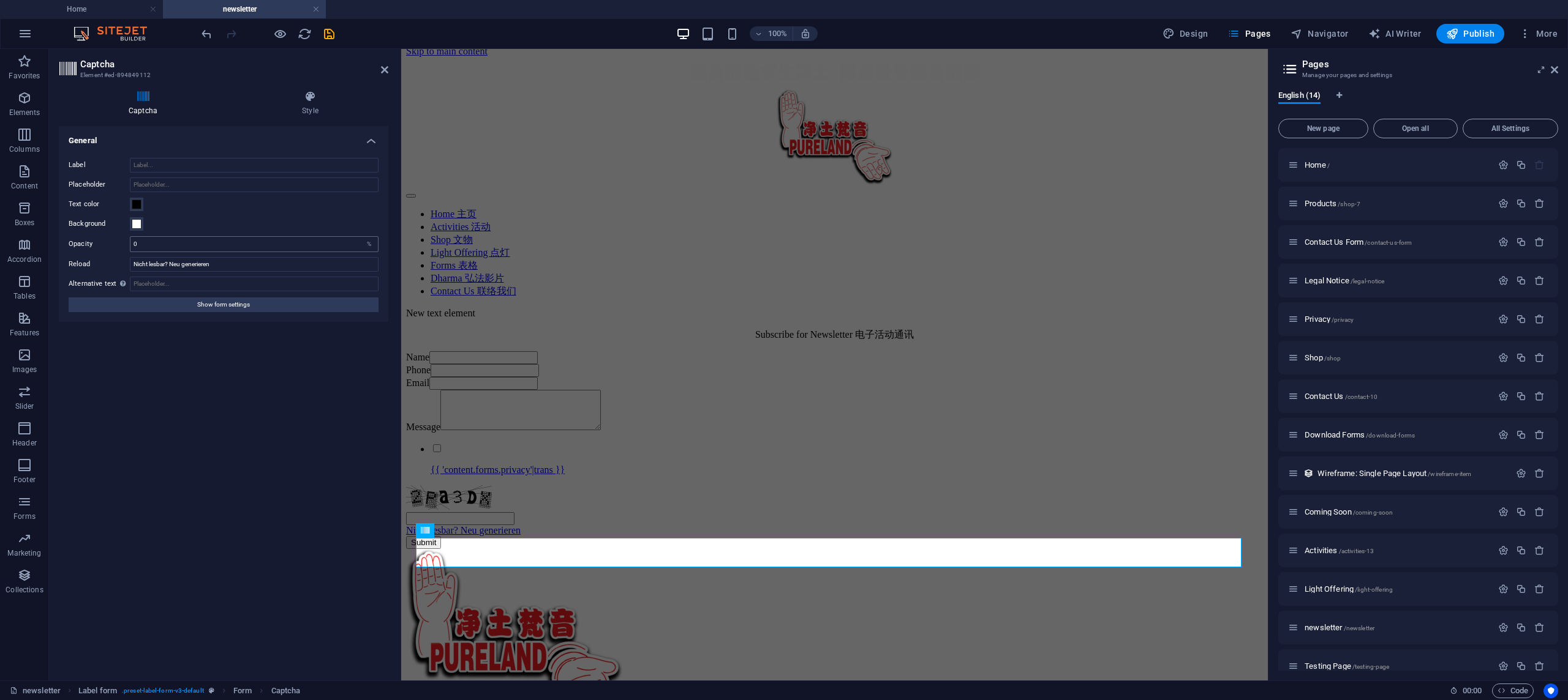
scroll to position [5, 0]
click at [309, 106] on h4 "Style" at bounding box center [310, 103] width 156 height 25
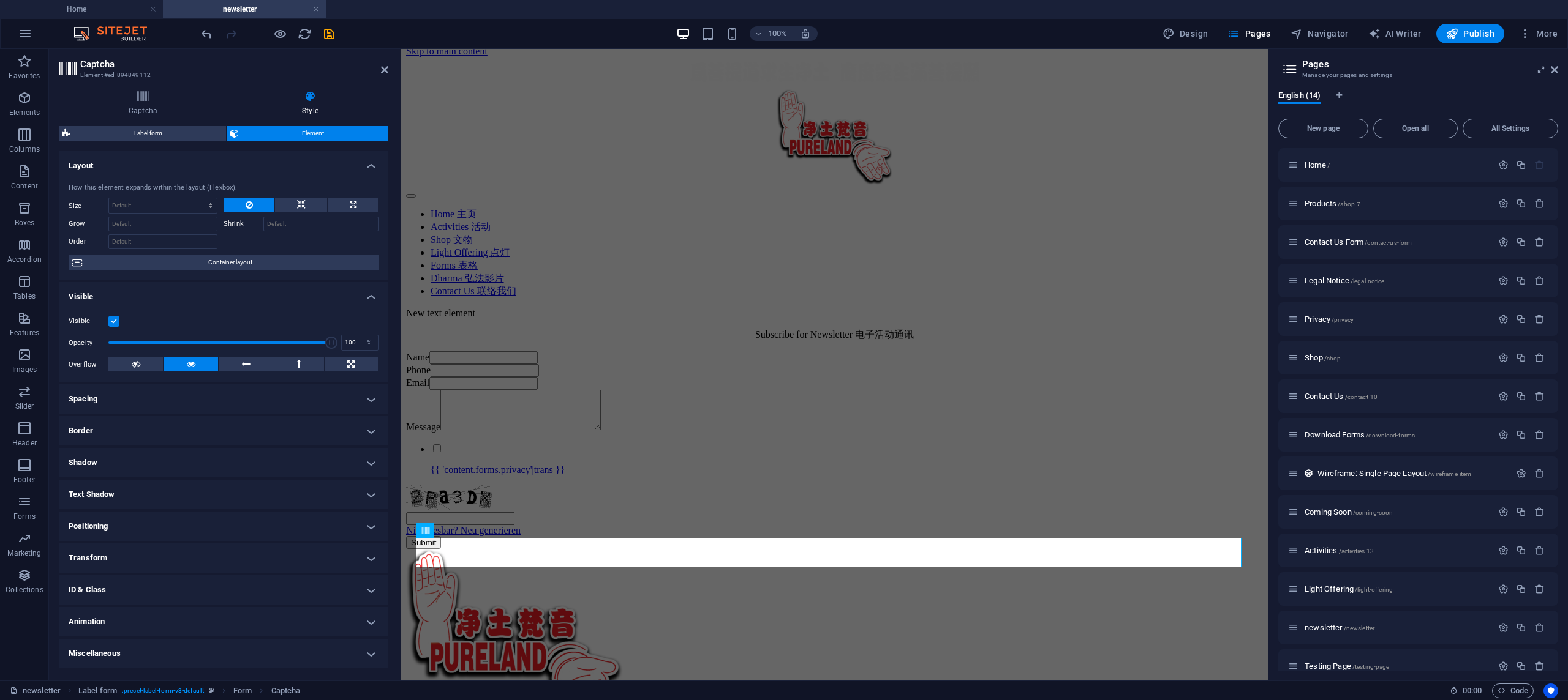
scroll to position [13, 0]
click at [195, 384] on h4 "Spacing" at bounding box center [223, 399] width 330 height 29
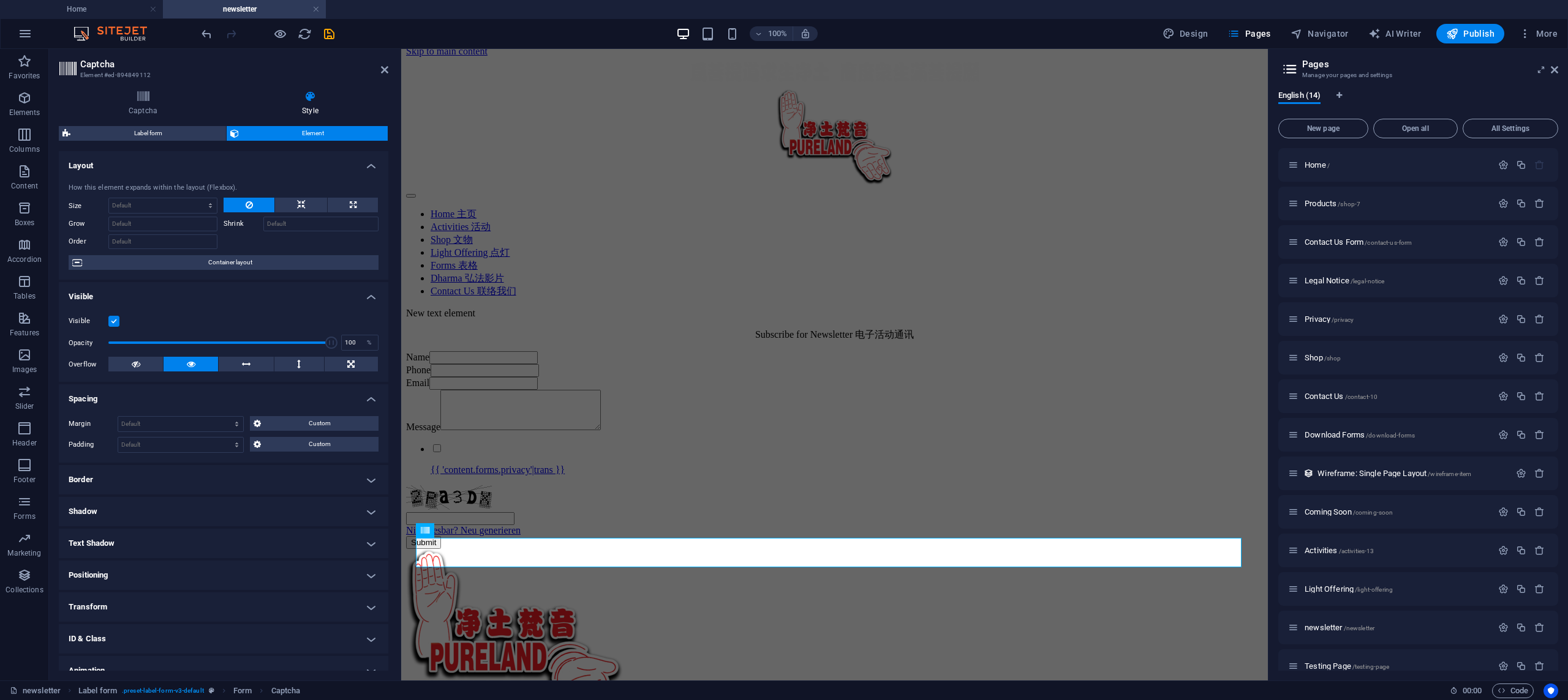
scroll to position [7, 0]
click at [258, 466] on h4 "Border" at bounding box center [223, 480] width 330 height 29
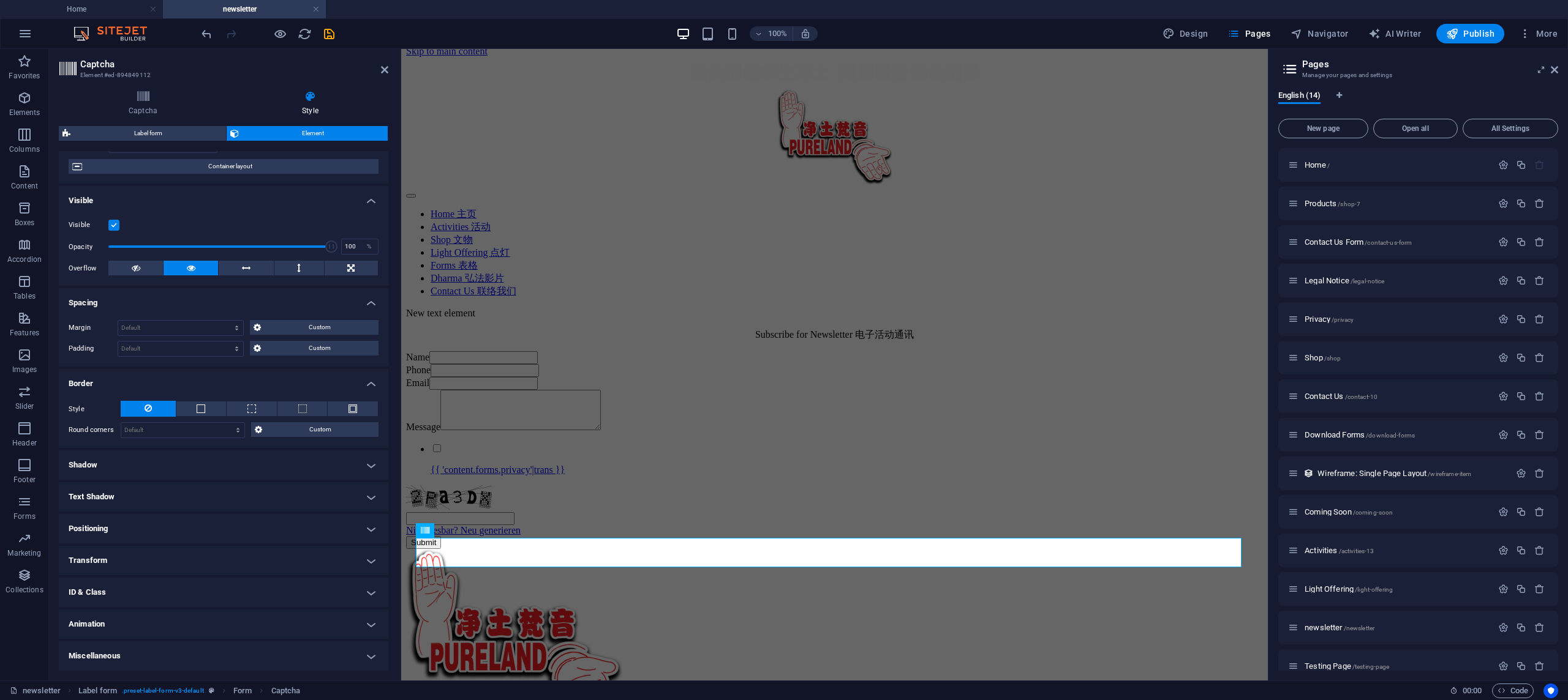
scroll to position [95, 0]
click at [281, 491] on h4 "Text Shadow" at bounding box center [223, 497] width 330 height 29
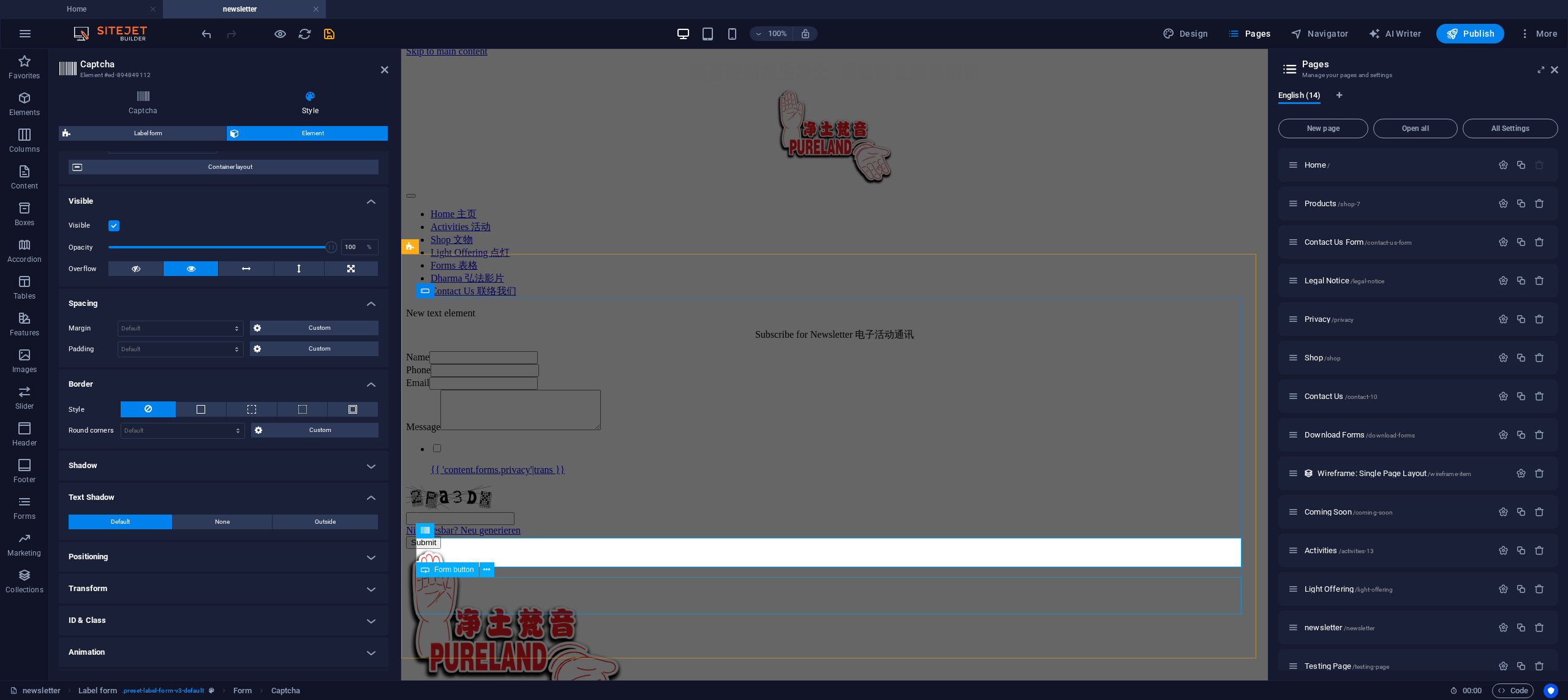
click at [743, 549] on div "Submit" at bounding box center [834, 543] width 857 height 13
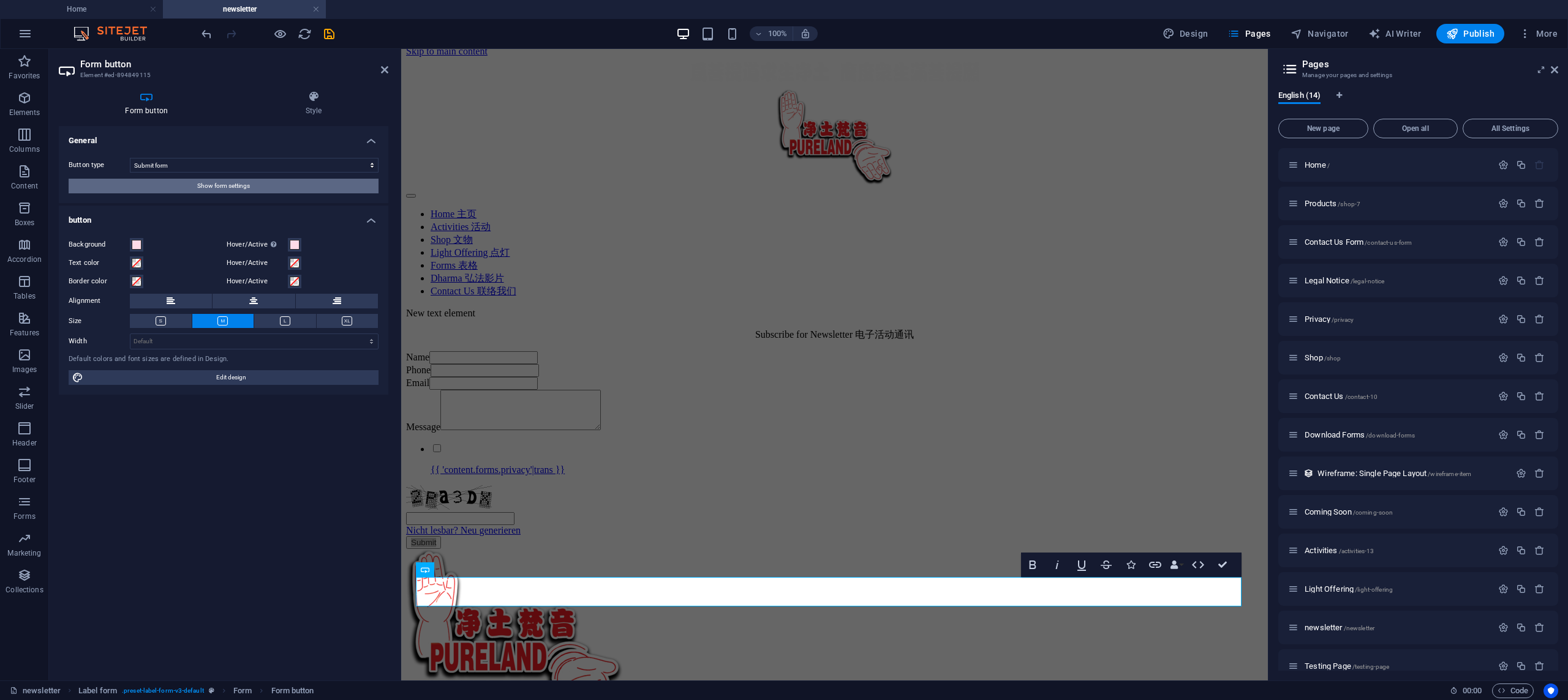
click at [236, 179] on span "Show form settings" at bounding box center [223, 187] width 53 height 15
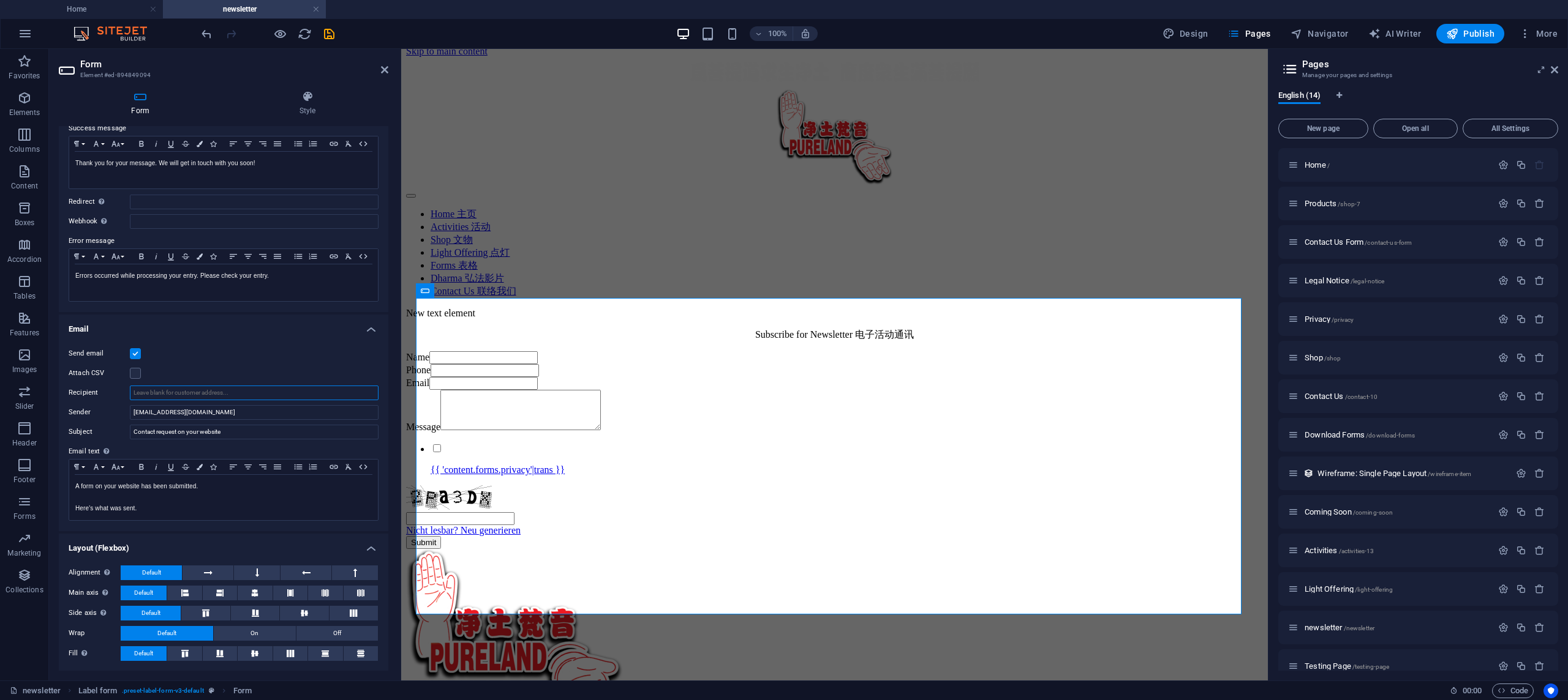
click at [228, 385] on input "Recipient" at bounding box center [254, 393] width 249 height 15
click at [135, 368] on label at bounding box center [136, 374] width 11 height 11
click at [0, 0] on input "Attach CSV" at bounding box center [0, 0] width 0 height 0
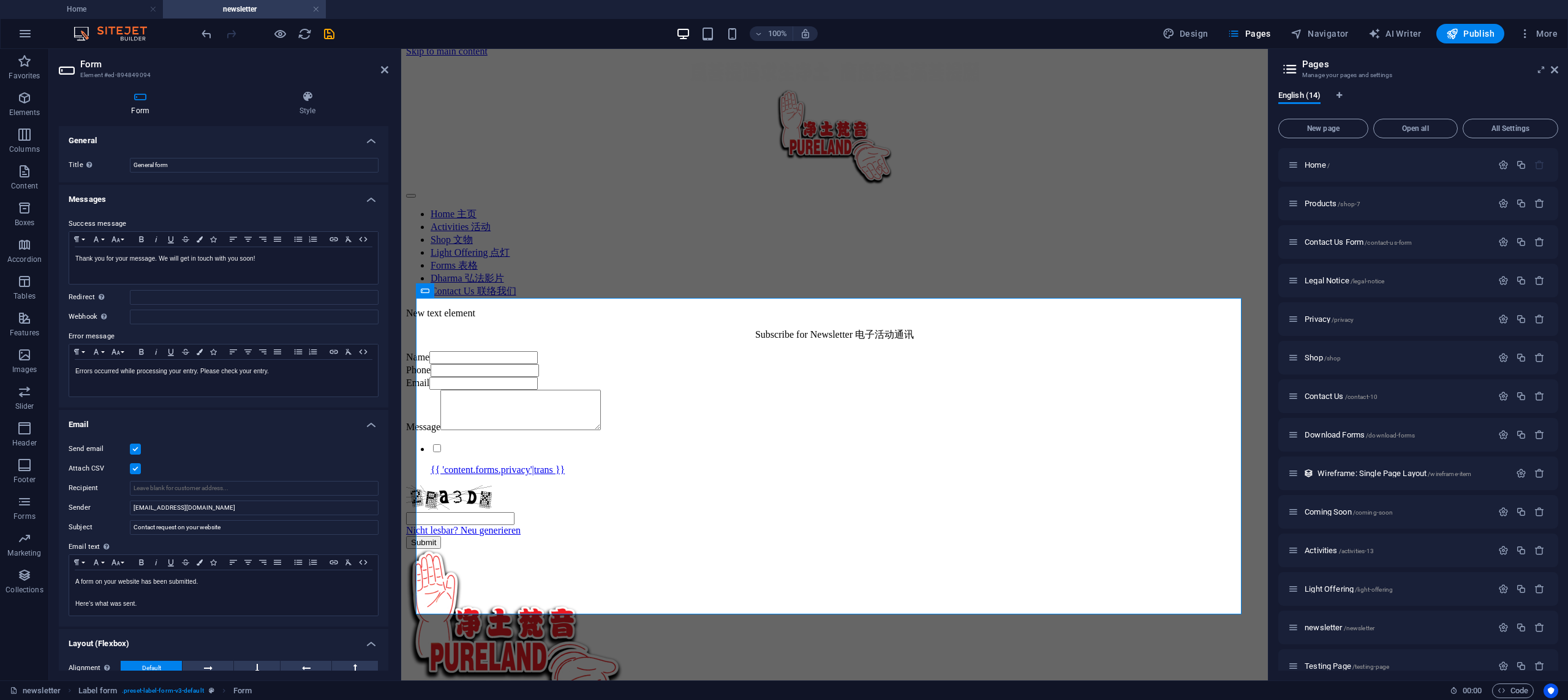
scroll to position [0, 0]
click at [232, 199] on h4 "Messages" at bounding box center [223, 195] width 330 height 22
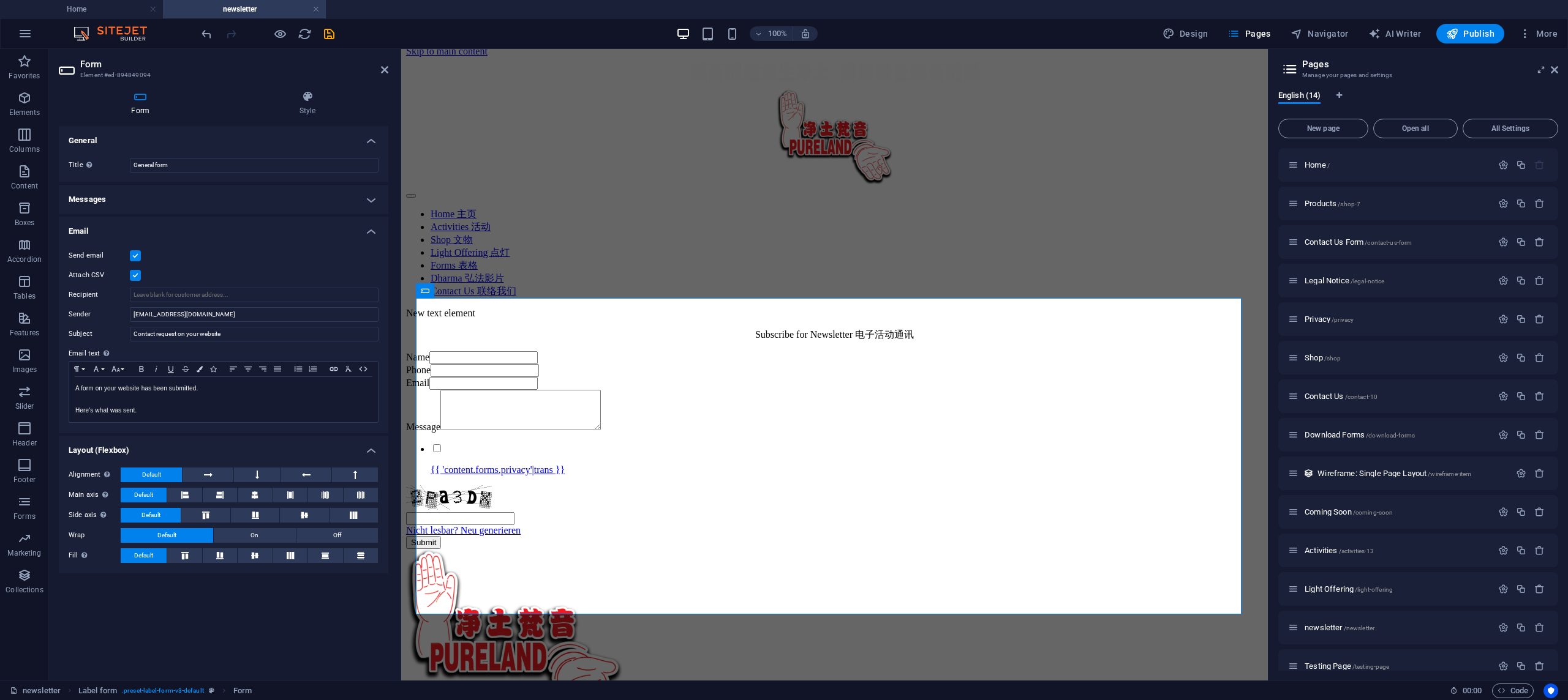
click at [234, 199] on h4 "Messages" at bounding box center [223, 199] width 330 height 29
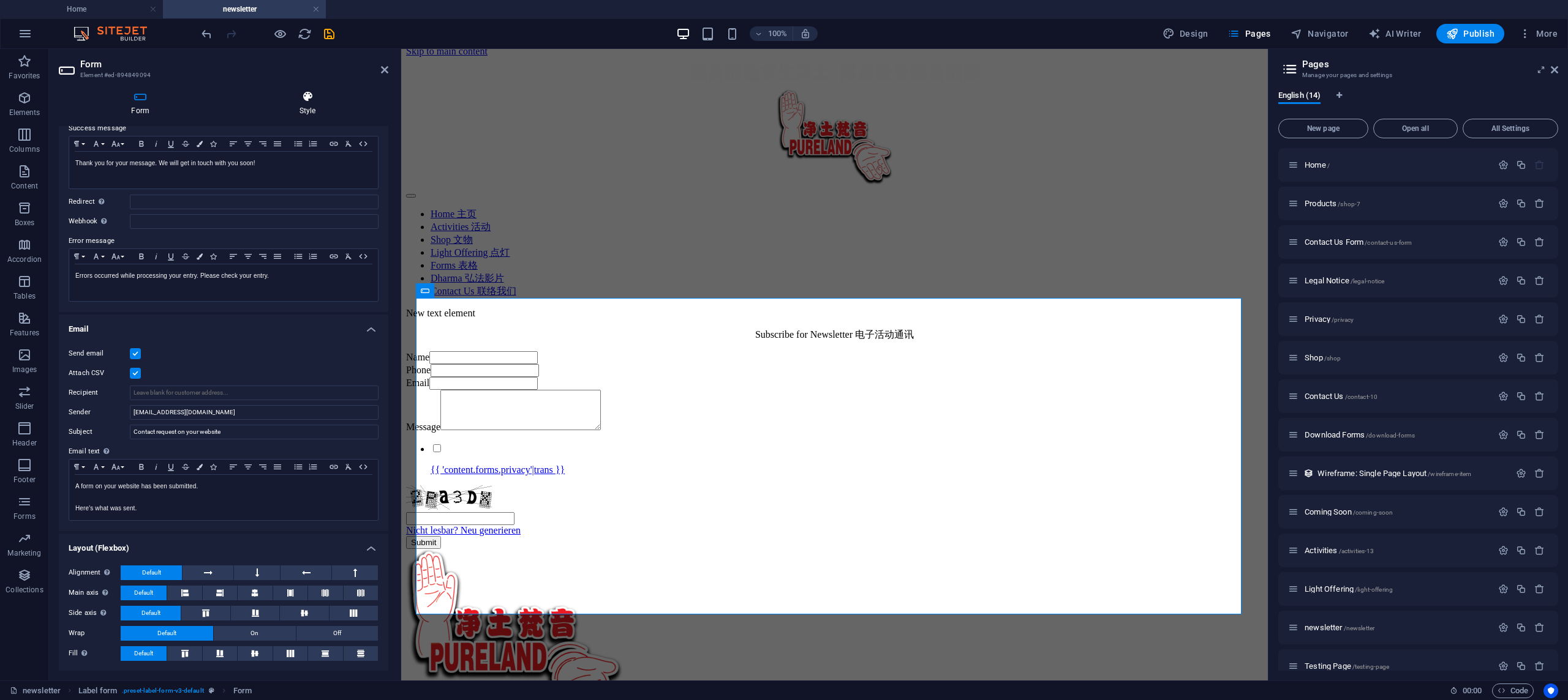
scroll to position [1, 0]
click at [150, 107] on h4 "Form" at bounding box center [142, 103] width 168 height 25
click at [349, 87] on div "Form Style General Title Define a name for the form. General form Messages Succ…" at bounding box center [223, 381] width 349 height 600
click at [299, 94] on icon at bounding box center [307, 96] width 162 height 12
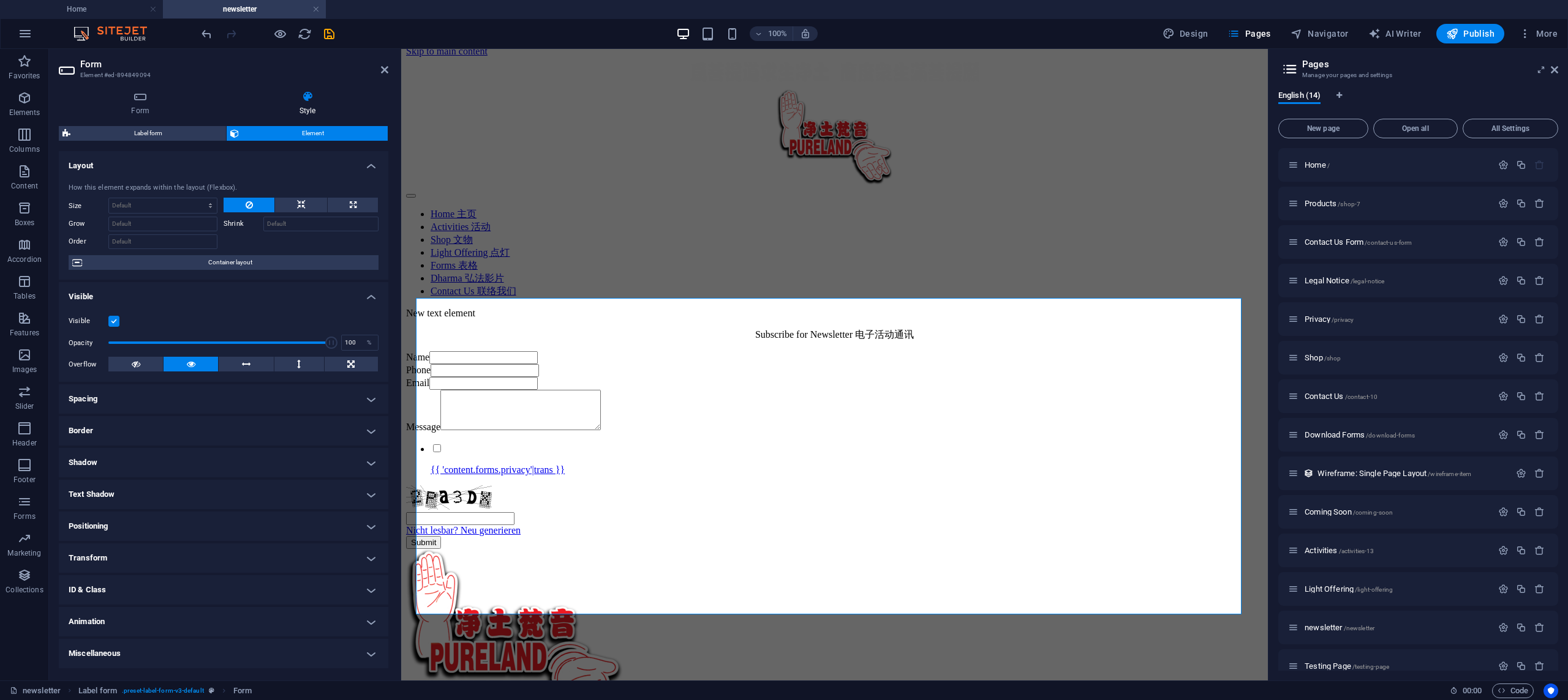
click at [473, 351] on div "Name" at bounding box center [834, 358] width 857 height 13
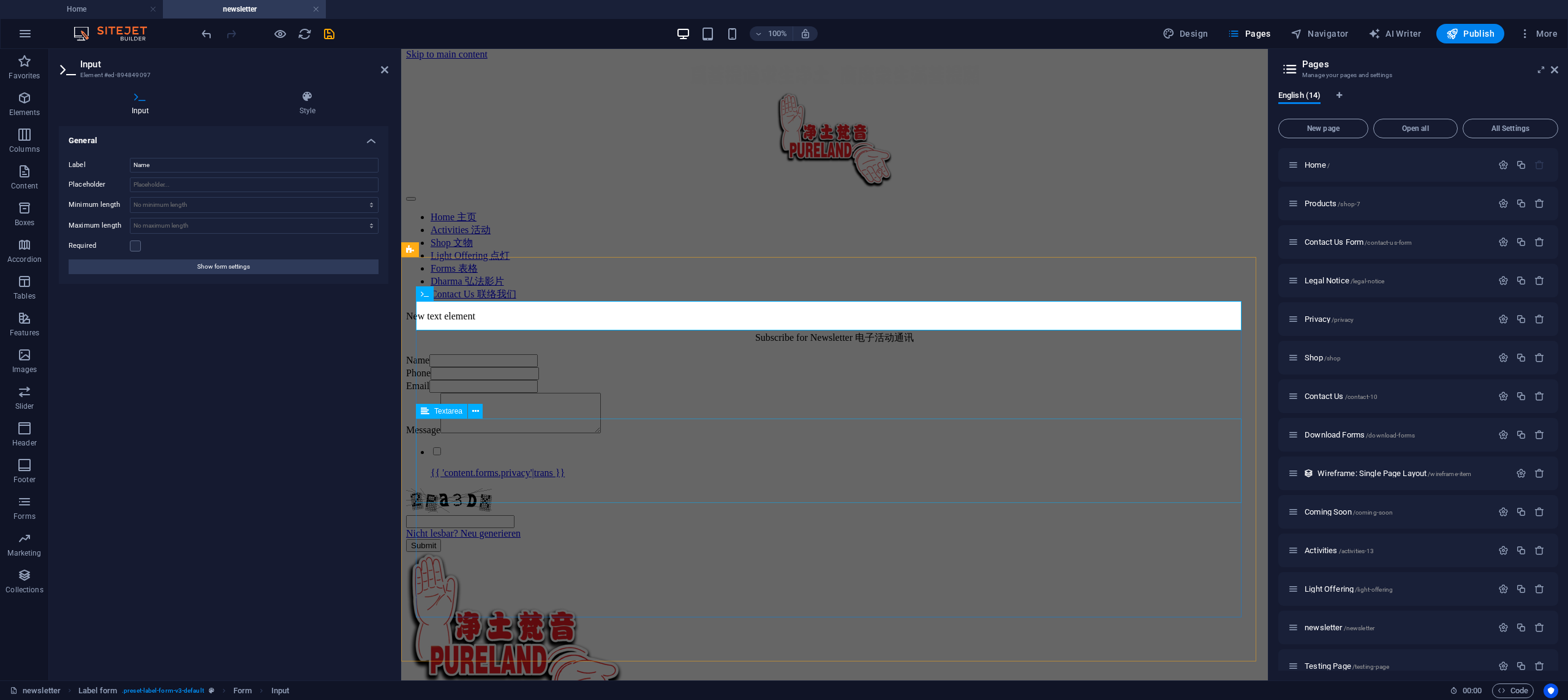
click at [483, 424] on div "Message" at bounding box center [834, 414] width 857 height 42
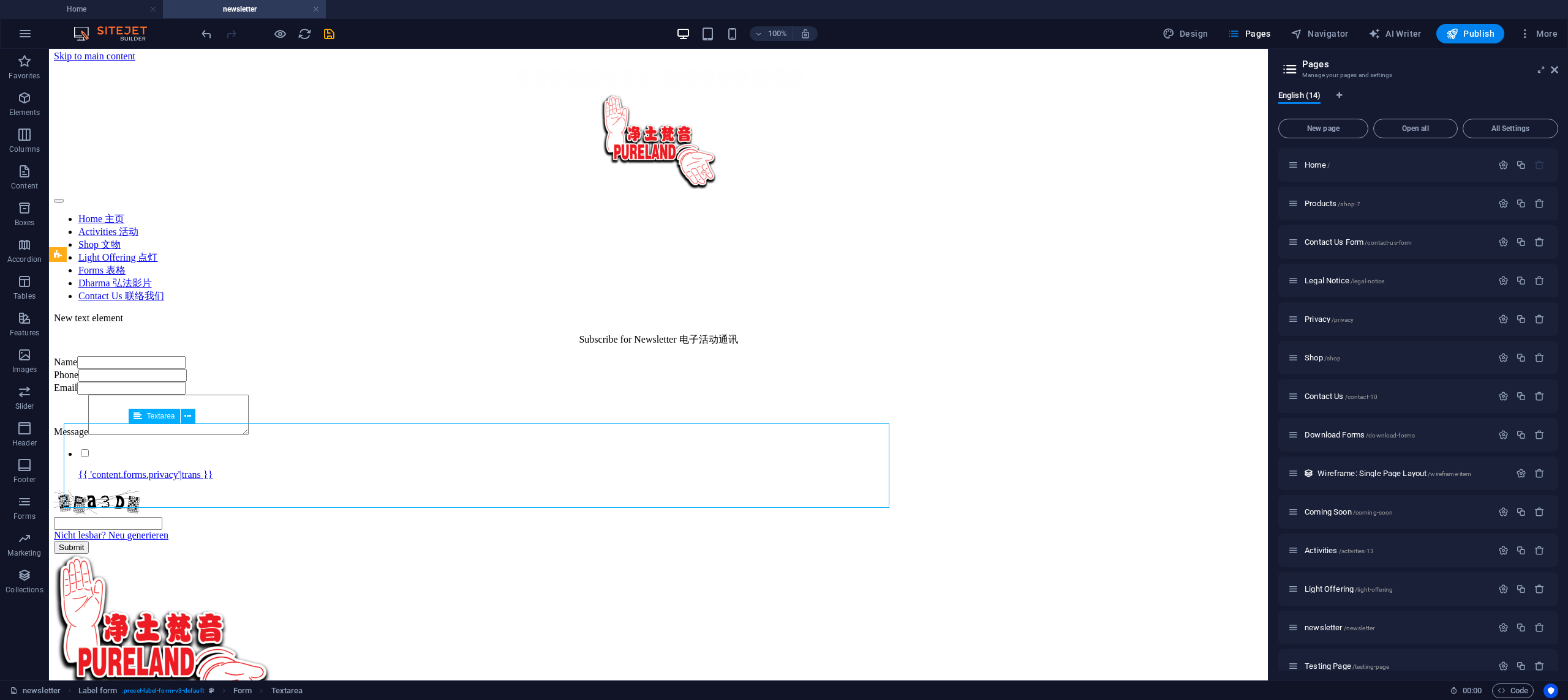
scroll to position [0, 0]
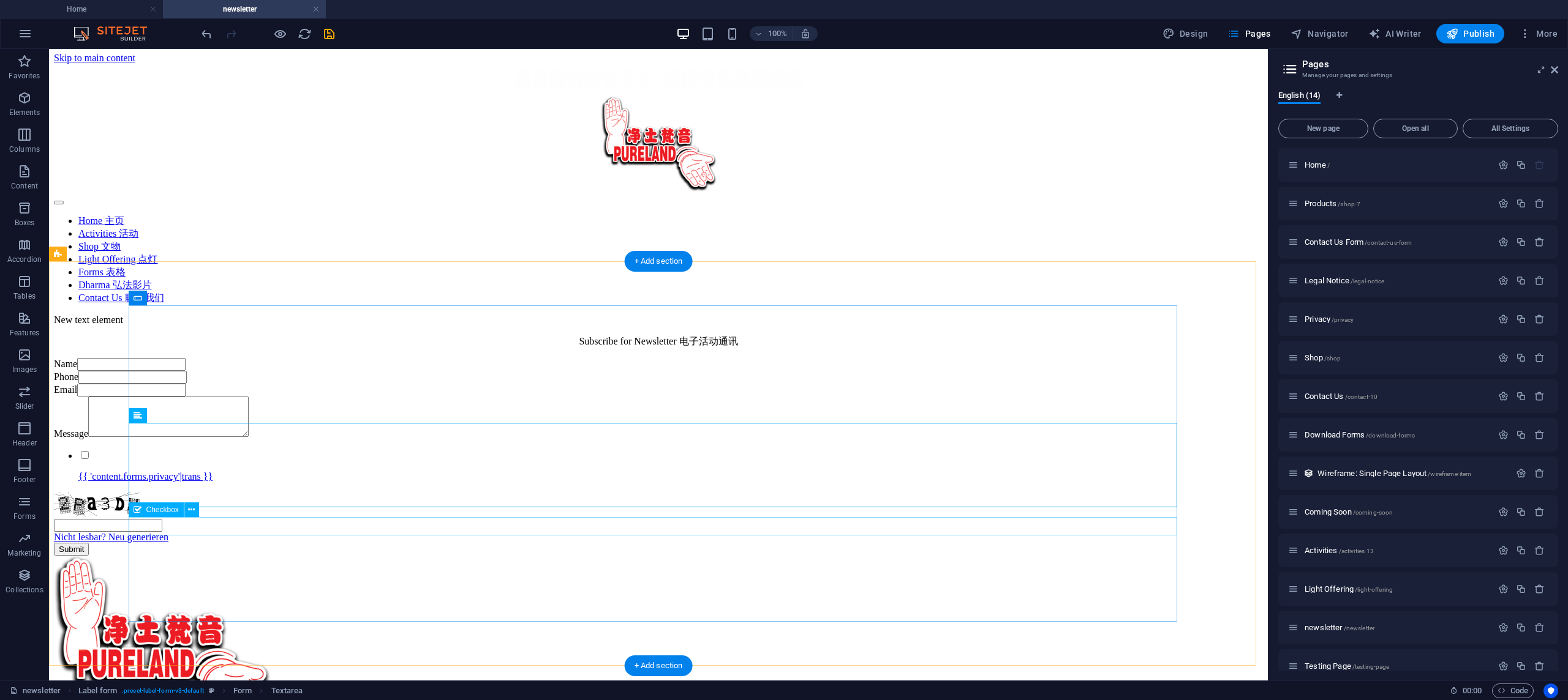
click at [489, 482] on div "{{ 'content.forms.privacy'|trans }}" at bounding box center [658, 465] width 1209 height 33
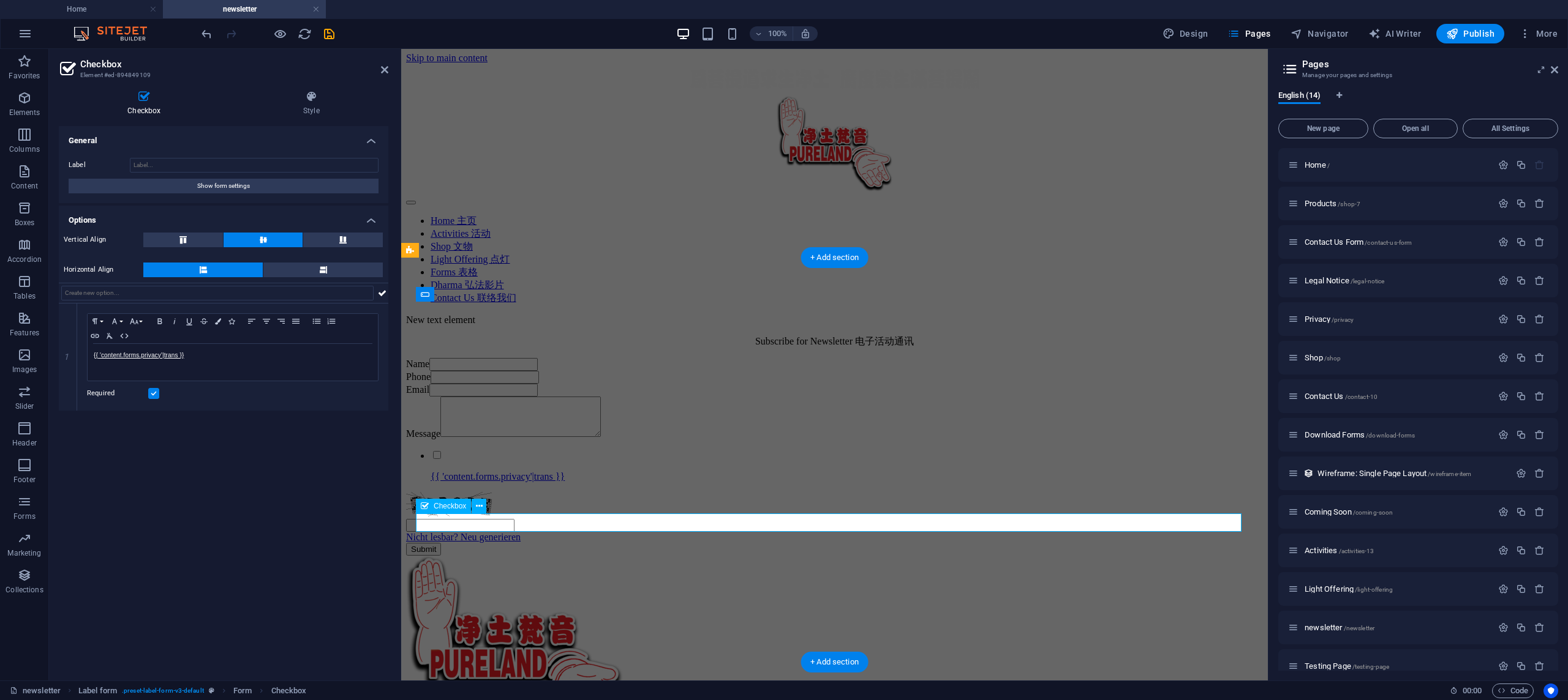
scroll to position [8, 0]
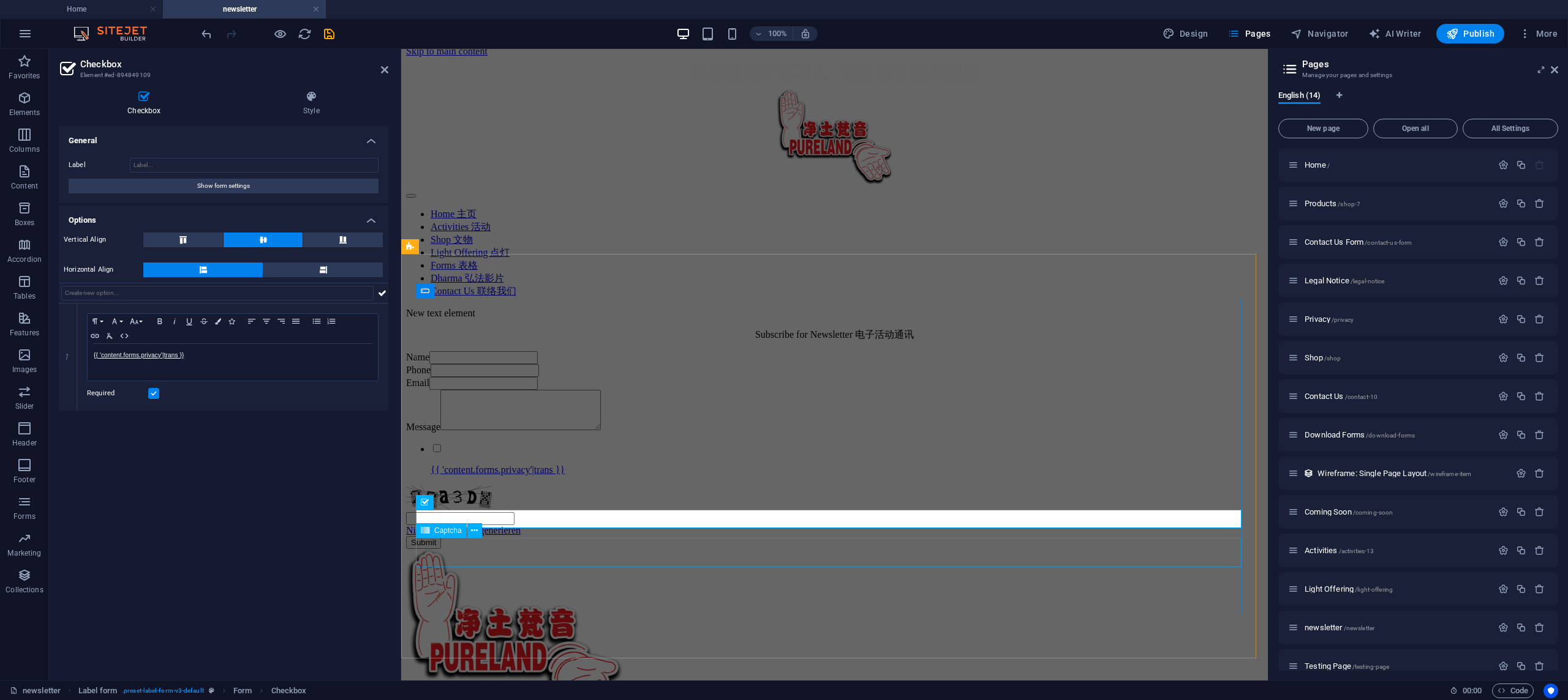
click at [485, 536] on div "Nicht lesbar? Neu generieren" at bounding box center [834, 511] width 857 height 51
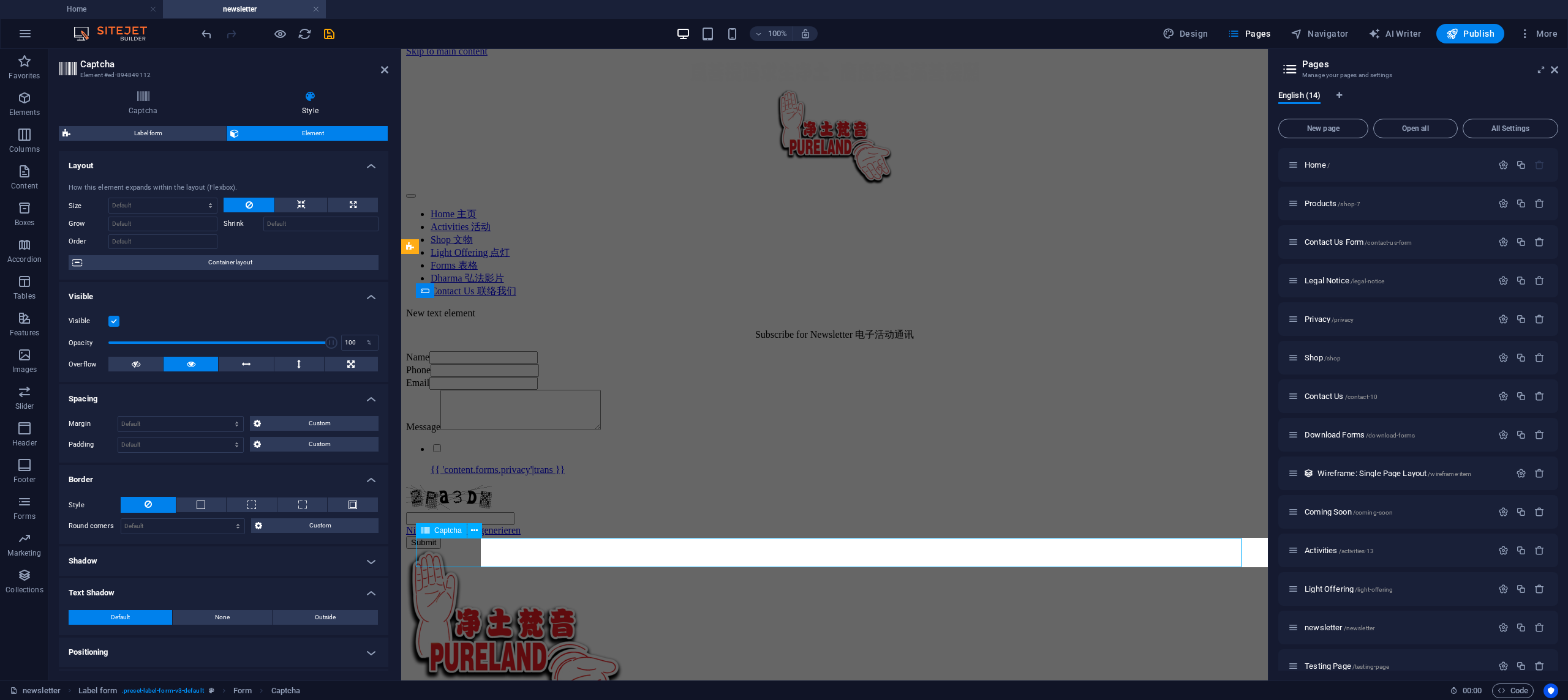
scroll to position [12, 0]
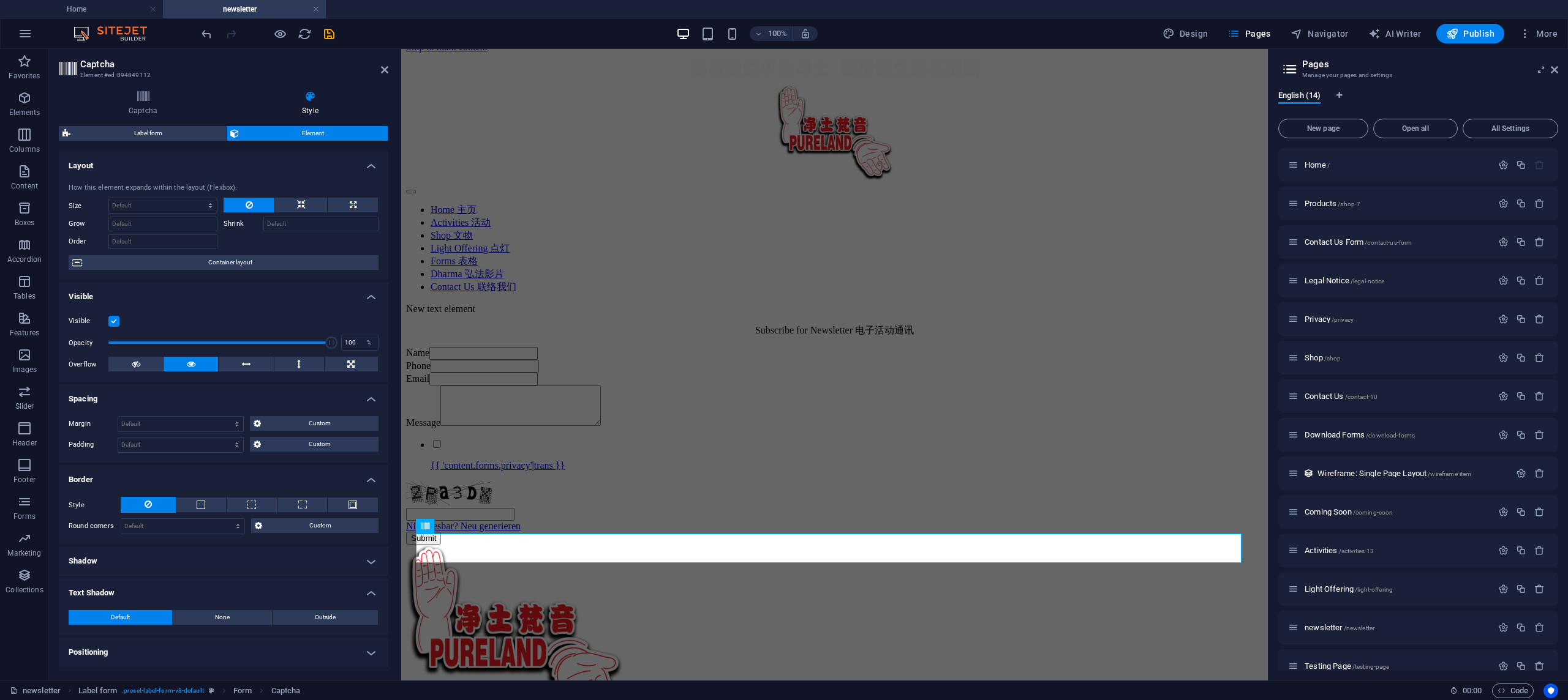
click at [485, 545] on div "Submit" at bounding box center [834, 539] width 857 height 13
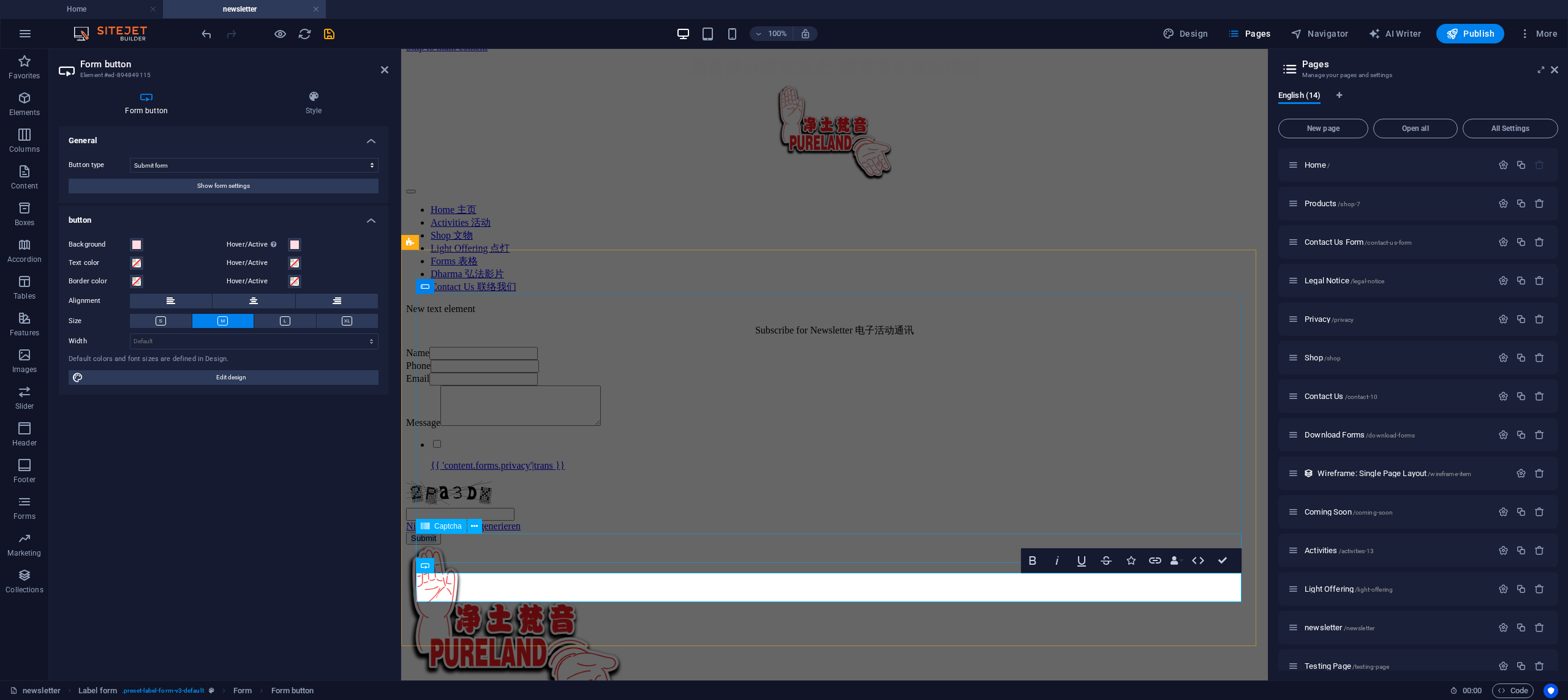
click at [427, 532] on div "Nicht lesbar? Neu generieren" at bounding box center [834, 507] width 857 height 51
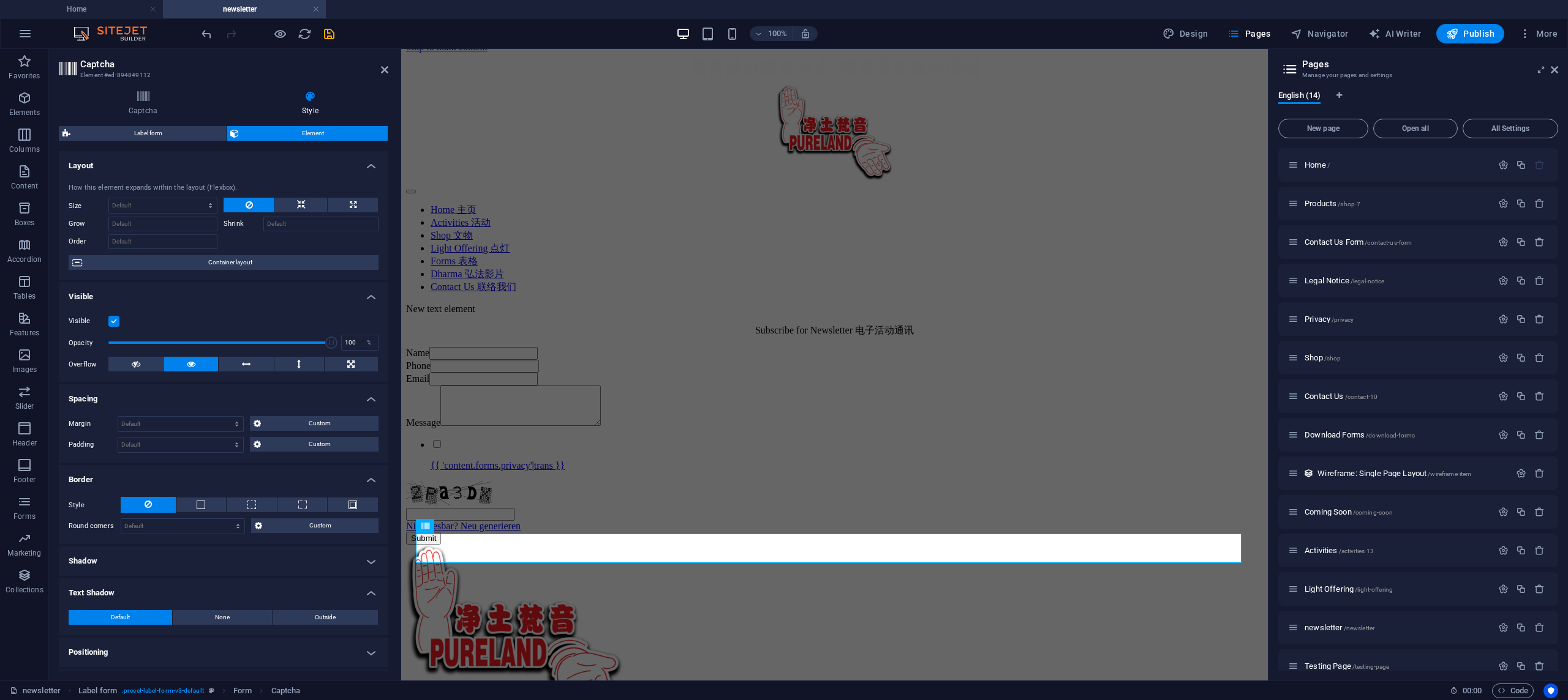
click at [482, 347] on div "Name Phone Email Message {{ 'content.forms.privacy'|trans }} Nicht lesbar? Neu …" at bounding box center [834, 446] width 857 height 198
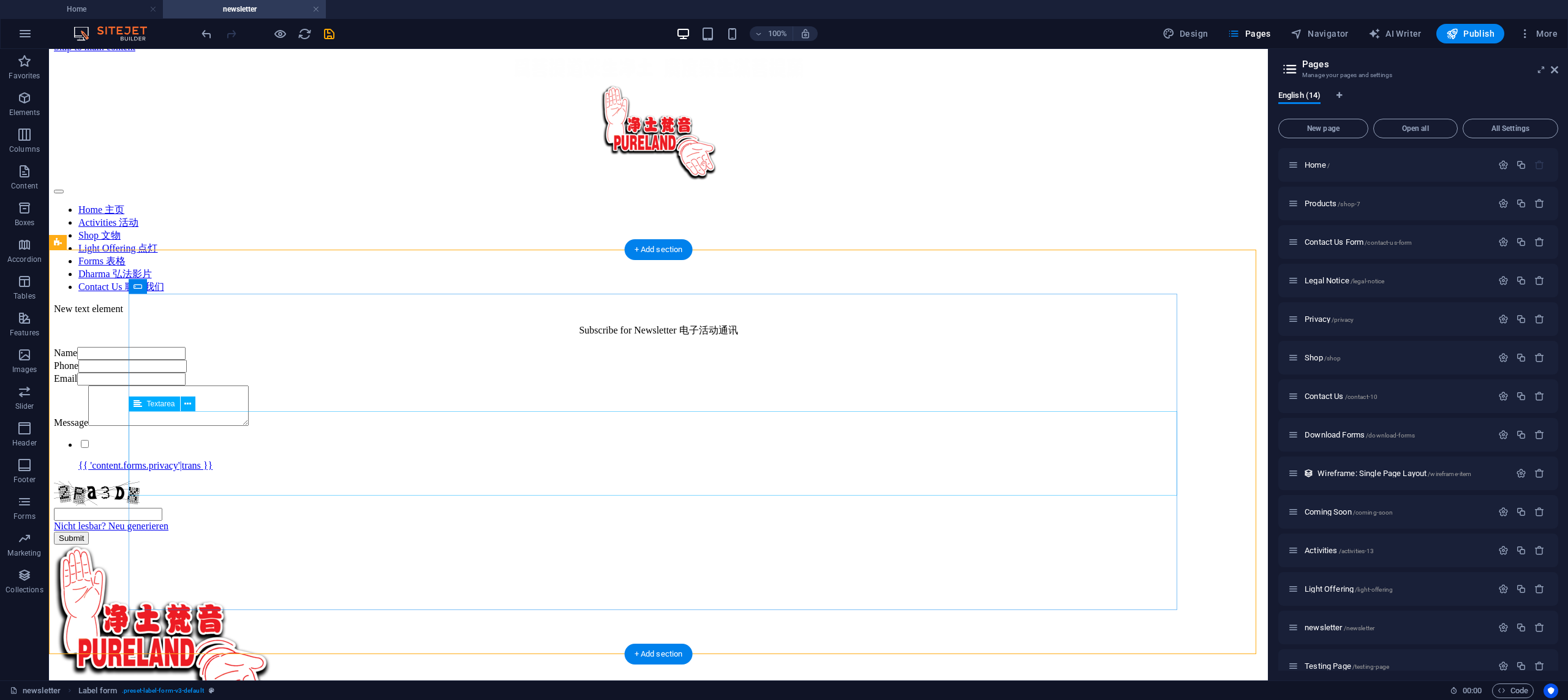
click at [503, 429] on div "Message" at bounding box center [658, 406] width 1209 height 42
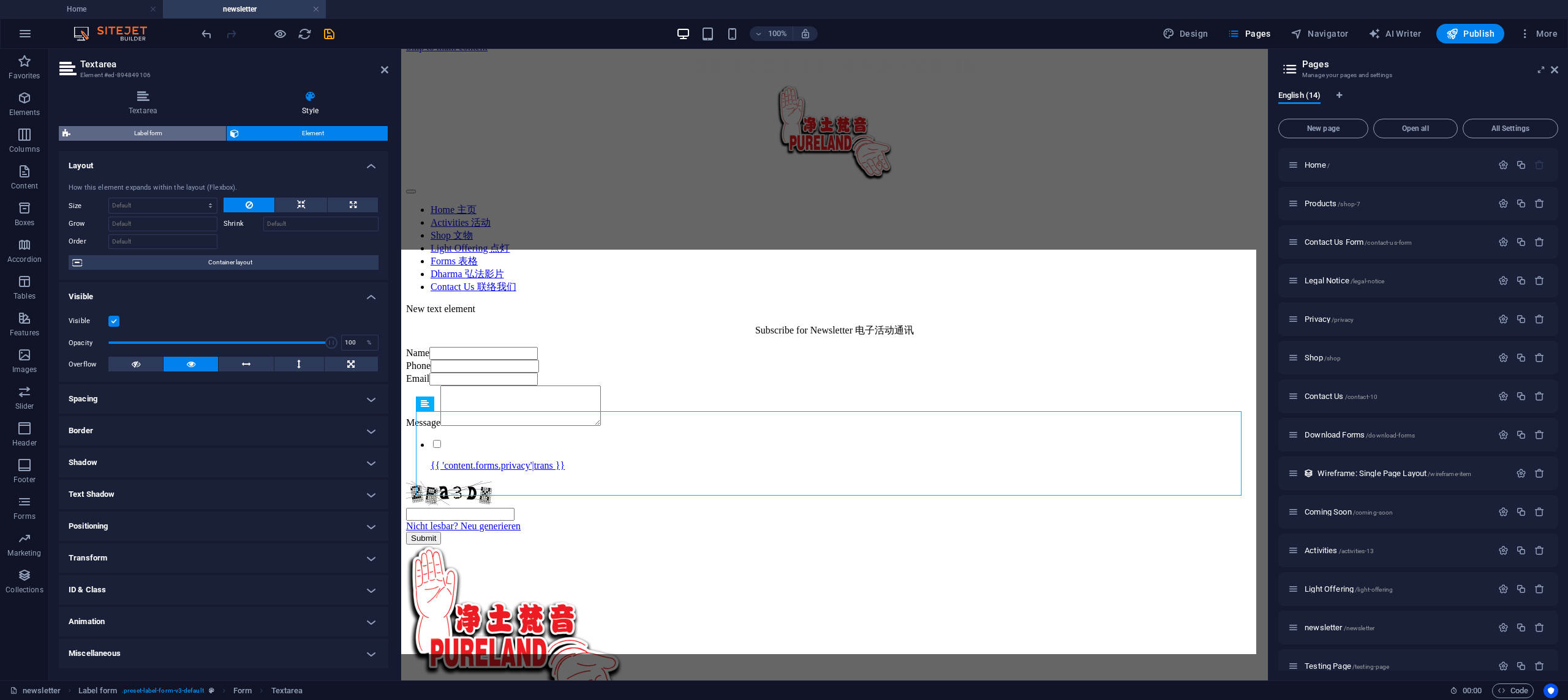
click at [191, 138] on span "Label form" at bounding box center [148, 134] width 148 height 15
select select "rem"
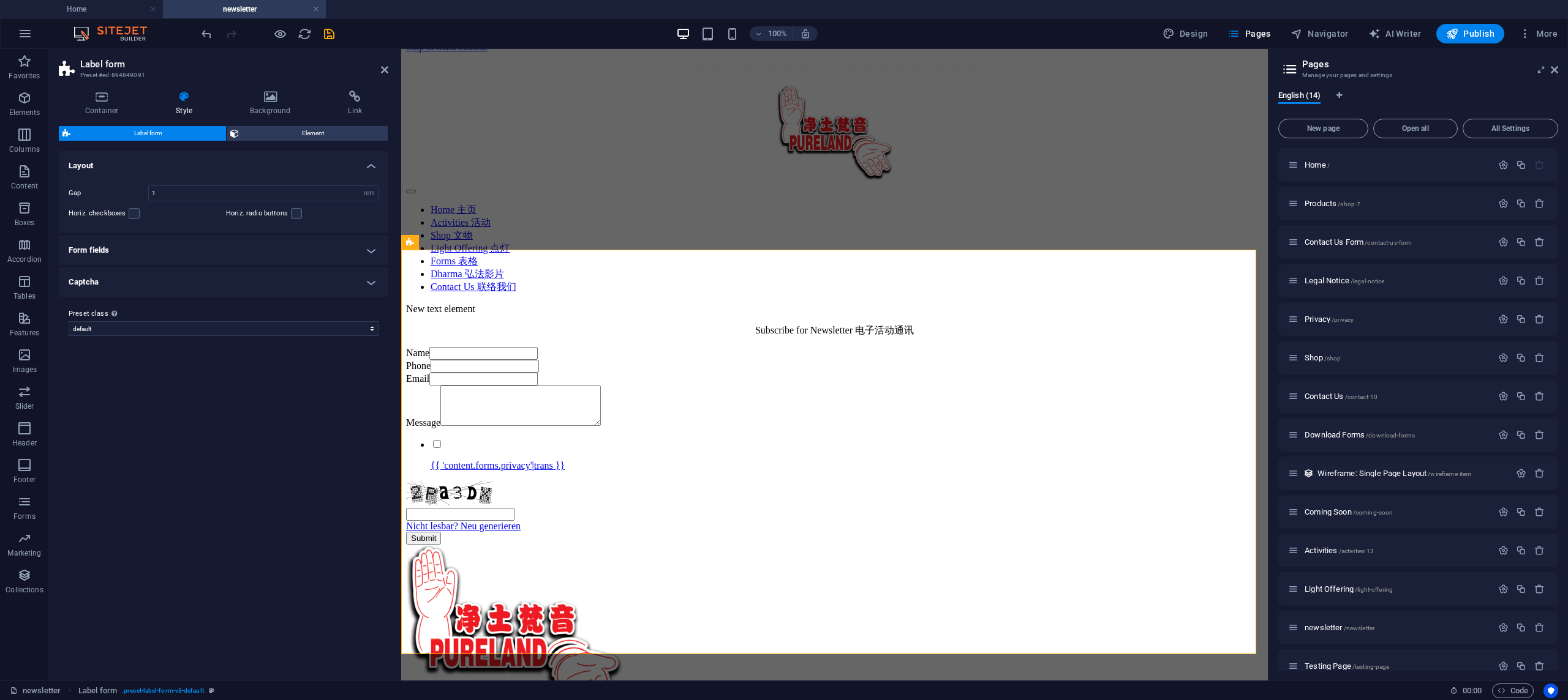
scroll to position [5, 0]
click at [301, 131] on span "Element" at bounding box center [313, 134] width 142 height 15
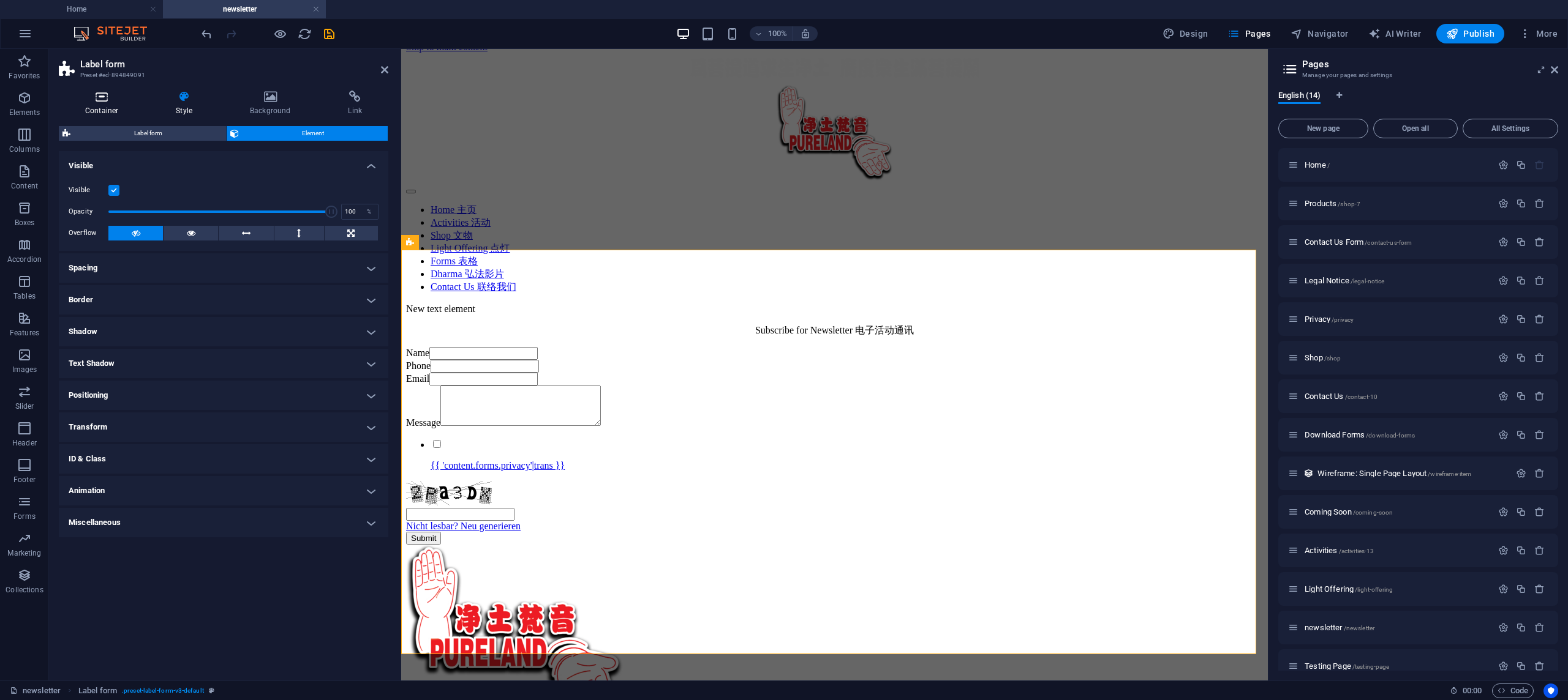
click at [125, 106] on h4 "Container" at bounding box center [104, 103] width 90 height 25
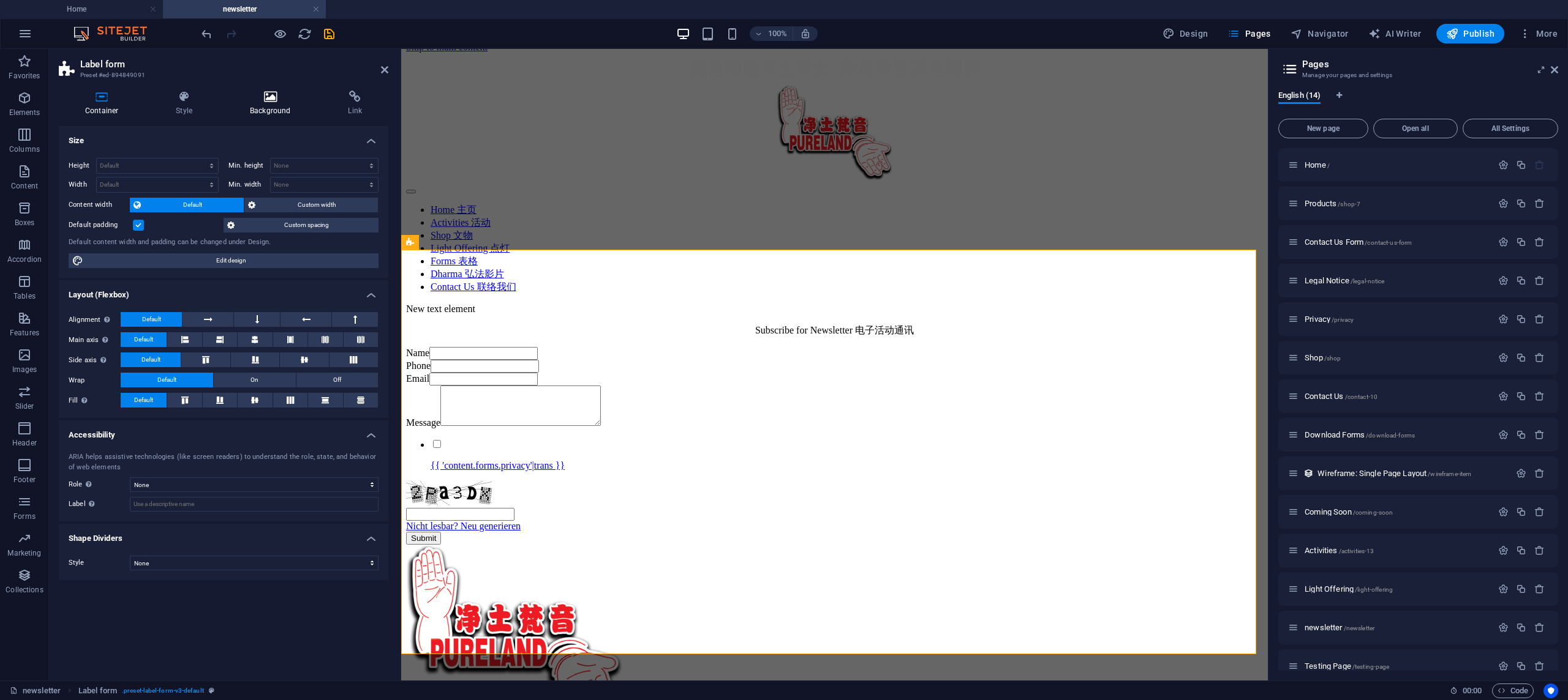
scroll to position [3, 0]
click at [457, 429] on div "Message" at bounding box center [834, 406] width 857 height 42
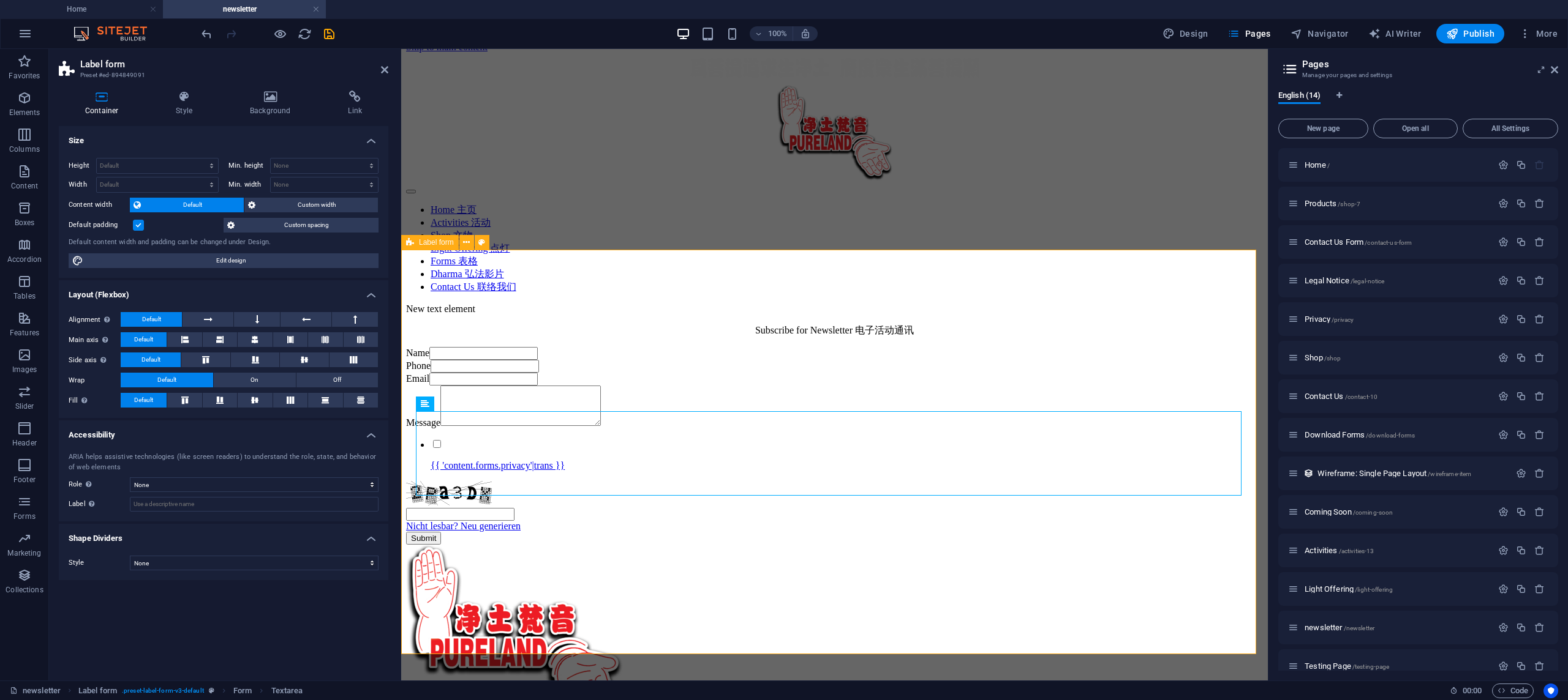
click at [563, 347] on div "Name Phone Email Message {{ 'content.forms.privacy'|trans }} Nicht lesbar? Neu …" at bounding box center [834, 446] width 857 height 198
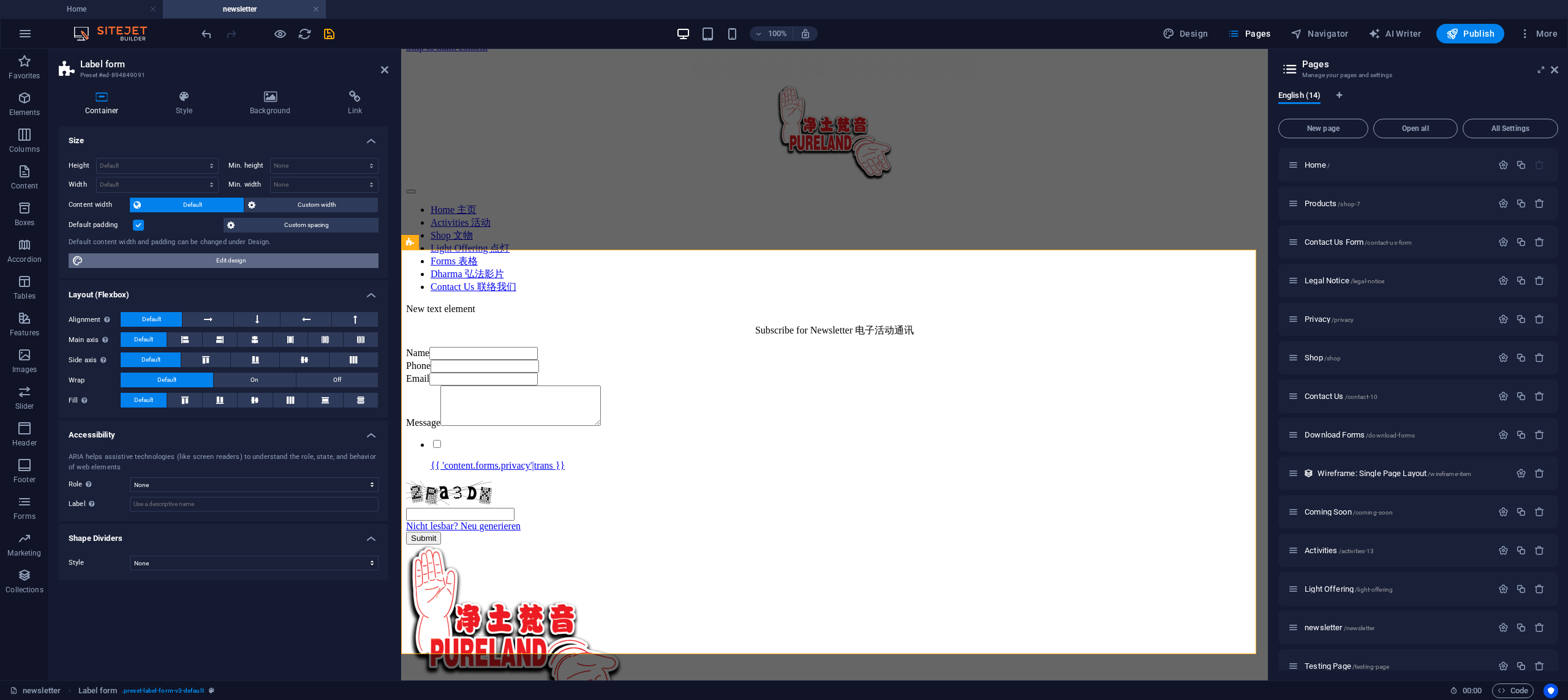
click at [156, 265] on span "Edit design" at bounding box center [230, 261] width 287 height 15
select select "rem"
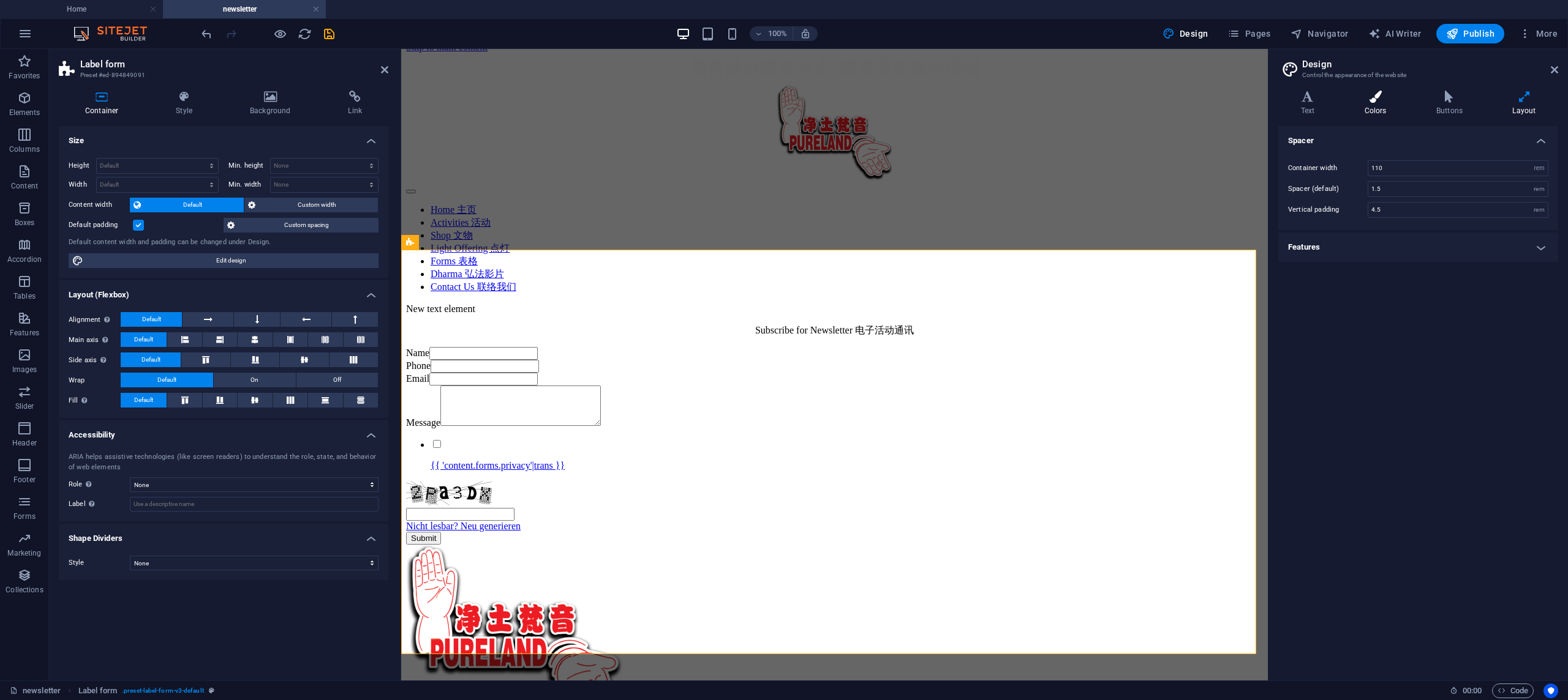
click at [1369, 96] on icon at bounding box center [1375, 96] width 67 height 12
click at [1295, 99] on icon at bounding box center [1307, 96] width 58 height 12
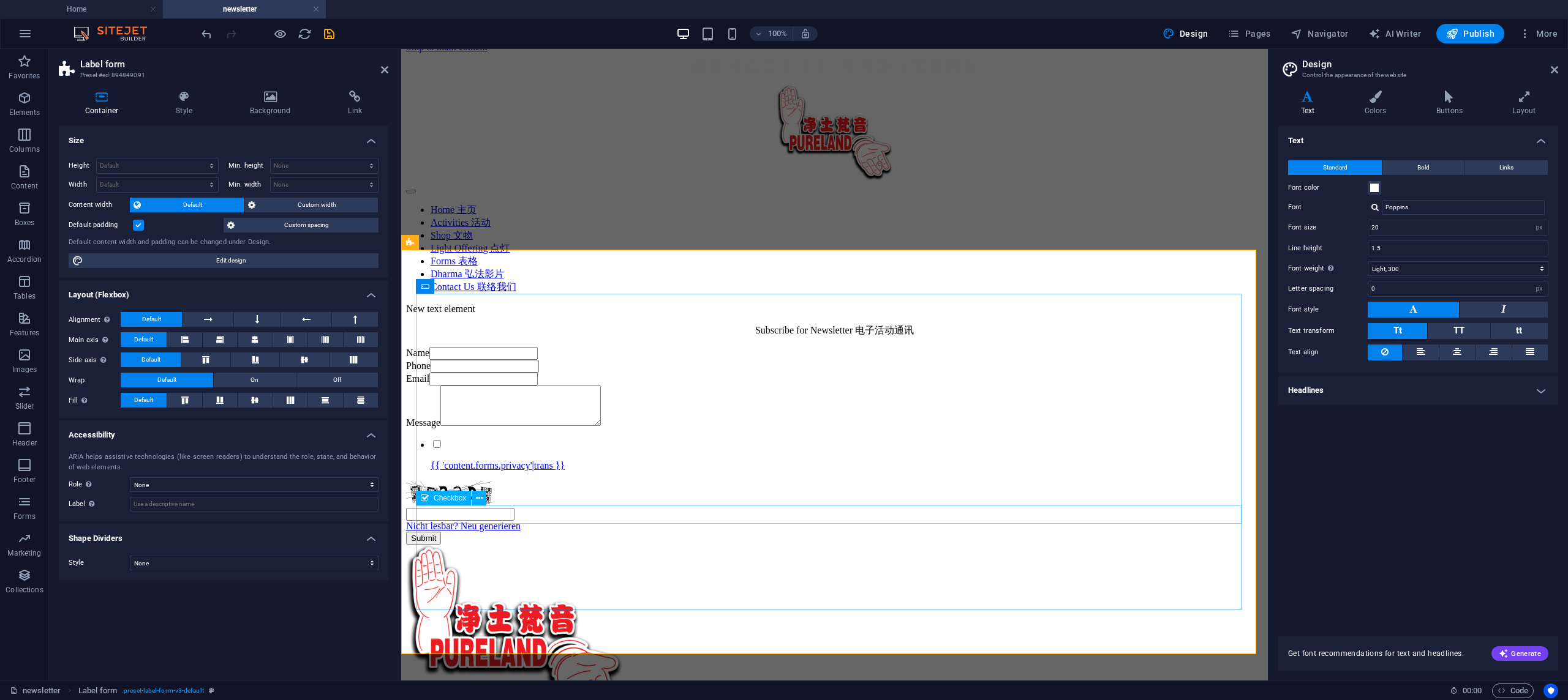
click at [1077, 471] on div "{{ 'content.forms.privacy'|trans }}" at bounding box center [834, 454] width 857 height 33
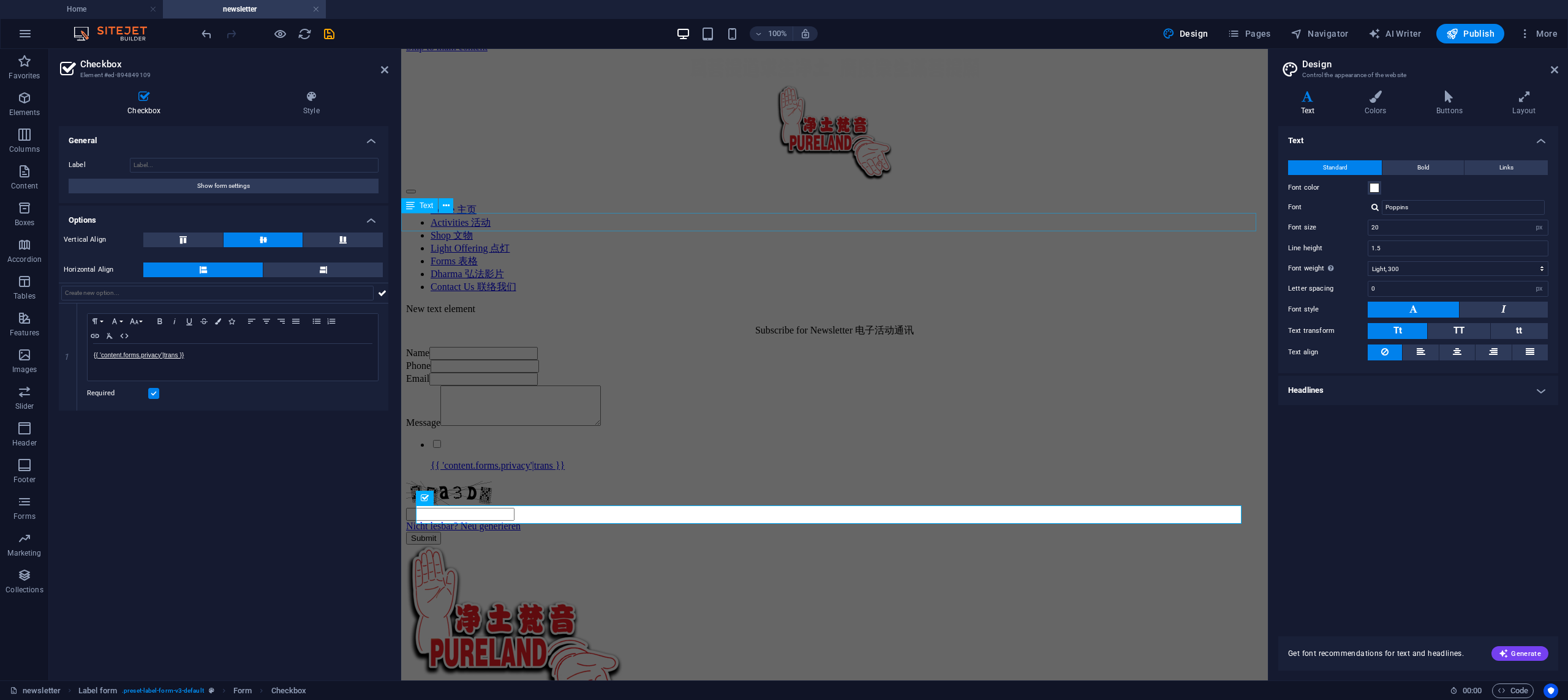
click at [782, 303] on div "New text element" at bounding box center [834, 309] width 857 height 11
click at [1135, 347] on div "Name Phone Email Message {{ 'content.forms.privacy'|trans }} Nicht lesbar? Neu …" at bounding box center [834, 446] width 857 height 198
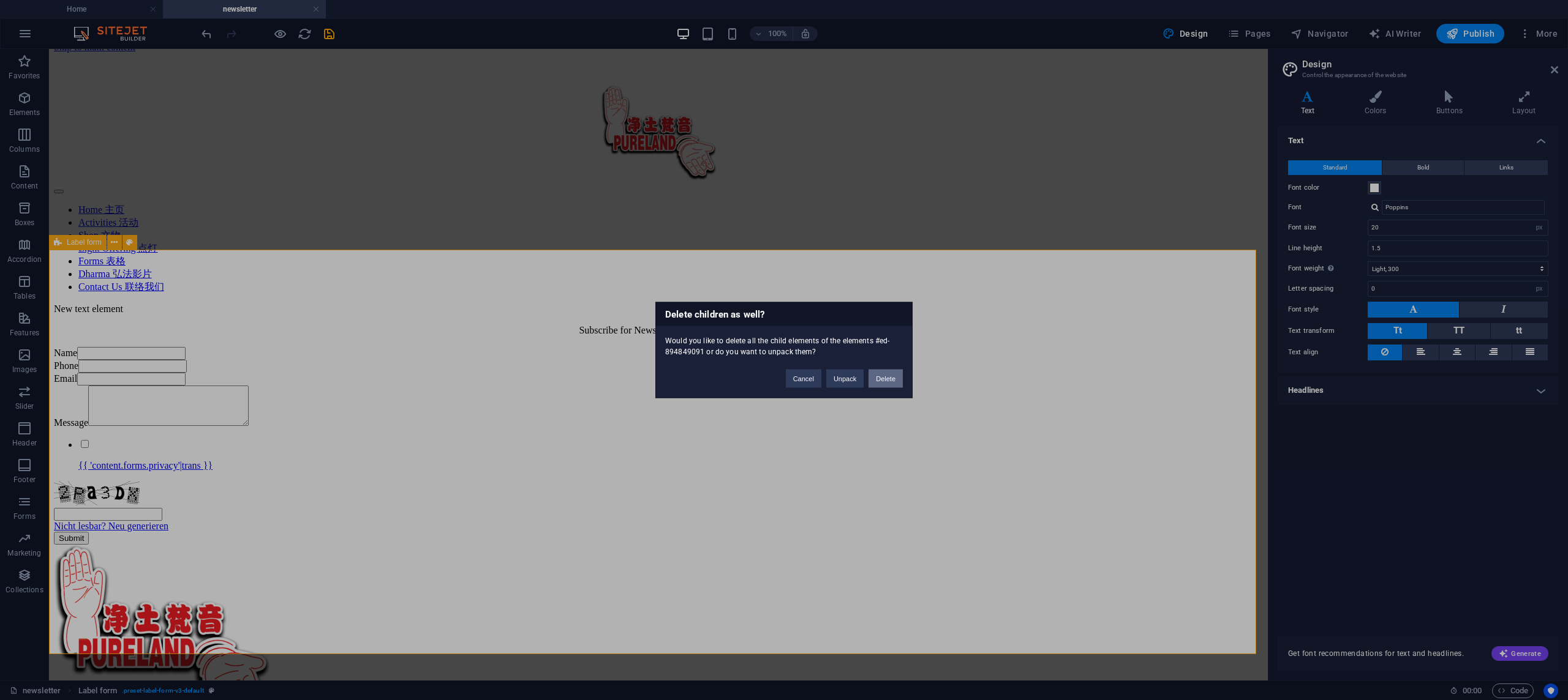
click at [890, 383] on button "Delete" at bounding box center [886, 379] width 34 height 18
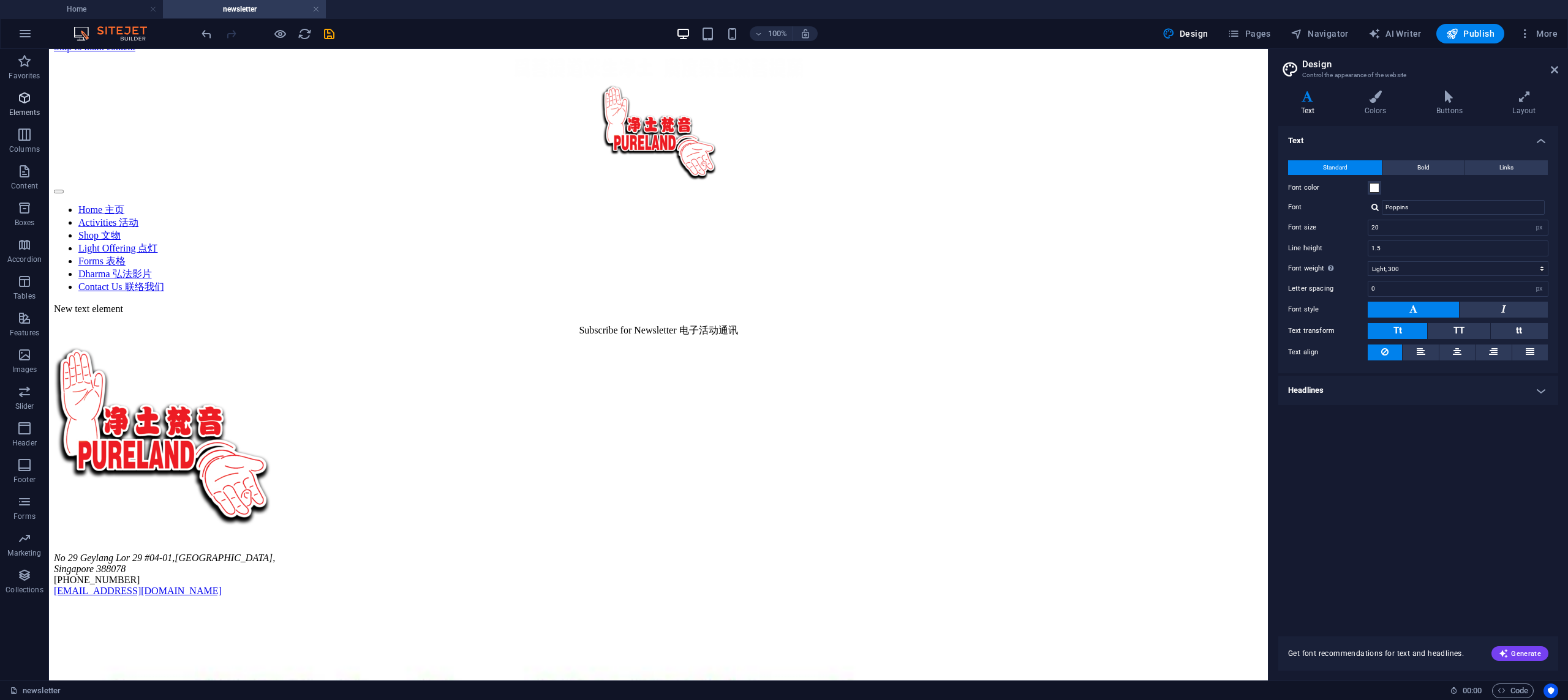
scroll to position [0, 0]
click at [22, 494] on button "Forms" at bounding box center [24, 508] width 49 height 37
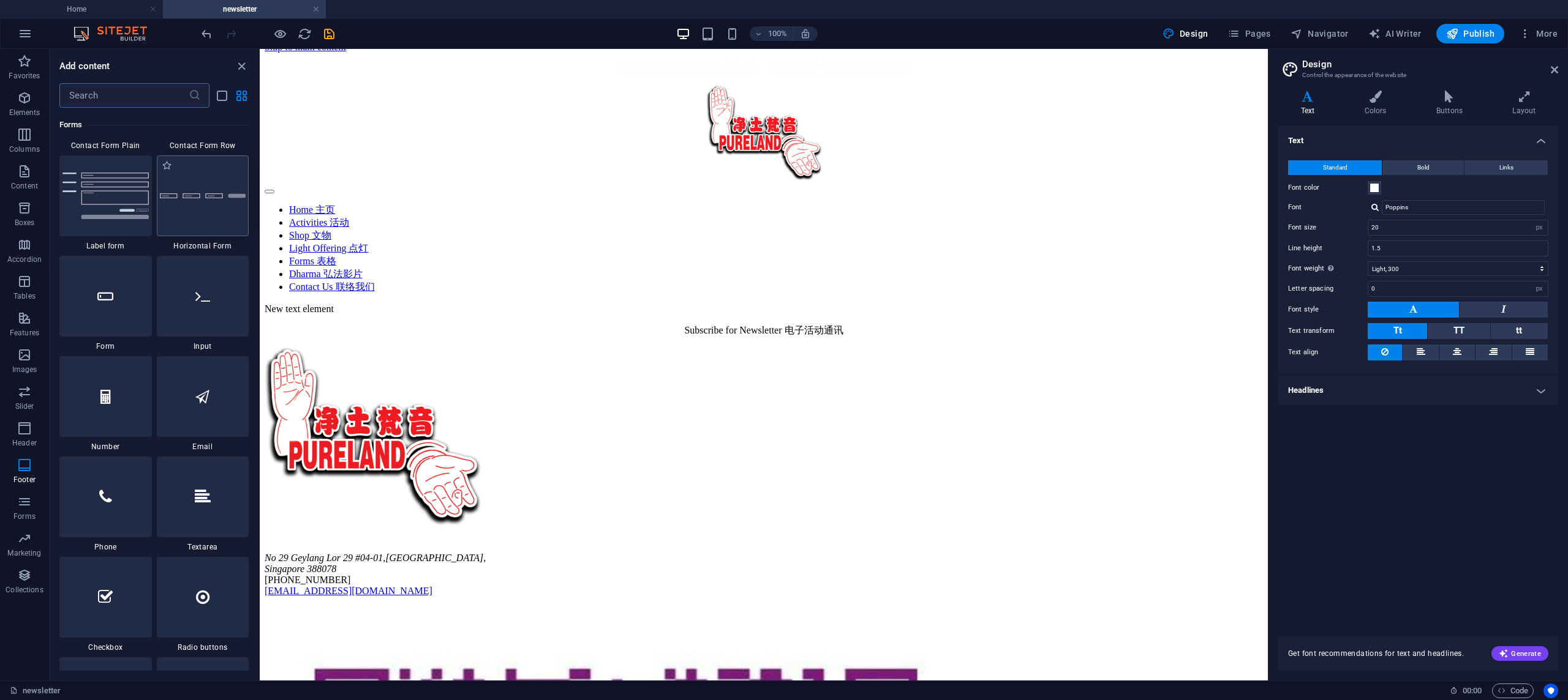
scroll to position [9210, 0]
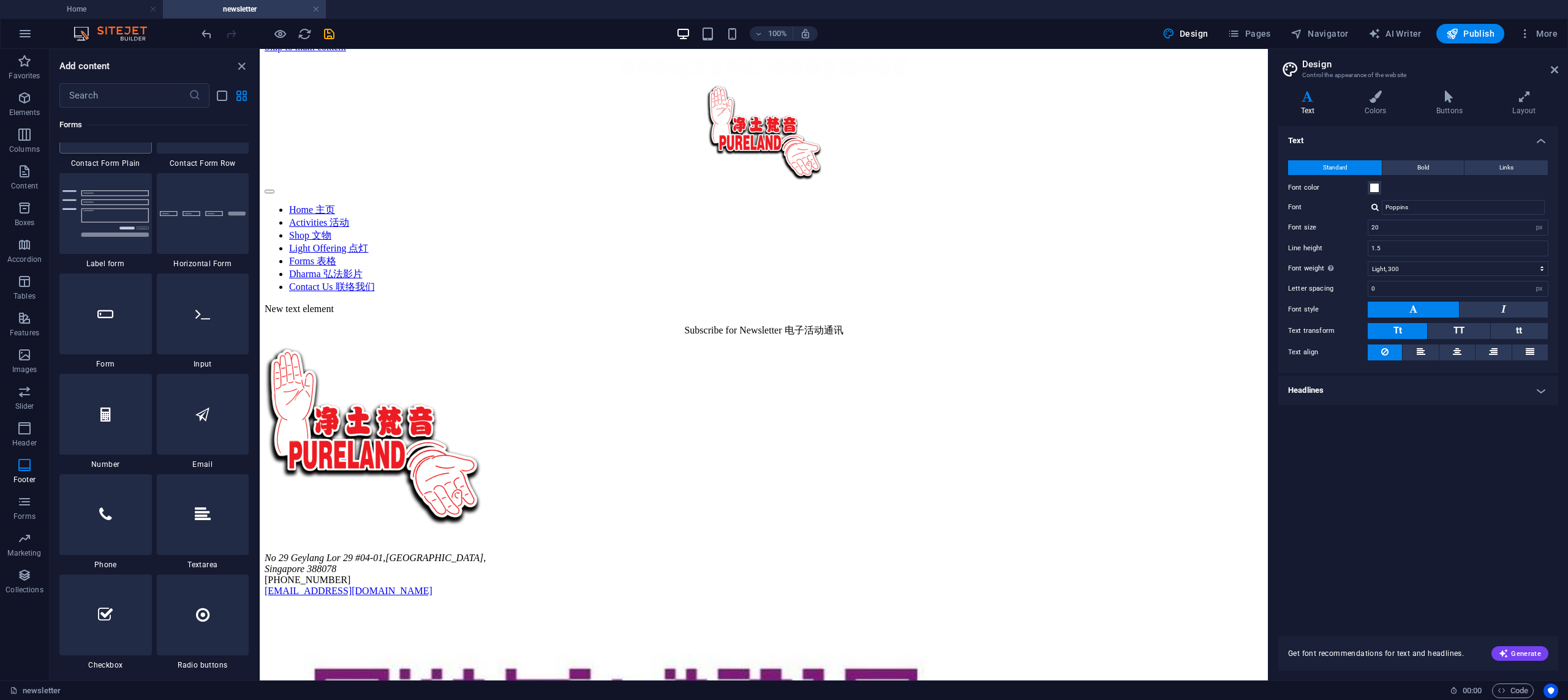
click at [109, 127] on img at bounding box center [106, 113] width 87 height 27
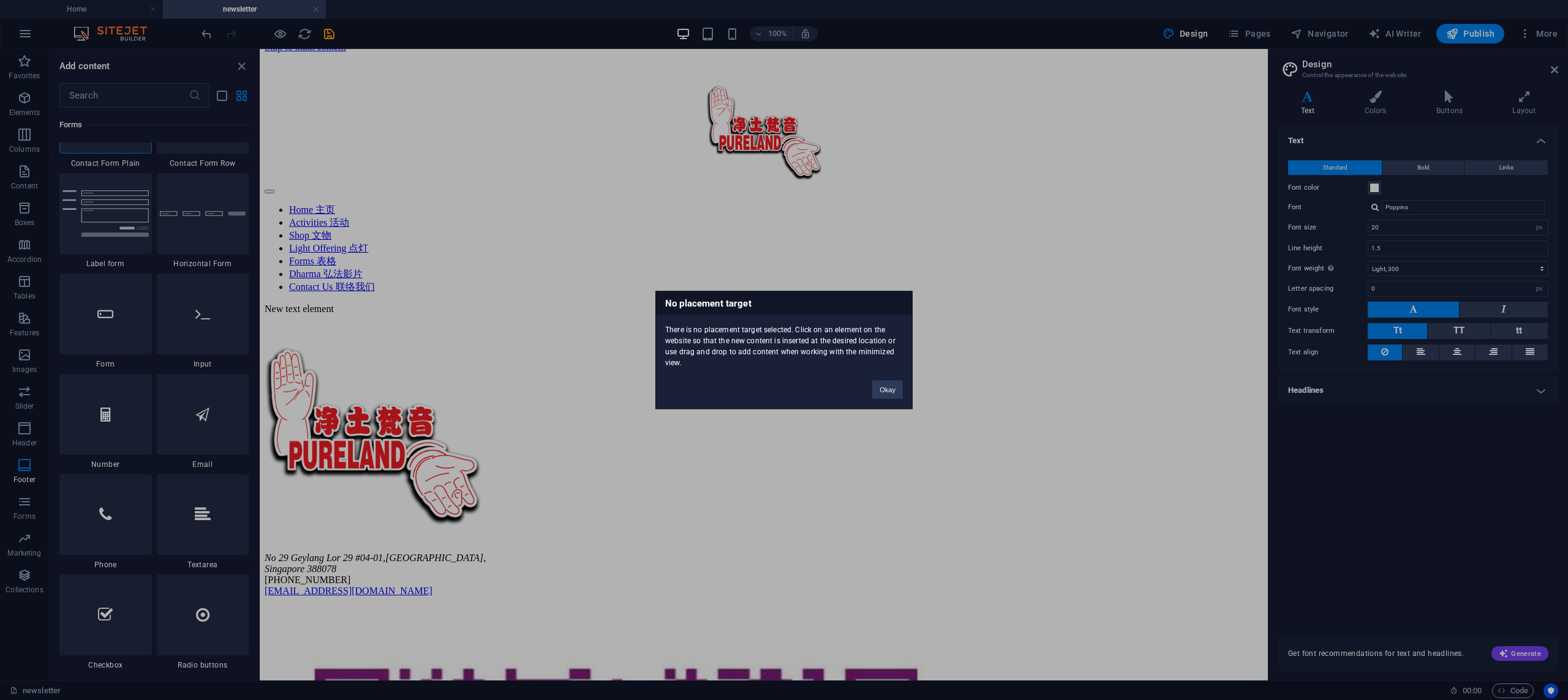
drag, startPoint x: 109, startPoint y: 338, endPoint x: 574, endPoint y: 244, distance: 474.4
click at [574, 244] on div "No placement target There is no placement target selected. Click on an element …" at bounding box center [784, 350] width 1568 height 700
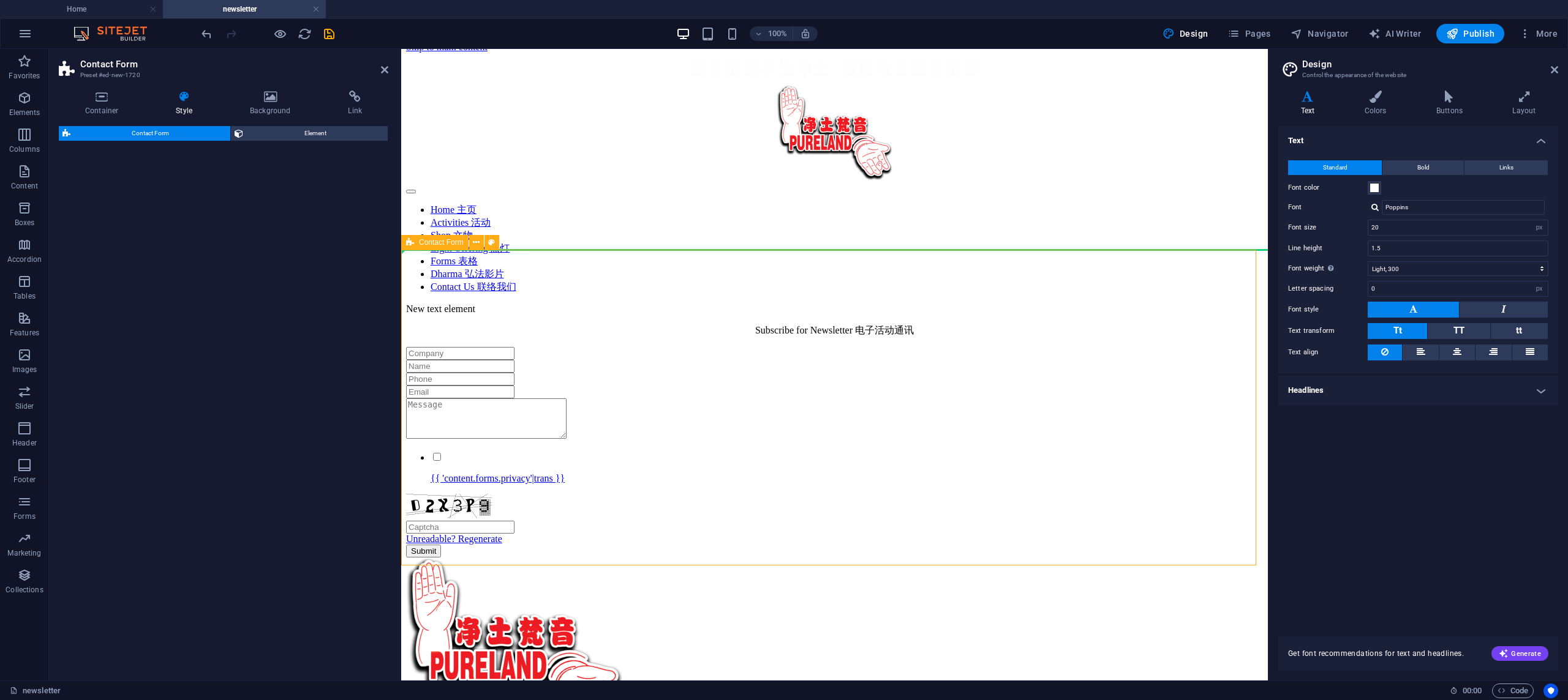
select select "rem"
select select "preset-contact-form-v3-plain"
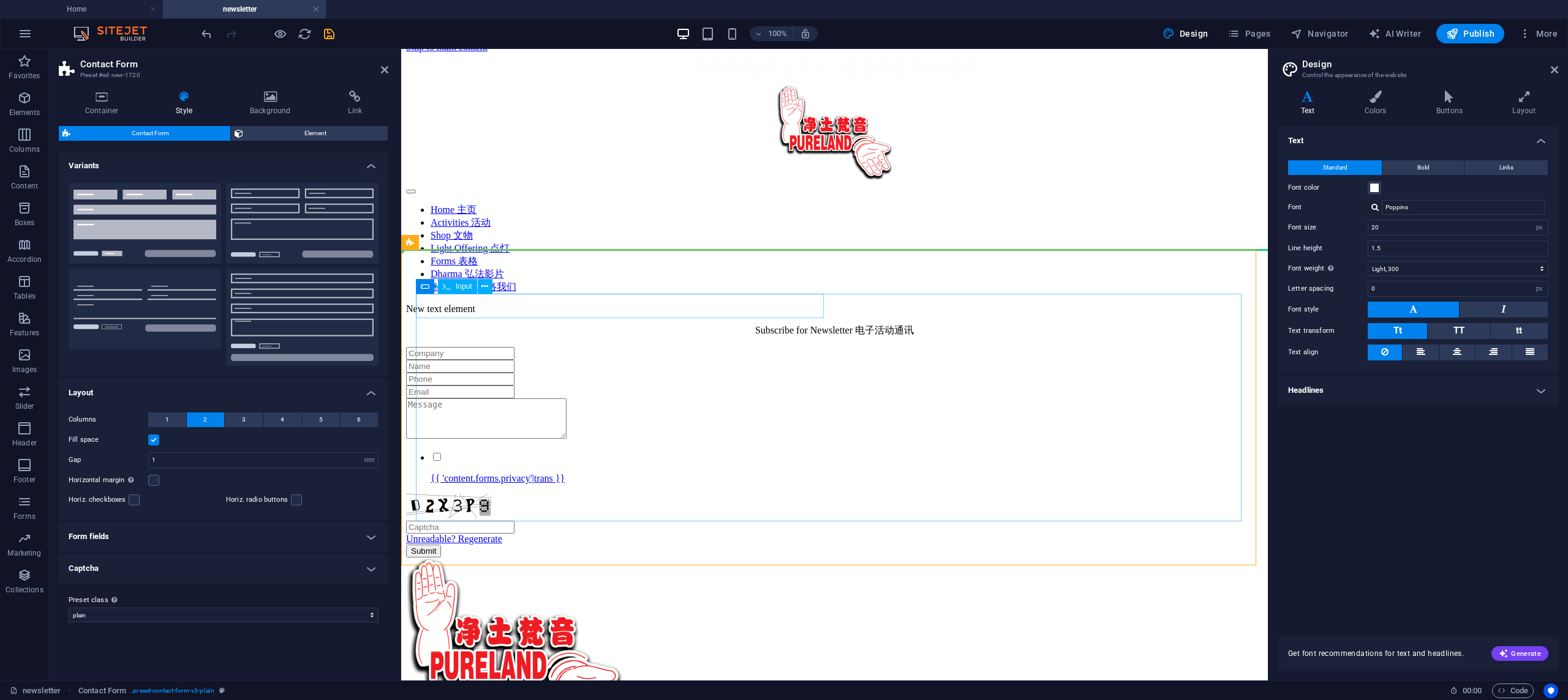
click at [514, 347] on input "text" at bounding box center [460, 353] width 108 height 13
click at [704, 541] on div "{{ 'content.forms.privacy'|trans }} Unreadable? Regenerate Submit" at bounding box center [834, 452] width 857 height 211
click at [713, 522] on div "{{ 'content.forms.privacy'|trans }} Unreadable? Regenerate Submit" at bounding box center [834, 452] width 857 height 211
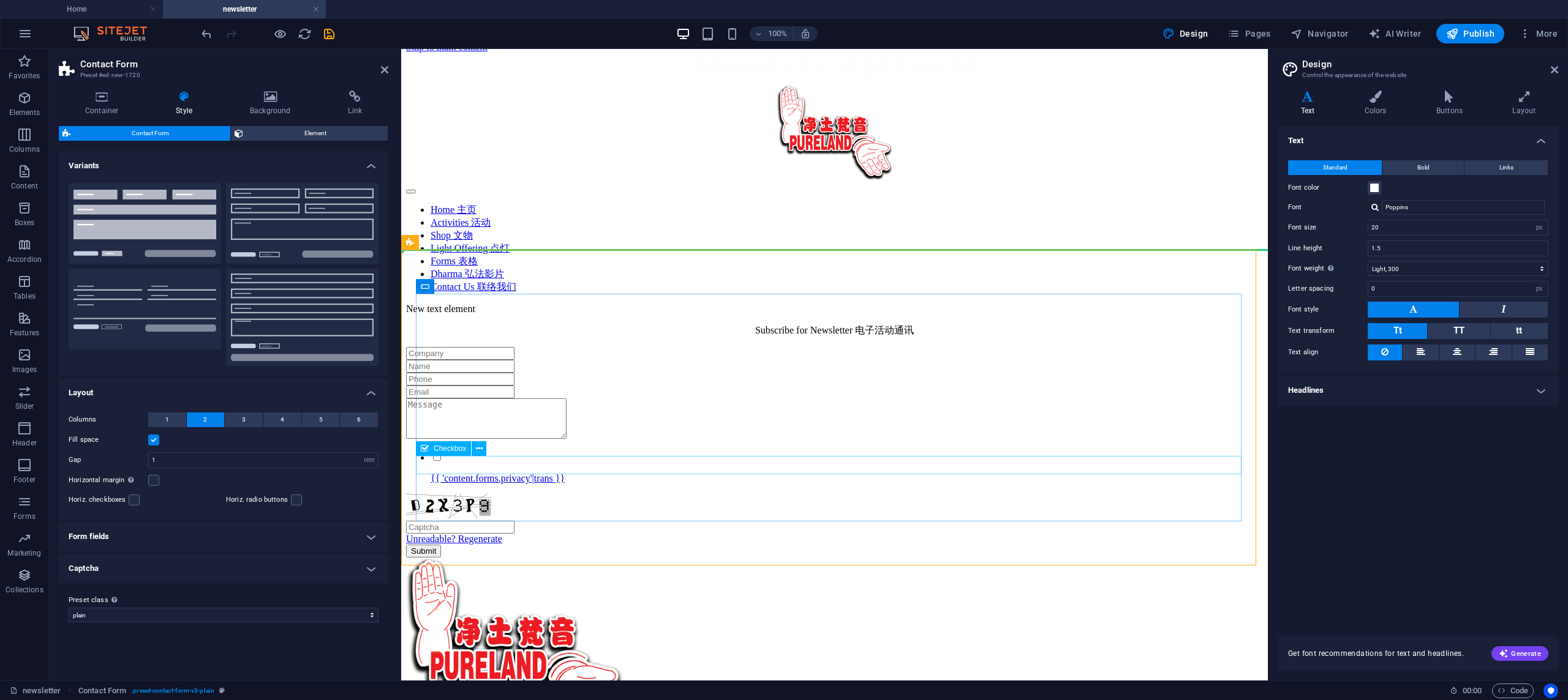
click at [743, 469] on div "{{ 'content.forms.privacy'|trans }}" at bounding box center [834, 467] width 857 height 33
click at [262, 130] on span "Element" at bounding box center [316, 134] width 138 height 15
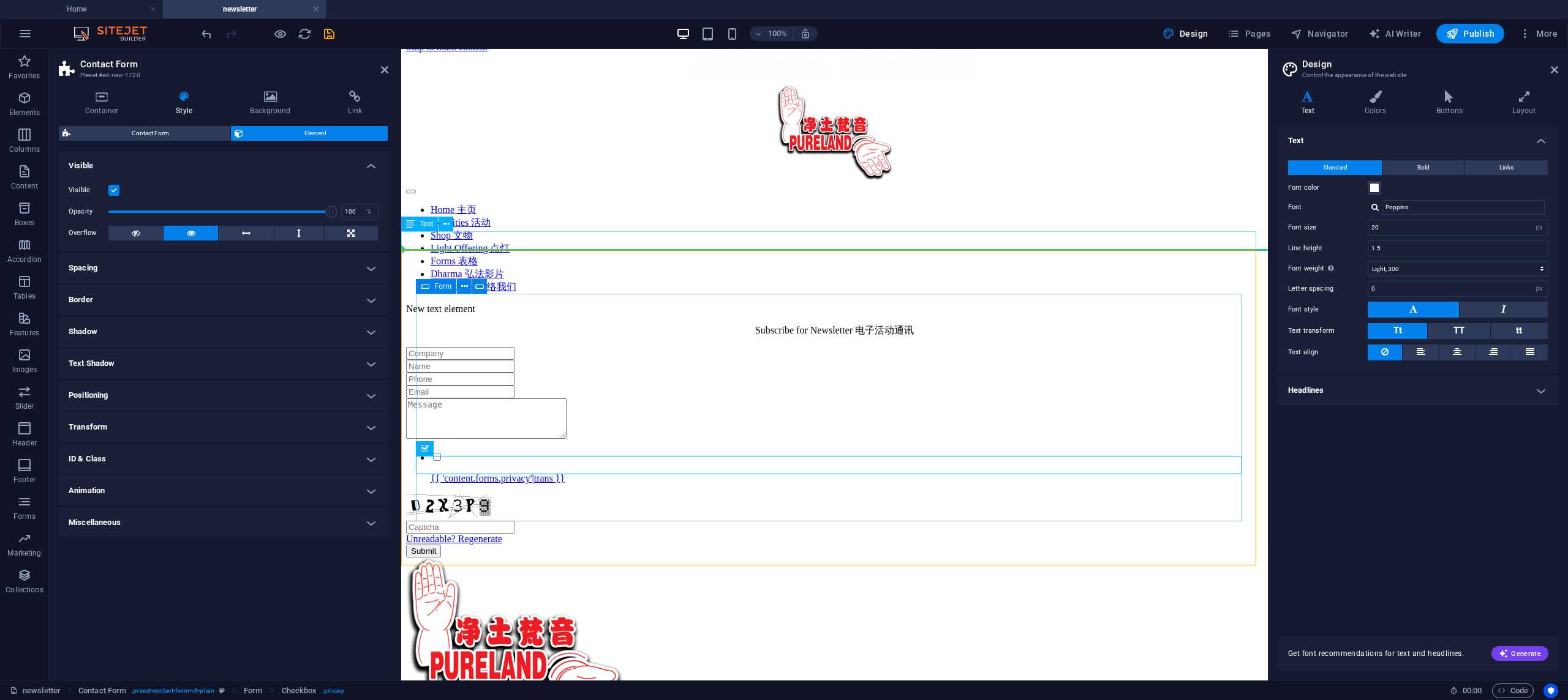
click at [319, 499] on h4 "Animation" at bounding box center [223, 491] width 330 height 29
click at [310, 519] on div "Don't animate Show / Hide Slide up/down Zoom in/out Slide left to right Slide r…" at bounding box center [223, 526] width 310 height 20
click at [311, 503] on div "Copy Paste Preview" at bounding box center [223, 507] width 310 height 18
click at [328, 465] on h4 "ID & Class" at bounding box center [223, 459] width 330 height 29
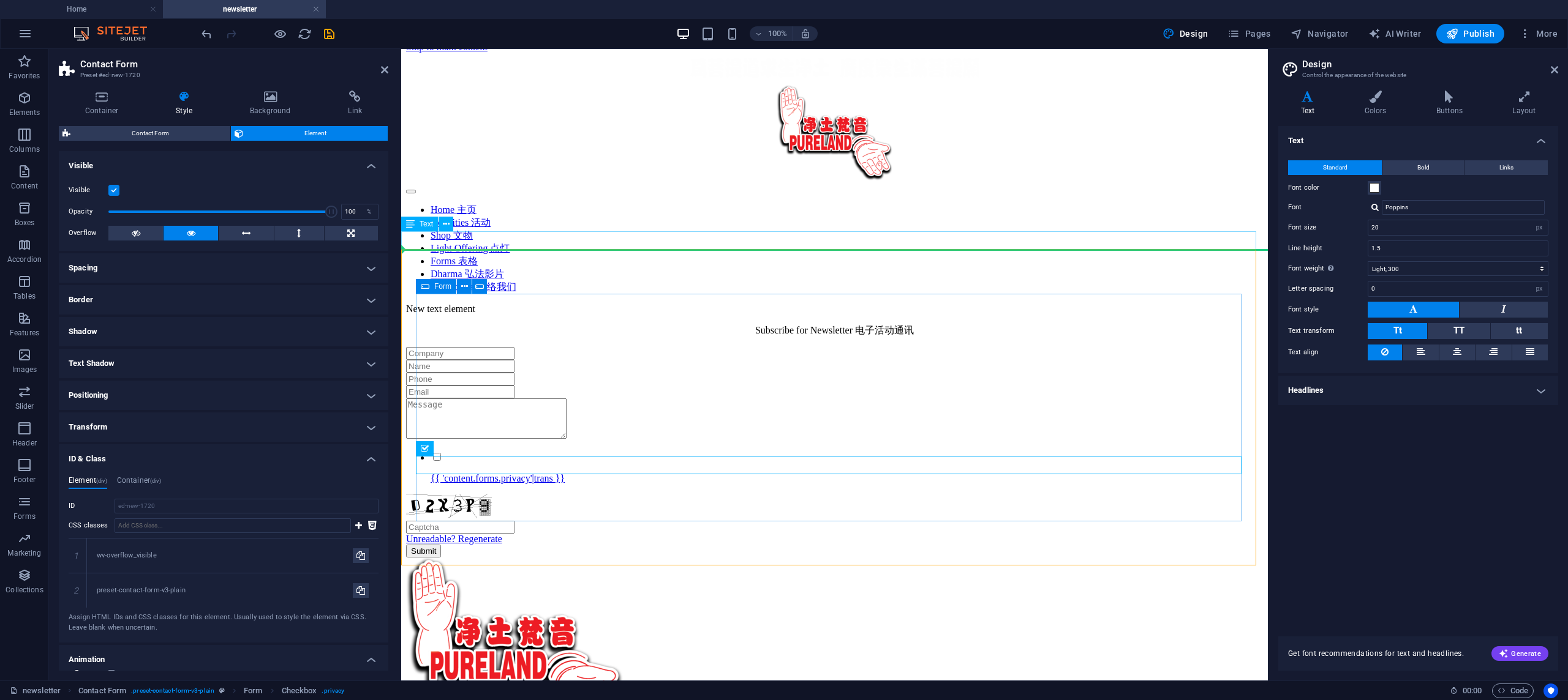
click at [340, 452] on h4 "ID & Class" at bounding box center [223, 455] width 330 height 22
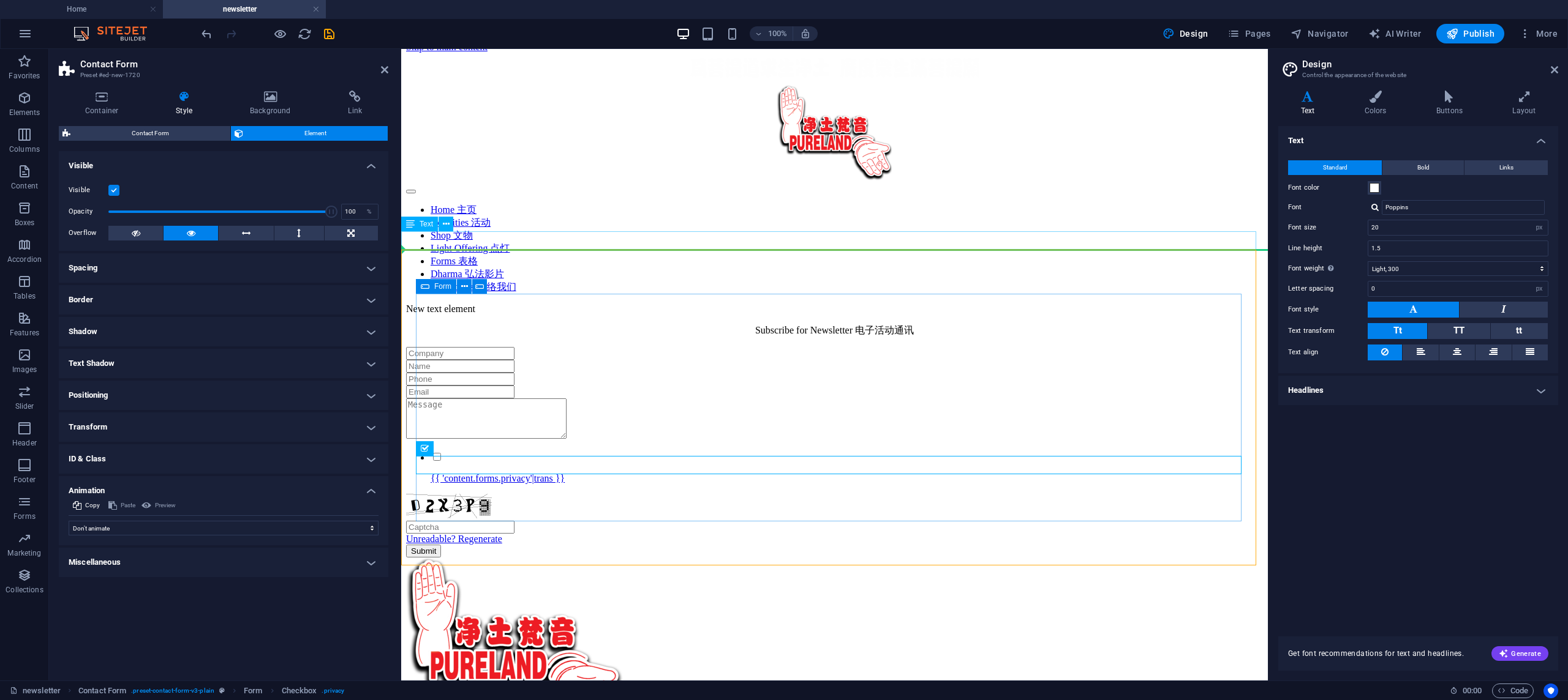
click at [368, 493] on h4 "Animation" at bounding box center [223, 487] width 330 height 22
click at [316, 426] on h4 "Transform" at bounding box center [223, 427] width 330 height 29
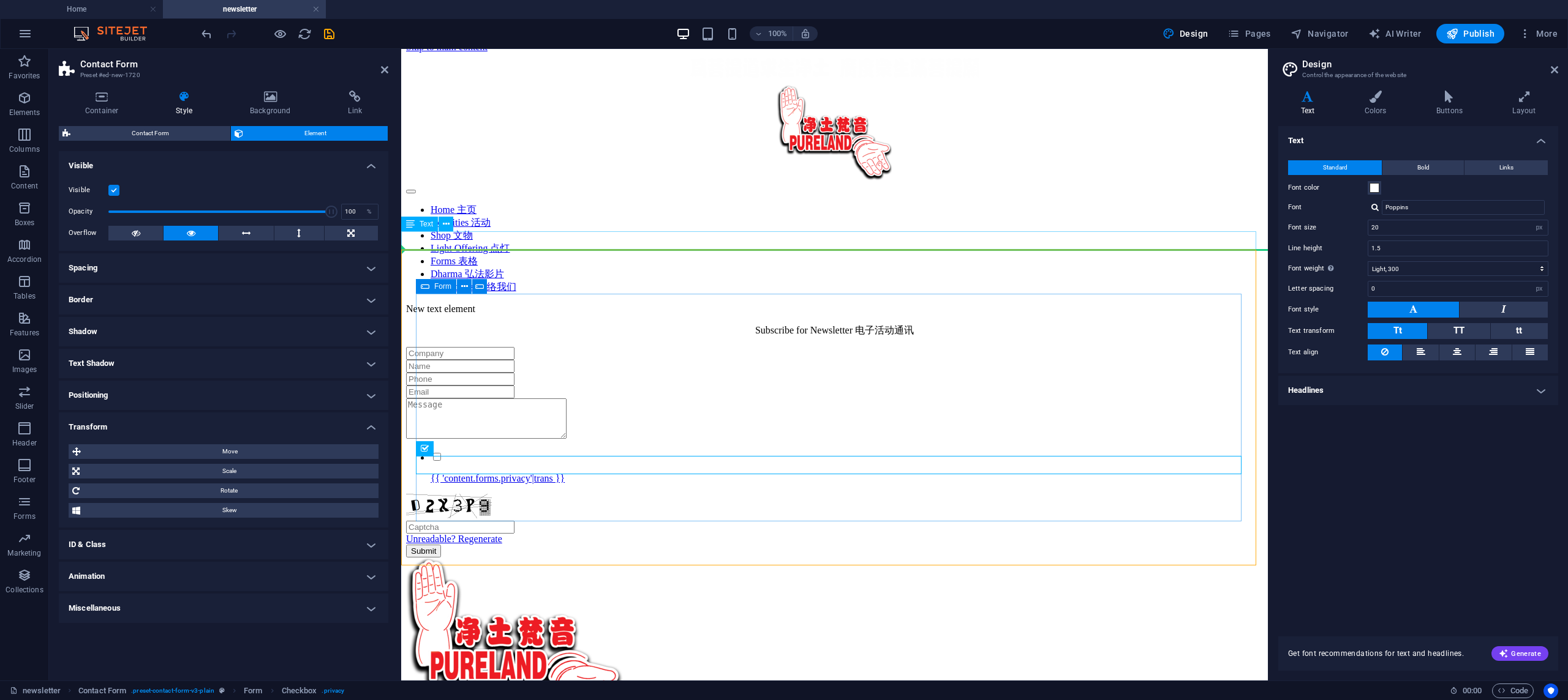
click at [316, 426] on h4 "Transform" at bounding box center [223, 423] width 330 height 22
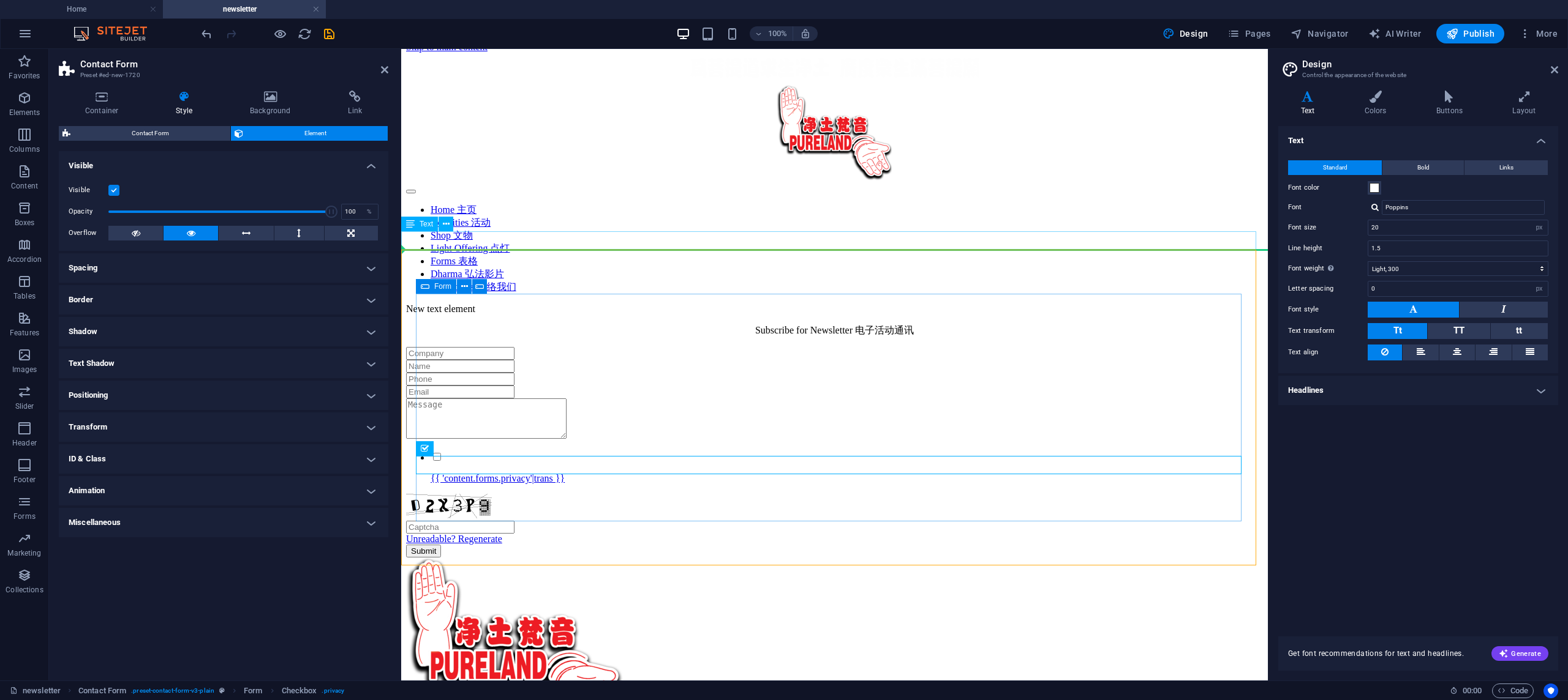
click at [324, 387] on h4 "Positioning" at bounding box center [223, 395] width 330 height 29
click at [318, 387] on h4 "Positioning" at bounding box center [223, 391] width 330 height 22
click at [318, 362] on h4 "Text Shadow" at bounding box center [223, 363] width 330 height 29
click at [318, 362] on h4 "Text Shadow" at bounding box center [223, 359] width 330 height 22
click at [322, 319] on h4 "Shadow" at bounding box center [223, 332] width 330 height 29
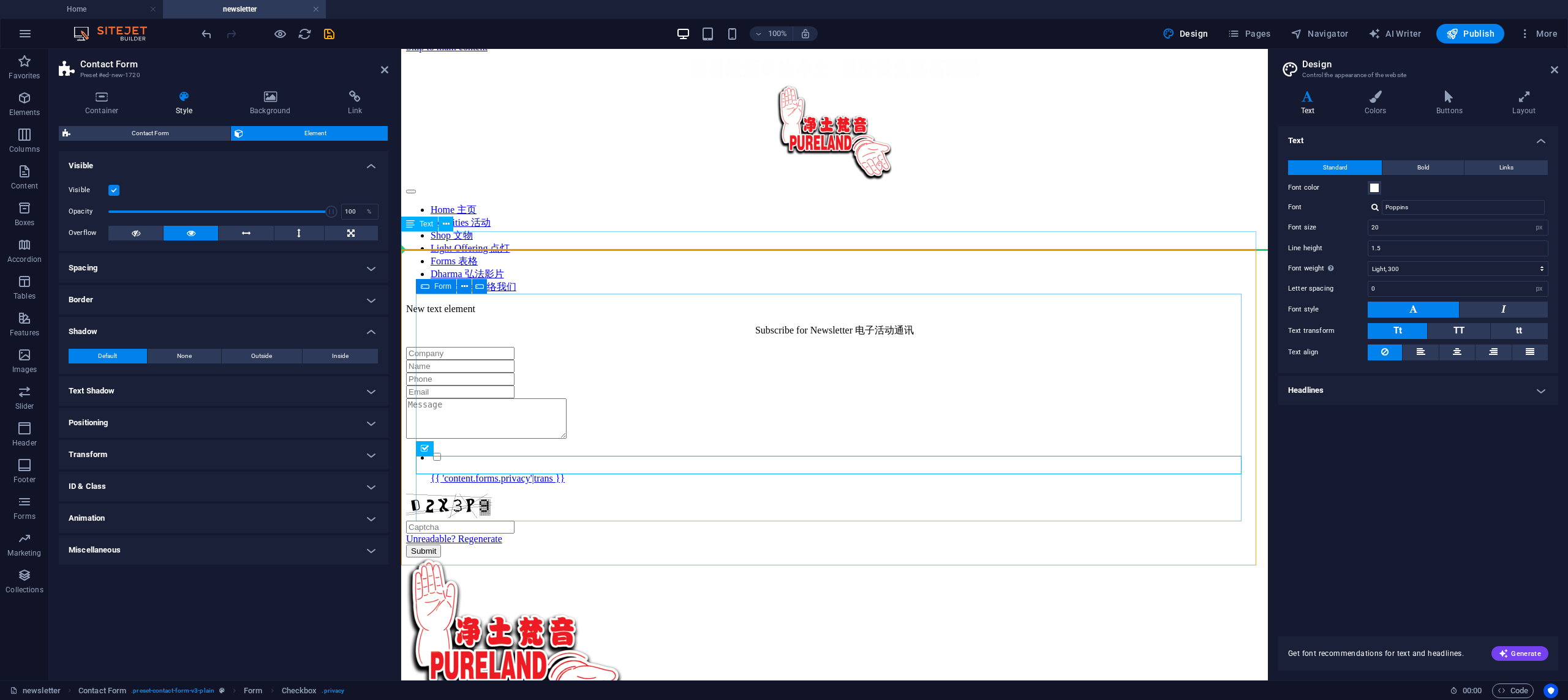
click at [311, 324] on h4 "Shadow" at bounding box center [223, 328] width 330 height 22
click at [328, 284] on ul "Layout How this element expands within the layout (Flexbox). Size Default auto …" at bounding box center [223, 345] width 330 height 386
click at [319, 295] on h4 "Border" at bounding box center [223, 300] width 330 height 29
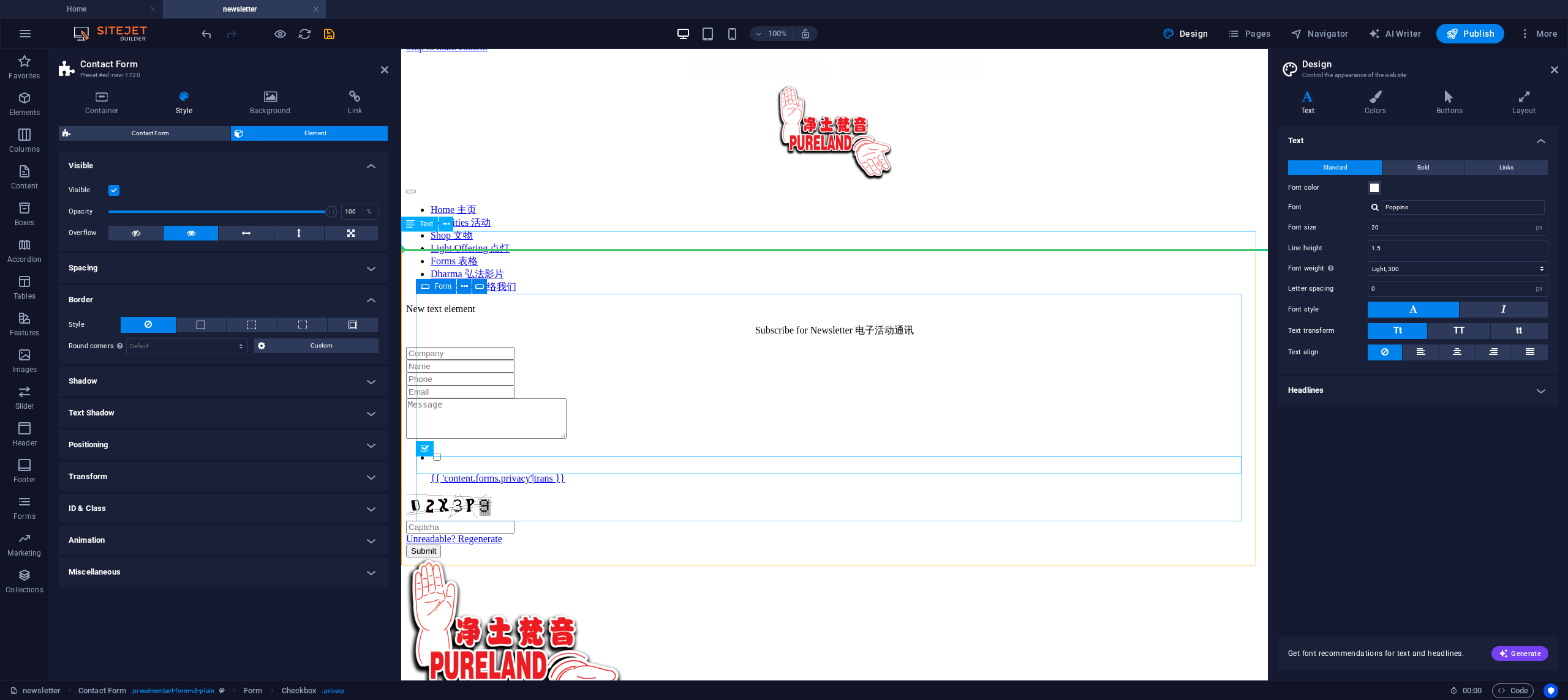
click at [338, 272] on h4 "Spacing" at bounding box center [223, 268] width 330 height 29
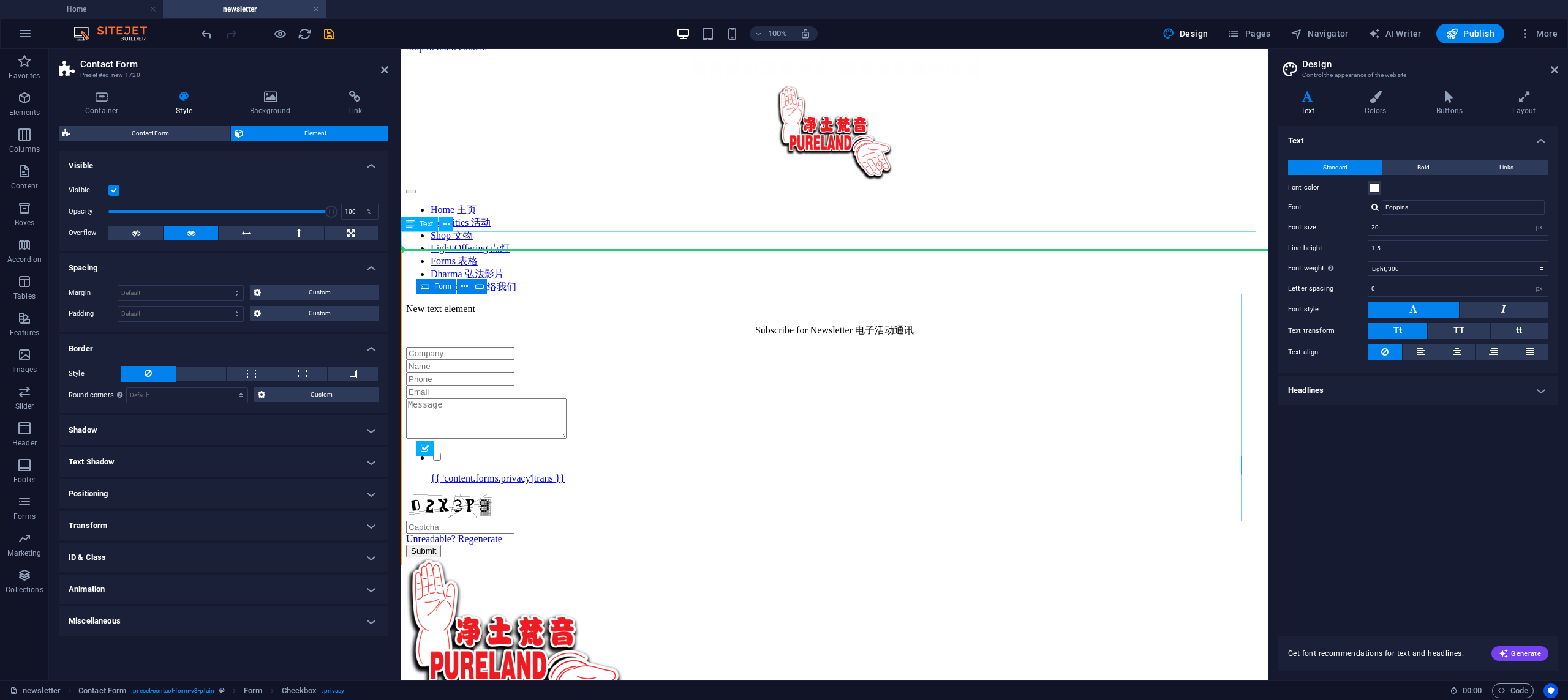
click at [375, 267] on h4 "Spacing" at bounding box center [223, 264] width 330 height 22
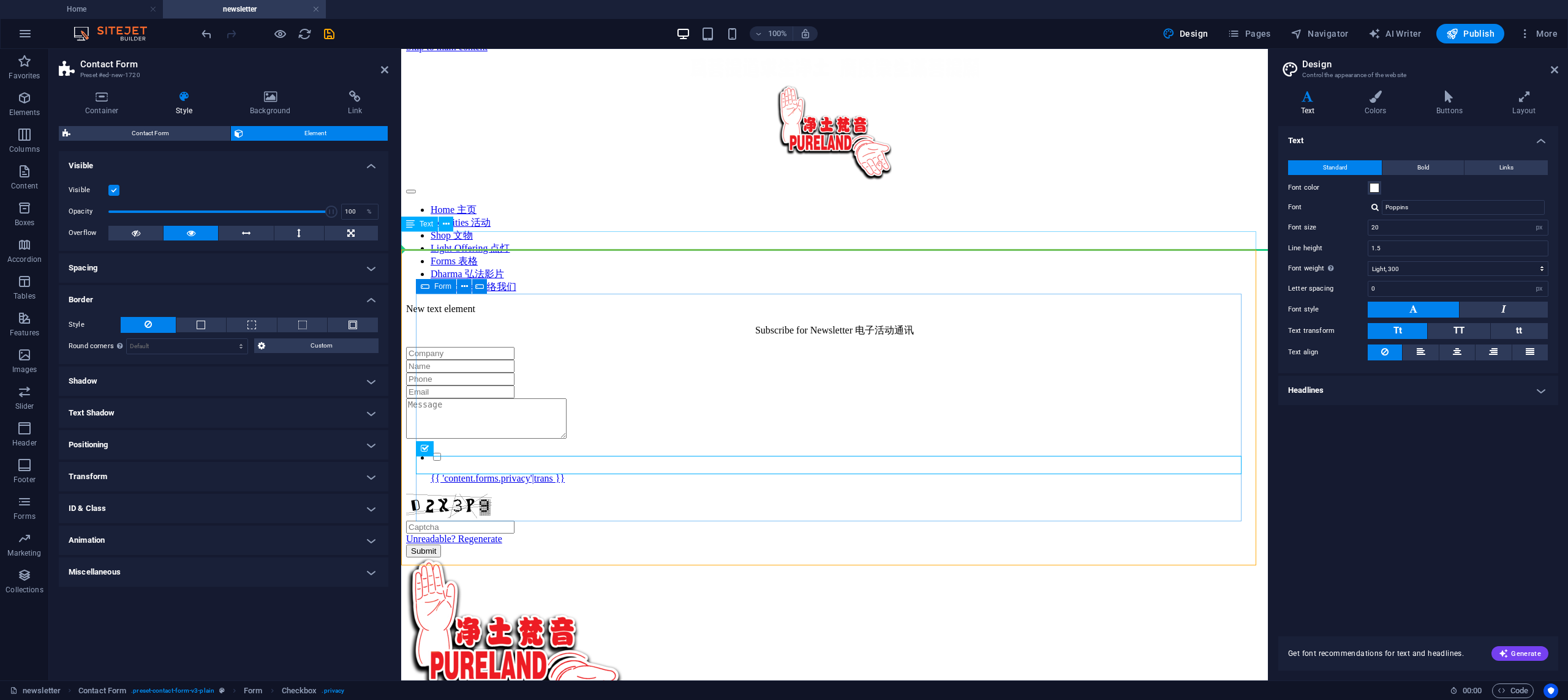
click at [373, 269] on h4 "Spacing" at bounding box center [223, 268] width 330 height 29
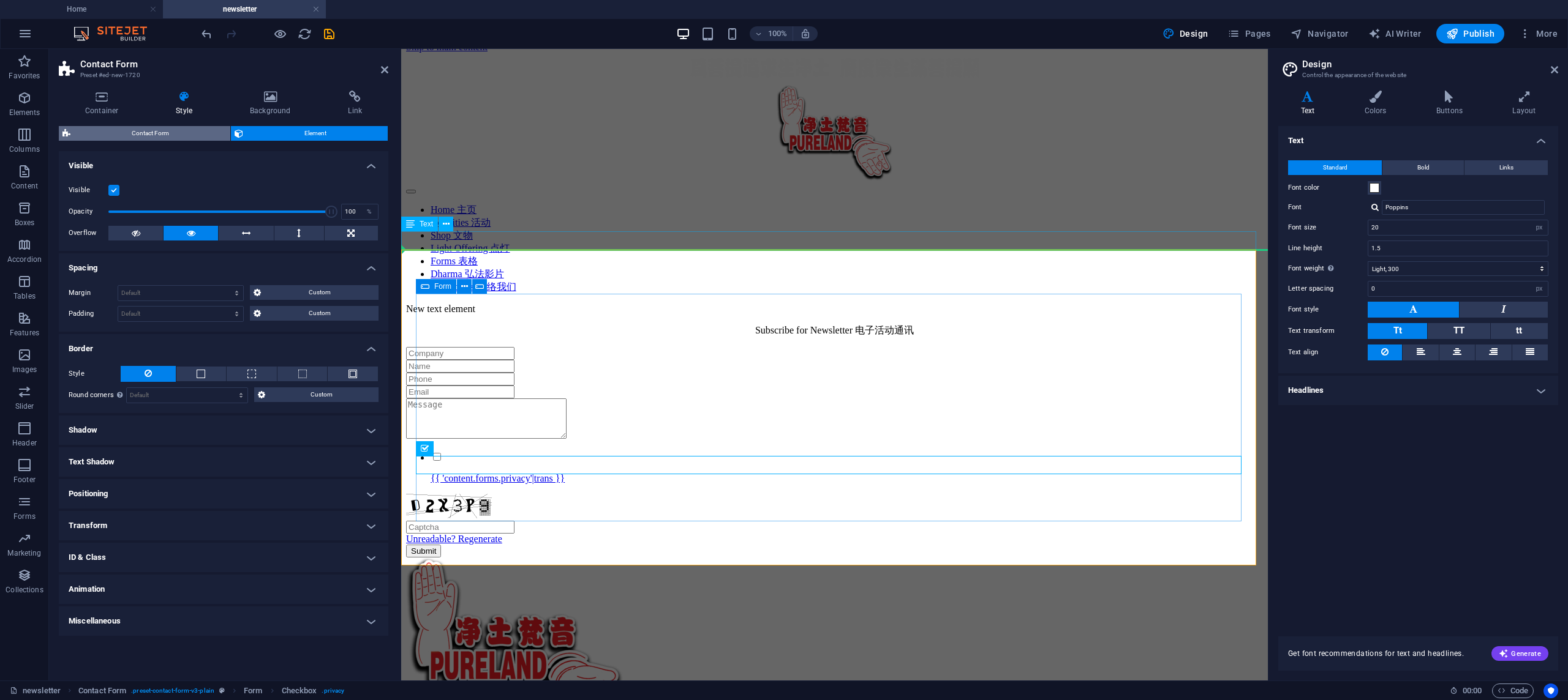
click at [149, 133] on span "Contact Form" at bounding box center [151, 134] width 153 height 15
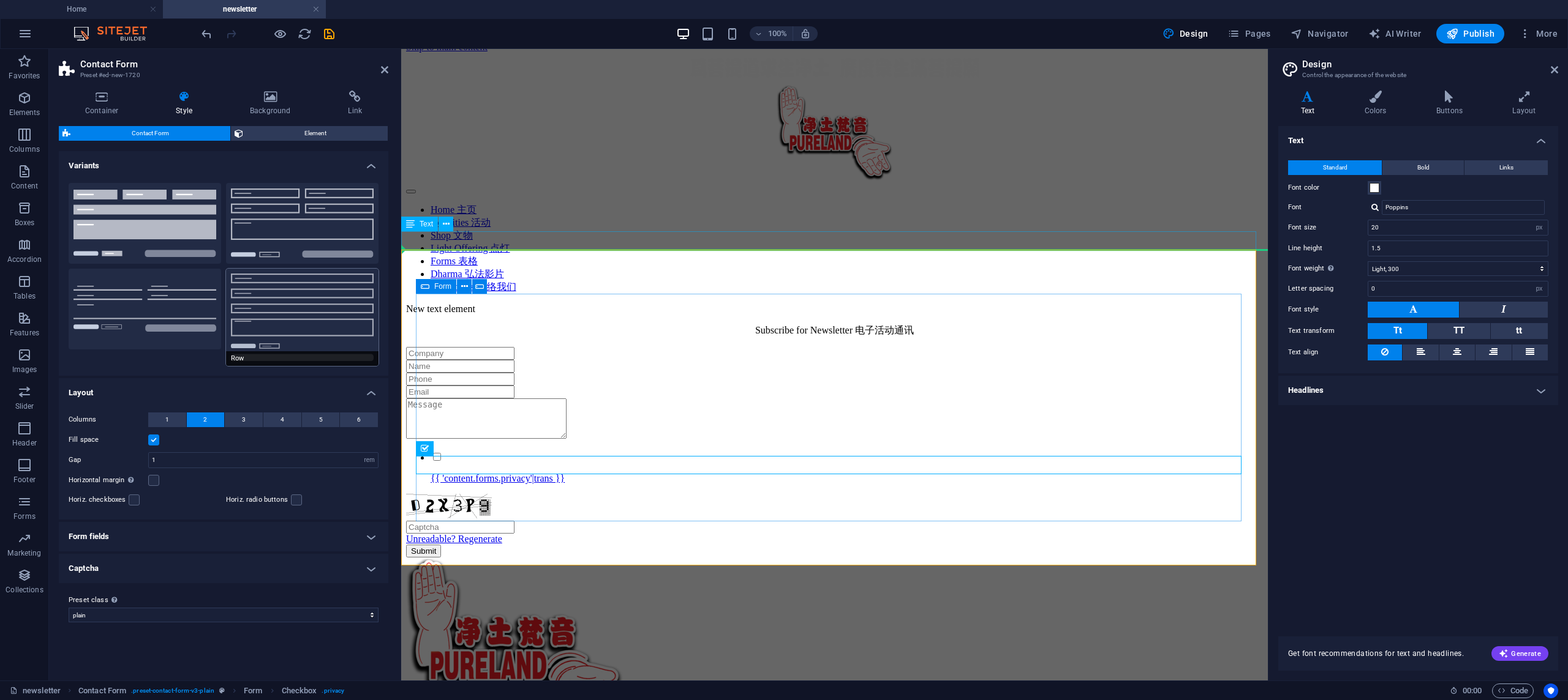
click at [246, 324] on button "Row" at bounding box center [302, 317] width 153 height 97
click at [139, 314] on button "Plain" at bounding box center [145, 309] width 153 height 81
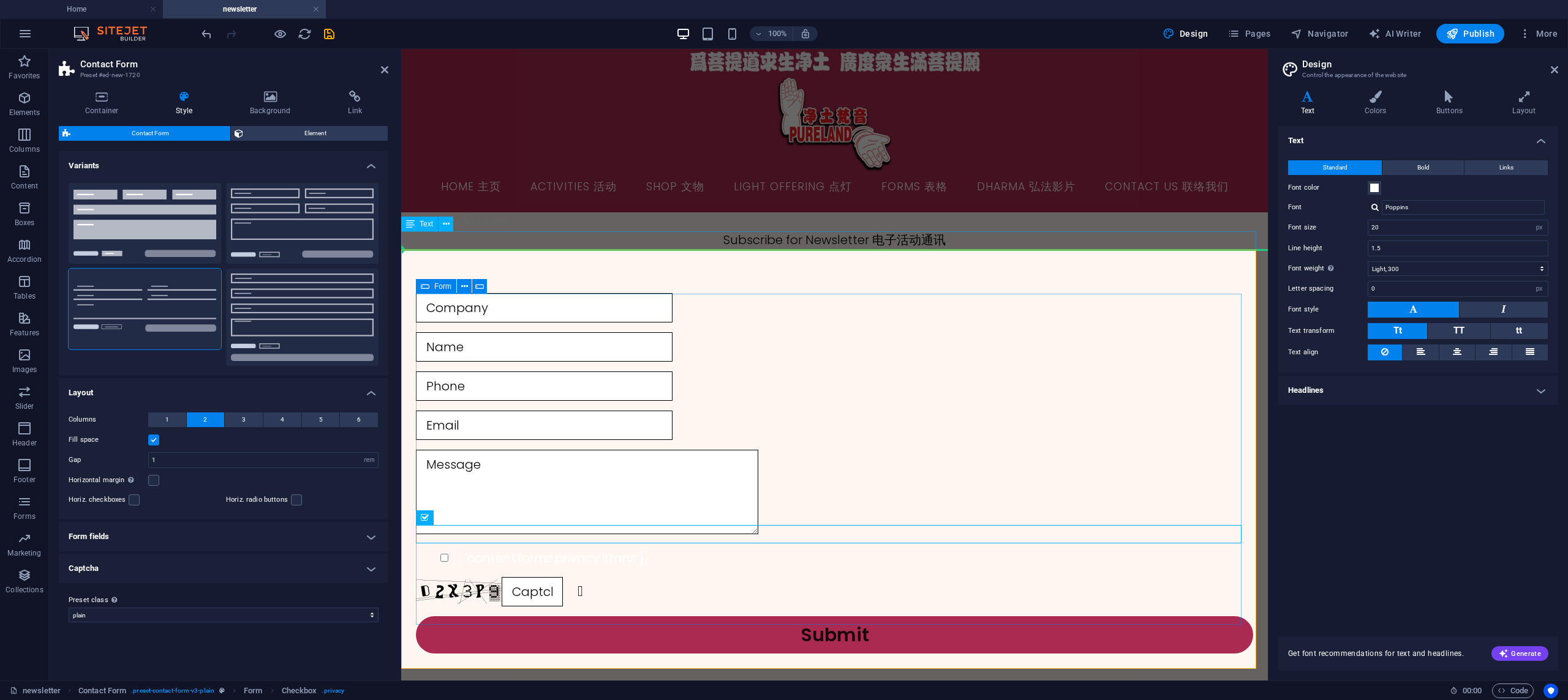
scroll to position [95, 0]
click at [202, 554] on h4 "Captcha" at bounding box center [223, 568] width 330 height 29
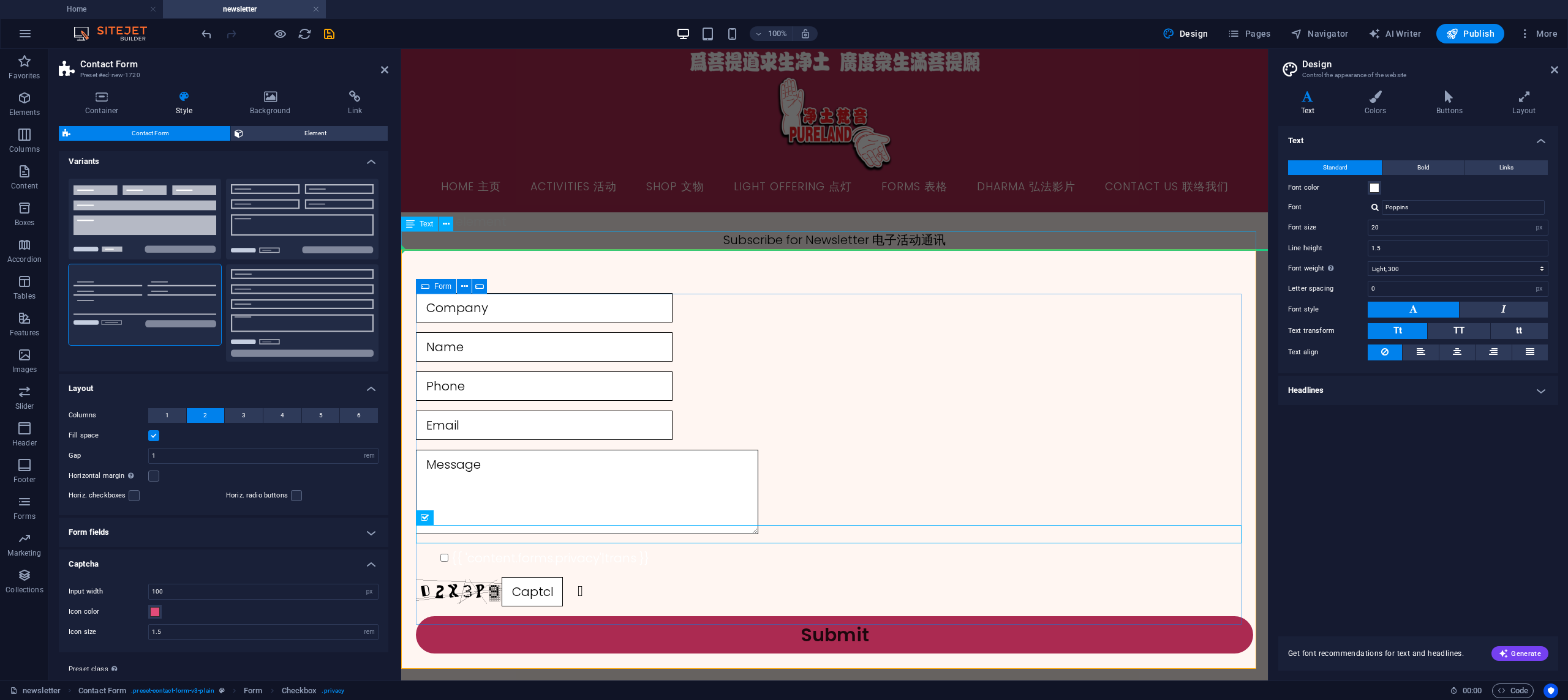
scroll to position [8, 0]
click at [234, 546] on h4 "Captcha" at bounding box center [223, 557] width 330 height 22
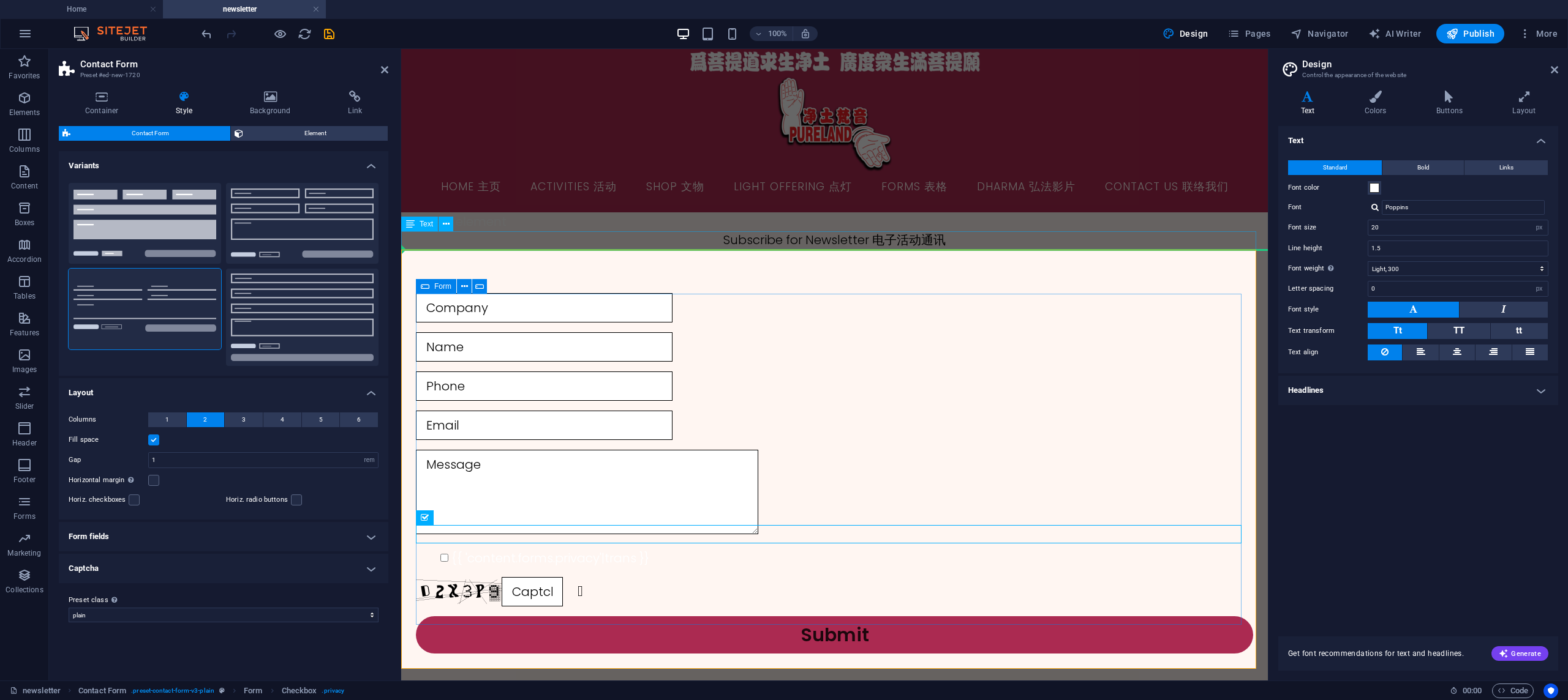
click at [253, 420] on div "Columns 1 2 3 4 5 6 Fill space Gap 1 px rem % vh vw Horizontal margin Only if t…" at bounding box center [223, 460] width 335 height 120
click at [248, 522] on h4 "Form fields" at bounding box center [223, 536] width 330 height 29
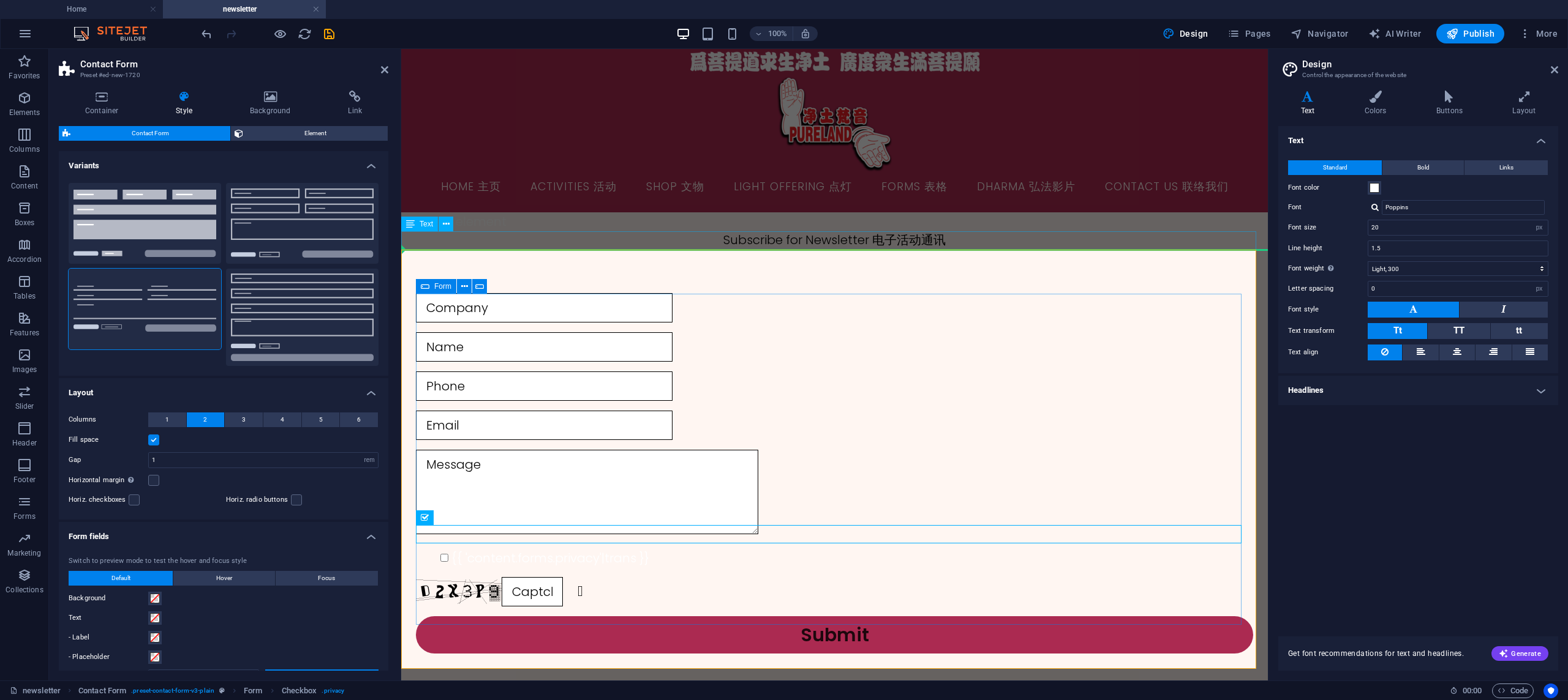
scroll to position [91, 0]
click at [154, 613] on span at bounding box center [155, 618] width 9 height 9
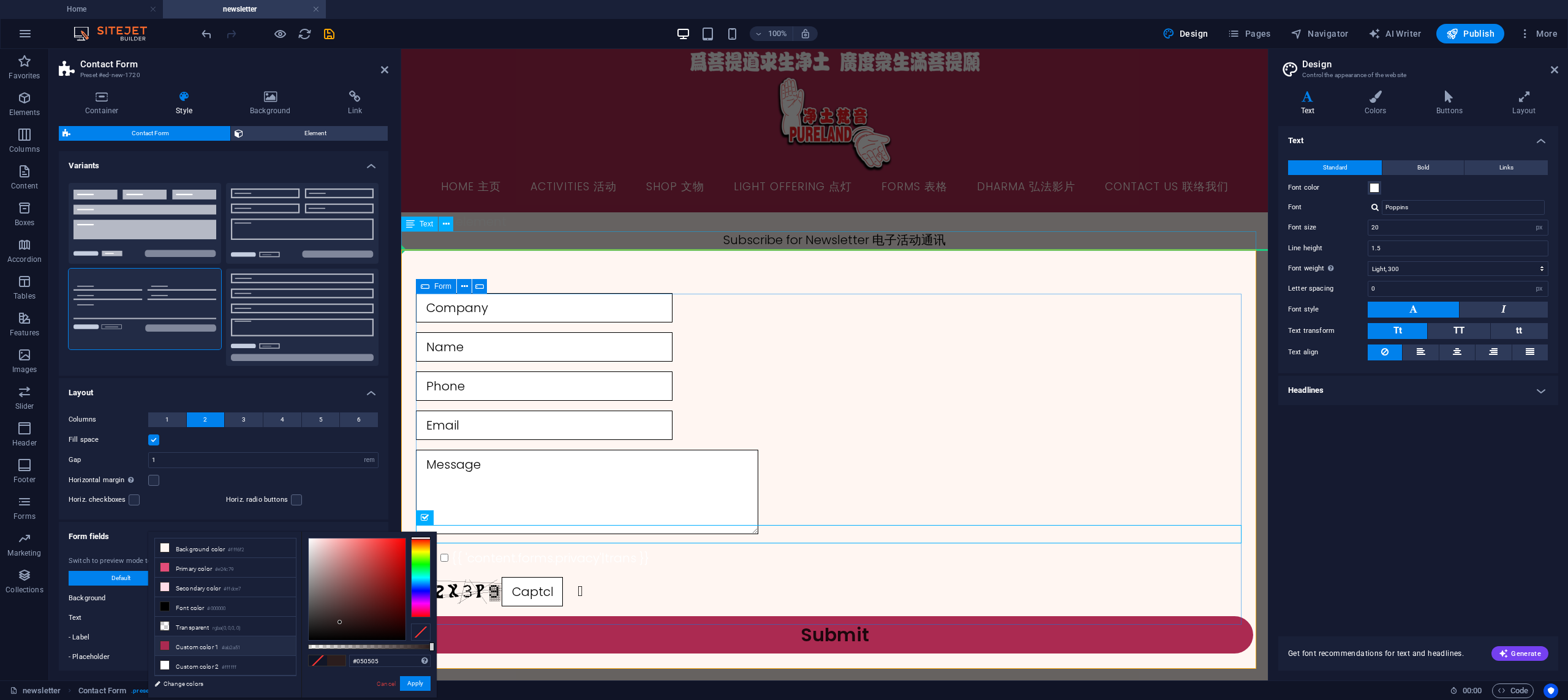
type input "#000000"
drag, startPoint x: 344, startPoint y: 586, endPoint x: 283, endPoint y: 646, distance: 85.6
click at [283, 646] on div "less Background color #fff6f2 Primary color #e24c79 Secondary color #ffdce7 Fon…" at bounding box center [292, 615] width 288 height 166
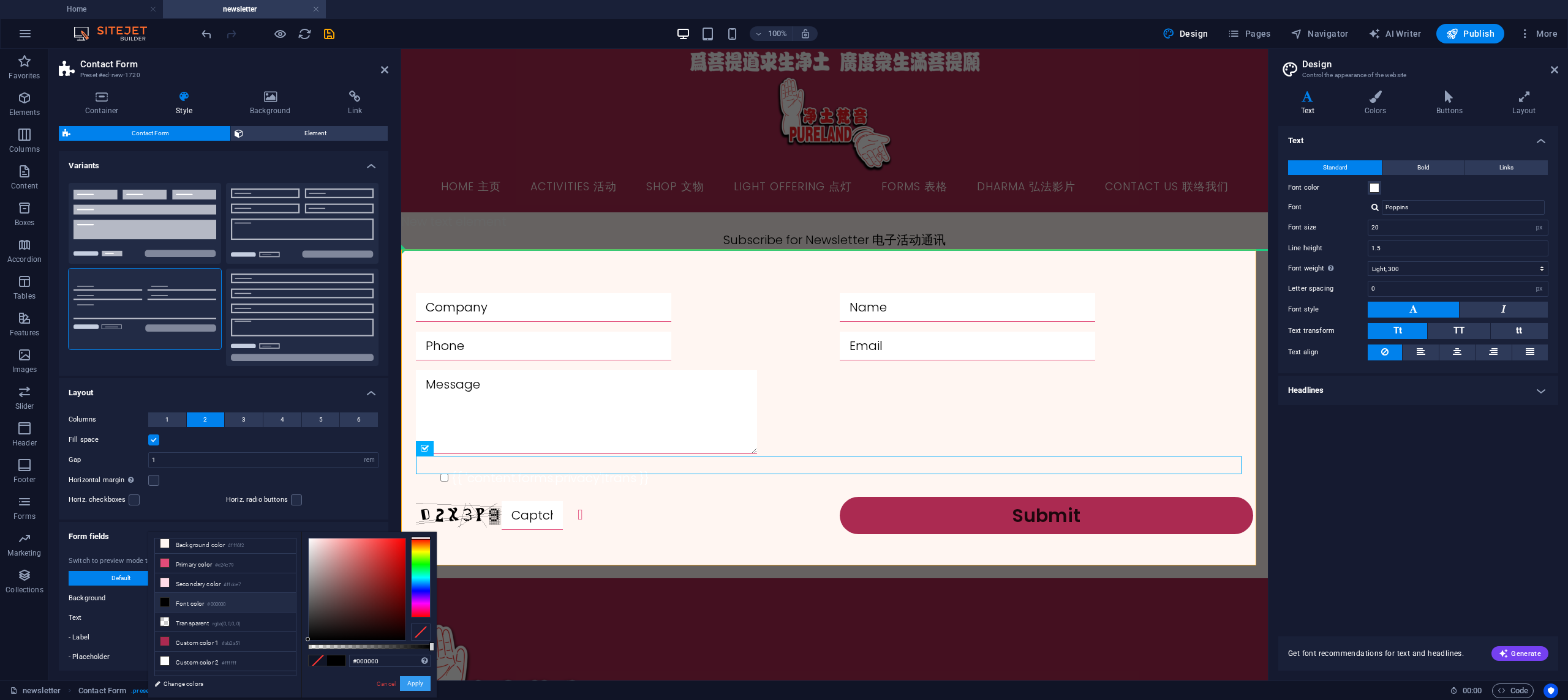
click at [415, 681] on button "Apply" at bounding box center [415, 684] width 30 height 15
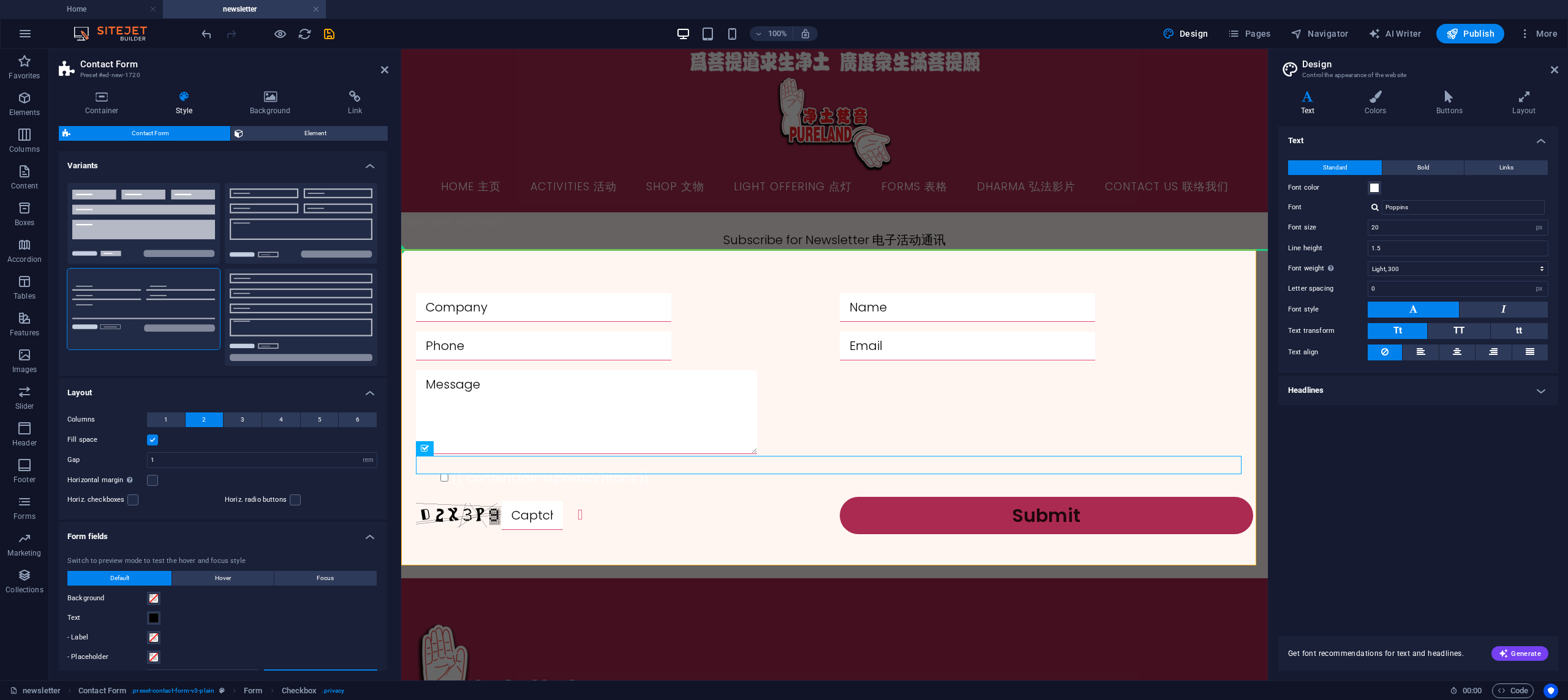
scroll to position [86, 2]
click at [519, 276] on div "{{ 'content.forms.privacy'|trans }} Unreadable? Regenerate Submit" at bounding box center [835, 415] width 867 height 330
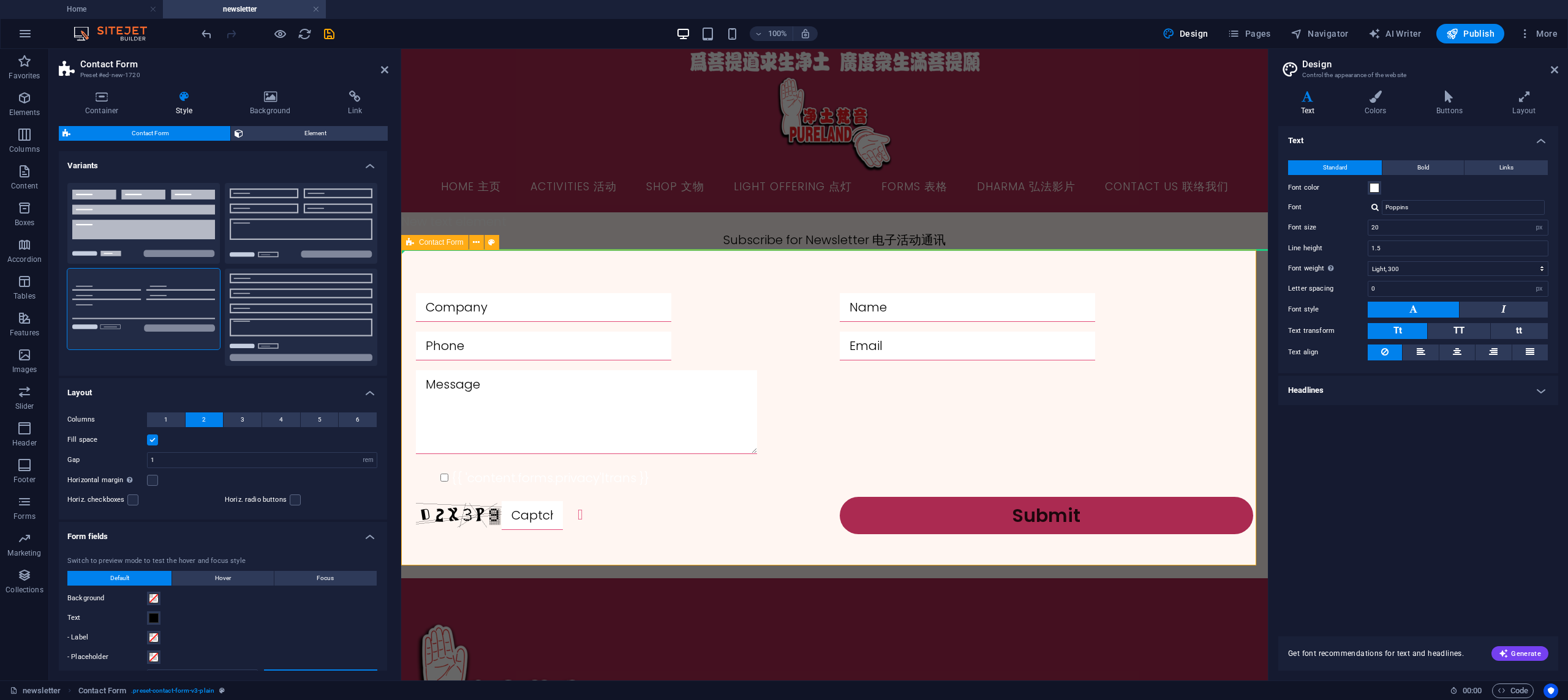
click at [519, 276] on div "{{ 'content.forms.privacy'|trans }} Unreadable? Regenerate Submit" at bounding box center [835, 415] width 867 height 330
click at [432, 238] on span "Contact Form" at bounding box center [441, 242] width 44 height 8
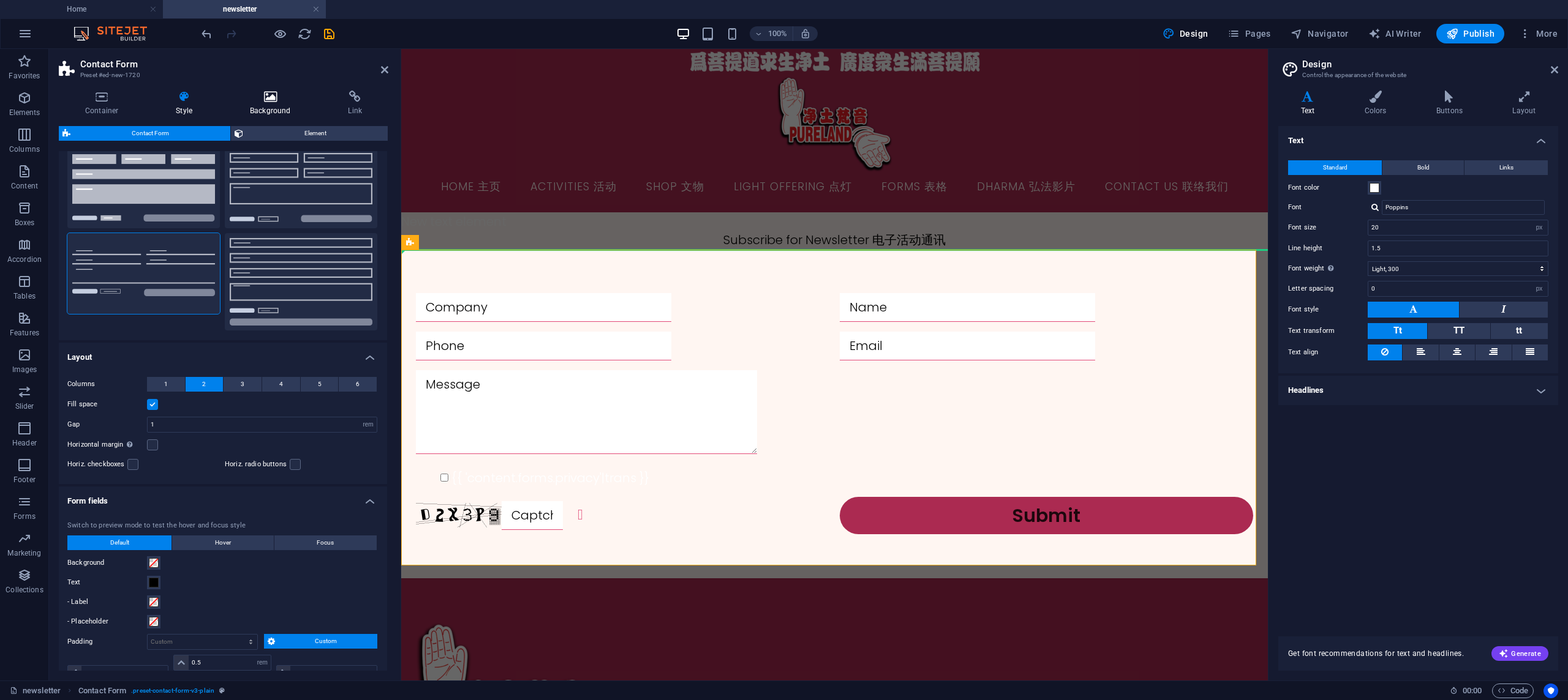
click at [268, 99] on icon at bounding box center [270, 96] width 93 height 12
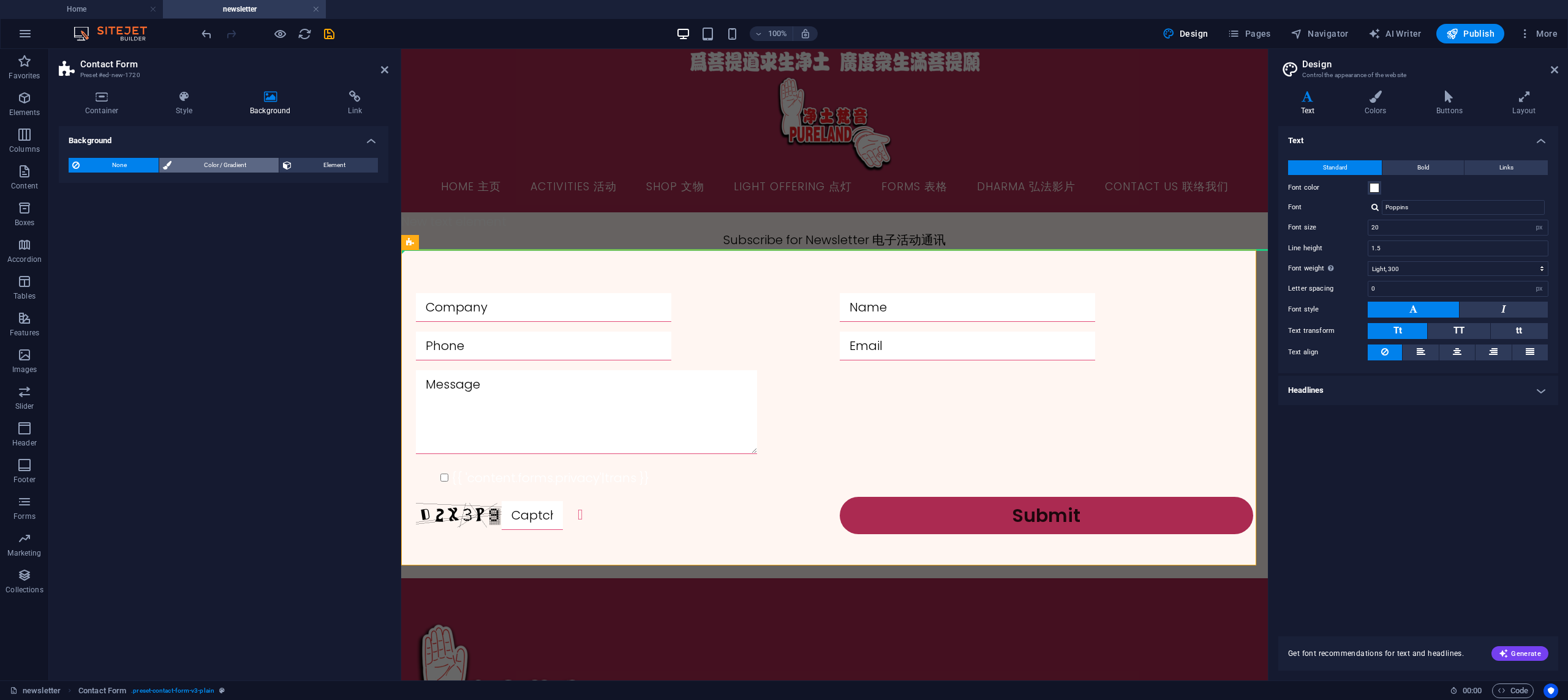
click at [216, 168] on span "Color / Gradient" at bounding box center [224, 166] width 99 height 15
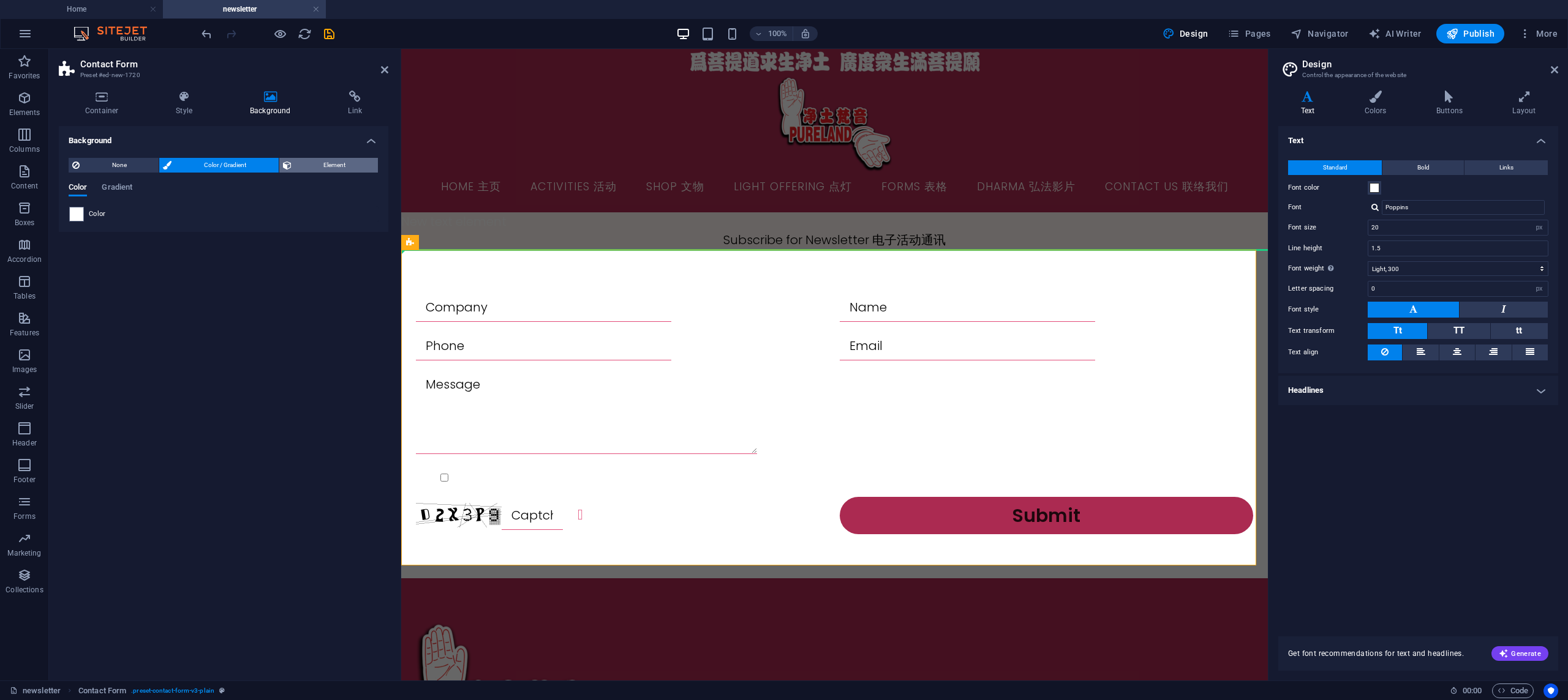
click at [327, 164] on span "Element" at bounding box center [335, 166] width 79 height 15
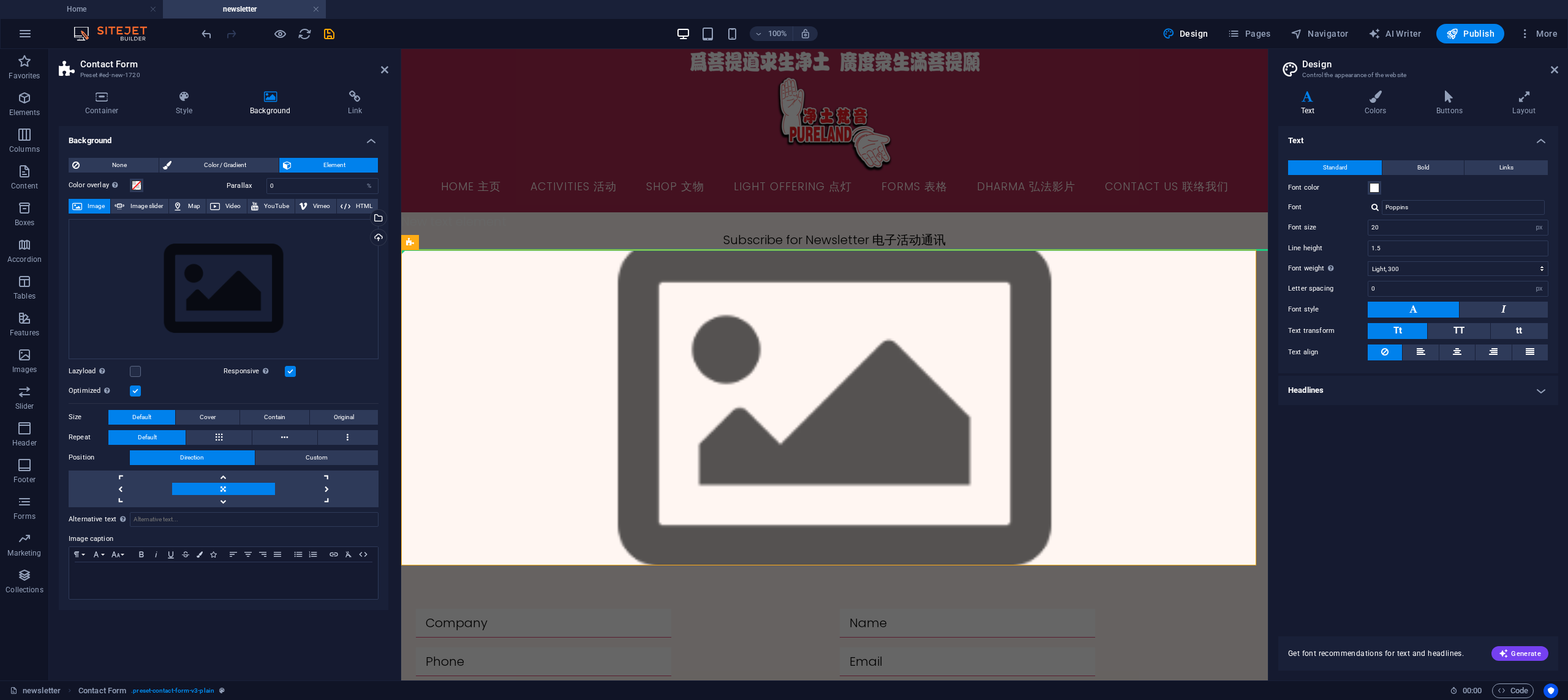
scroll to position [20, 2]
click at [140, 383] on div "Optimized Images are compressed to improve page speed." at bounding box center [223, 391] width 310 height 15
click at [134, 385] on label at bounding box center [136, 391] width 11 height 11
click at [0, 0] on input "Optimized Images are compressed to improve page speed." at bounding box center [0, 0] width 0 height 0
click at [134, 385] on label at bounding box center [136, 391] width 11 height 11
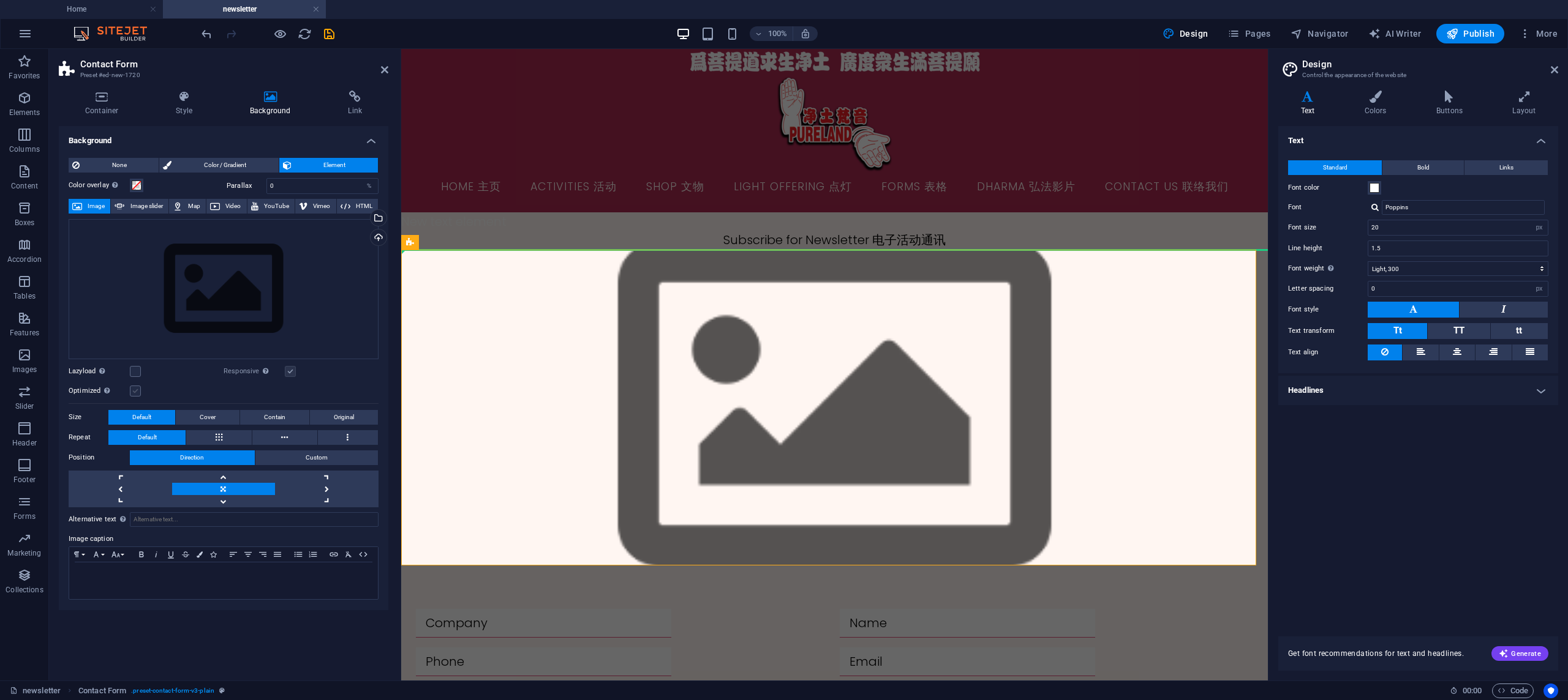
click at [0, 0] on input "Optimized Images are compressed to improve page speed." at bounding box center [0, 0] width 0 height 0
click at [290, 366] on label at bounding box center [290, 372] width 11 height 11
click at [0, 0] on input "Responsive Automatically load retina image and smartphone optimized sizes." at bounding box center [0, 0] width 0 height 0
click at [305, 158] on span "Element" at bounding box center [335, 166] width 79 height 15
click at [216, 158] on span "Color / Gradient" at bounding box center [224, 166] width 99 height 15
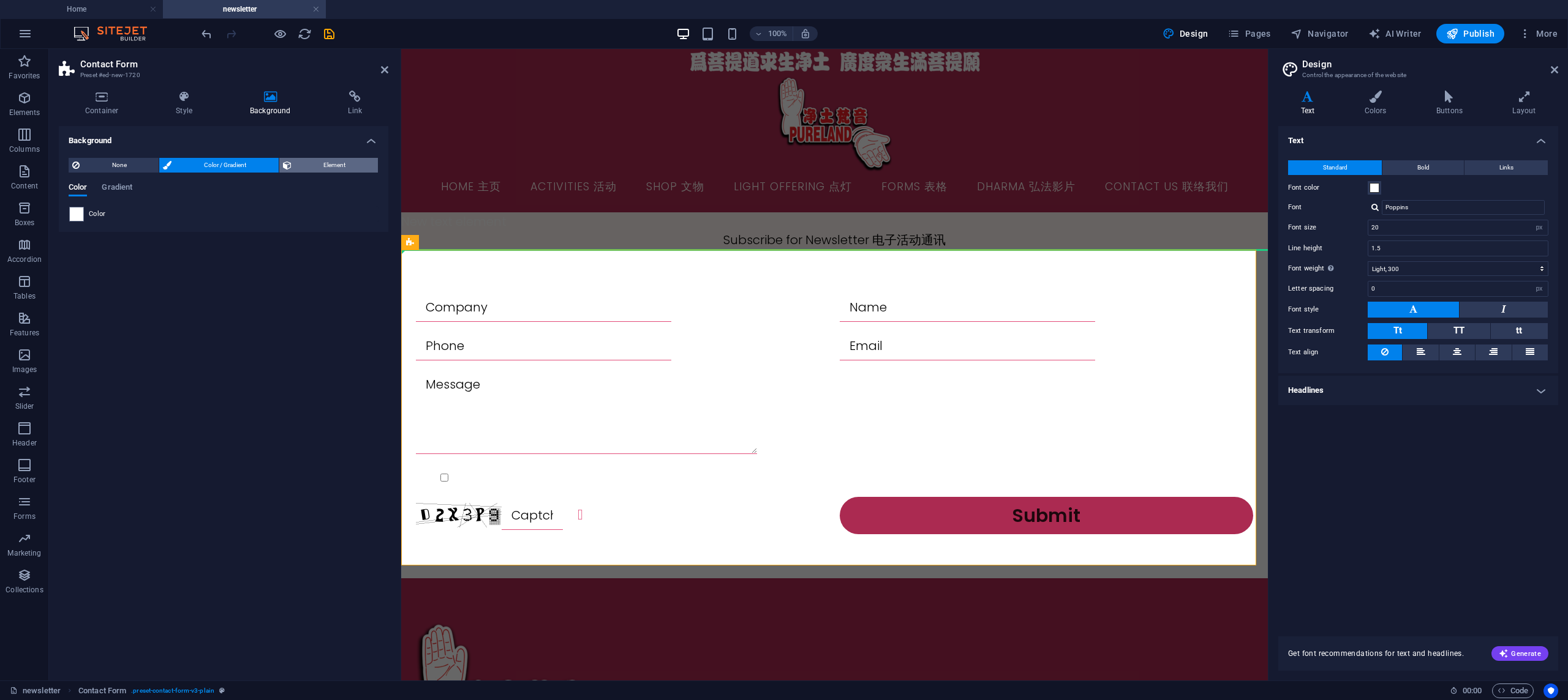
click at [309, 158] on span "Element" at bounding box center [335, 166] width 79 height 15
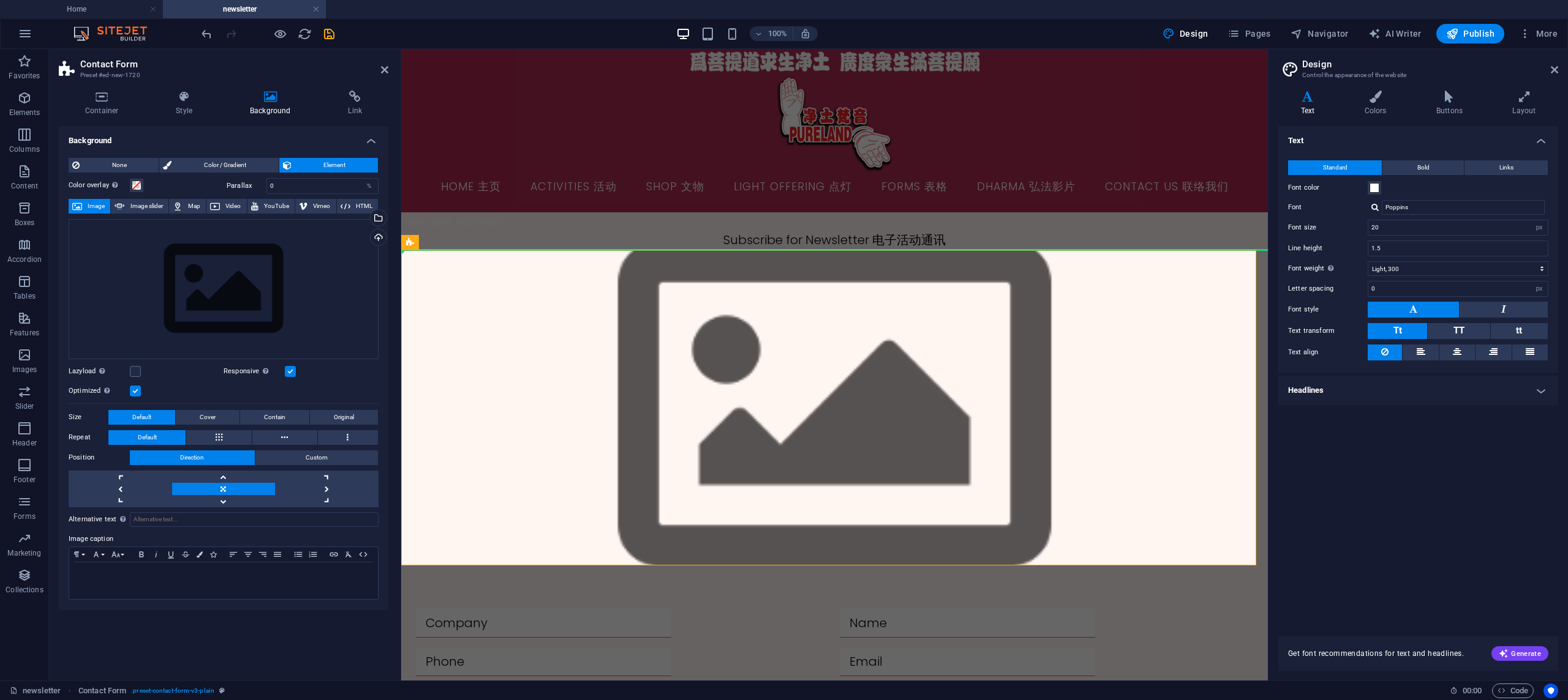
scroll to position [41, 2]
click at [250, 158] on span "Color / Gradient" at bounding box center [224, 166] width 99 height 15
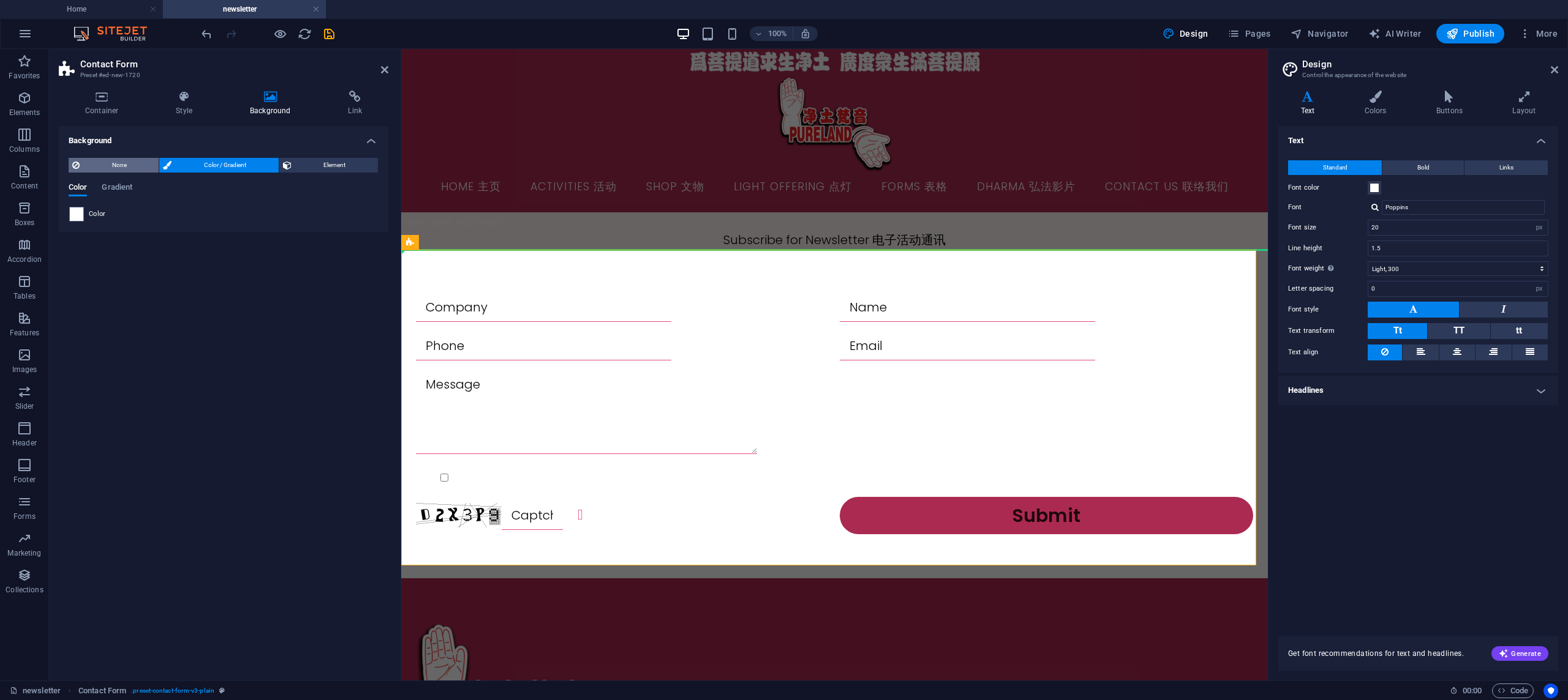
click at [133, 158] on span "None" at bounding box center [119, 166] width 72 height 15
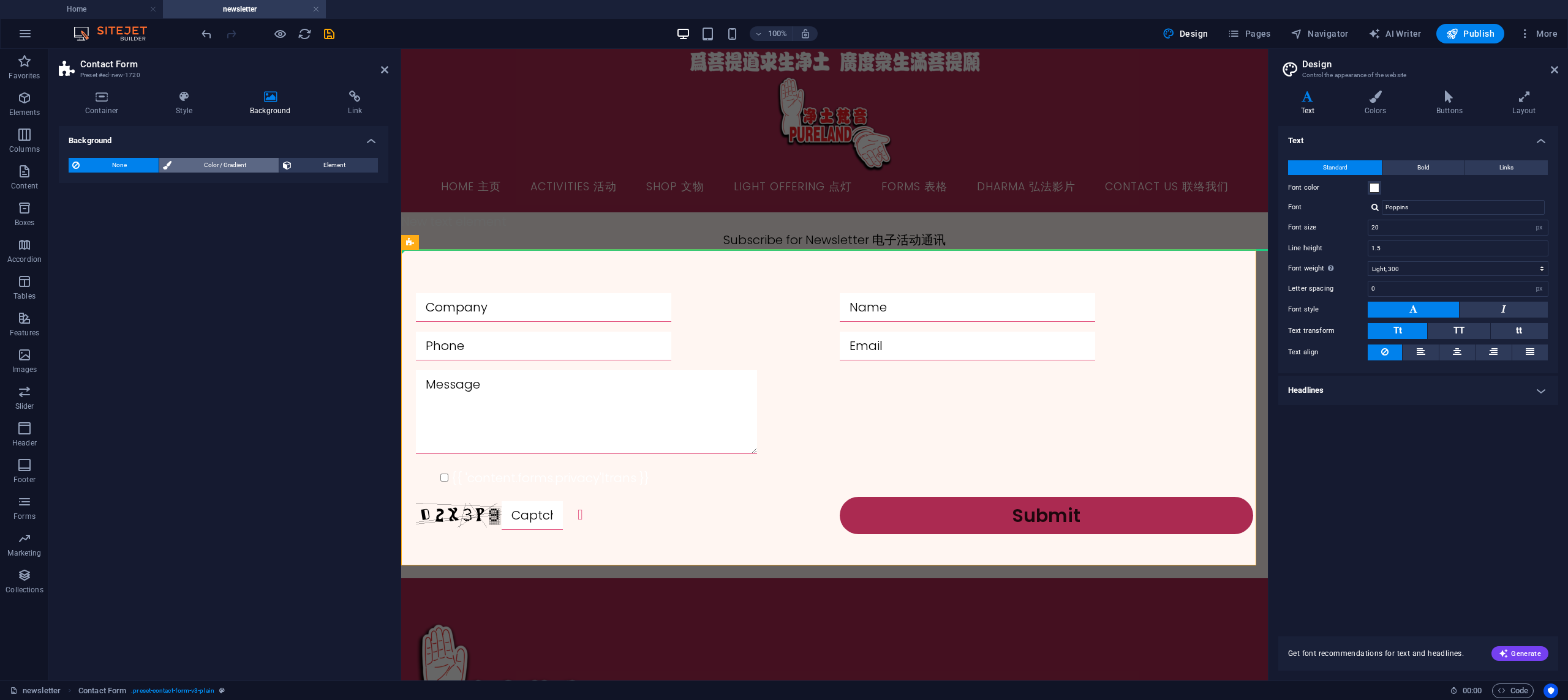
click at [197, 158] on span "Color / Gradient" at bounding box center [224, 166] width 99 height 15
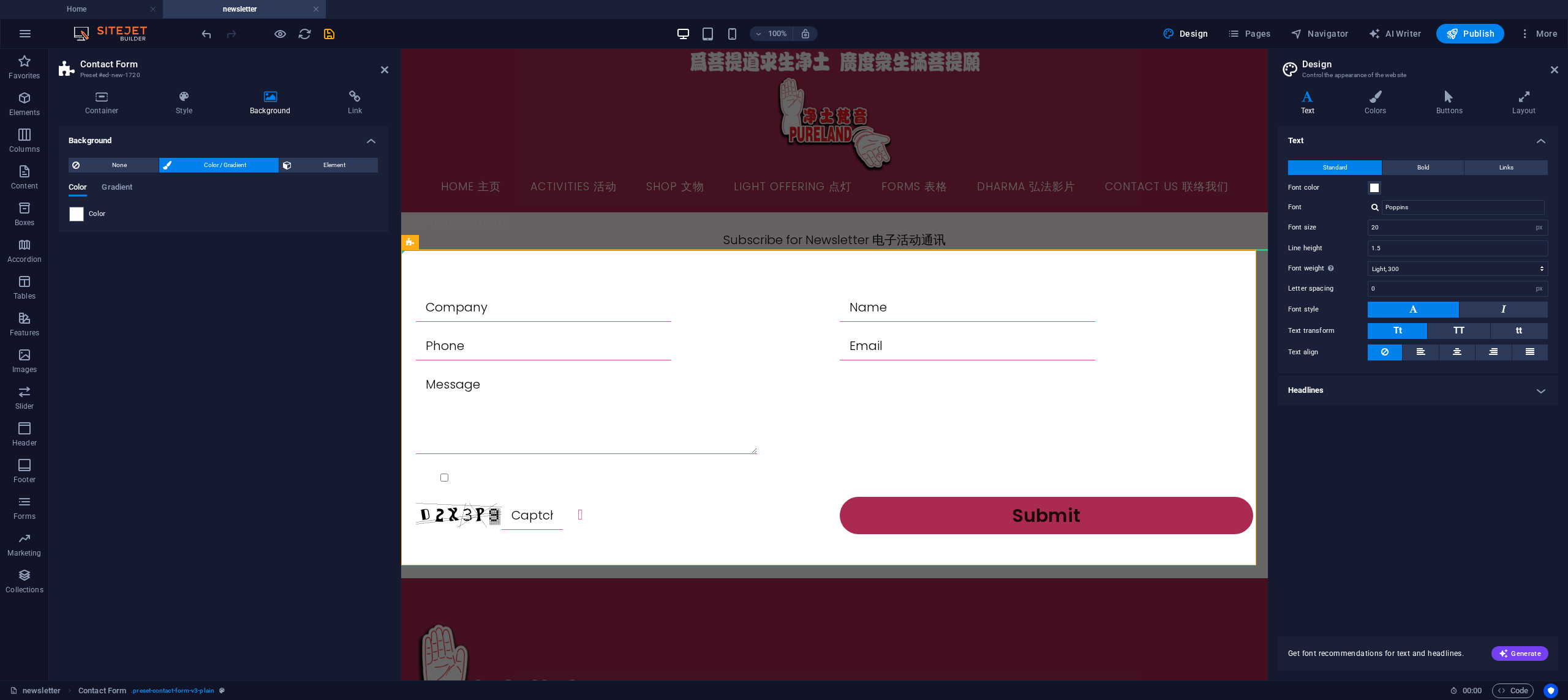
click at [366, 126] on h4 "Background" at bounding box center [223, 137] width 330 height 22
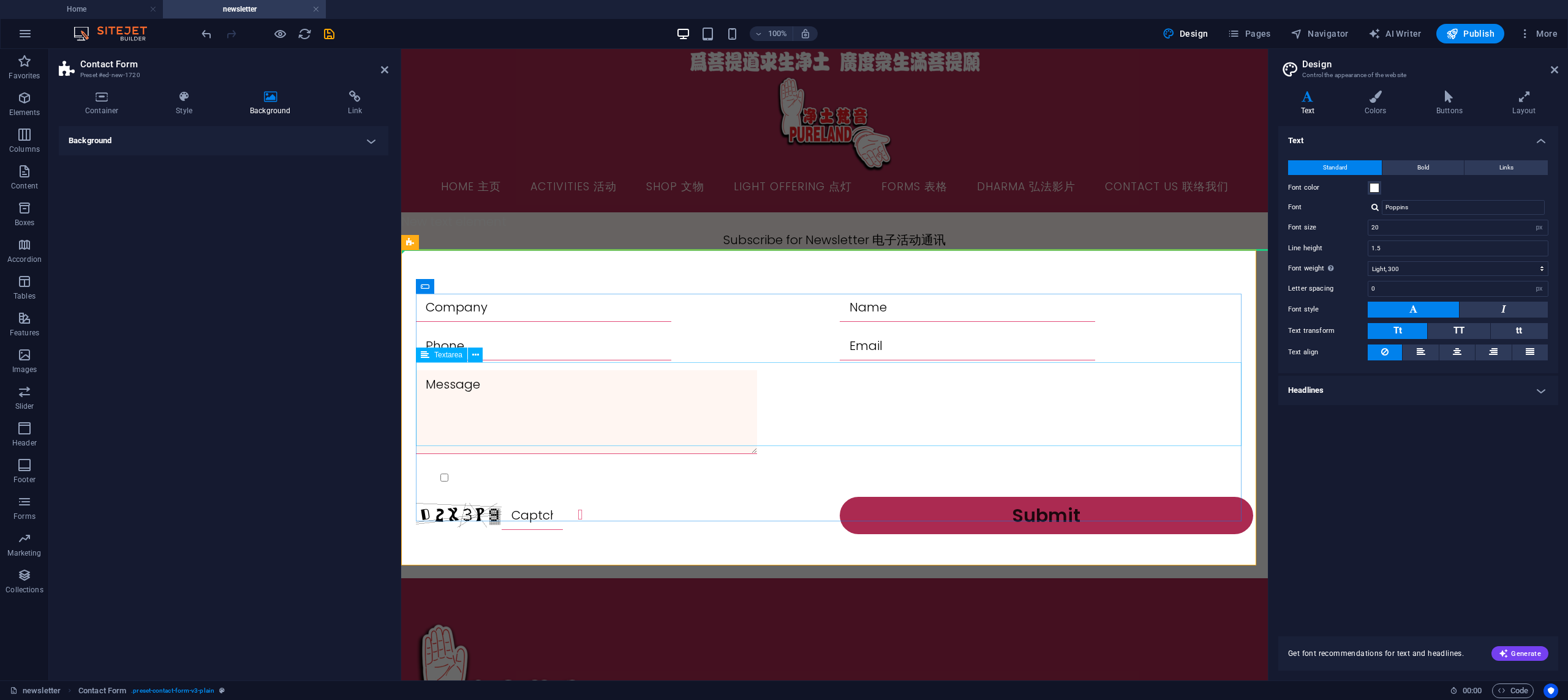
click at [626, 370] on textarea at bounding box center [586, 412] width 341 height 84
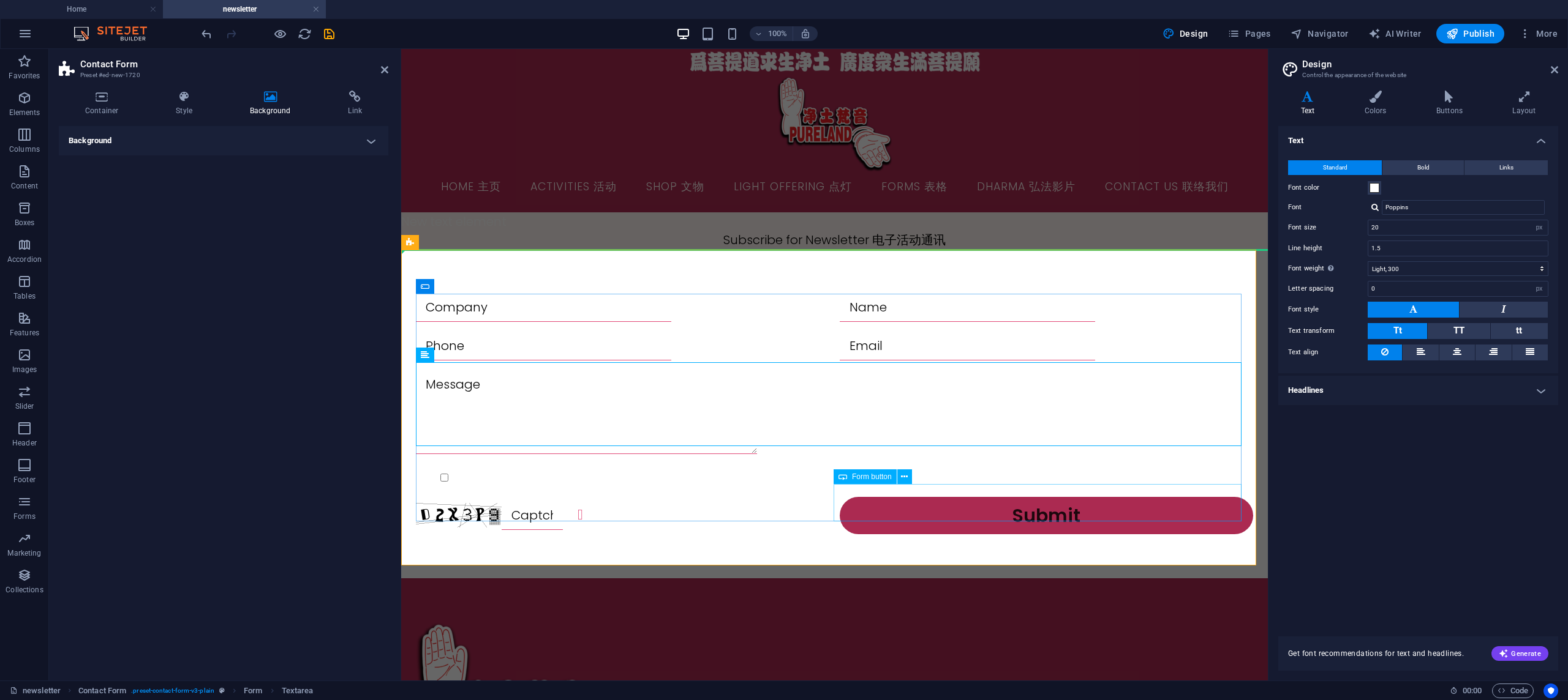
click at [971, 513] on div "Submit" at bounding box center [1046, 516] width 414 height 38
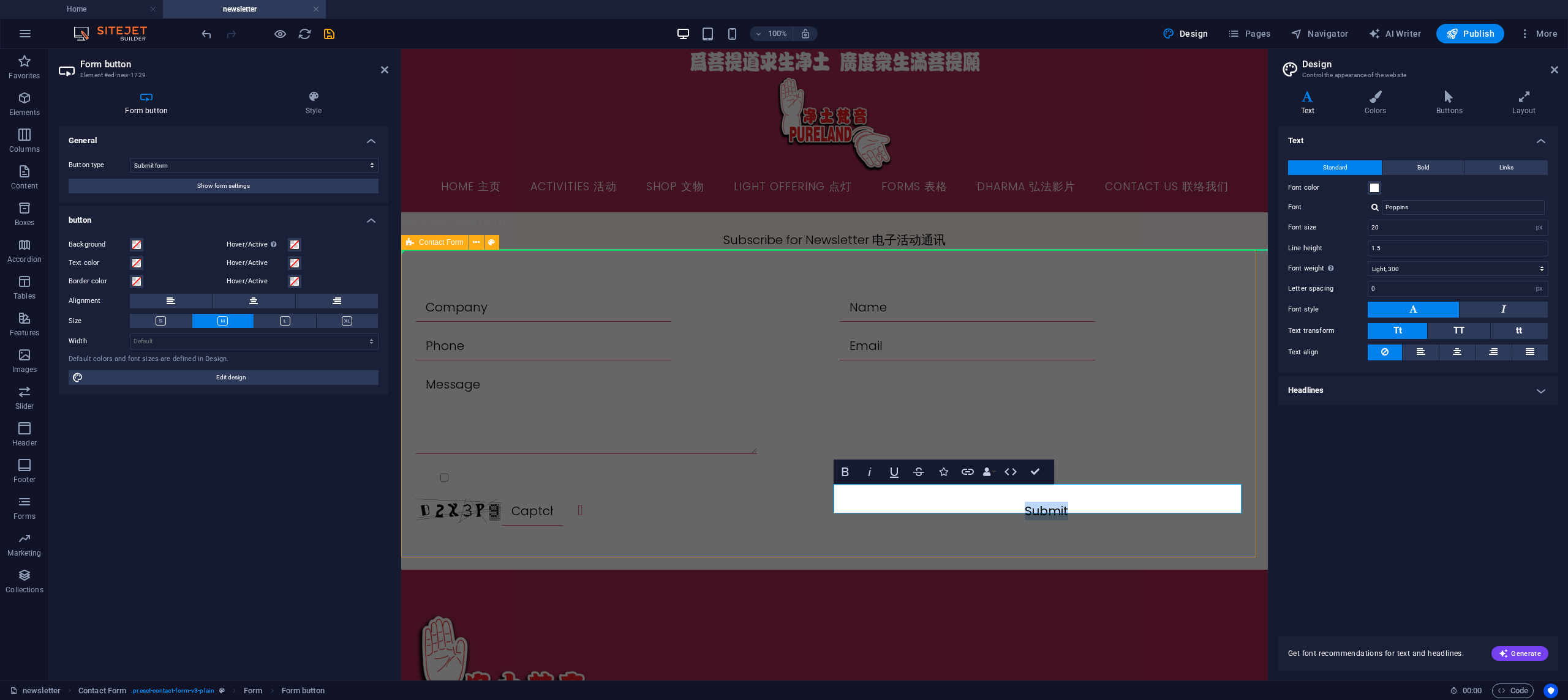
scroll to position [41, 0]
click at [305, 179] on button "Show form settings" at bounding box center [223, 187] width 310 height 15
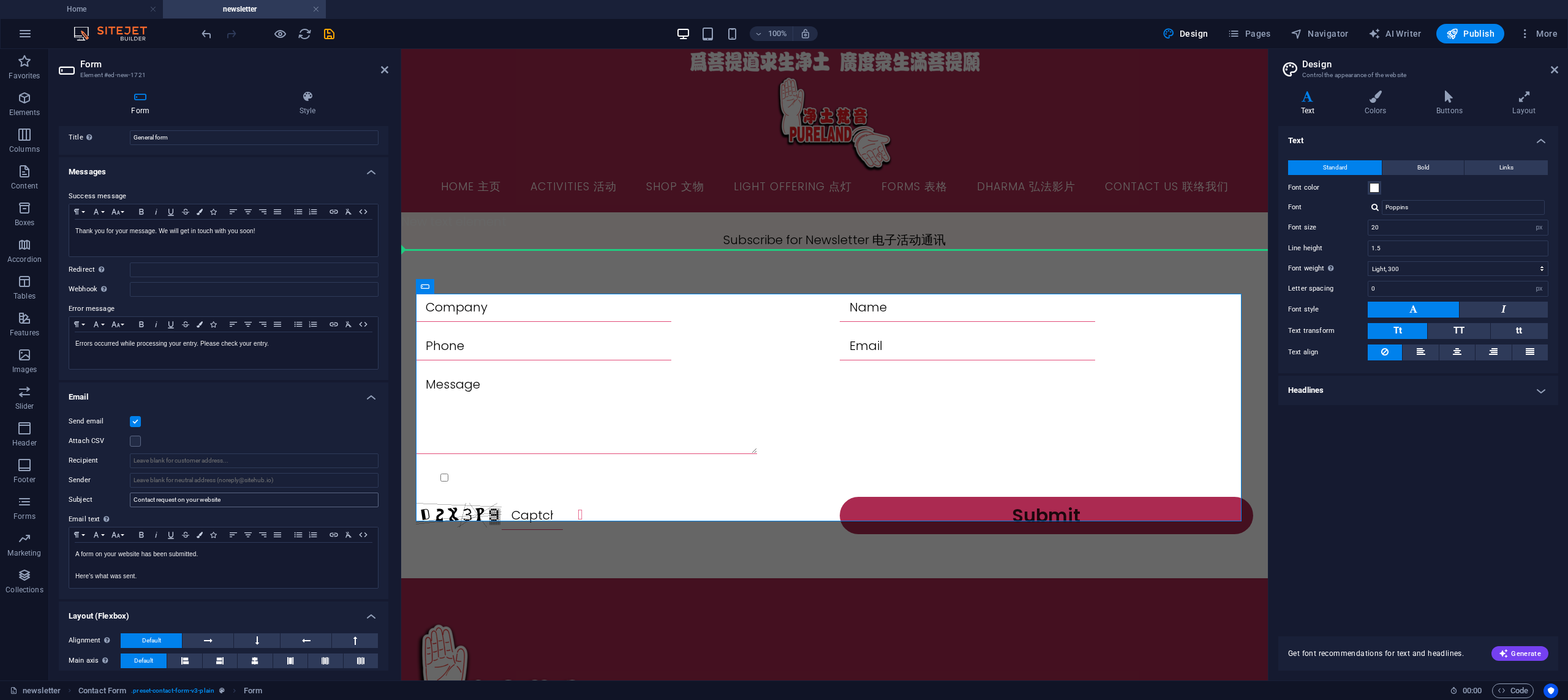
scroll to position [42, 0]
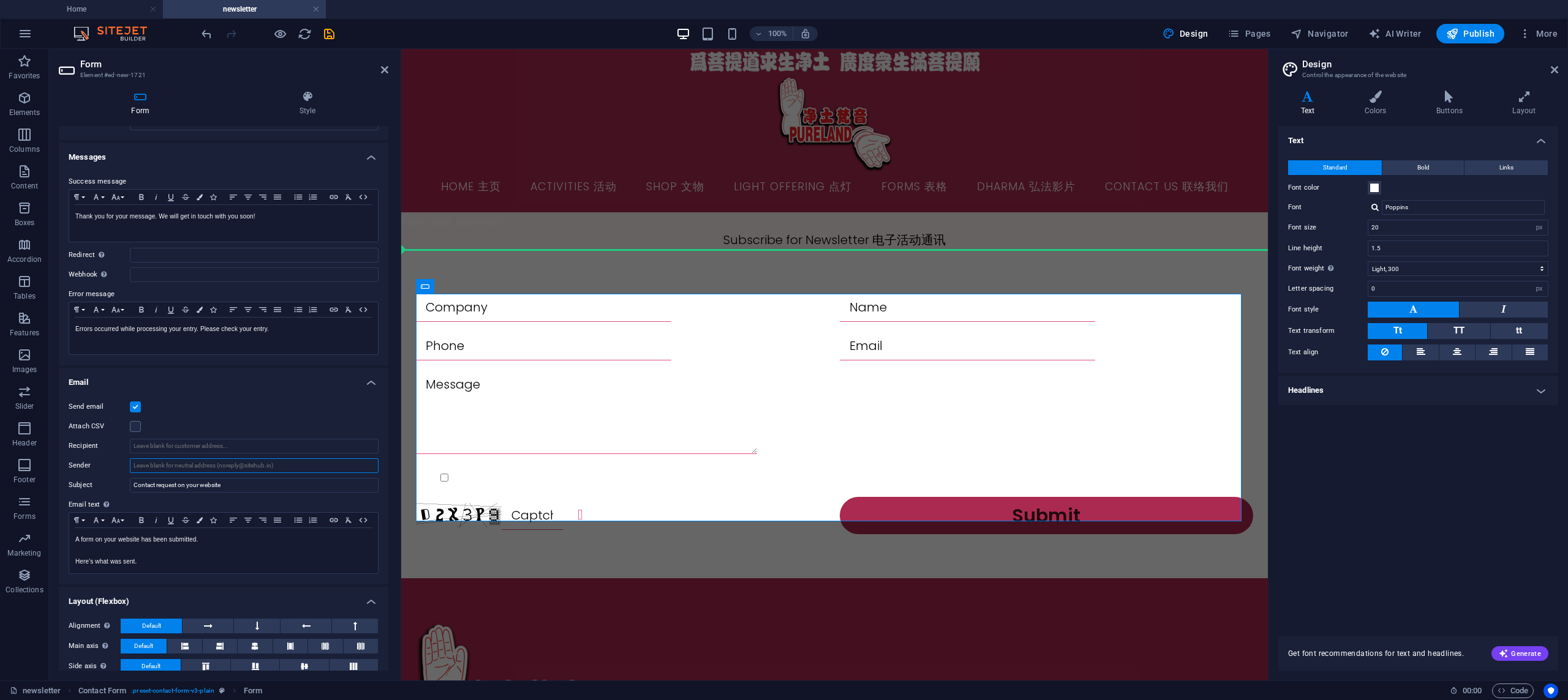
click at [281, 466] on input "Sender" at bounding box center [254, 466] width 249 height 15
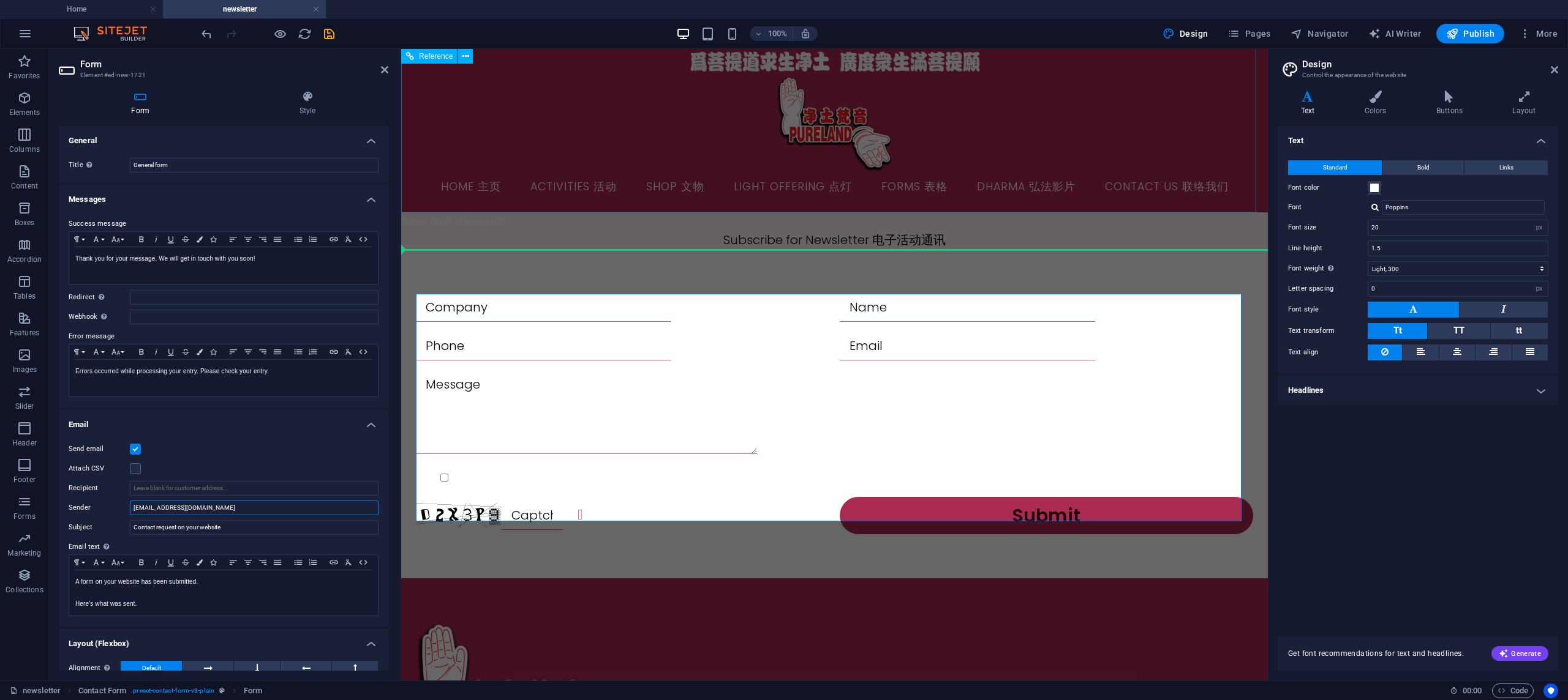
scroll to position [0, 0]
type input "plmkg77@gmail.com"
click at [283, 241] on div "Success message Paragraph Format Normal Heading 1 Heading 2 Heading 3 Heading 4…" at bounding box center [223, 307] width 330 height 201
click at [286, 290] on input "Redirect Define a redirect target upon successful form submission; for example,…" at bounding box center [254, 298] width 249 height 15
click at [1456, 33] on icon "button" at bounding box center [1451, 33] width 12 height 12
